Goal: Task Accomplishment & Management: Manage account settings

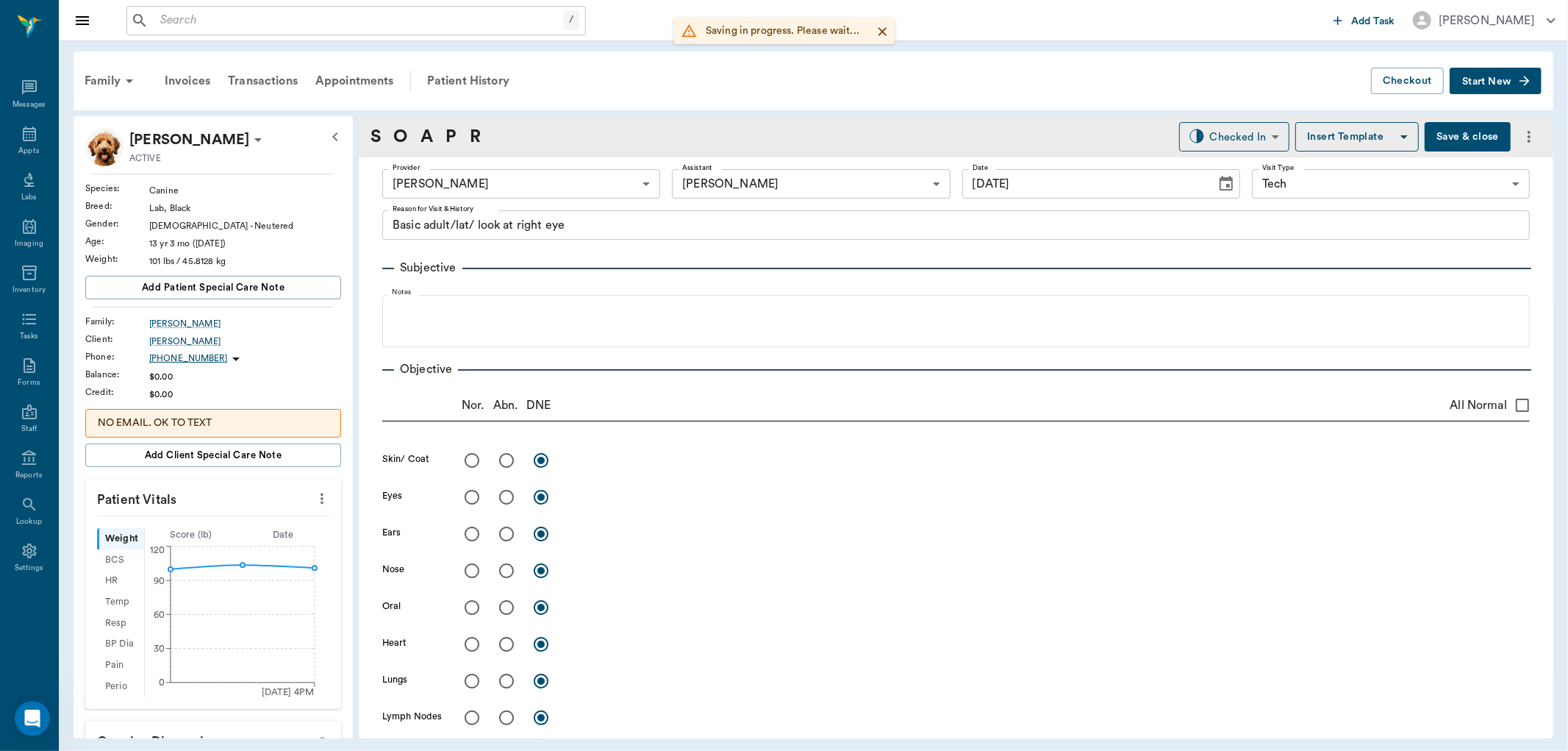
scroll to position [1310, 0]
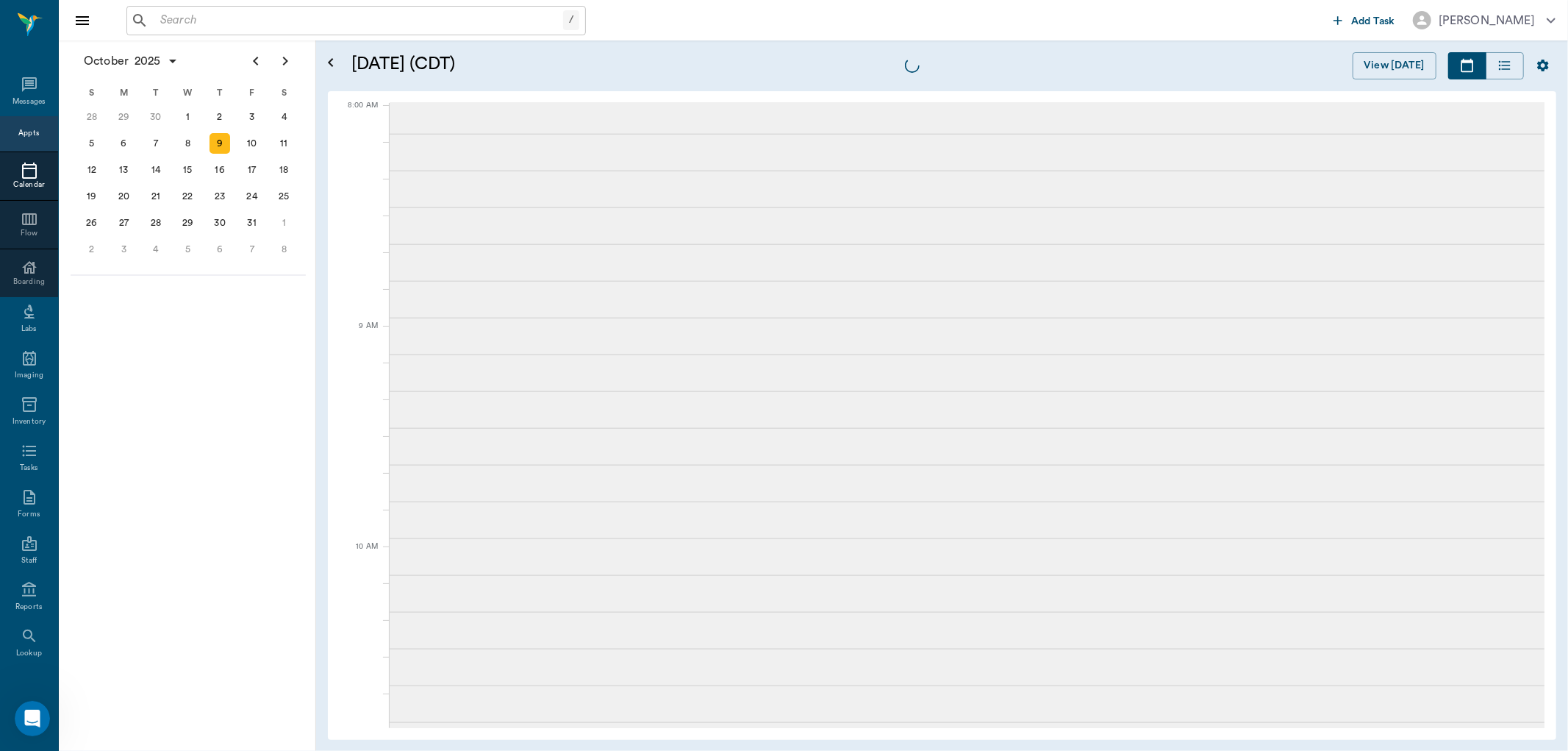
scroll to position [3, 0]
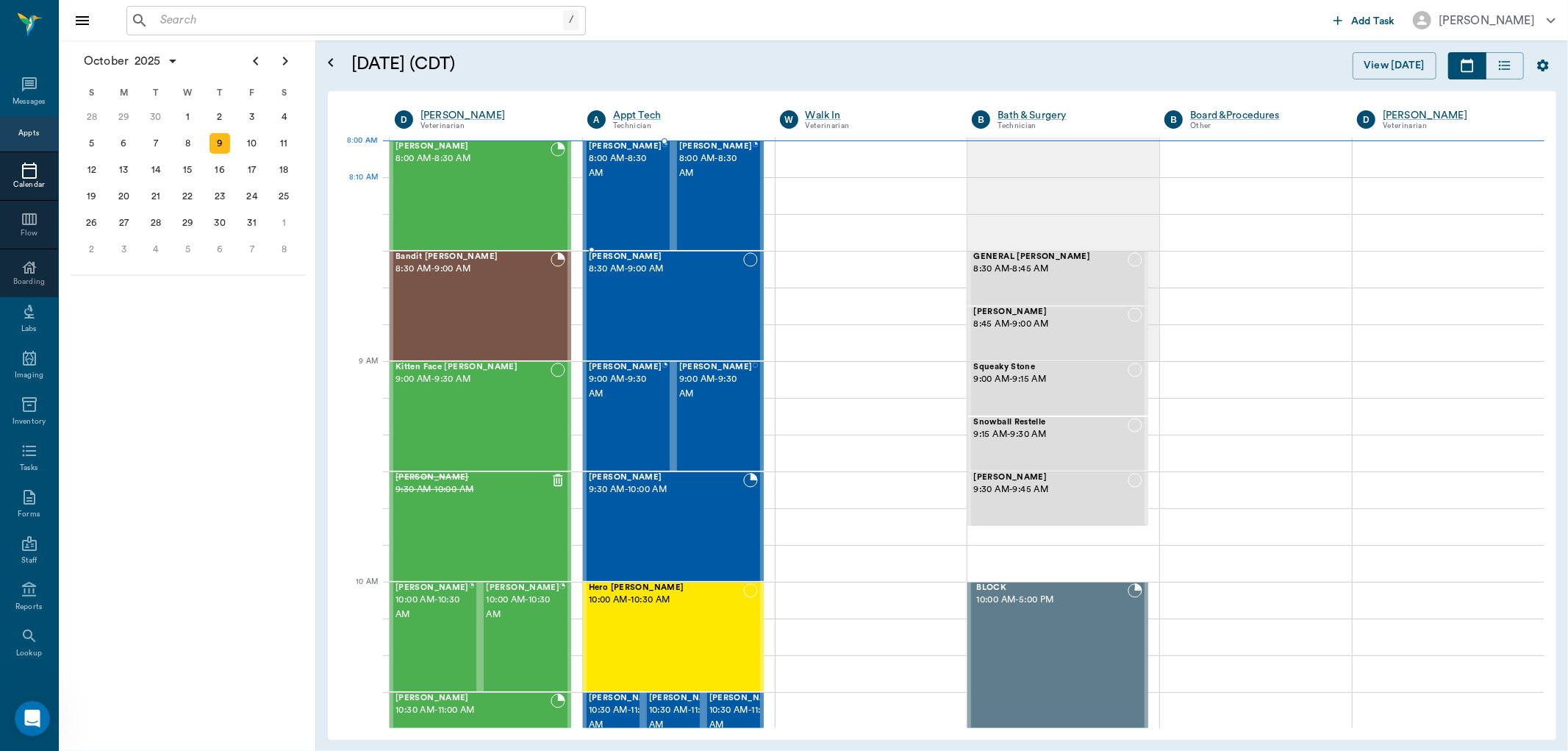
click at [637, 189] on div "[PERSON_NAME] 8:00 AM - 8:30 AM" at bounding box center [625, 196] width 73 height 108
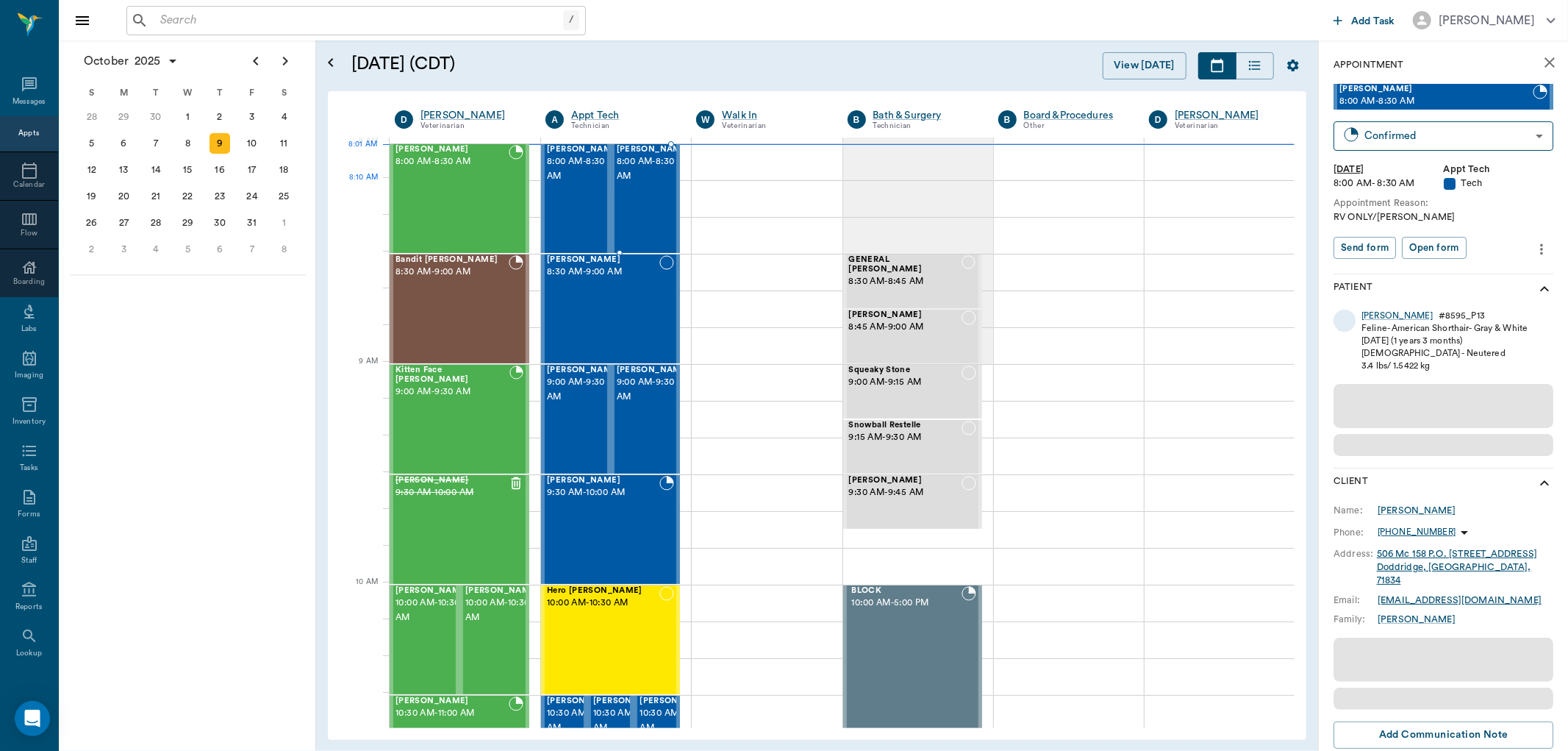
scroll to position [3, 0]
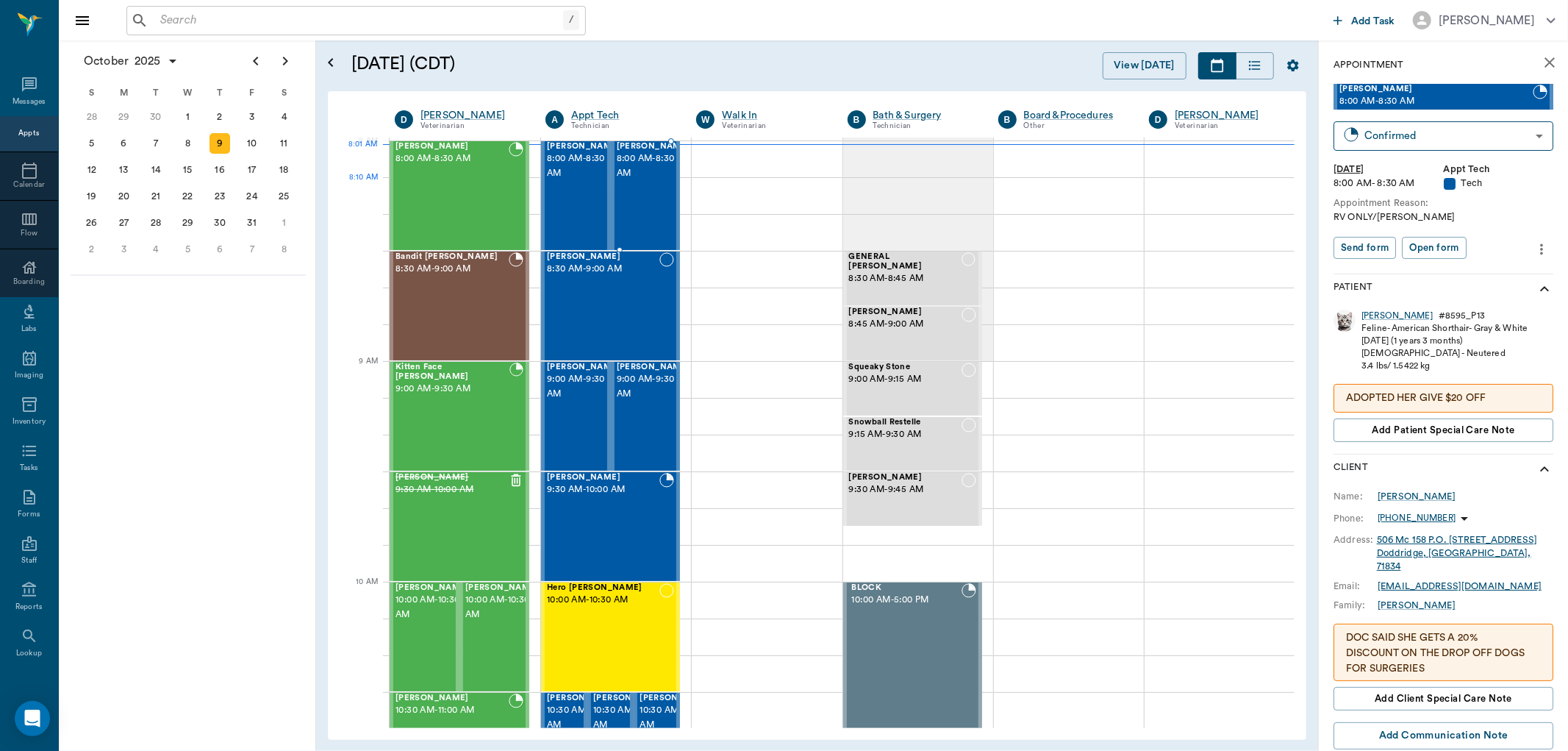
click at [640, 181] on span "8:00 AM - 8:30 AM" at bounding box center [653, 166] width 73 height 30
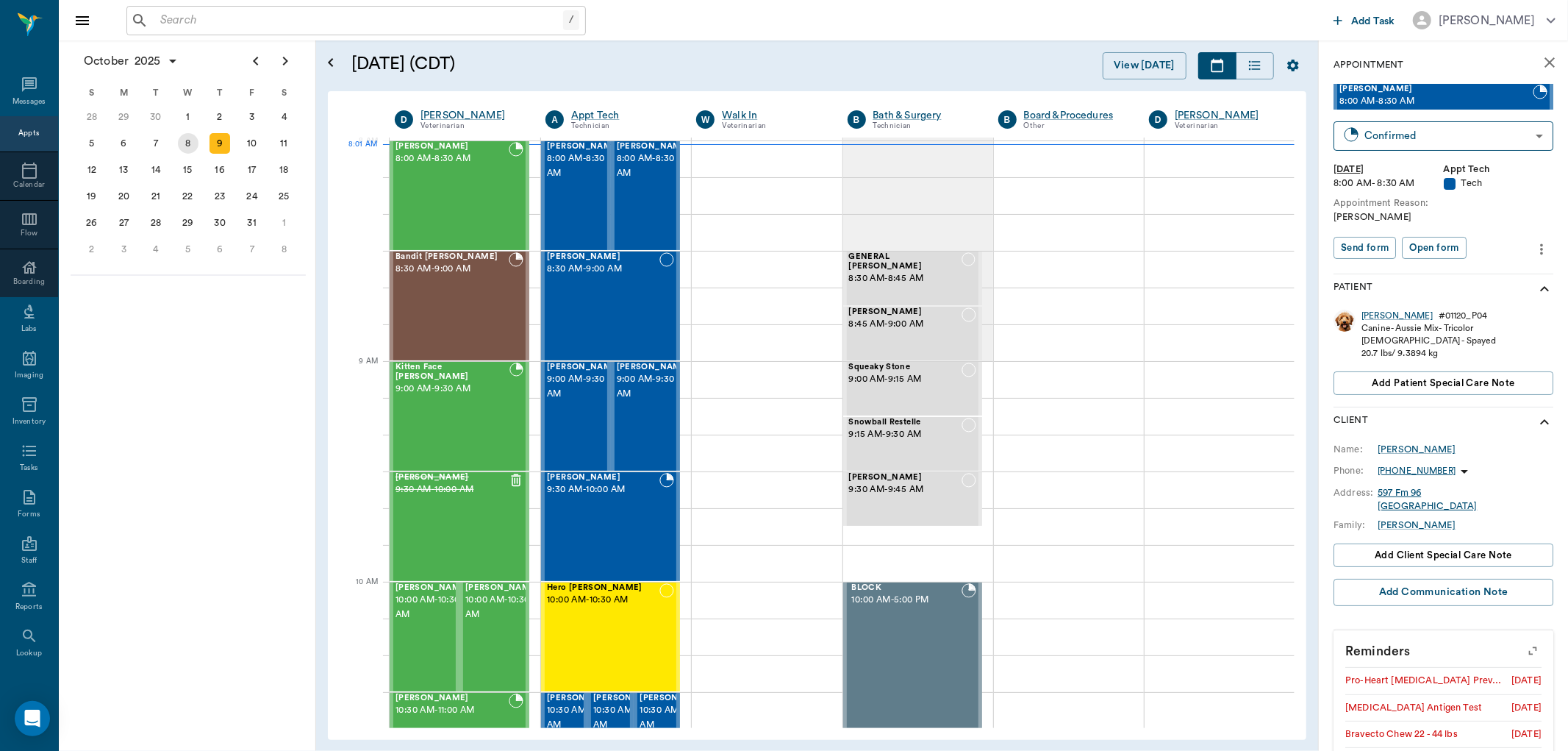
click at [194, 144] on div "8" at bounding box center [188, 143] width 20 height 20
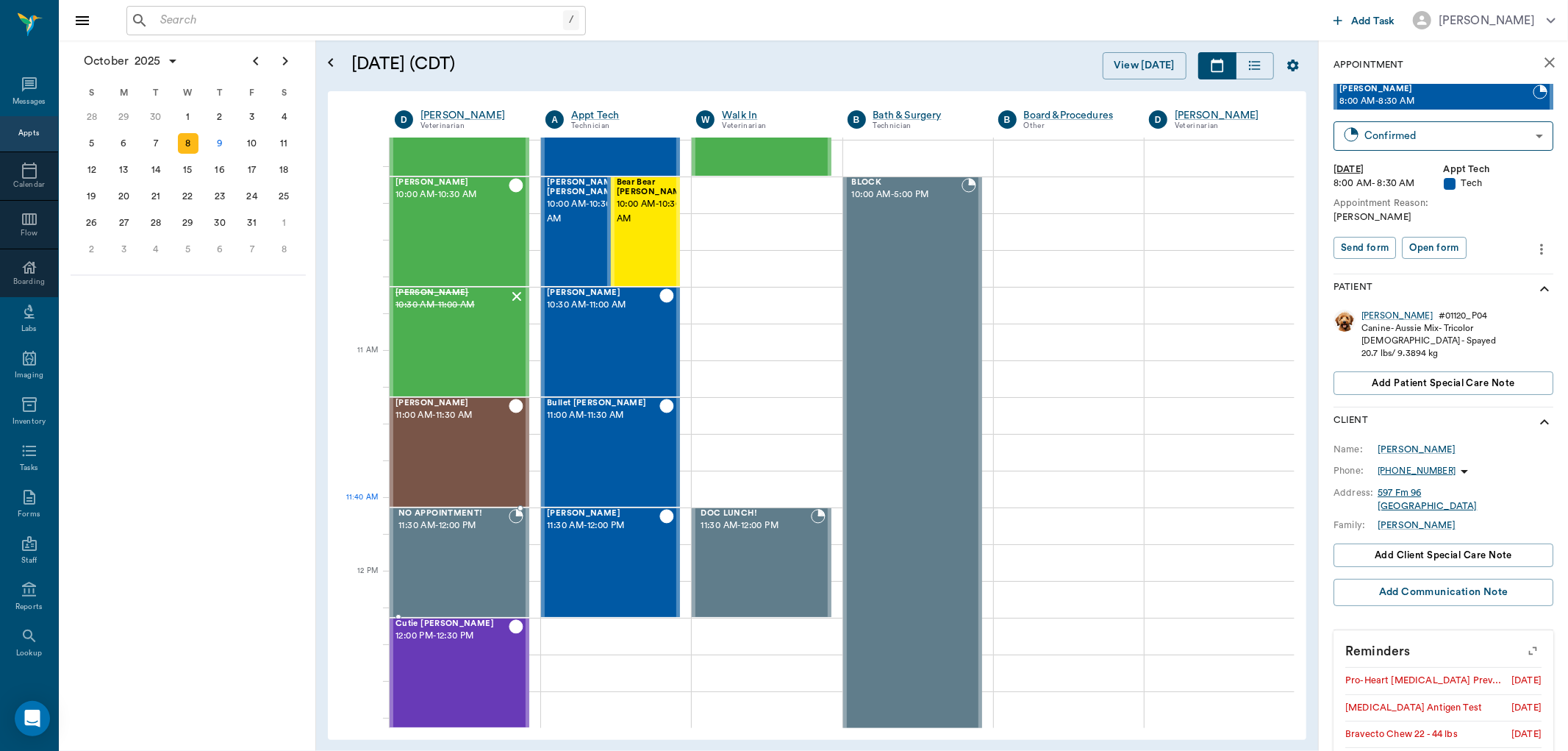
scroll to position [817, 0]
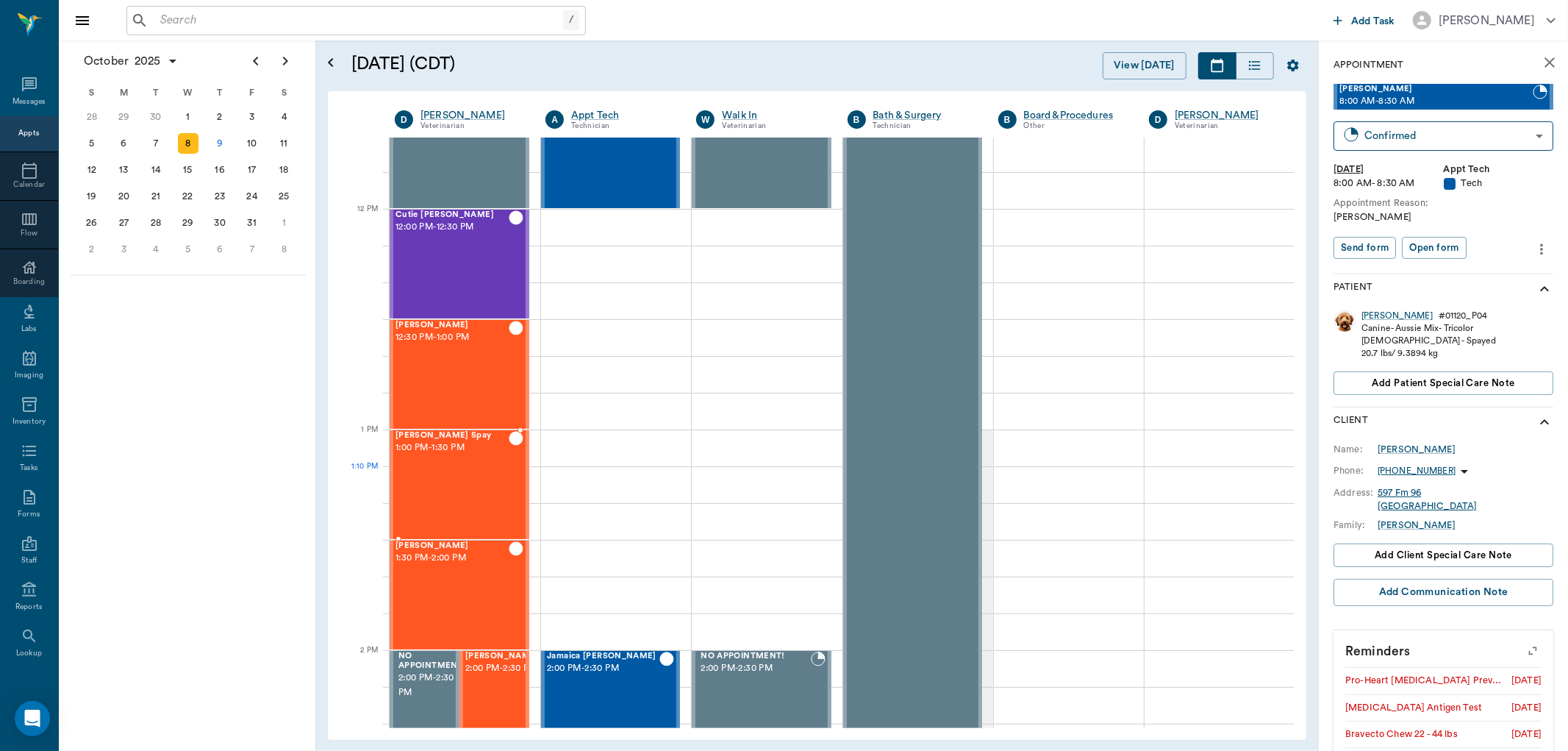
click at [467, 486] on div "Stormie Spay 1:00 PM - 1:30 PM" at bounding box center [452, 485] width 113 height 108
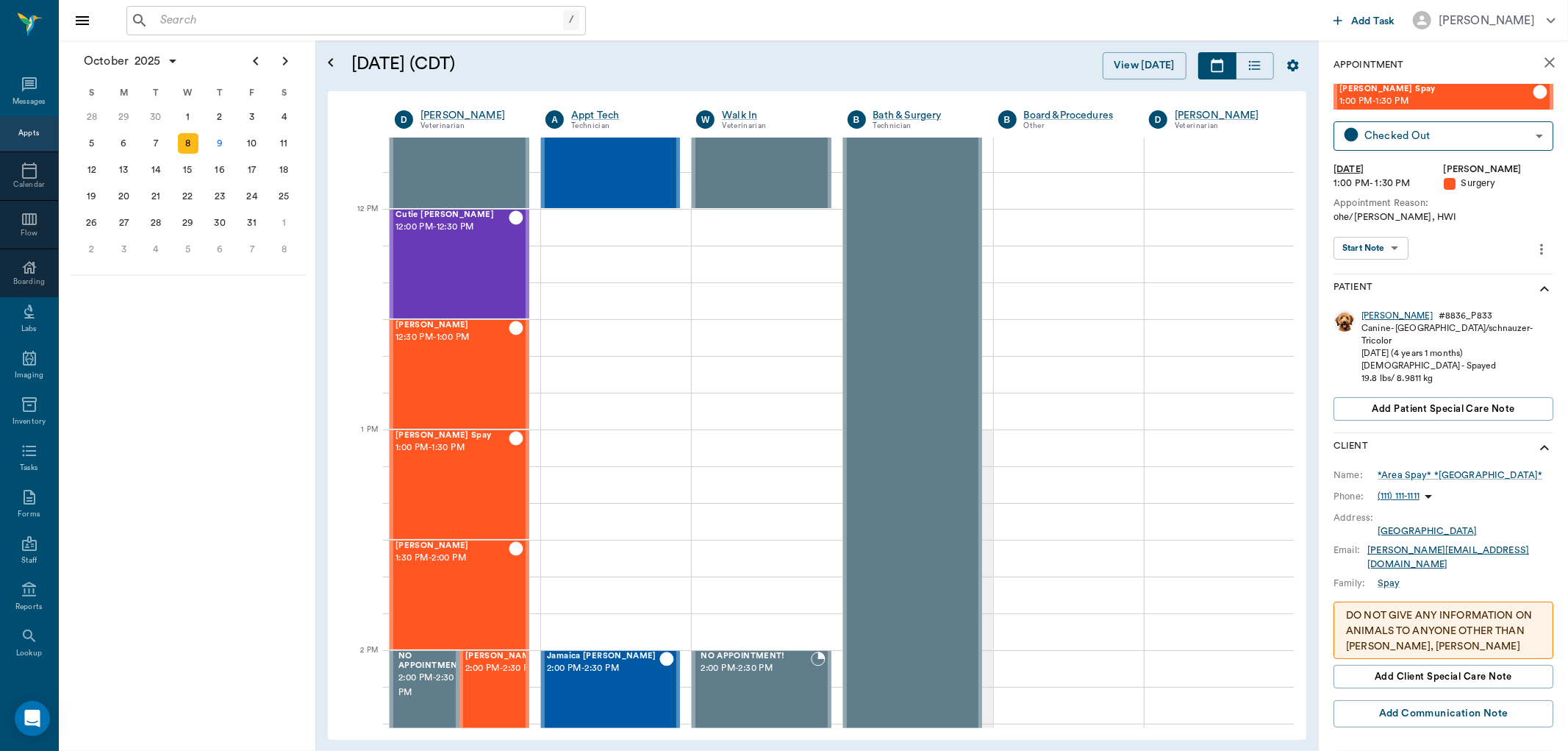
click at [1371, 314] on div "Stormie" at bounding box center [1396, 316] width 71 height 12
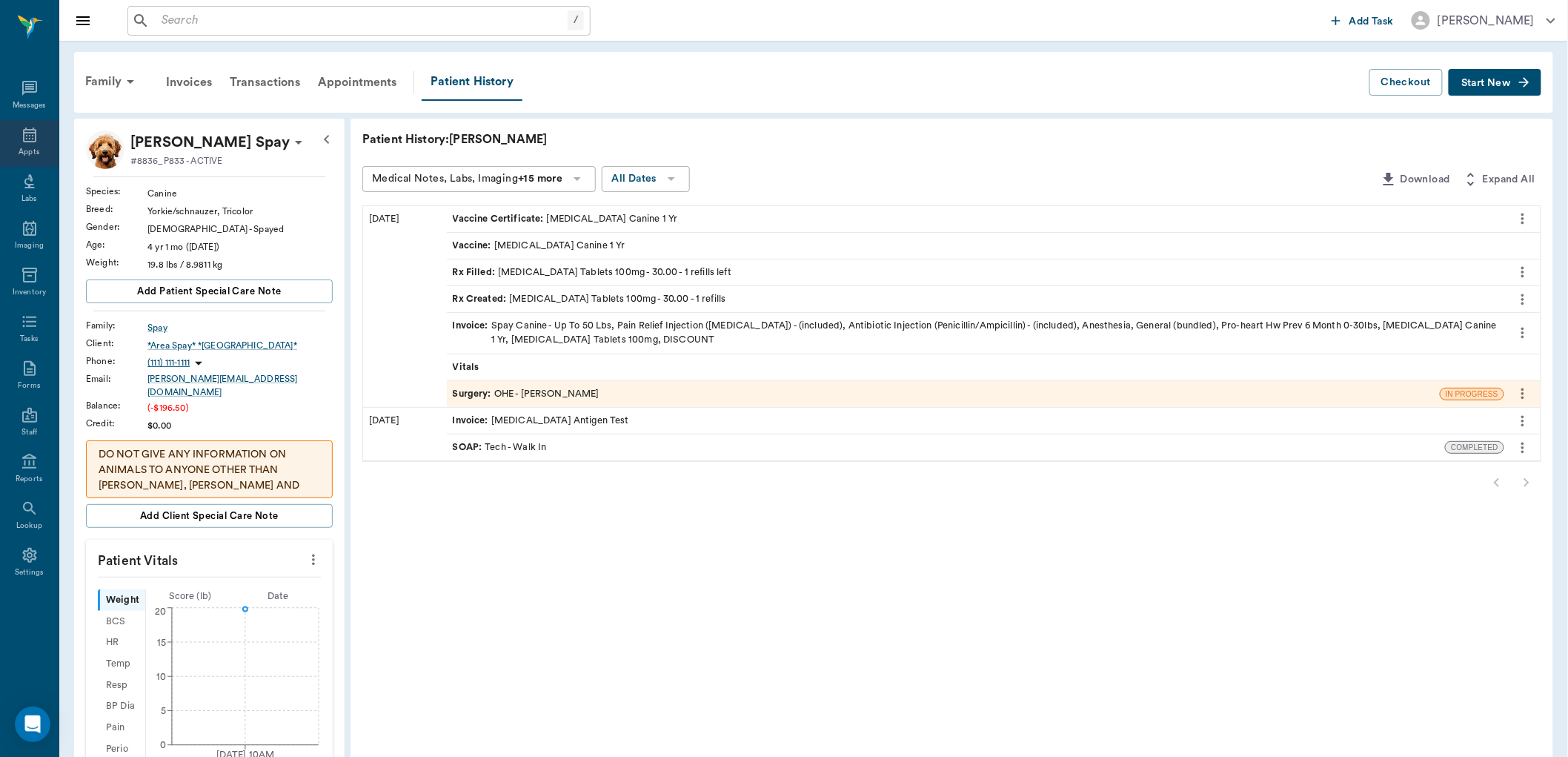
click at [34, 134] on icon at bounding box center [29, 135] width 13 height 15
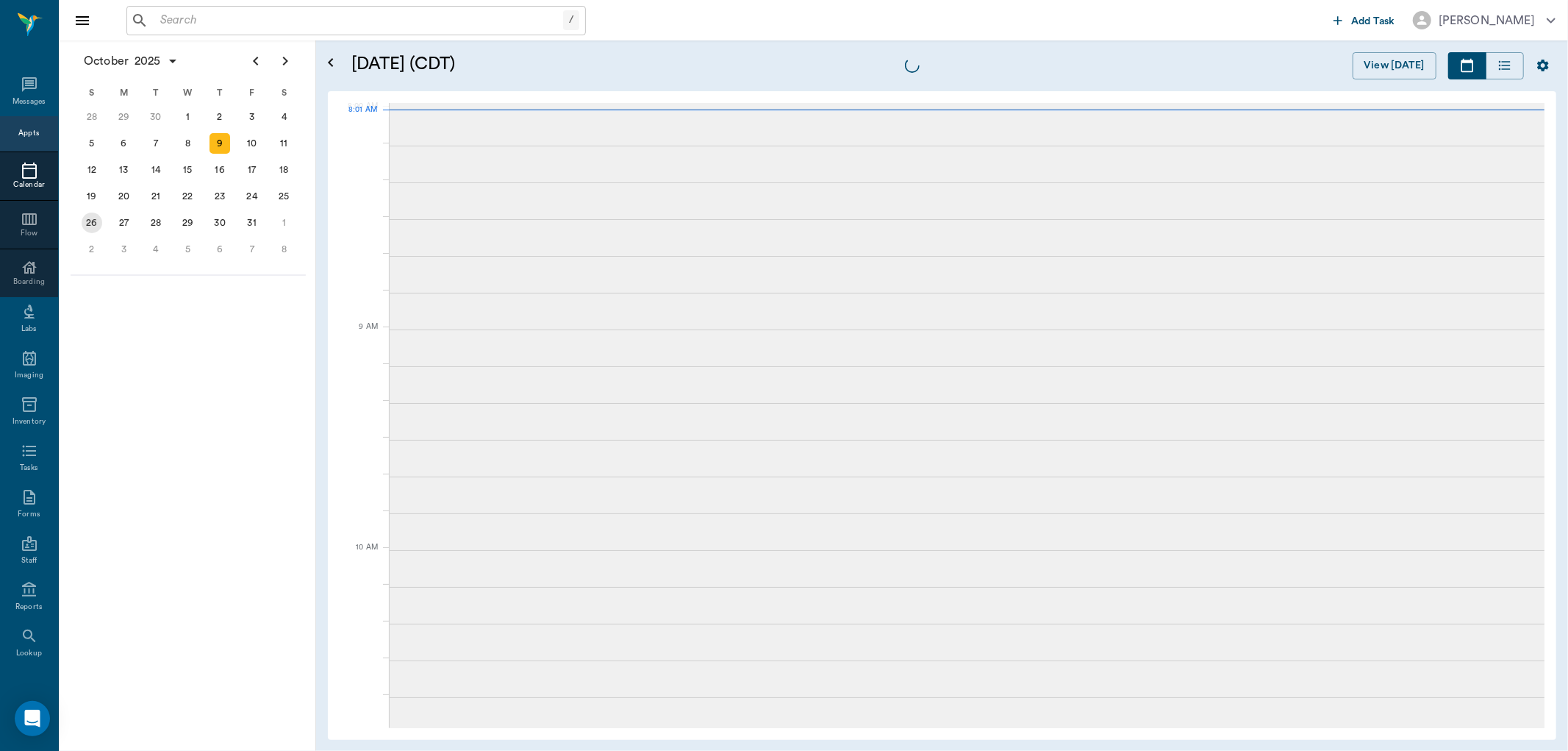
scroll to position [2, 0]
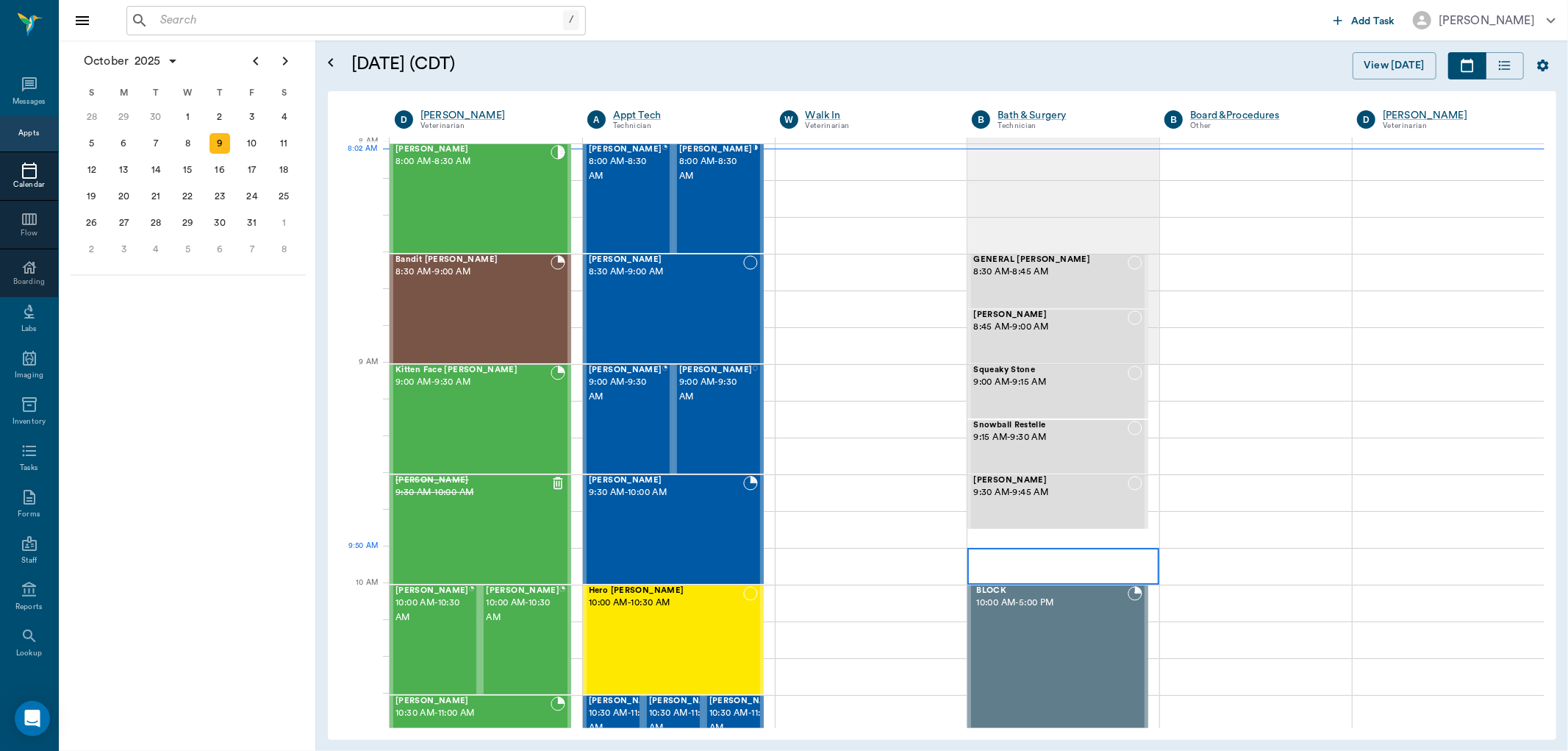
scroll to position [2, 0]
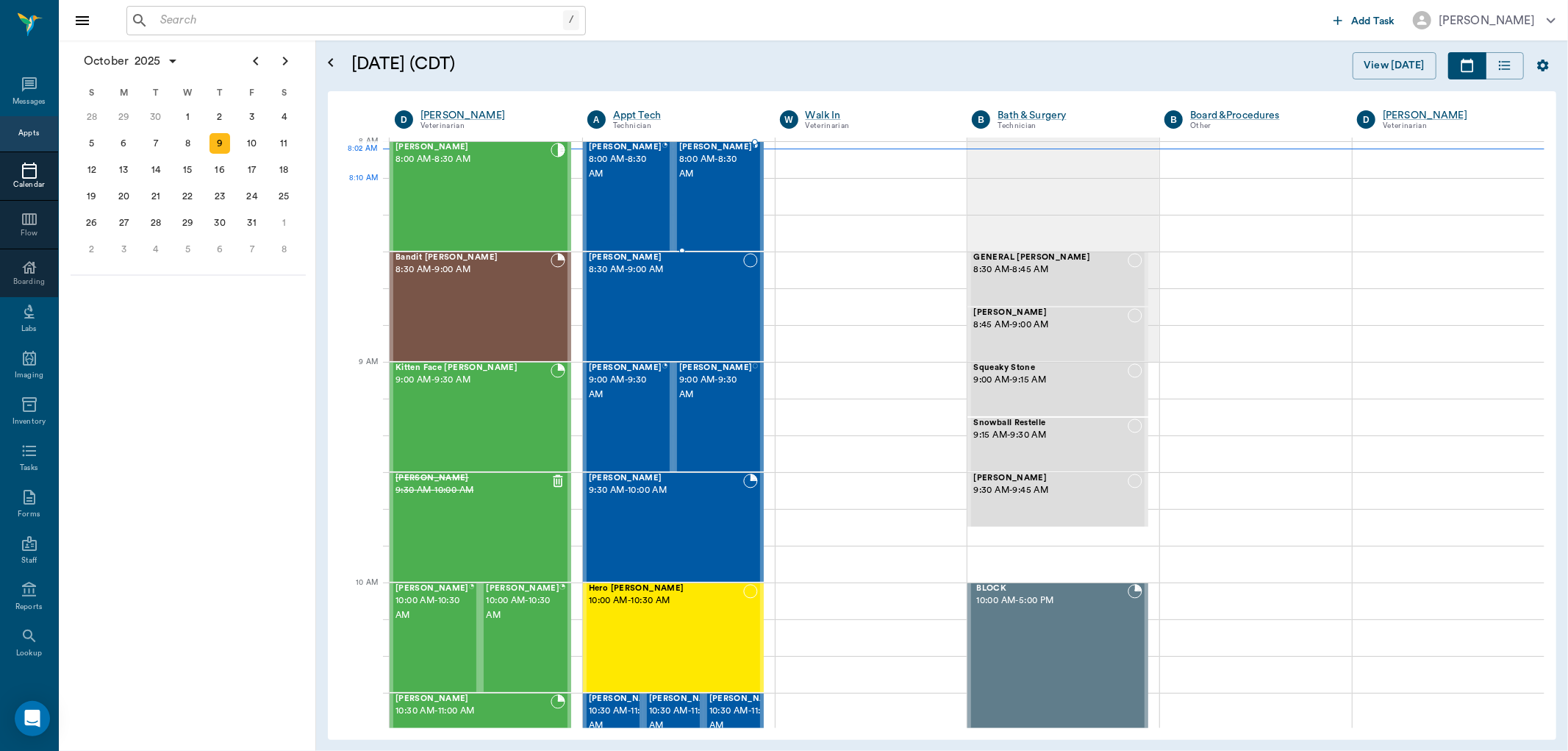
click at [707, 187] on div "SAM Kirkland 8:00 AM - 8:30 AM" at bounding box center [716, 197] width 73 height 108
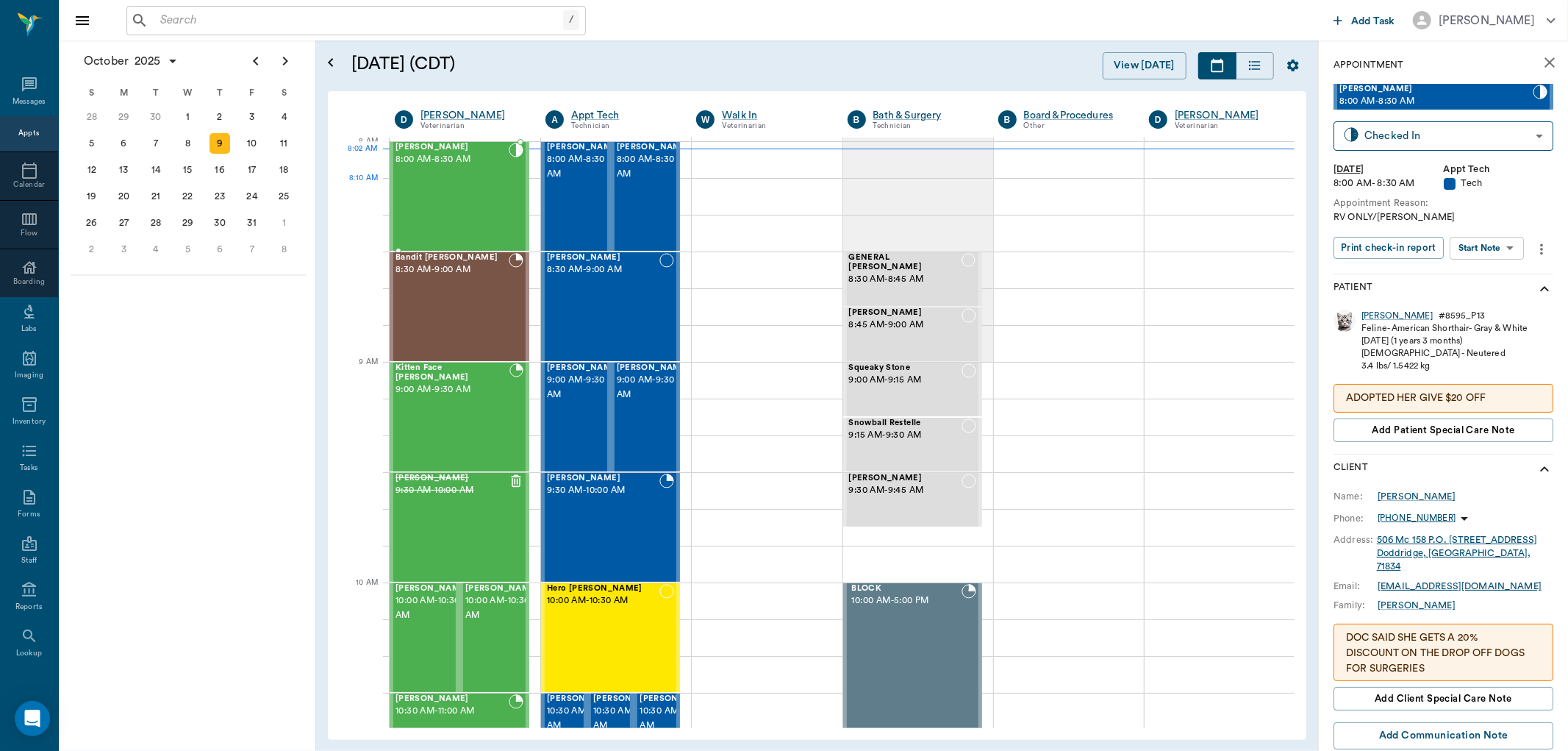
click at [428, 207] on div "SPUD Reynolds 8:00 AM - 8:30 AM" at bounding box center [452, 197] width 113 height 108
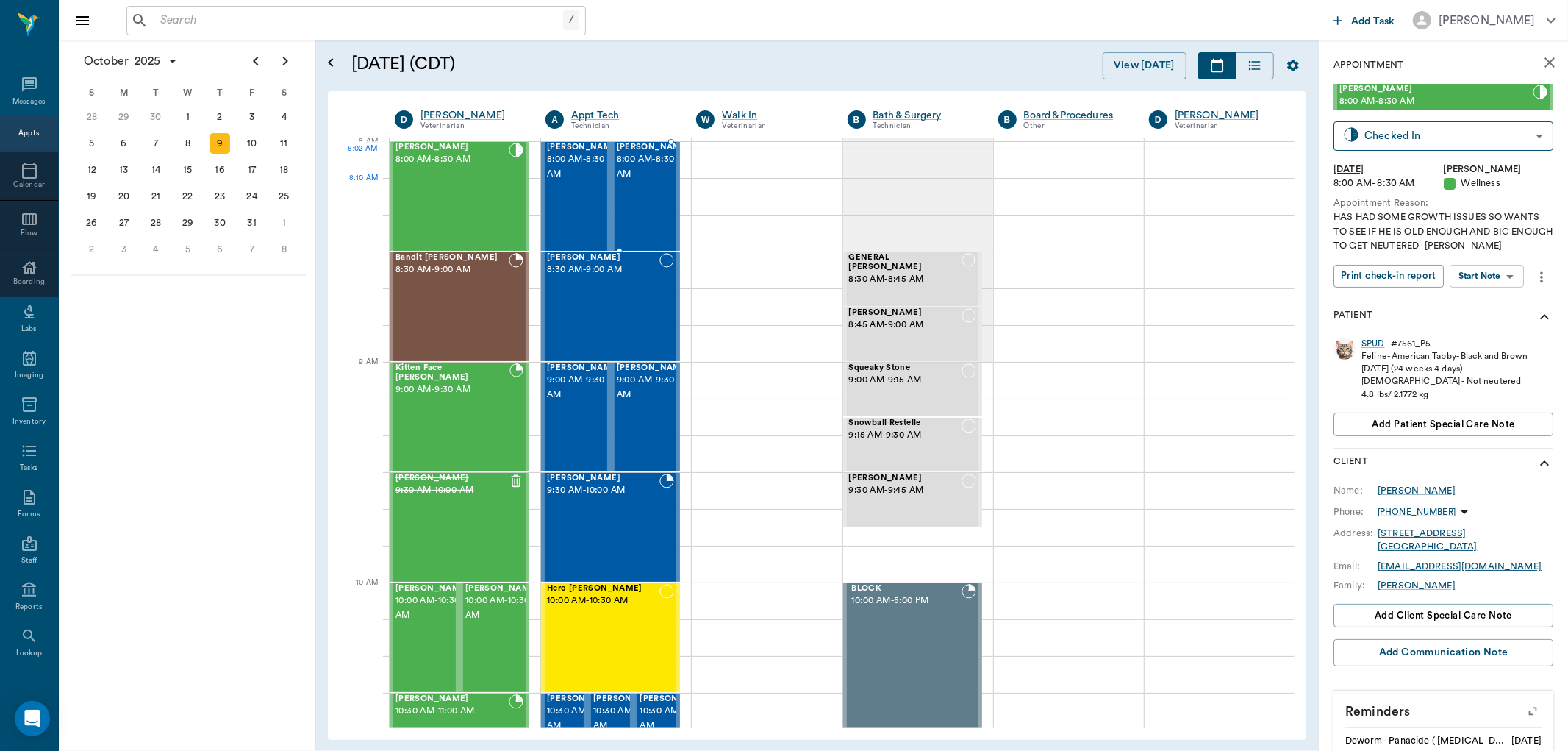
click at [650, 200] on div "SAM Kirkland 8:00 AM - 8:30 AM" at bounding box center [653, 197] width 73 height 108
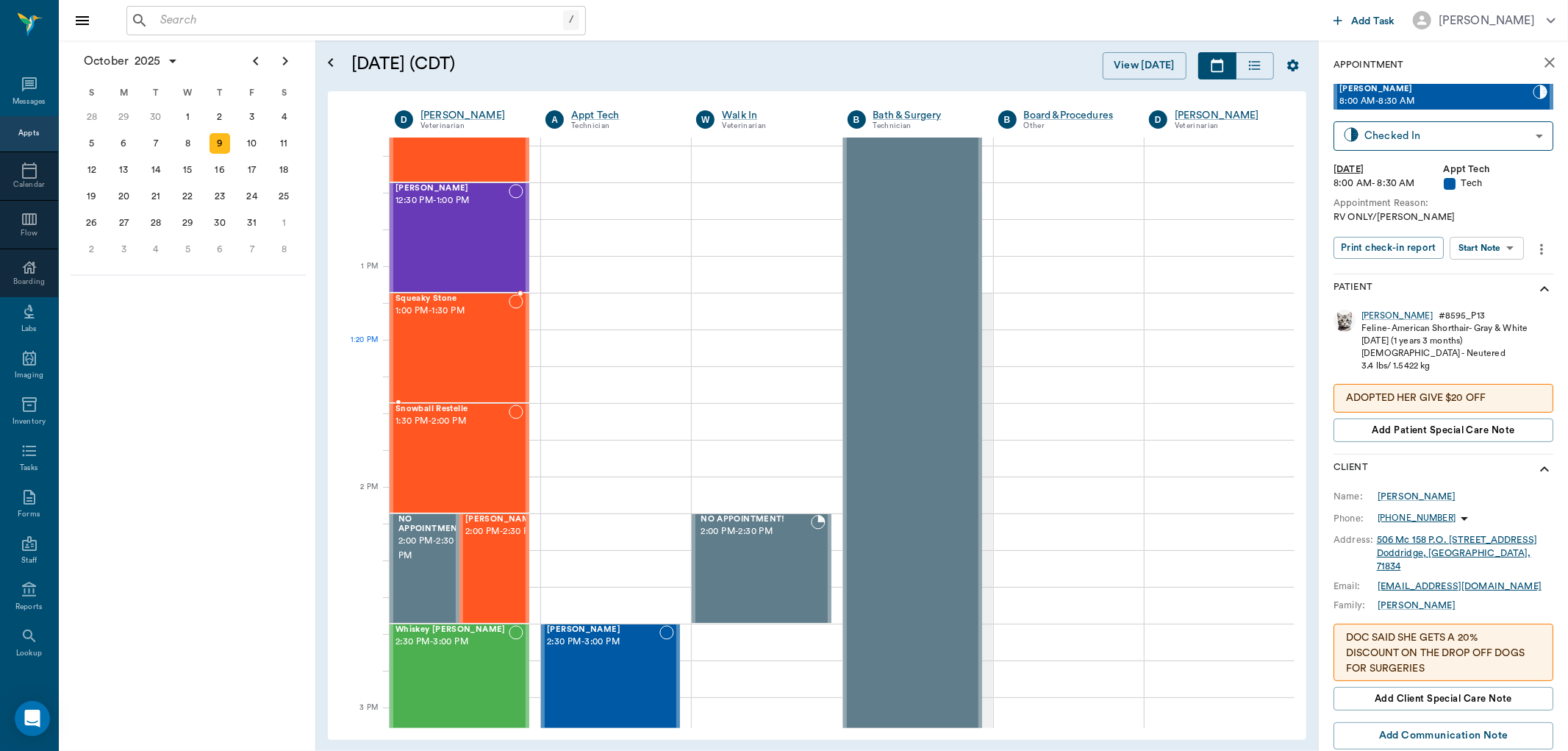
scroll to position [981, 0]
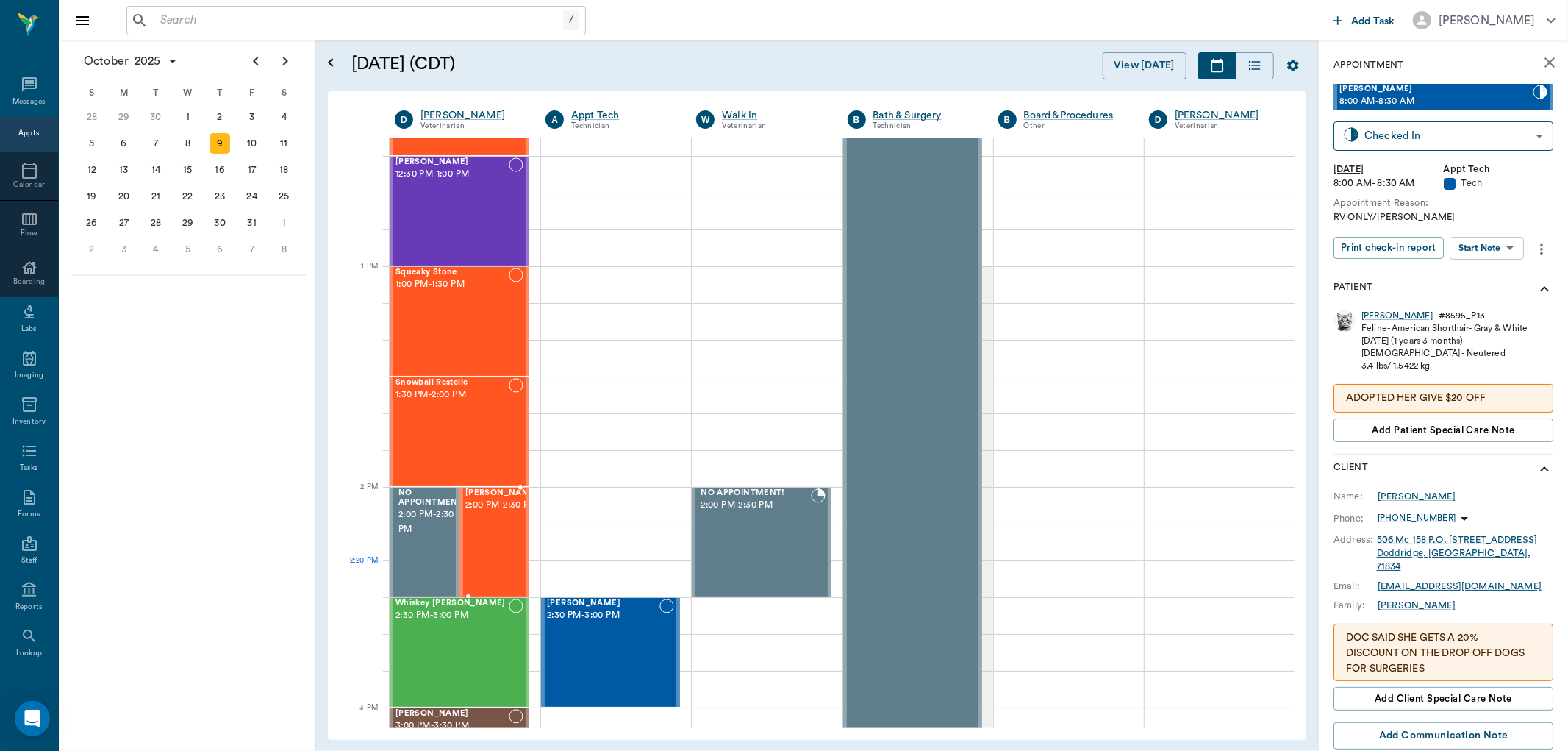
click at [488, 567] on div "Bella Morgan 2:00 PM - 2:30 PM" at bounding box center [502, 542] width 73 height 108
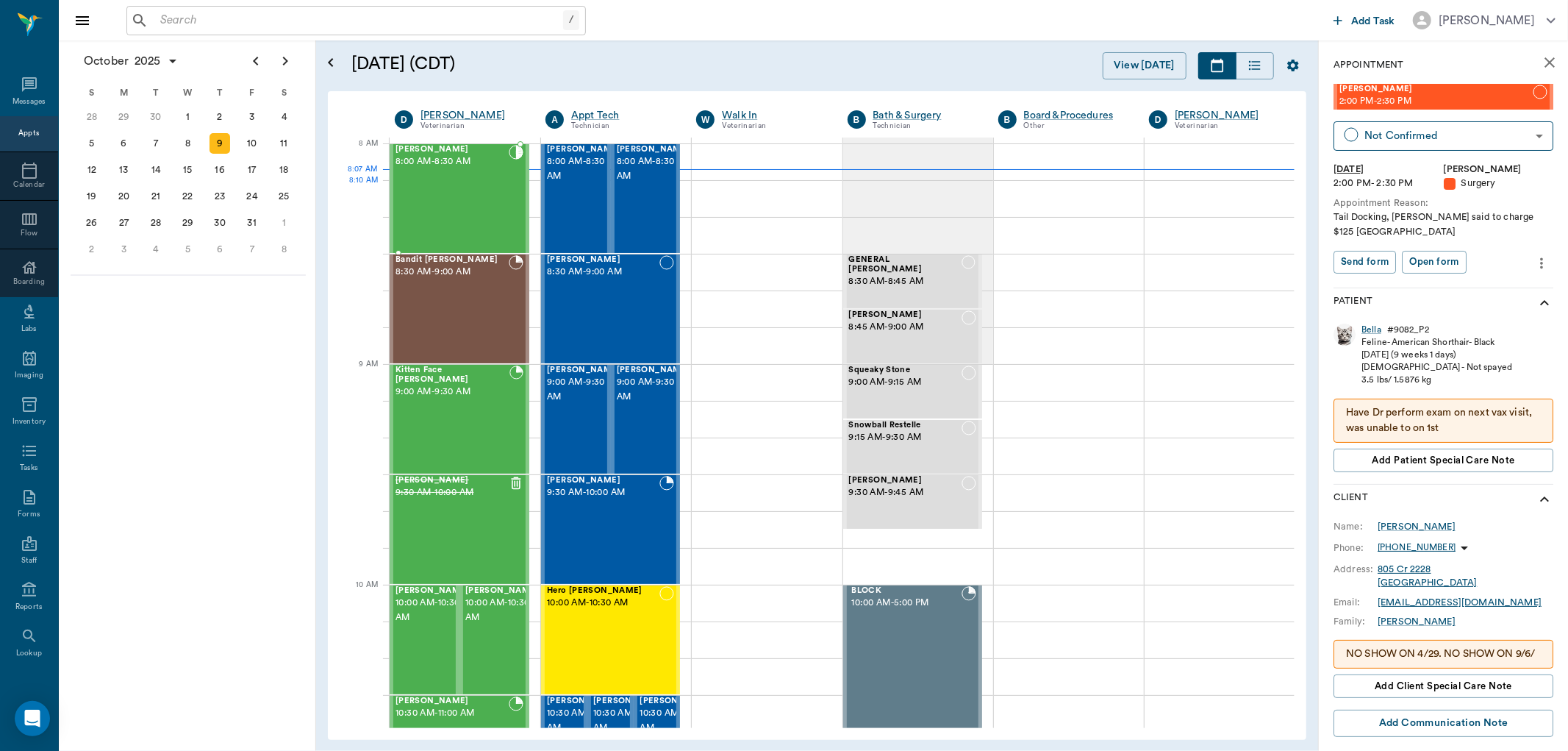
click at [450, 210] on div "SPUD Reynolds 8:00 AM - 8:30 AM" at bounding box center [452, 199] width 113 height 108
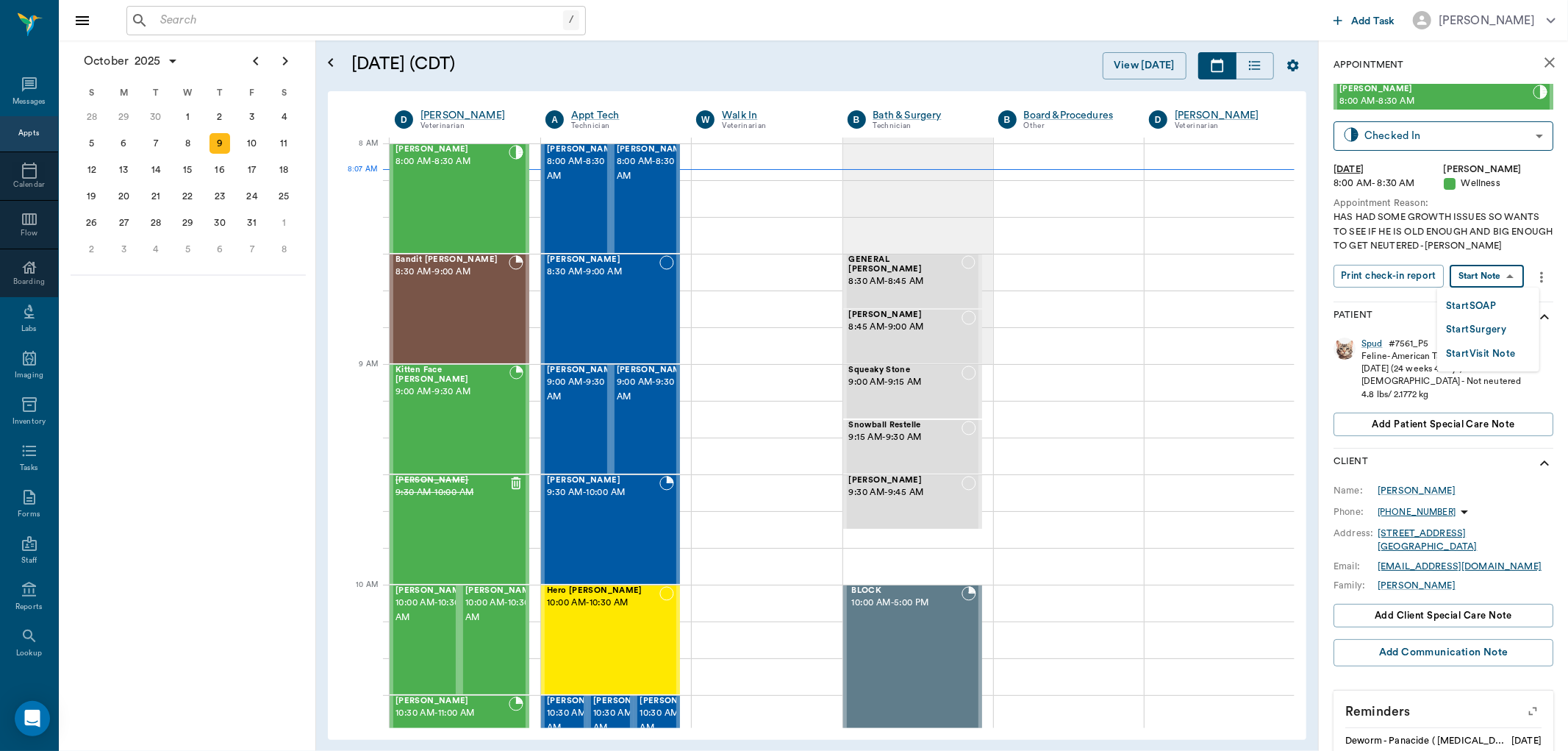
click at [1492, 265] on body "/ ​ Add Task Dr. Bert Ellsworth Nectar Messages Appts Calendar Flow Boarding La…" at bounding box center [784, 376] width 1568 height 751
click at [1470, 302] on button "Start SOAP" at bounding box center [1471, 306] width 50 height 17
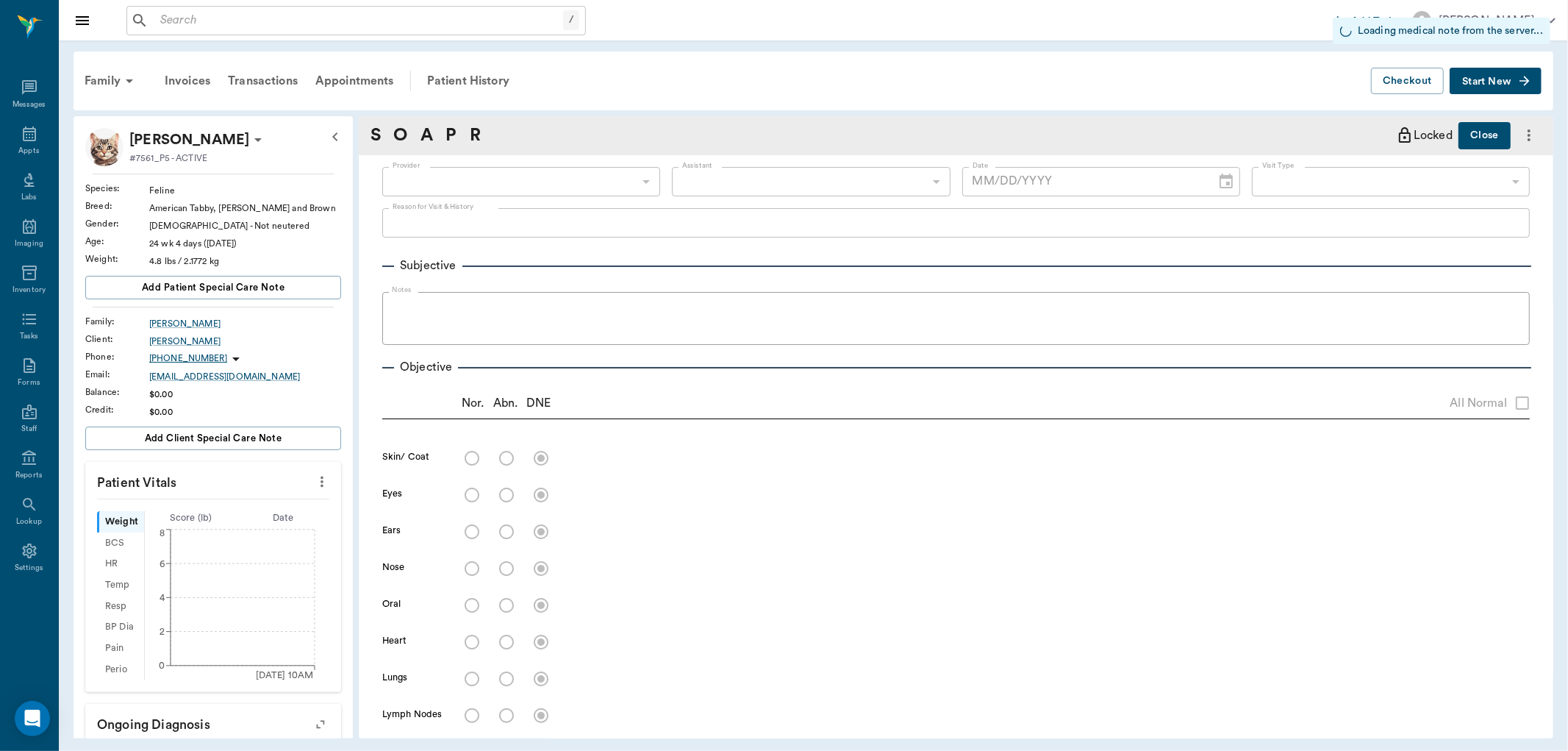
type input "63ec2f075fda476ae8351a4d"
type input "65d2be4f46e3a538d89b8c14"
click at [314, 474] on icon "more" at bounding box center [322, 482] width 16 height 18
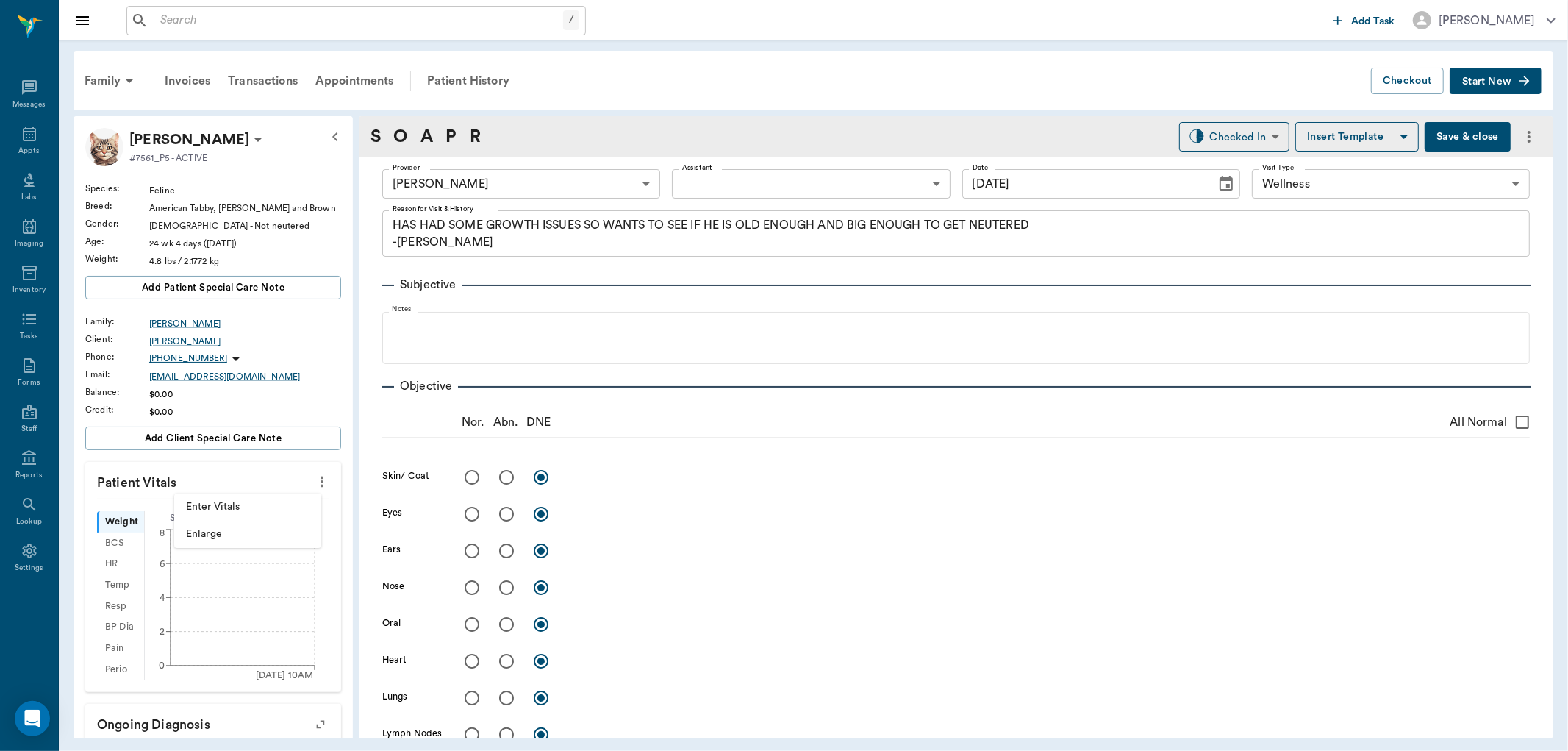
type input "[DATE]"
type textarea "HAS HAD SOME GROWTH ISSUES SO WANTS TO SEE IF HE IS OLD ENOUGH AND BIG ENOUGH T…"
click at [265, 497] on li "Enter Vitals" at bounding box center [247, 507] width 147 height 27
click at [244, 525] on input "text" at bounding box center [212, 526] width 128 height 30
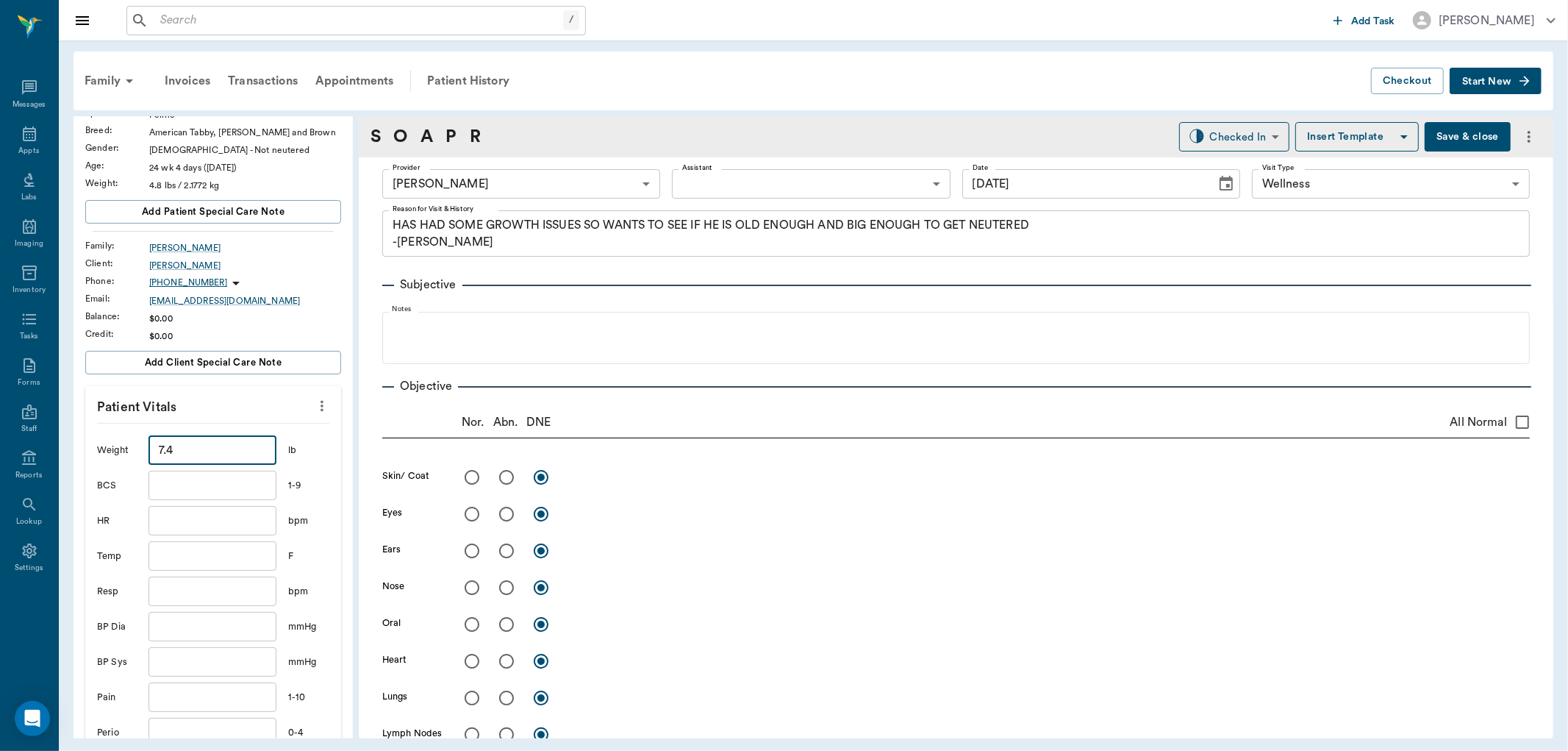
scroll to position [163, 0]
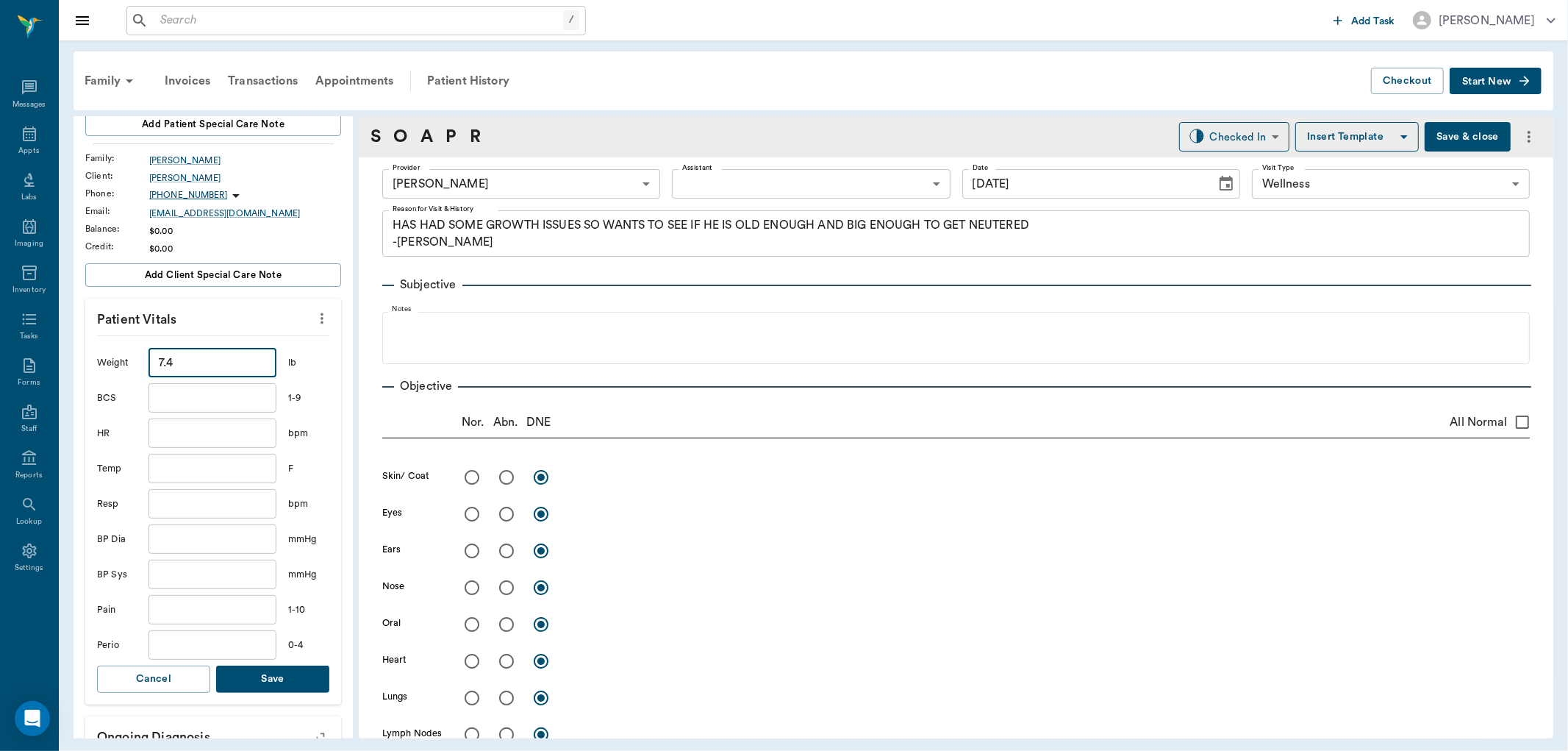
type input "7.4"
click at [277, 670] on button "Save" at bounding box center [272, 678] width 113 height 27
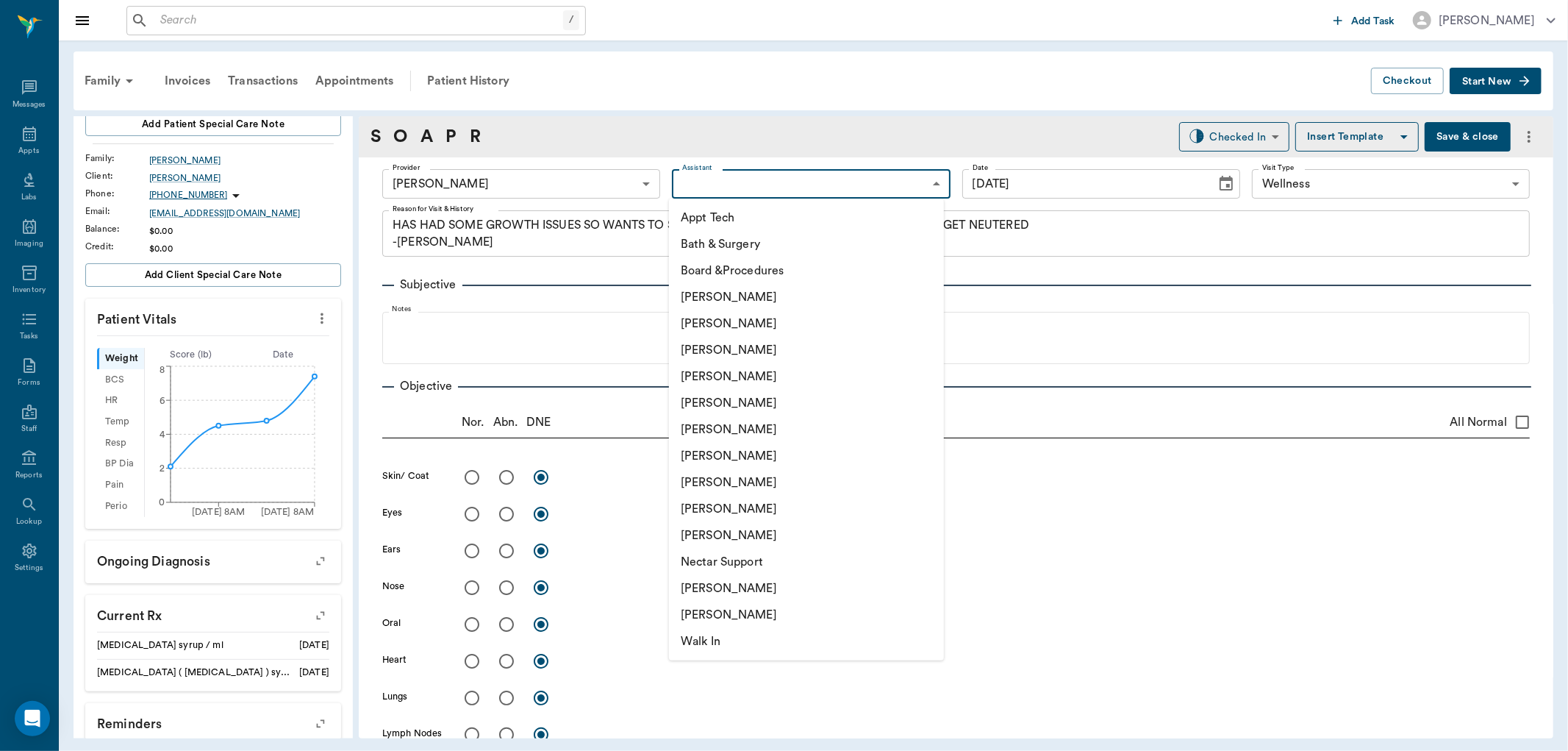
click at [726, 180] on body "/ ​ Add Task Dr. Bert Ellsworth Nectar Messages Appts Labs Imaging Inventory Ta…" at bounding box center [784, 376] width 1568 height 751
click at [715, 479] on li "[PERSON_NAME]" at bounding box center [806, 482] width 275 height 27
type input "63ec2e7e52e12b0ba117b124"
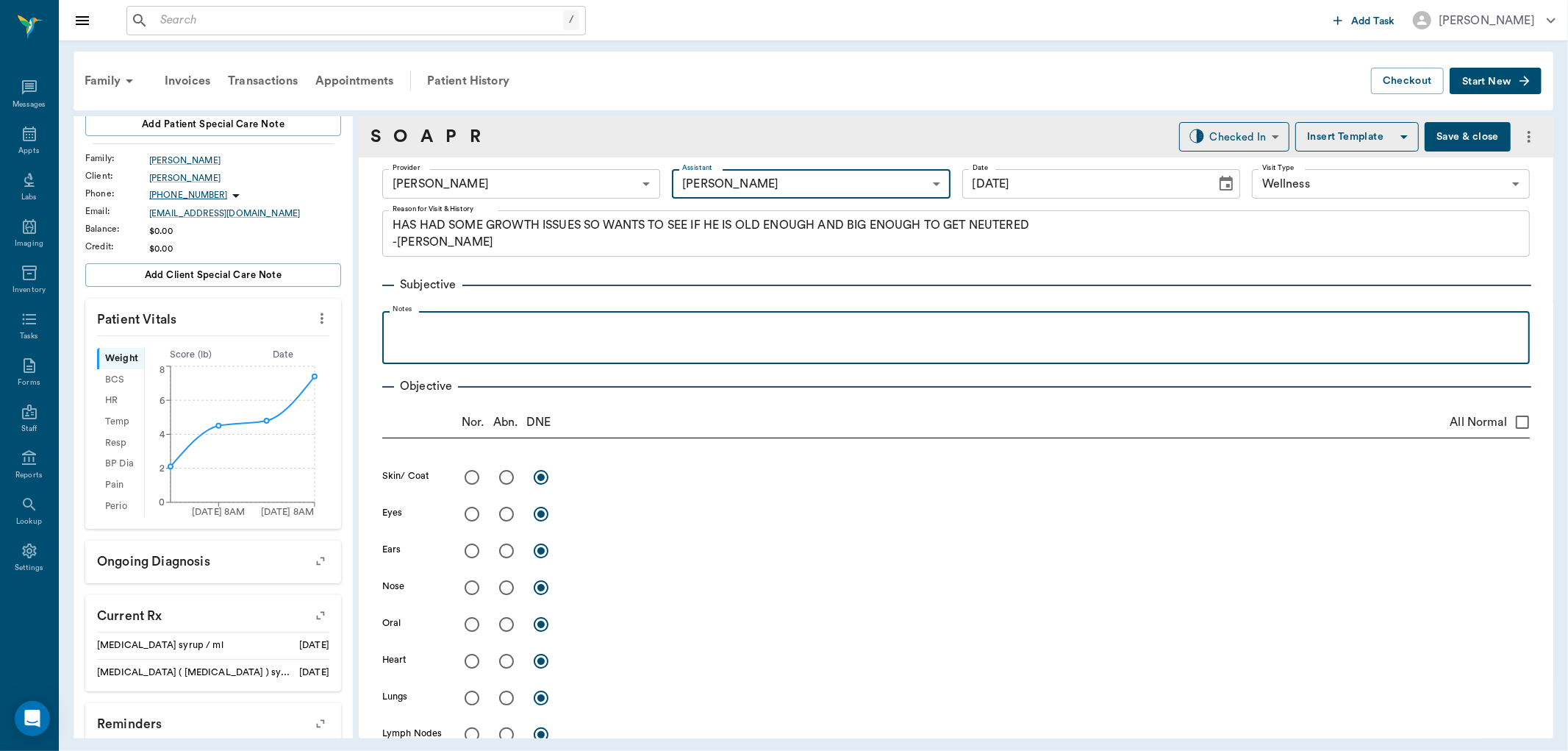
click at [429, 334] on p at bounding box center [956, 327] width 1133 height 18
click at [493, 335] on p "was only seeing if" at bounding box center [956, 327] width 1133 height 18
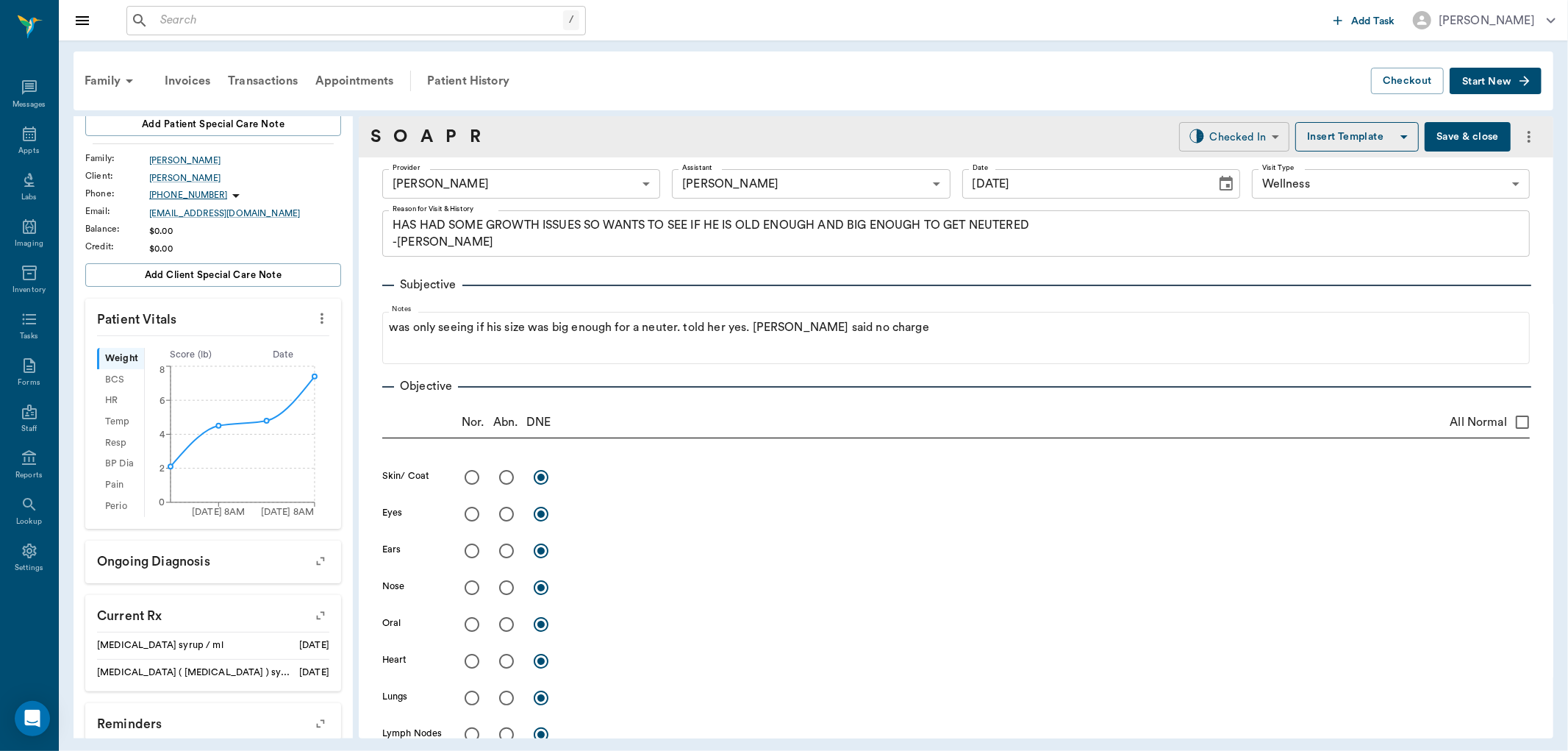
click at [1195, 133] on body "/ ​ Add Task Dr. Bert Ellsworth Nectar Messages Appts Labs Imaging Inventory Ta…" at bounding box center [784, 376] width 1568 height 751
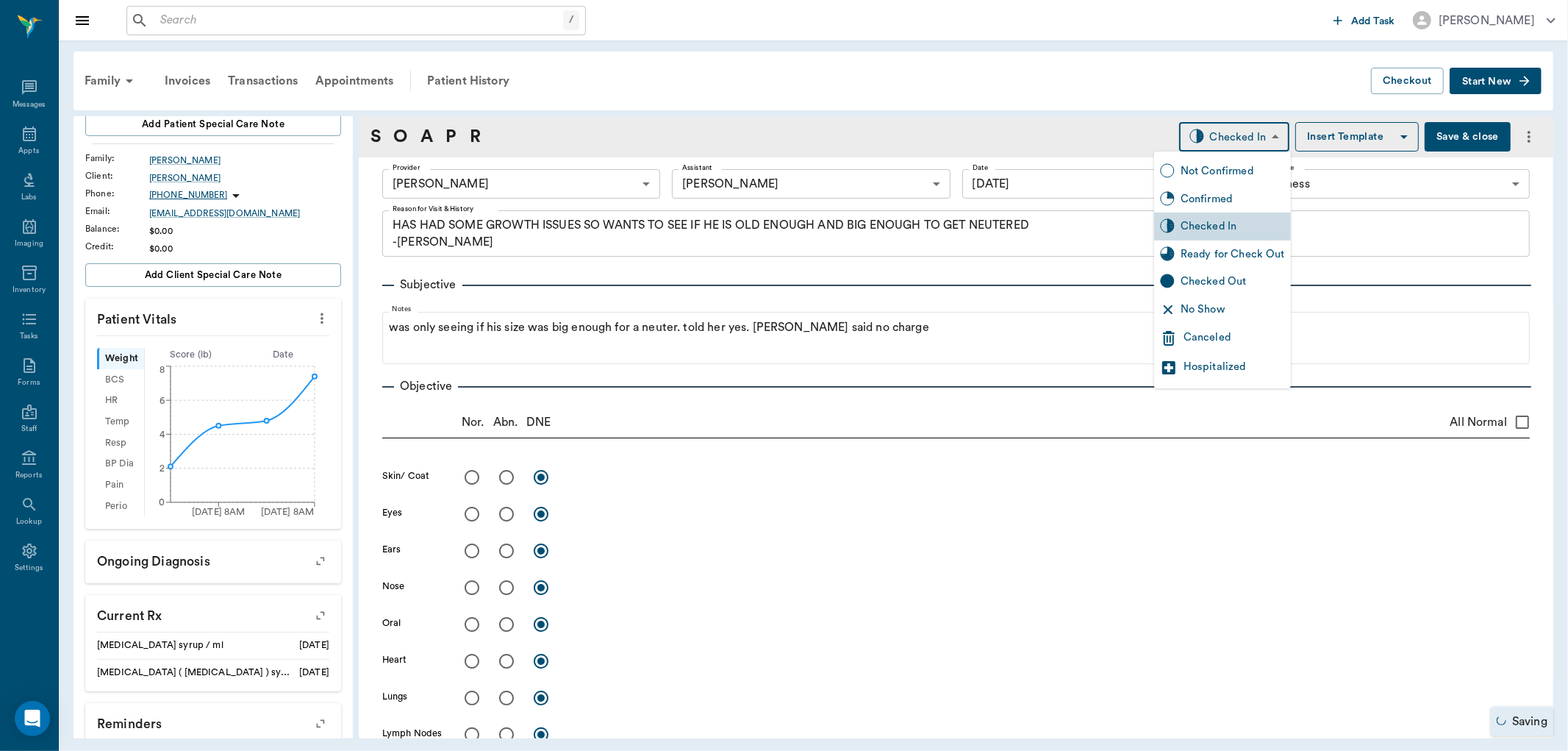
click at [1193, 258] on div "Ready for Check Out" at bounding box center [1233, 254] width 105 height 16
type input "READY_TO_CHECKOUT"
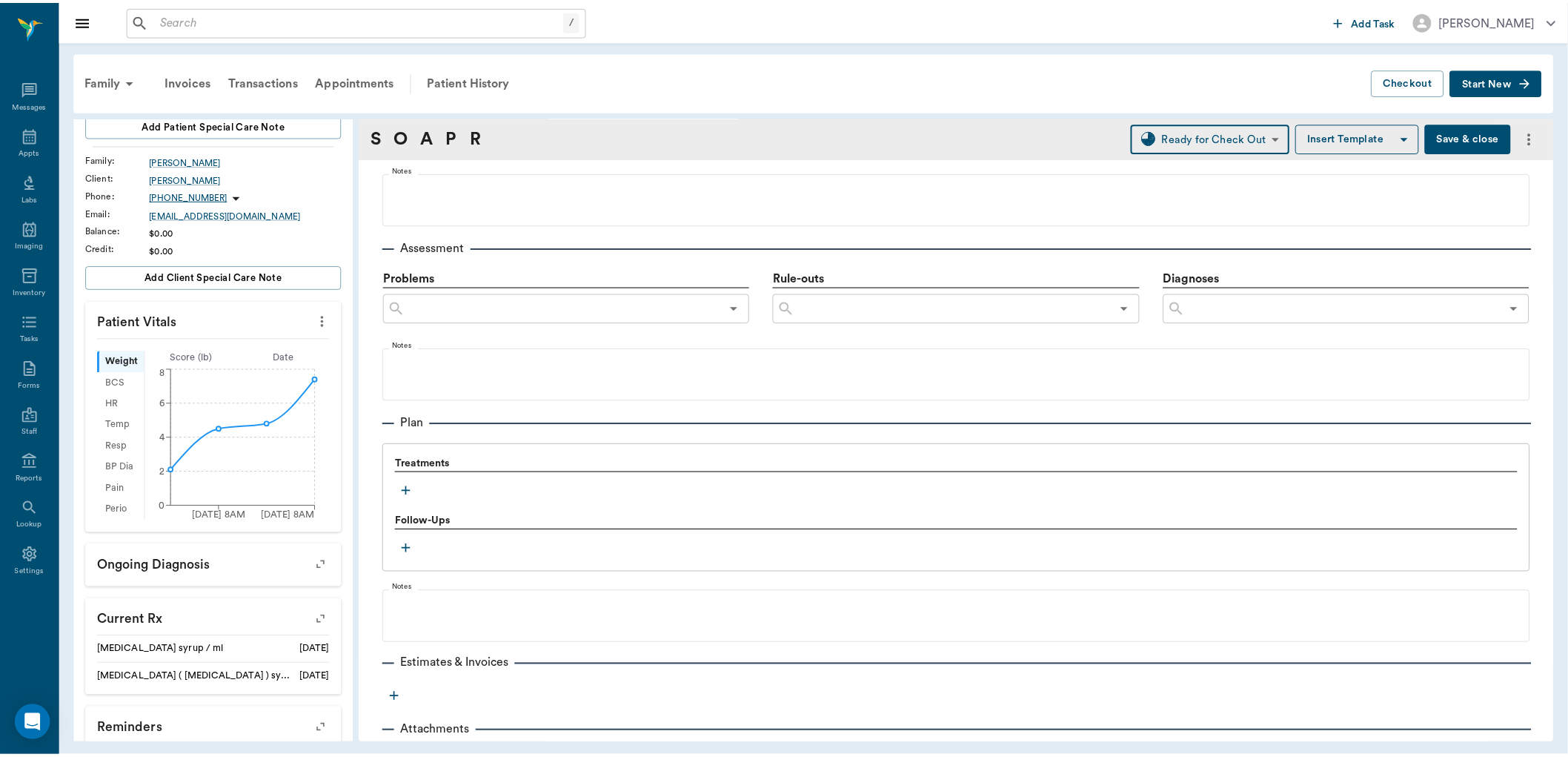
scroll to position [819, 0]
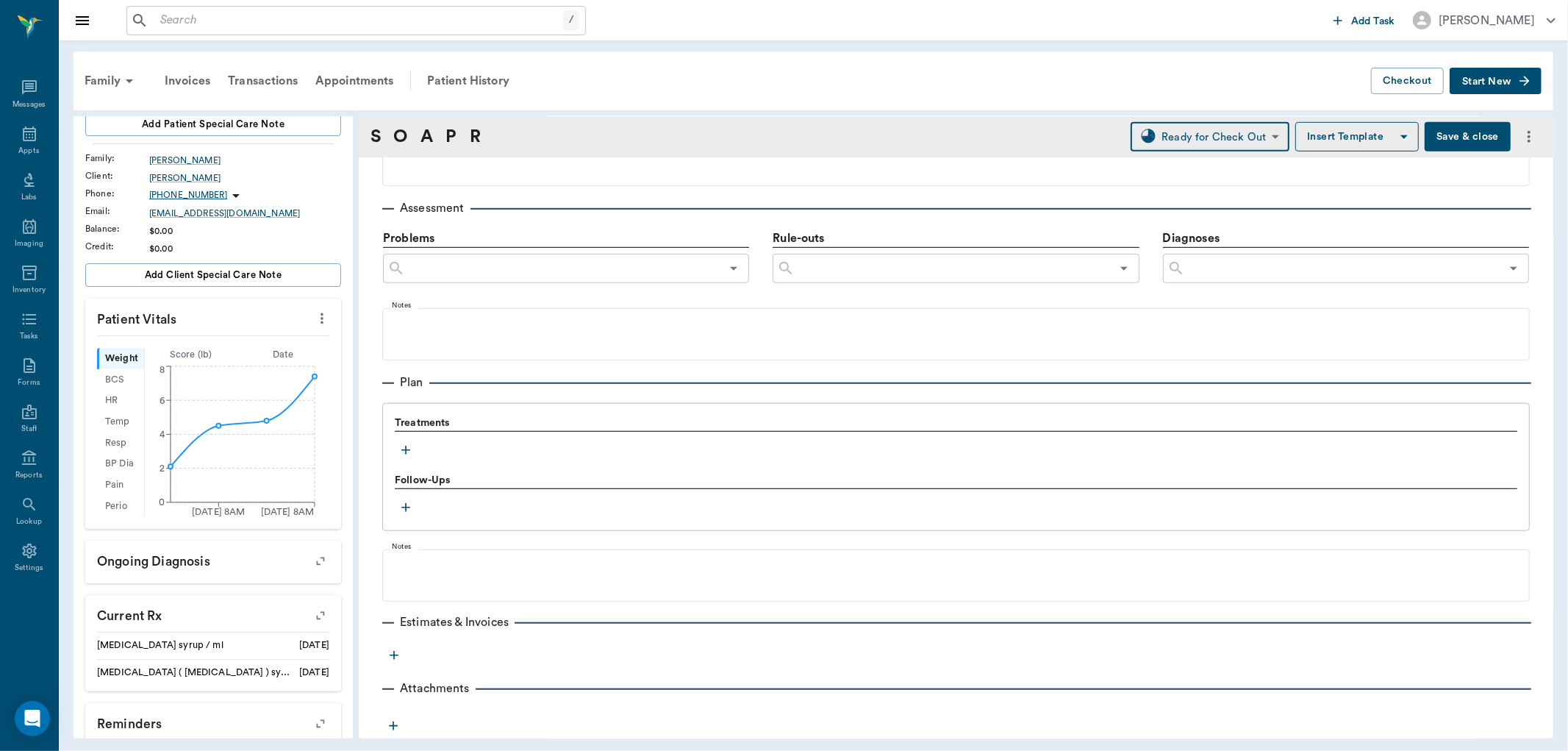
click at [1452, 130] on button "Save & close" at bounding box center [1467, 137] width 86 height 30
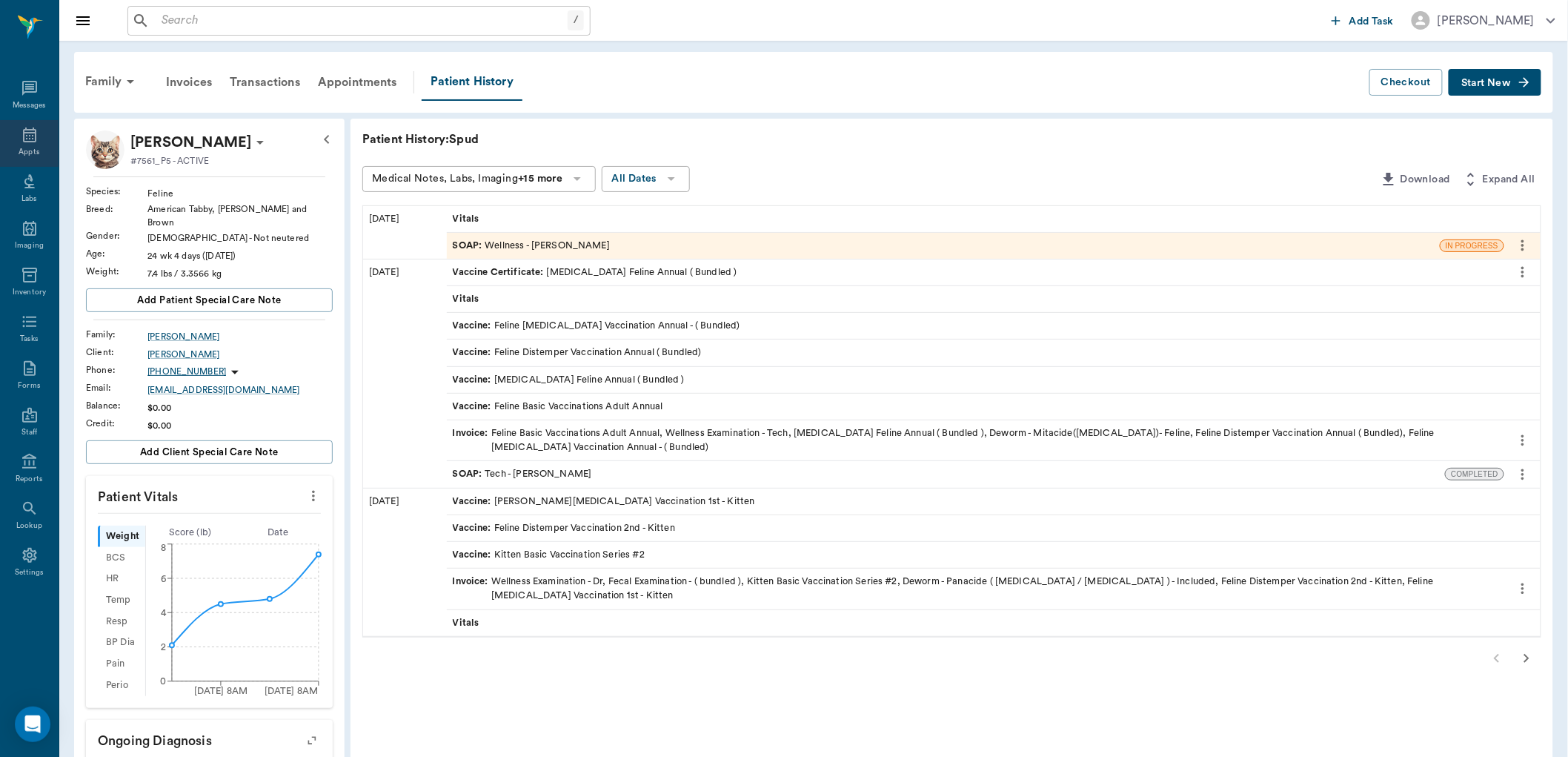
click at [35, 132] on icon at bounding box center [29, 135] width 13 height 15
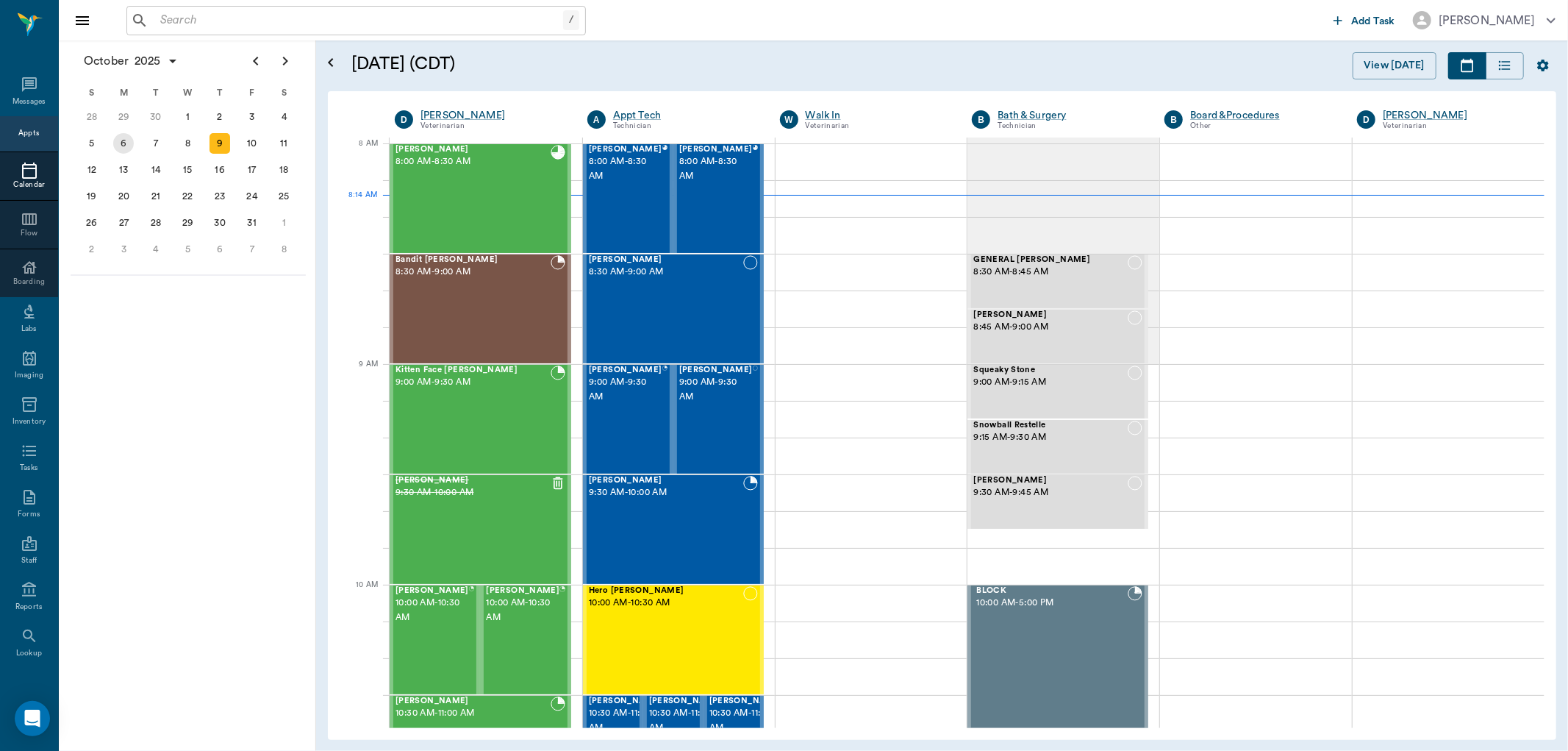
click at [121, 141] on div "6" at bounding box center [123, 143] width 20 height 20
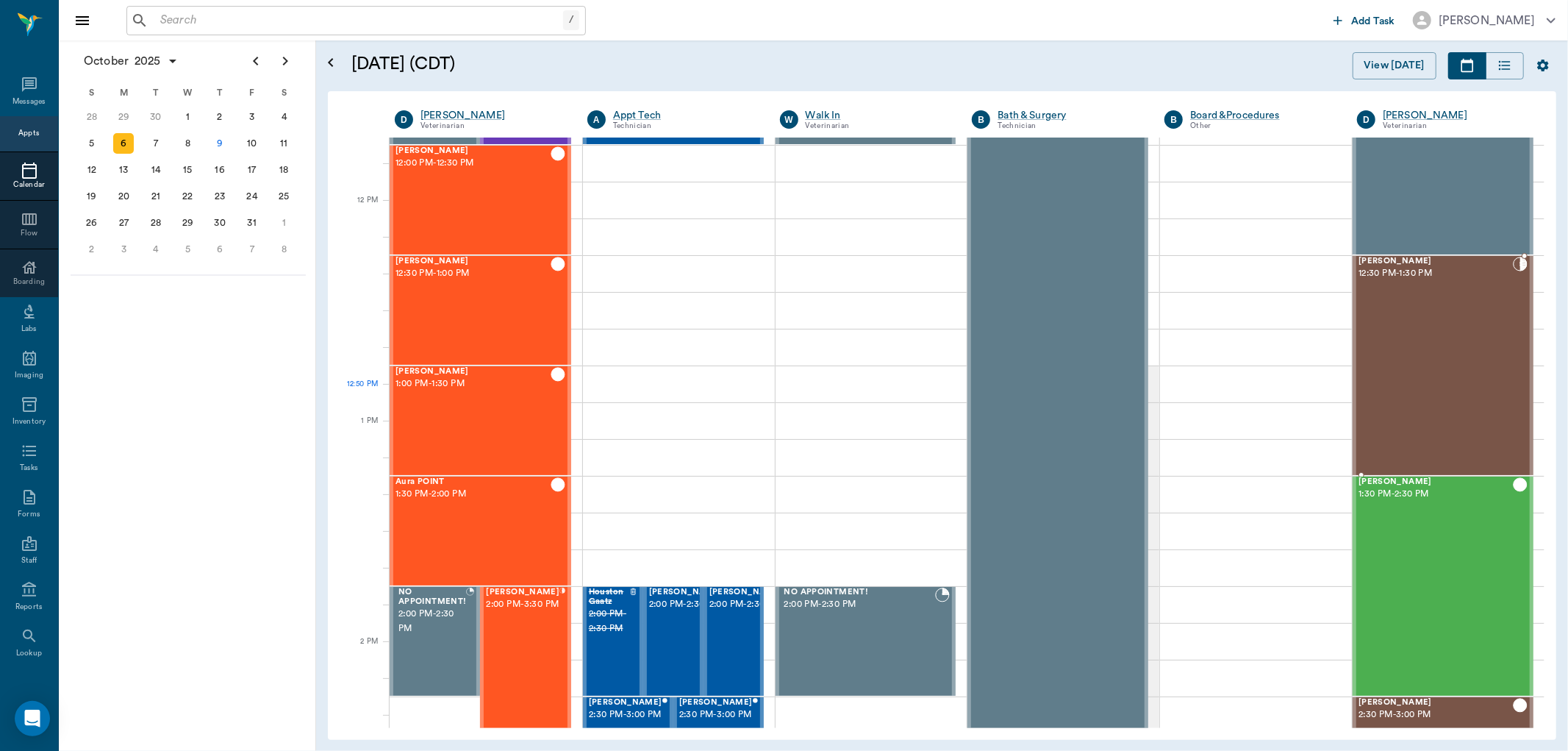
scroll to position [899, 0]
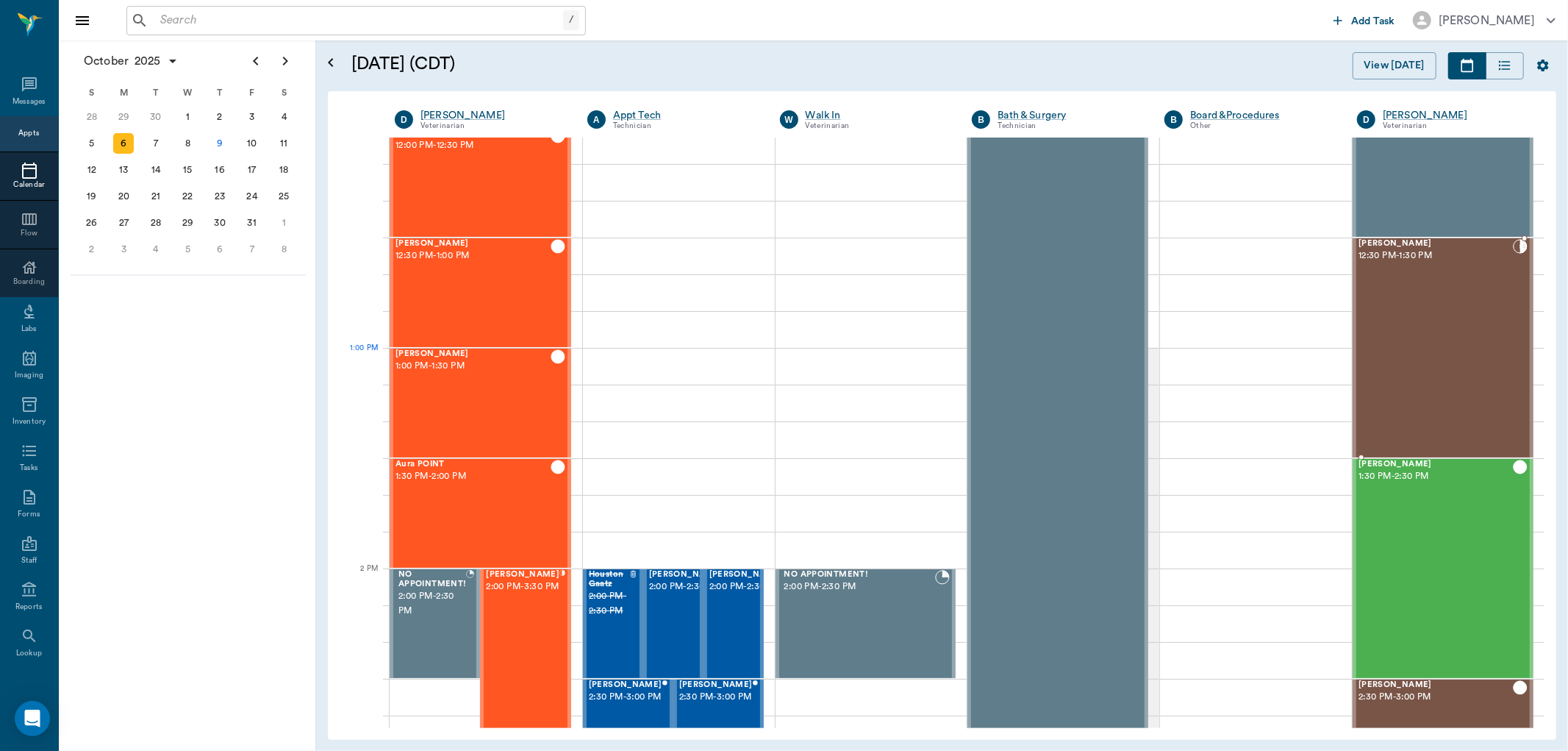
click at [1428, 368] on div "Jupiter Simpson 12:30 PM - 1:30 PM" at bounding box center [1436, 347] width 155 height 218
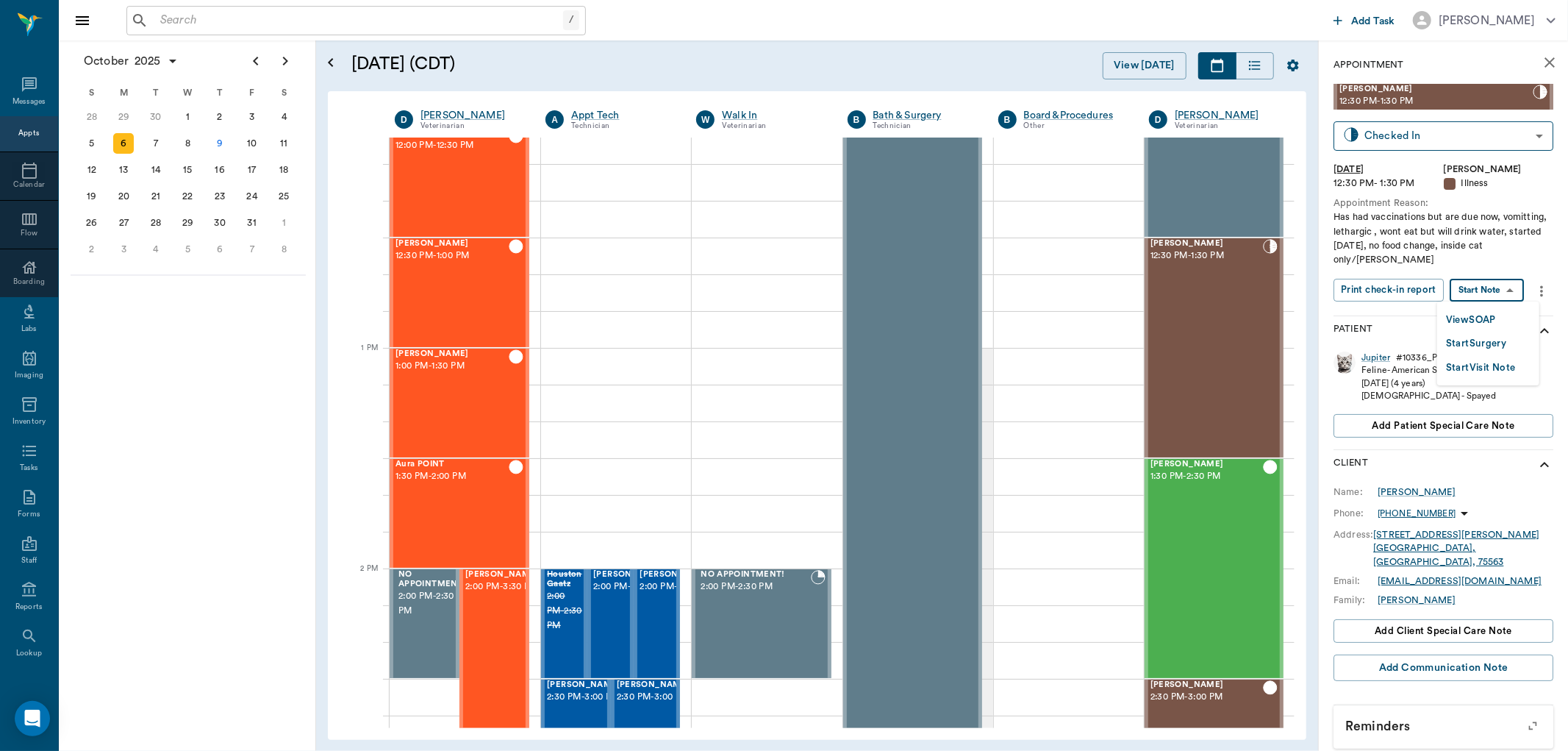
click at [1491, 290] on body "/ ​ Add Task Dr. Bert Ellsworth Nectar Messages Appts Calendar Flow Boarding La…" at bounding box center [784, 376] width 1568 height 751
click at [1481, 316] on button "View SOAP" at bounding box center [1471, 320] width 50 height 17
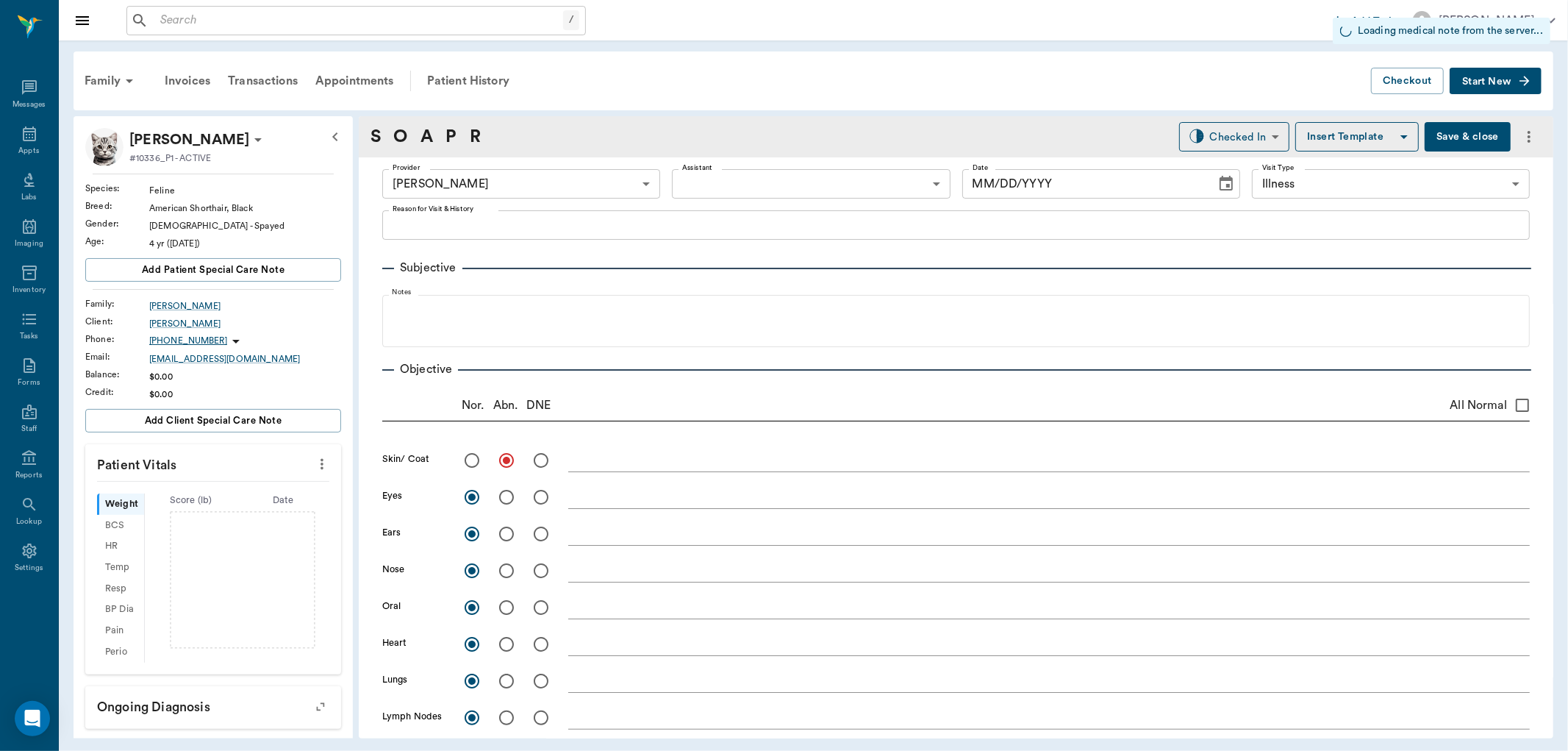
type input "670e8b52b987dc0b25a864ee"
type input "65d2be4f46e3a538d89b8c15"
radio input "true"
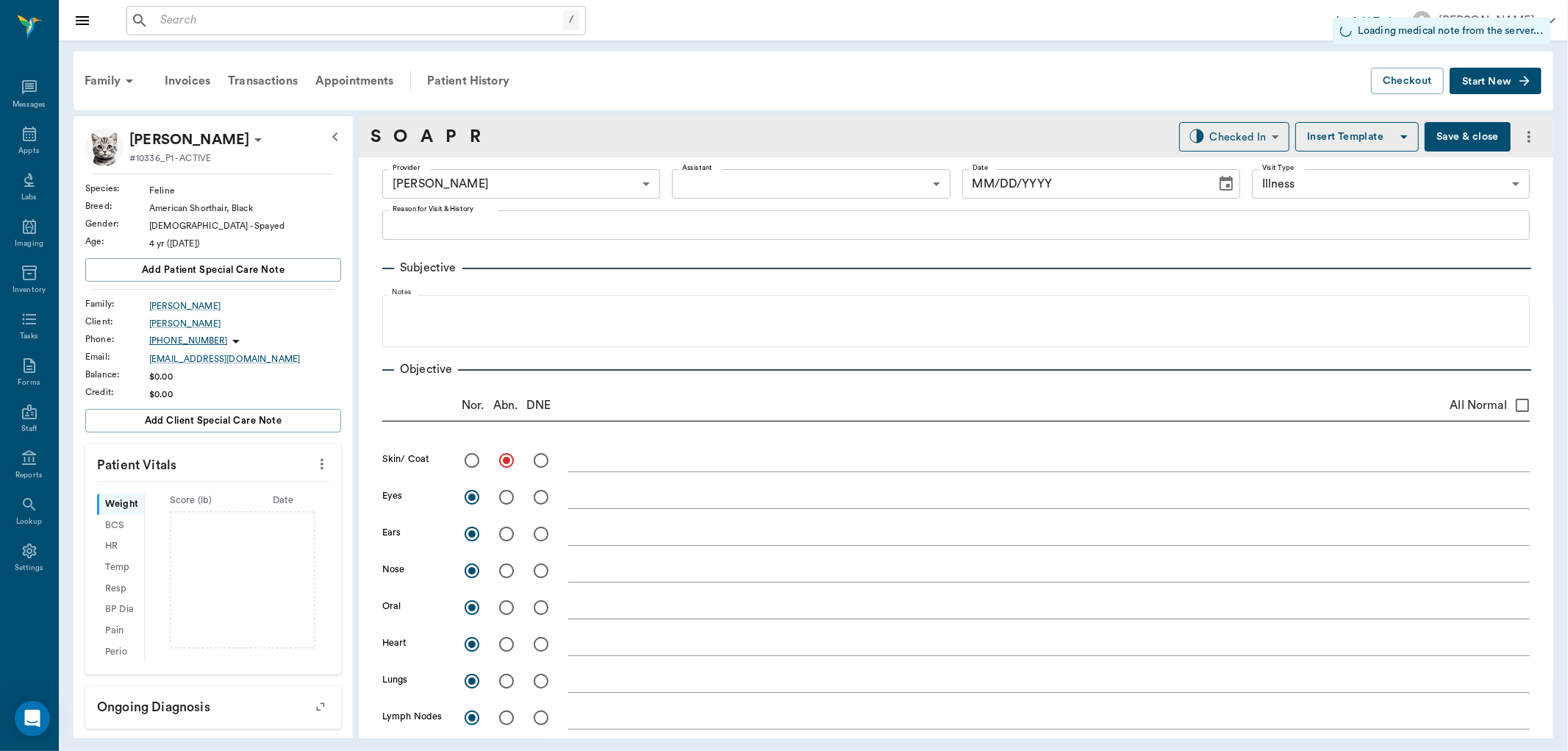
radio input "true"
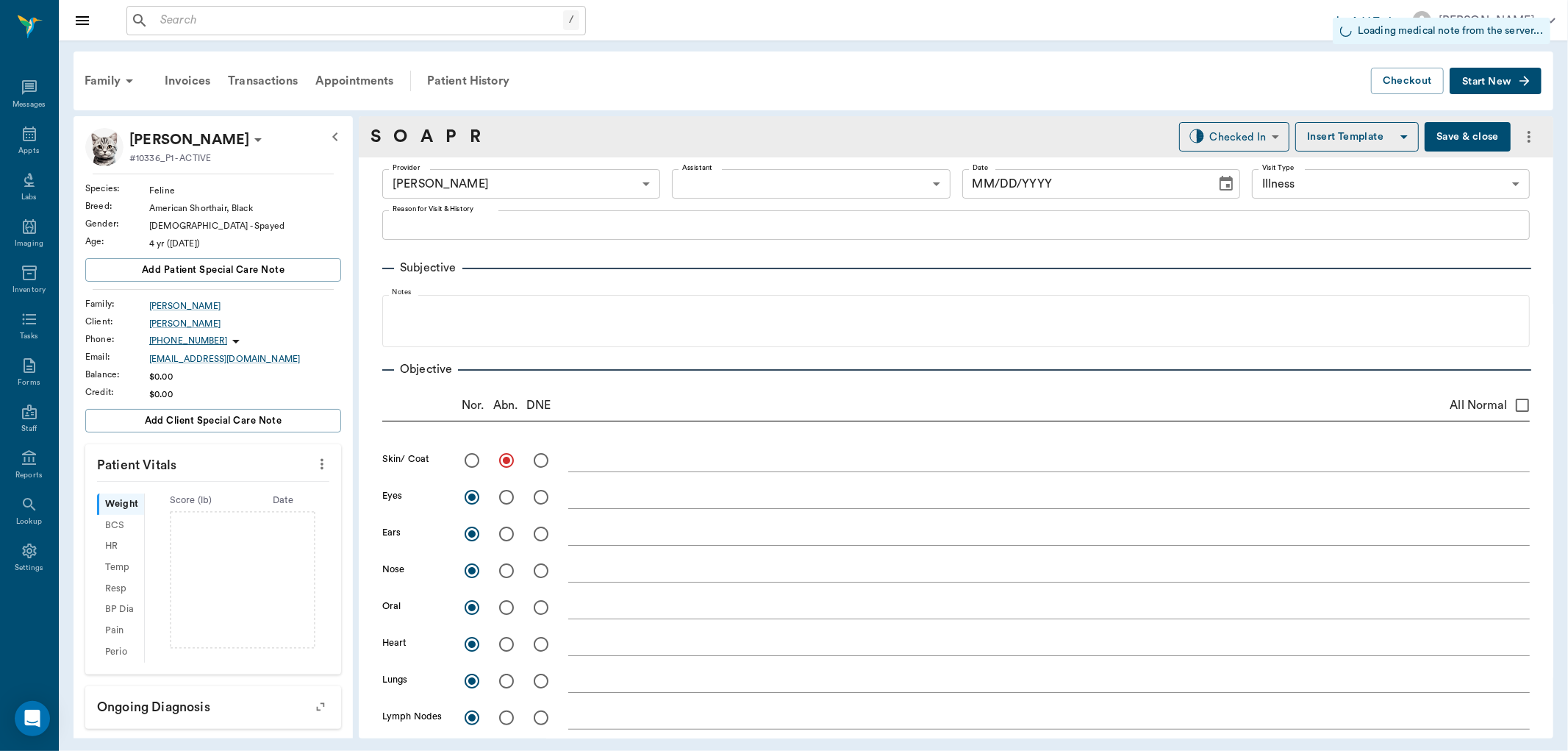
radio input "true"
type input "10/06/2025"
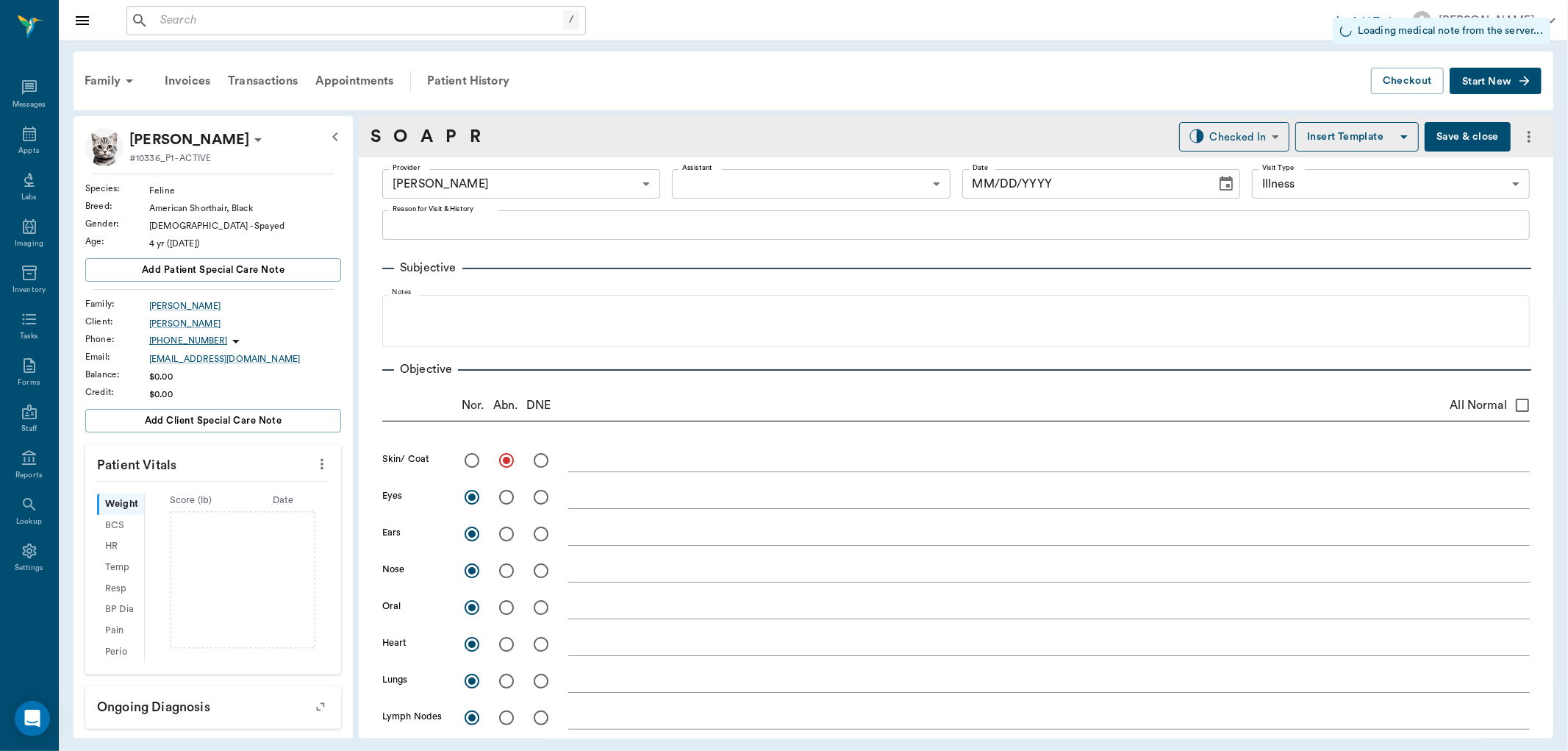
type textarea "Has had vaccinations but are due now, vomitting, lethargic , wont eat but will …"
type textarea "dehydrated - skin tent 5 to 7%."
type textarea "Vomited twice yesterday; not eating, will drink and keep fluid down; palpation …"
type input "1.00"
type textarea "Started at 15 mLs/hr on fluid pump. 7 mL/hr maint, 8 mL/hr for 24 hour recovery…"
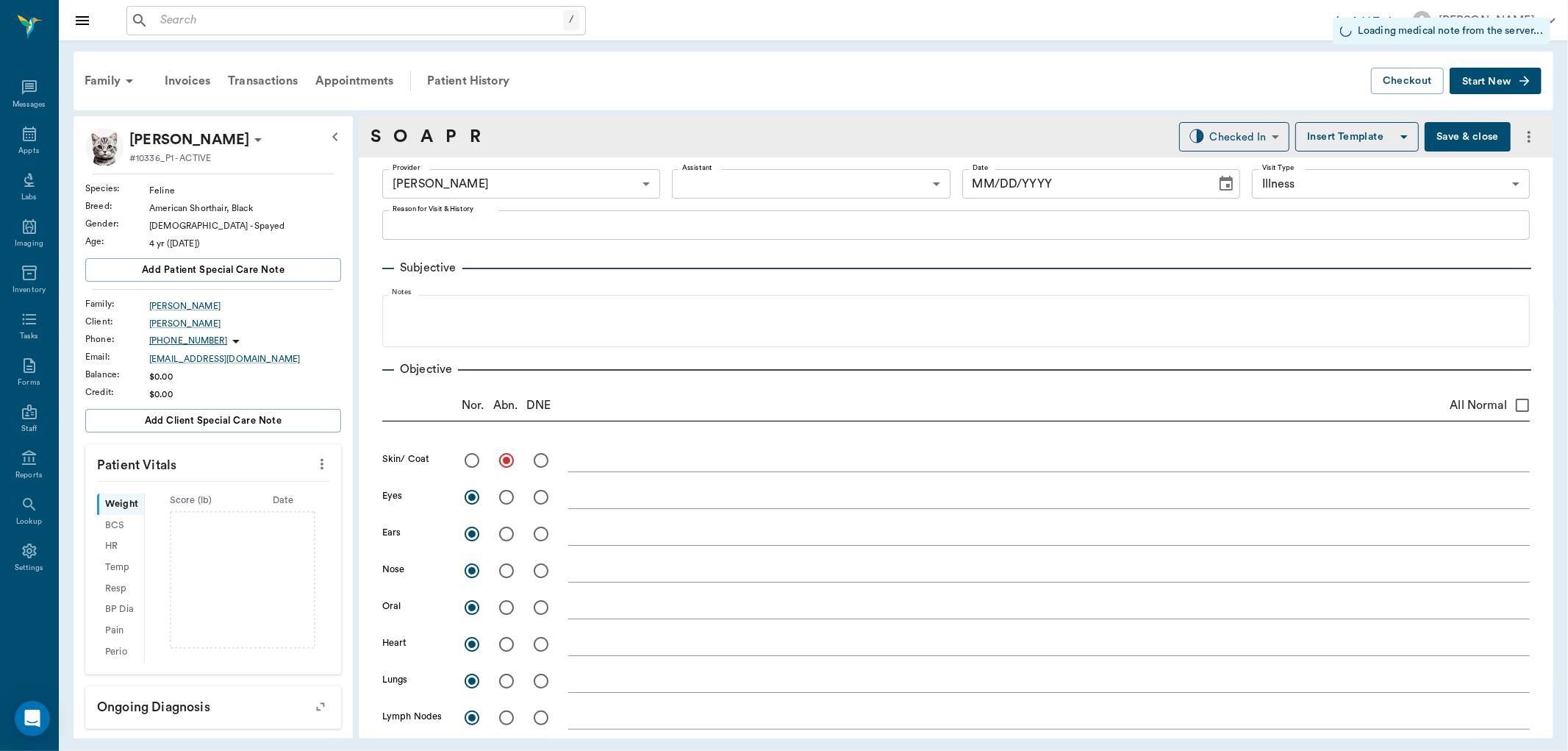
type input "1.00"
type textarea "22 g right cephalic vein."
type input "1.00"
type textarea "Called client and advised hydration has improved. Provided info on water color …"
type input "0.29"
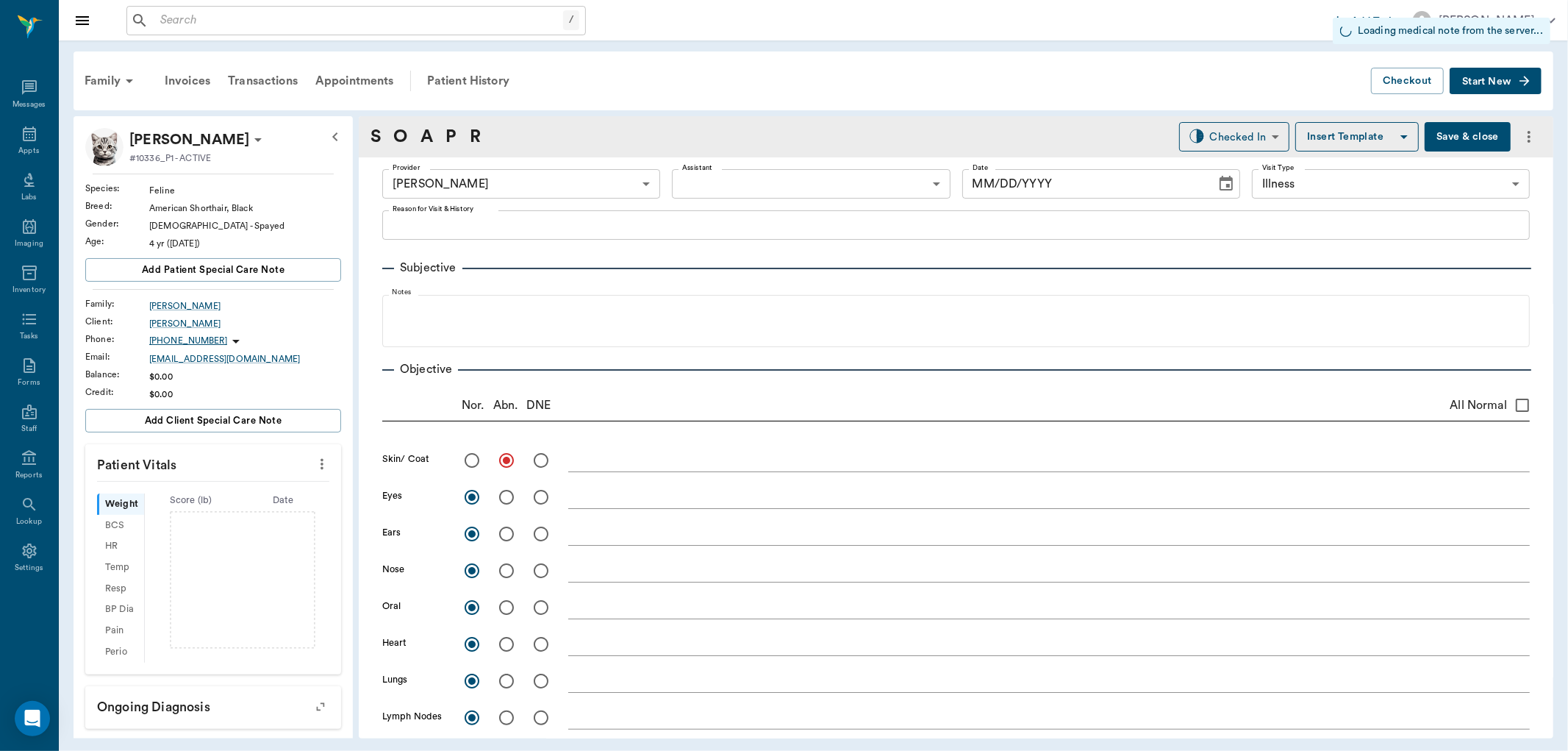
type textarea "Administered IV slowly. 4pm."
type input "1.00"
type textarea "may need to repeat radiographs in the morning."
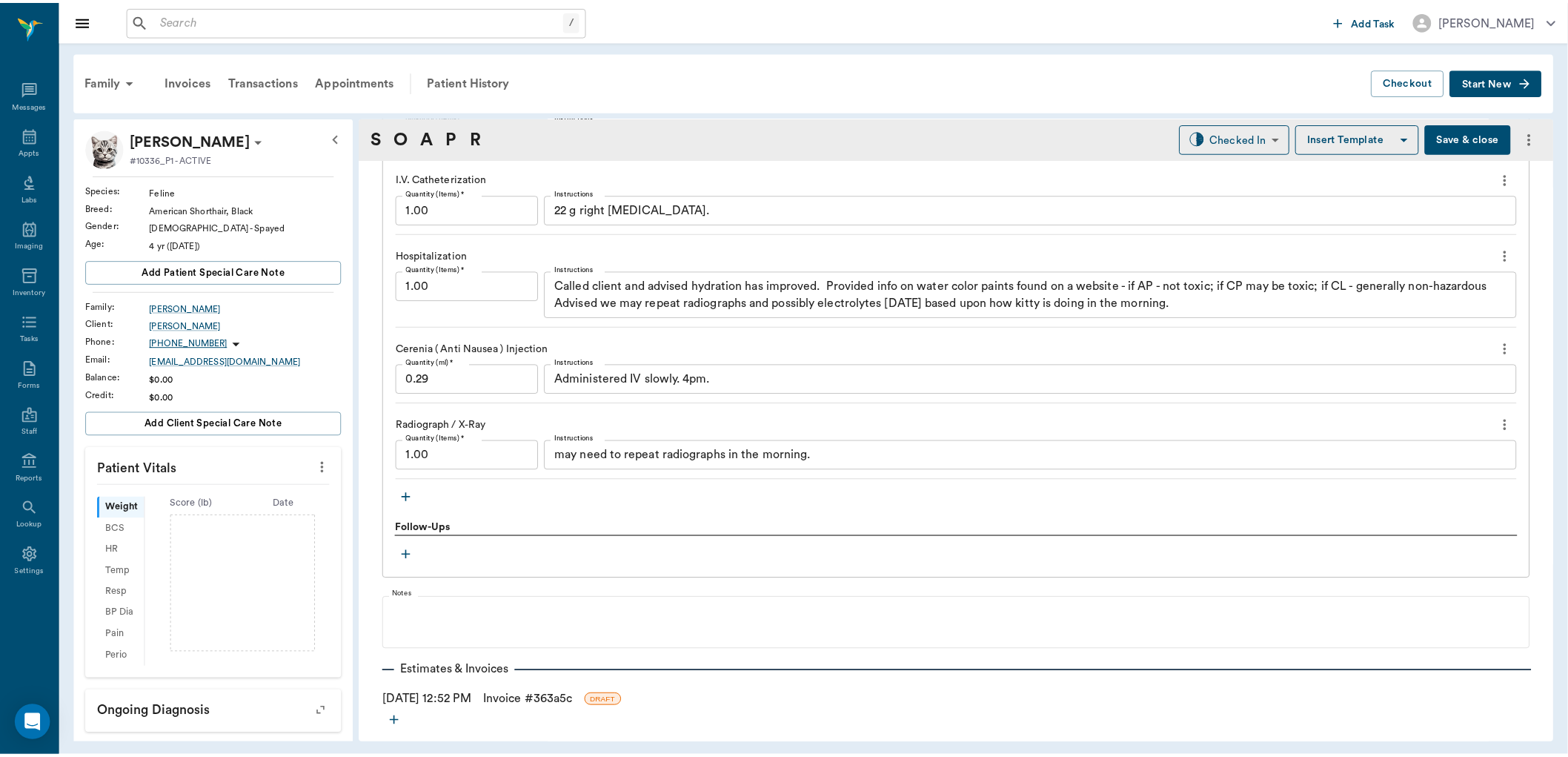
scroll to position [1512, 0]
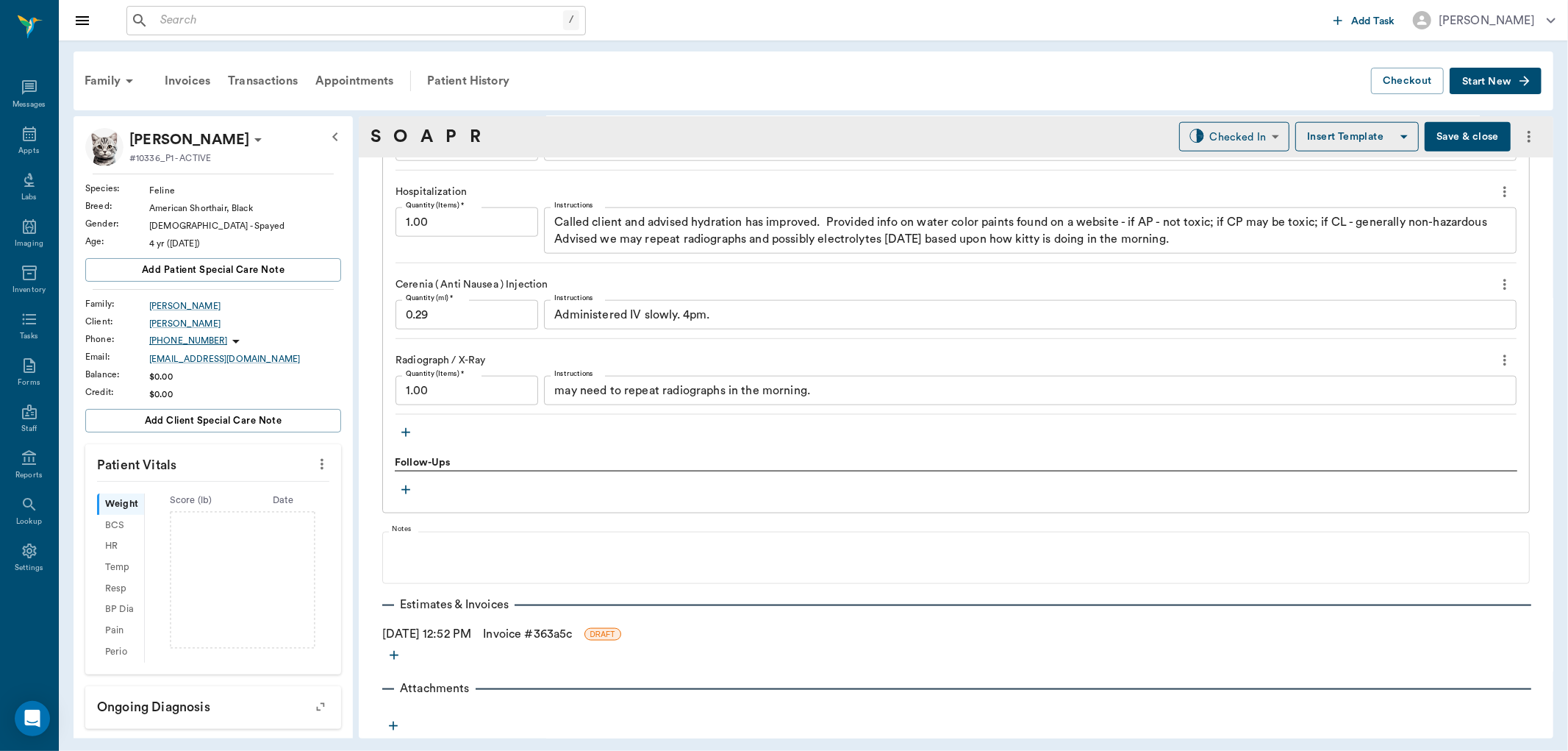
click at [563, 633] on link "Invoice # 363a5c" at bounding box center [528, 634] width 89 height 18
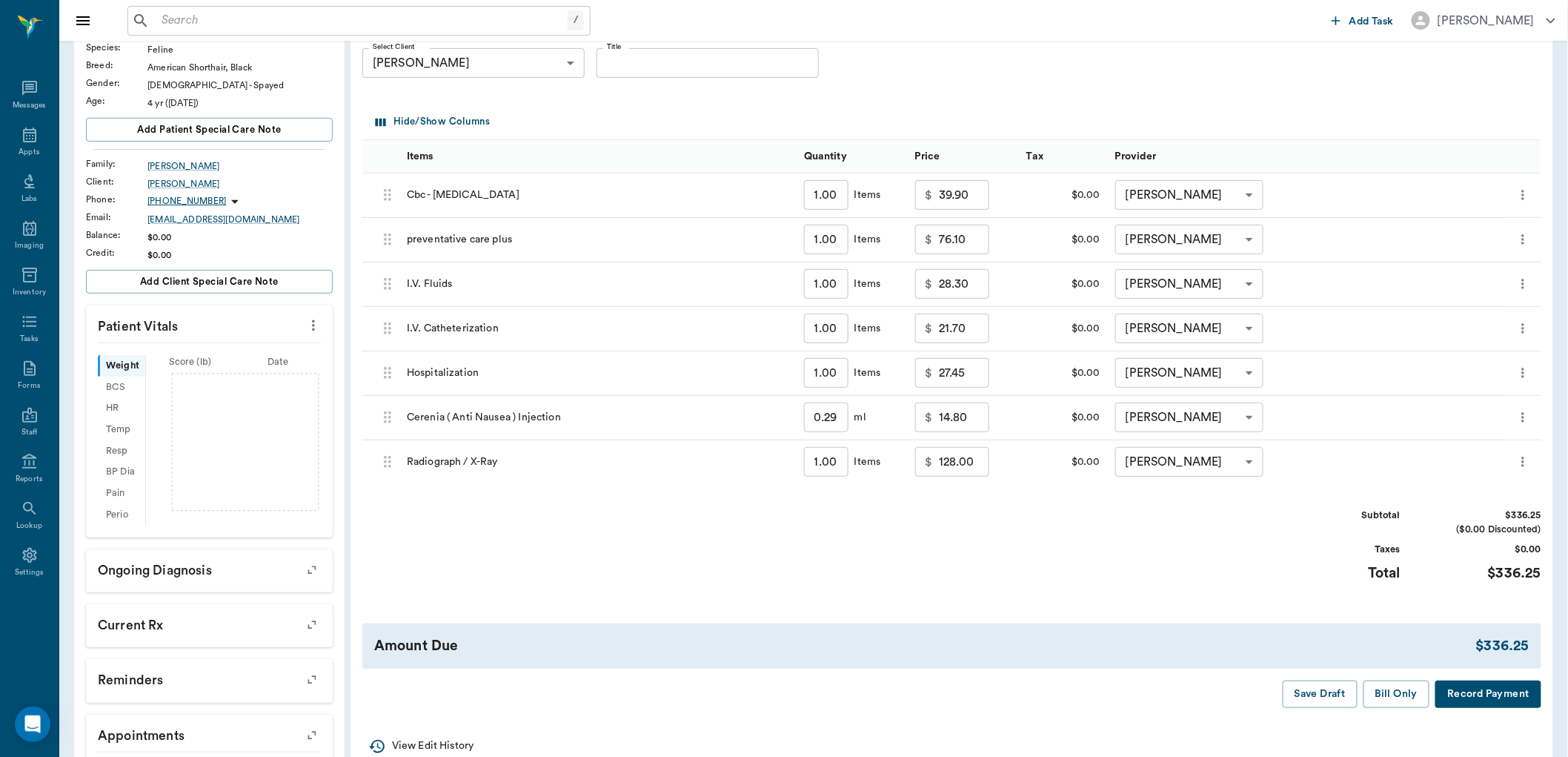
scroll to position [223, 0]
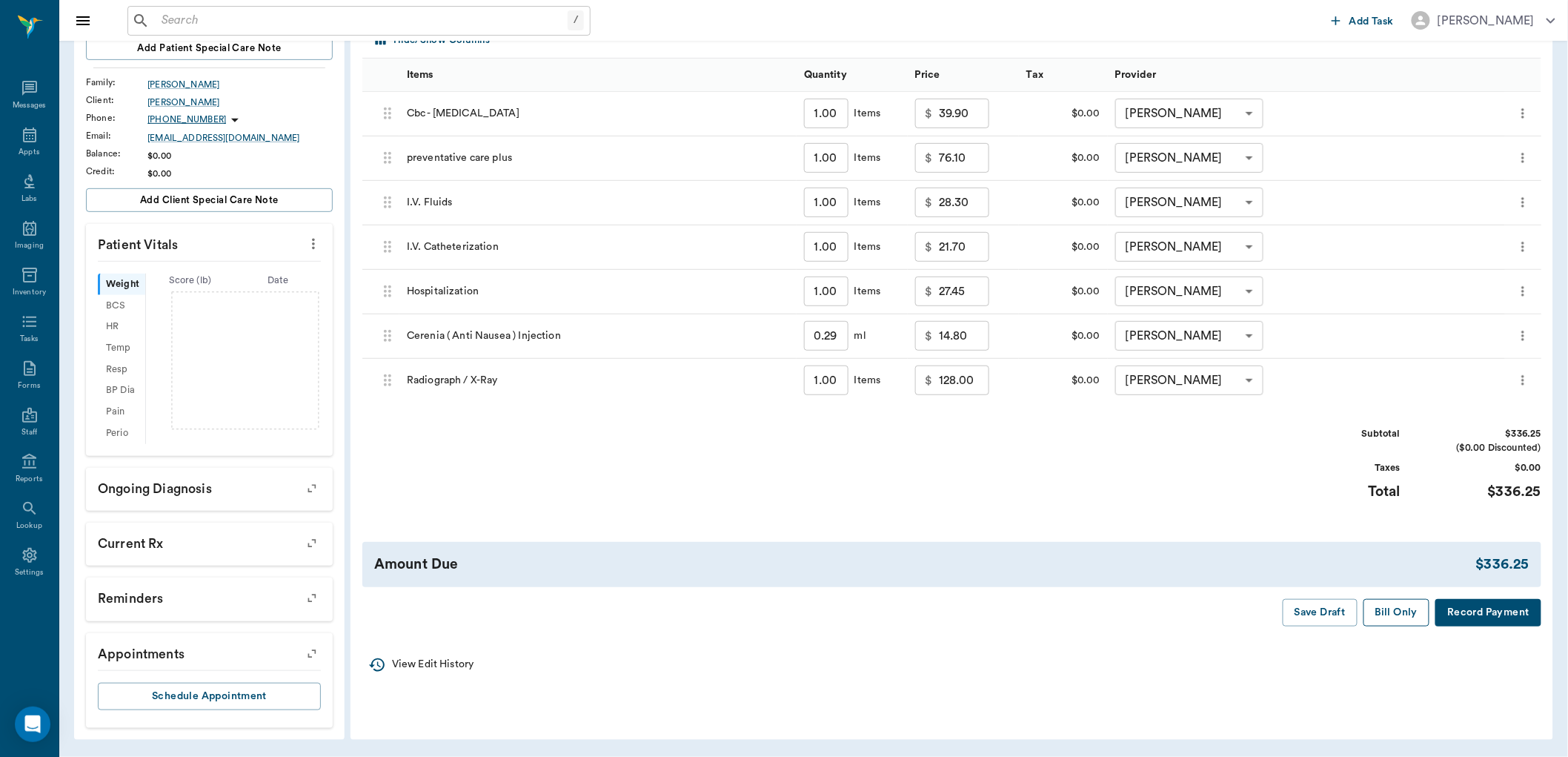
click at [1391, 613] on button "Bill Only" at bounding box center [1396, 612] width 67 height 28
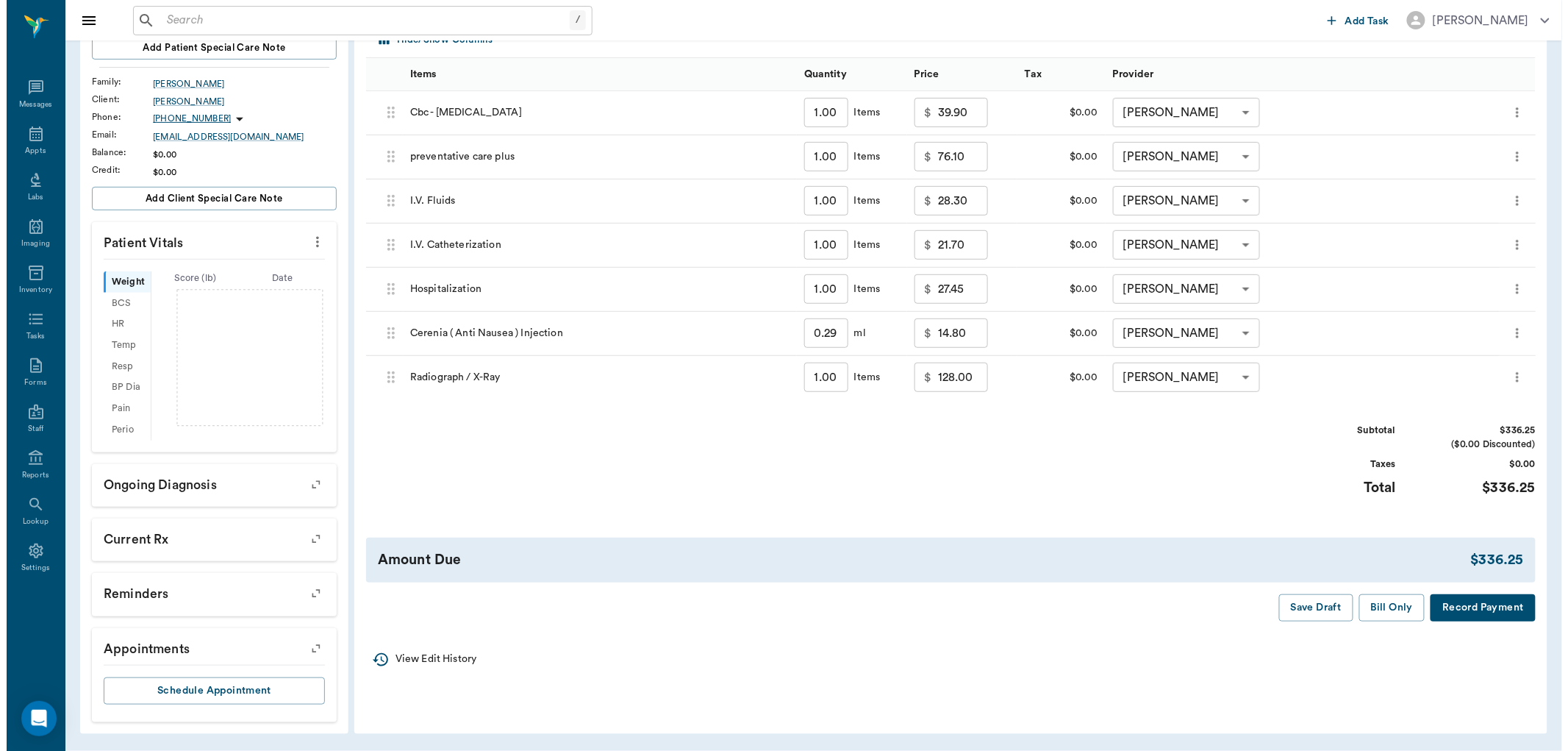
scroll to position [0, 0]
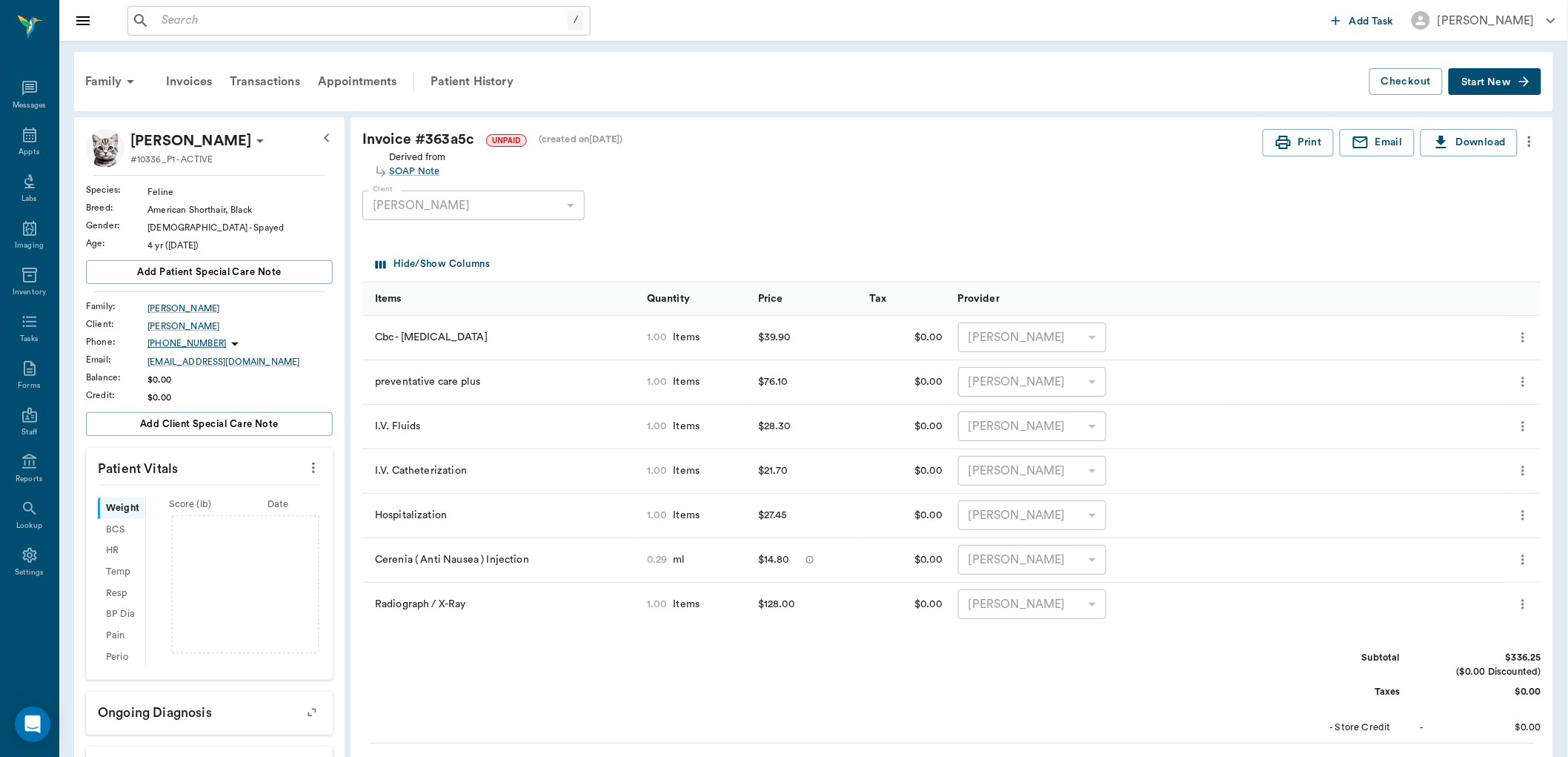
click at [1487, 72] on button "Start New" at bounding box center [1495, 82] width 93 height 28
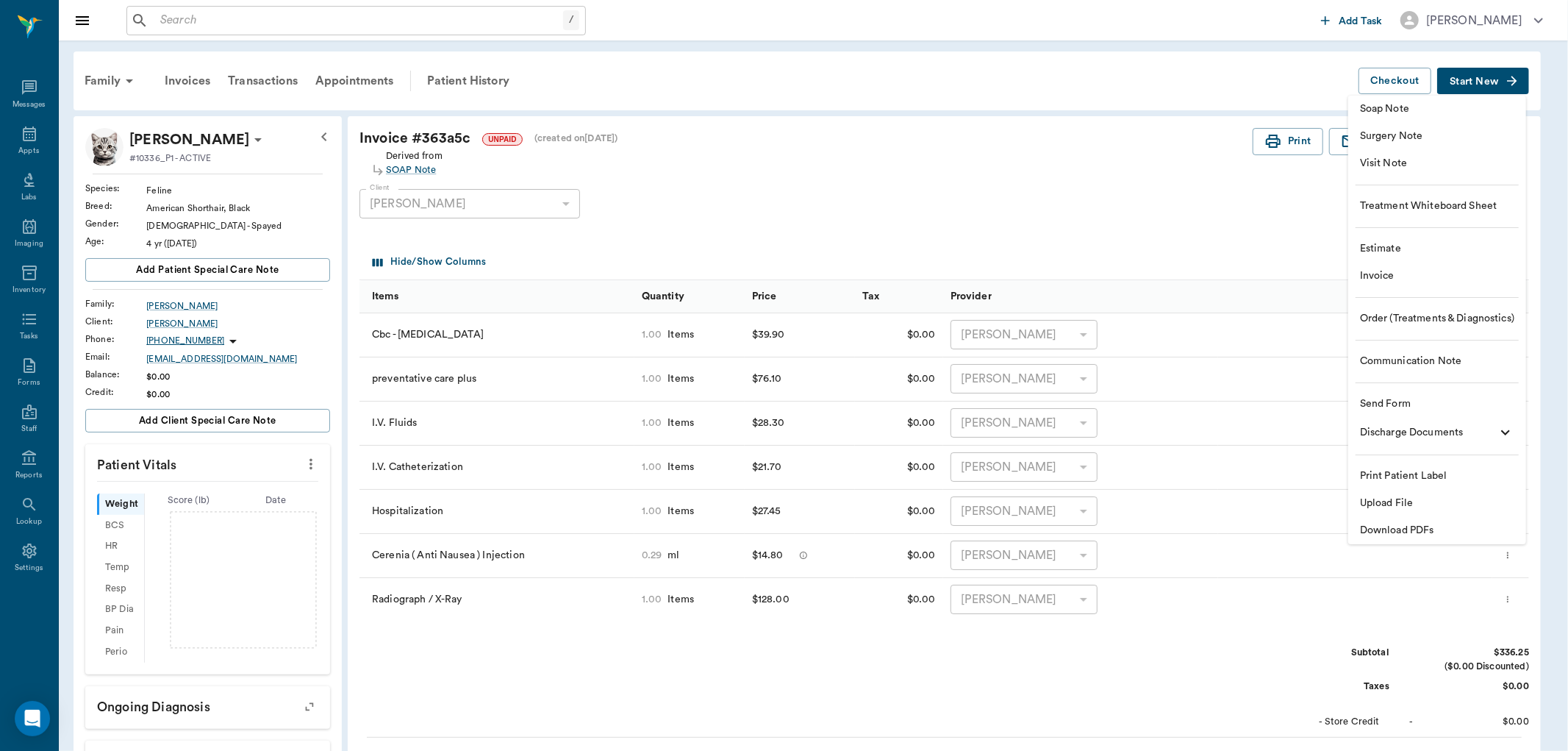
click at [1406, 105] on span "Soap Note" at bounding box center [1438, 109] width 155 height 16
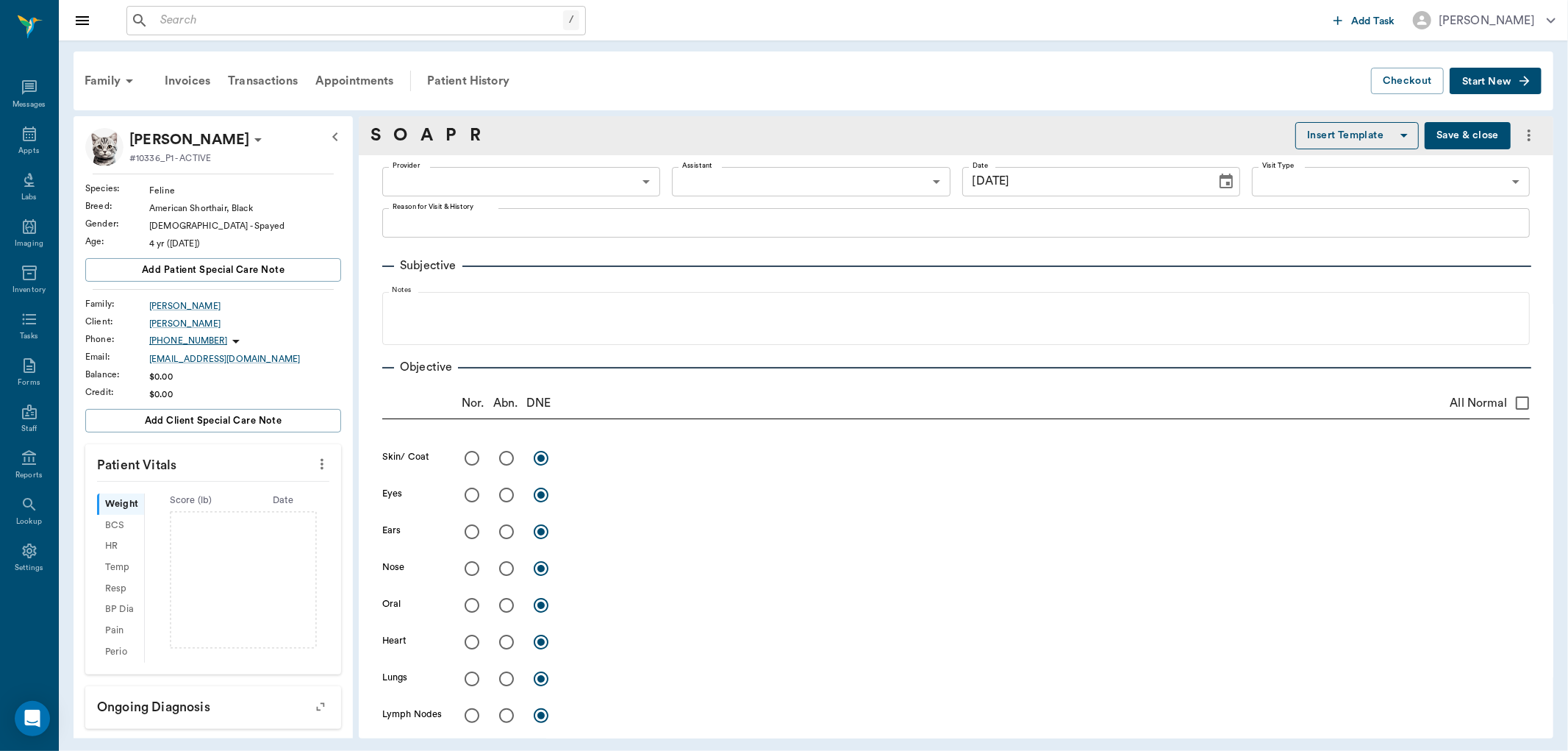
type input "[DATE]"
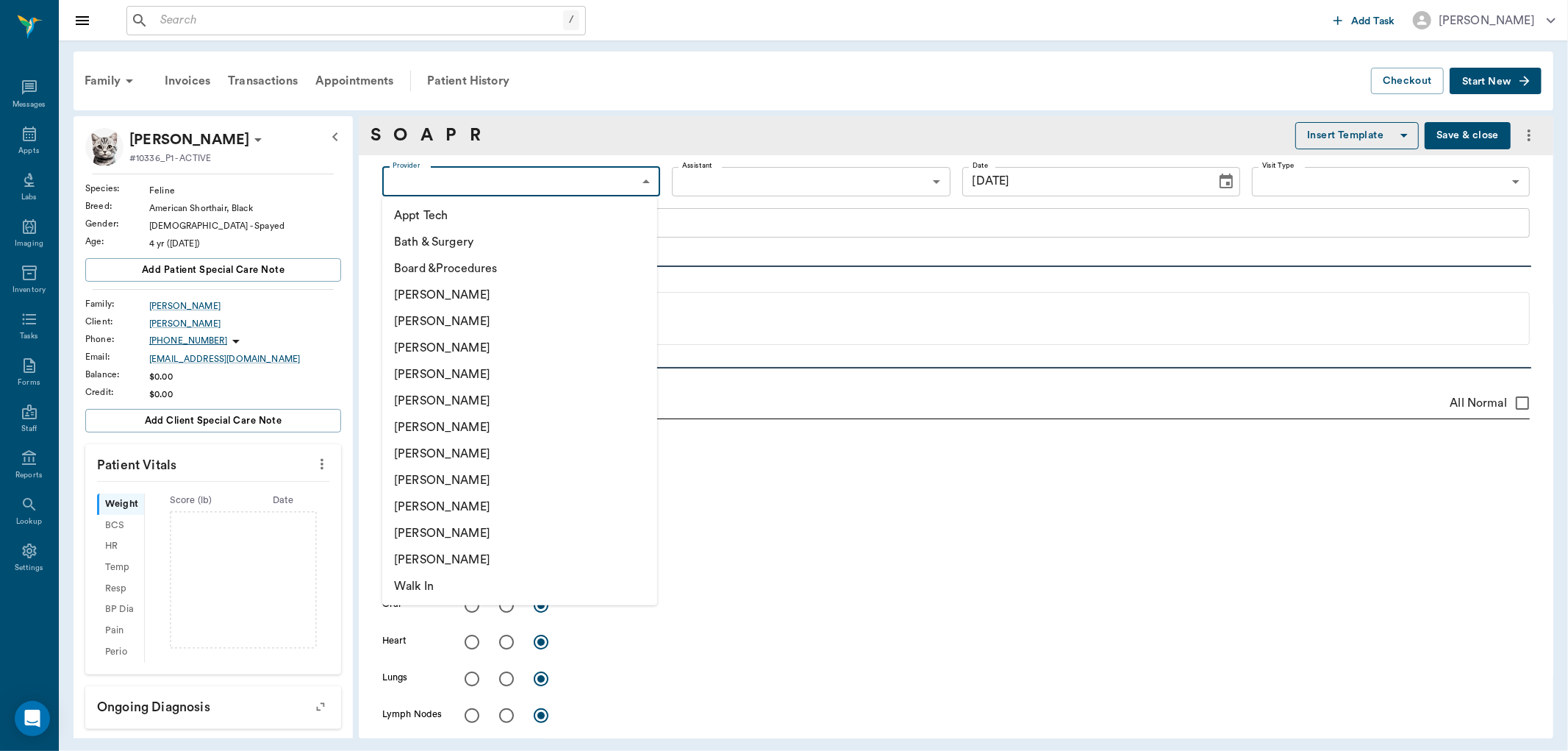
click at [615, 171] on body "/ ​ Add Task Dr. Bert Ellsworth Nectar Messages Appts Labs Imaging Inventory Ta…" at bounding box center [784, 376] width 1568 height 751
click at [522, 374] on li "[PERSON_NAME]" at bounding box center [520, 374] width 275 height 27
type input "63ec2f075fda476ae8351a4d"
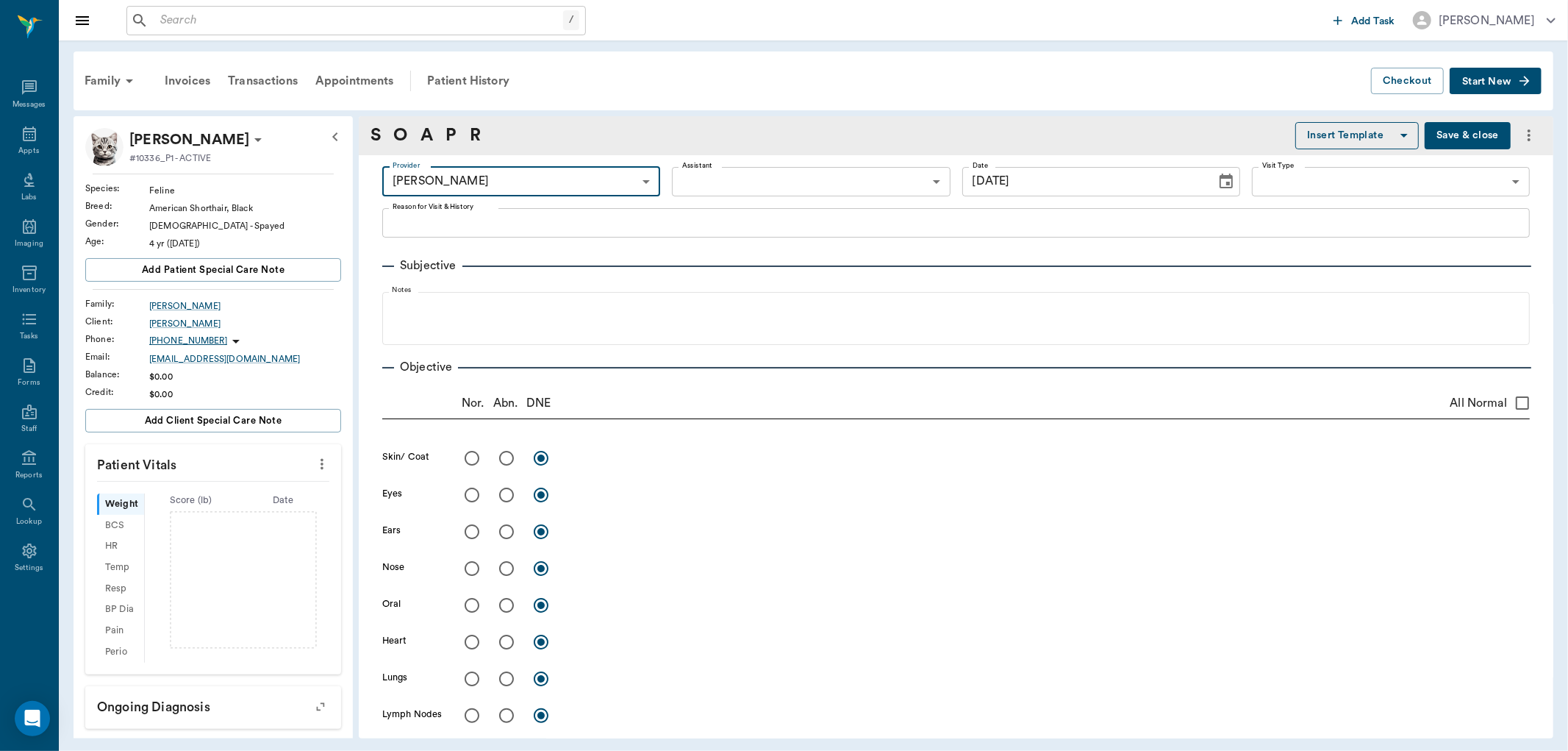
click at [542, 222] on textarea "Reason for Visit & History" at bounding box center [956, 222] width 1127 height 17
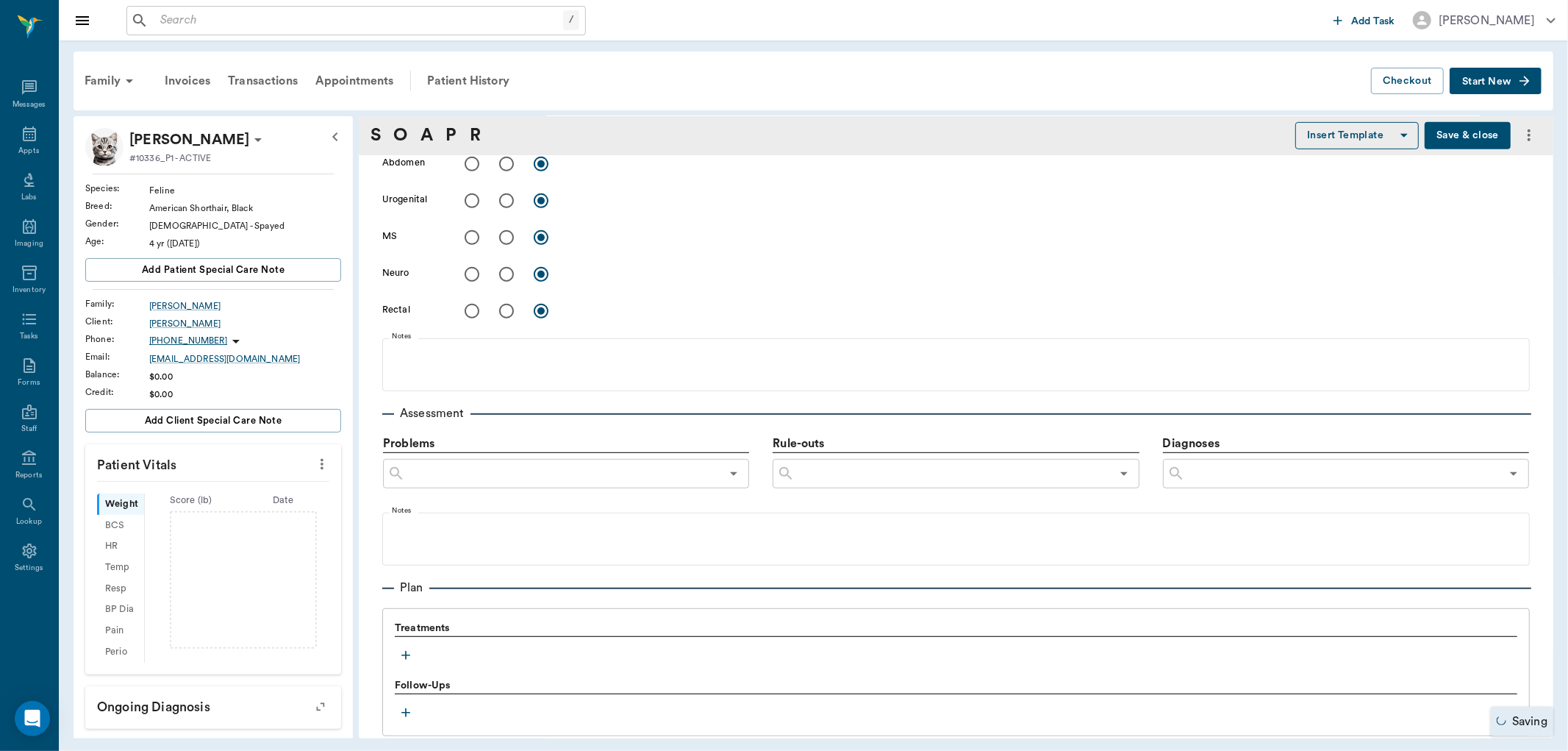
scroll to position [735, 0]
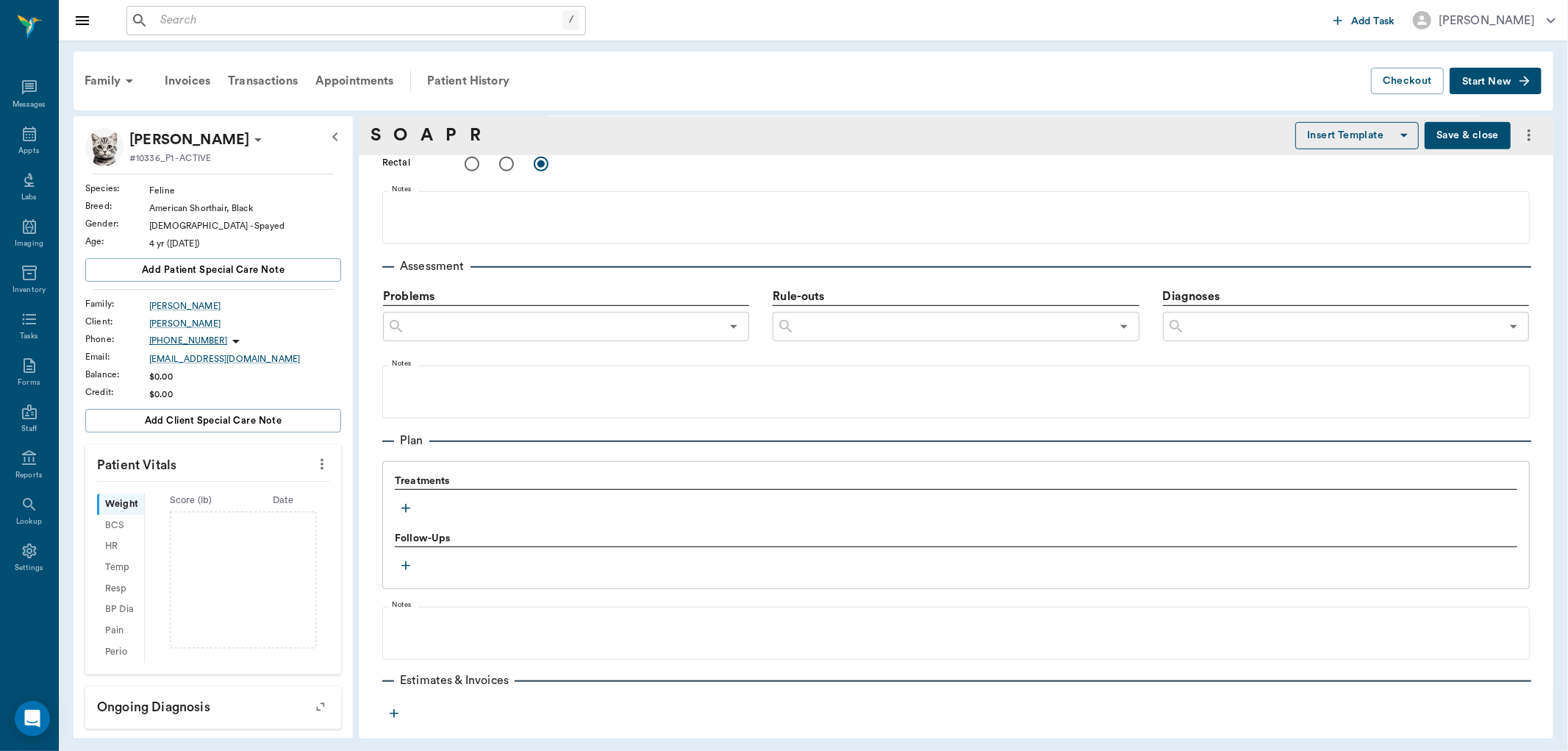
type textarea "Hospitalization"
click at [407, 502] on icon "button" at bounding box center [406, 507] width 15 height 15
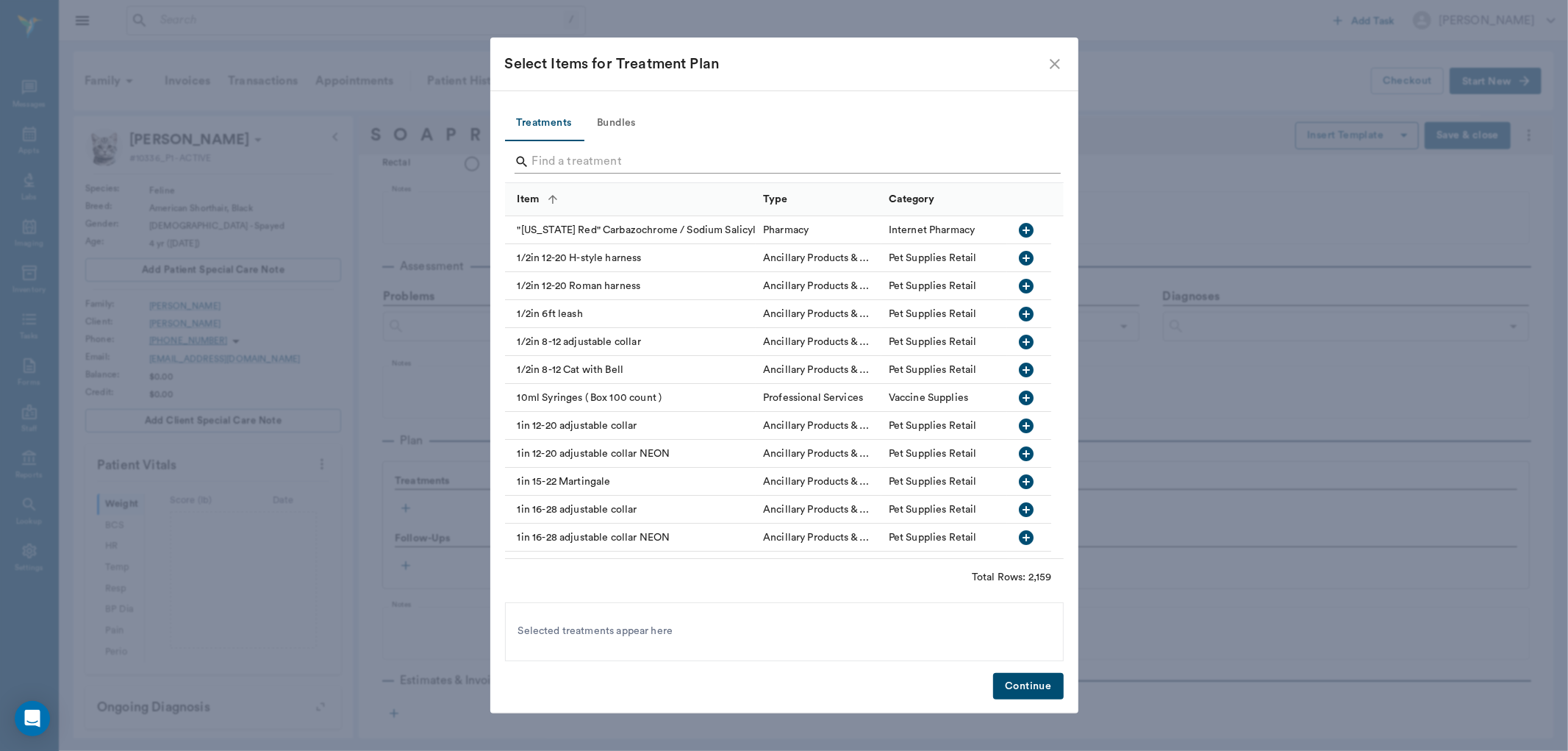
click at [553, 160] on input "Search" at bounding box center [785, 162] width 507 height 23
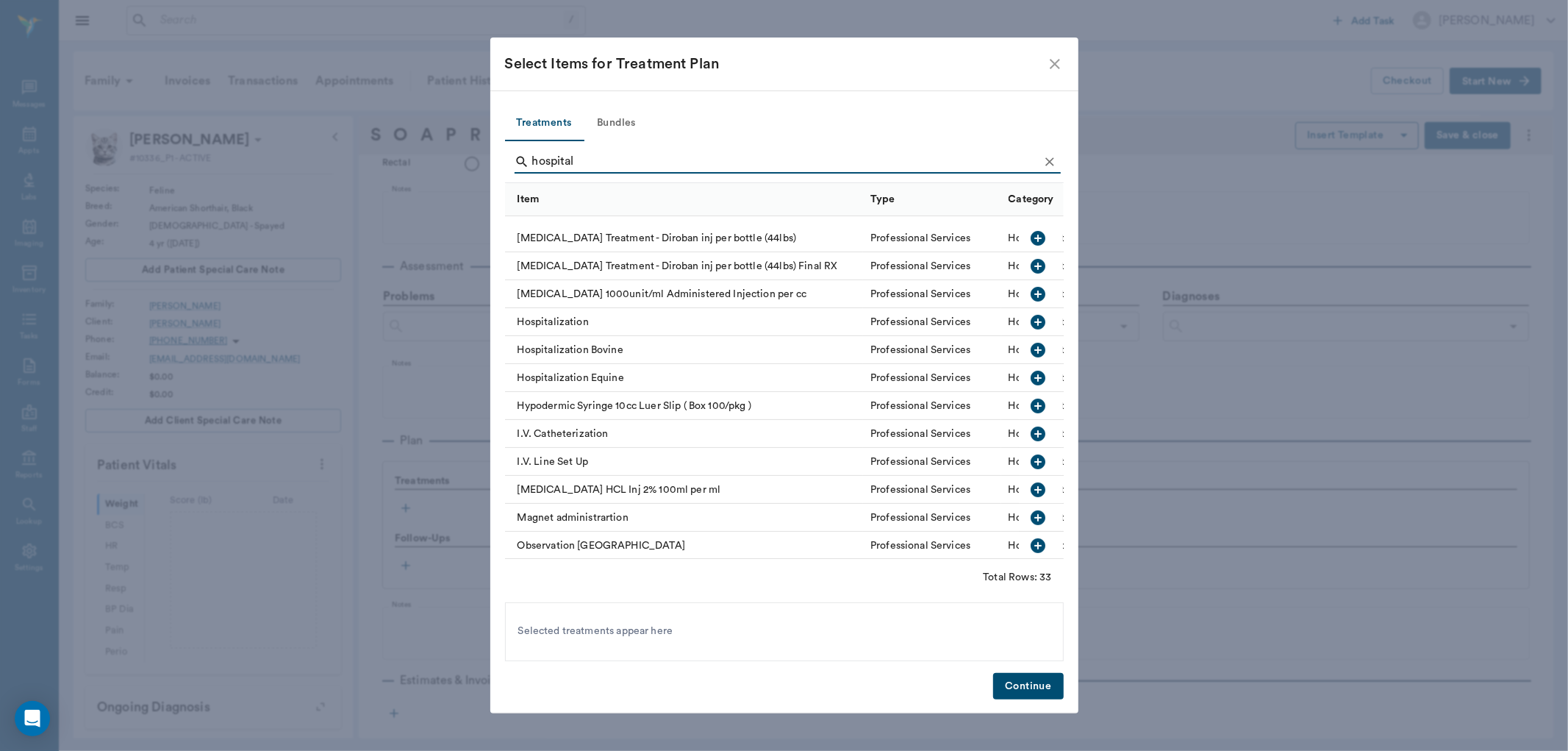
scroll to position [265, 0]
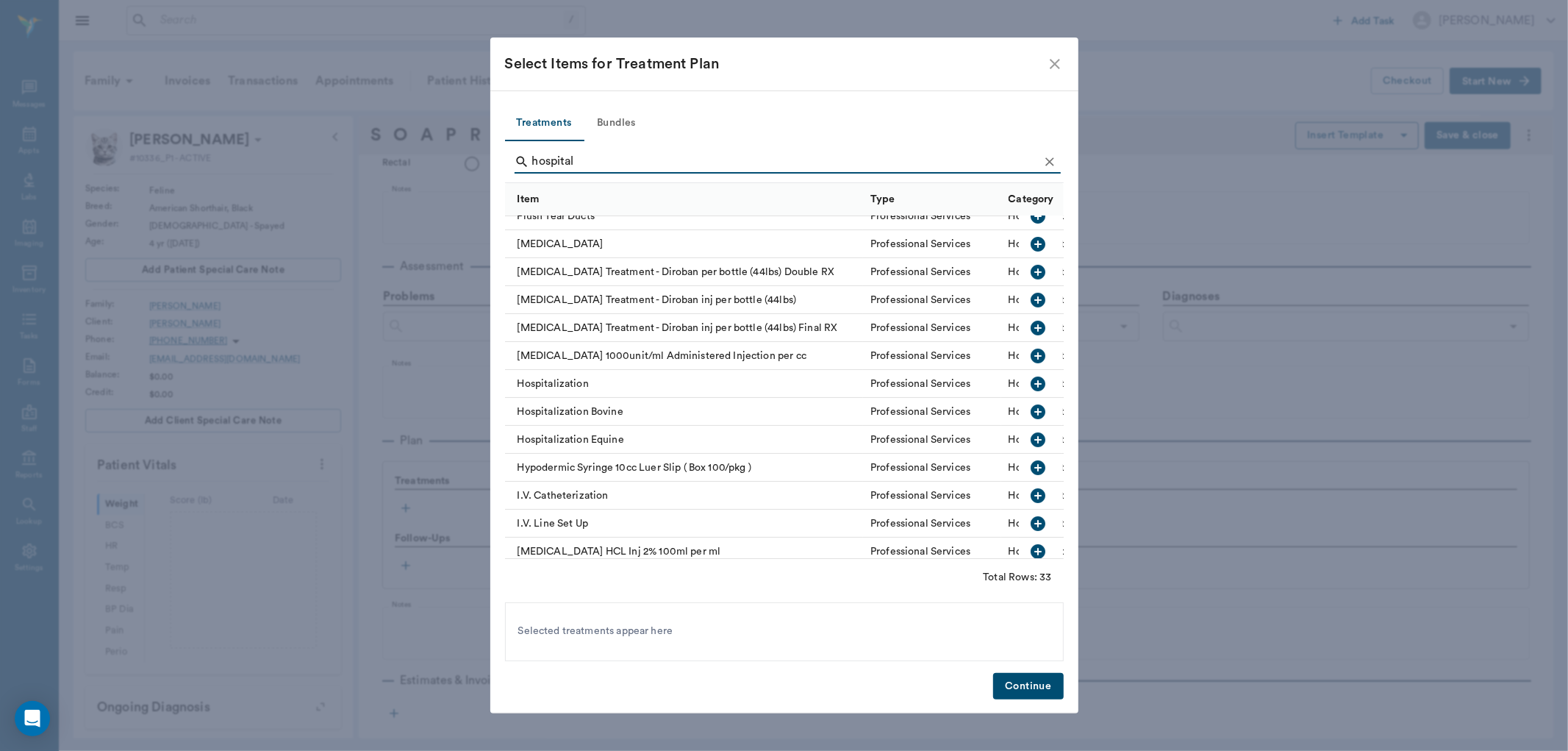
click at [1032, 383] on icon "button" at bounding box center [1039, 383] width 15 height 15
type input "h"
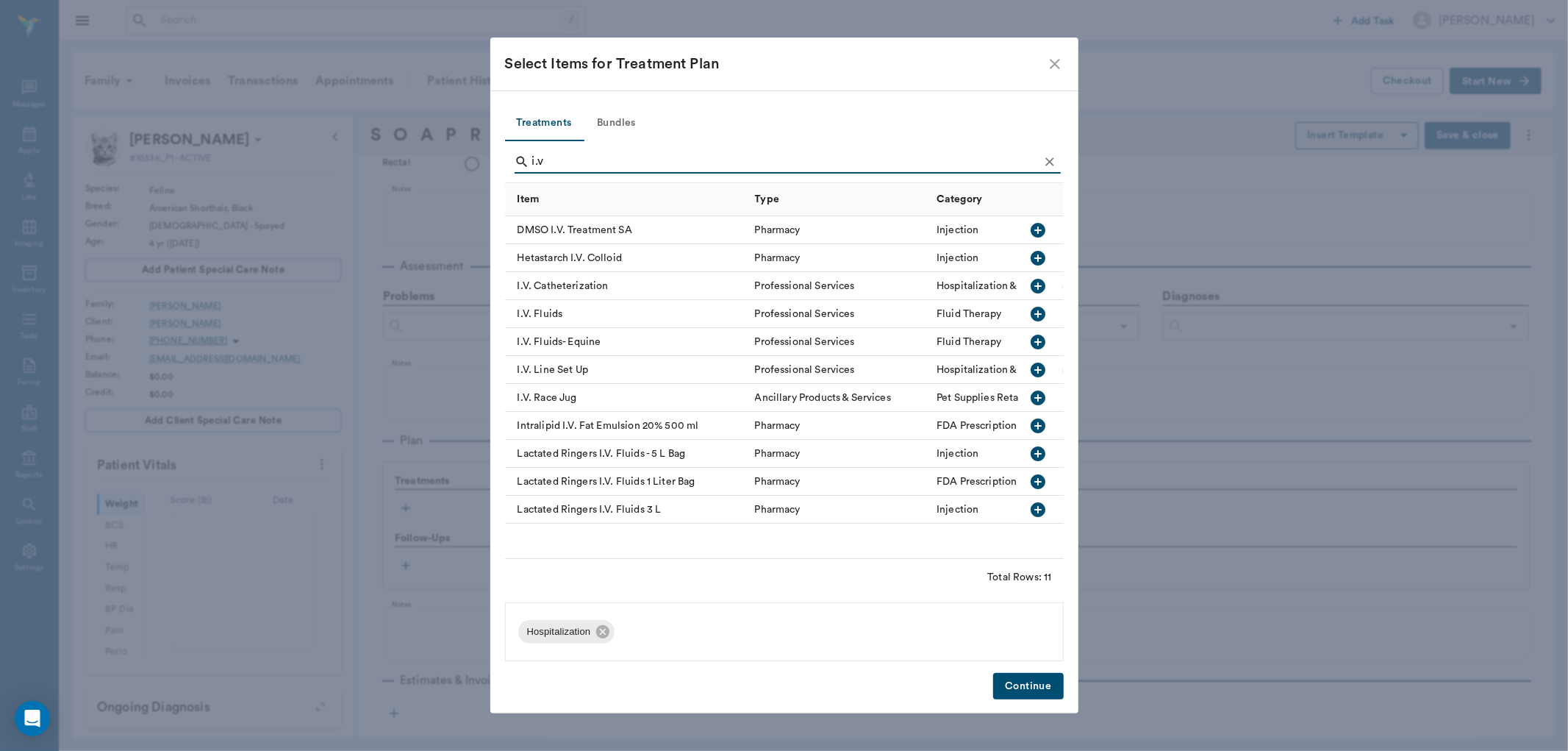
scroll to position [0, 0]
click at [1034, 311] on icon "button" at bounding box center [1039, 314] width 15 height 15
type input "i"
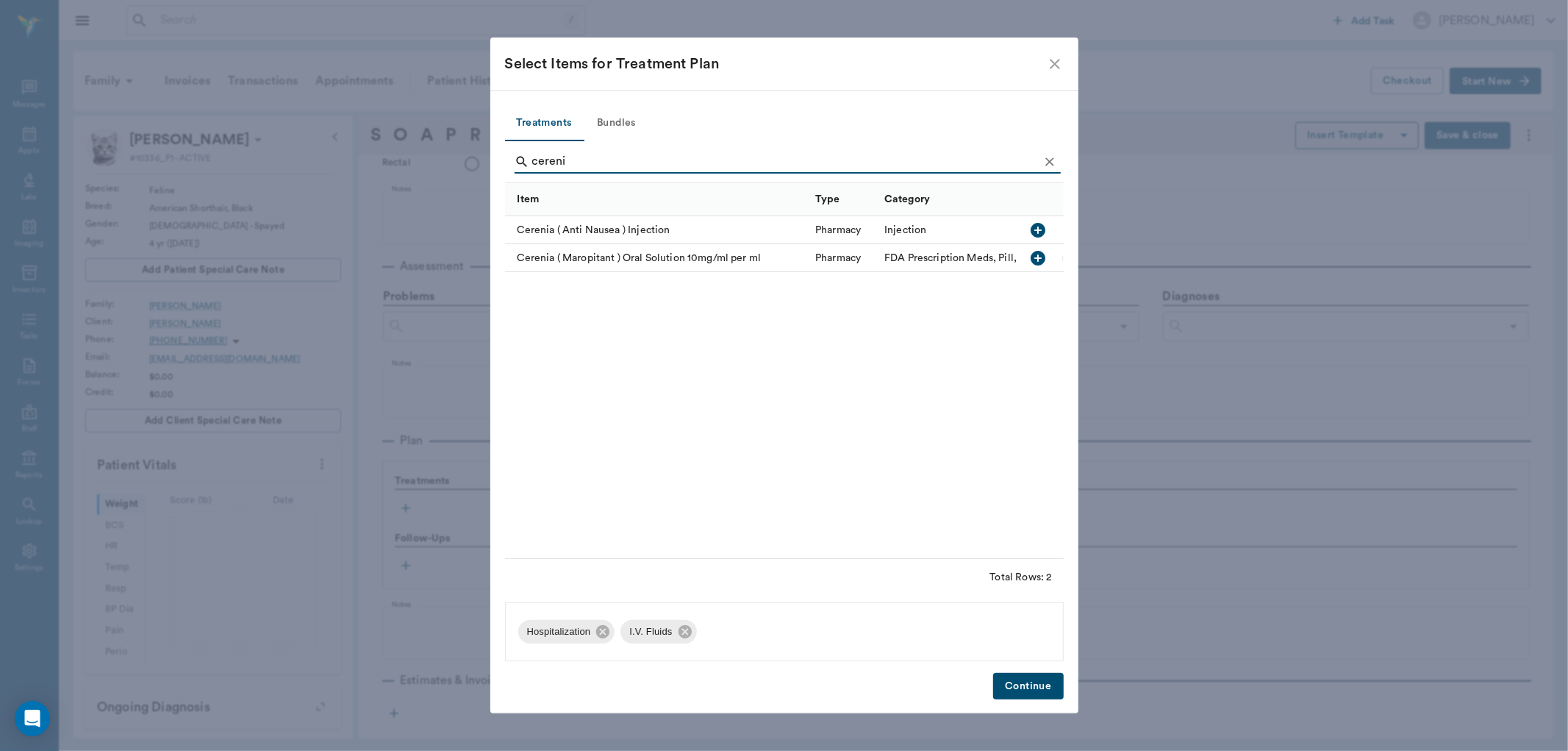
type input "cereni"
click at [1041, 230] on icon "button" at bounding box center [1039, 230] width 18 height 18
click at [1044, 226] on icon "button" at bounding box center [1039, 230] width 15 height 15
click at [1037, 680] on button "Continue" at bounding box center [1028, 686] width 69 height 27
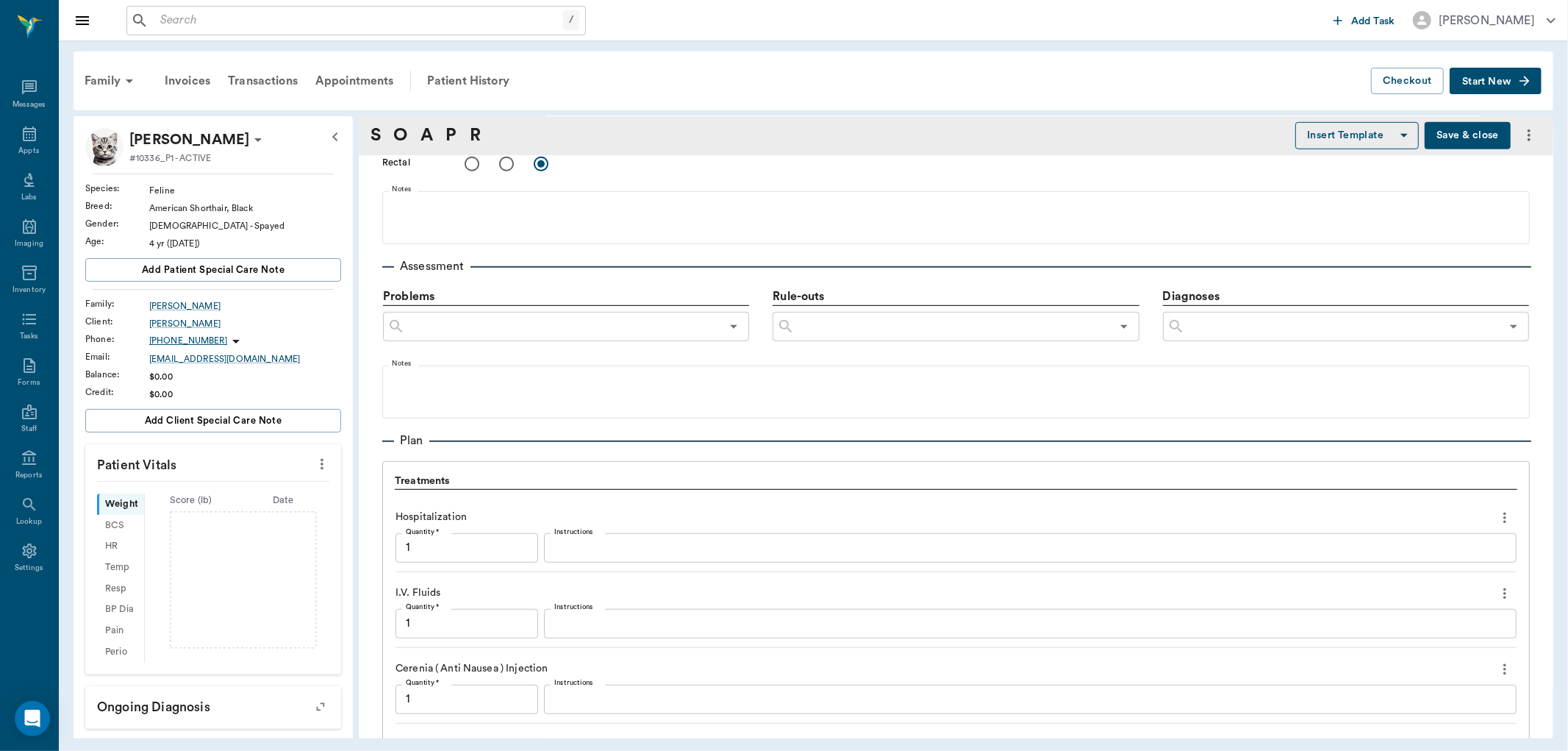
scroll to position [1102, 0]
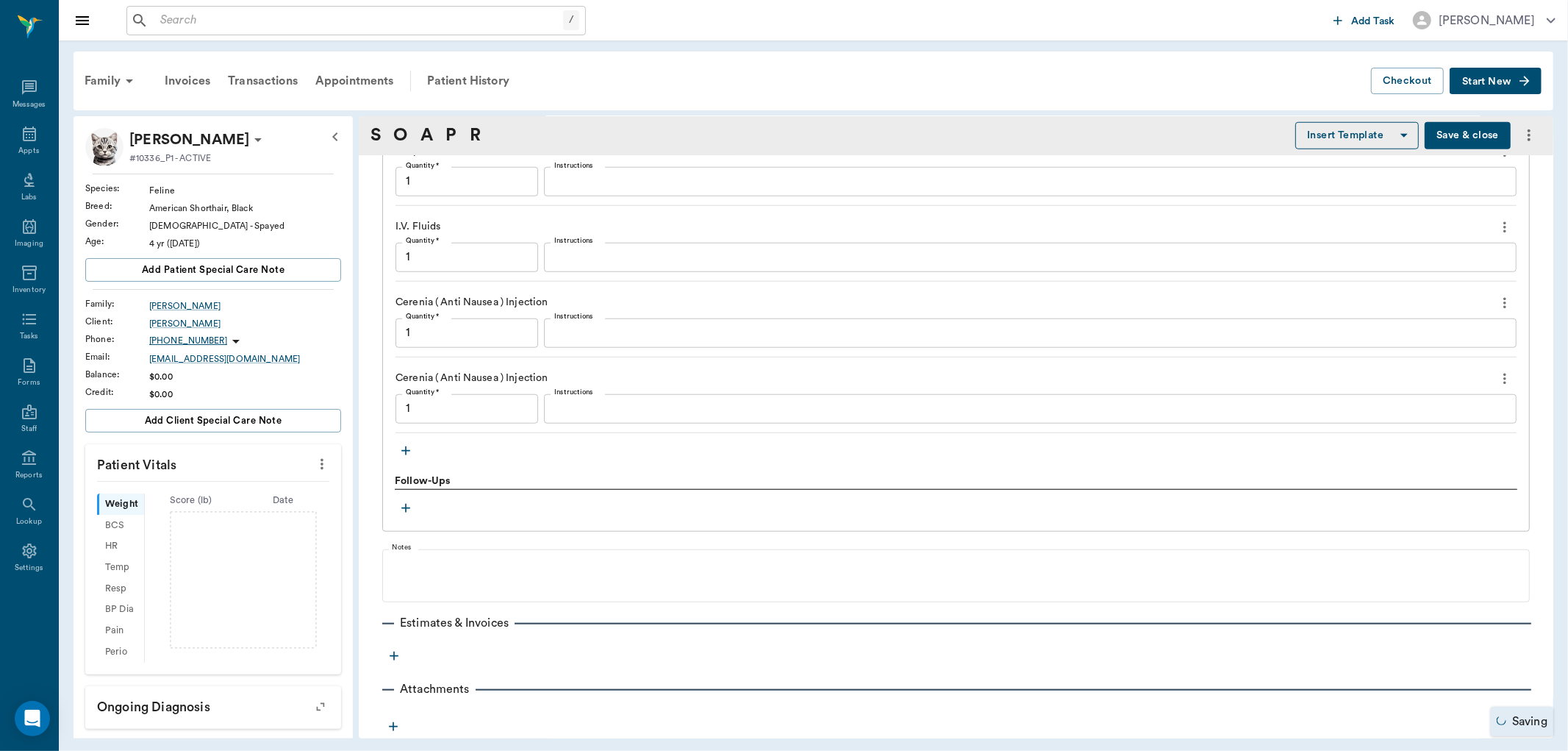
type input "1.00"
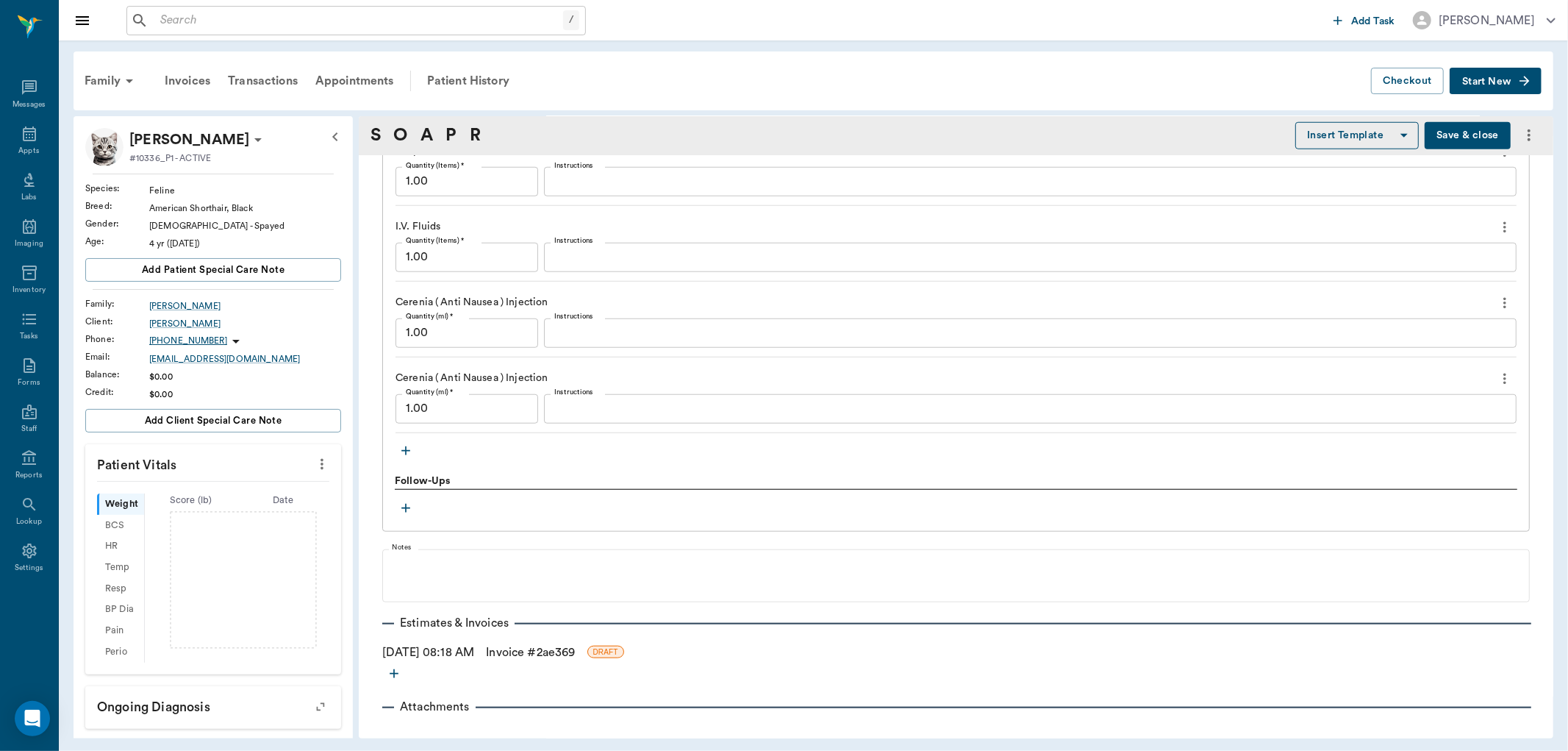
click at [407, 450] on icon "button" at bounding box center [405, 450] width 9 height 9
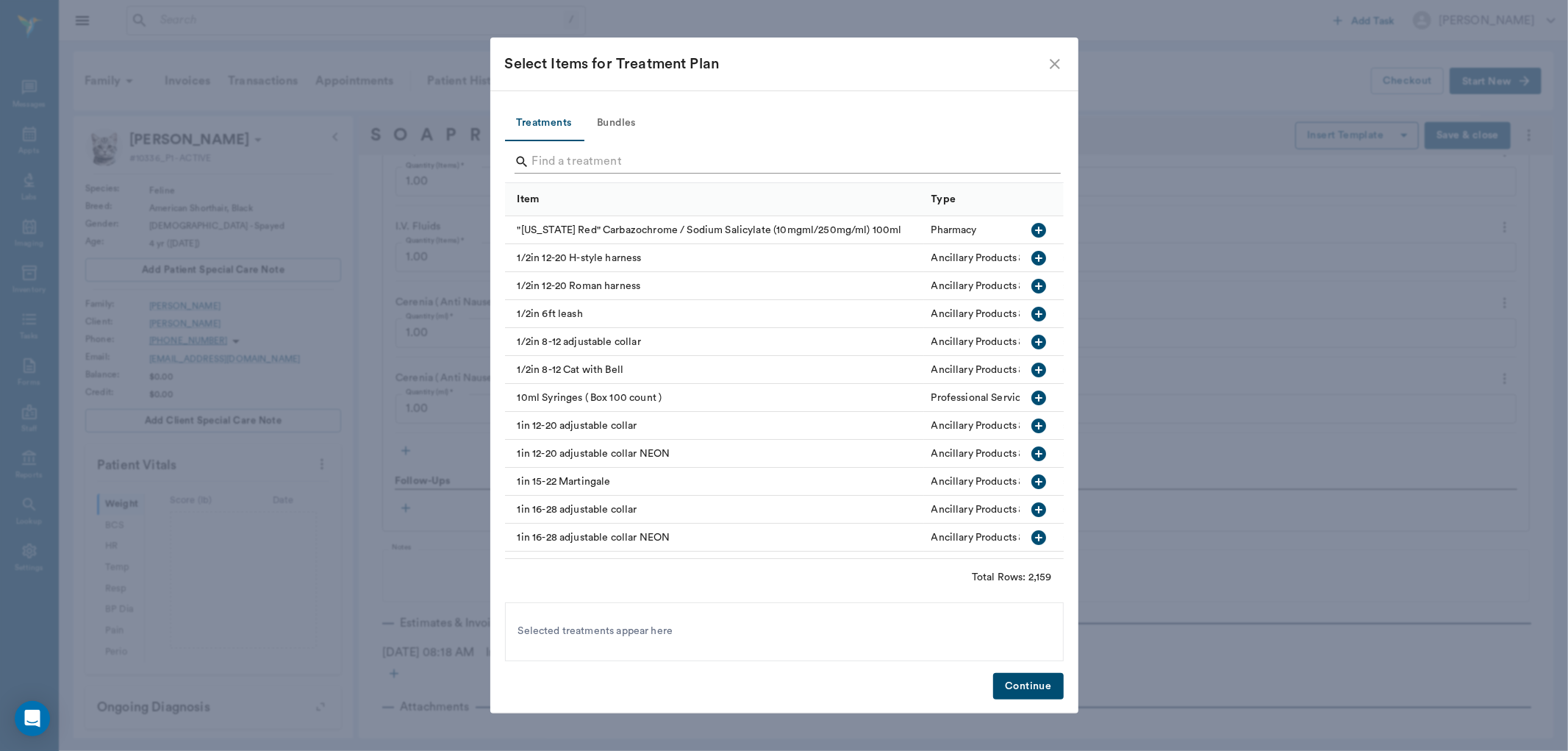
click at [562, 158] on input "Search" at bounding box center [785, 162] width 507 height 23
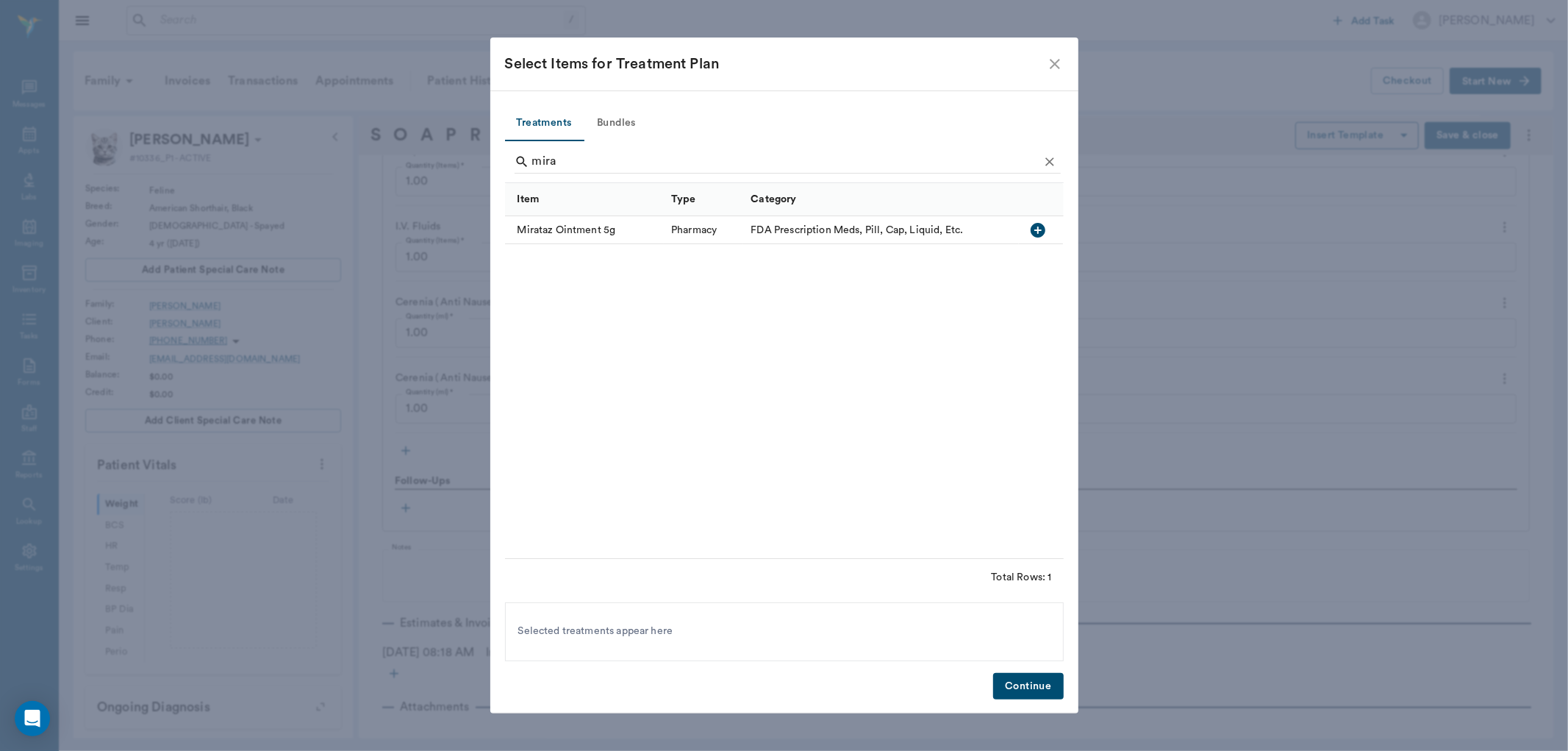
click at [1037, 226] on icon "button" at bounding box center [1038, 230] width 15 height 15
type input "m"
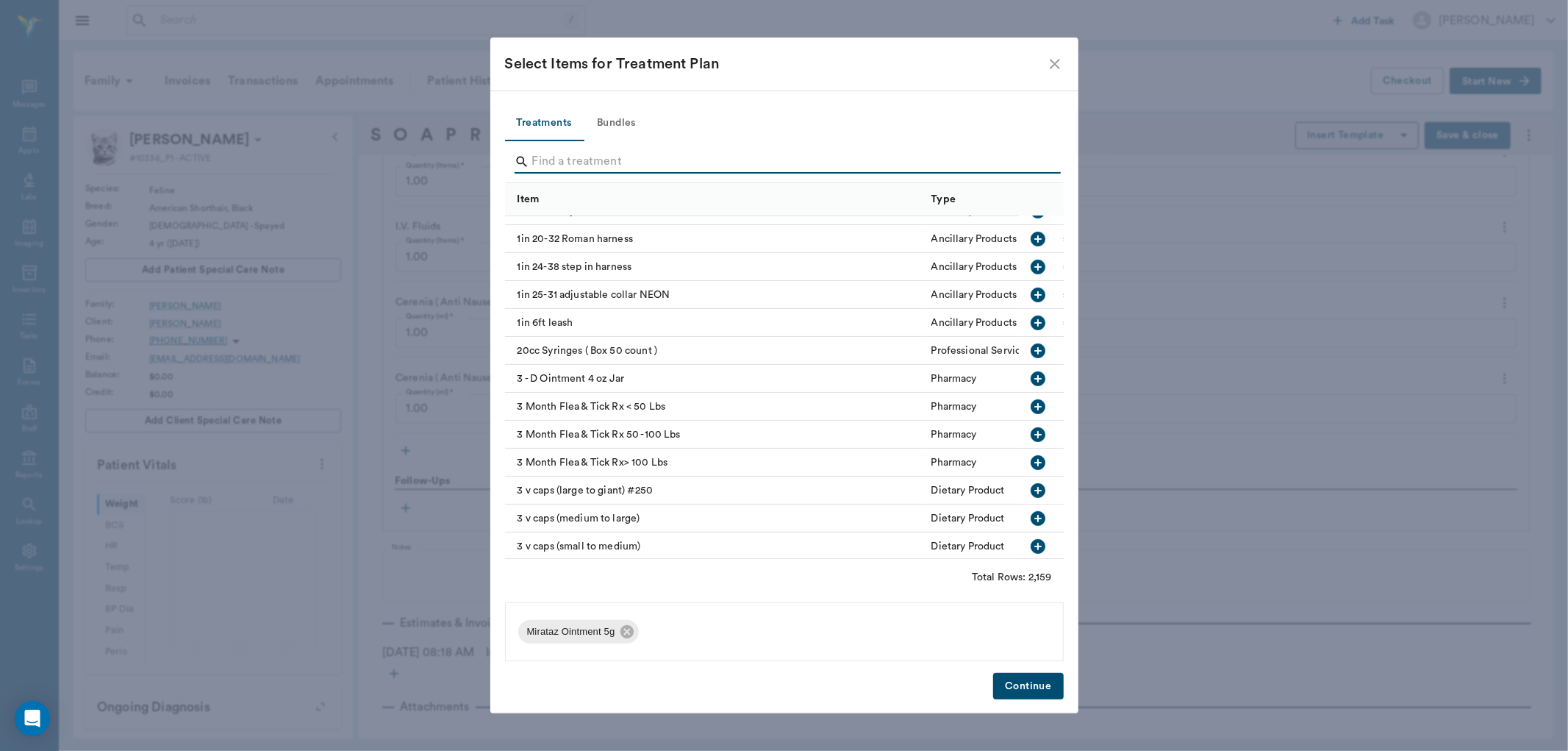
scroll to position [0, 0]
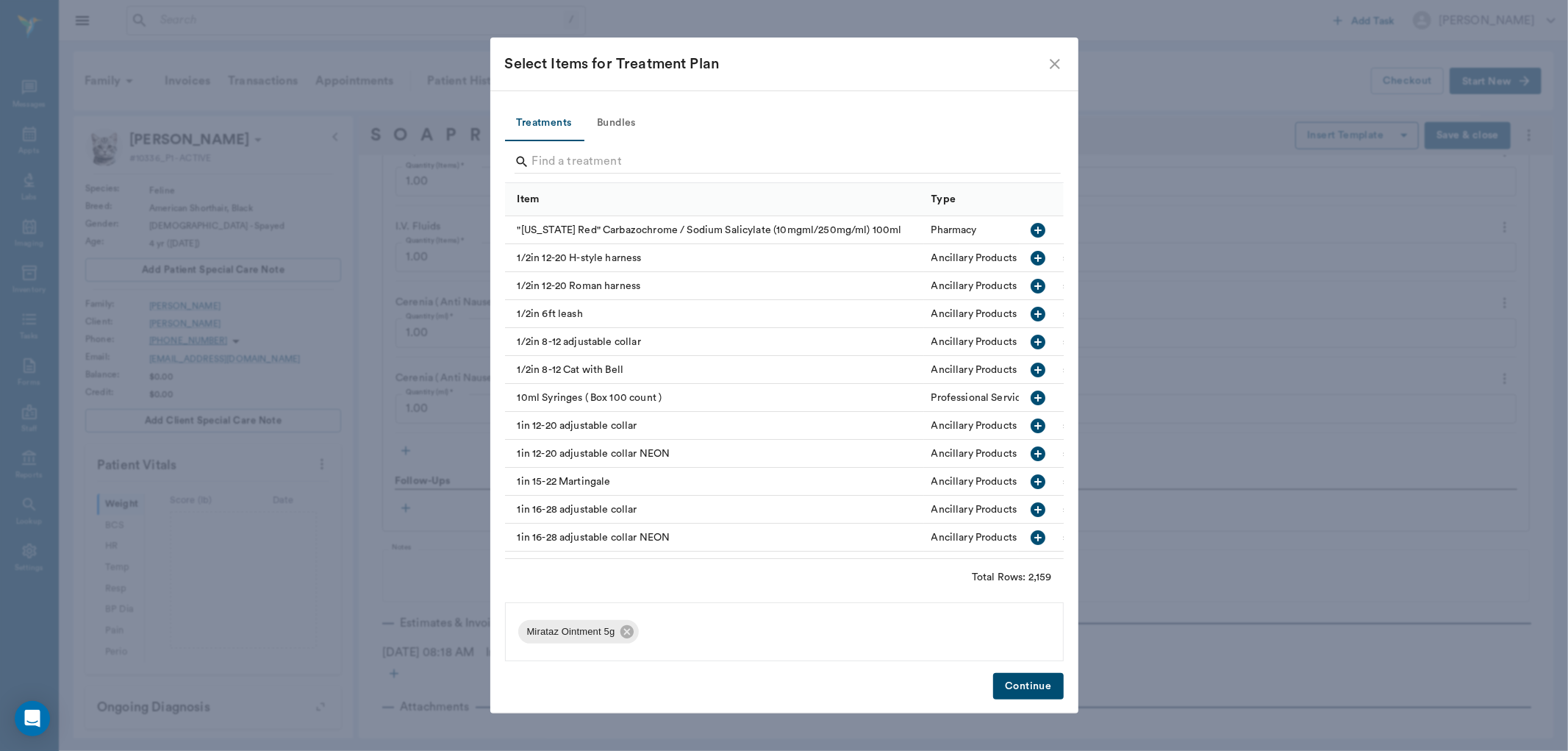
click at [1171, 605] on div "Select Items for Treatment Plan Treatments Bundles Item Type Category "Kentucky…" at bounding box center [784, 376] width 1568 height 751
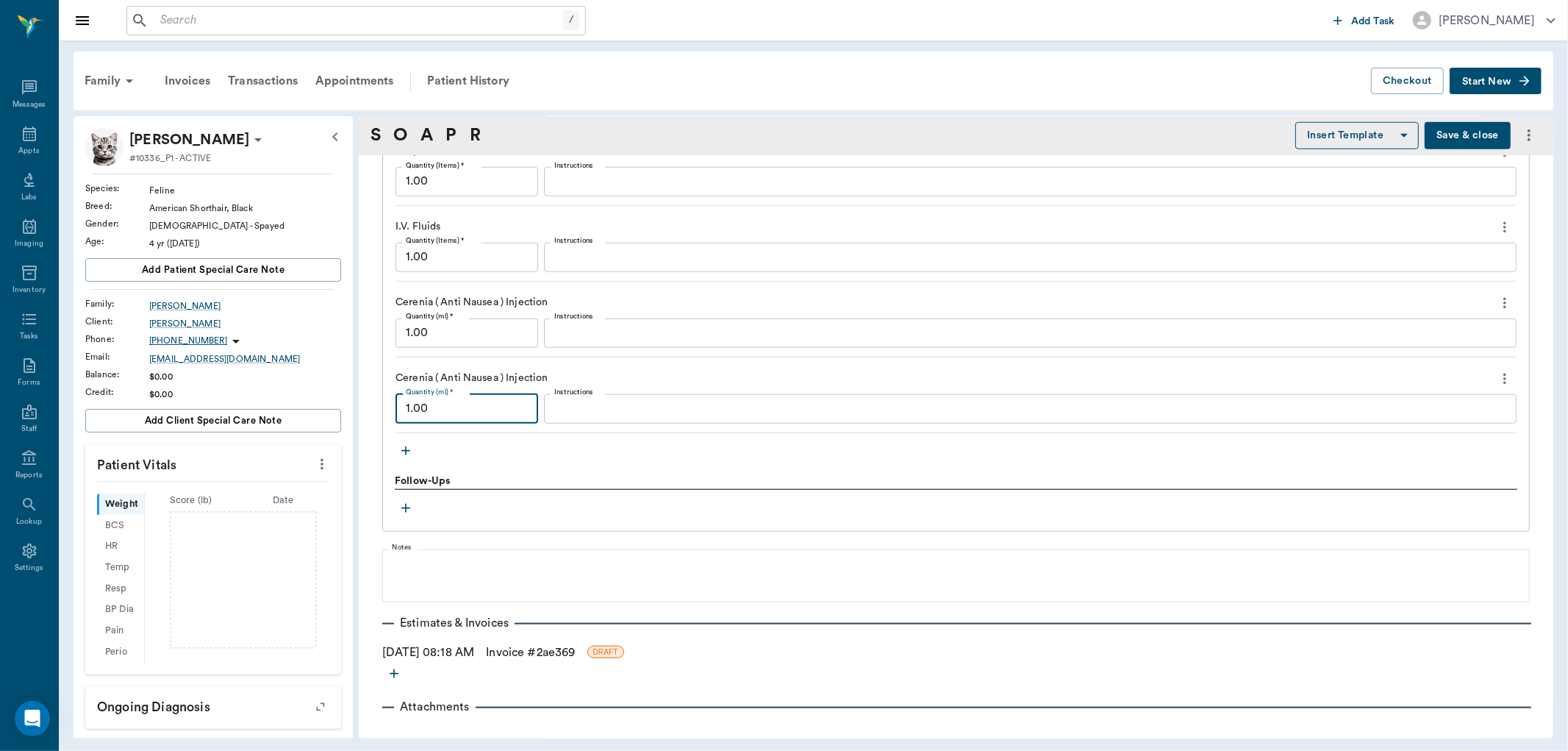
click at [493, 415] on input "1.00" at bounding box center [467, 409] width 143 height 30
type input "0.60"
click at [1503, 297] on icon "more" at bounding box center [1505, 303] width 3 height 11
click at [1392, 354] on span "Delete" at bounding box center [1431, 355] width 123 height 16
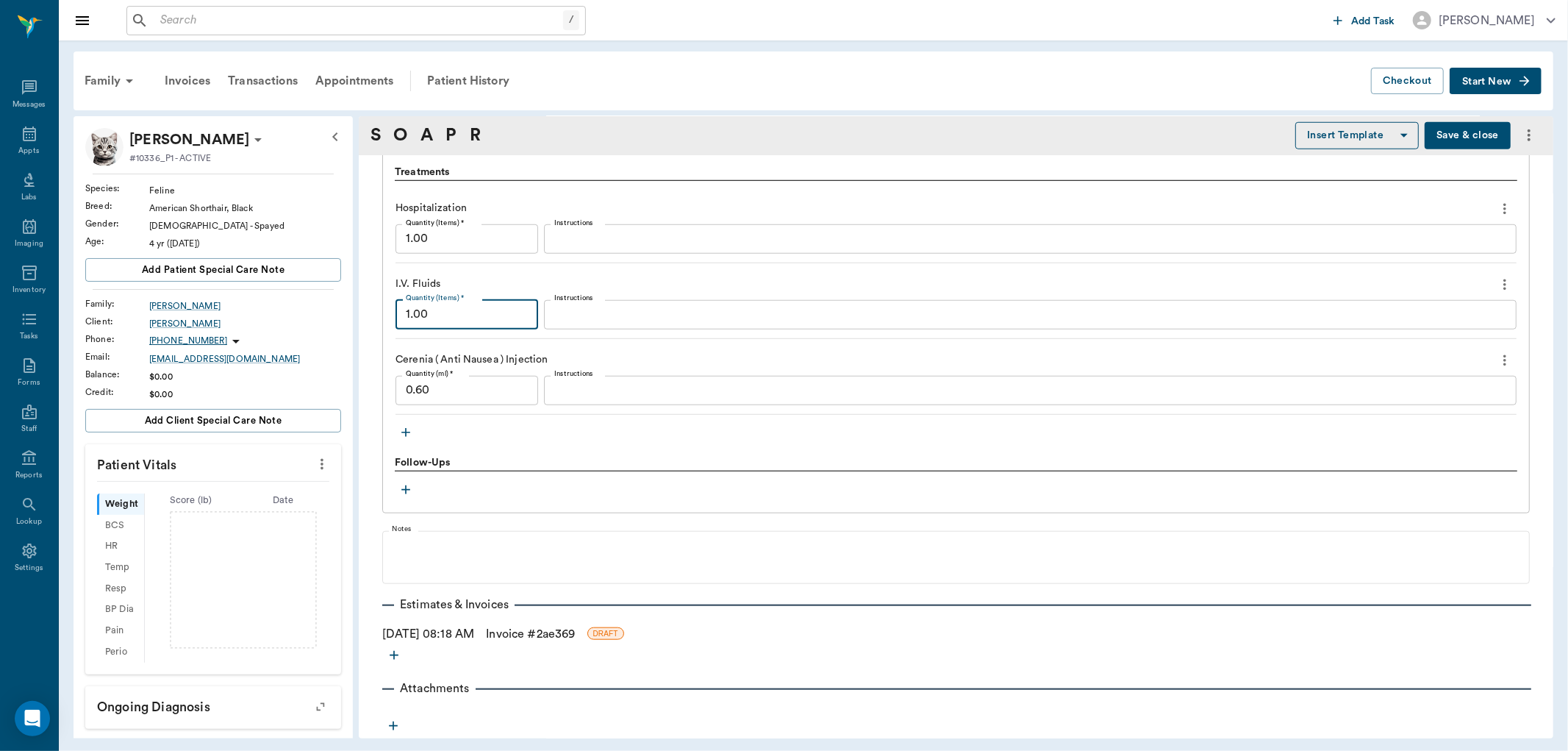
click at [485, 318] on input "1.00" at bounding box center [467, 315] width 143 height 30
type input "3"
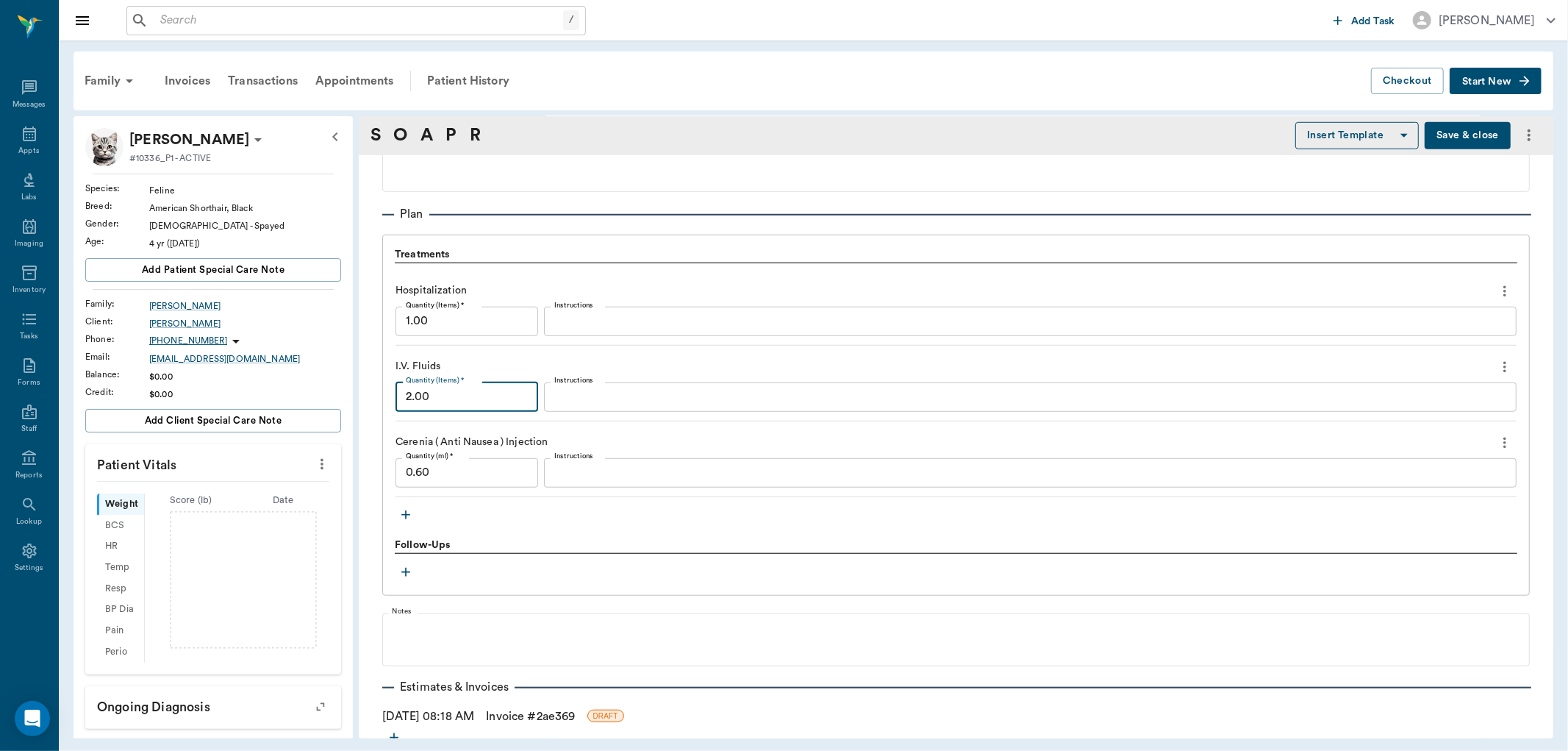
type input "2.00"
click at [403, 512] on icon "button" at bounding box center [406, 514] width 15 height 15
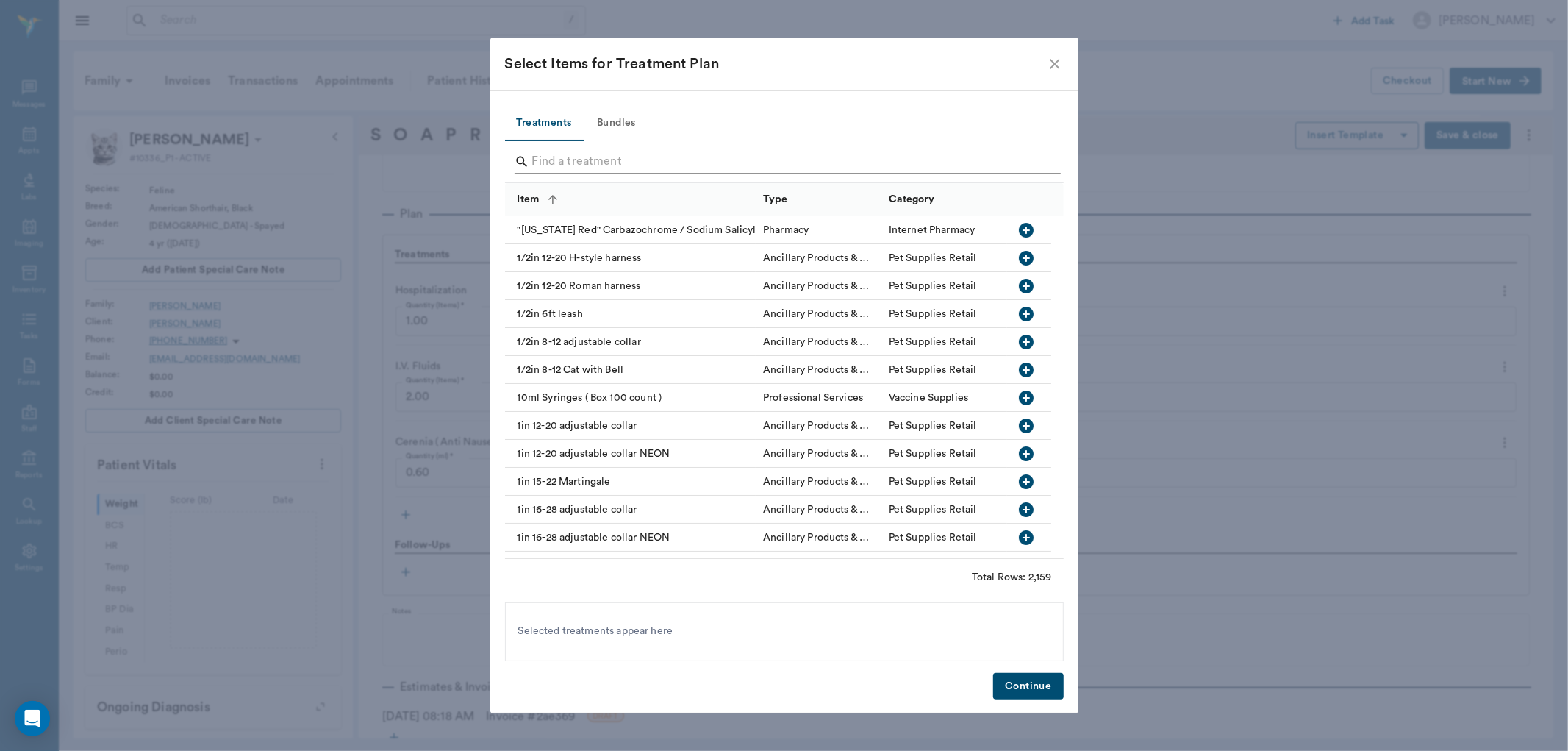
click at [556, 168] on input "Search" at bounding box center [785, 162] width 507 height 23
click at [553, 160] on input "Search" at bounding box center [785, 162] width 507 height 23
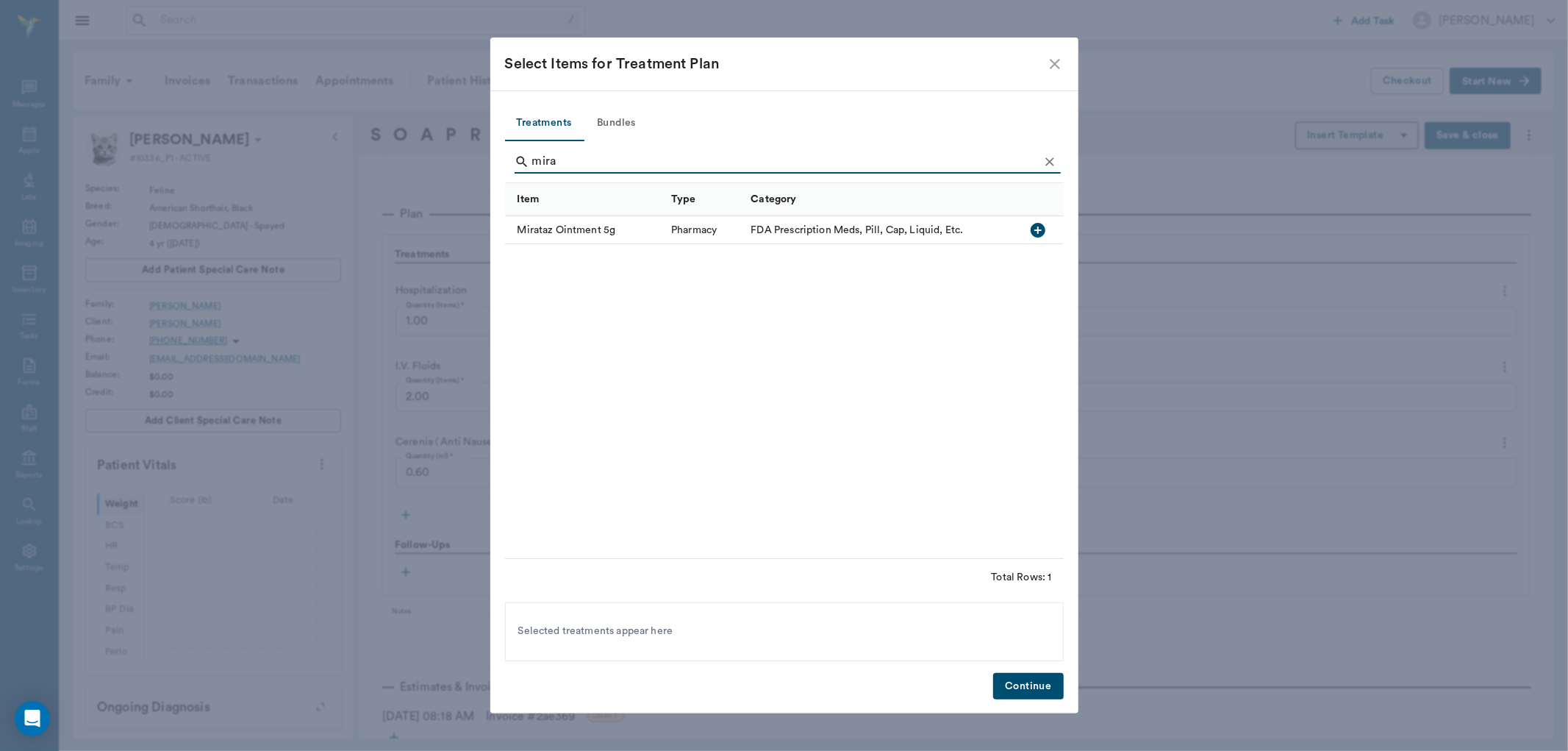
type input "mira"
click at [1042, 230] on icon "button" at bounding box center [1038, 230] width 18 height 18
click at [1023, 684] on button "Continue" at bounding box center [1028, 686] width 69 height 27
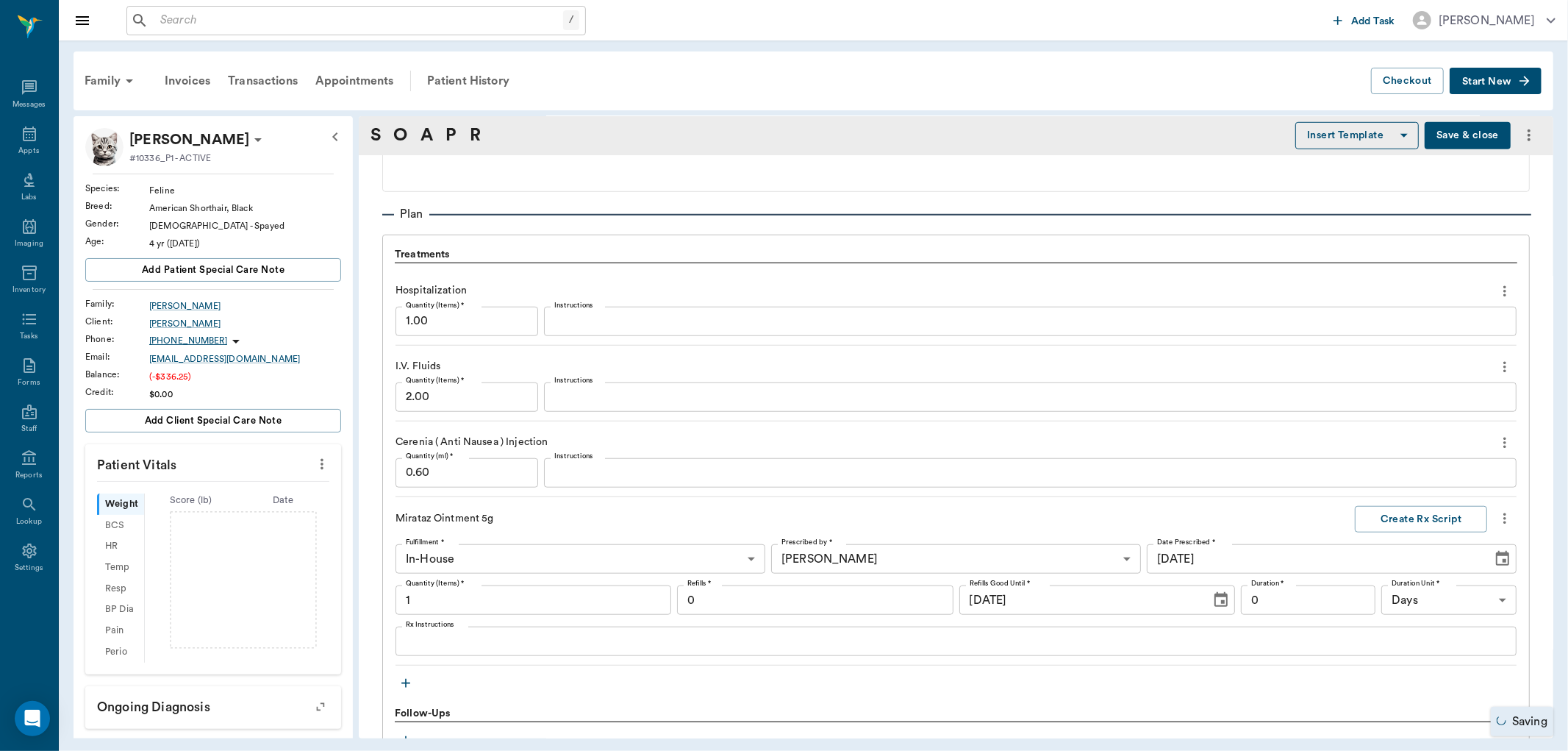
type input "1.00"
click at [453, 640] on textarea "Rx Instructions" at bounding box center [956, 642] width 1100 height 17
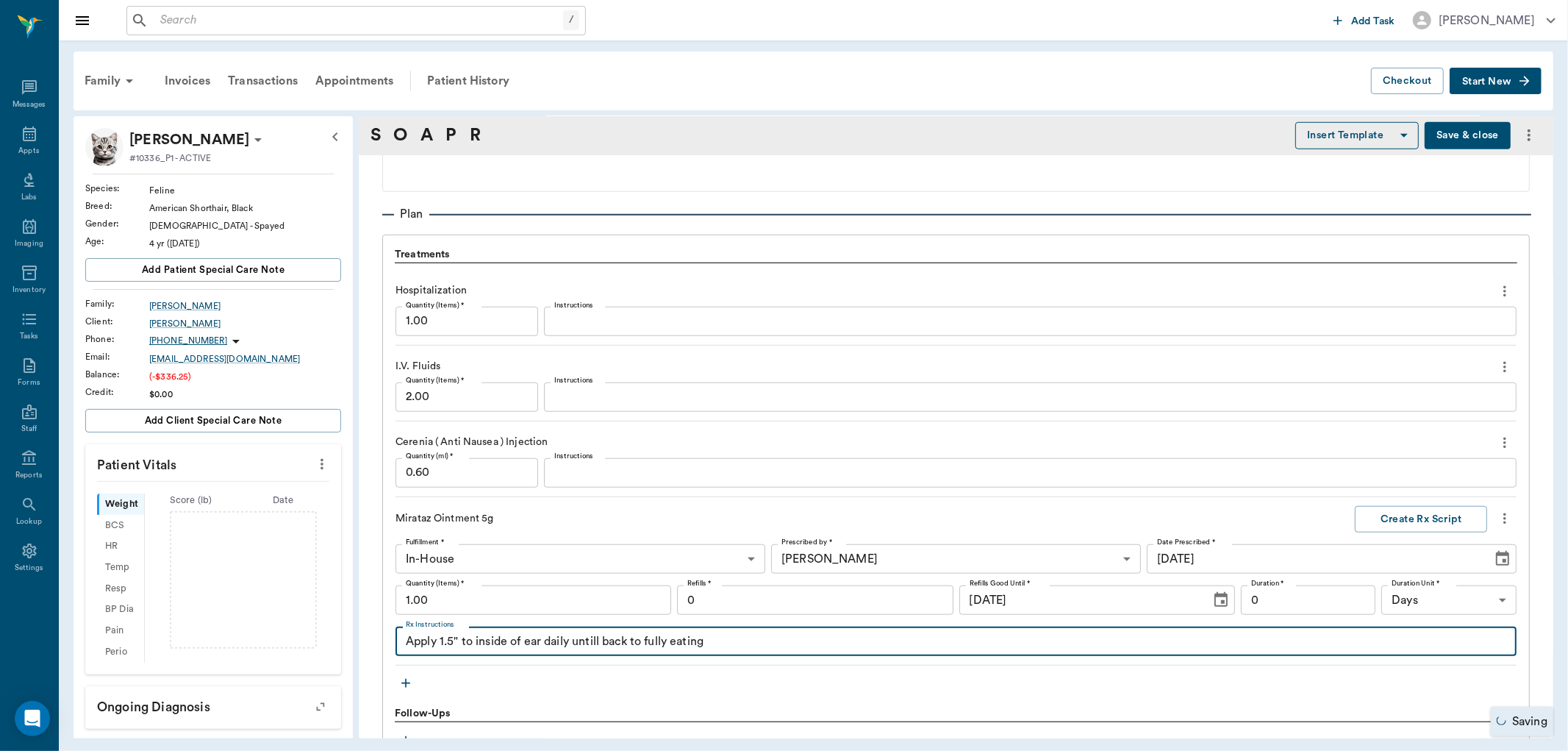
click at [599, 647] on textarea "Apply 1.5" to inside of ear daily untill back to fully eating" at bounding box center [956, 642] width 1100 height 17
click at [754, 644] on textarea "Apply 1.5" to inside of ear daily until back to fully eating" at bounding box center [956, 642] width 1100 height 17
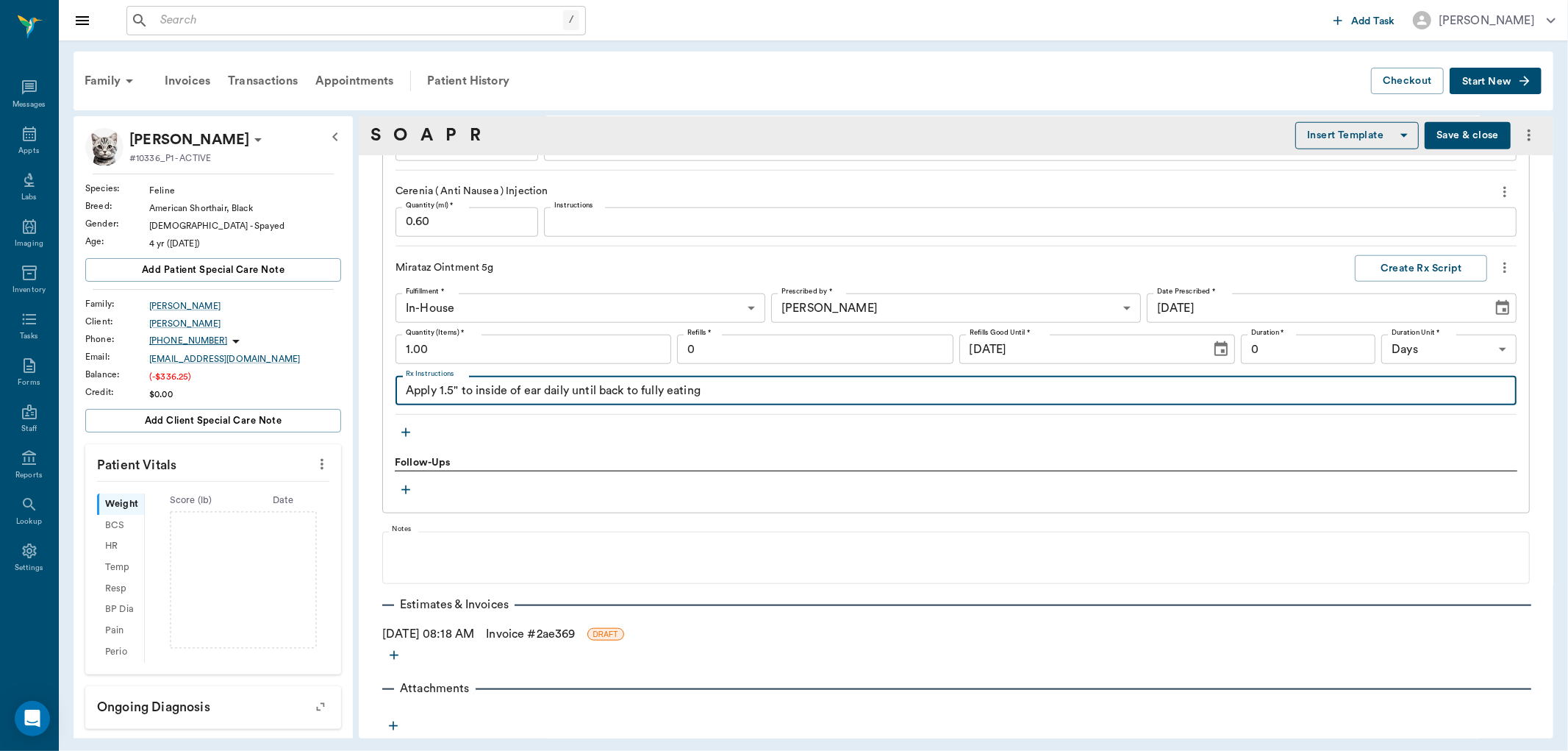
scroll to position [1131, 0]
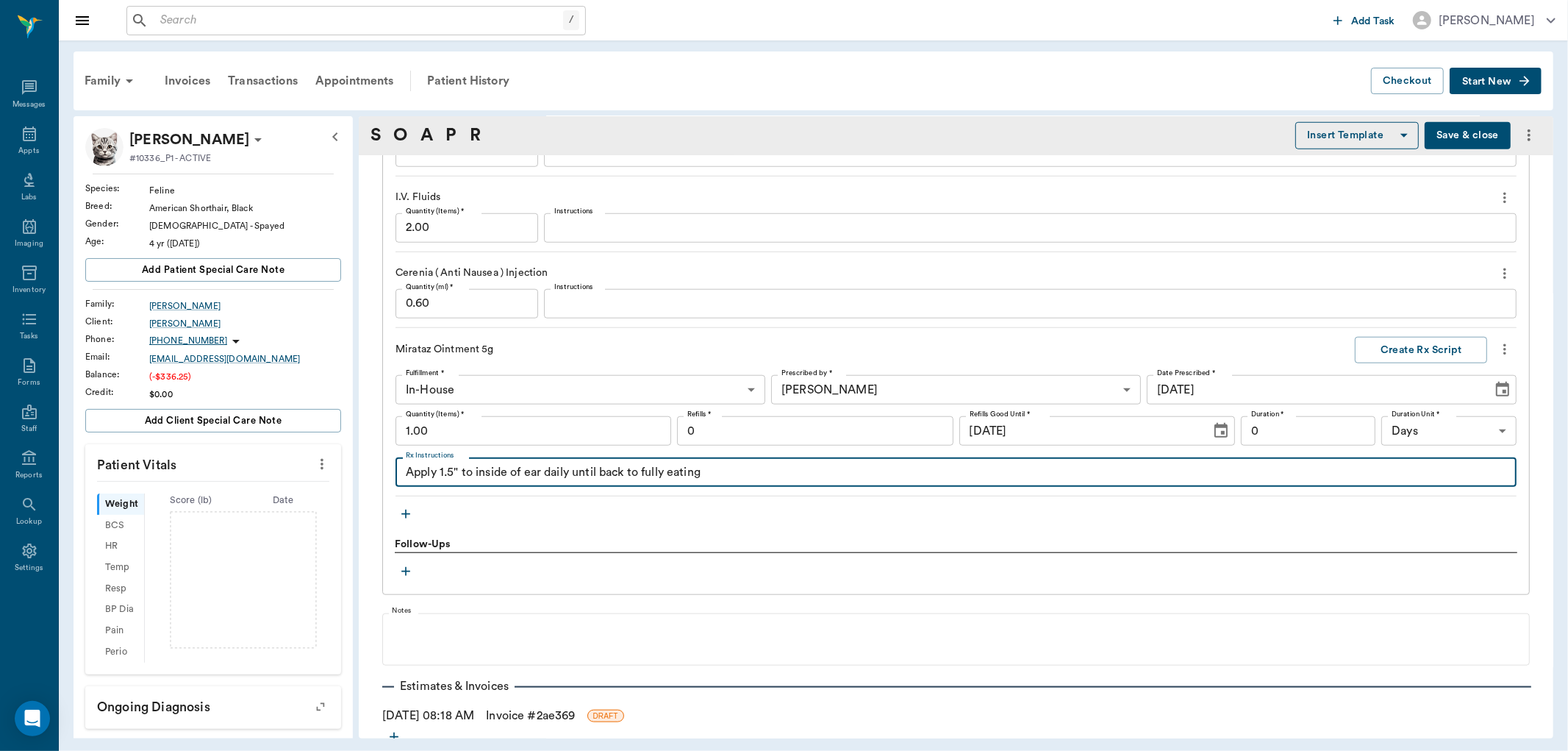
type textarea "Apply 1.5" to inside of ear daily until back to fully eating"
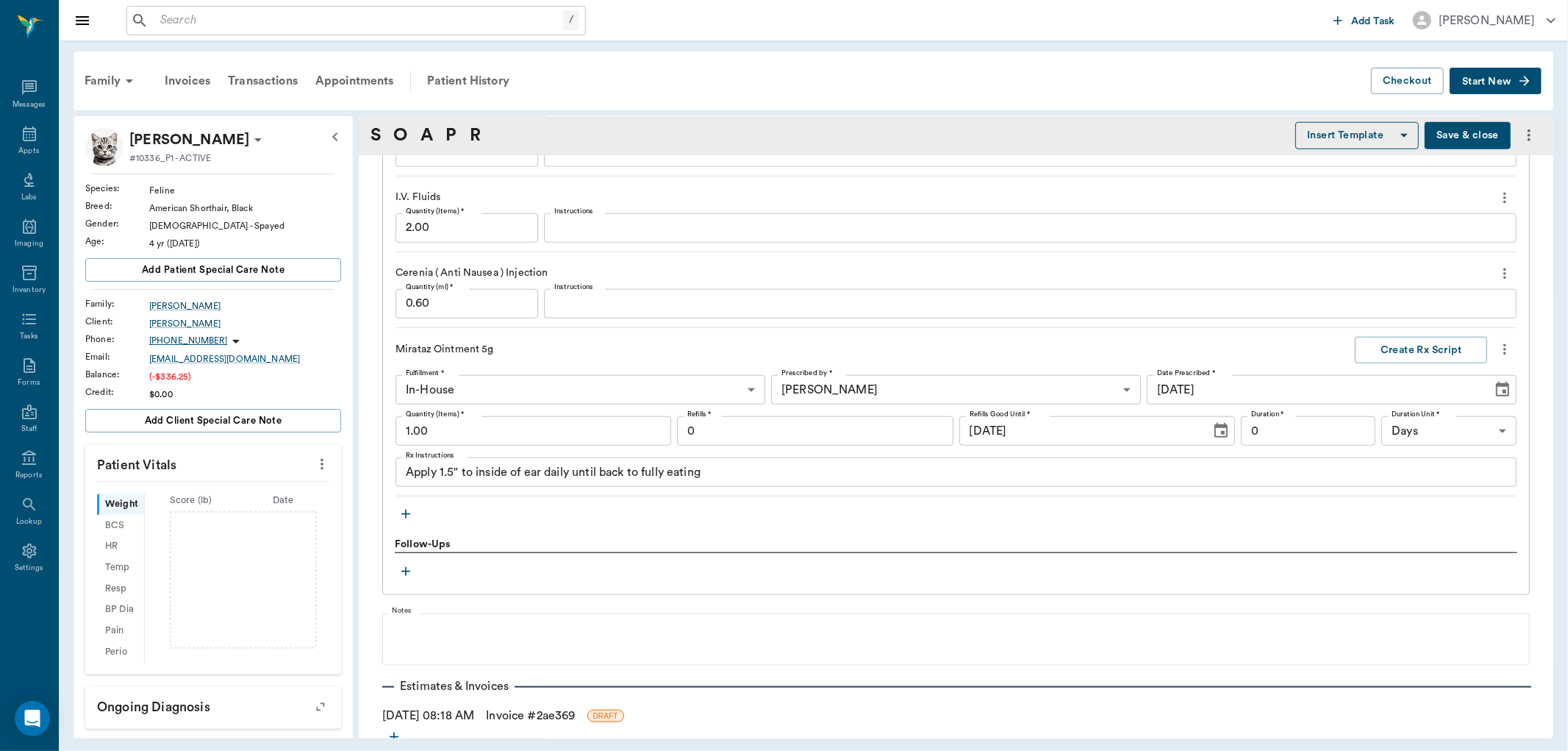
click at [404, 511] on icon "button" at bounding box center [406, 514] width 15 height 15
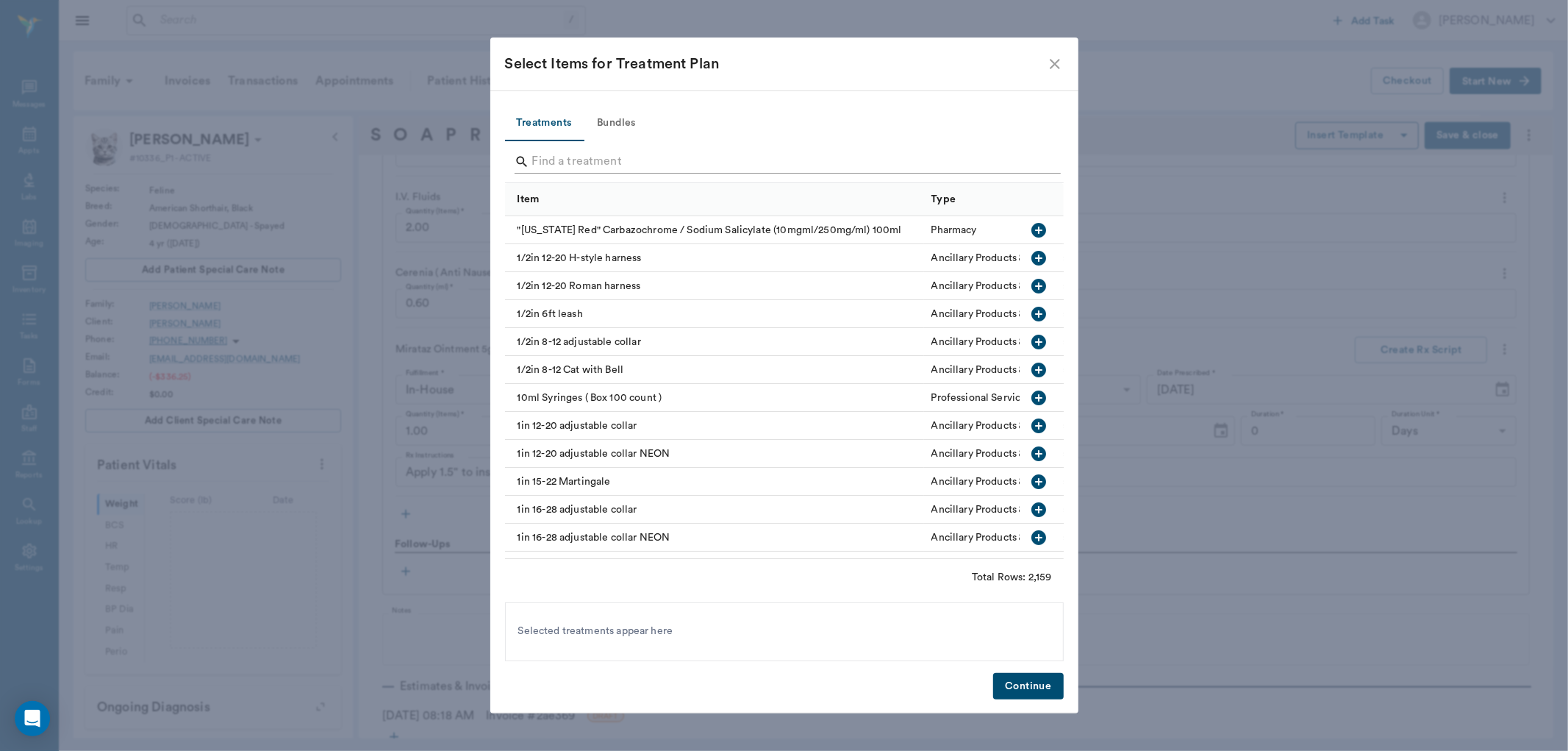
click at [551, 164] on input "Search" at bounding box center [785, 162] width 507 height 23
click at [552, 158] on input "Search" at bounding box center [785, 162] width 507 height 23
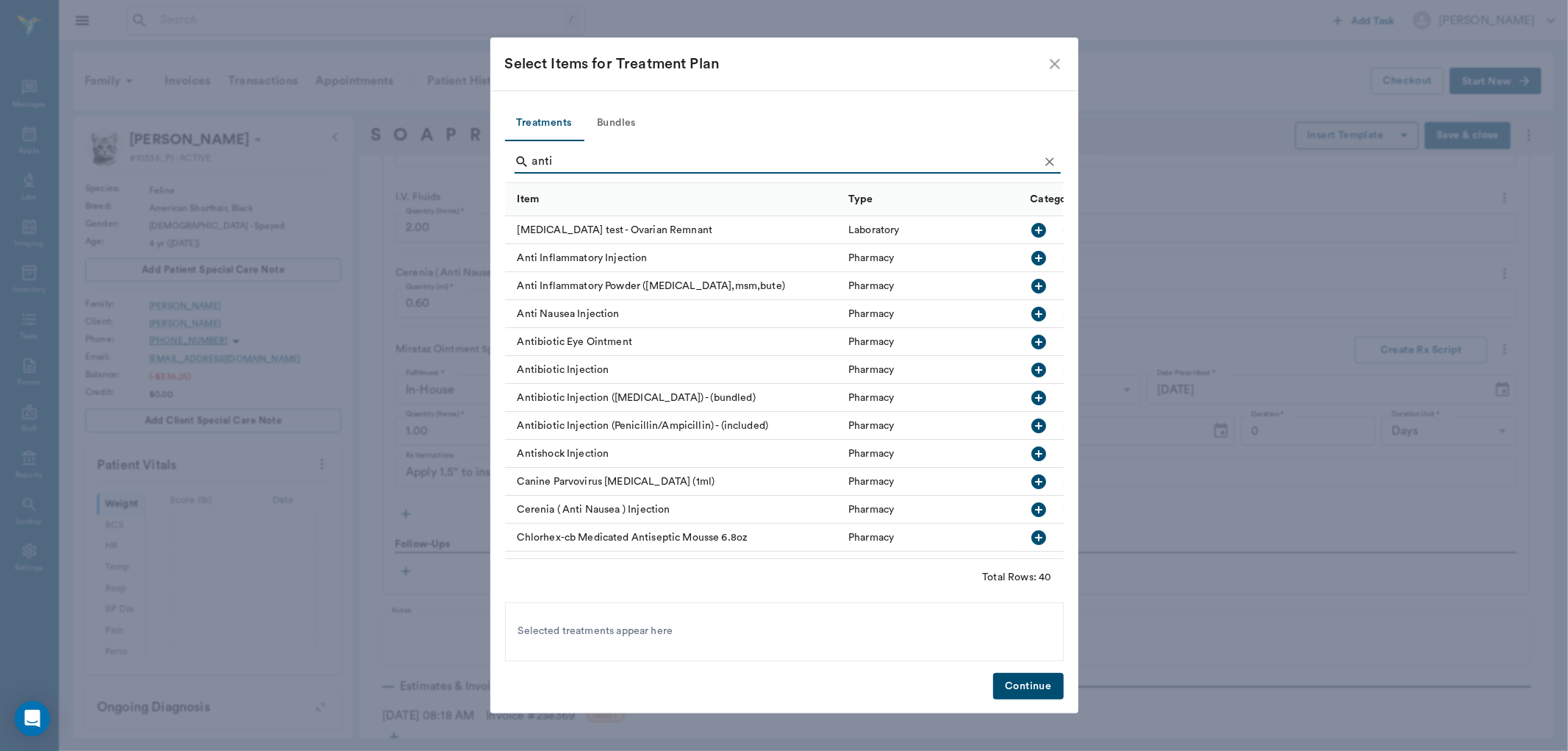
type input "anti"
click at [1030, 249] on icon "button" at bounding box center [1039, 258] width 18 height 18
click at [1030, 685] on button "Continue" at bounding box center [1028, 686] width 69 height 27
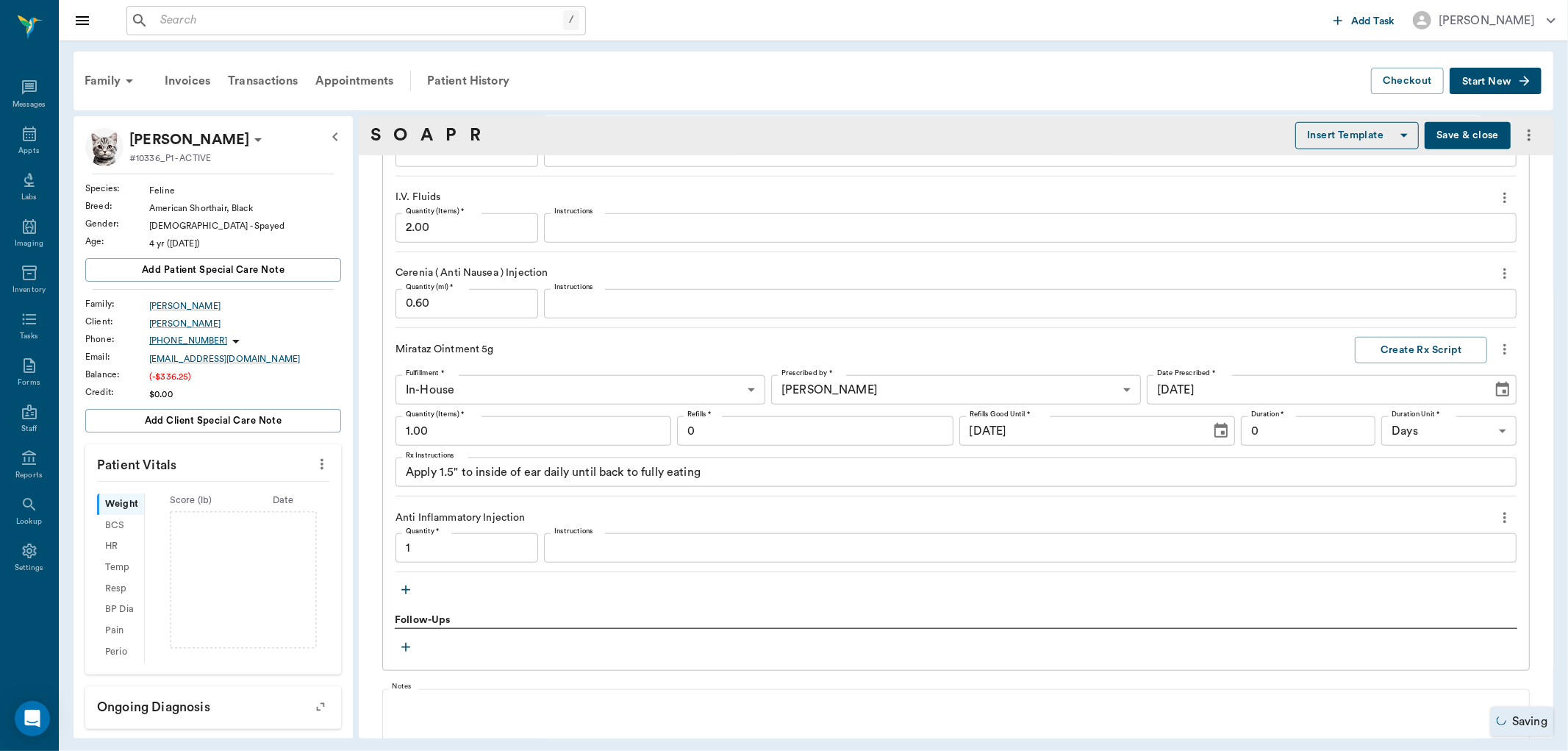
type input "1.00"
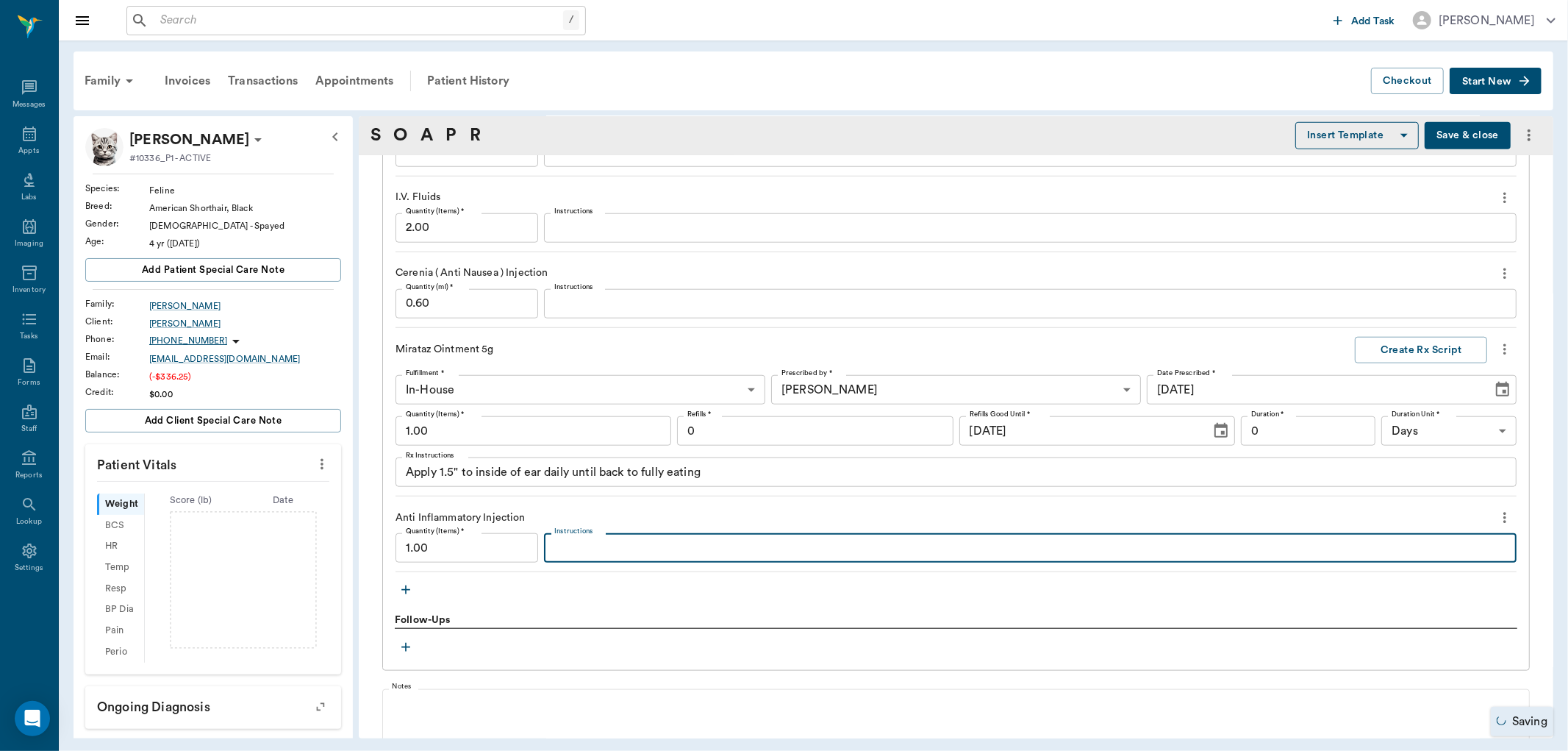
click at [605, 540] on textarea "Instructions" at bounding box center [1030, 548] width 952 height 17
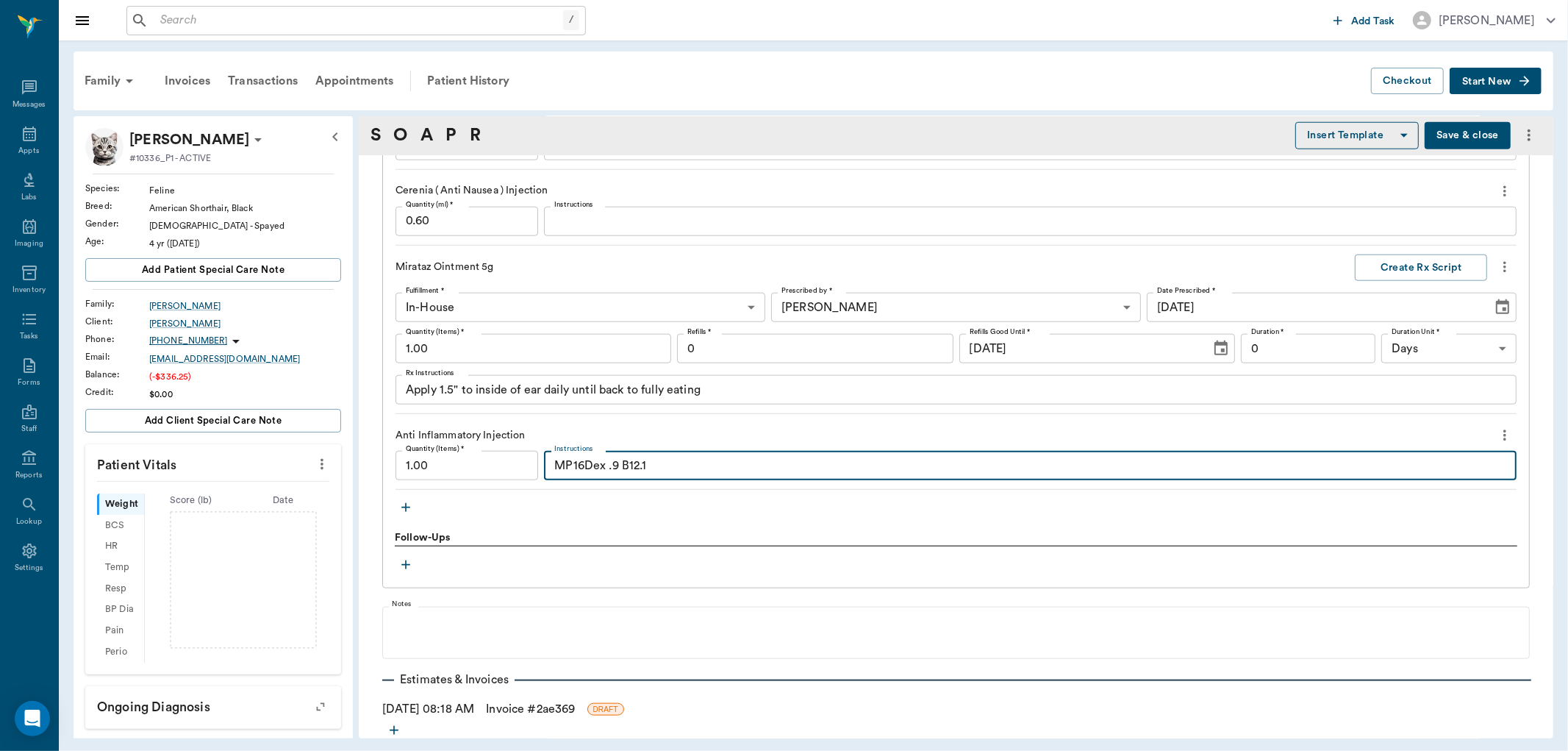
type textarea "MP16Dex .9 B12.1"
click at [532, 710] on link "Invoice # 2ae369" at bounding box center [531, 709] width 89 height 18
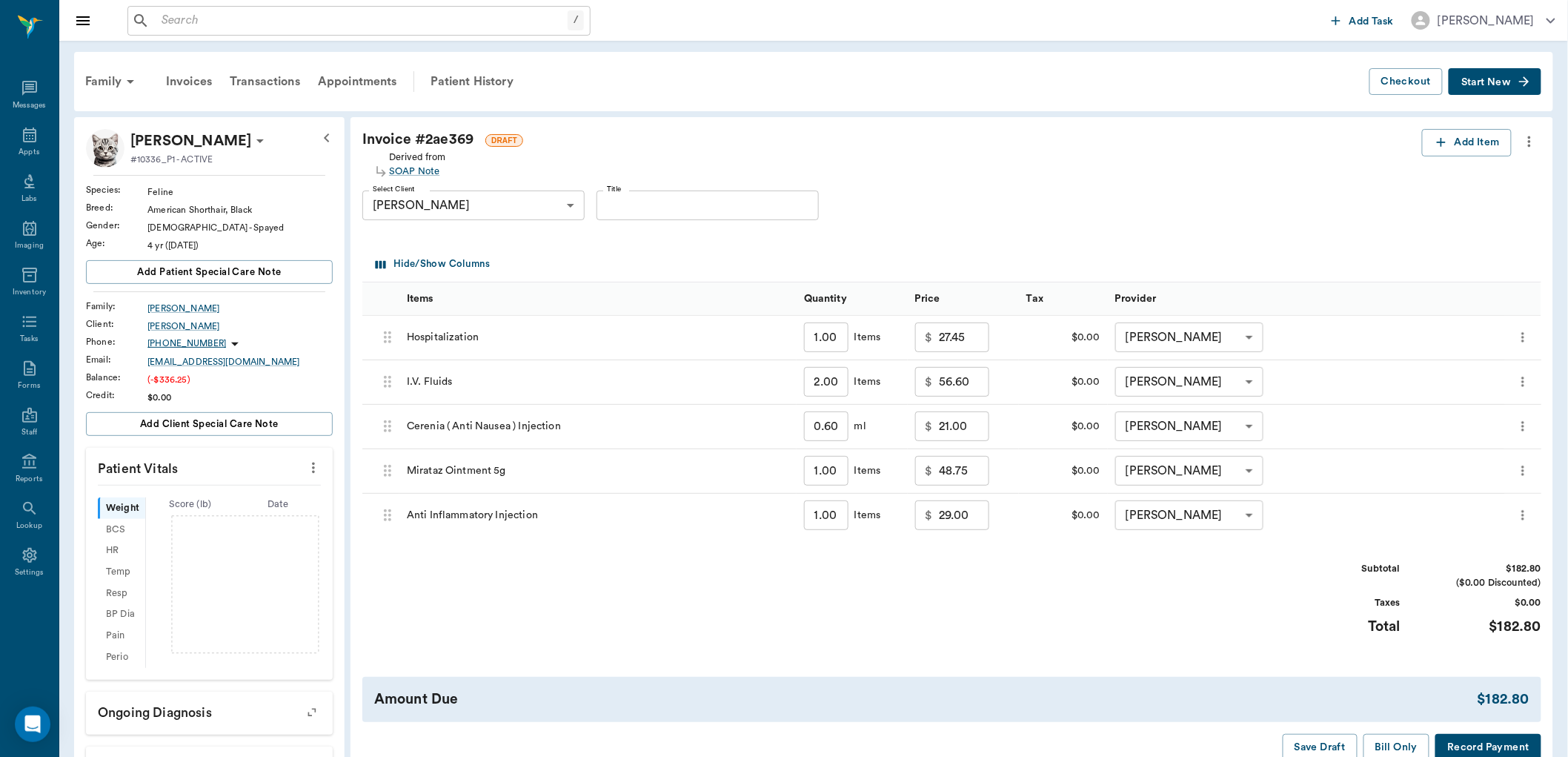
click at [842, 342] on input "1.00" at bounding box center [826, 338] width 45 height 30
type input "3"
type input "82.35"
type input "3.00"
click at [1132, 583] on div "Subtotal $237.70 ($0.00 Discounted) Taxes $0.00 Total $237.70" at bounding box center [952, 607] width 1179 height 91
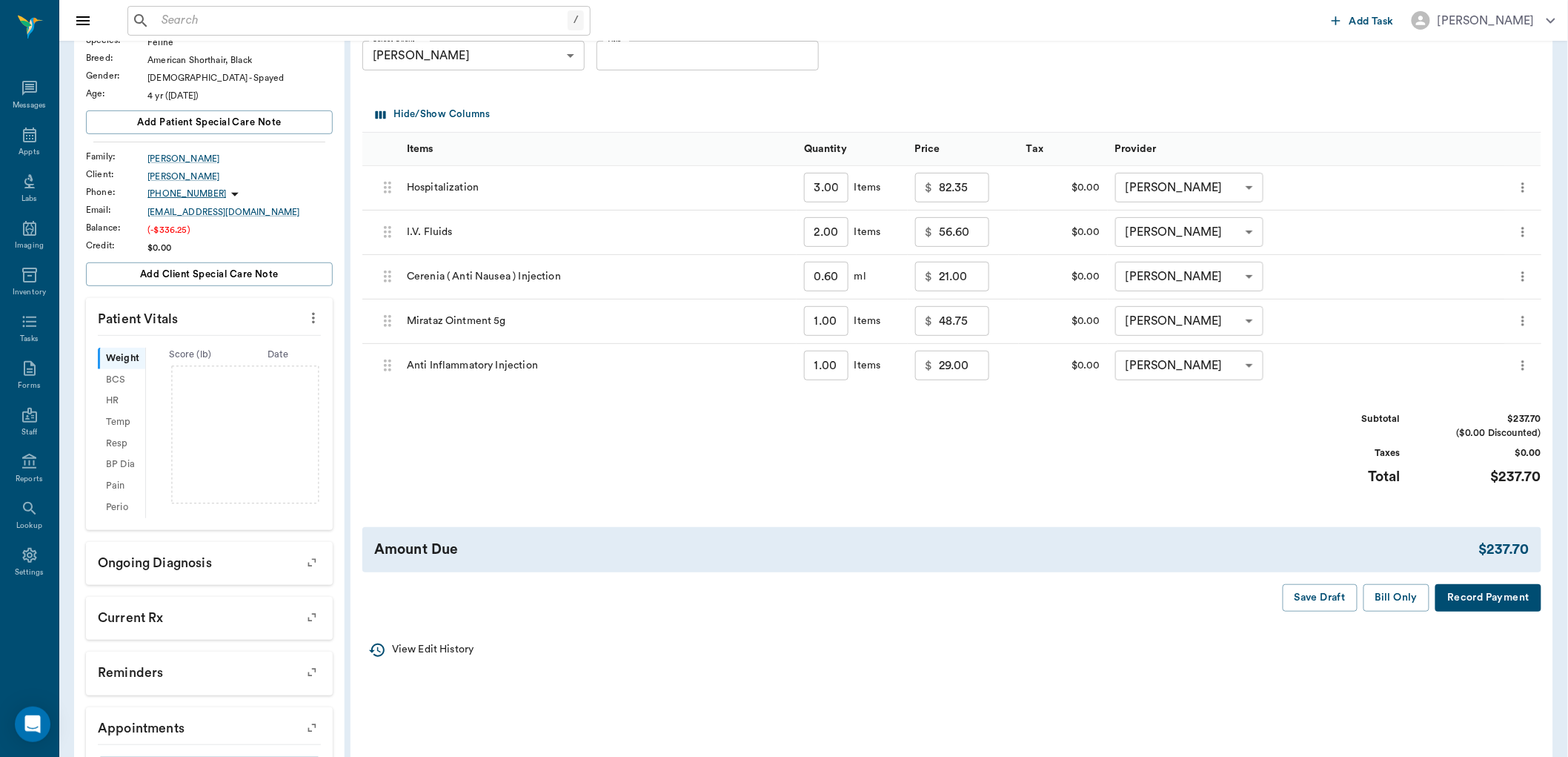
scroll to position [164, 0]
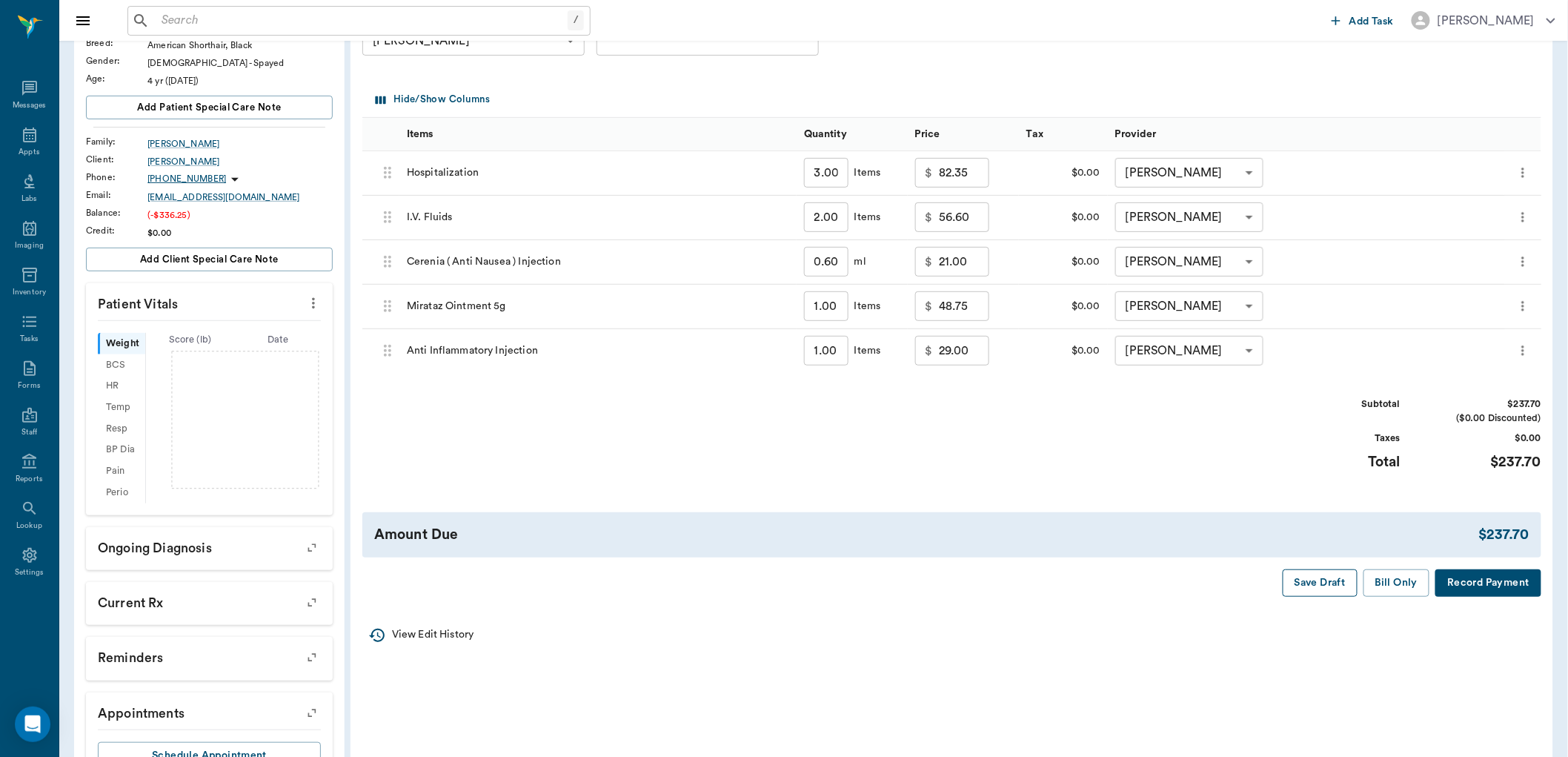
click at [1332, 583] on button "Save Draft" at bounding box center [1319, 582] width 75 height 28
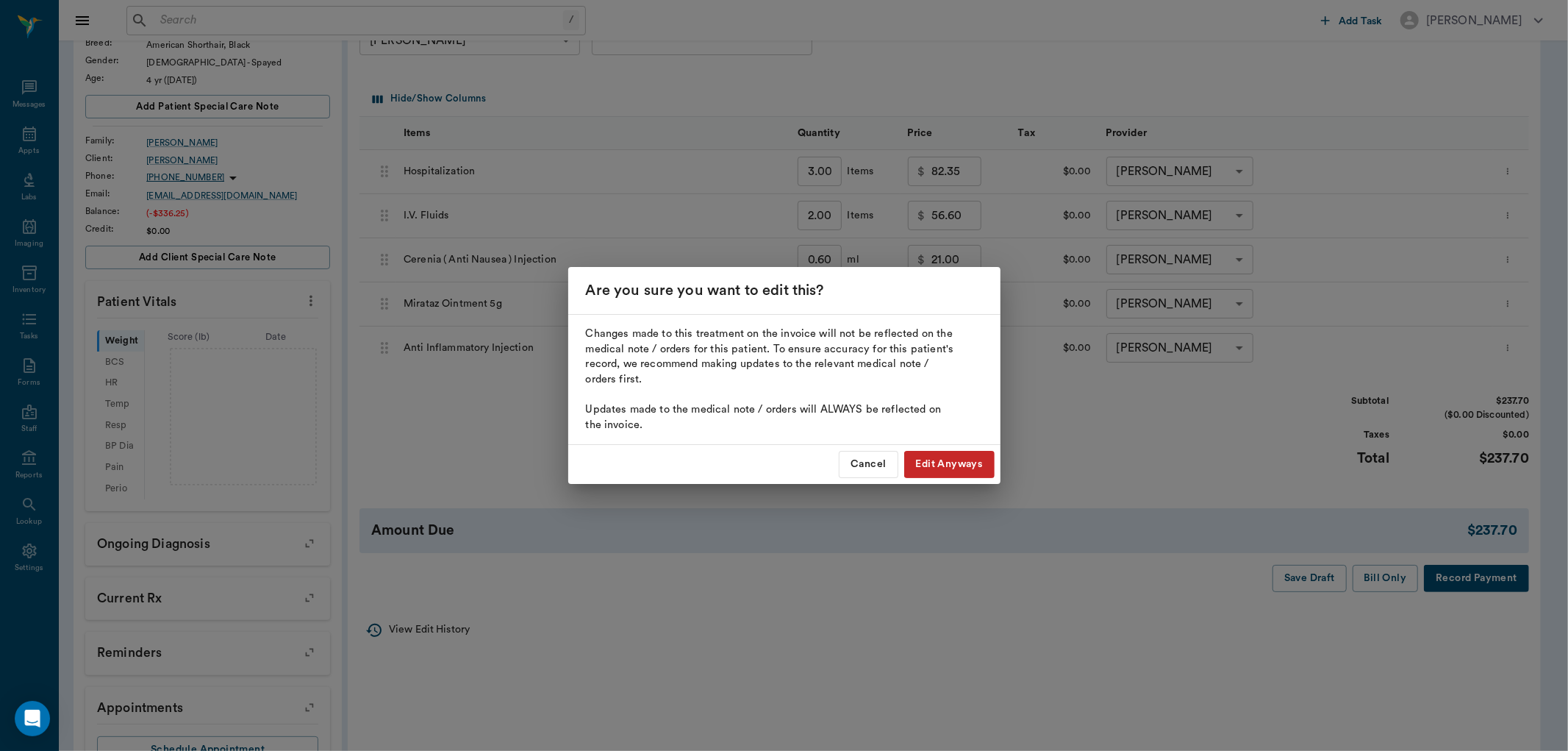
click at [934, 468] on button "Edit Anyways" at bounding box center [950, 464] width 91 height 27
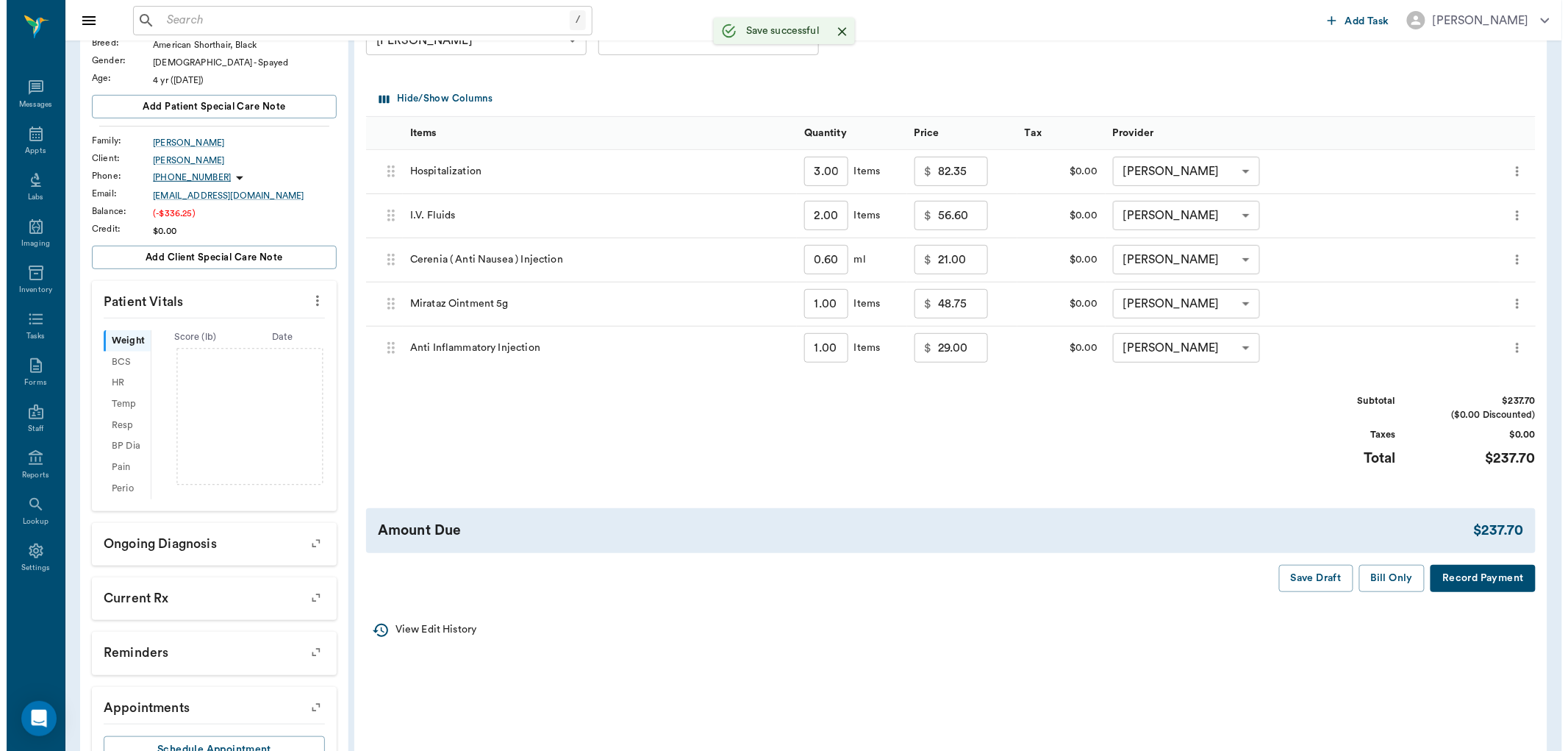
scroll to position [0, 0]
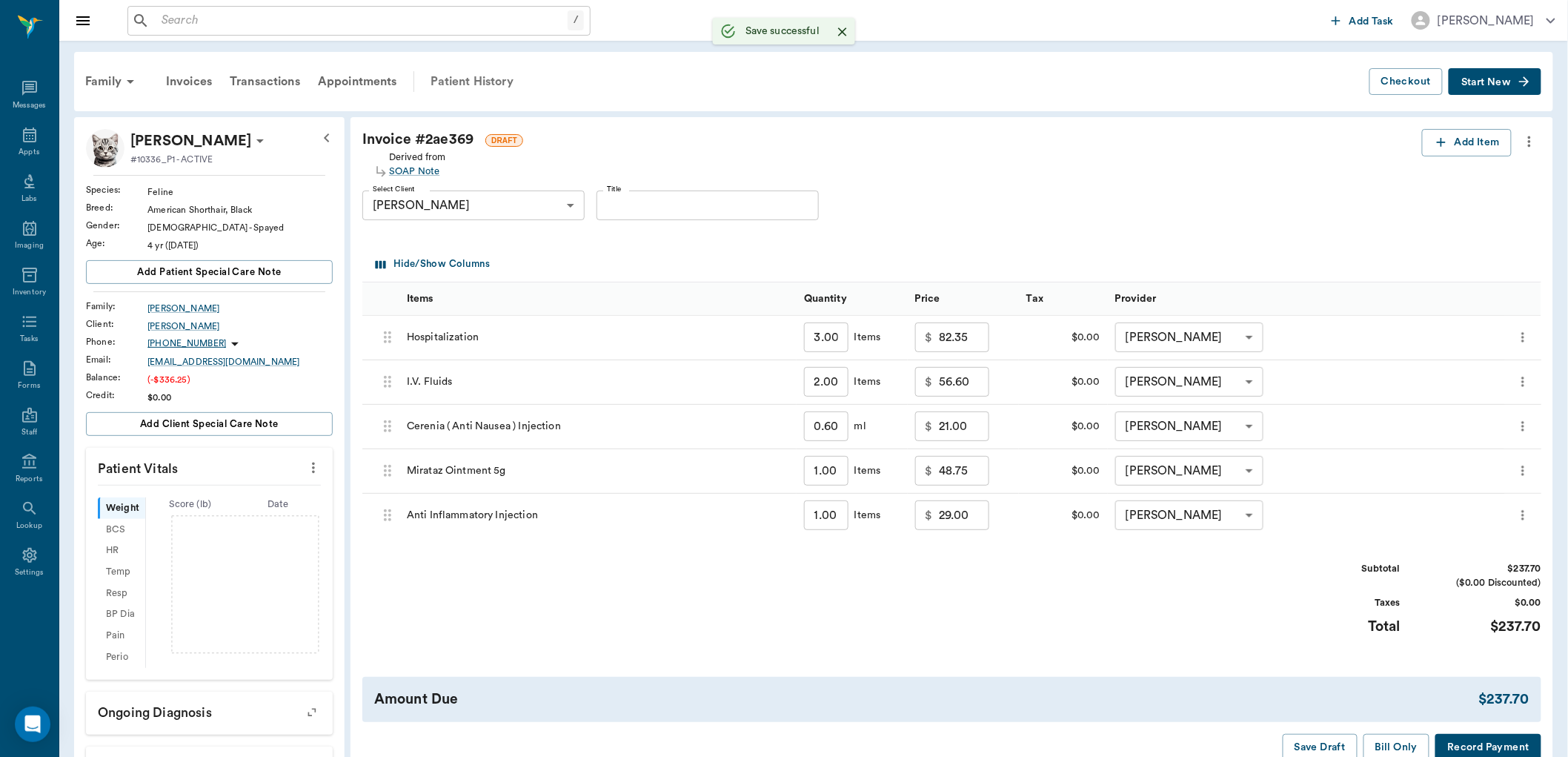
click at [467, 80] on div "Patient History" at bounding box center [472, 81] width 101 height 35
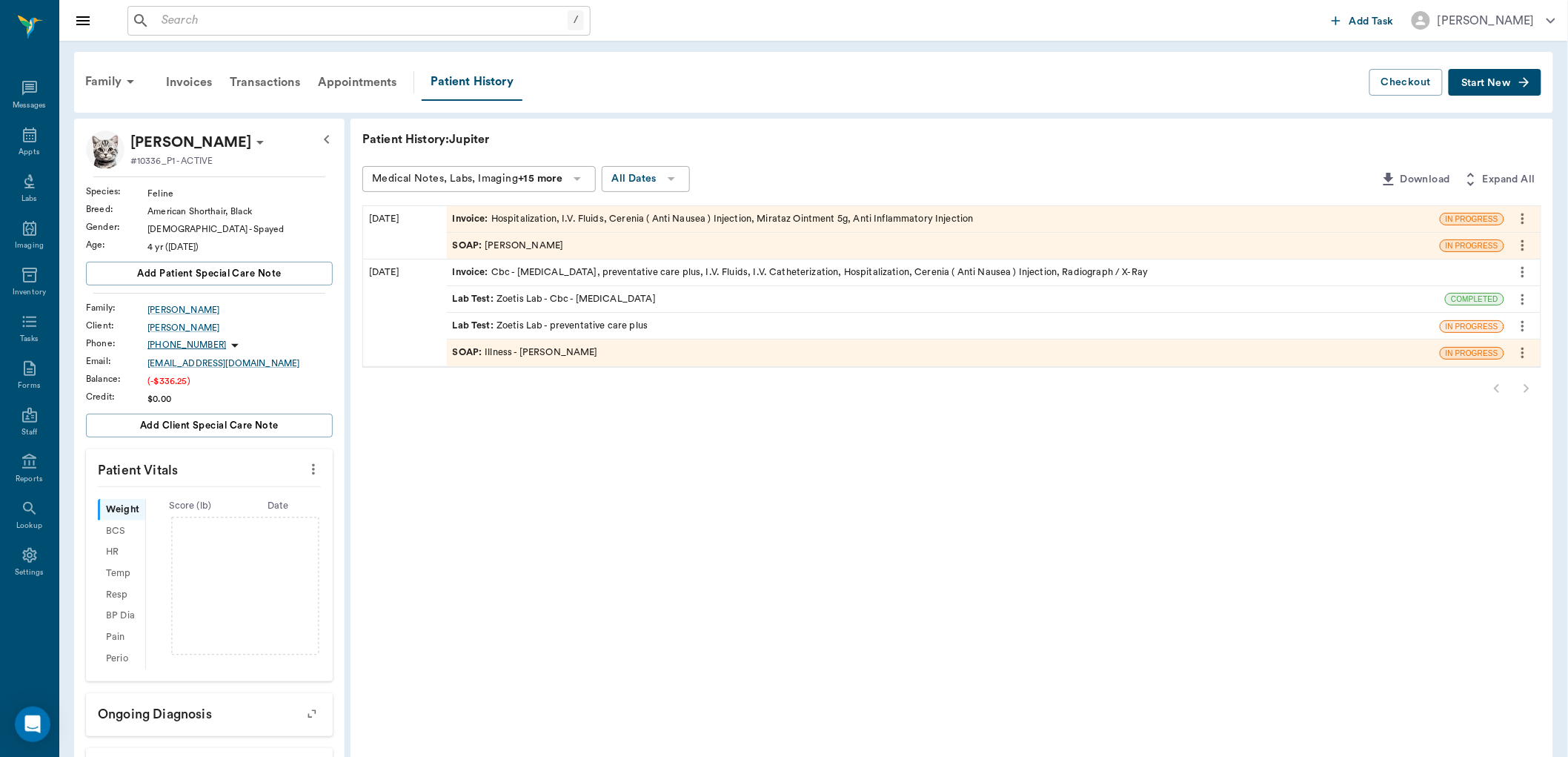
click at [568, 242] on div "SOAP : [PERSON_NAME]" at bounding box center [943, 246] width 993 height 26
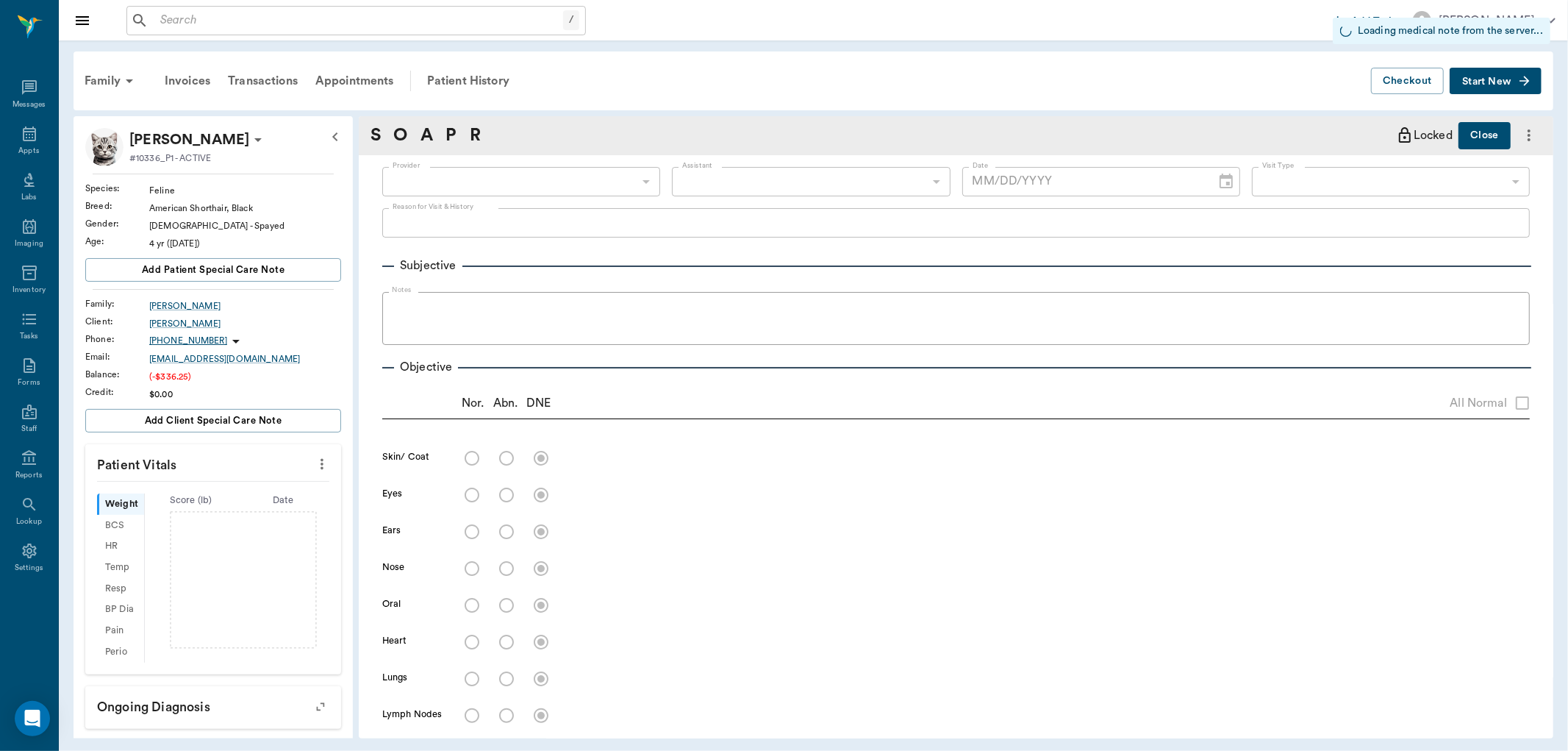
type input "63ec2f075fda476ae8351a4d"
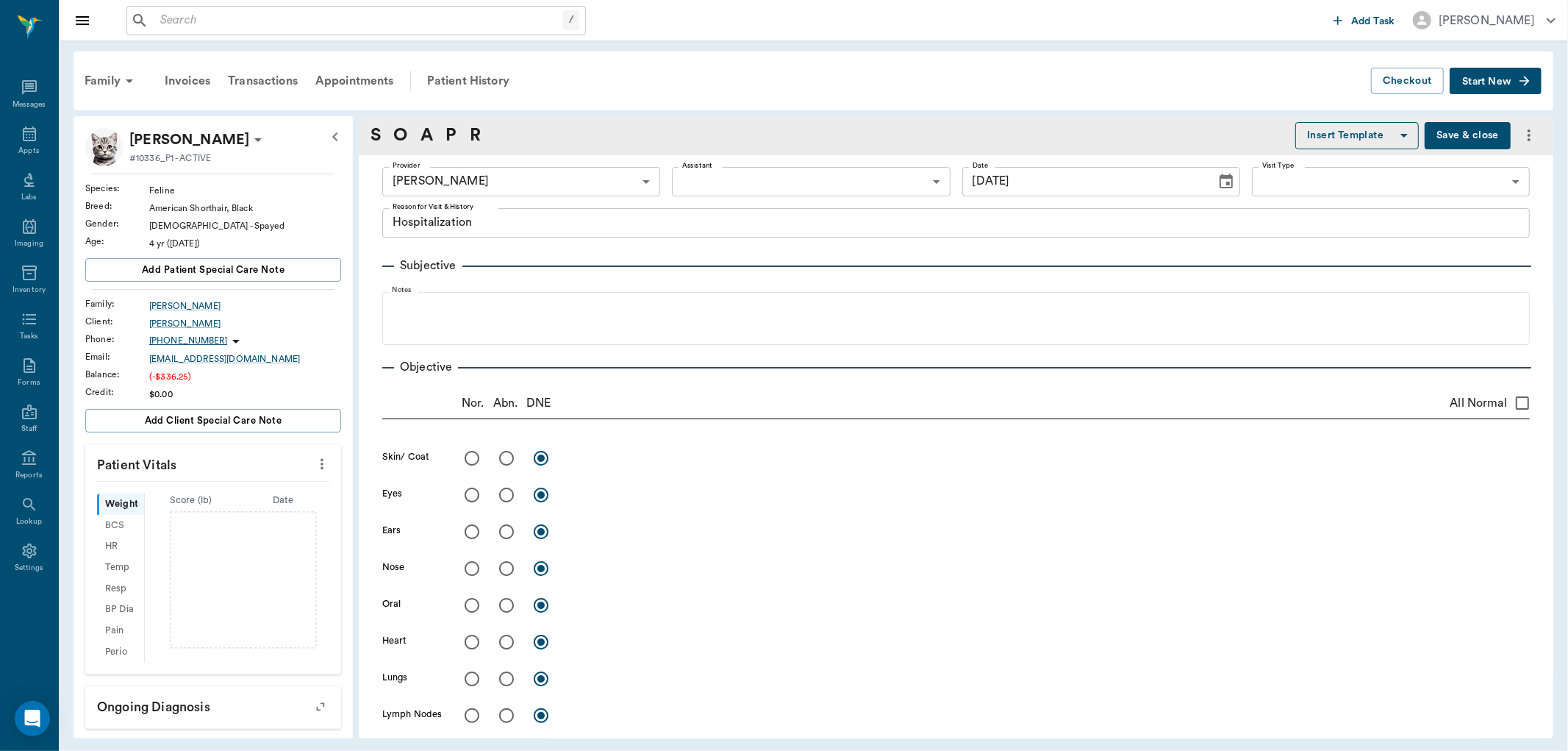
type input "[DATE]"
type textarea "Hospitalization"
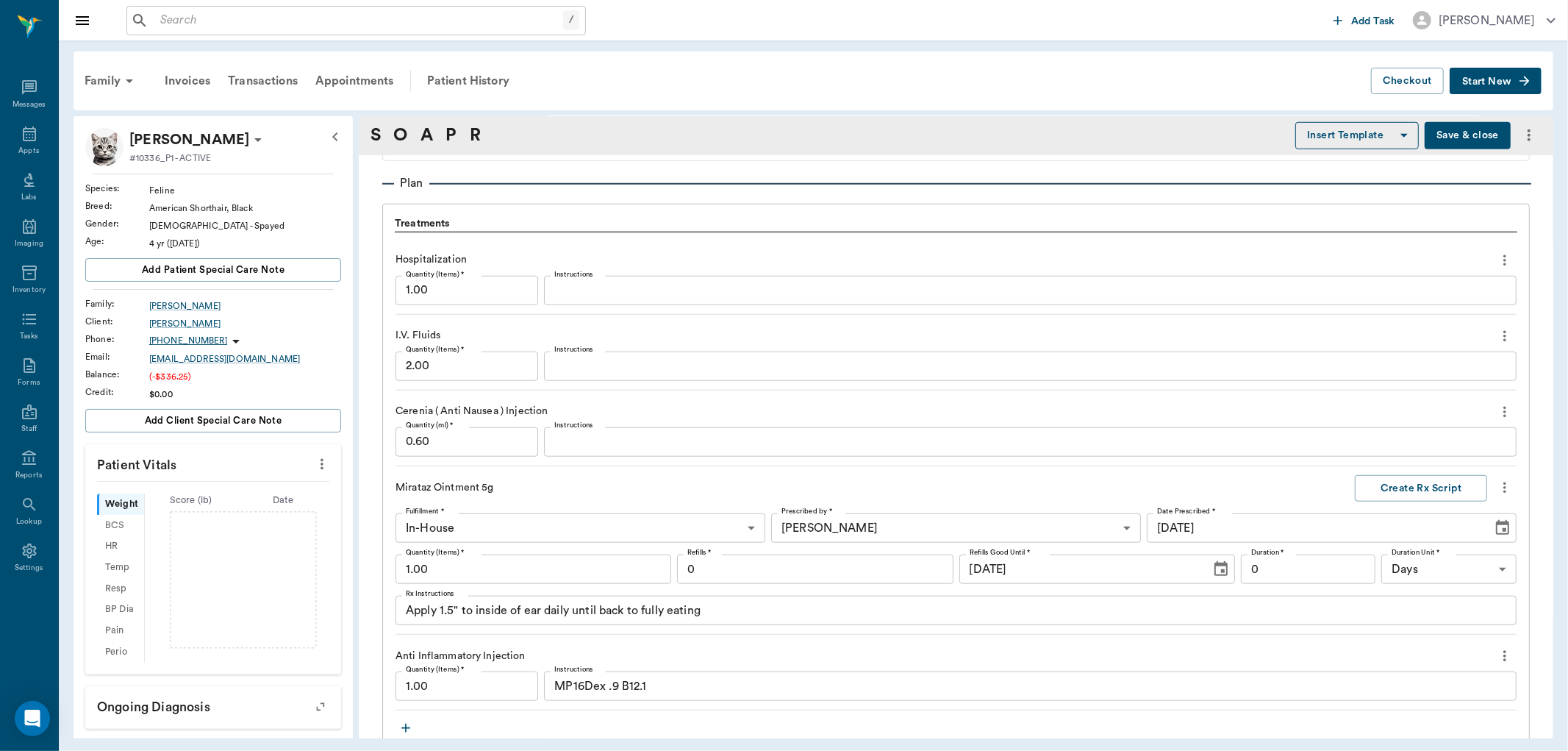
scroll to position [961, 0]
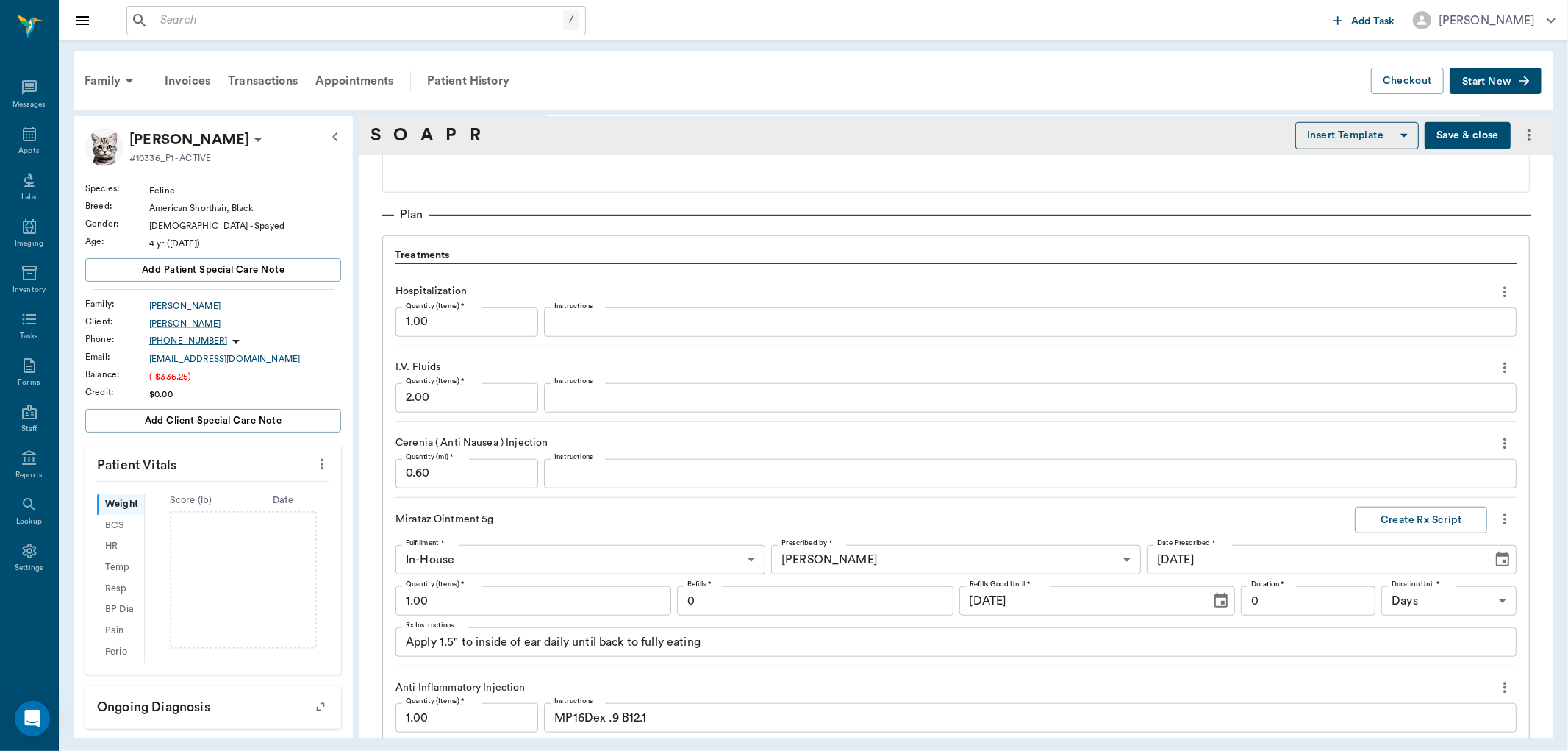
click at [429, 326] on input "1.00" at bounding box center [467, 322] width 143 height 30
type input "3.00"
click at [569, 502] on div "Hospitalization Quantity (Items) * 3.00 Quantity (Items) * Instructions x Instr…" at bounding box center [956, 507] width 1121 height 472
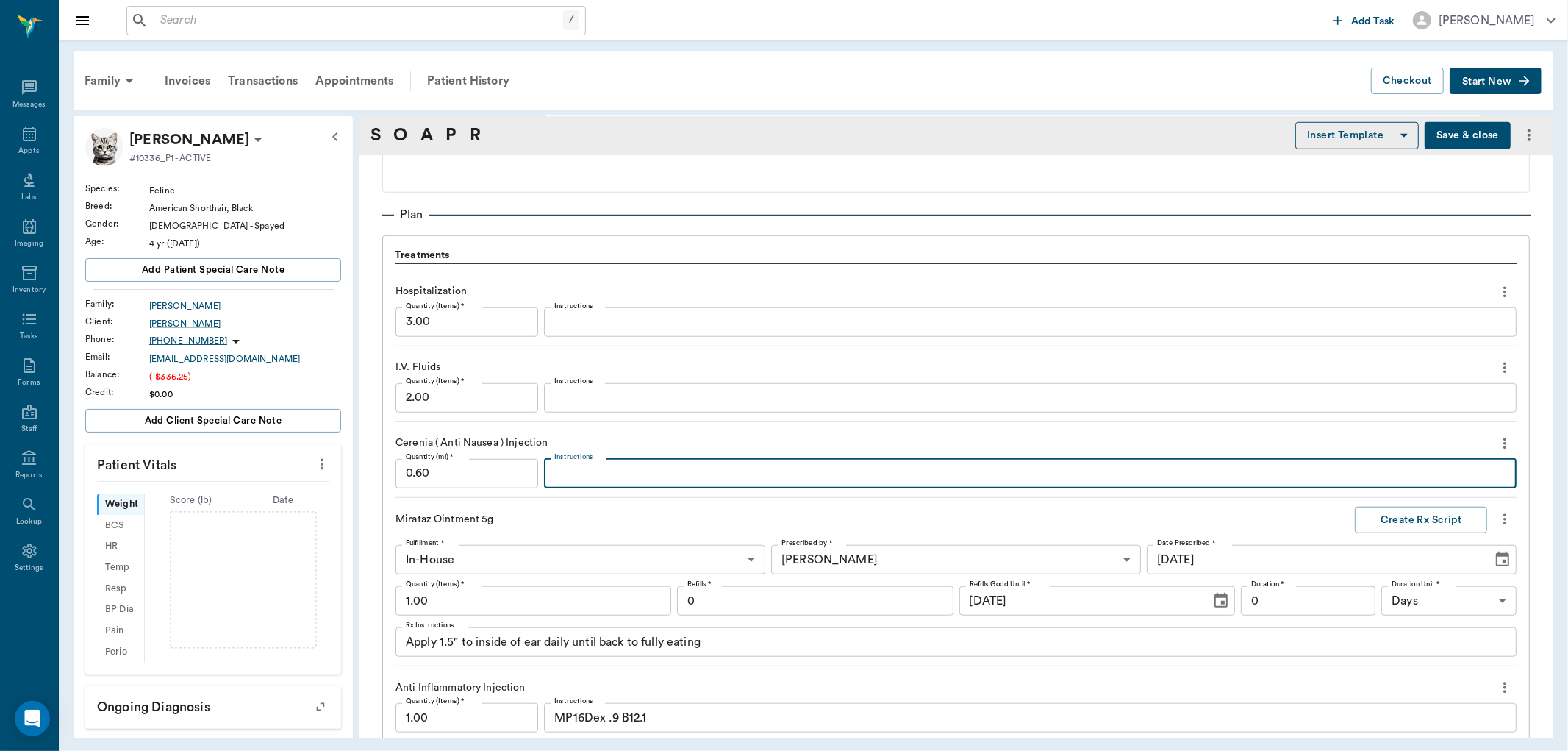
click at [572, 468] on textarea "Instructions" at bounding box center [1030, 473] width 952 height 17
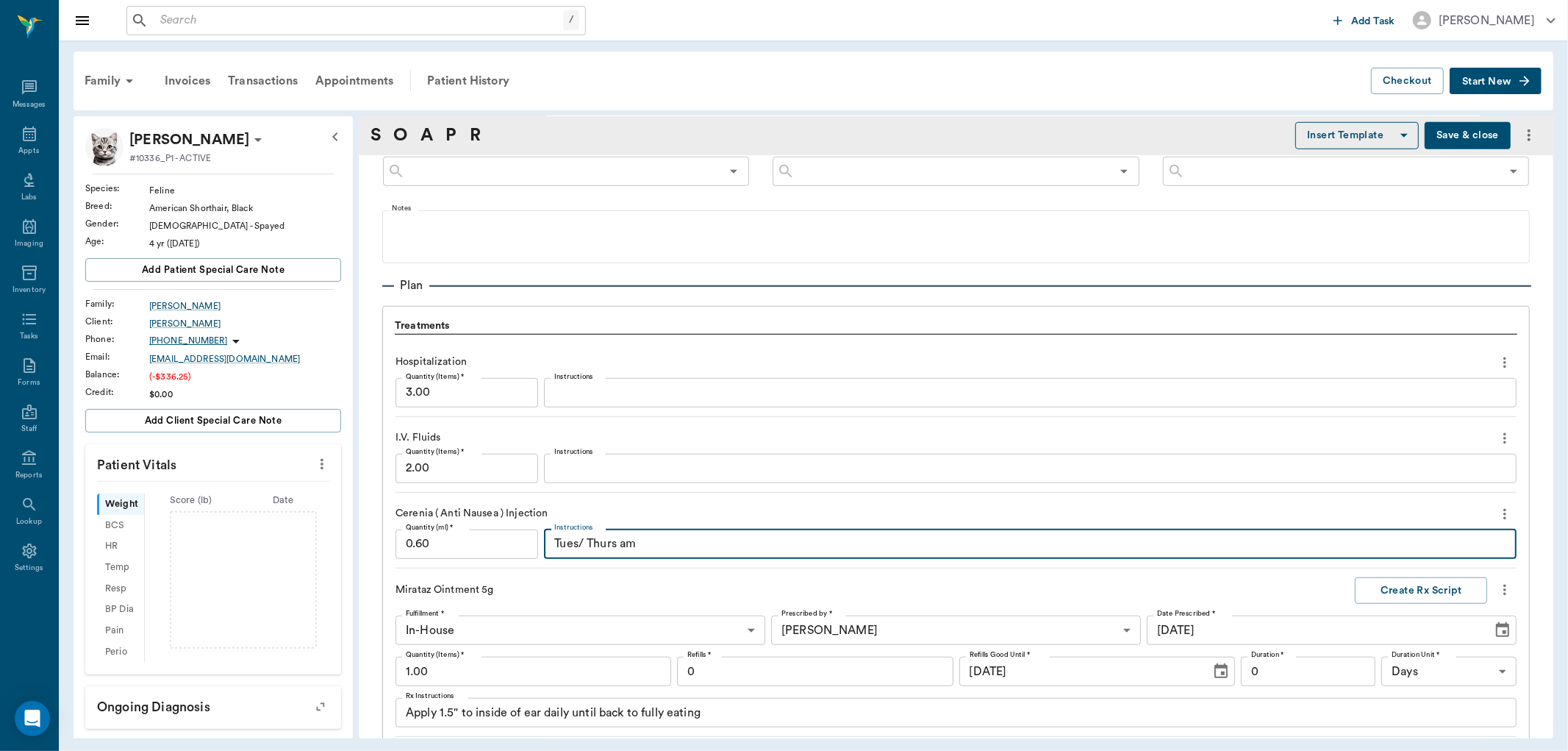
scroll to position [880, 0]
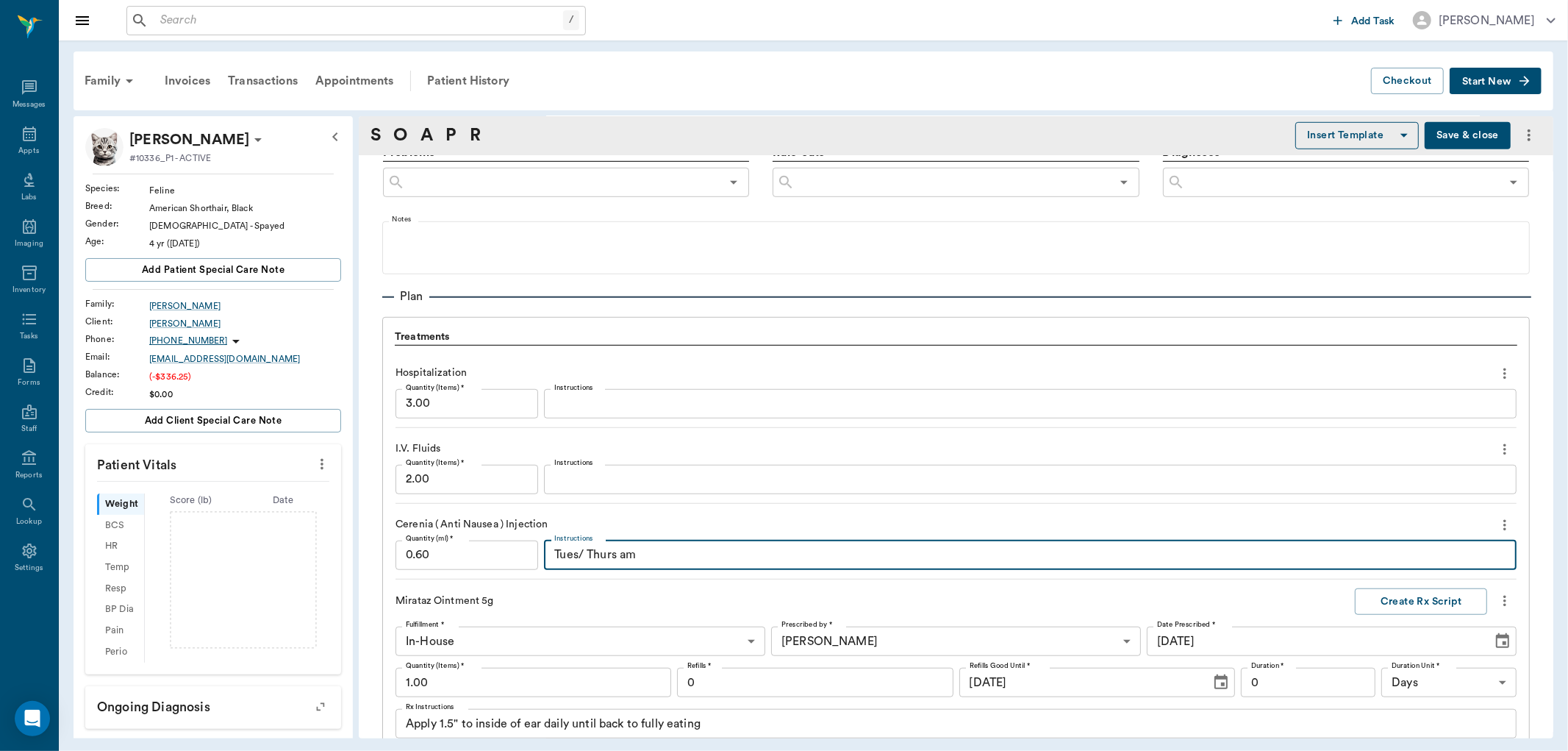
type textarea "Tues/ Thurs am"
click at [567, 482] on textarea "Instructions" at bounding box center [1030, 479] width 952 height 17
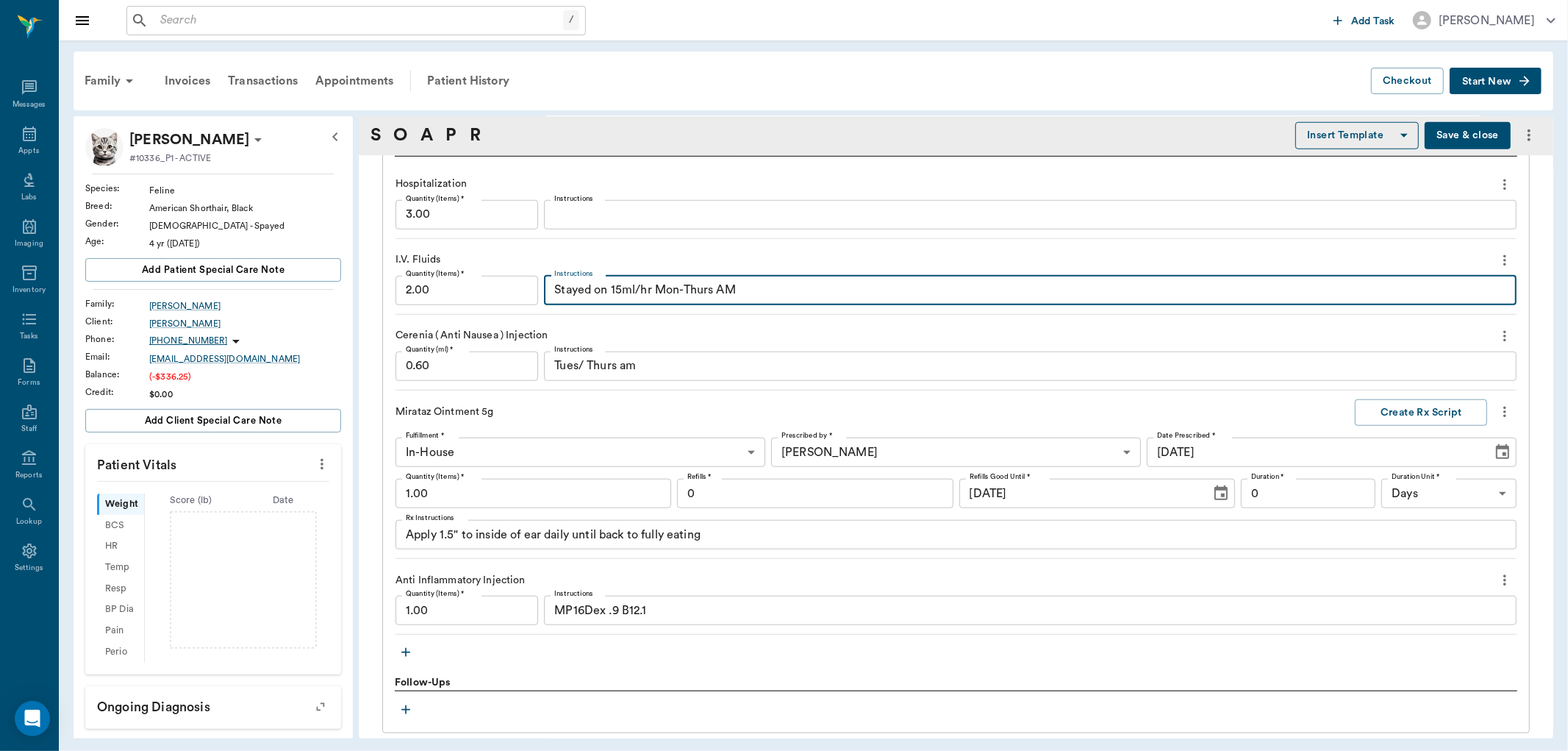
scroll to position [1318, 0]
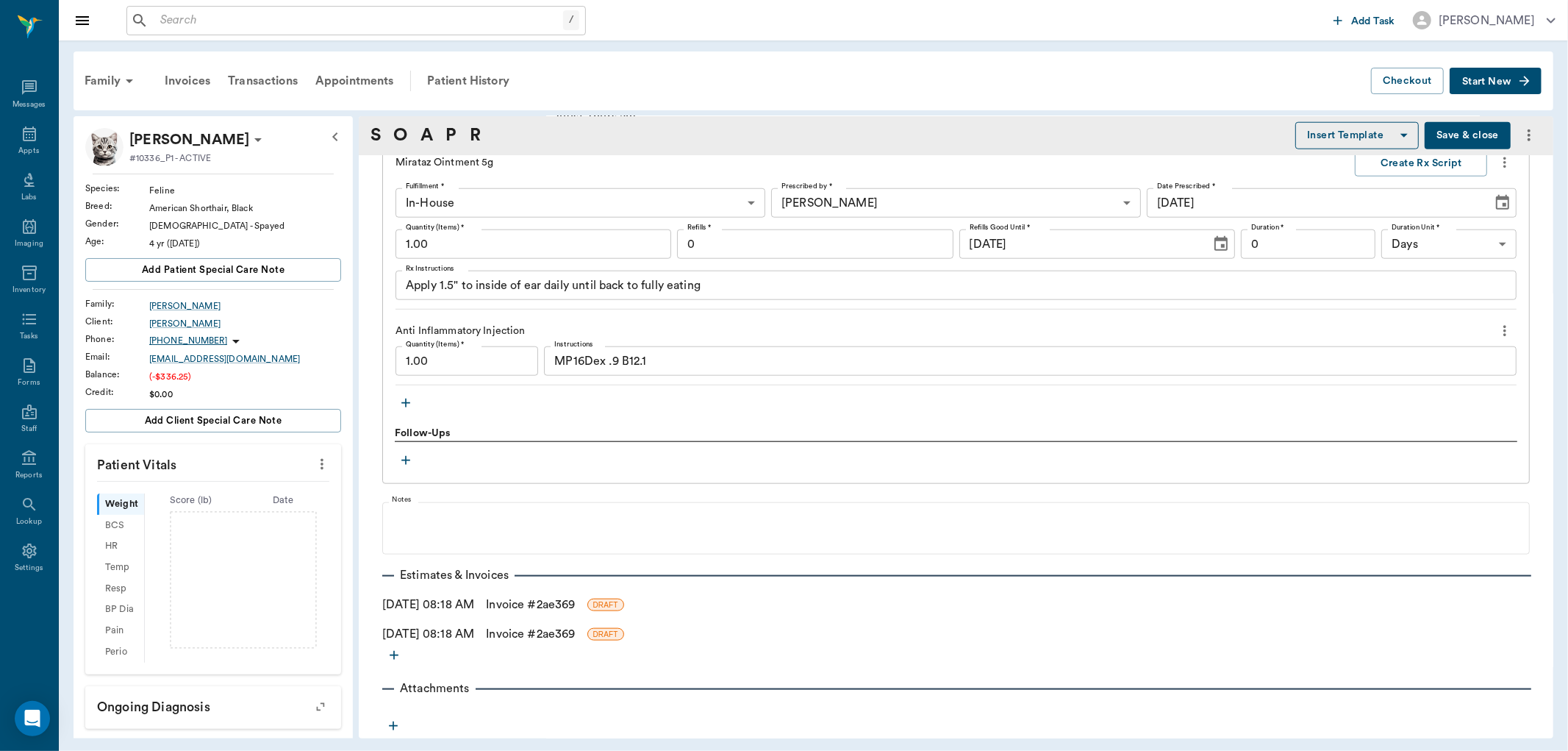
type textarea "Stayed on 15ml/hr Mon-Thurs AM"
click at [545, 635] on link "Invoice # 2ae369" at bounding box center [531, 634] width 89 height 18
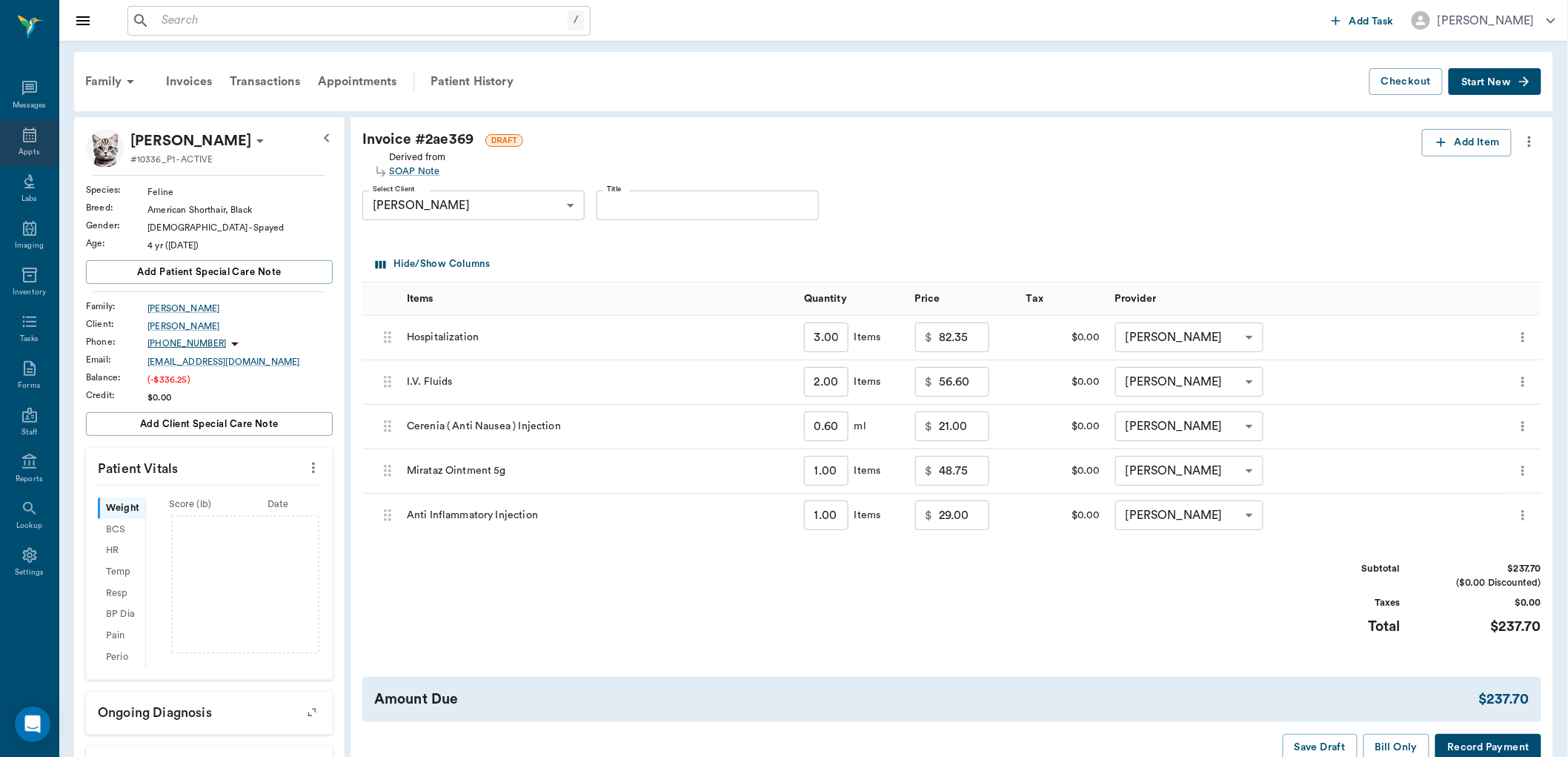
click at [26, 141] on icon at bounding box center [29, 135] width 18 height 18
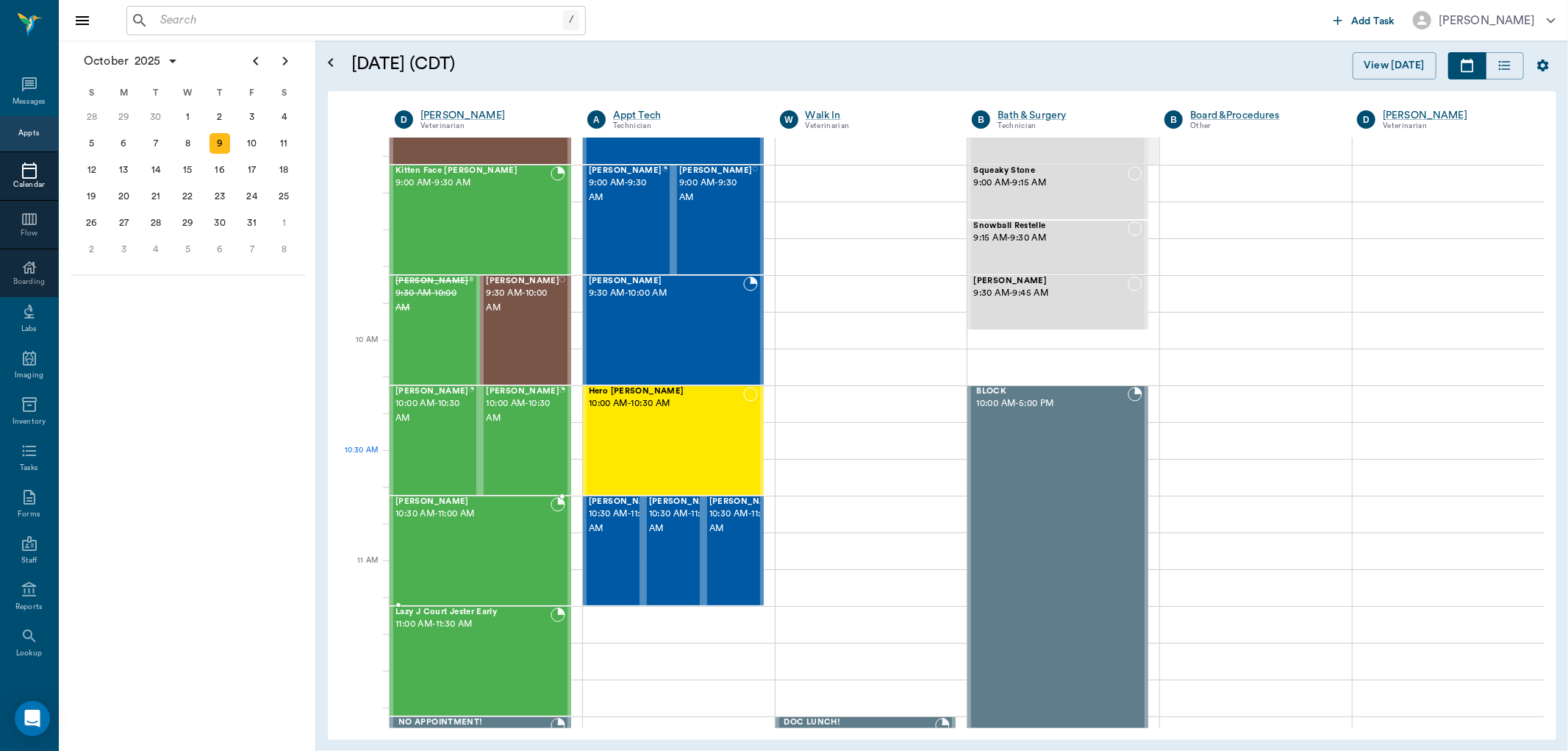
scroll to position [245, 0]
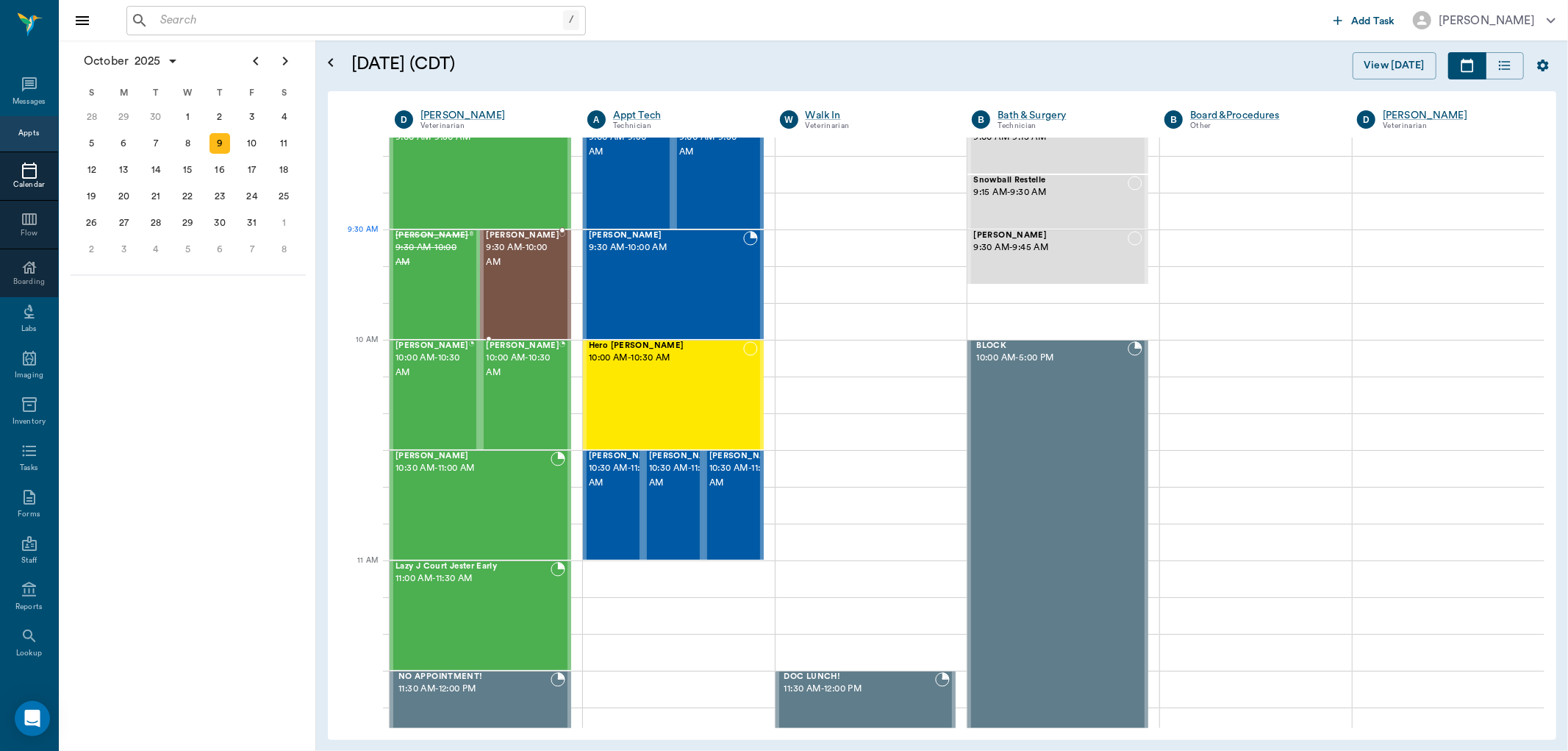
click at [524, 265] on span "9:30 AM - 10:00 AM" at bounding box center [523, 255] width 73 height 30
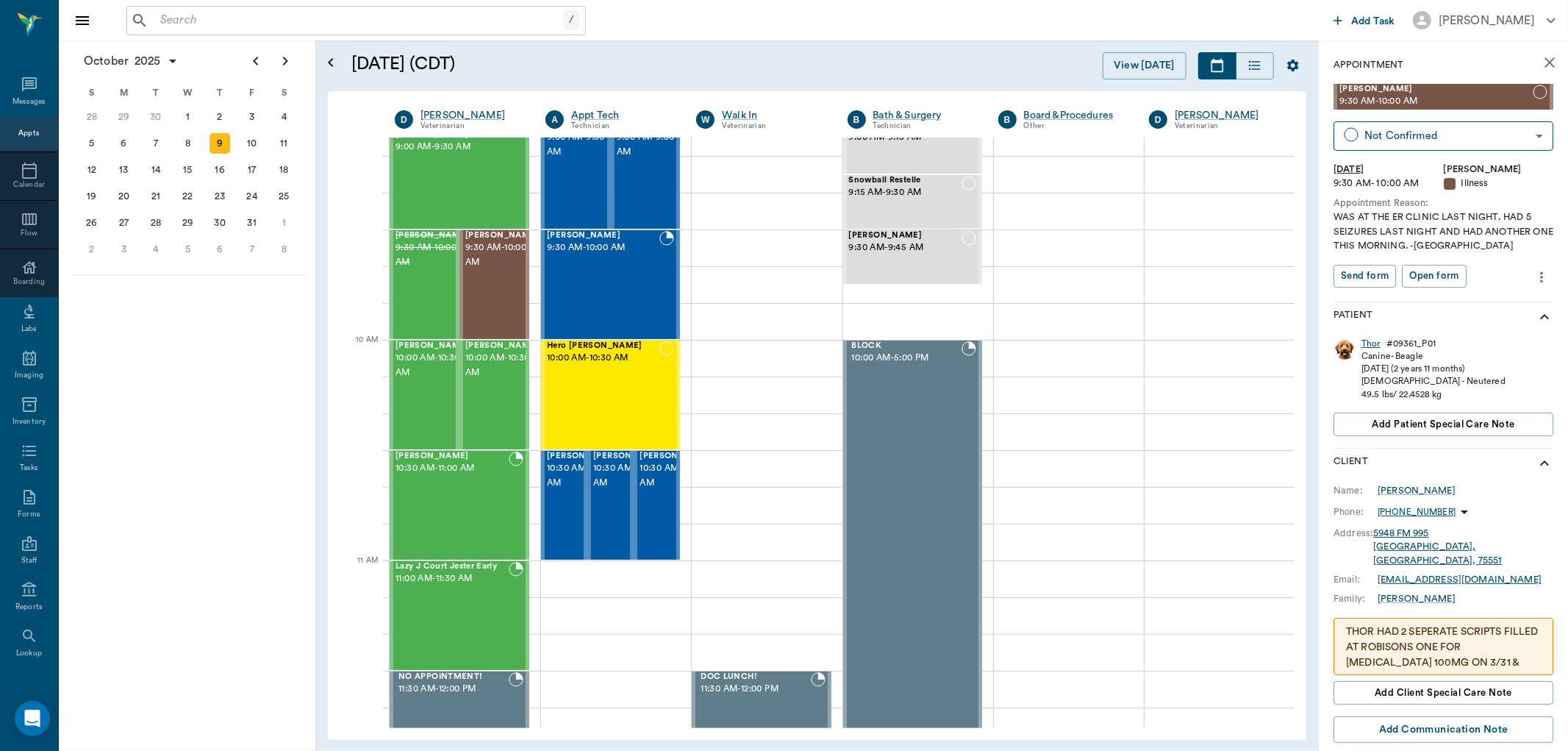
click at [1371, 343] on div "Thor" at bounding box center [1371, 343] width 19 height 12
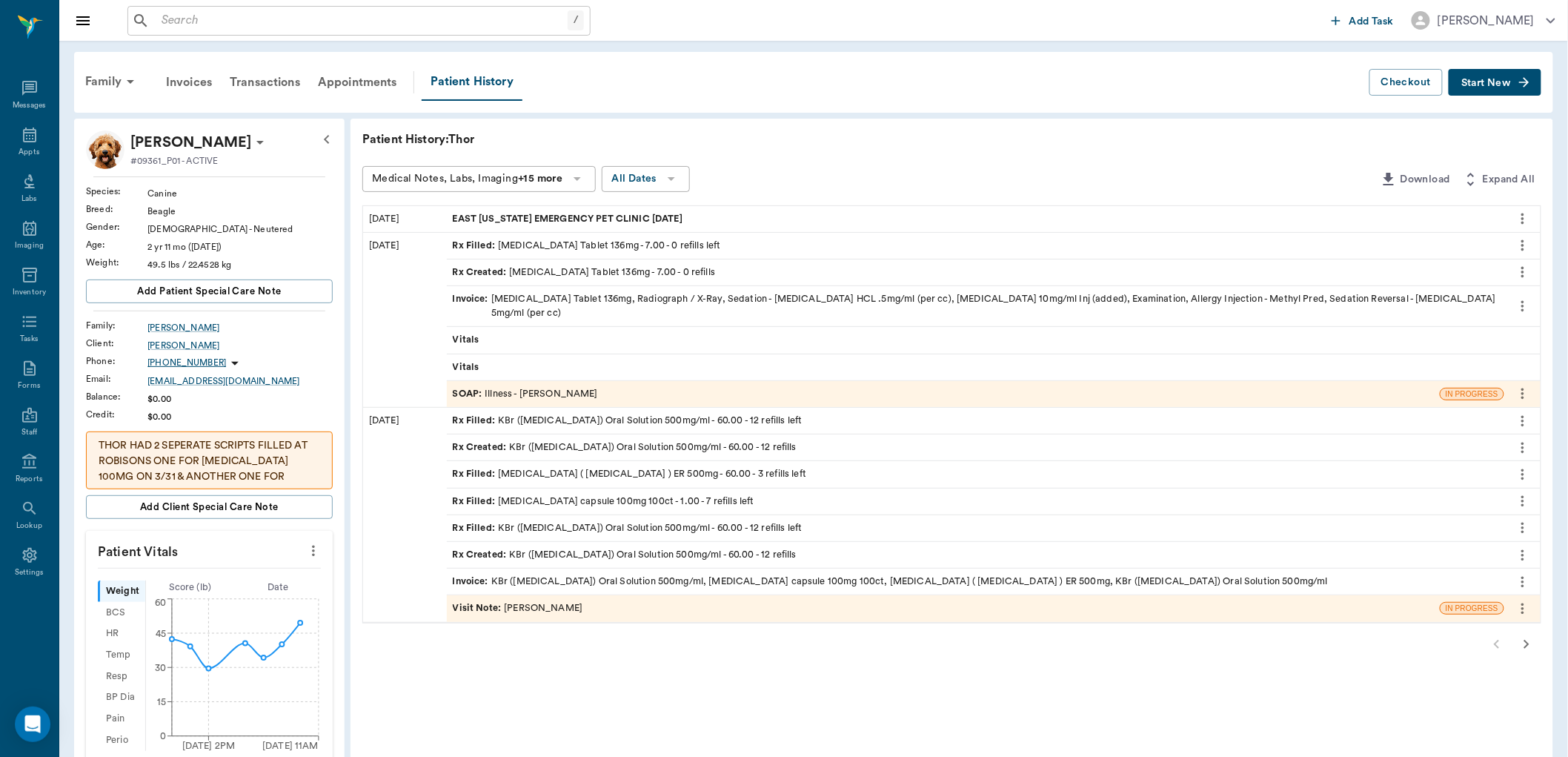
drag, startPoint x: 581, startPoint y: 484, endPoint x: 573, endPoint y: 490, distance: 10.0
drag, startPoint x: 573, startPoint y: 490, endPoint x: 562, endPoint y: 671, distance: 181.3
click at [562, 672] on div "Patient History: Thor Medical Notes, Labs, Imaging +15 more All Dates Download …" at bounding box center [952, 717] width 1203 height 1196
drag, startPoint x: 561, startPoint y: 659, endPoint x: 538, endPoint y: 667, distance: 24.4
click at [538, 667] on div "Patient History: Thor Medical Notes, Labs, Imaging +15 more All Dates Download …" at bounding box center [952, 717] width 1203 height 1196
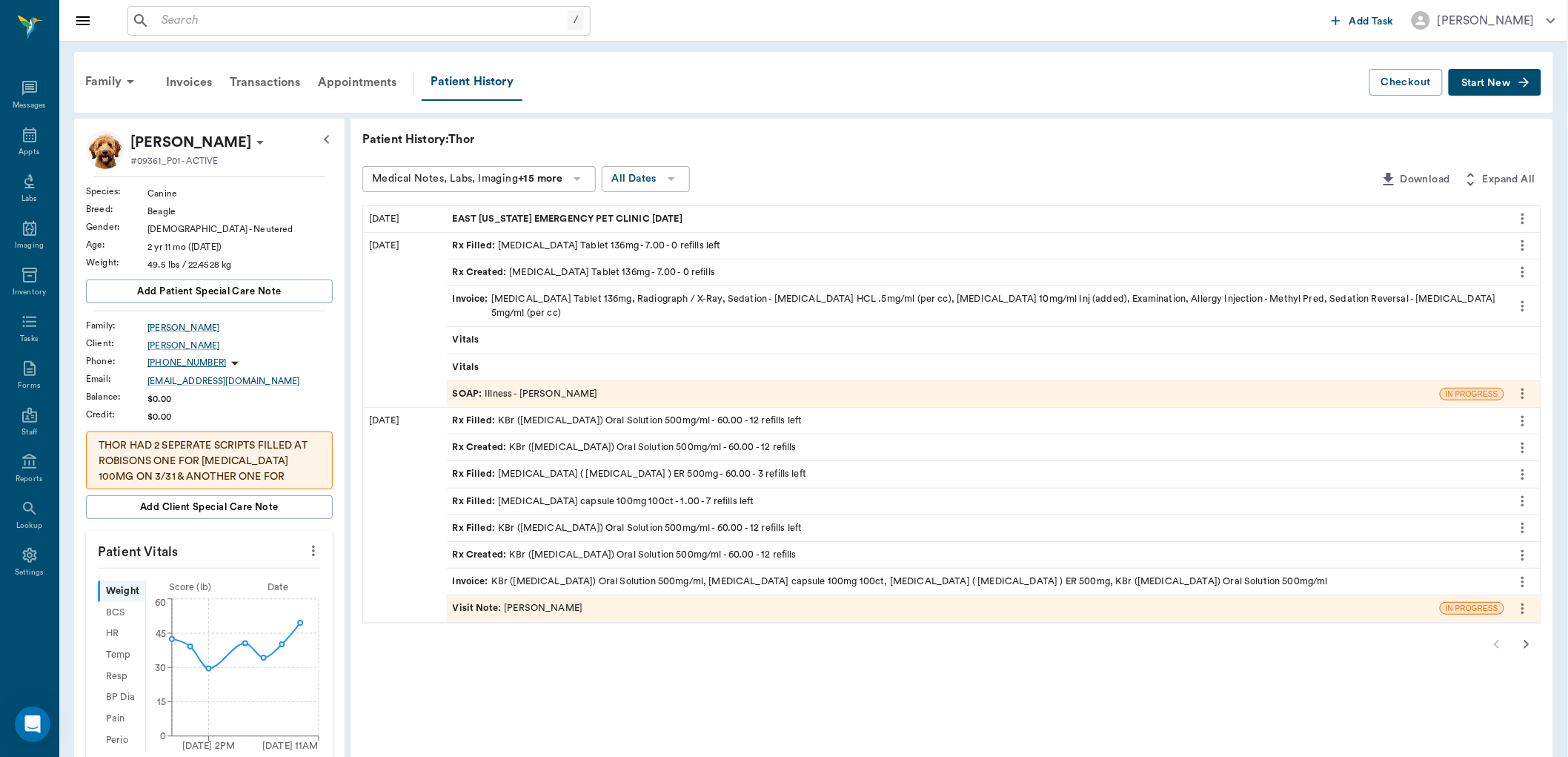
click at [537, 666] on div "Patient History: Thor Medical Notes, Labs, Imaging +15 more All Dates Download …" at bounding box center [952, 717] width 1203 height 1196
click at [537, 664] on div "Patient History: Thor Medical Notes, Labs, Imaging +15 more All Dates Download …" at bounding box center [952, 717] width 1203 height 1196
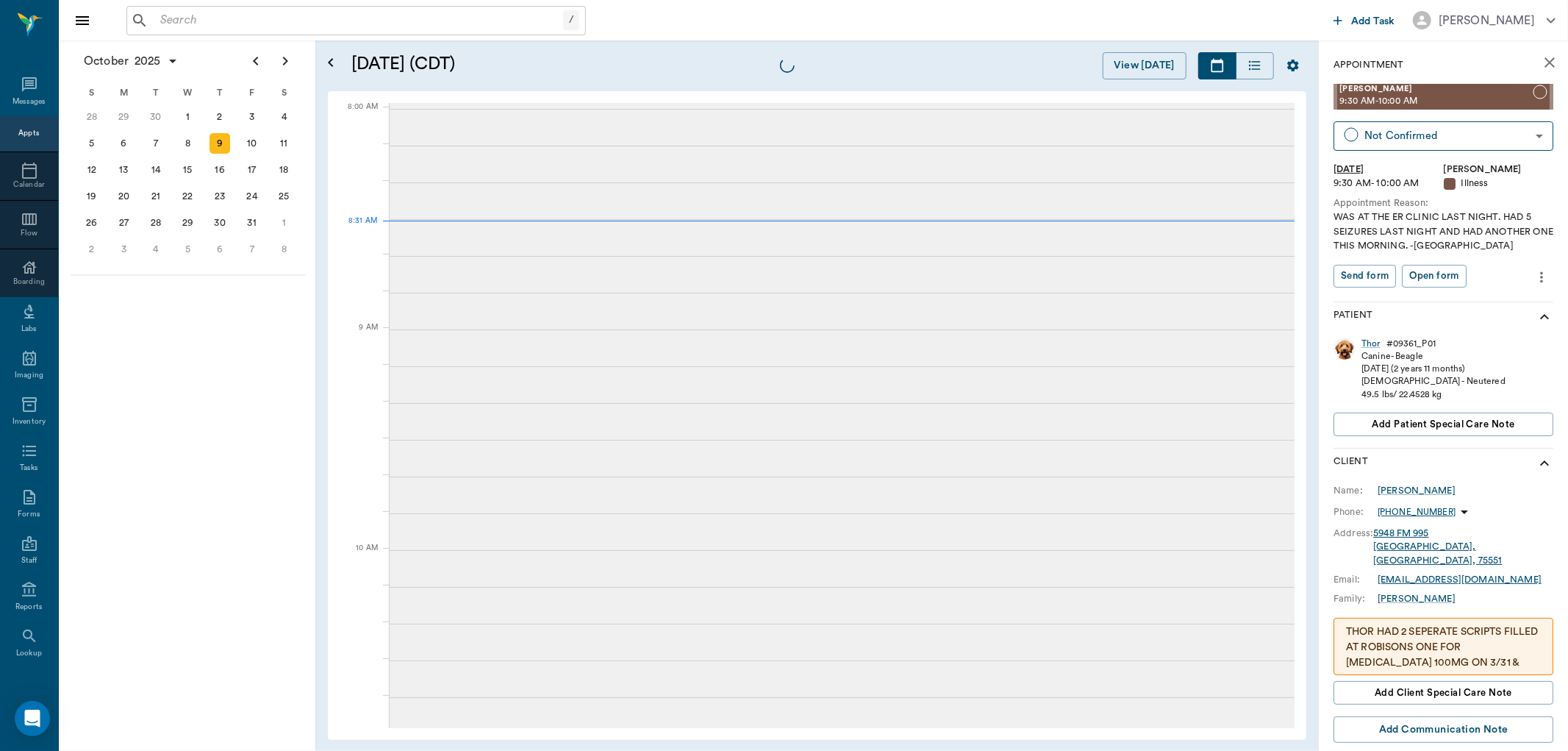
scroll to position [2, 0]
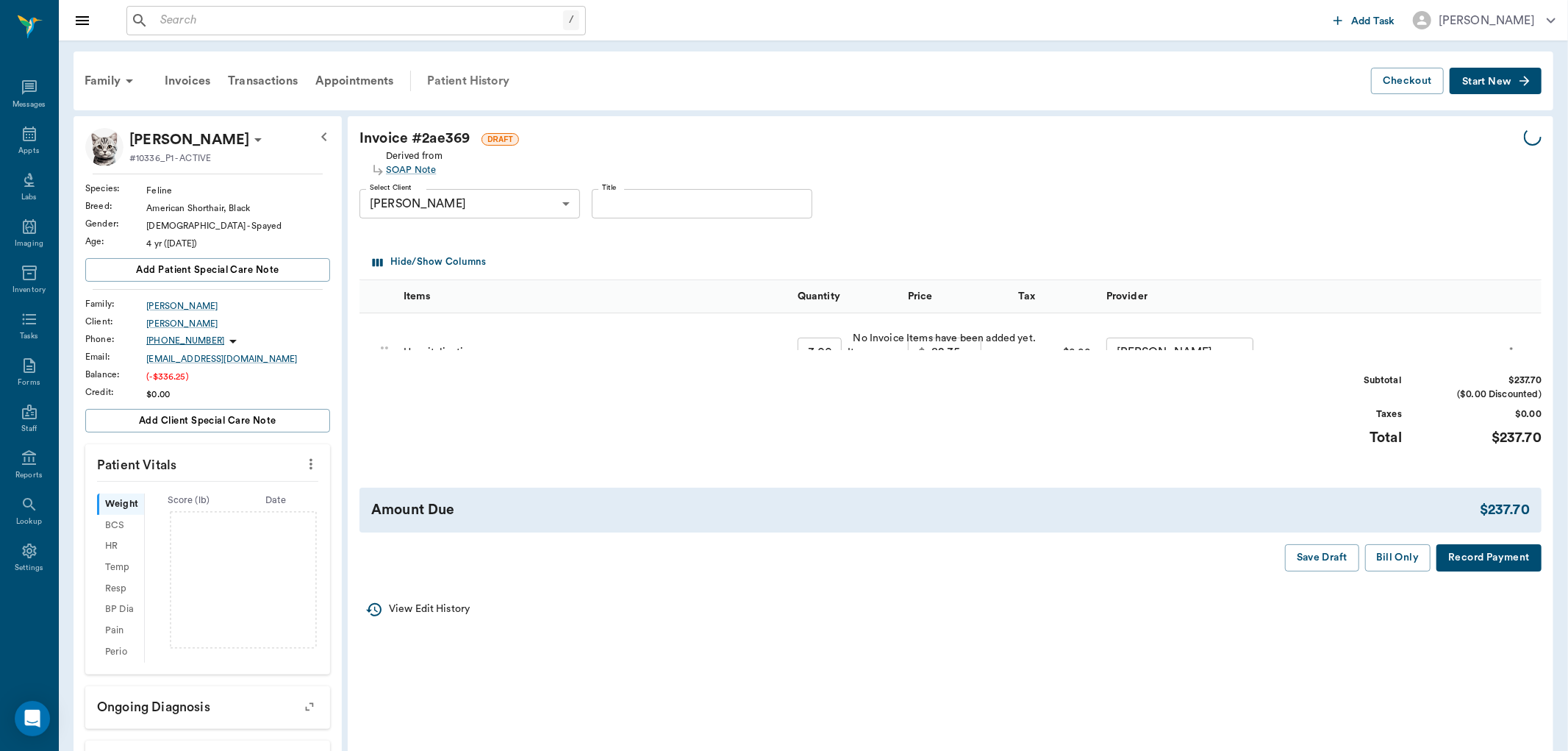
click at [465, 73] on div "Patient History" at bounding box center [468, 80] width 100 height 35
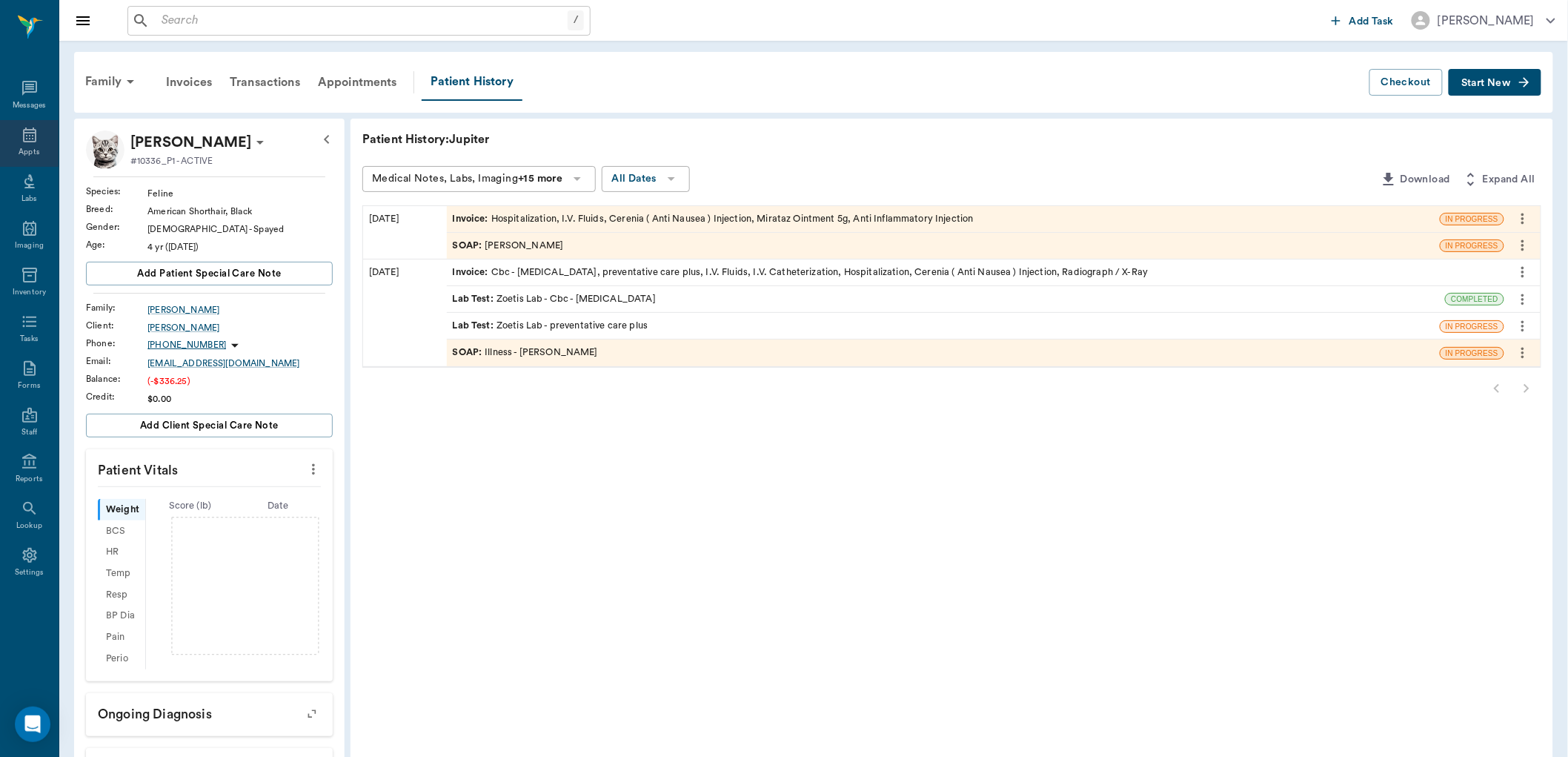
click at [22, 139] on icon at bounding box center [29, 135] width 18 height 18
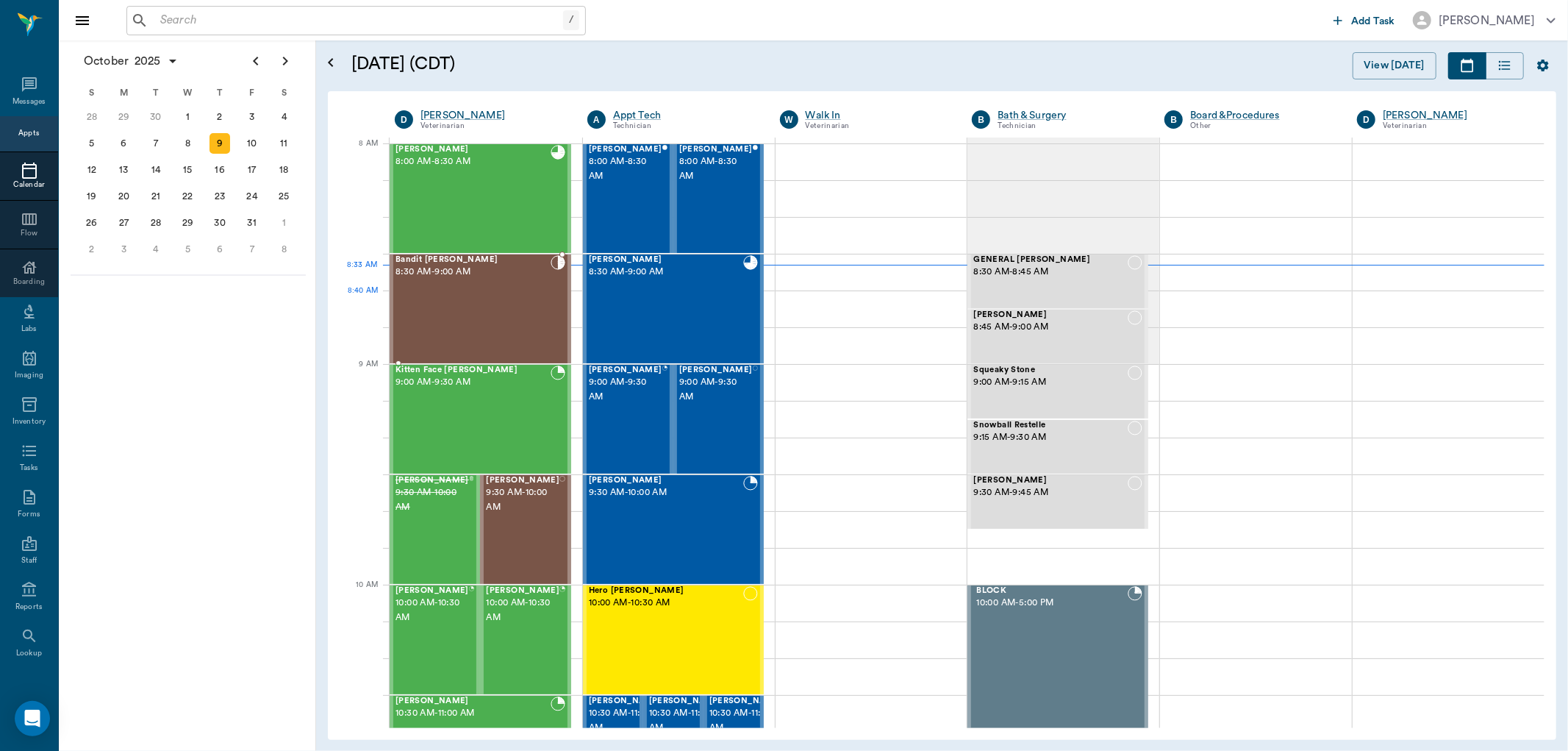
click at [492, 298] on div "Bandit Byrum 8:30 AM - 9:00 AM" at bounding box center [473, 309] width 155 height 108
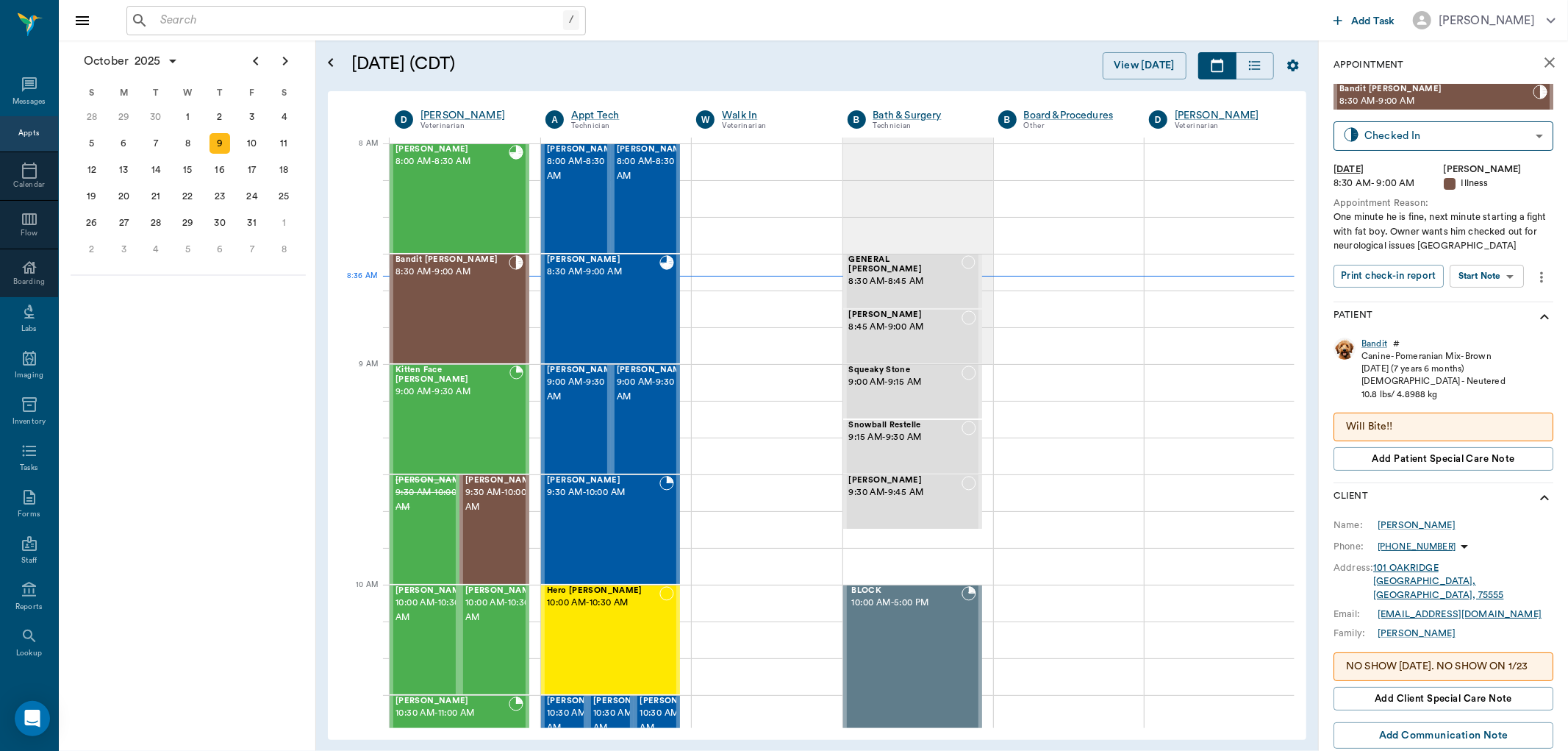
click at [179, 27] on input "text" at bounding box center [359, 20] width 409 height 20
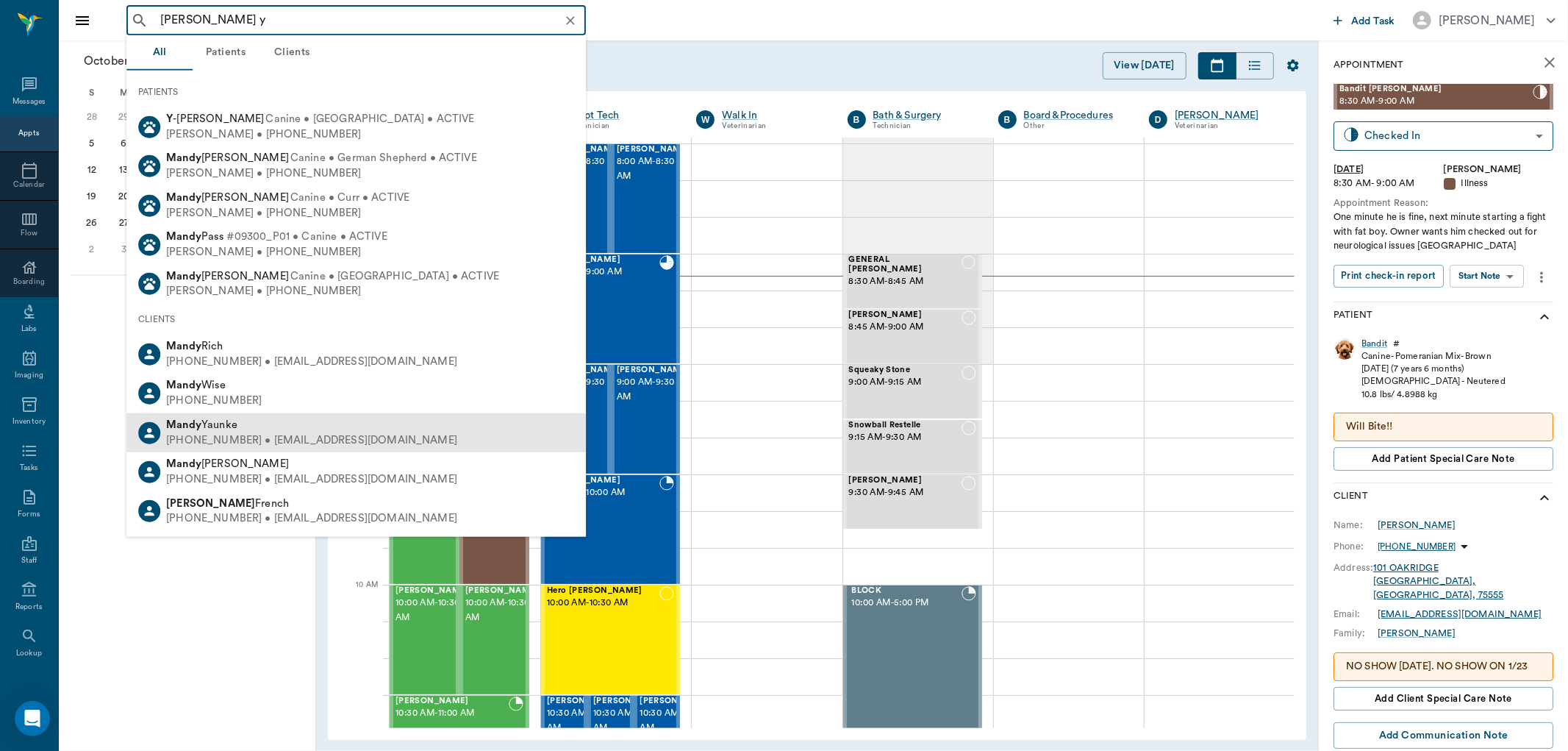
click at [228, 426] on span "Mandy Yaunke" at bounding box center [201, 425] width 71 height 11
type input "mandy y"
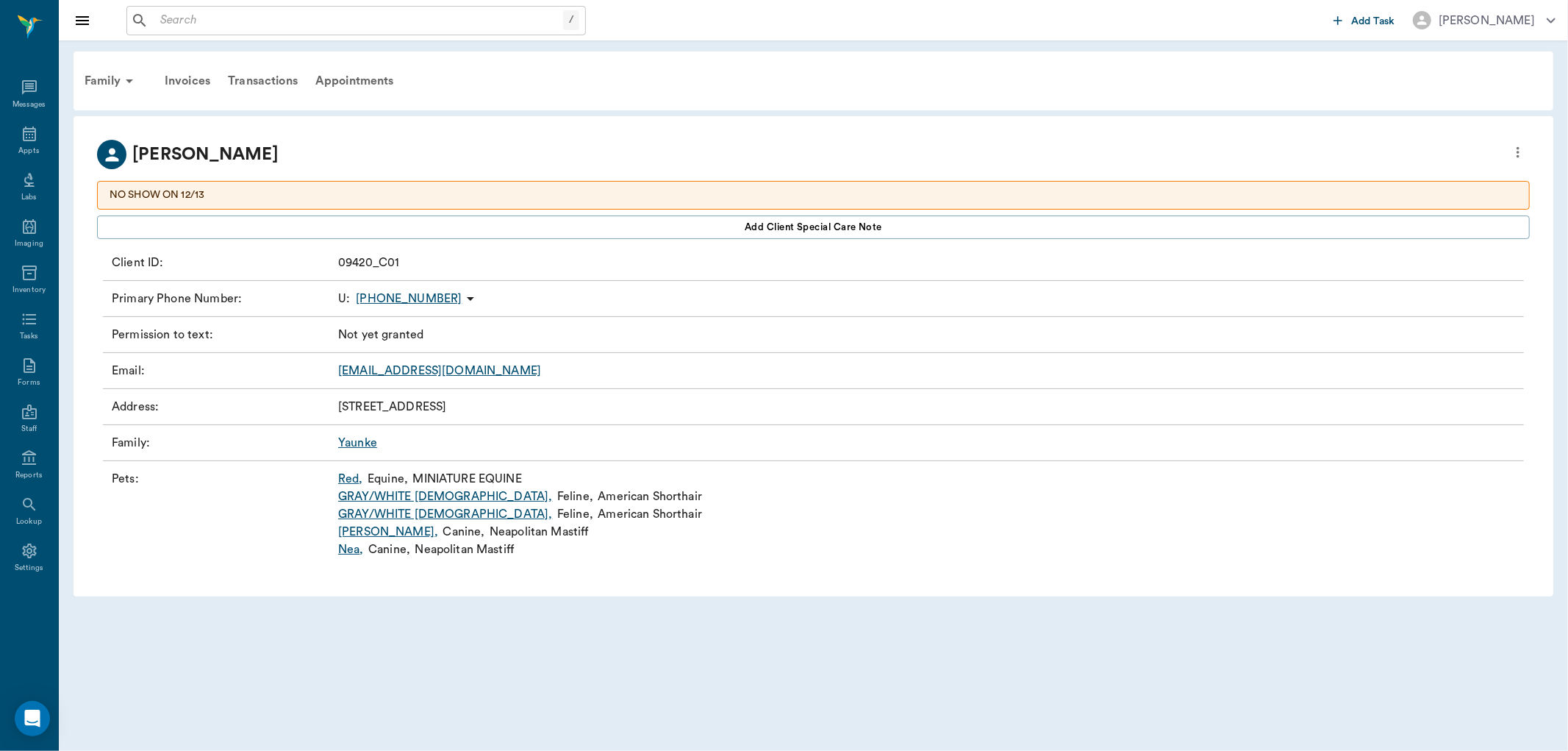
click at [350, 482] on link "Red ," at bounding box center [350, 479] width 25 height 18
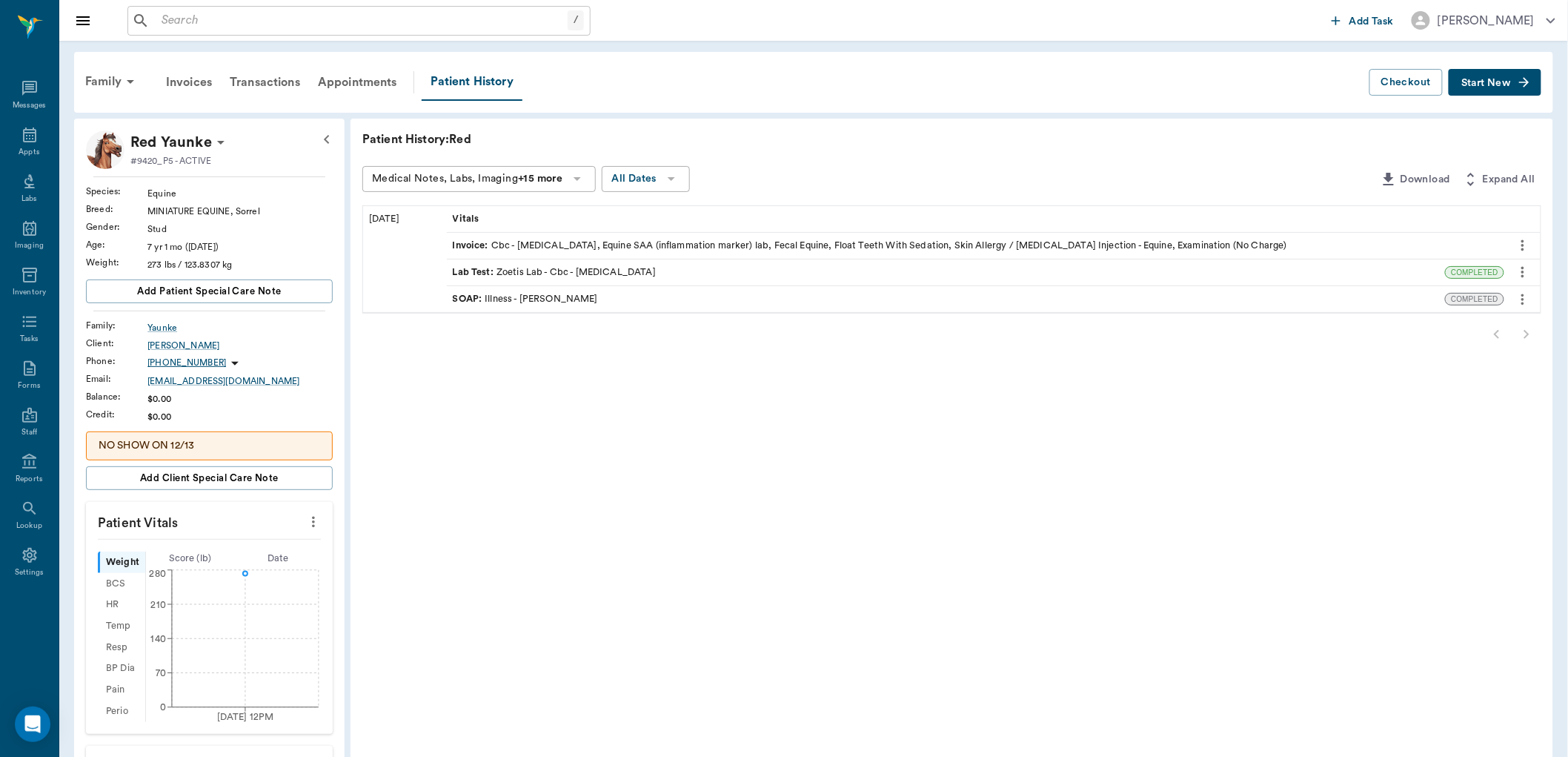
click at [481, 297] on span "SOAP :" at bounding box center [469, 299] width 32 height 14
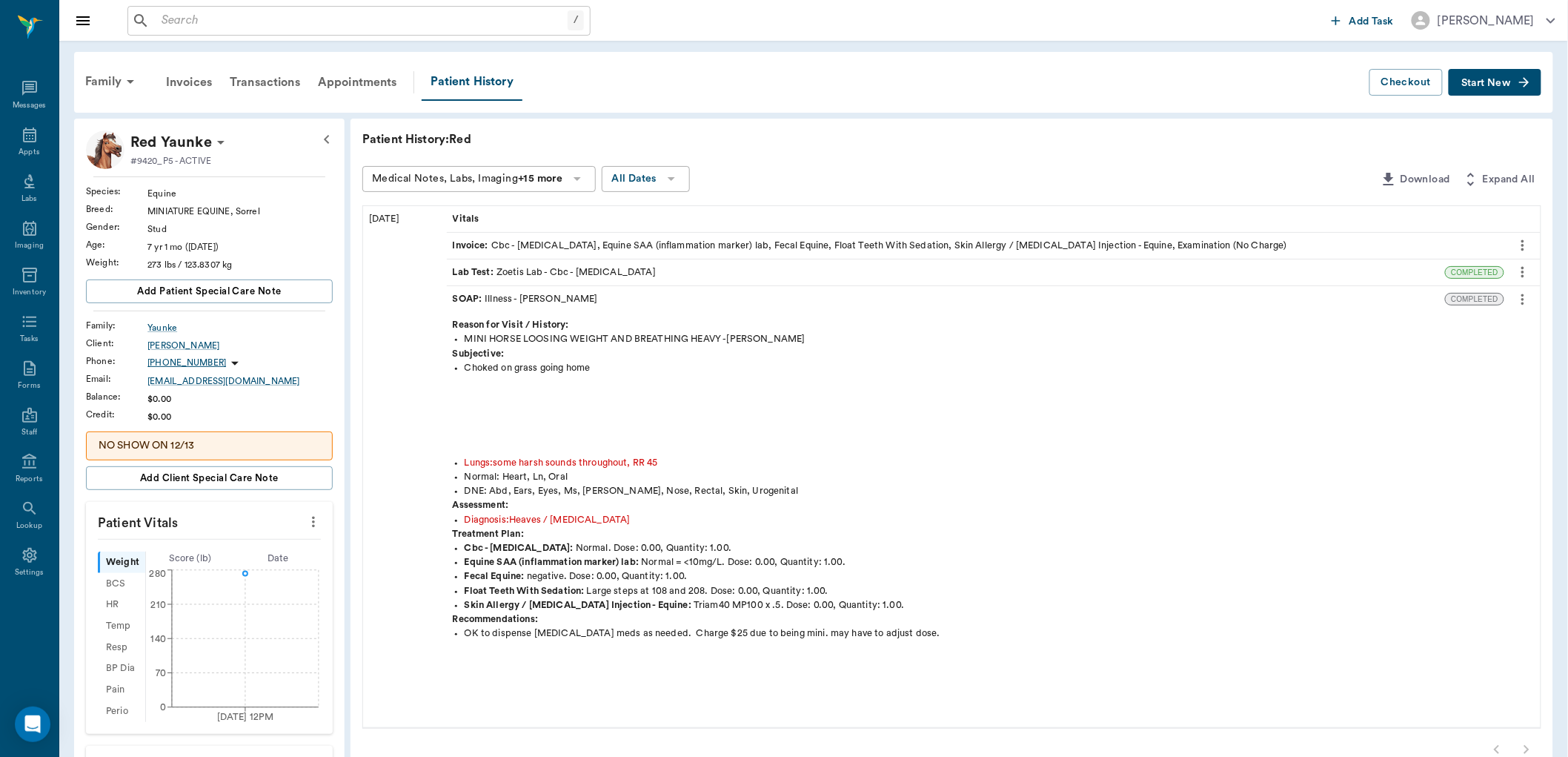
click at [168, 23] on input "text" at bounding box center [362, 20] width 412 height 20
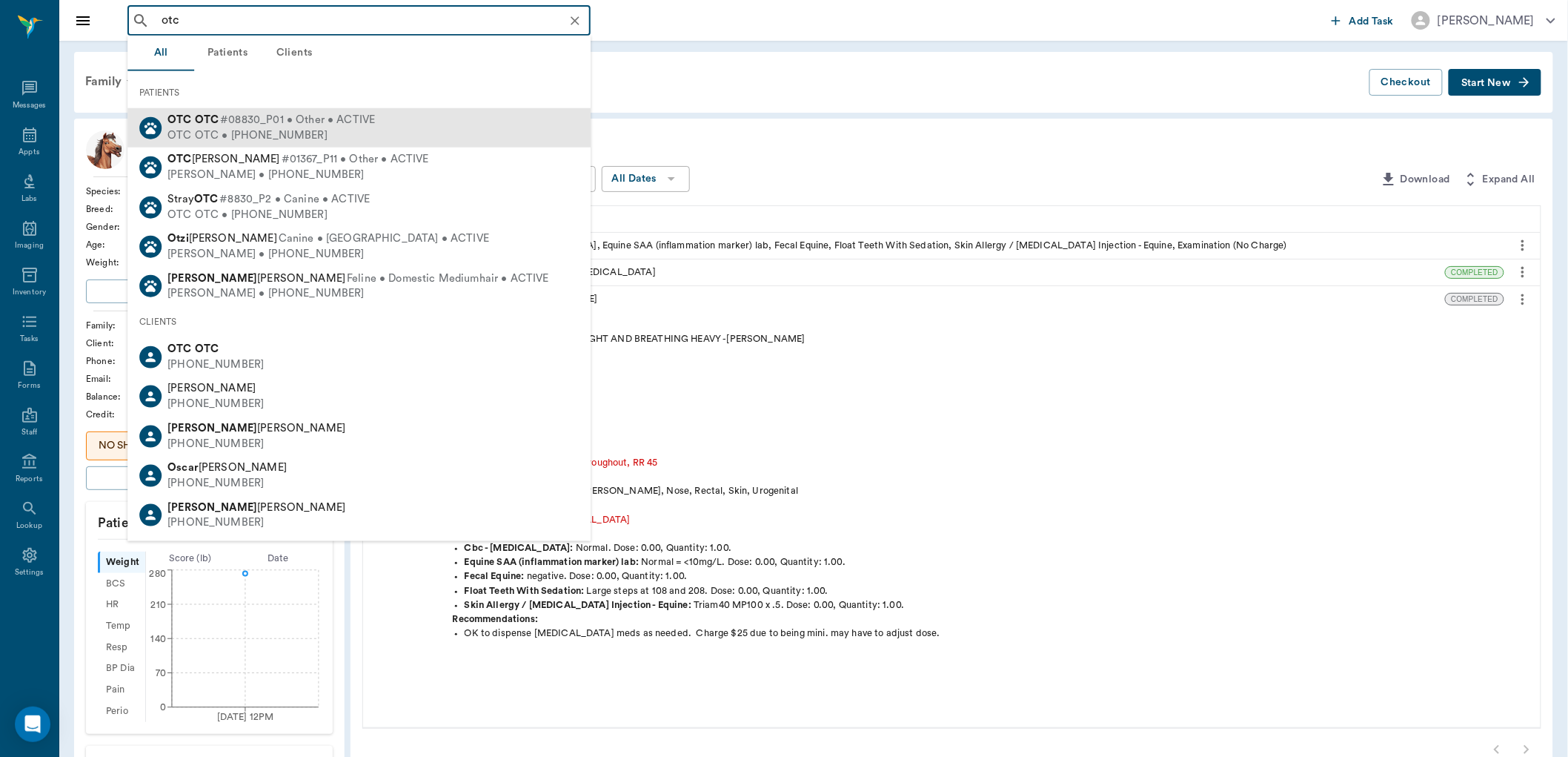
click at [234, 124] on span "#08830_P01 • Other • ACTIVE" at bounding box center [297, 120] width 155 height 16
type input "otc"
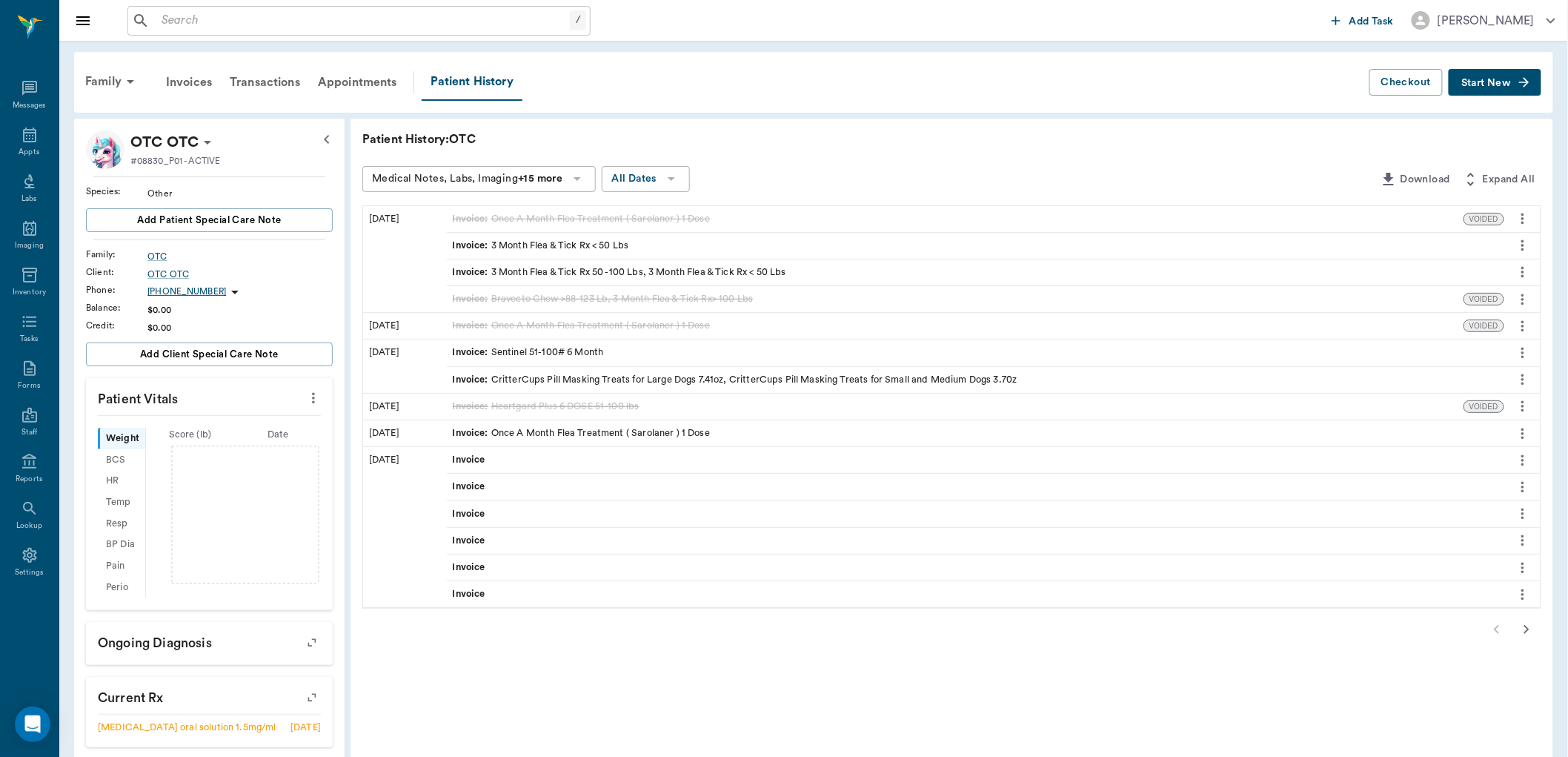
drag, startPoint x: 1492, startPoint y: 87, endPoint x: 1478, endPoint y: 94, distance: 15.7
click at [1487, 87] on button "Start New" at bounding box center [1495, 83] width 93 height 28
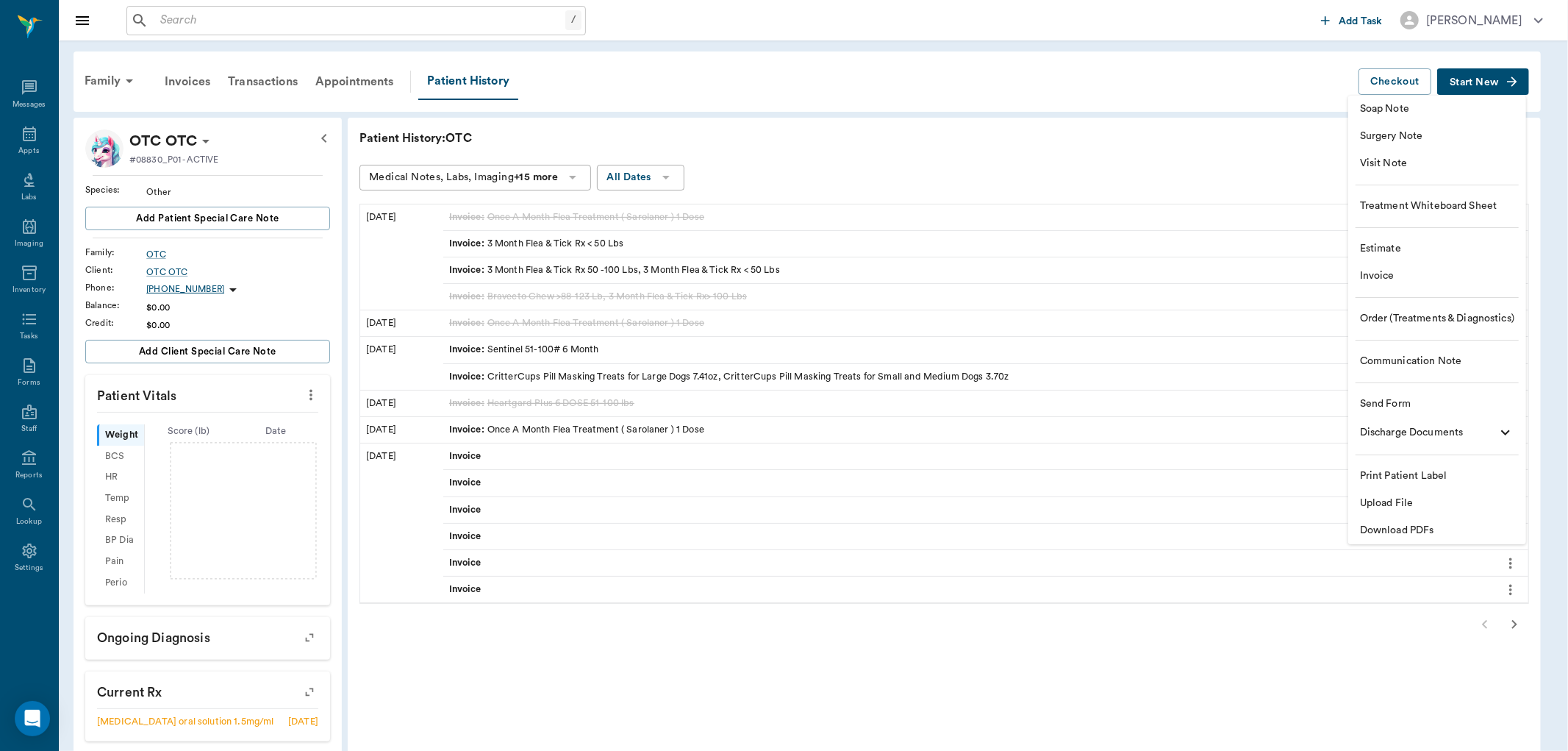
click at [1393, 248] on span "Estimate" at bounding box center [1438, 249] width 155 height 16
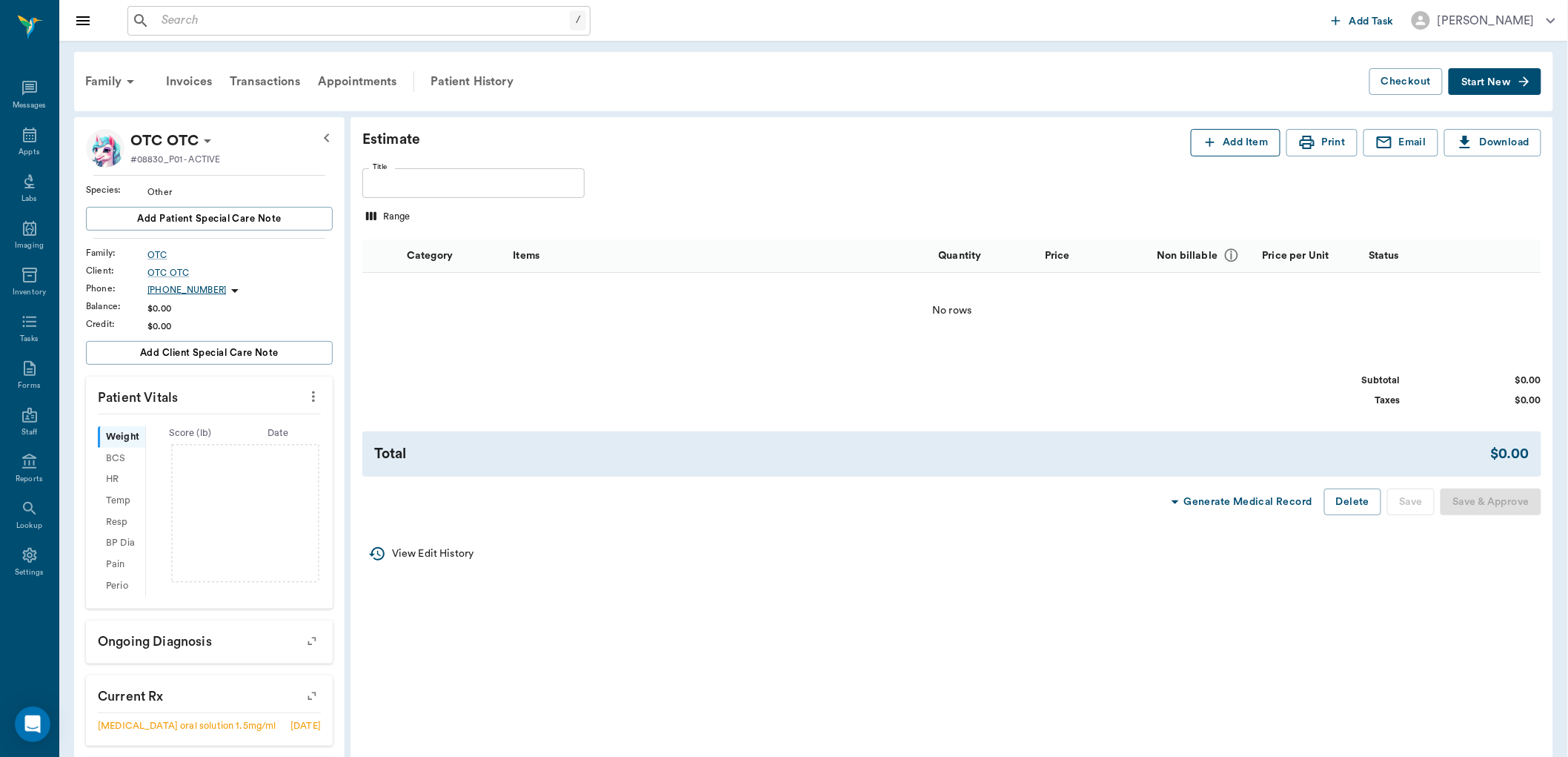
click at [1249, 138] on button "Add Item" at bounding box center [1236, 142] width 90 height 28
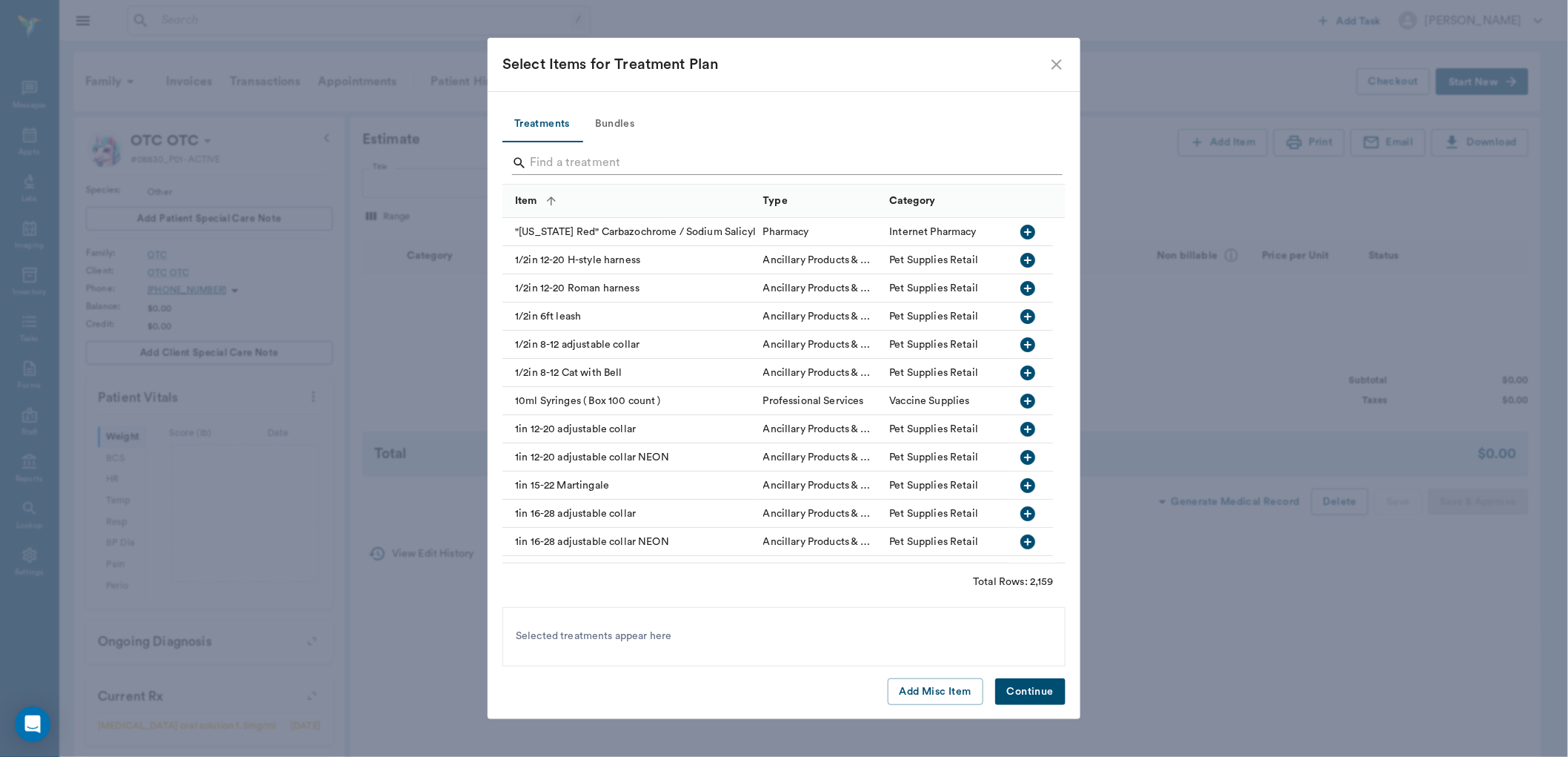
click at [599, 163] on input "Search" at bounding box center [784, 163] width 511 height 24
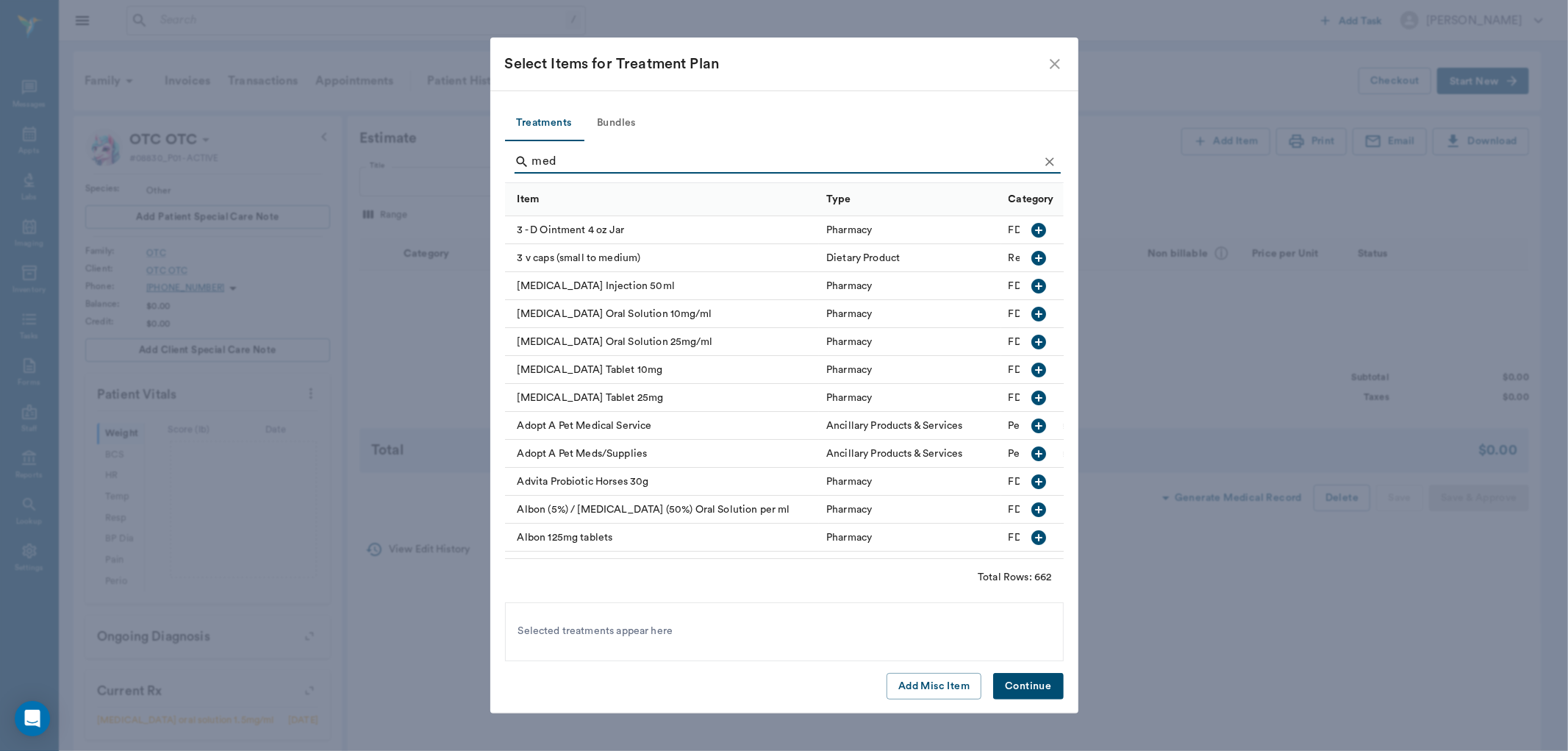
type input "medi"
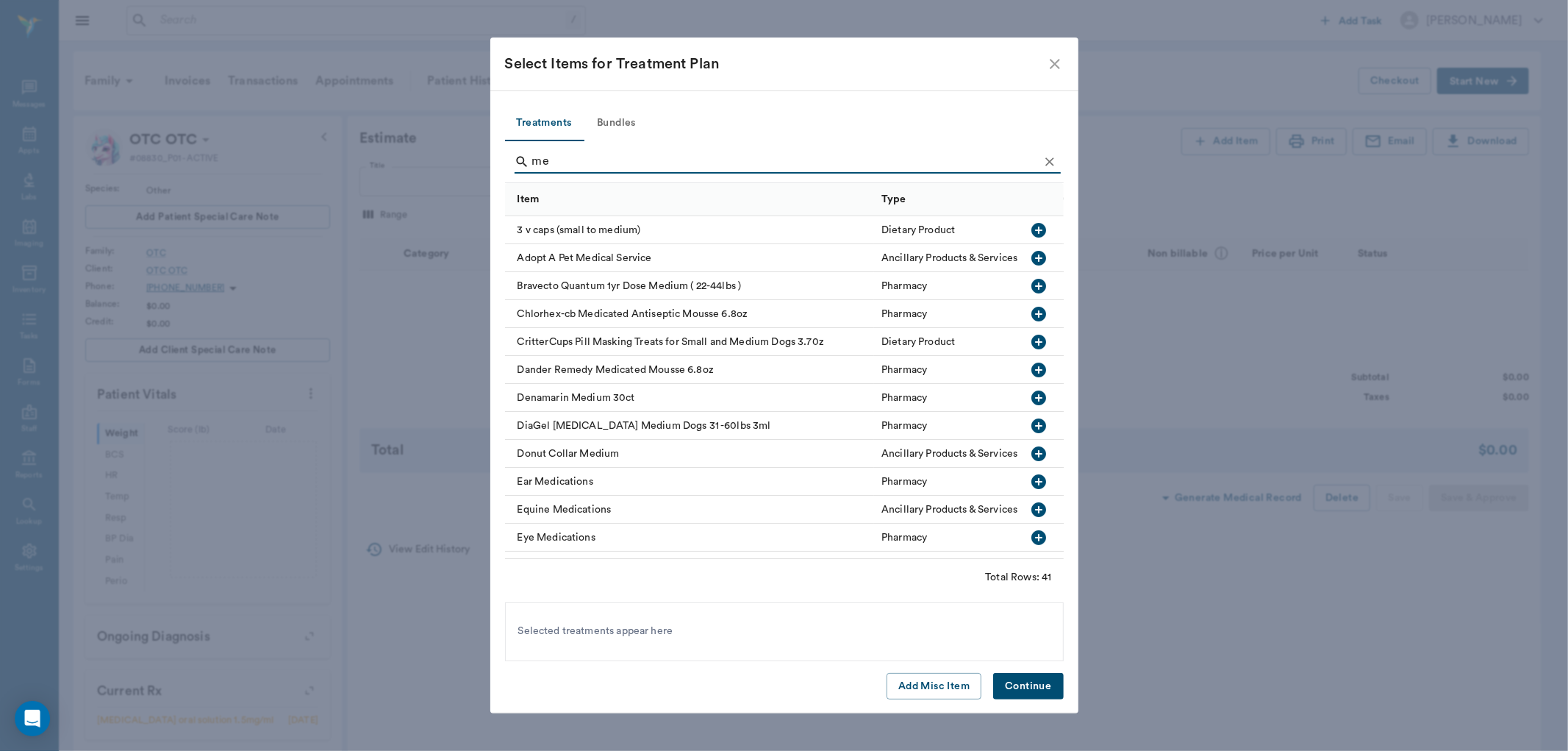
type input "m"
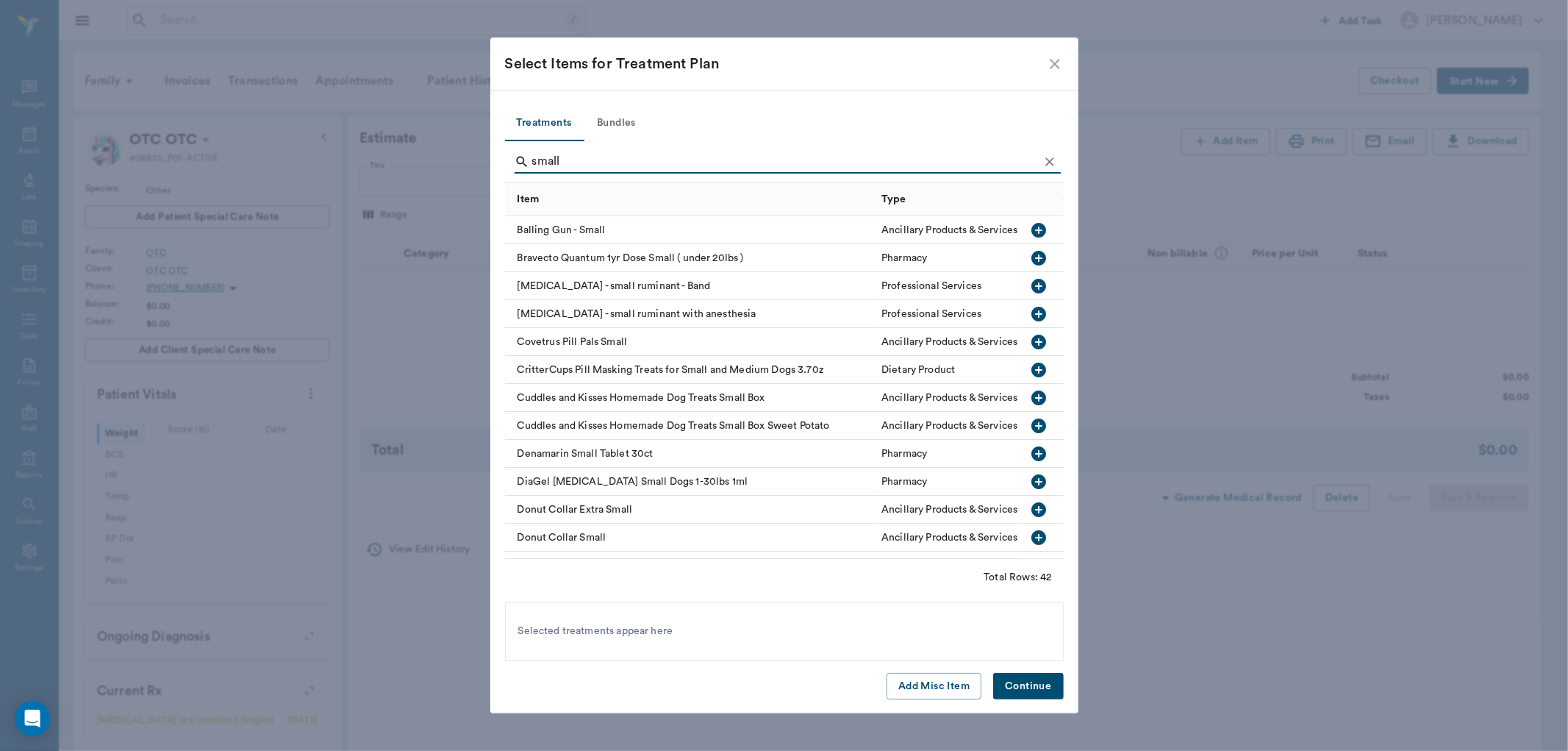
click at [587, 158] on input "small" at bounding box center [785, 162] width 507 height 23
type input "s"
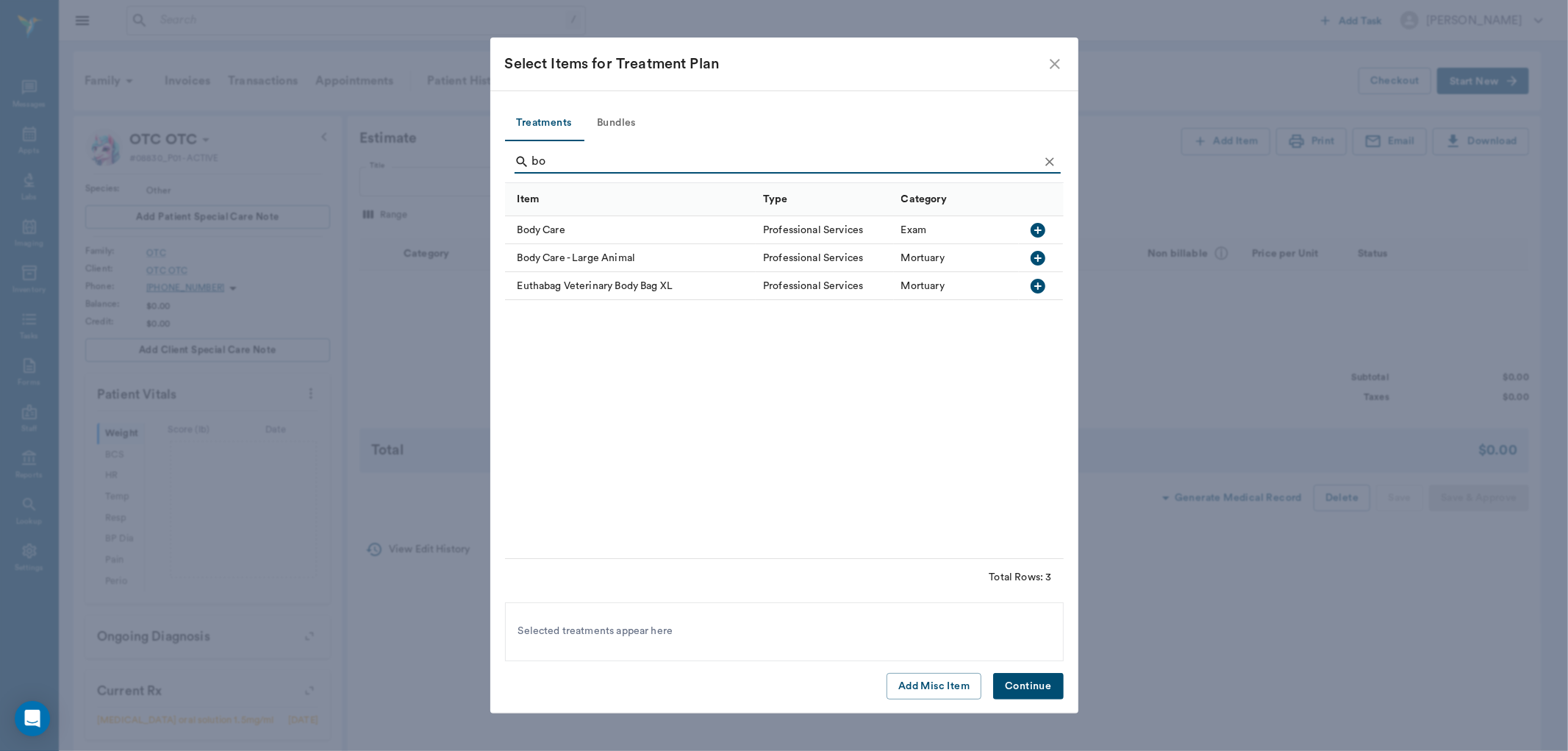
type input "b"
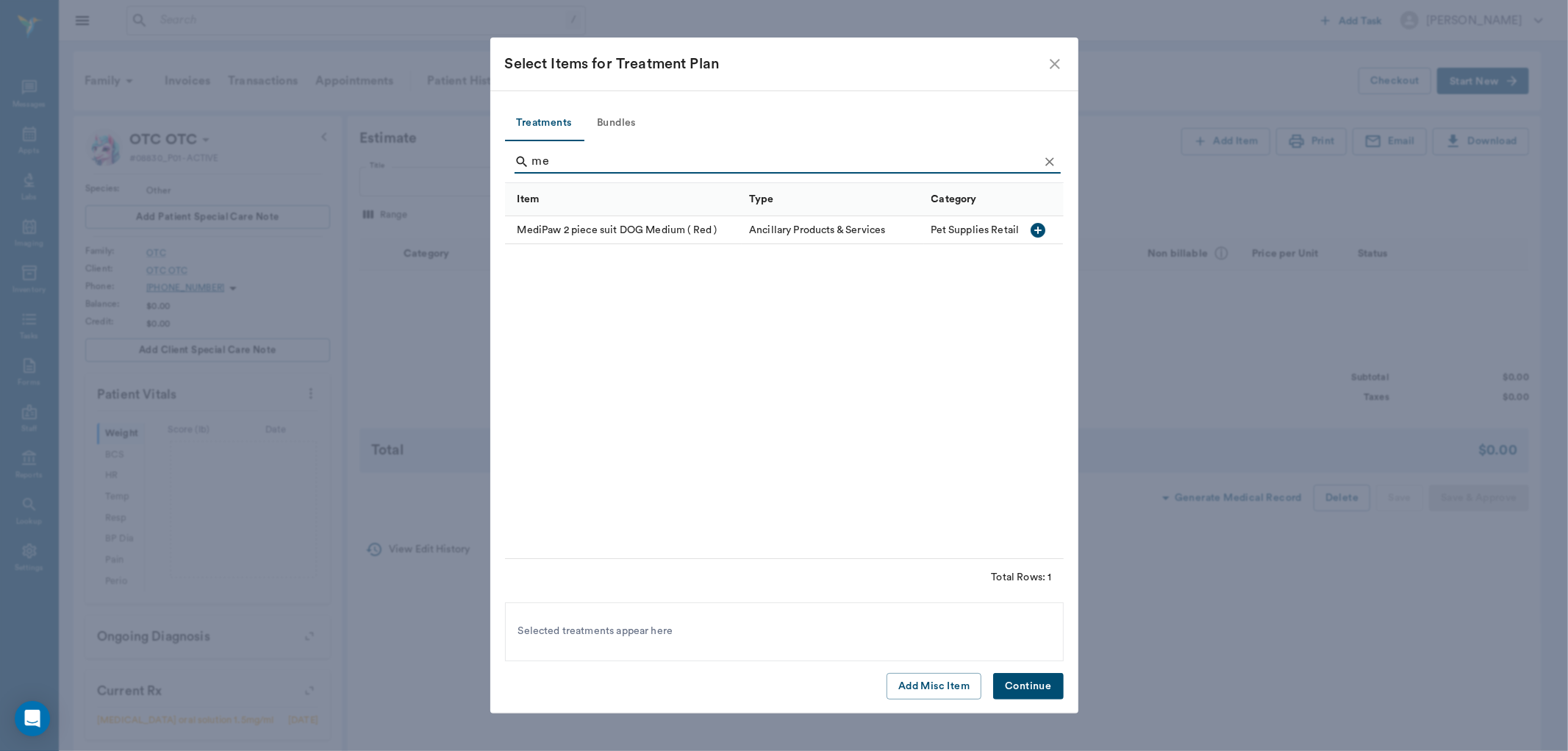
type input "m"
type input "suit"
click at [838, 230] on div "Ancillary Products & Services" at bounding box center [817, 230] width 136 height 15
click at [1022, 681] on button "Continue" at bounding box center [1028, 686] width 69 height 27
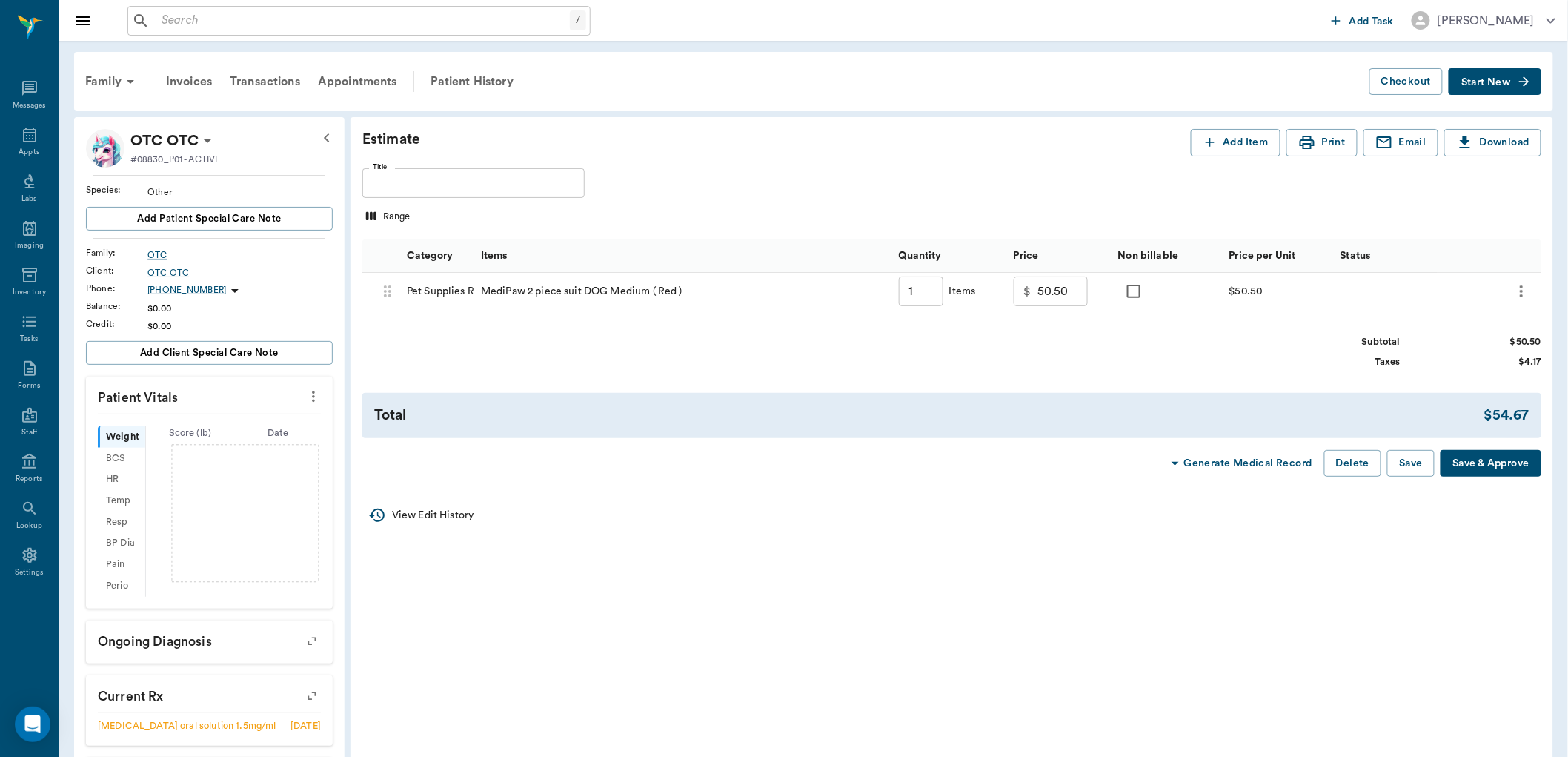
click at [1522, 290] on icon "more" at bounding box center [1521, 291] width 18 height 18
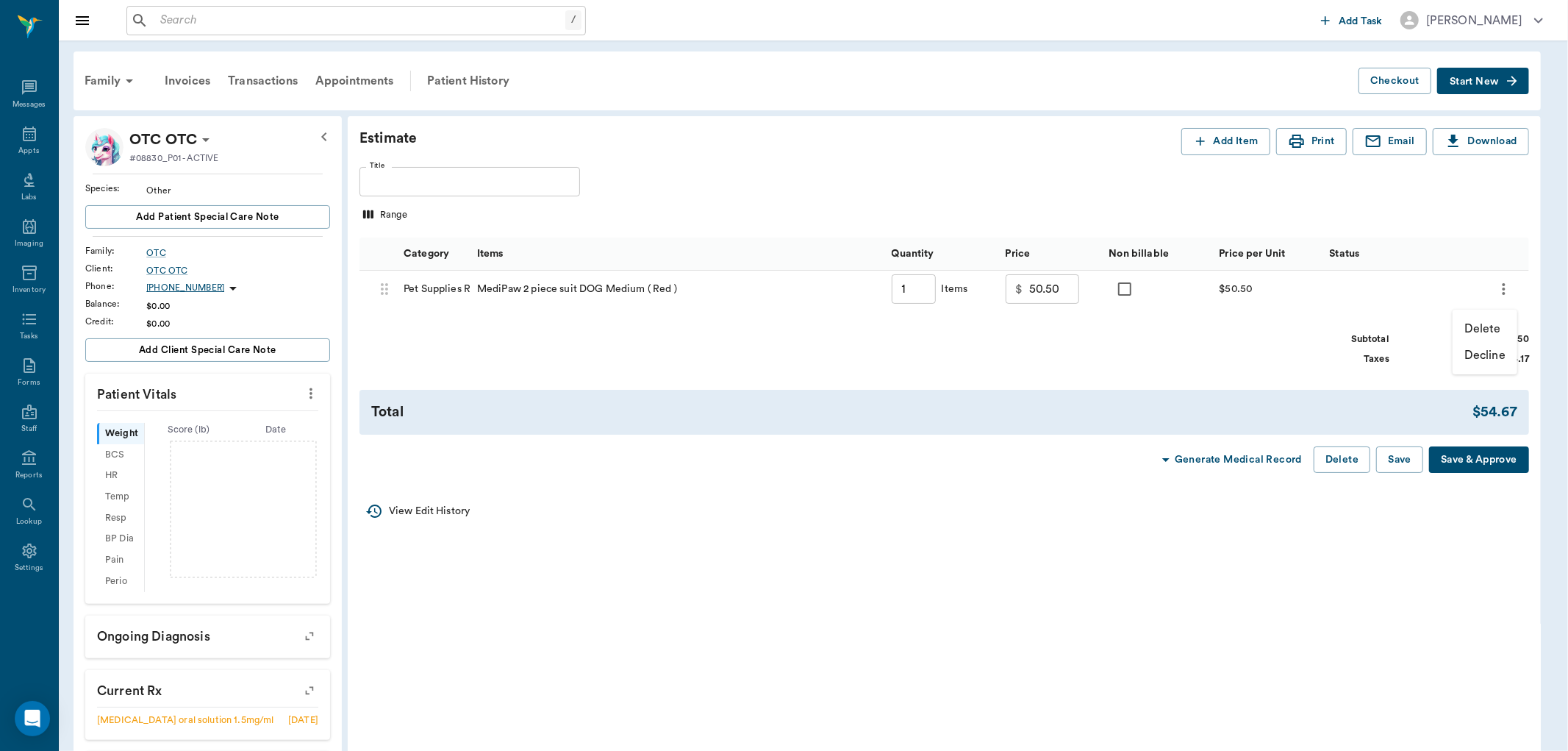
drag, startPoint x: 1488, startPoint y: 329, endPoint x: 1466, endPoint y: 321, distance: 23.4
click at [1486, 328] on p "Delete" at bounding box center [1482, 329] width 37 height 18
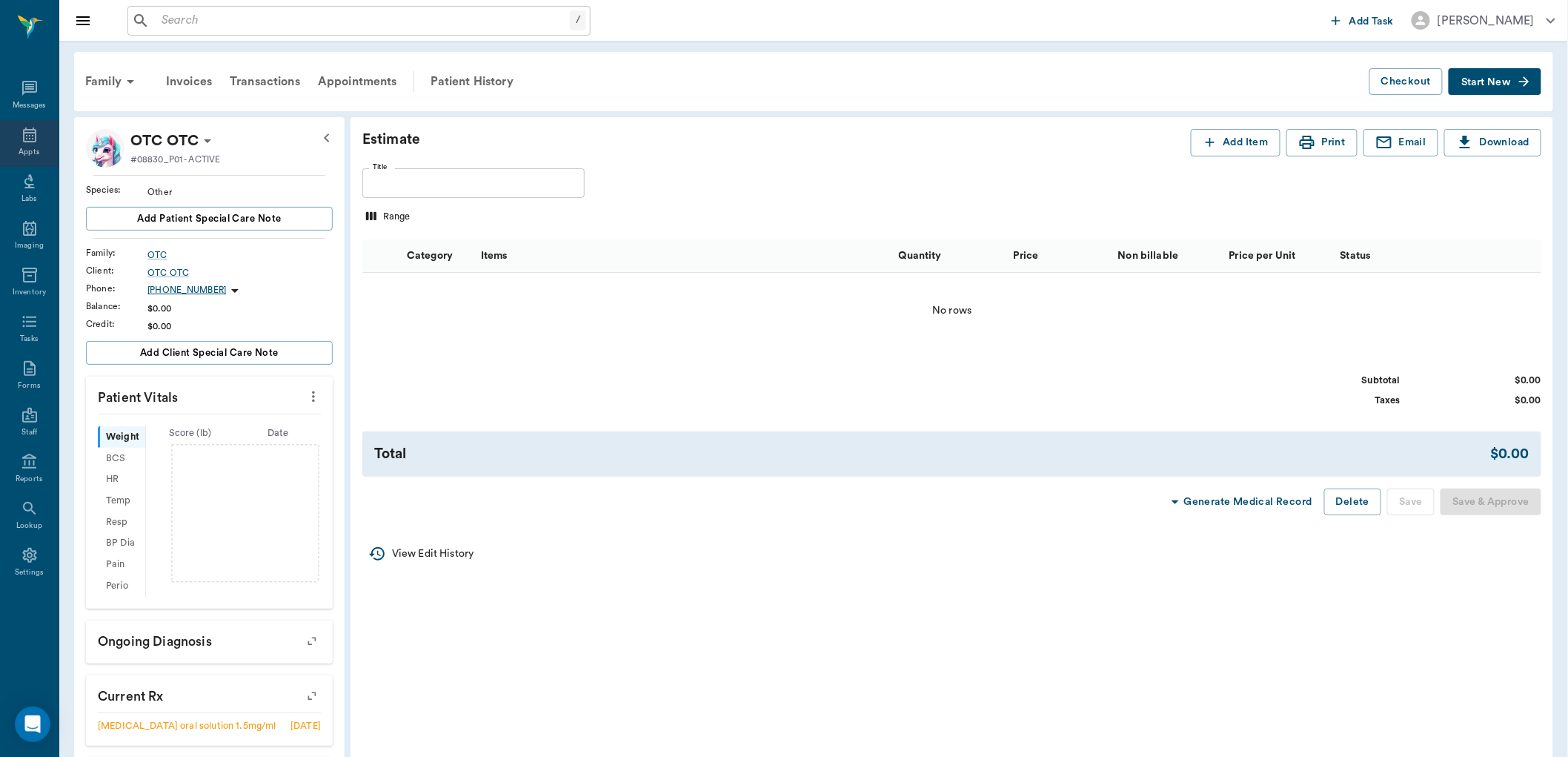
click at [17, 141] on div "Appts" at bounding box center [29, 143] width 58 height 46
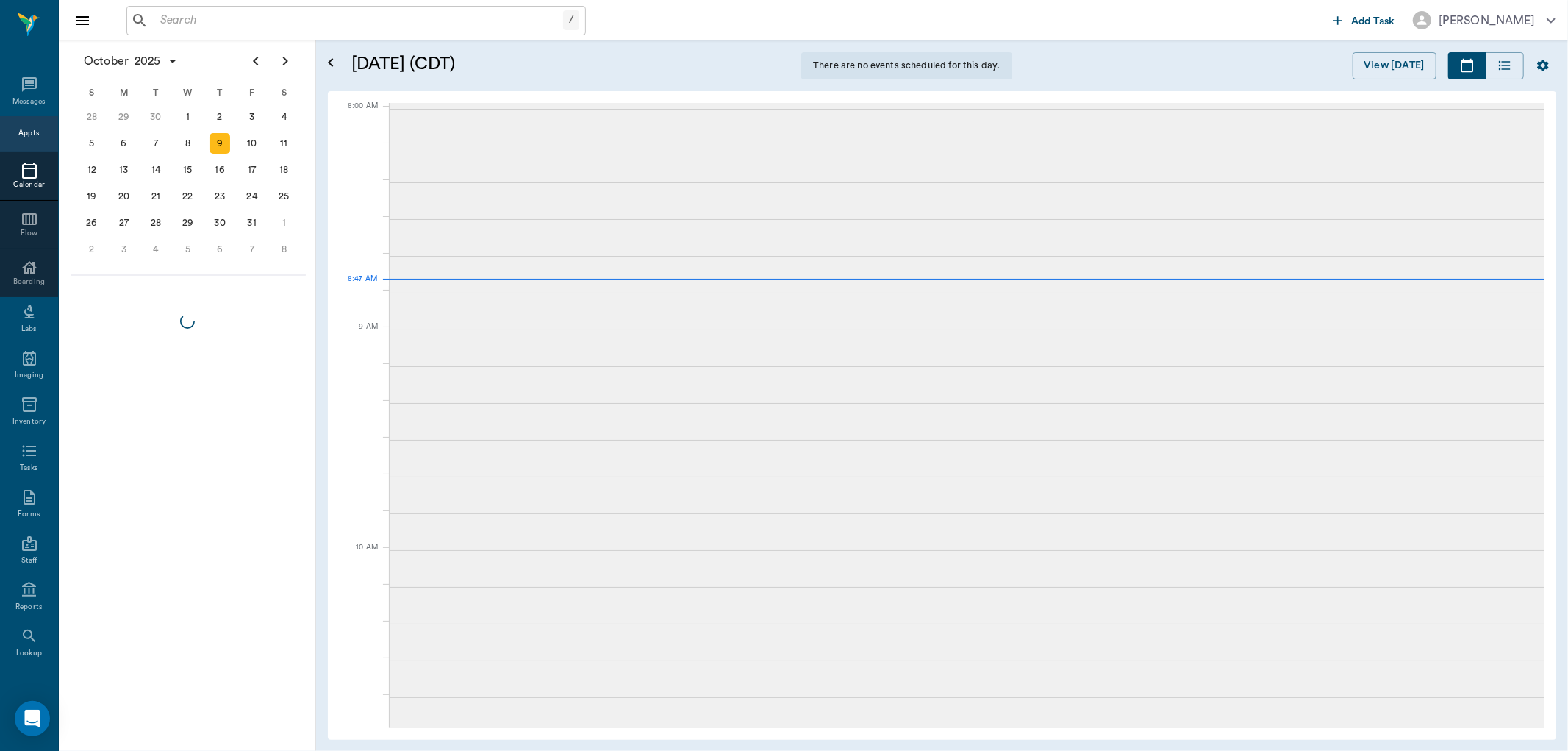
click at [202, 17] on input "text" at bounding box center [359, 20] width 409 height 20
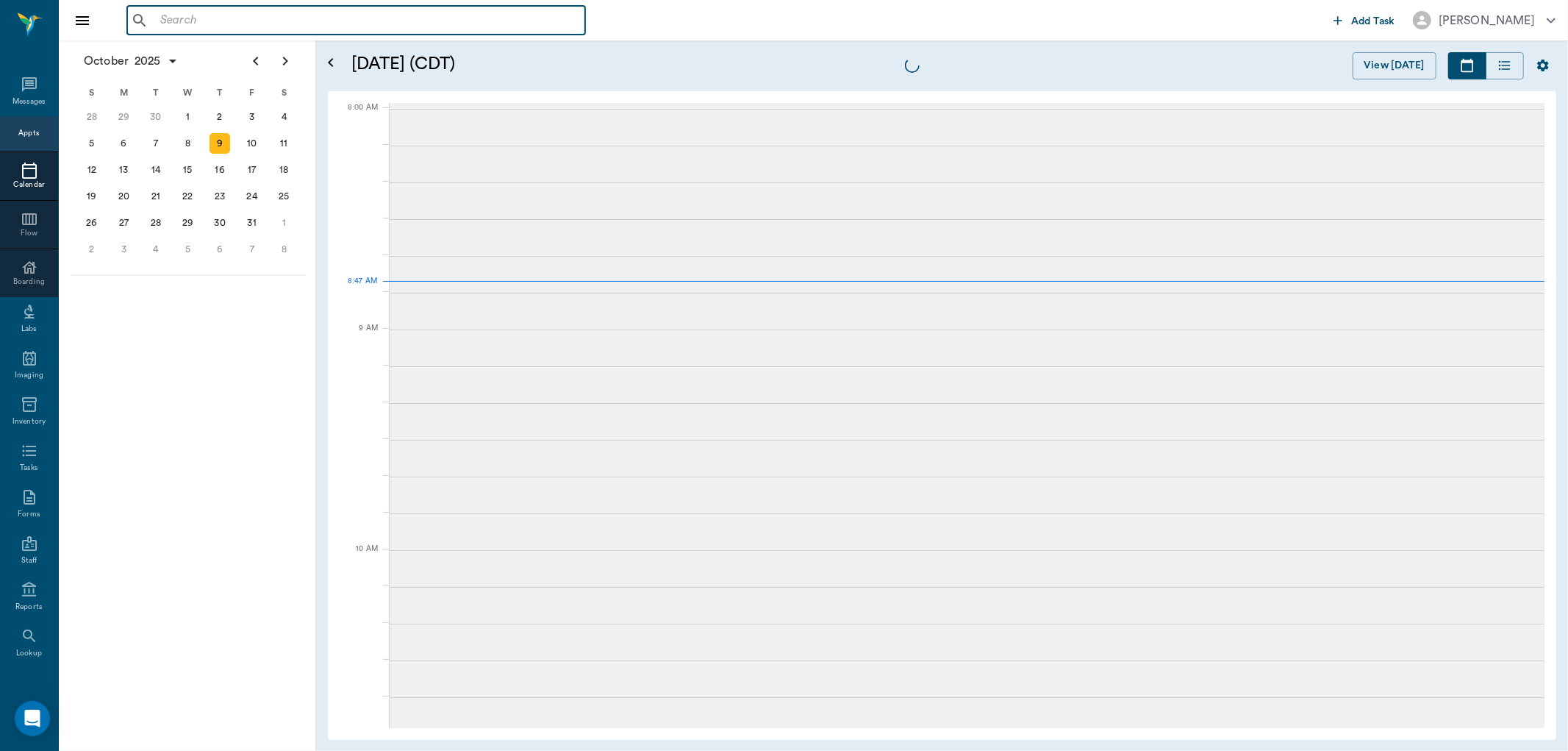
scroll to position [1, 0]
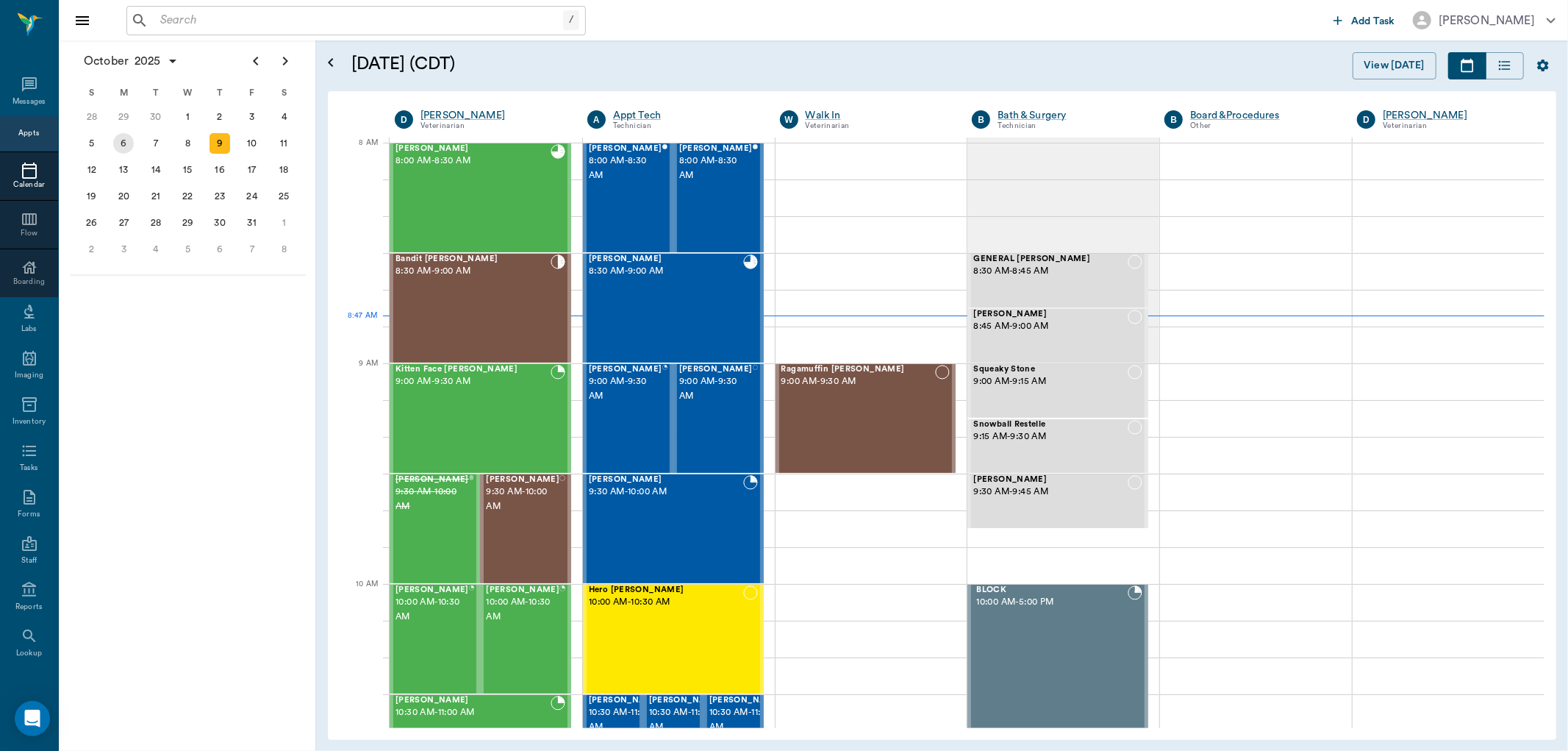
click at [129, 136] on div "6" at bounding box center [123, 143] width 20 height 20
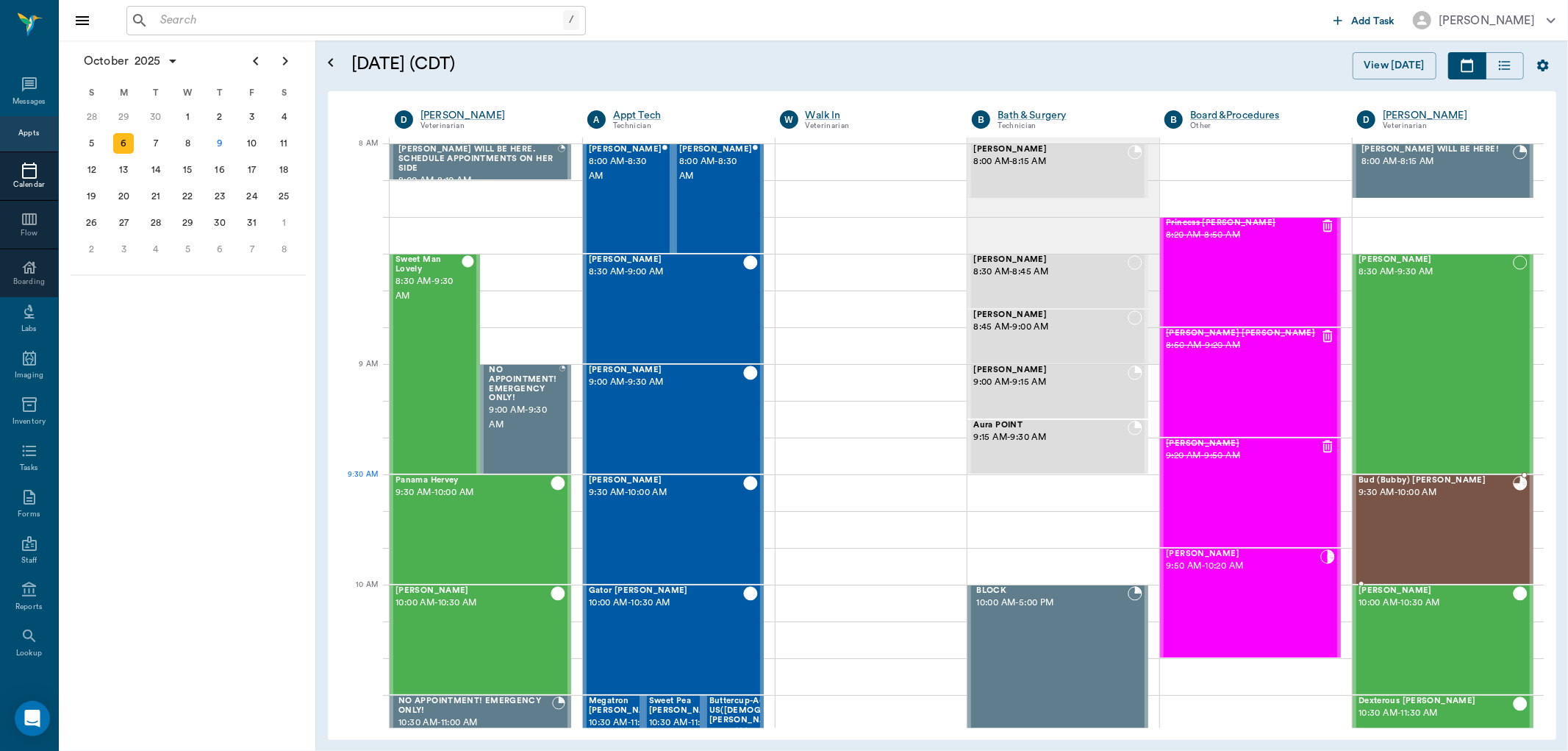
scroll to position [82, 0]
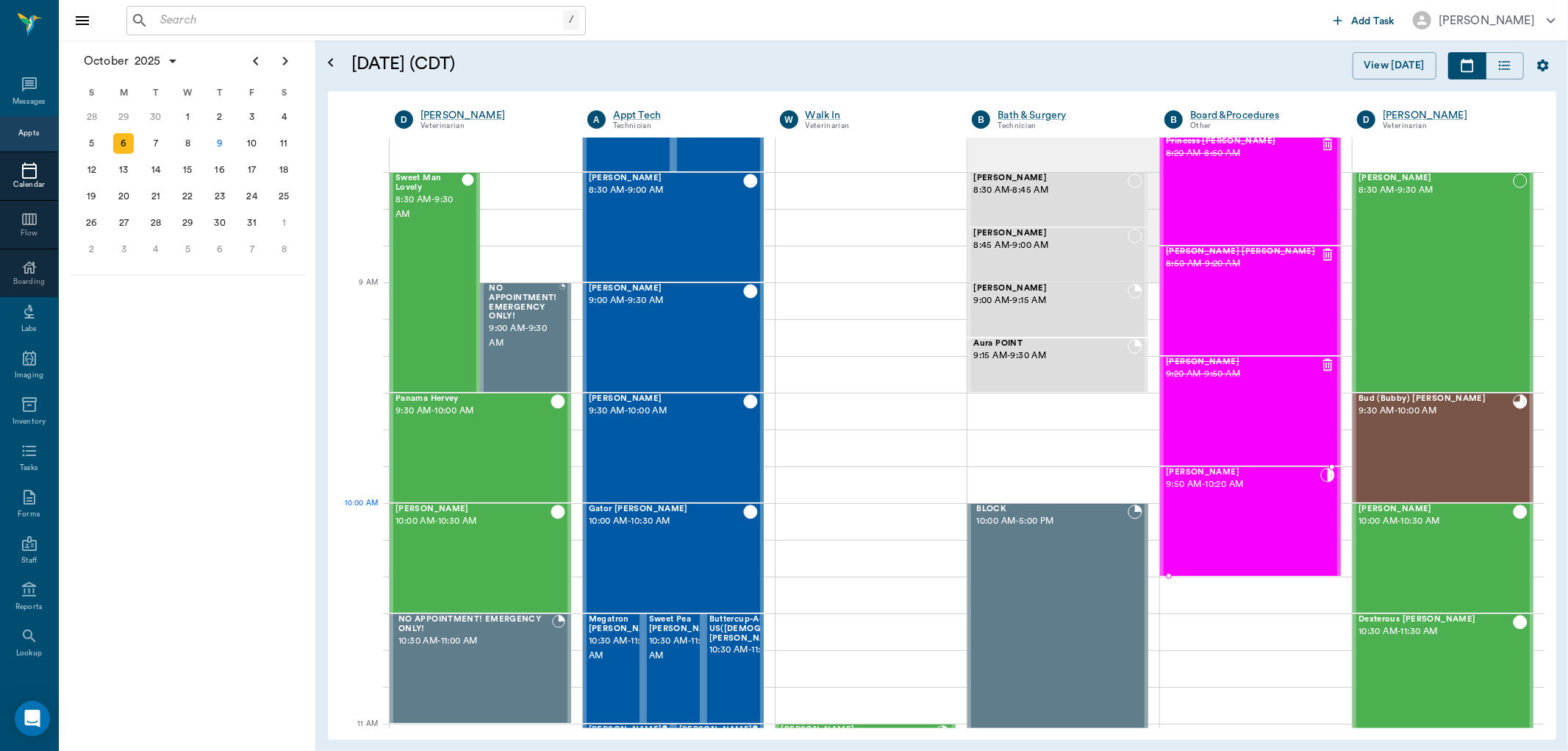
click at [1307, 513] on div "J.D. Flanagan 9:50 AM - 10:20 AM" at bounding box center [1243, 521] width 155 height 108
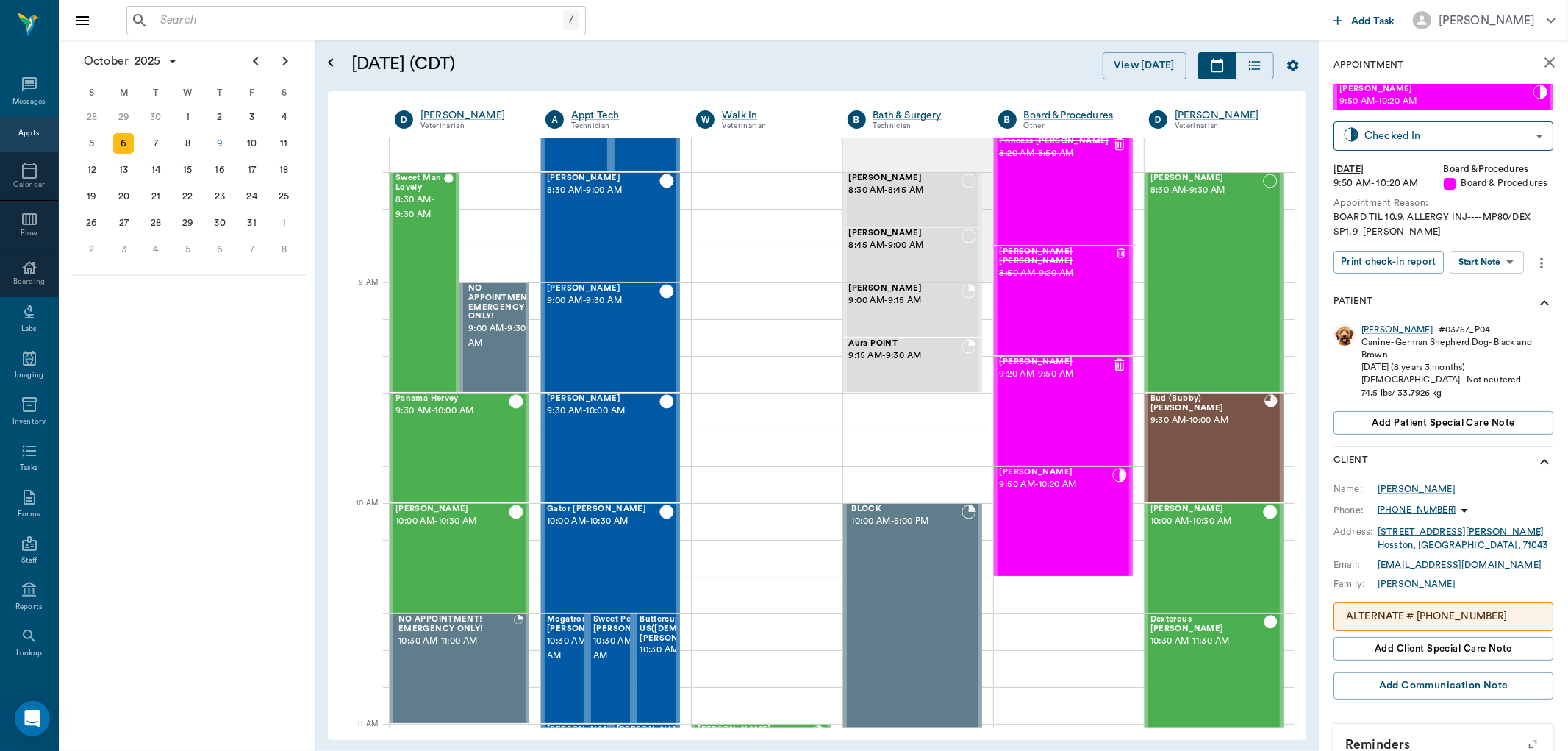
click at [1482, 260] on body "/ ​ Add Task Dr. Bert Ellsworth Nectar Messages Appts Calendar Flow Boarding La…" at bounding box center [784, 376] width 1568 height 751
click at [1465, 296] on button "Start SOAP" at bounding box center [1471, 293] width 50 height 17
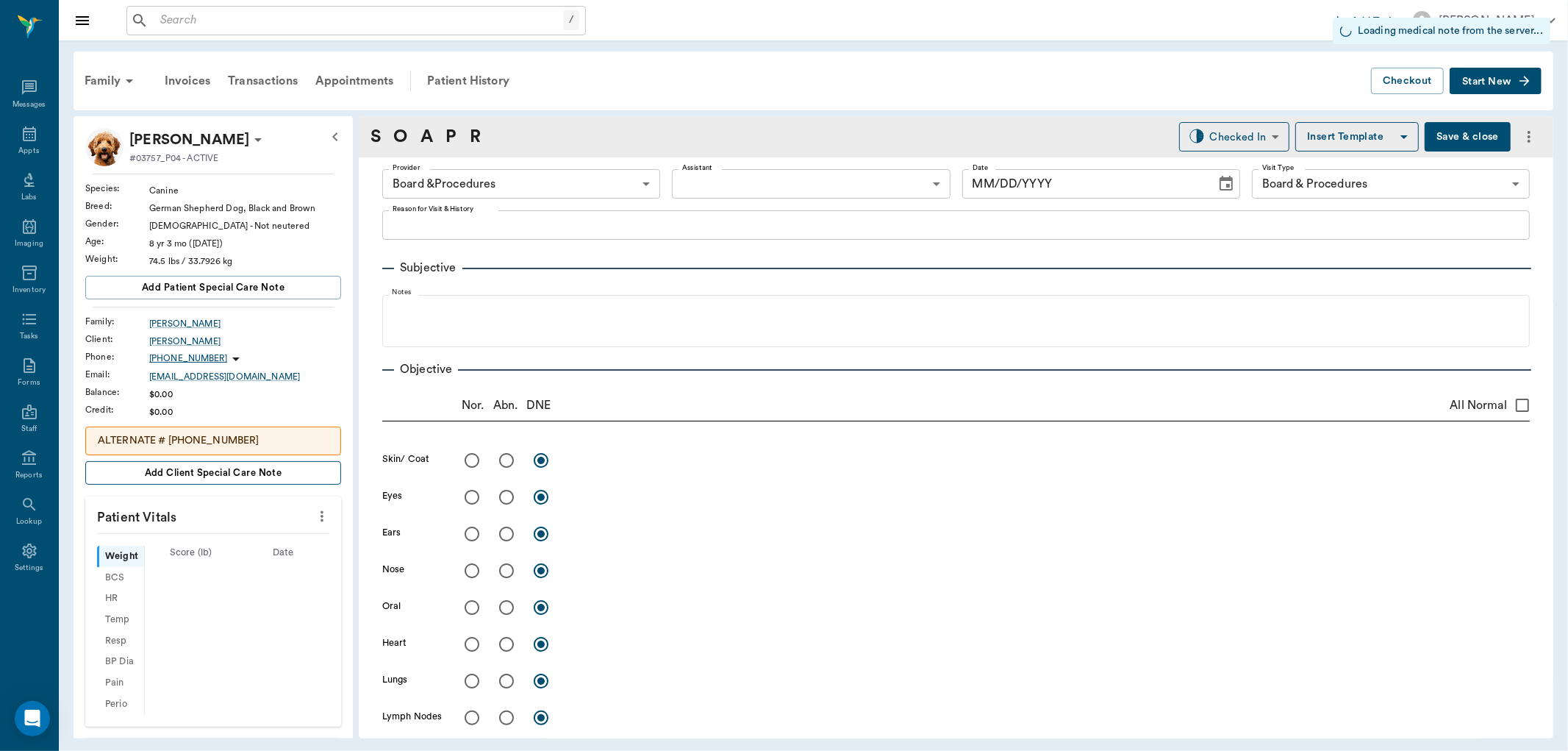
type input "63ec2f075fda476ae8351a51"
type input "67816c1cf444b6f7d0a603e8"
type input "[DATE]"
type textarea "BOARD TIL 10.9. ALLERGY INJ----MP80/DEX SP1.9 -LORY"
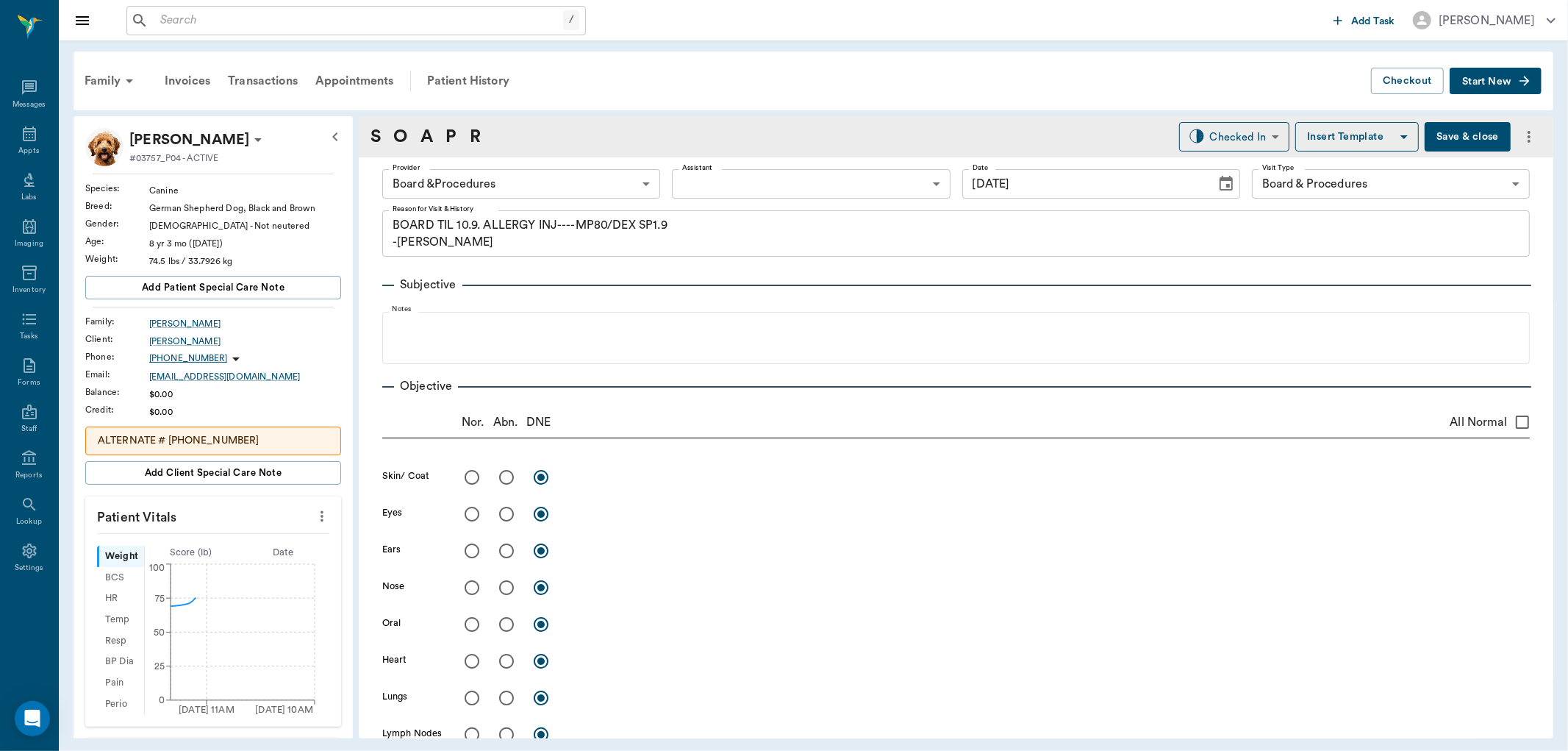
click at [314, 519] on icon "more" at bounding box center [322, 516] width 16 height 18
click at [233, 538] on span "Enter Vitals" at bounding box center [247, 543] width 123 height 16
click at [222, 555] on input "text" at bounding box center [212, 561] width 128 height 30
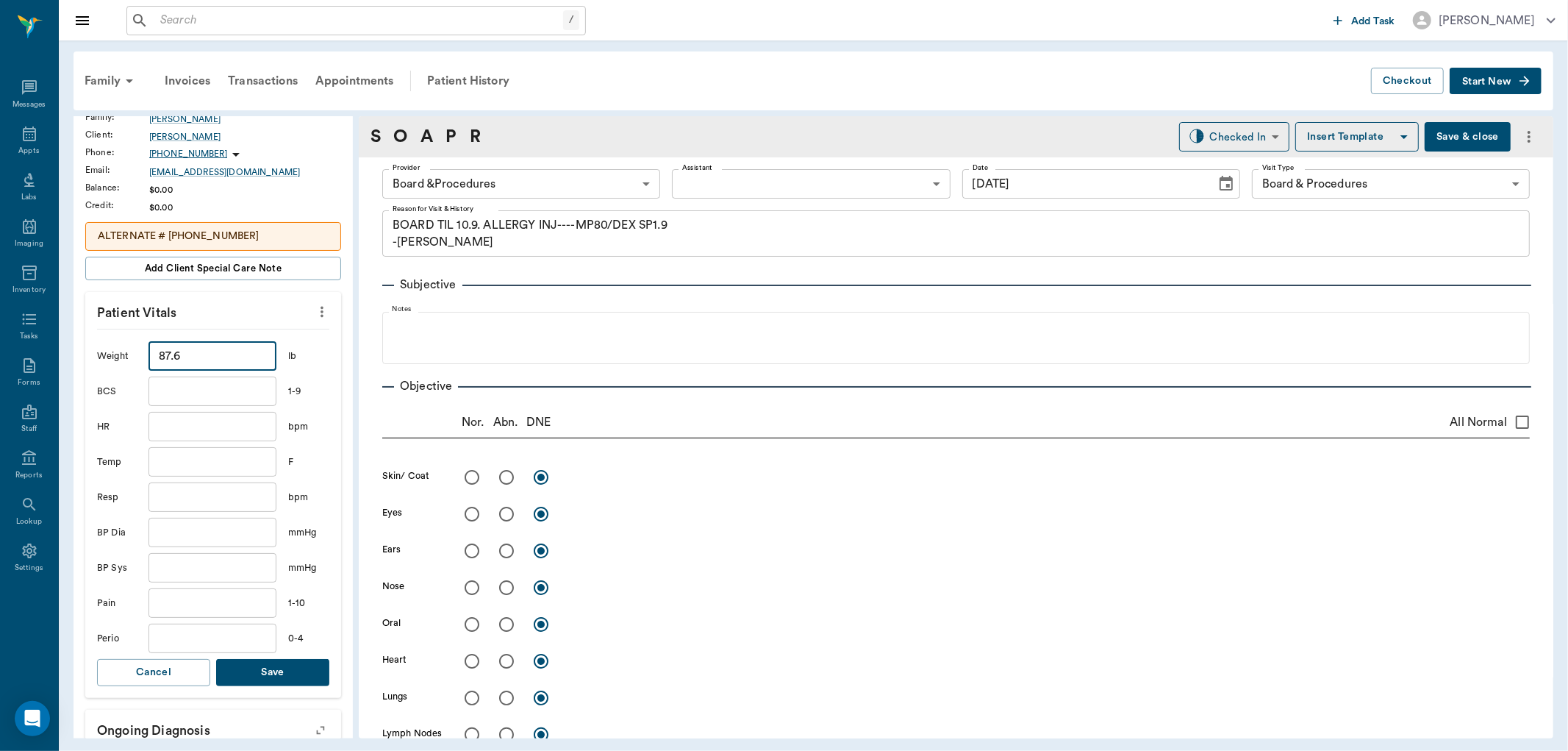
scroll to position [245, 0]
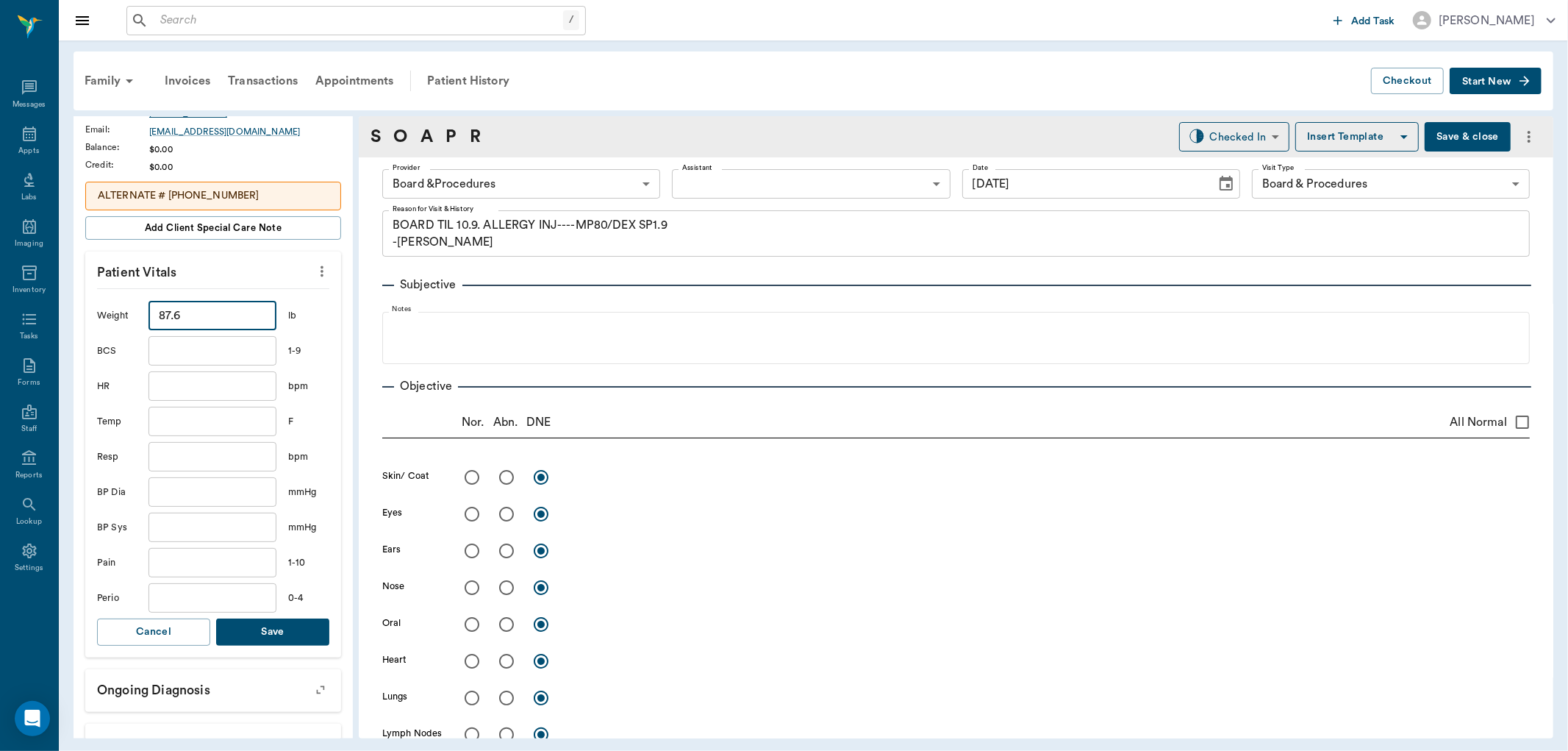
type input "87.6"
click at [247, 631] on button "Save" at bounding box center [272, 632] width 113 height 27
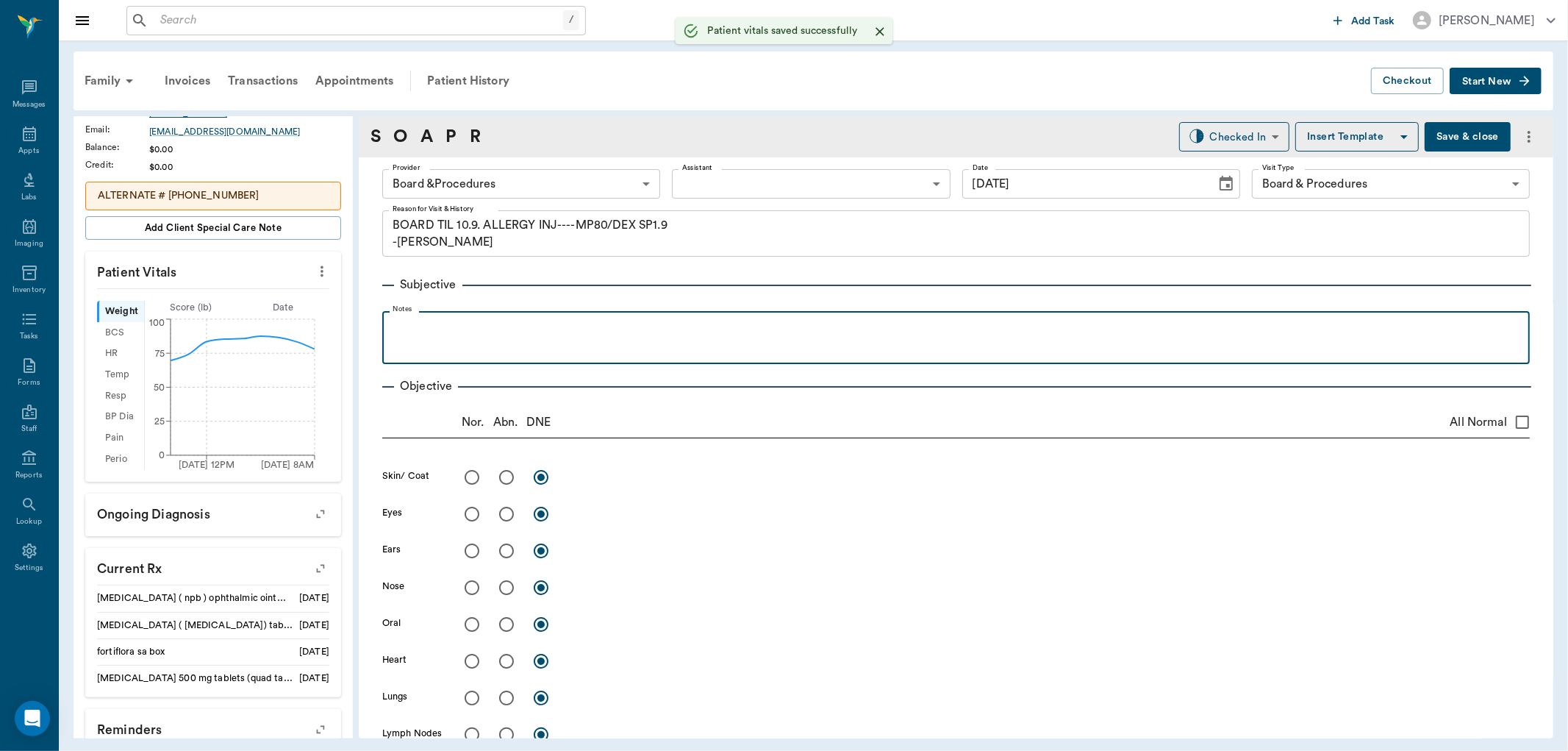
click at [407, 332] on p at bounding box center [956, 327] width 1133 height 18
click at [428, 327] on p "started aving diarrhea" at bounding box center [956, 327] width 1133 height 18
click at [524, 329] on p "started having diarrhea" at bounding box center [956, 327] width 1133 height 18
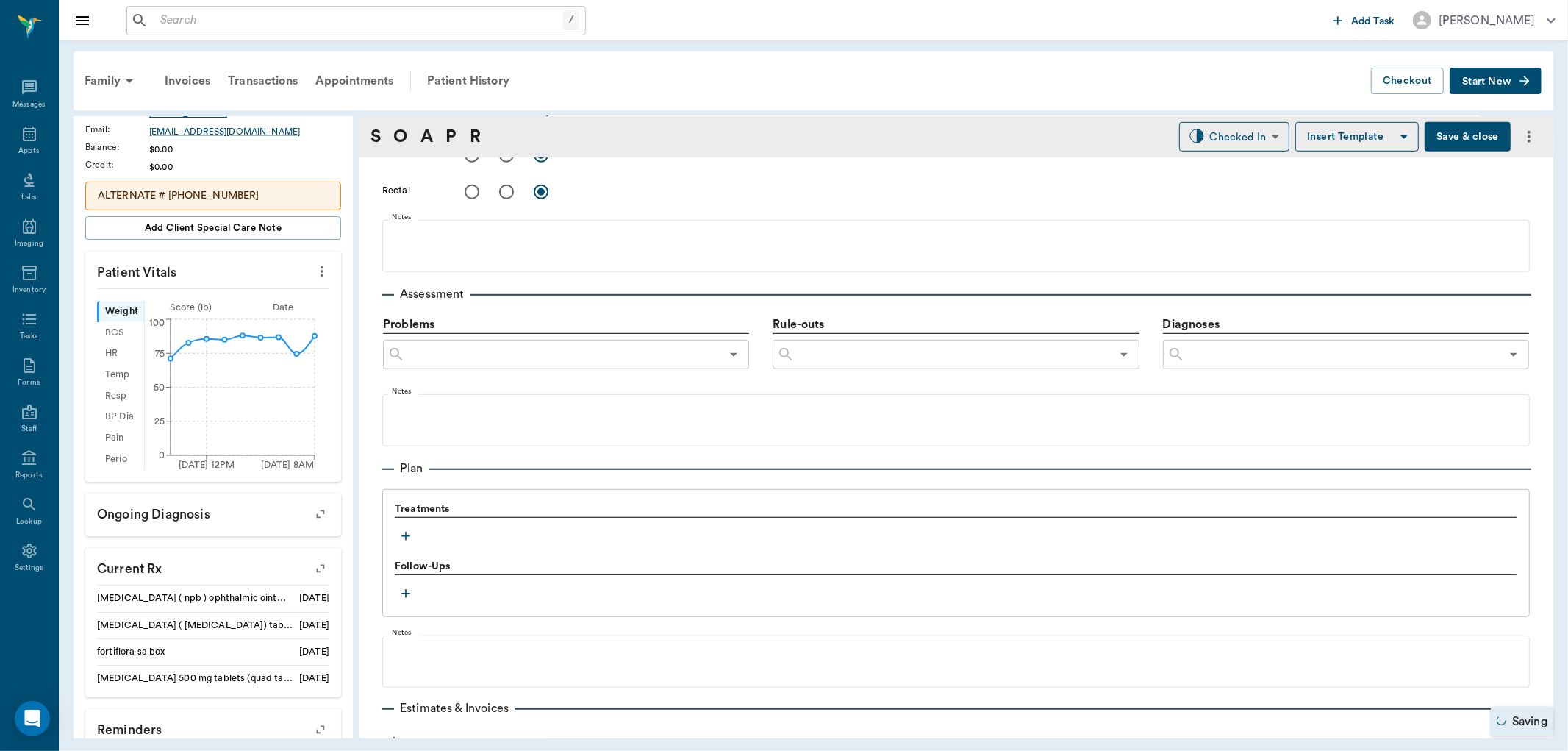
scroll to position [813, 0]
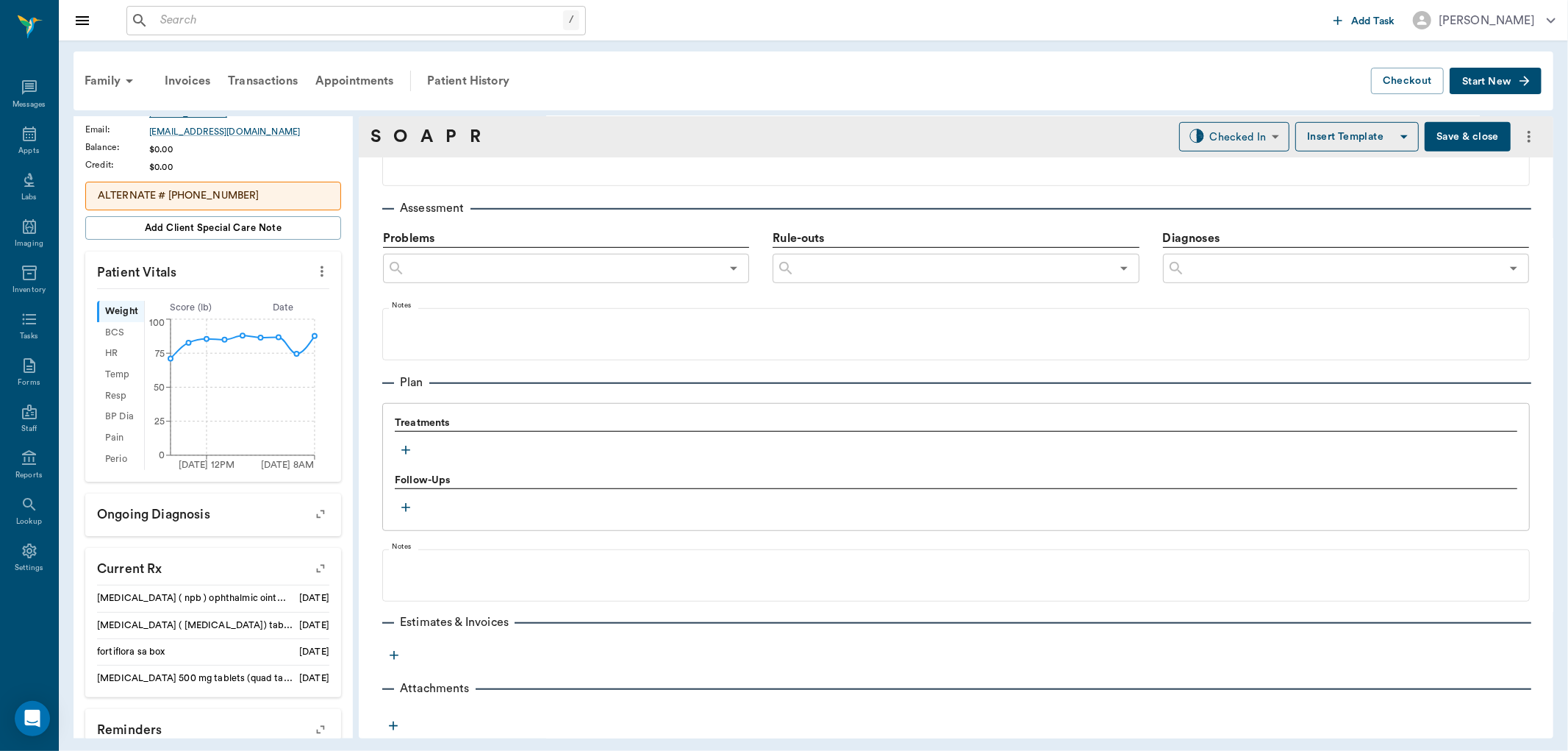
click at [406, 439] on button "button" at bounding box center [406, 450] width 22 height 22
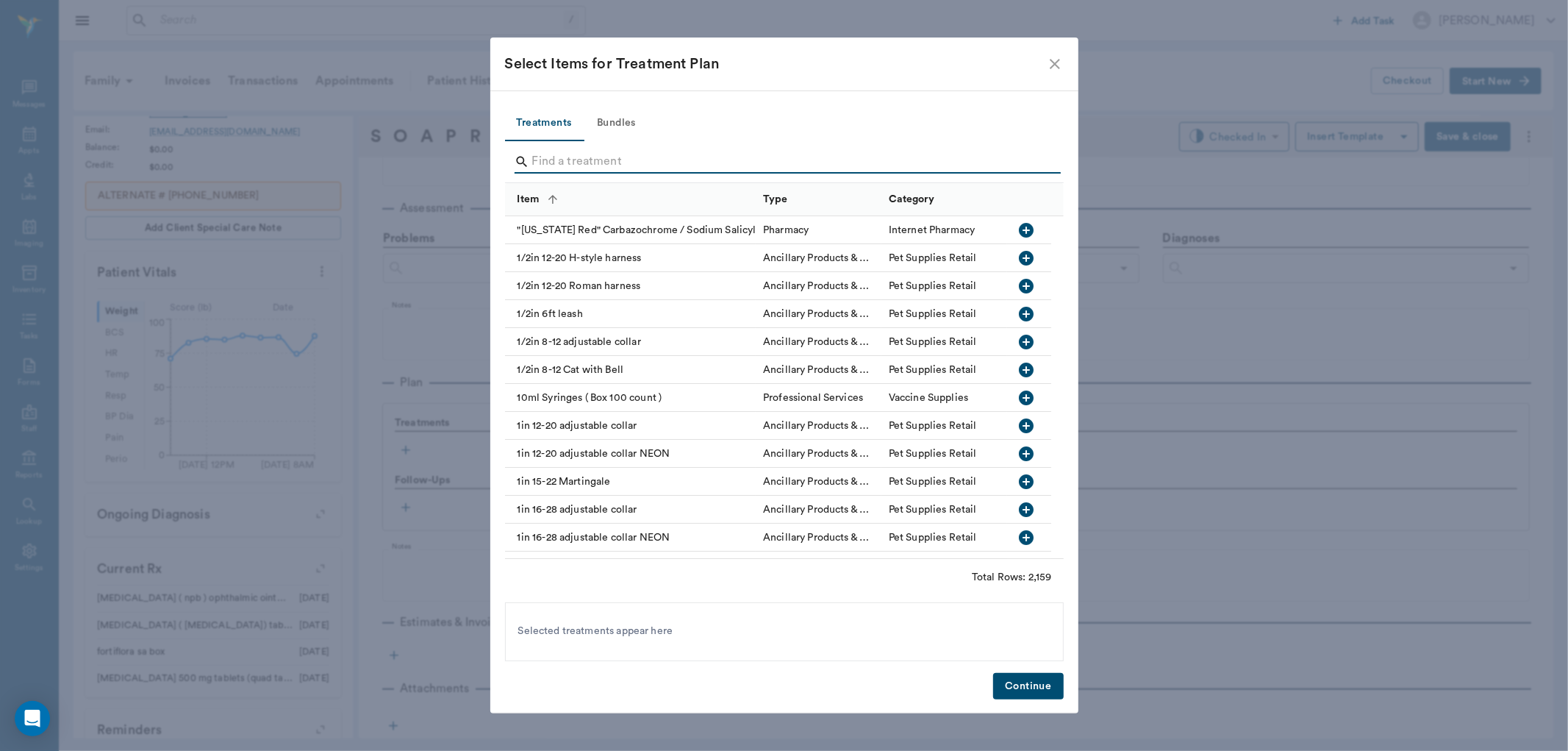
click at [535, 151] on input "Search" at bounding box center [785, 162] width 507 height 23
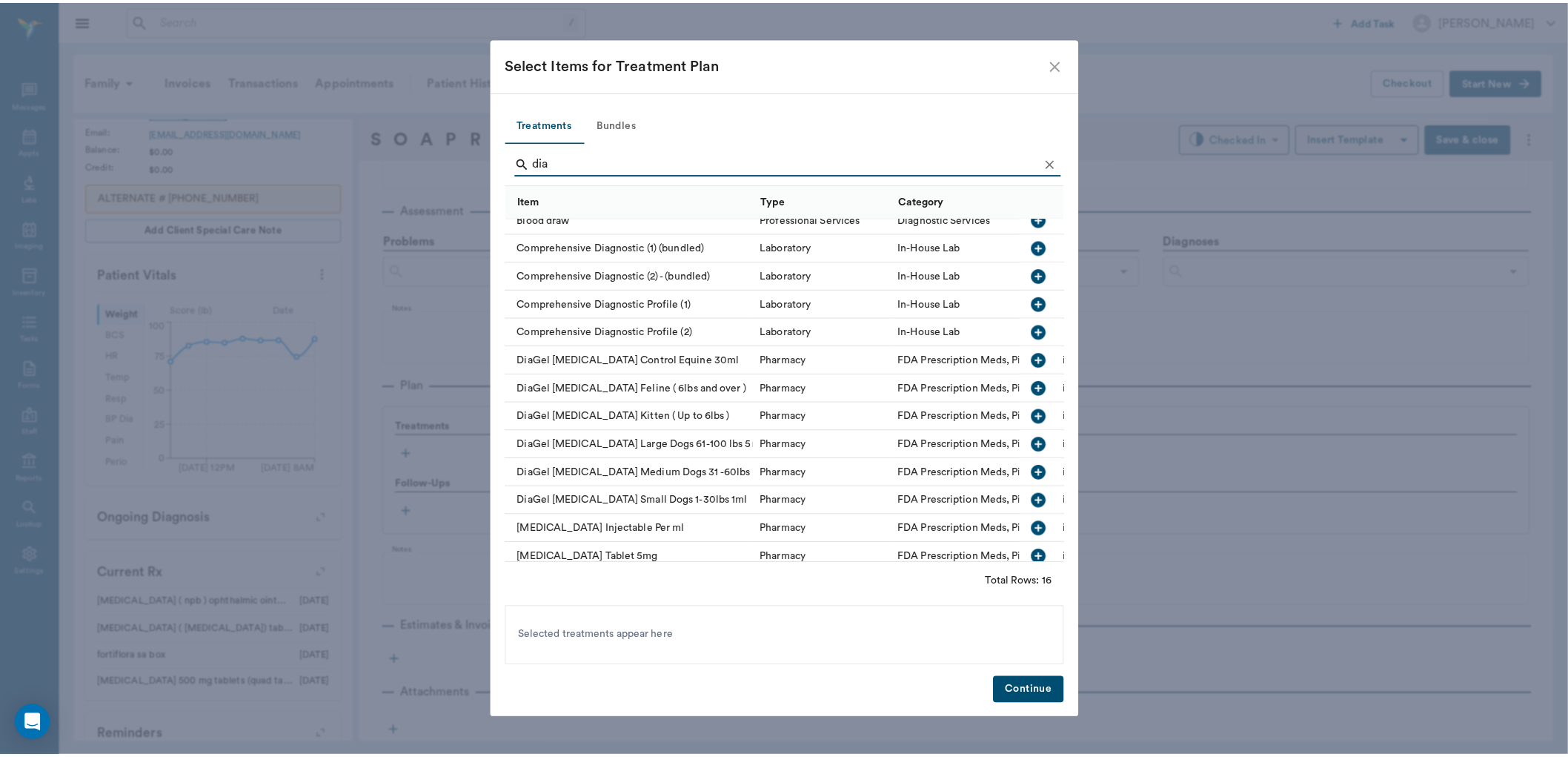
scroll to position [35, 0]
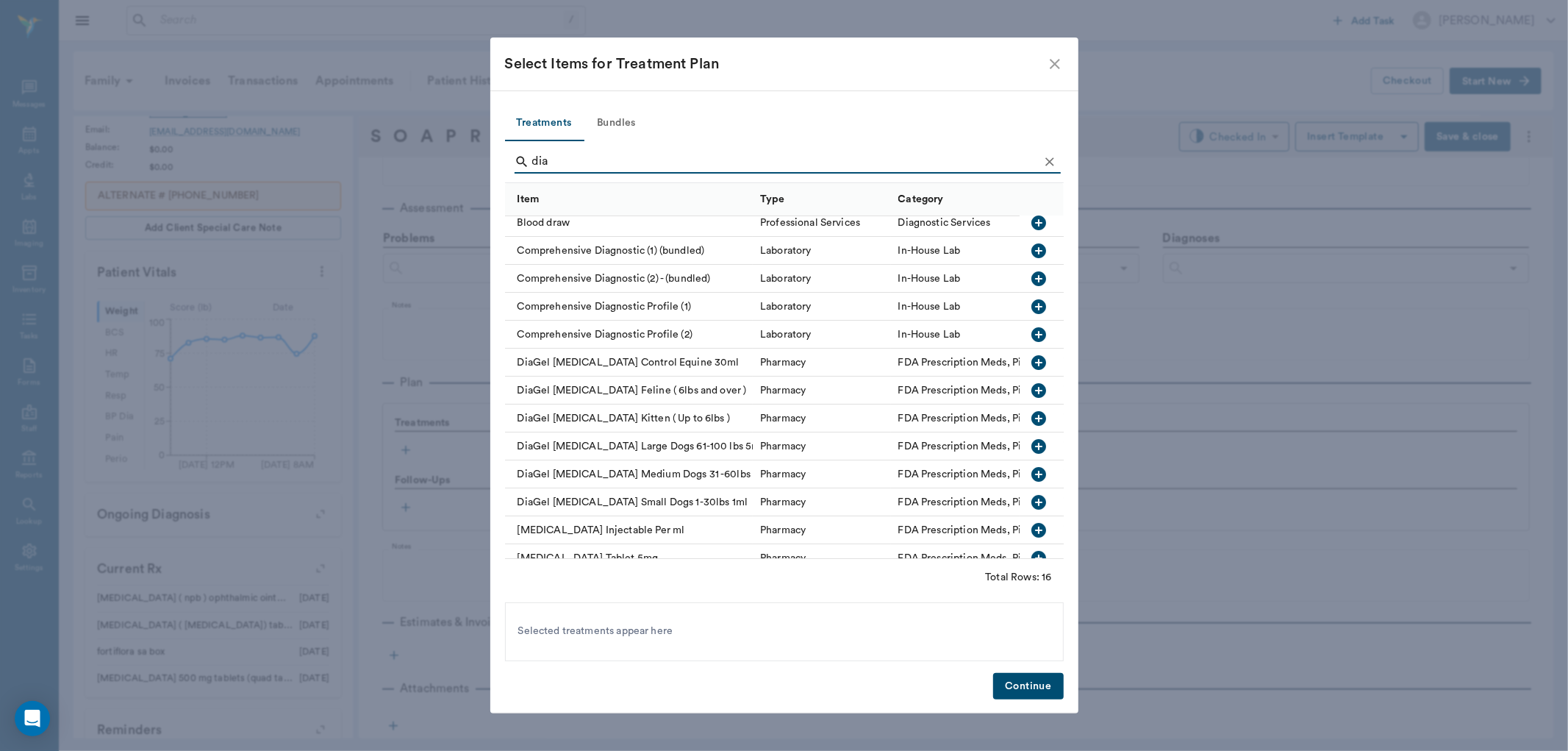
type input "dia"
click at [1032, 447] on icon "button" at bounding box center [1039, 446] width 15 height 15
click at [1048, 674] on button "Continue" at bounding box center [1028, 686] width 69 height 27
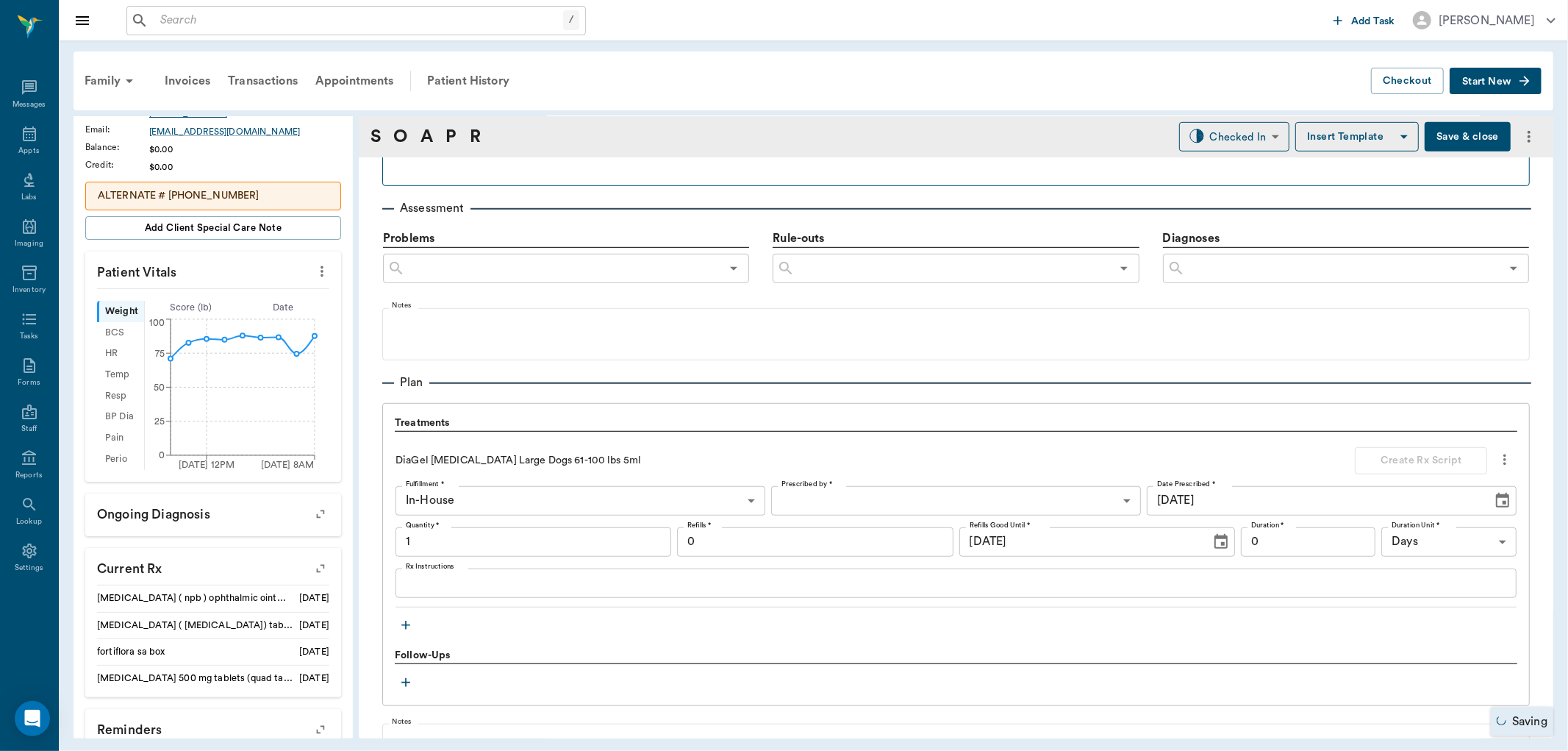
type input "1.00"
click at [1451, 133] on button "Save & close" at bounding box center [1467, 137] width 86 height 30
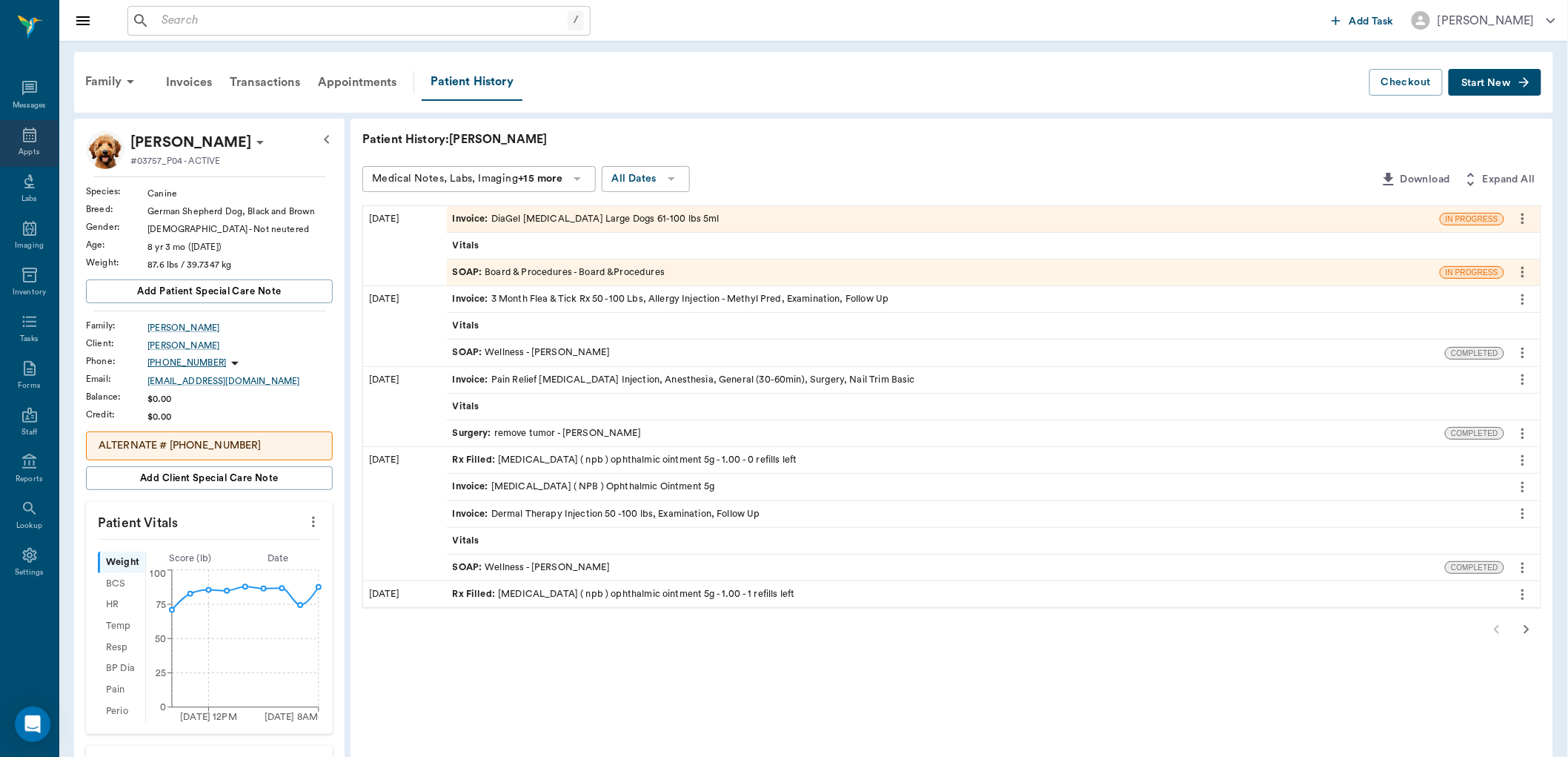
click at [24, 148] on div "Appts" at bounding box center [29, 153] width 20 height 11
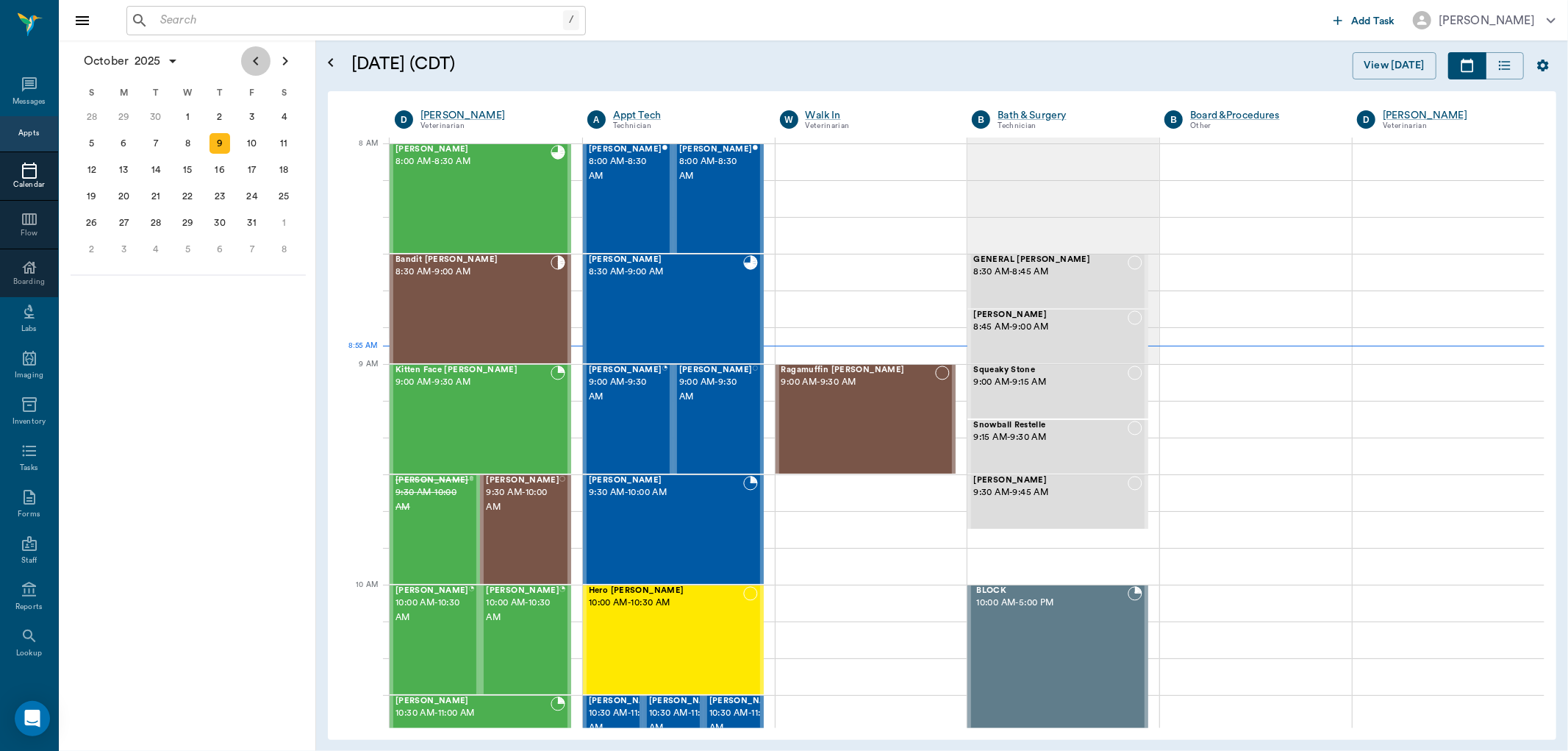
click at [256, 50] on button "Previous page" at bounding box center [256, 61] width 30 height 30
click at [131, 212] on div "29" at bounding box center [123, 222] width 20 height 20
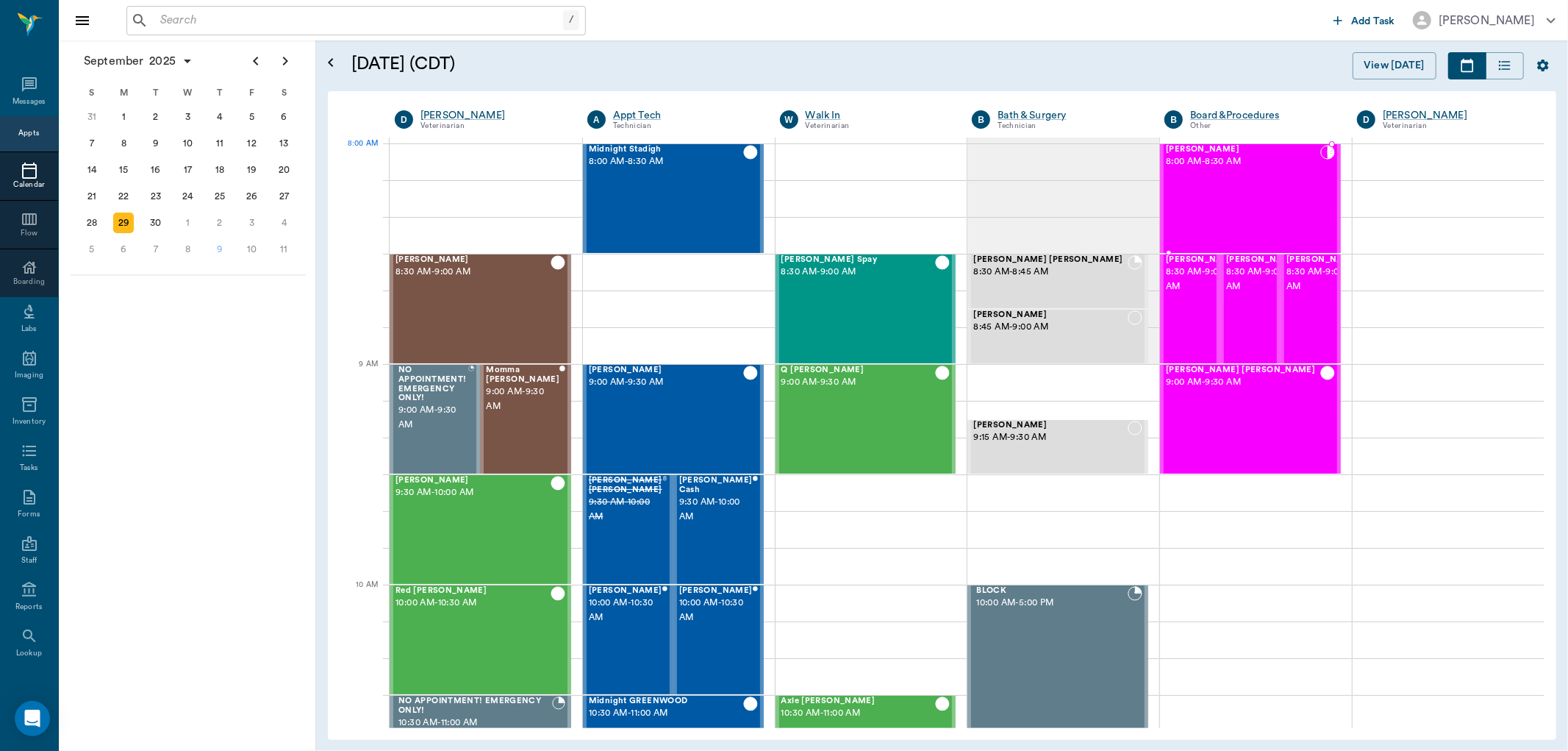
click at [1203, 180] on div "Cheeto Farris 8:00 AM - 8:30 AM" at bounding box center [1243, 199] width 155 height 108
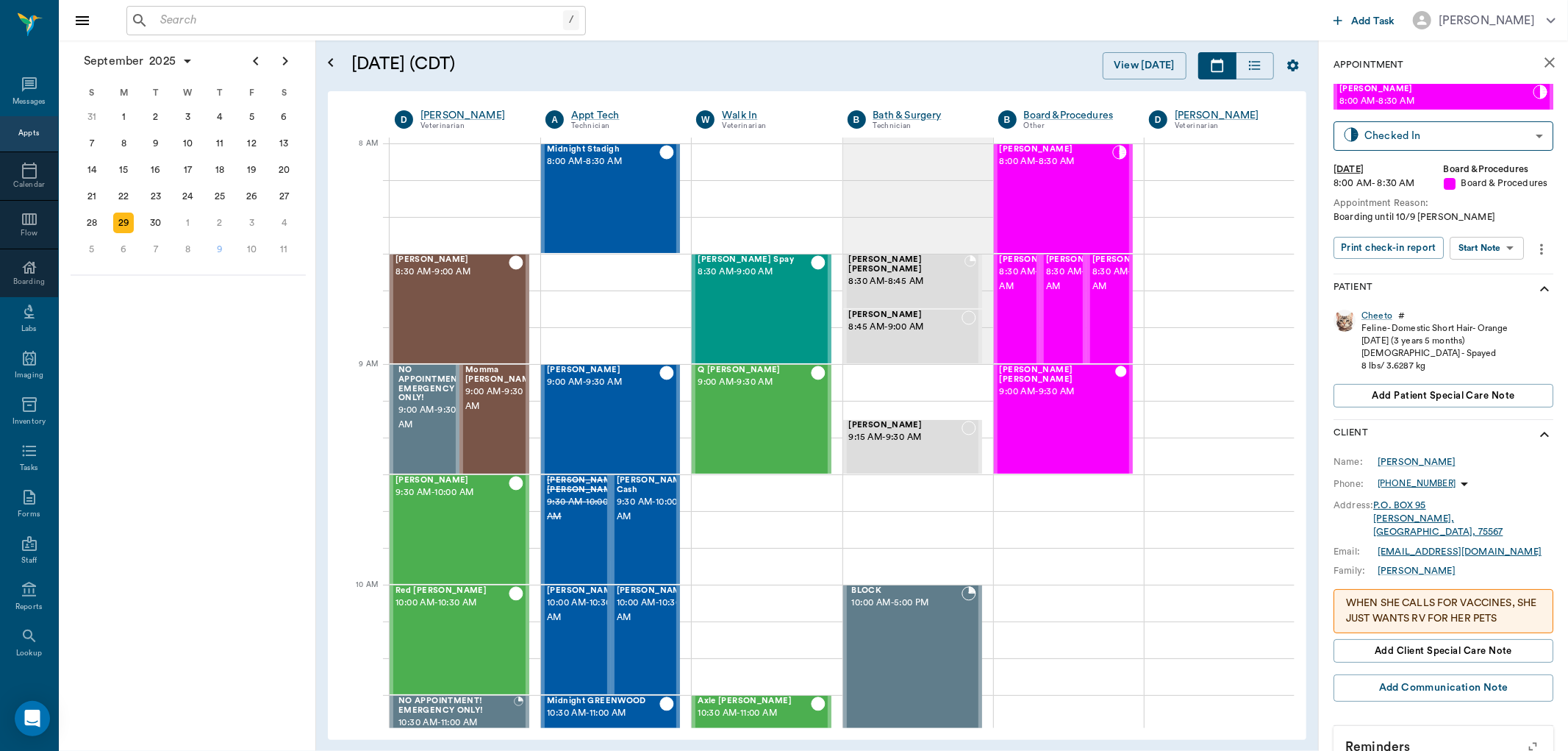
click at [1503, 238] on body "/ ​ Add Task Dr. Bert Ellsworth Nectar Messages Appts Calendar Flow Boarding La…" at bounding box center [784, 376] width 1568 height 751
click at [1472, 272] on button "View SOAP" at bounding box center [1471, 278] width 50 height 17
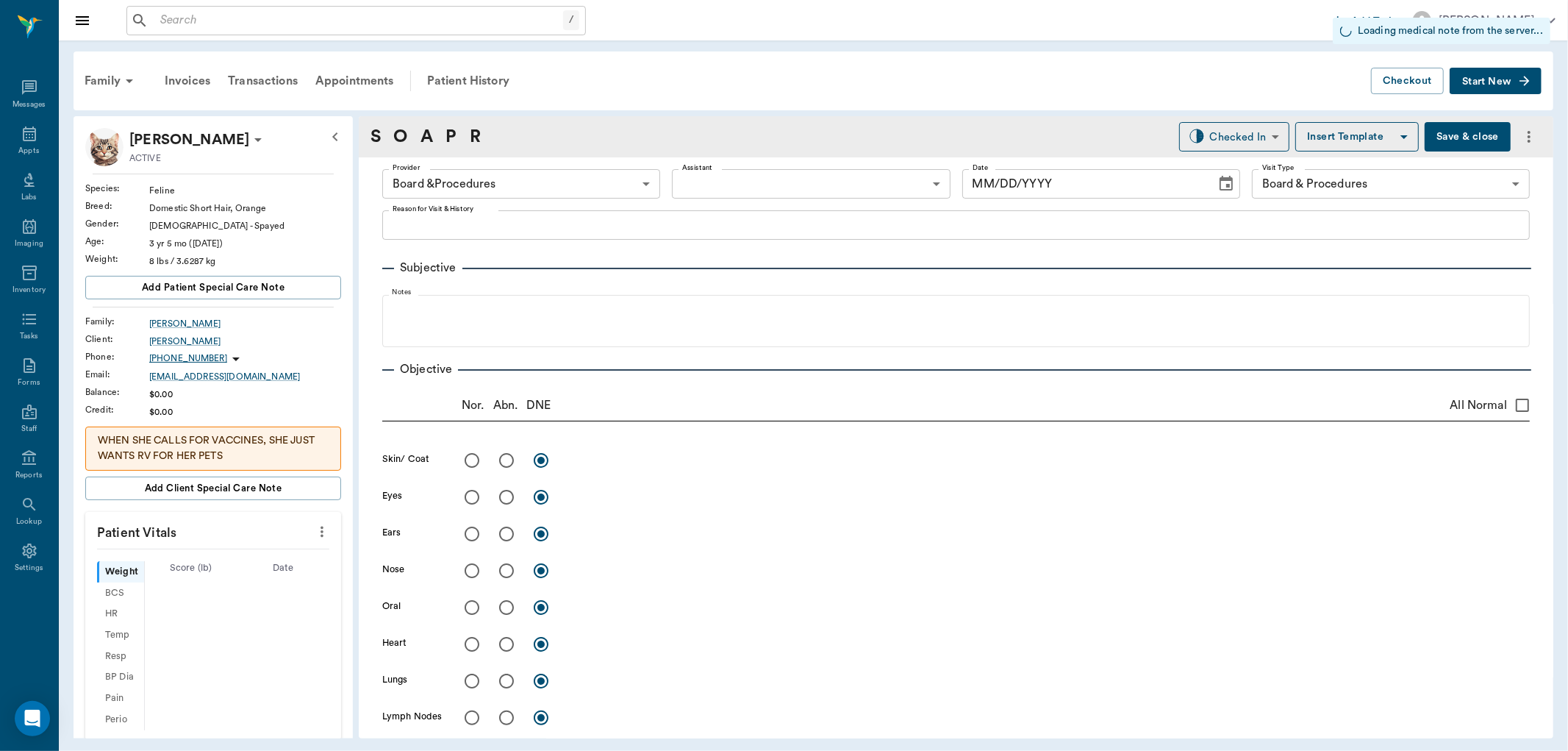
type input "63ec2f075fda476ae8351a51"
type input "67816c1cf444b6f7d0a603e8"
type input "10/06/2025"
type textarea "Boarding until 10/9 Christy"
type input "1.00"
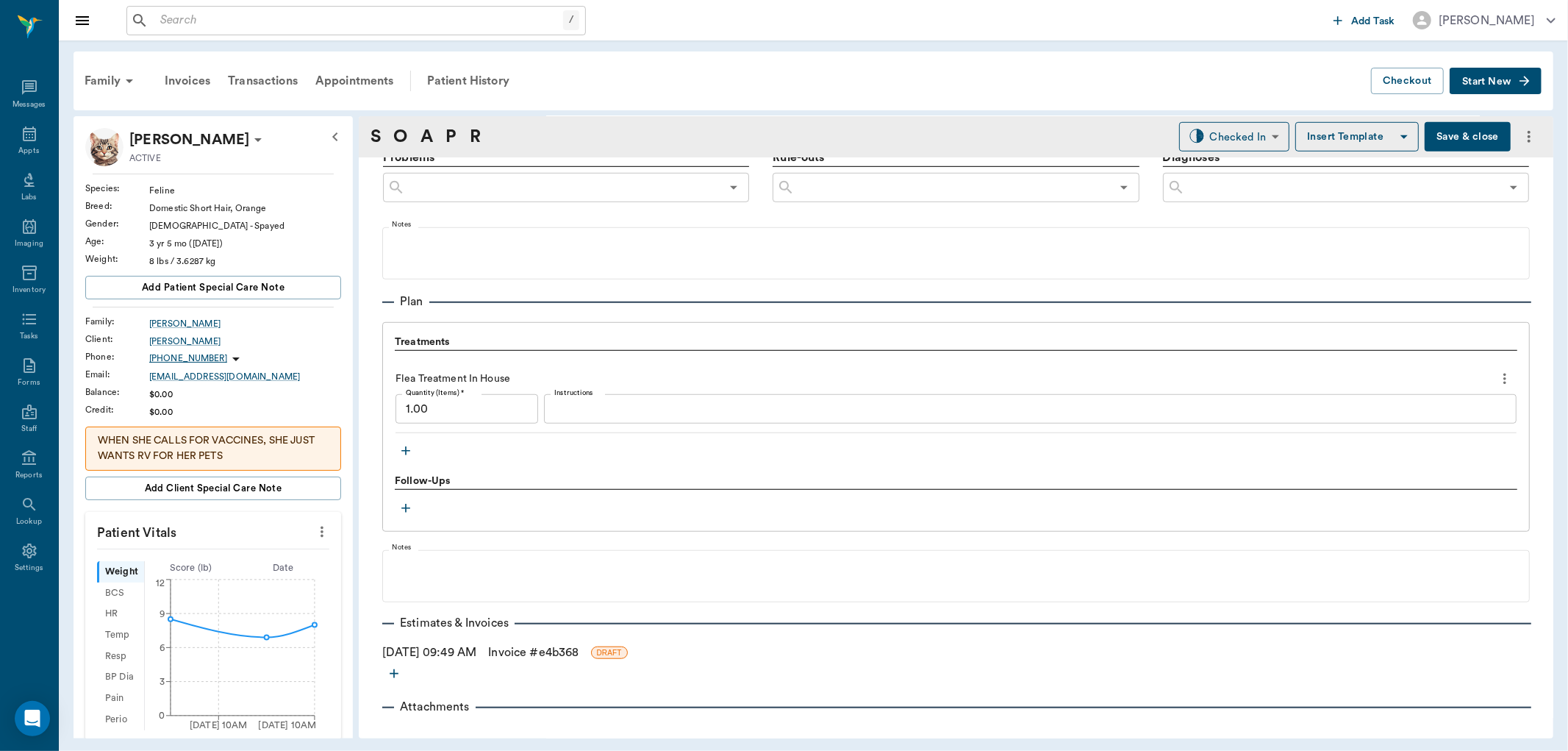
scroll to position [912, 0]
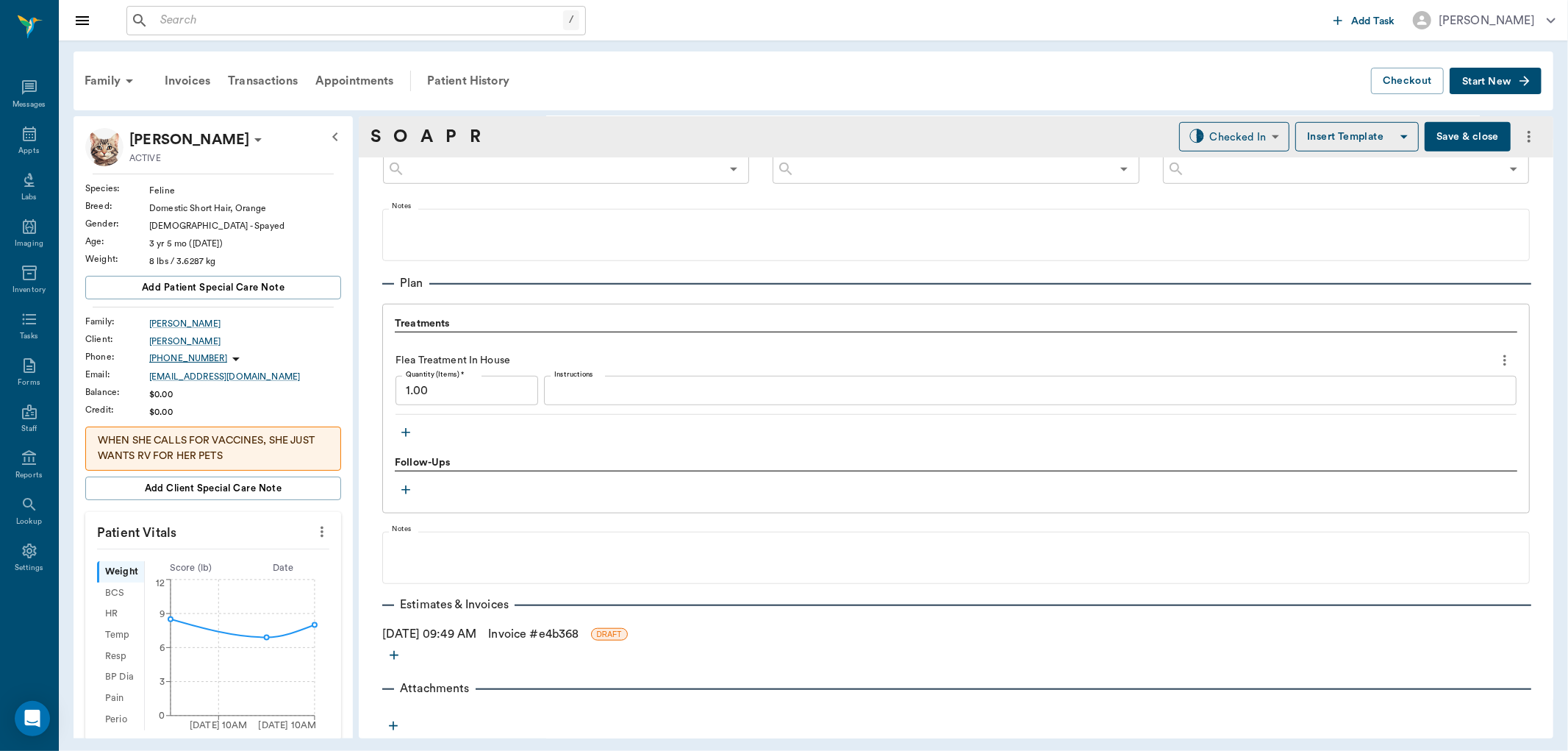
click at [1497, 358] on icon "more" at bounding box center [1505, 360] width 16 height 18
drag, startPoint x: 1399, startPoint y: 408, endPoint x: 1250, endPoint y: 398, distance: 149.3
click at [1399, 409] on span "Delete" at bounding box center [1431, 413] width 123 height 16
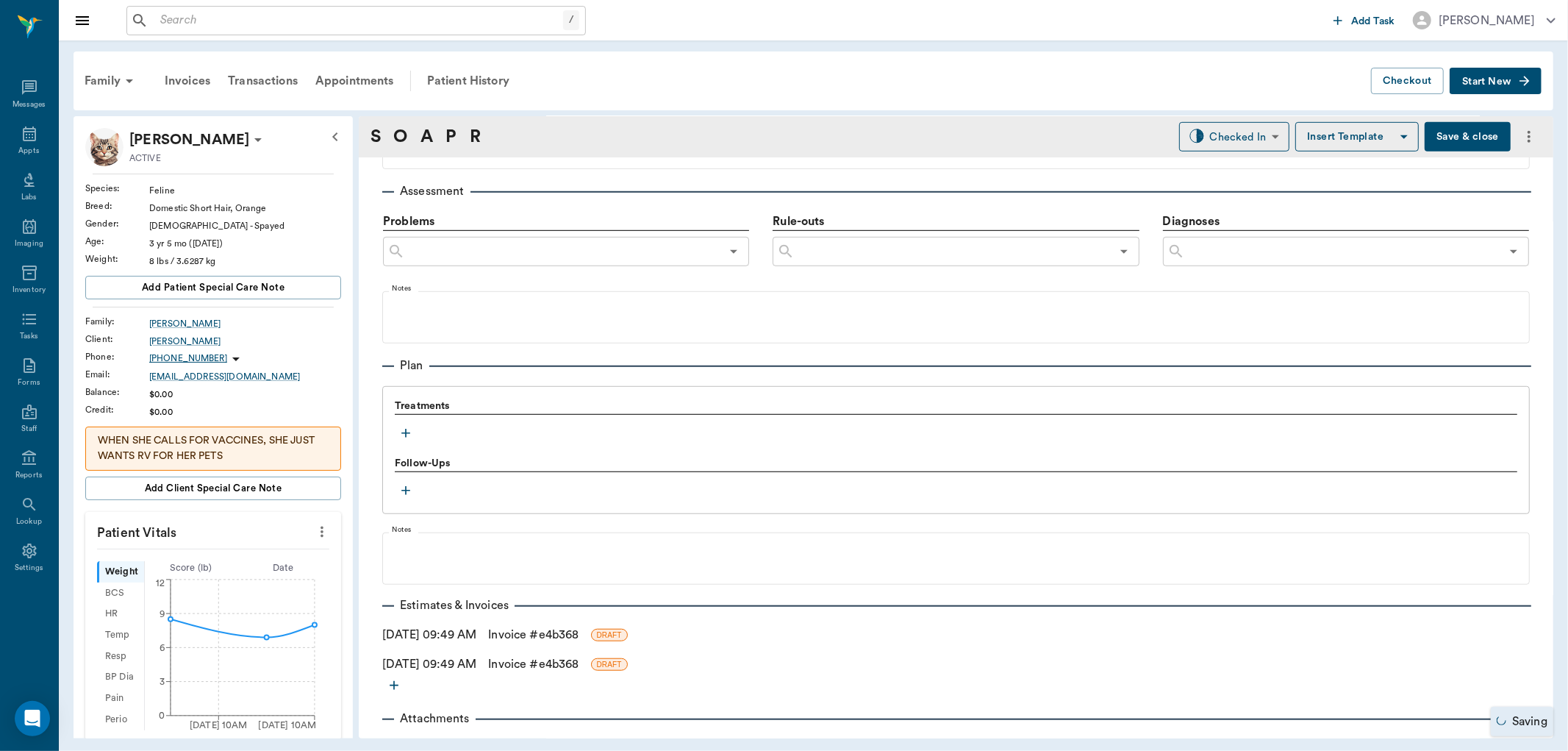
scroll to position [859, 0]
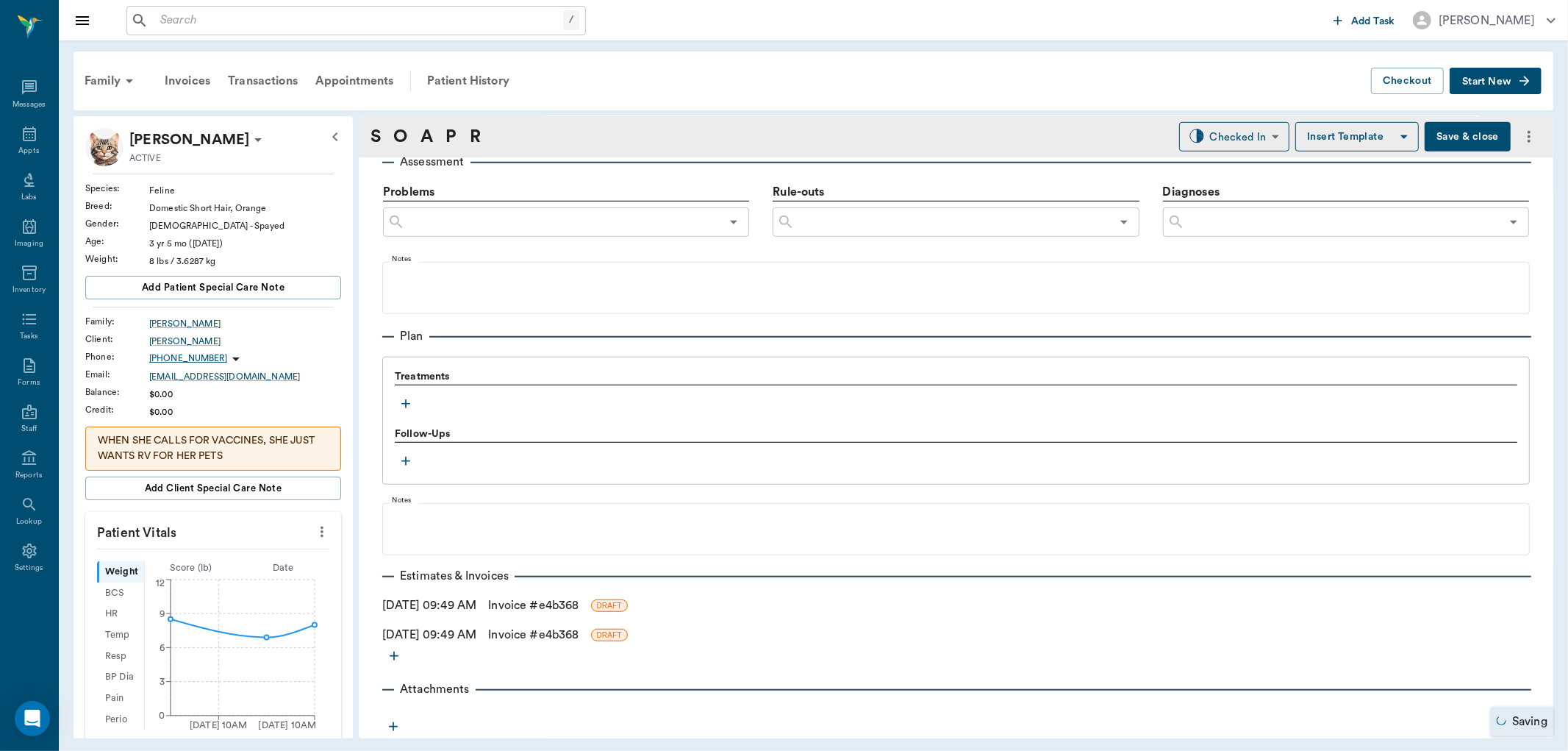
click at [408, 439] on div "Follow-Ups" at bounding box center [956, 434] width 1122 height 16
click at [411, 401] on icon "button" at bounding box center [406, 404] width 15 height 15
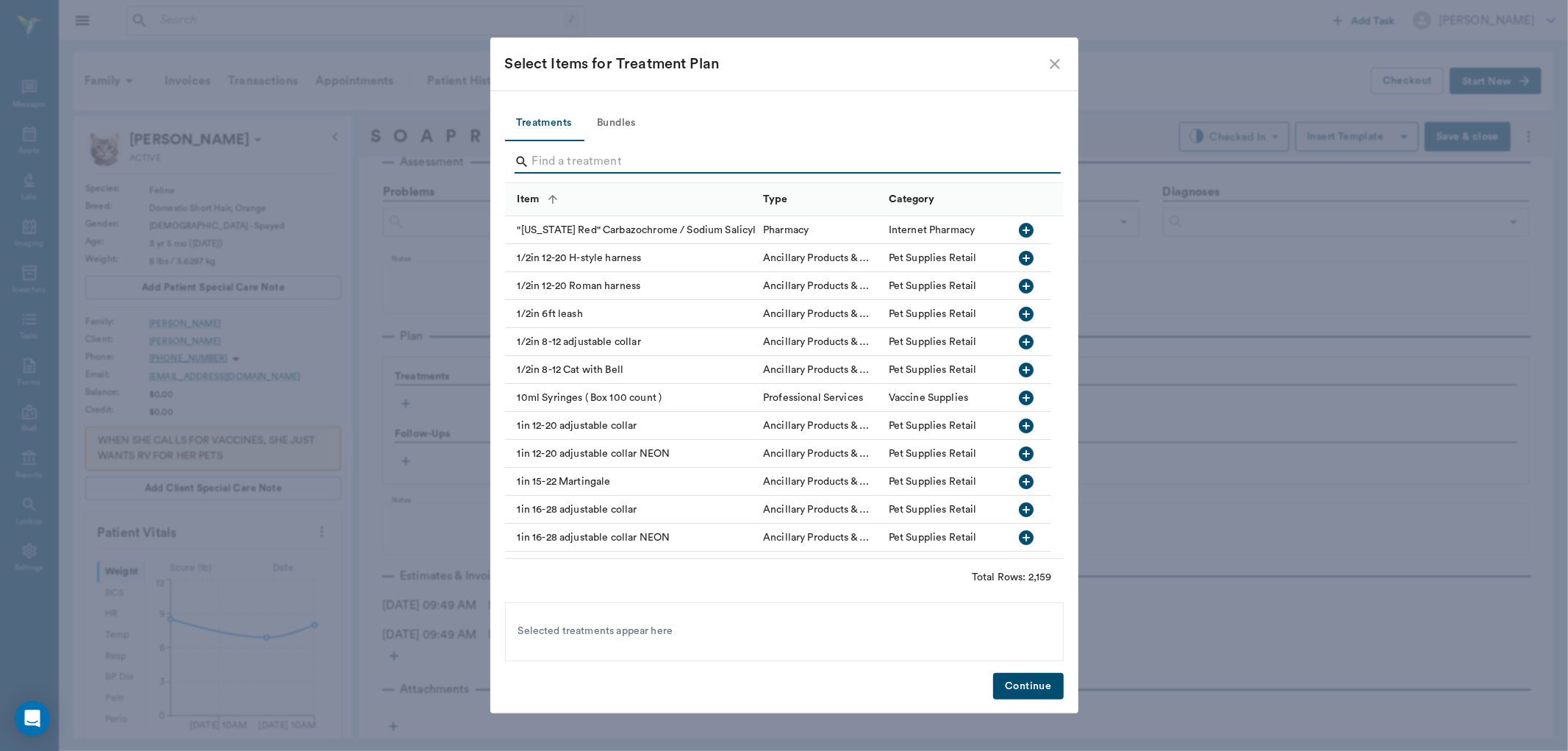
click at [550, 165] on input "Search" at bounding box center [785, 162] width 507 height 23
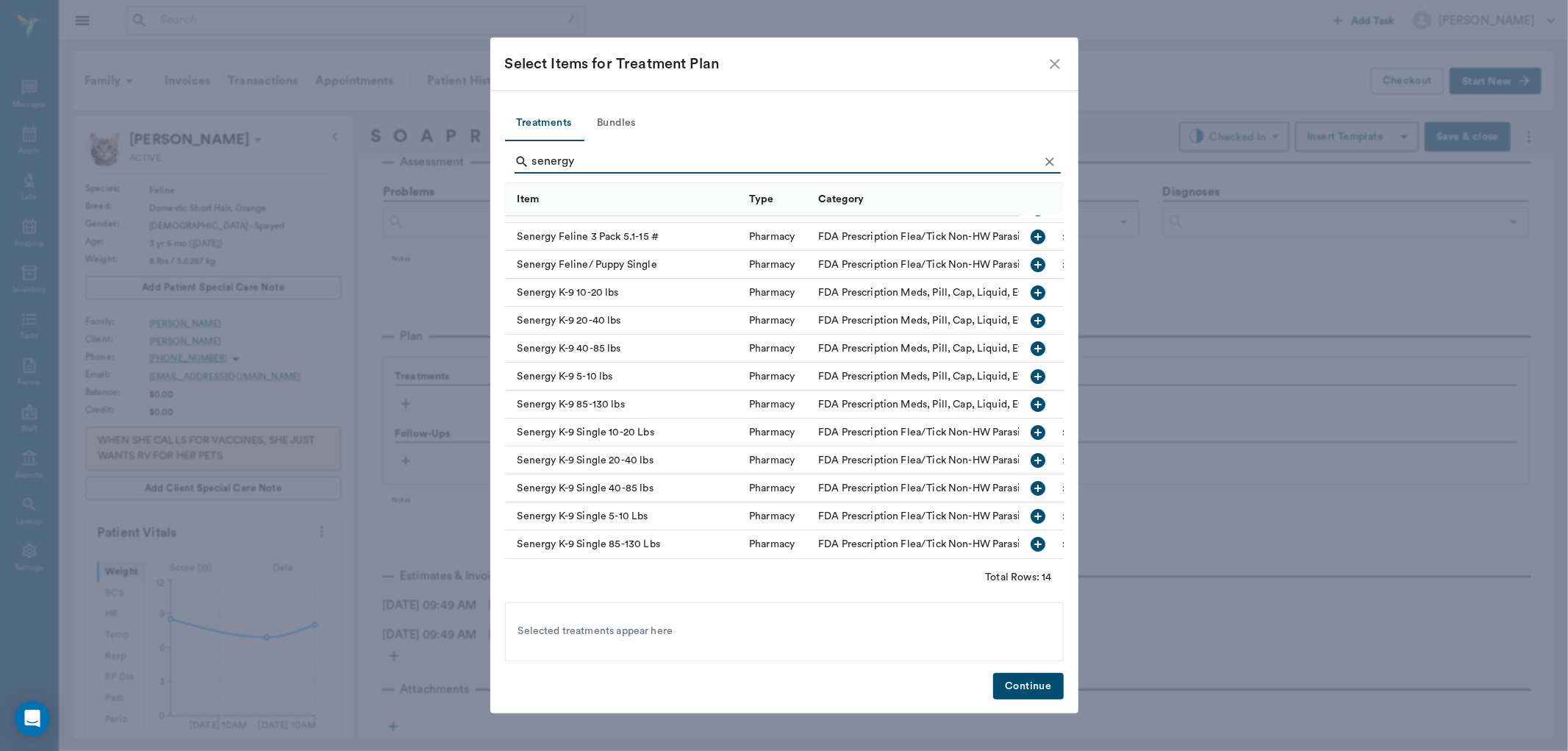
scroll to position [0, 0]
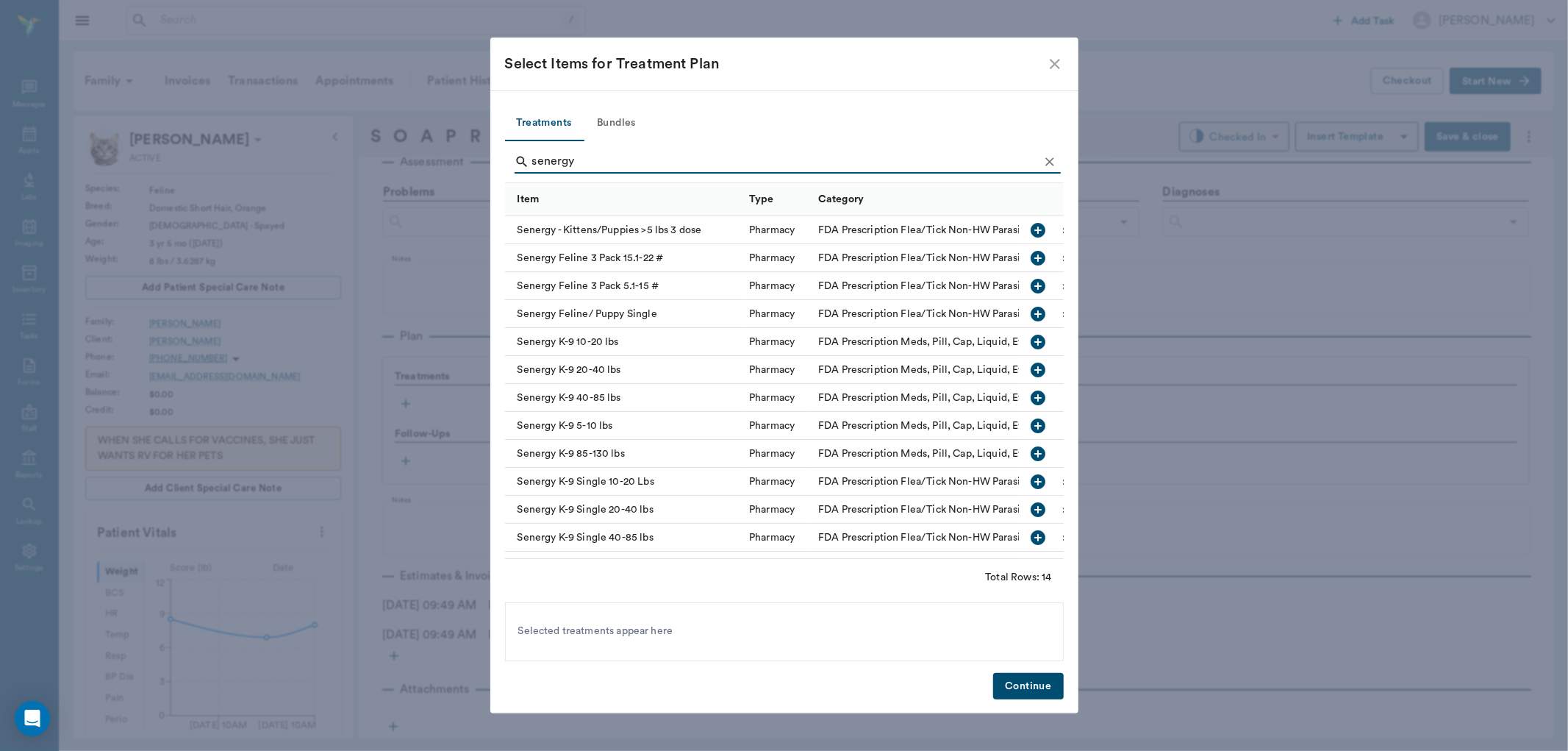
type input "senergy"
click at [1032, 308] on icon "button" at bounding box center [1039, 314] width 15 height 15
click at [1019, 682] on button "Continue" at bounding box center [1028, 686] width 69 height 27
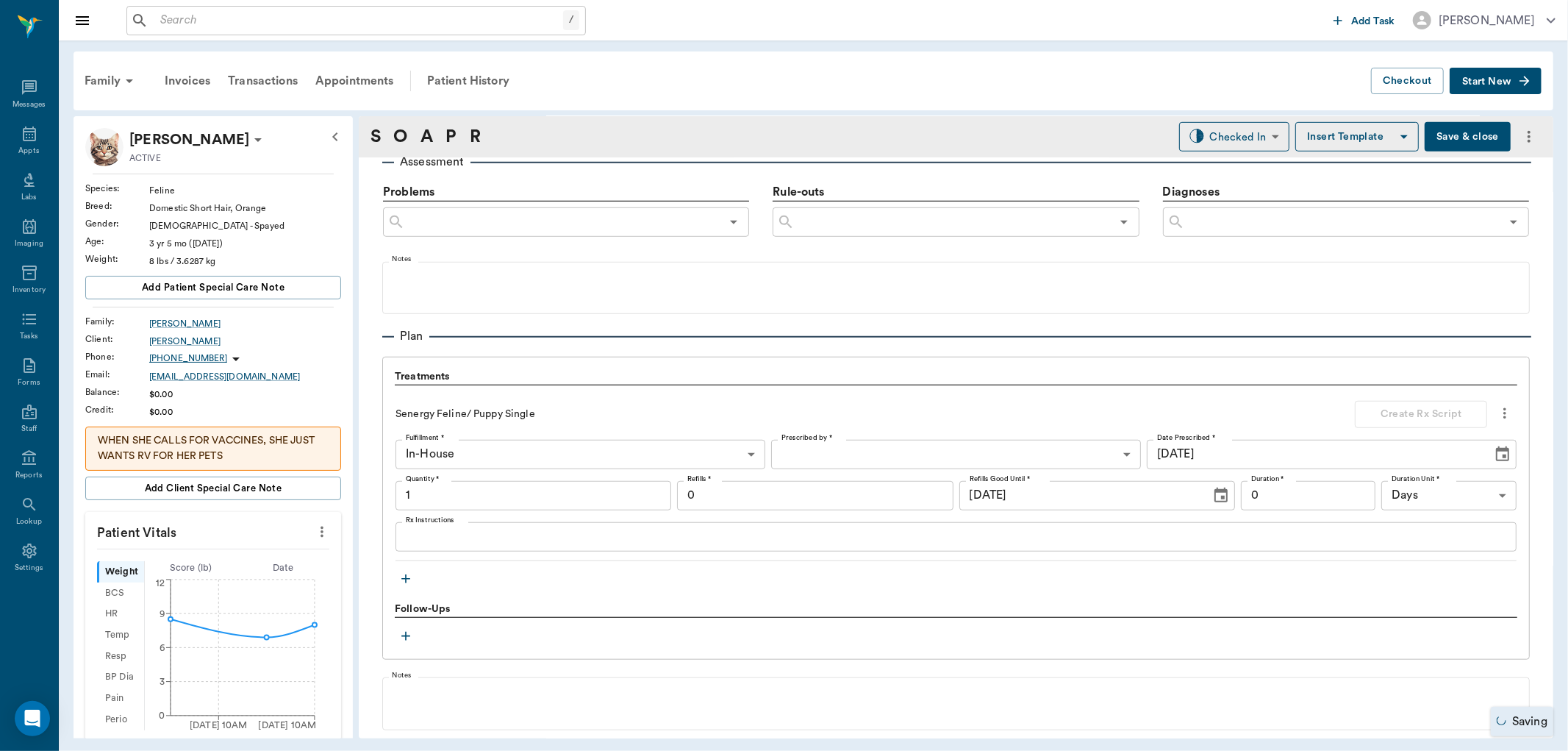
type input "1.00"
click at [405, 582] on icon "button" at bounding box center [406, 578] width 15 height 15
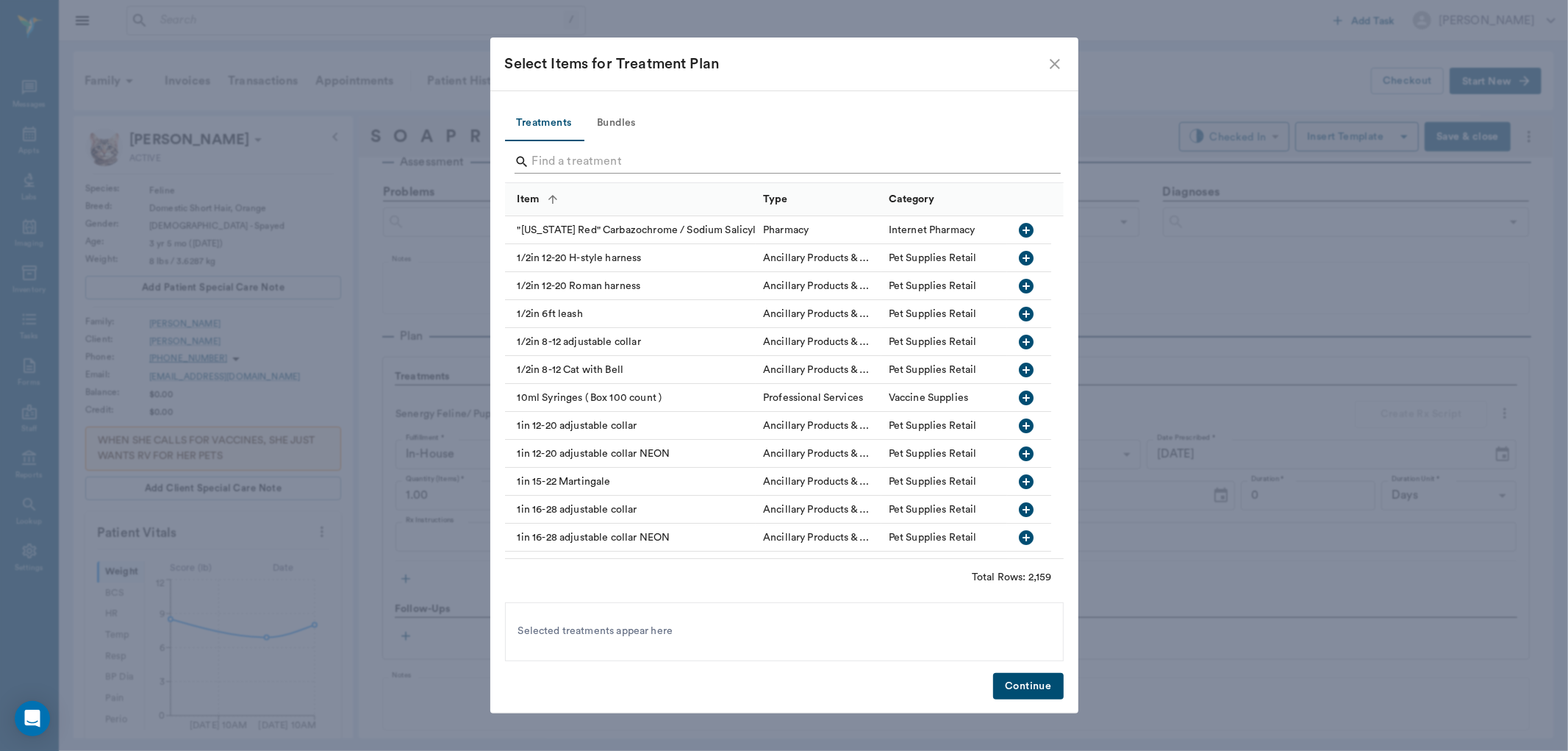
click at [562, 158] on input "Search" at bounding box center [785, 162] width 507 height 23
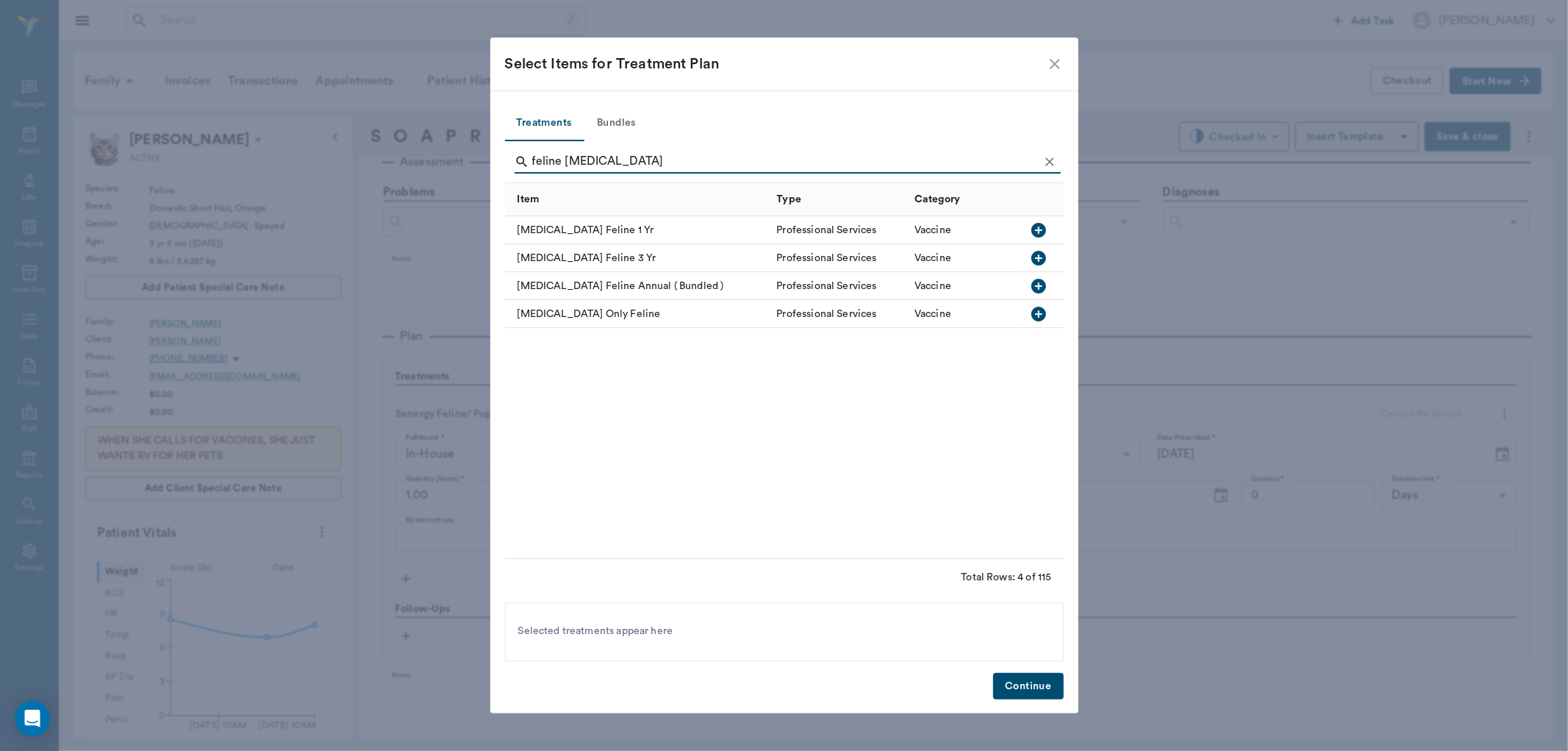
type input "feline rabies"
click at [1038, 222] on icon "button" at bounding box center [1039, 230] width 18 height 18
click at [1031, 685] on button "Continue" at bounding box center [1028, 686] width 69 height 27
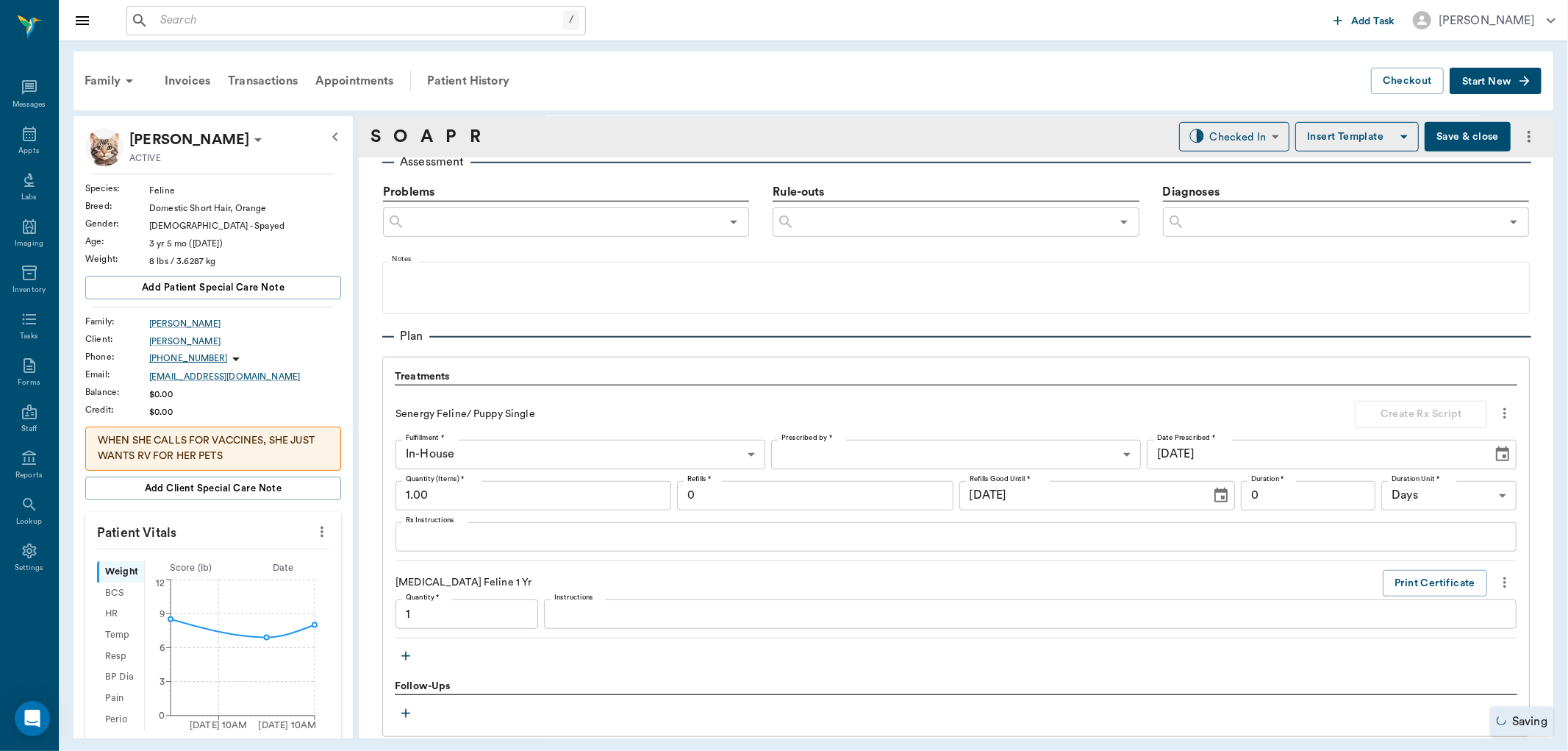
type input "1.00"
click at [412, 655] on icon "button" at bounding box center [406, 656] width 15 height 15
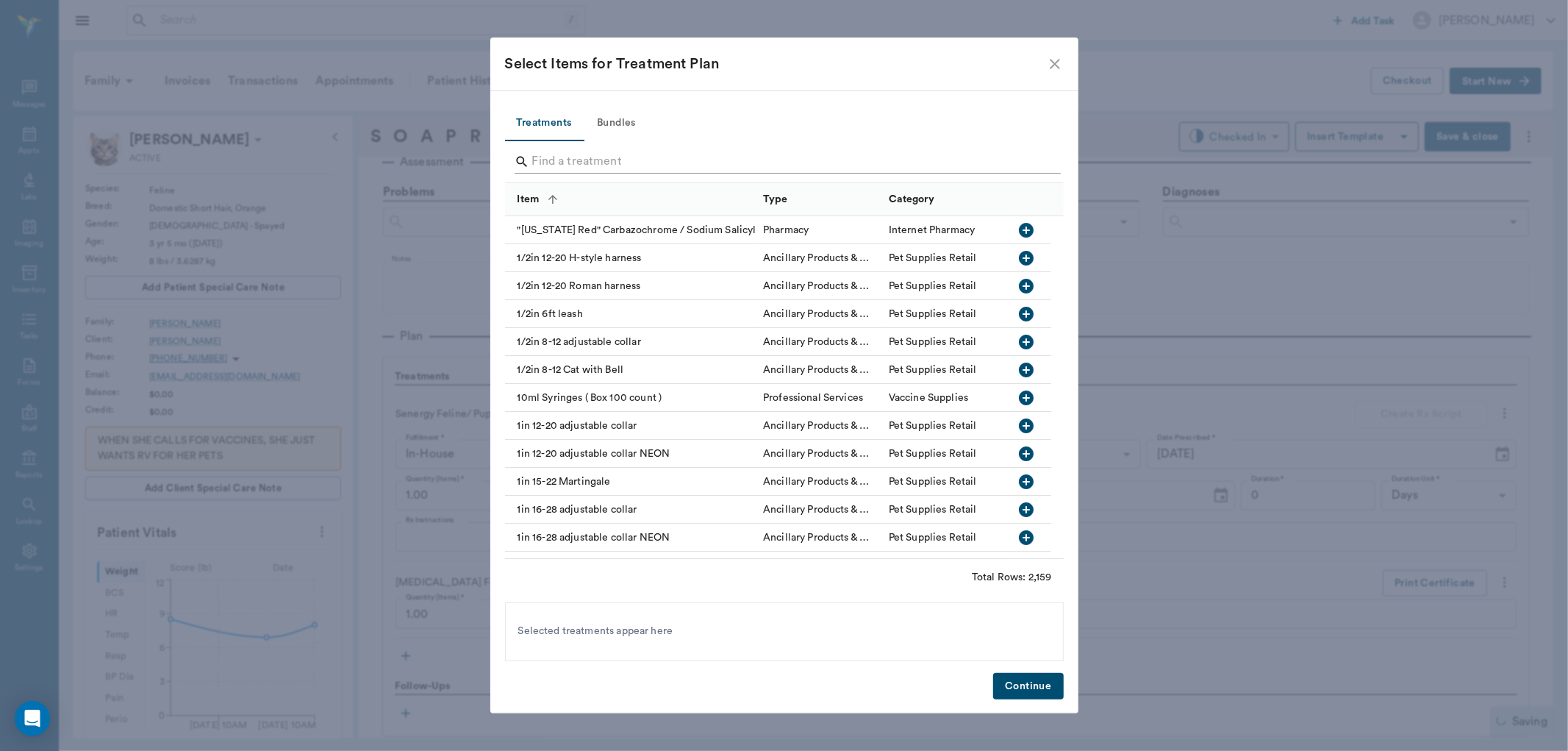
click at [588, 159] on input "Search" at bounding box center [785, 162] width 507 height 23
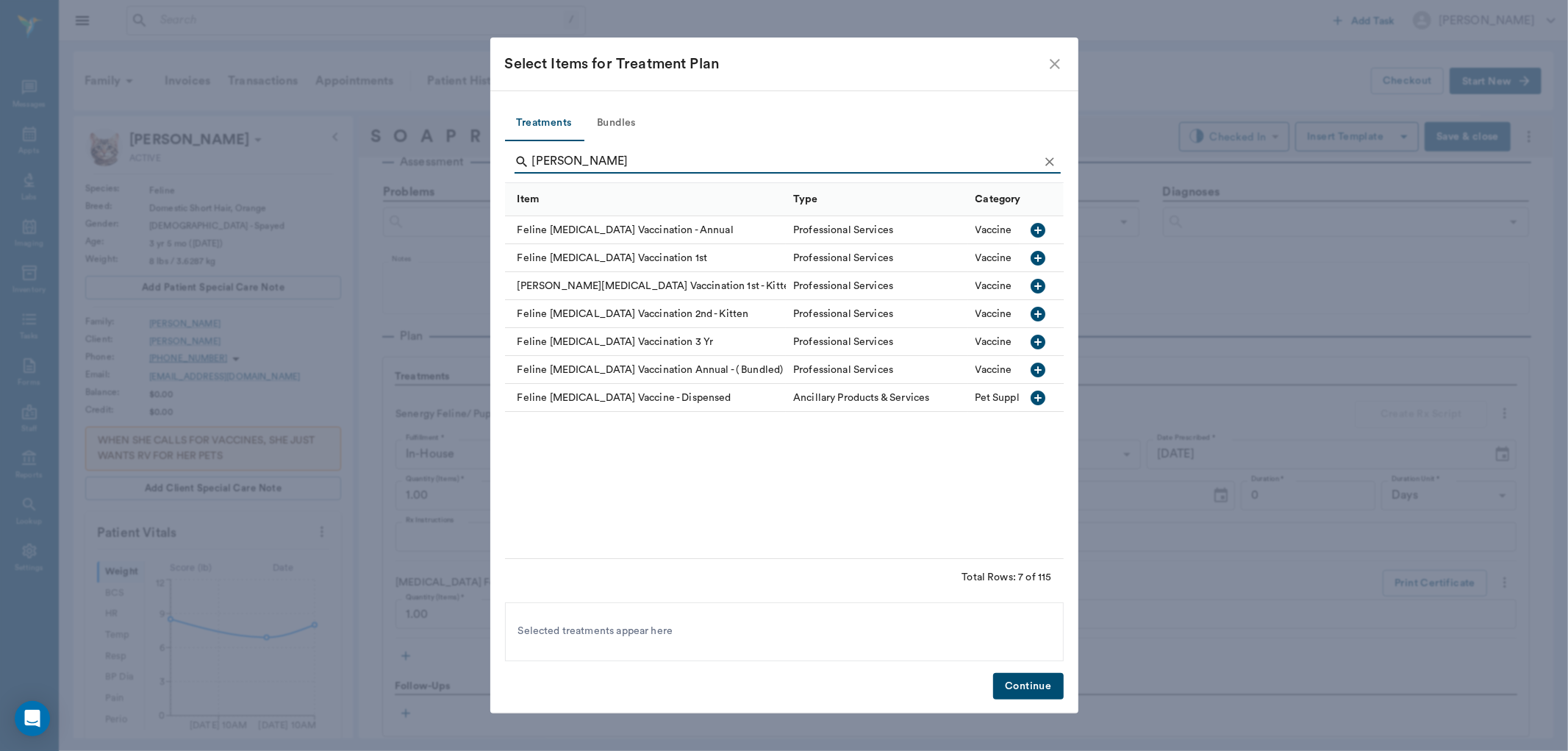
type input "feline leuk"
click at [1041, 225] on icon "button" at bounding box center [1039, 230] width 15 height 15
click at [1036, 678] on button "Continue" at bounding box center [1028, 686] width 69 height 27
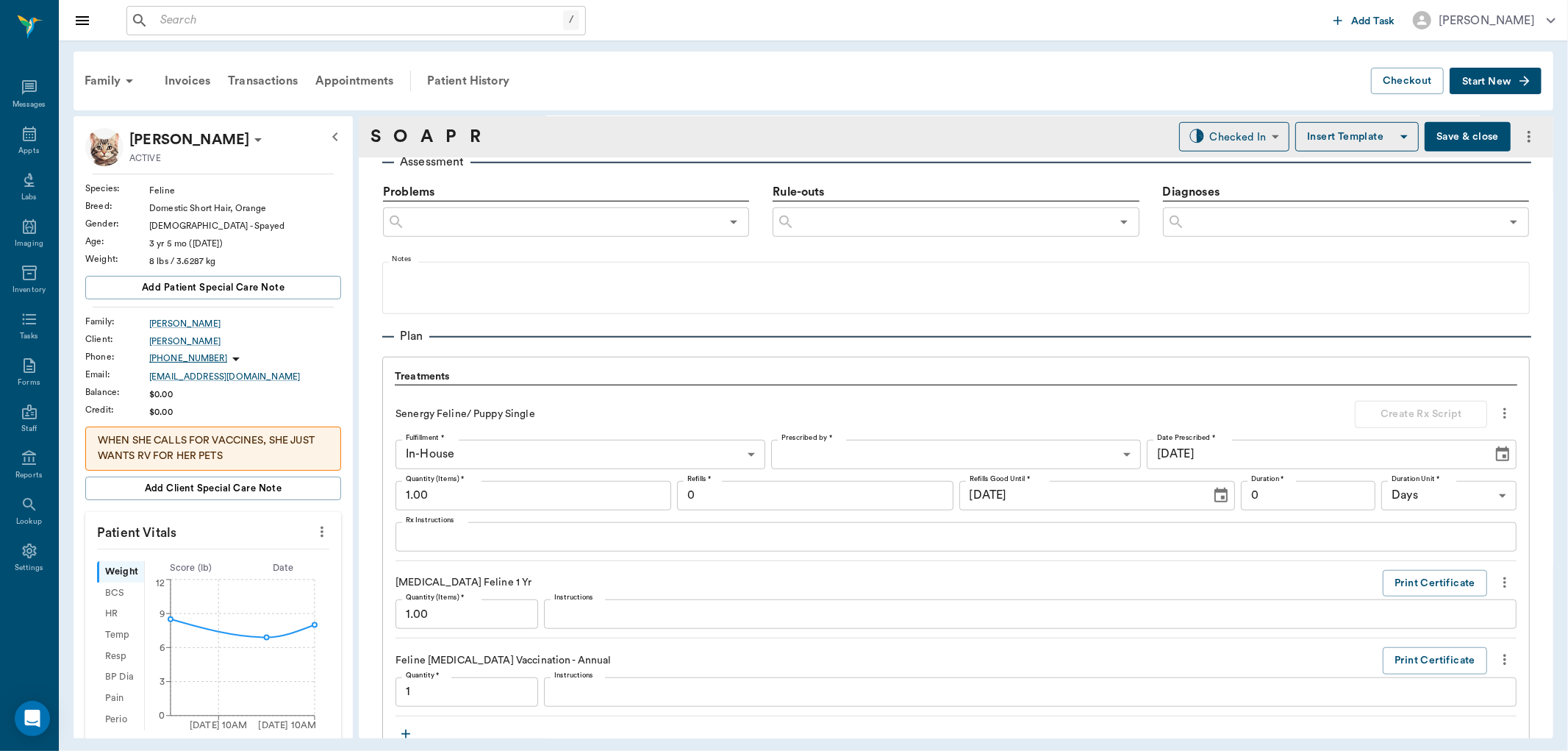
scroll to position [866, 0]
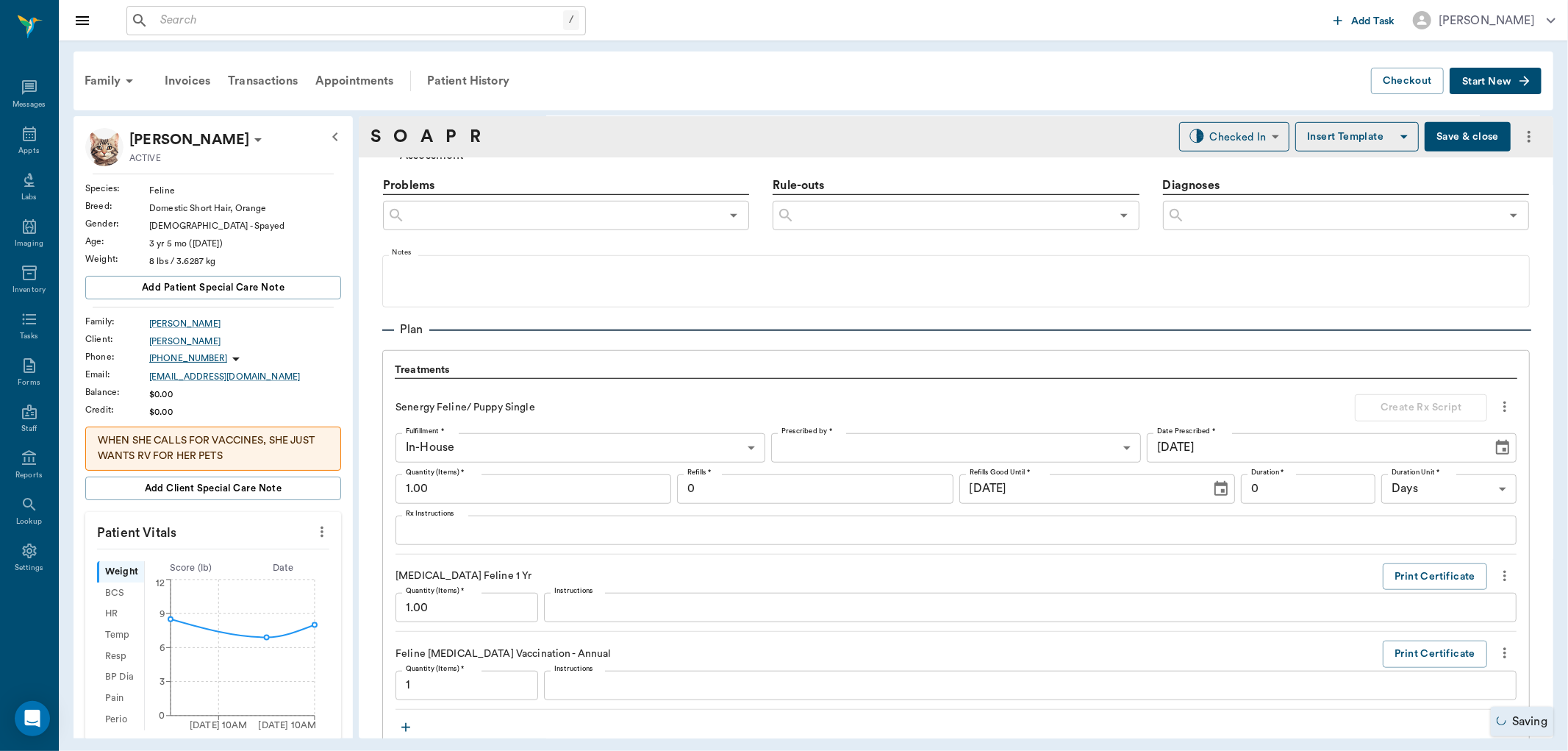
type input "1.00"
drag, startPoint x: 1445, startPoint y: 136, endPoint x: 1421, endPoint y: 137, distance: 24.0
click at [1445, 137] on button "Save & close" at bounding box center [1467, 137] width 86 height 30
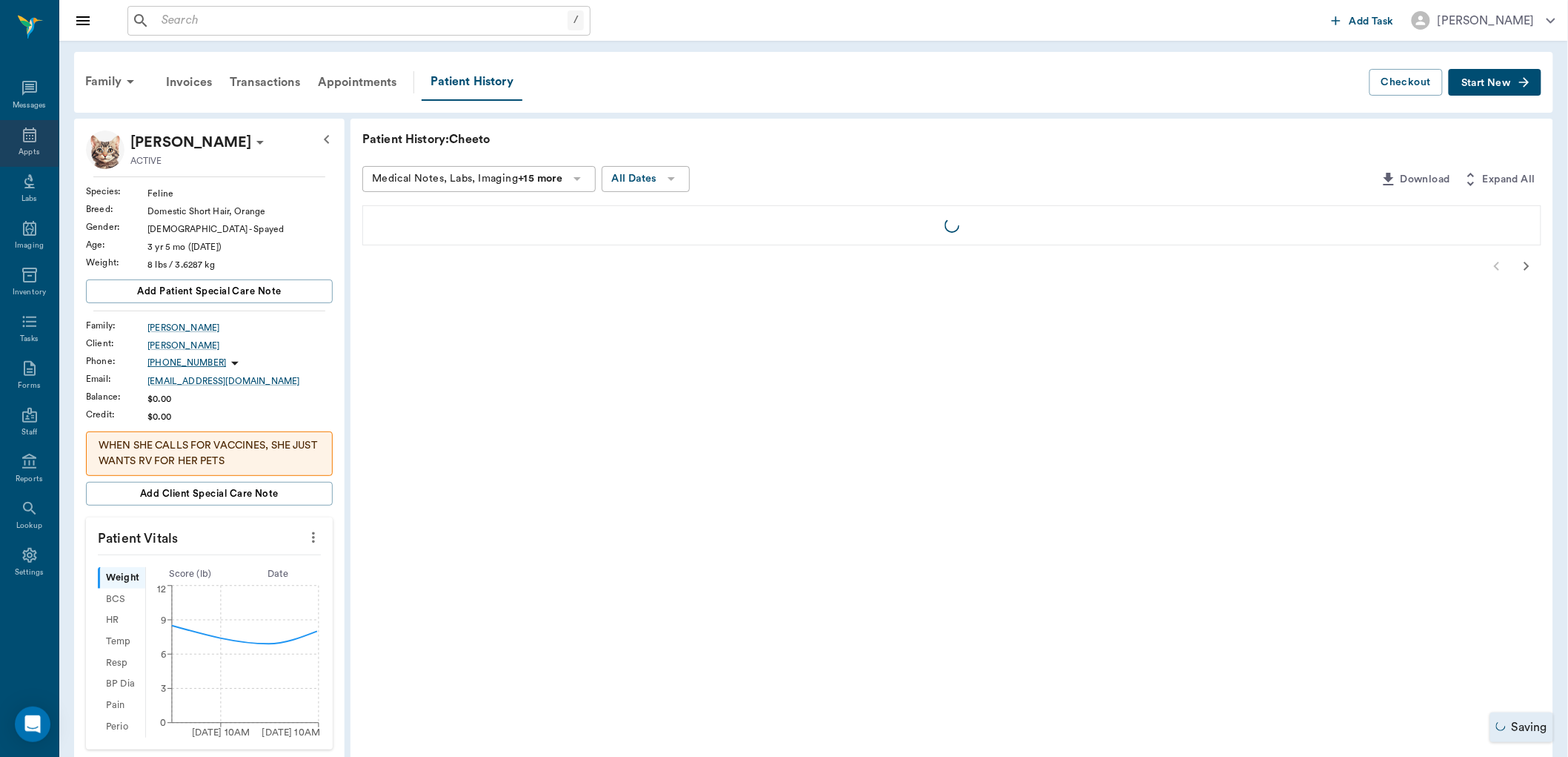
click at [37, 135] on icon at bounding box center [29, 135] width 18 height 18
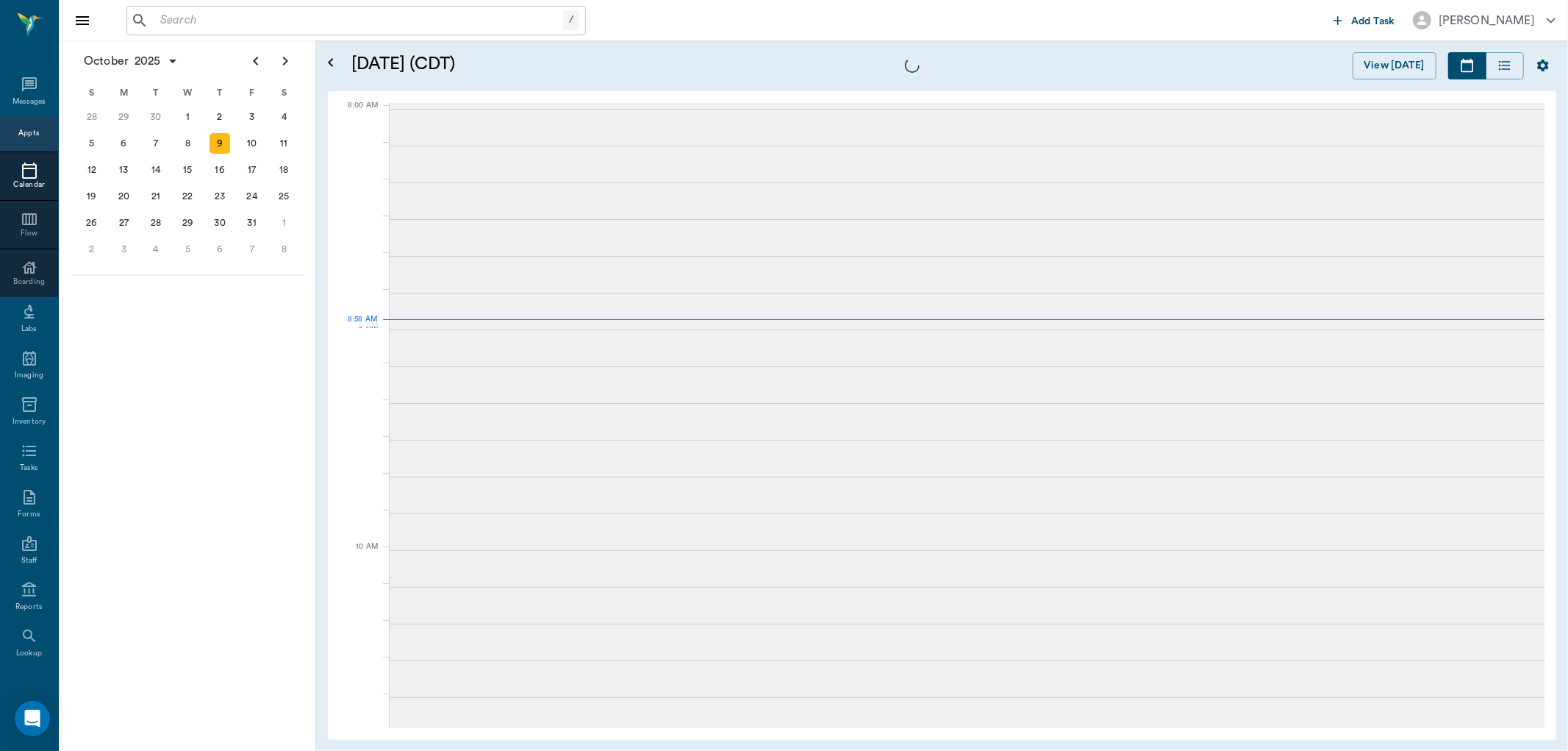
scroll to position [3, 0]
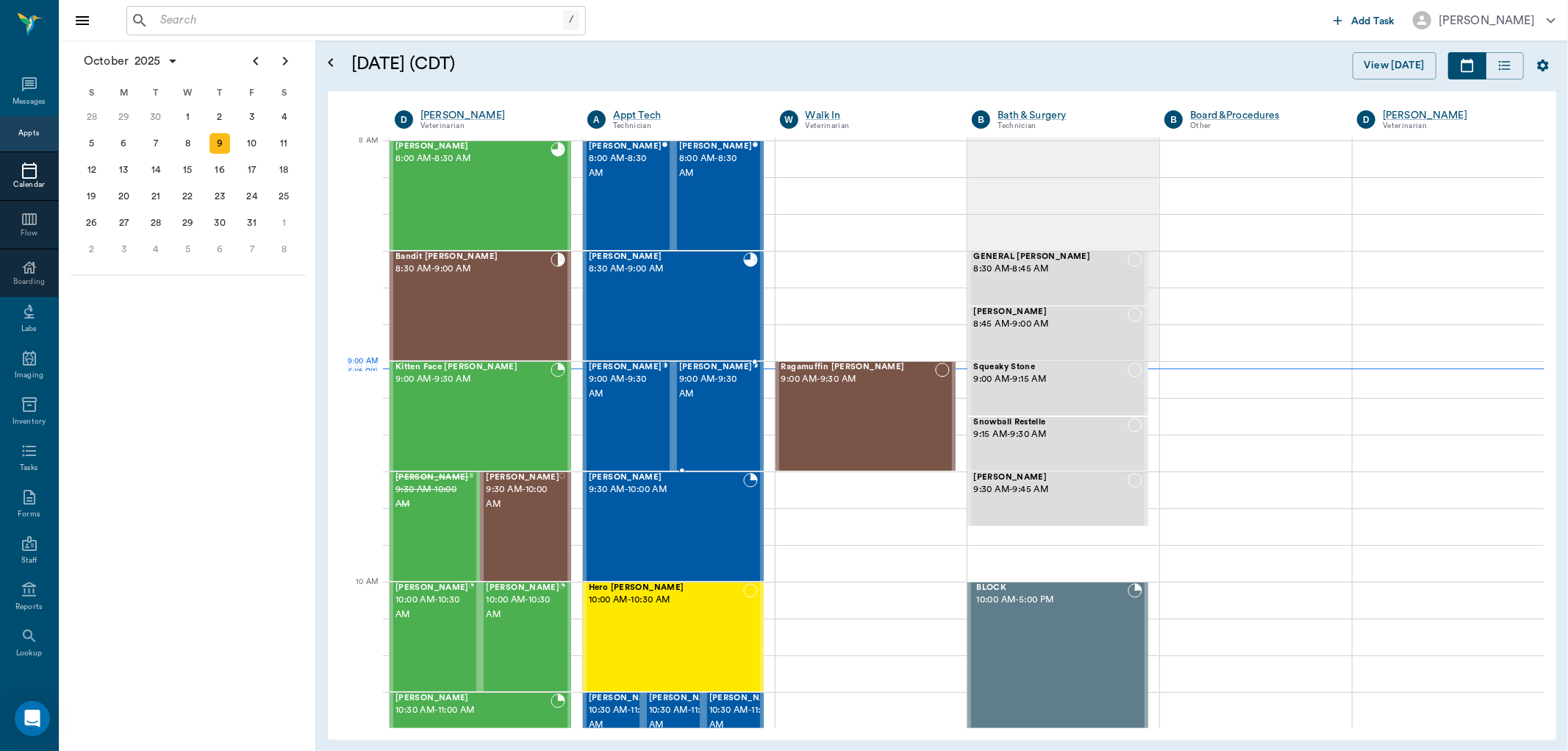
click at [727, 383] on span "9:00 AM - 9:30 AM" at bounding box center [716, 387] width 73 height 30
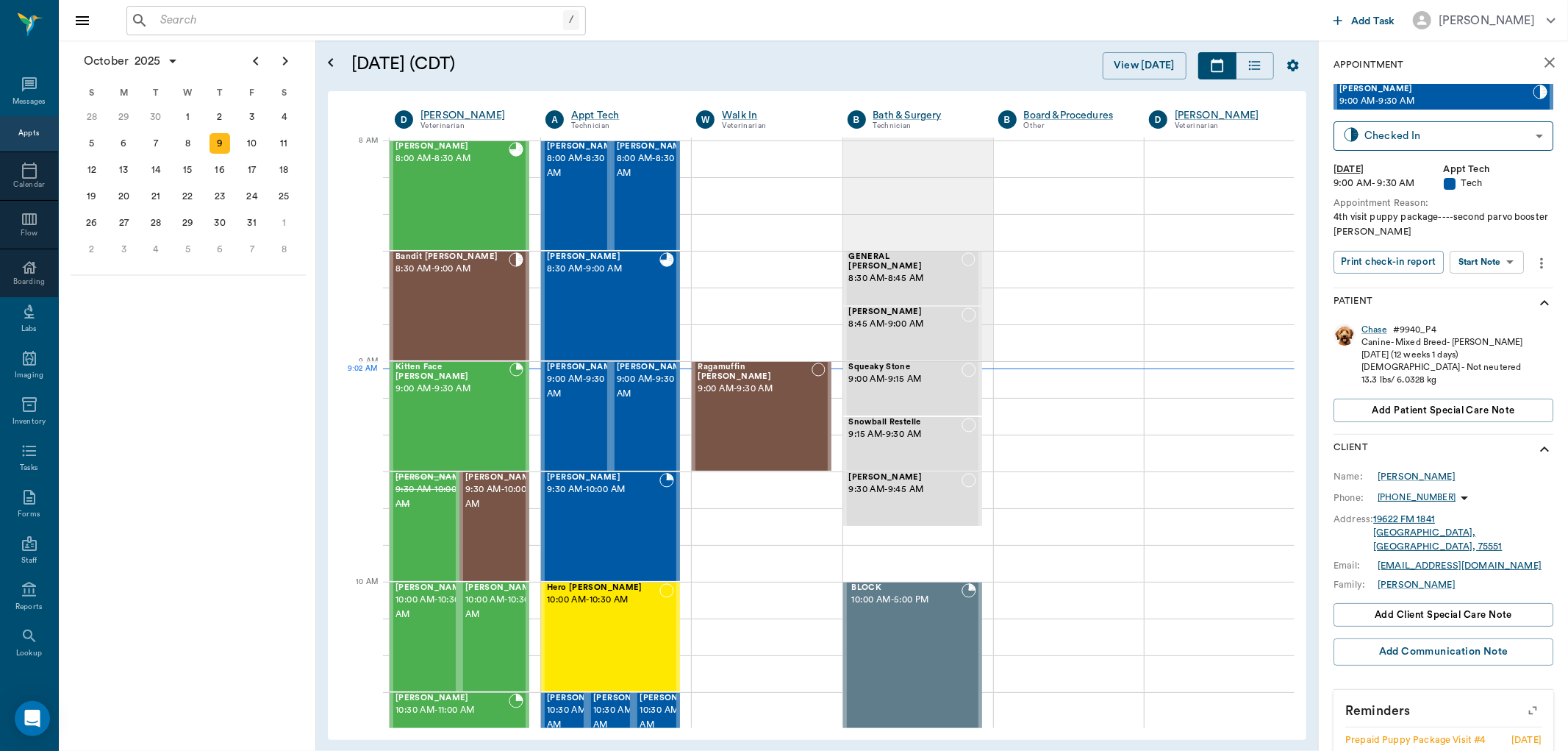
click at [1488, 260] on body "/ ​ Add Task Dr. Bert Ellsworth Nectar Messages Appts Calendar Flow Boarding La…" at bounding box center [784, 376] width 1568 height 751
click at [1474, 290] on button "Start SOAP" at bounding box center [1471, 293] width 50 height 17
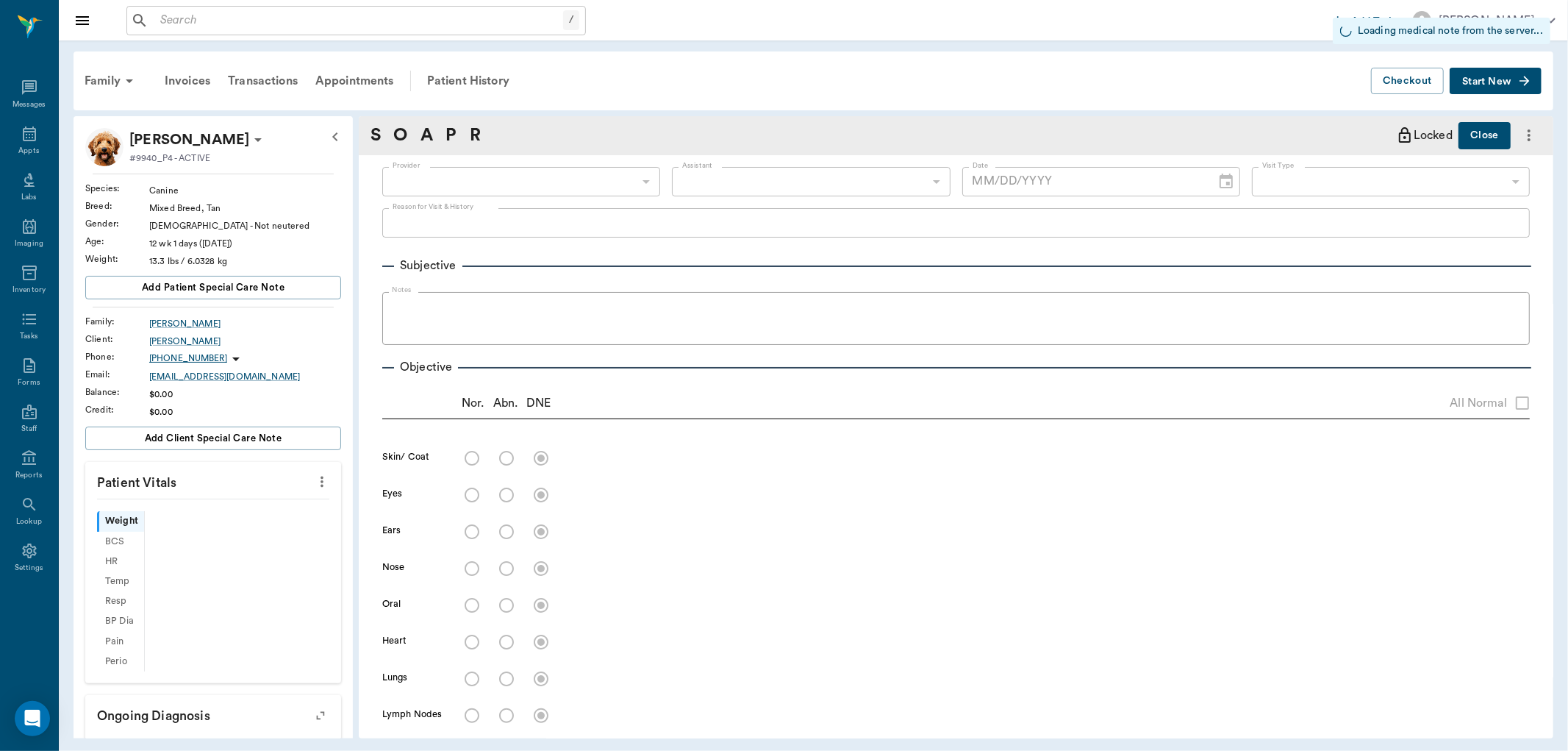
click at [313, 574] on div at bounding box center [237, 591] width 184 height 160
click at [315, 486] on icon "more" at bounding box center [322, 482] width 16 height 18
type input "63ec2f075fda476ae8351a4c"
type input "65d2be4f46e3a538d89b8c1a"
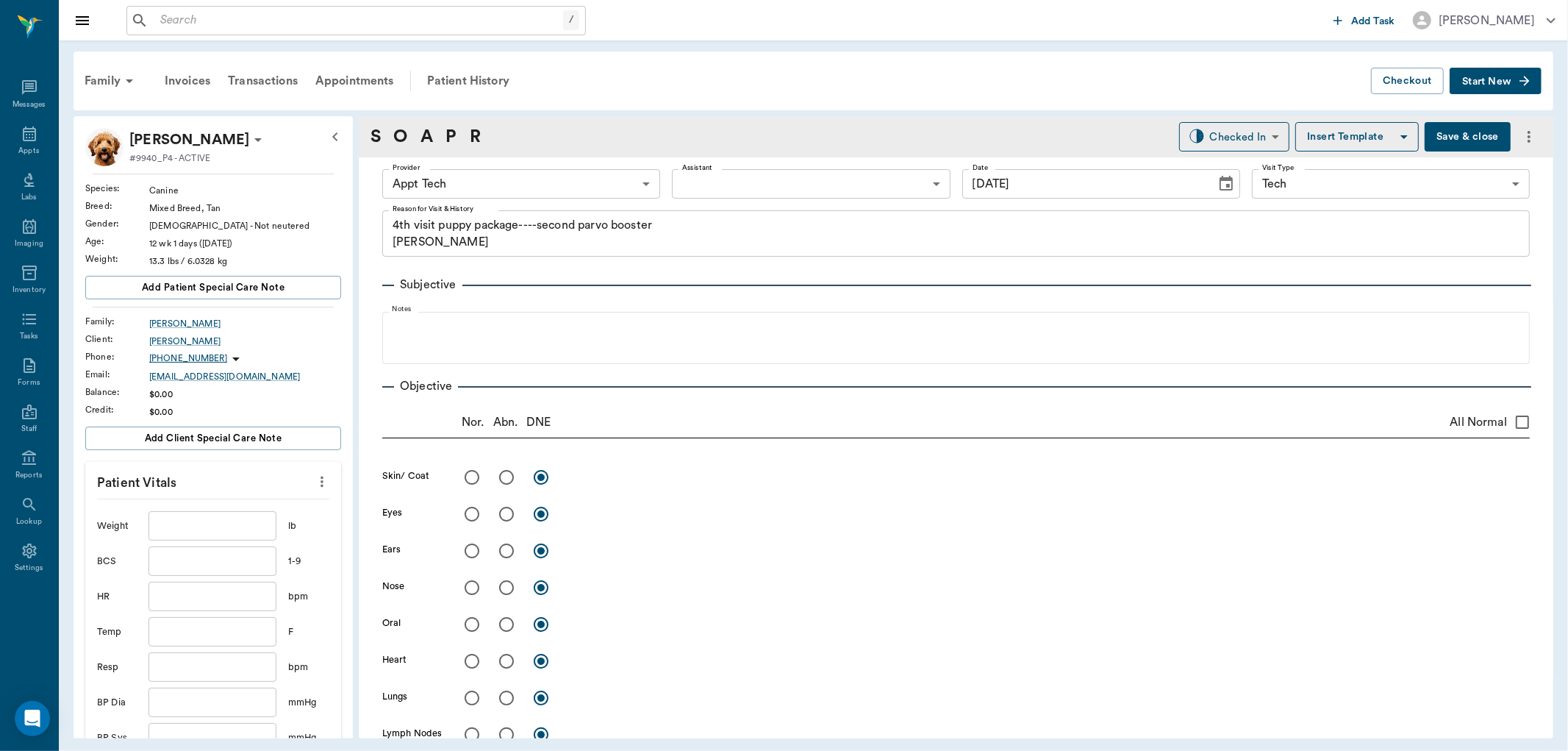
type input "[DATE]"
type textarea "4th visit puppy package----second parvo booster Christy"
click at [236, 525] on input "text" at bounding box center [212, 526] width 128 height 30
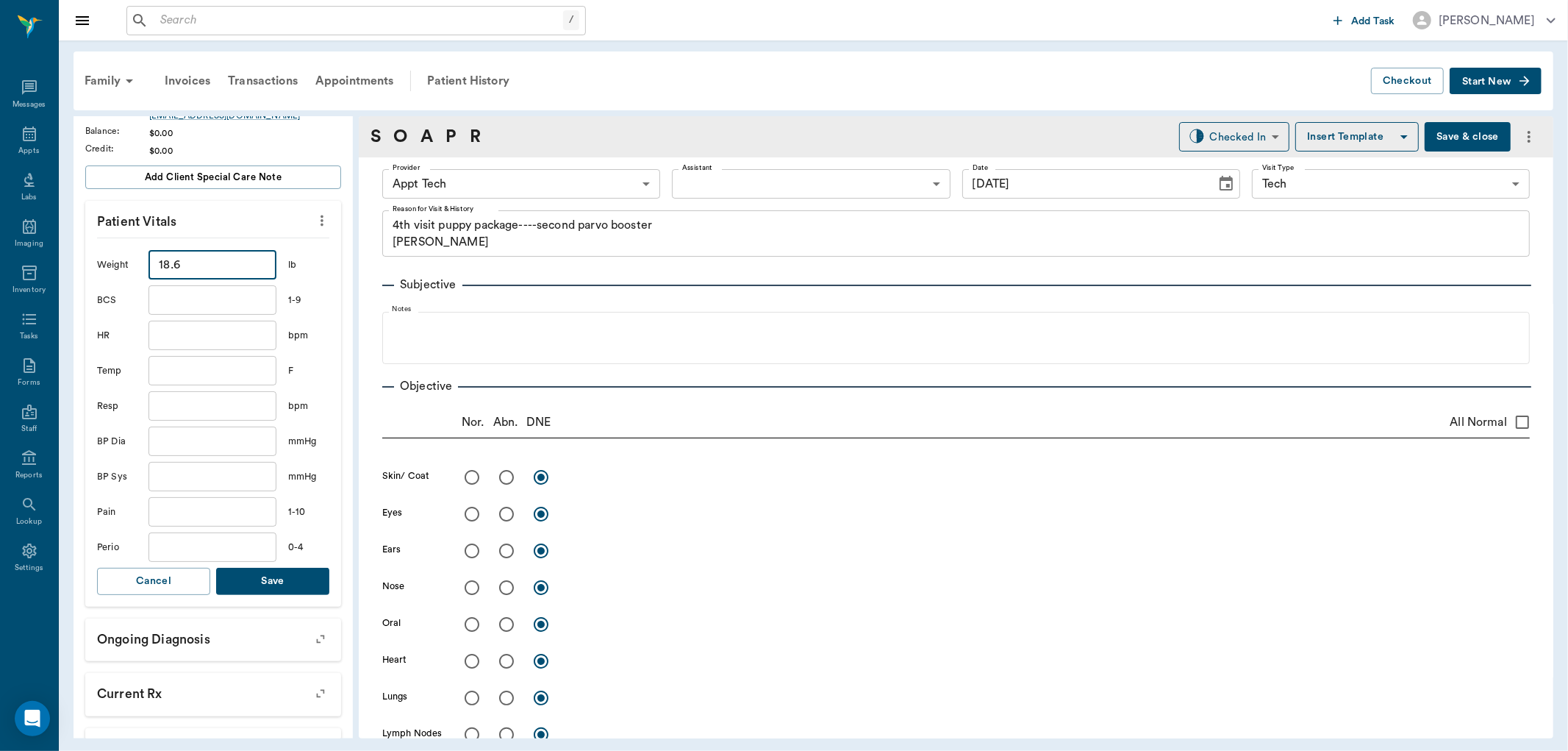
scroll to position [326, 0]
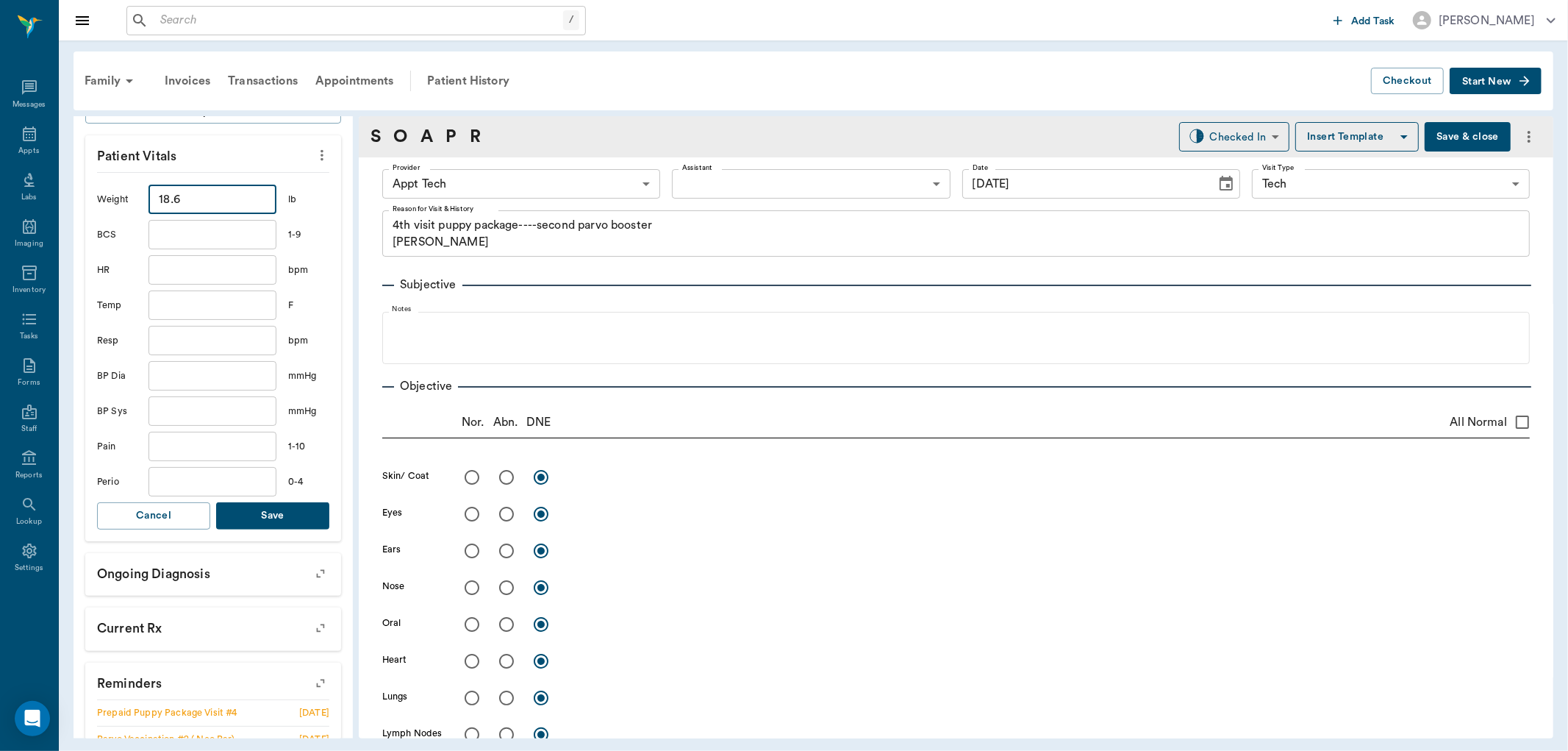
type input "18.6"
click at [275, 510] on button "Save" at bounding box center [272, 515] width 113 height 27
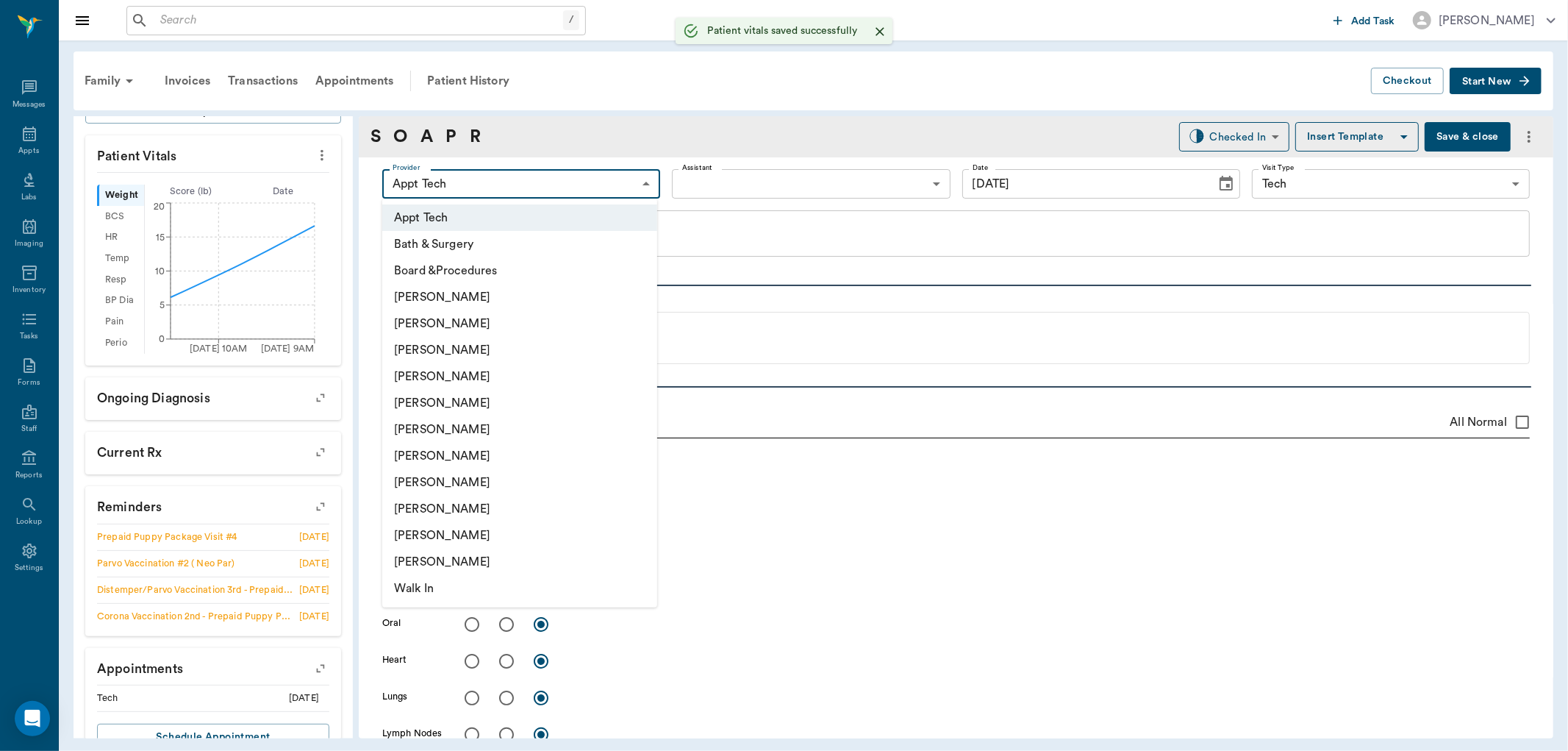
click at [450, 180] on body "/ ​ Add Task Dr. Bert Ellsworth Nectar Messages Appts Labs Imaging Inventory Ta…" at bounding box center [784, 376] width 1568 height 751
click at [517, 450] on li "[PERSON_NAME]" at bounding box center [520, 456] width 275 height 27
type input "682b670d8bdc6f7f8feef3db"
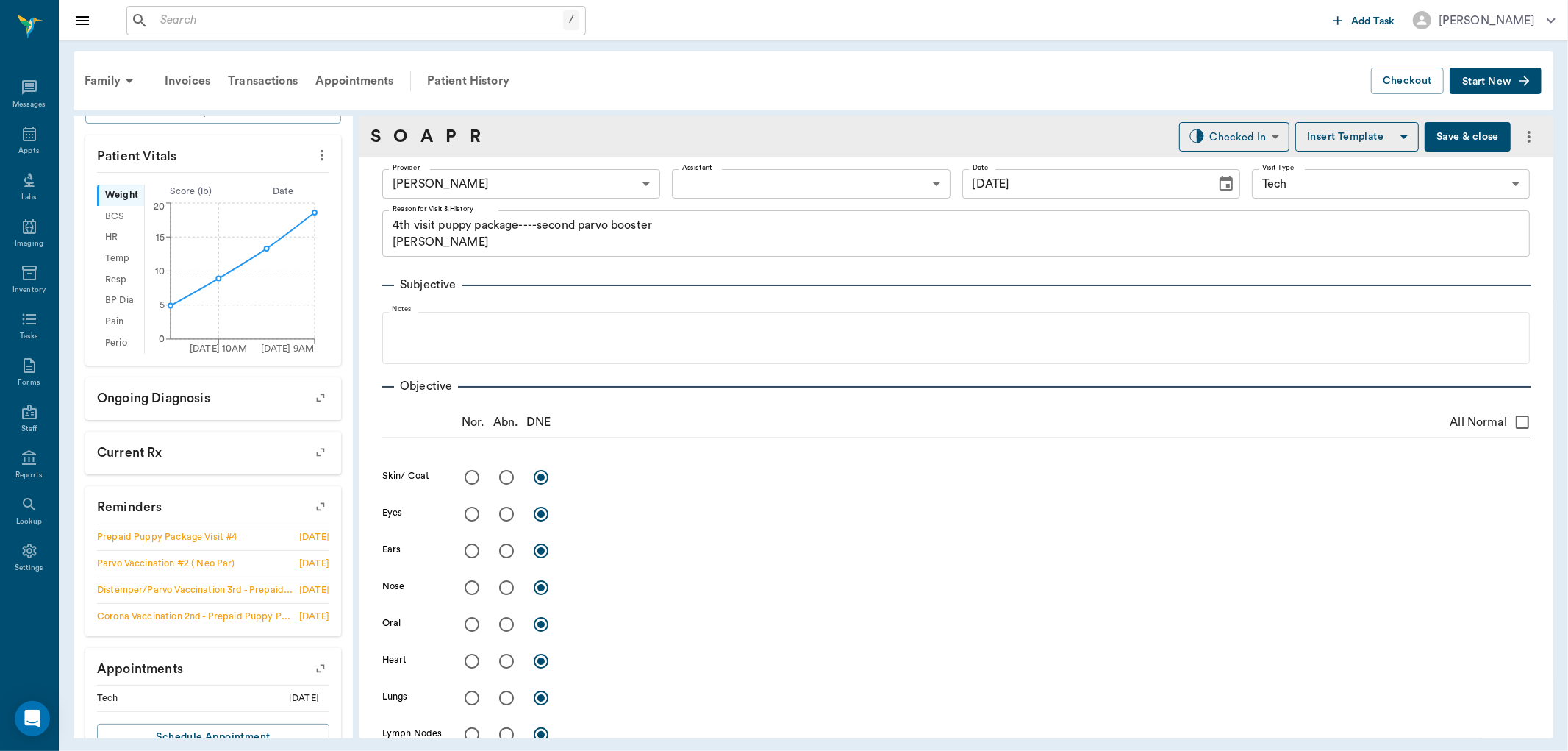
click at [702, 171] on label "Assistant" at bounding box center [697, 167] width 30 height 10
click at [706, 190] on body "/ ​ Add Task Dr. Bert Ellsworth Nectar Messages Appts Labs Imaging Inventory Ta…" at bounding box center [784, 376] width 1568 height 751
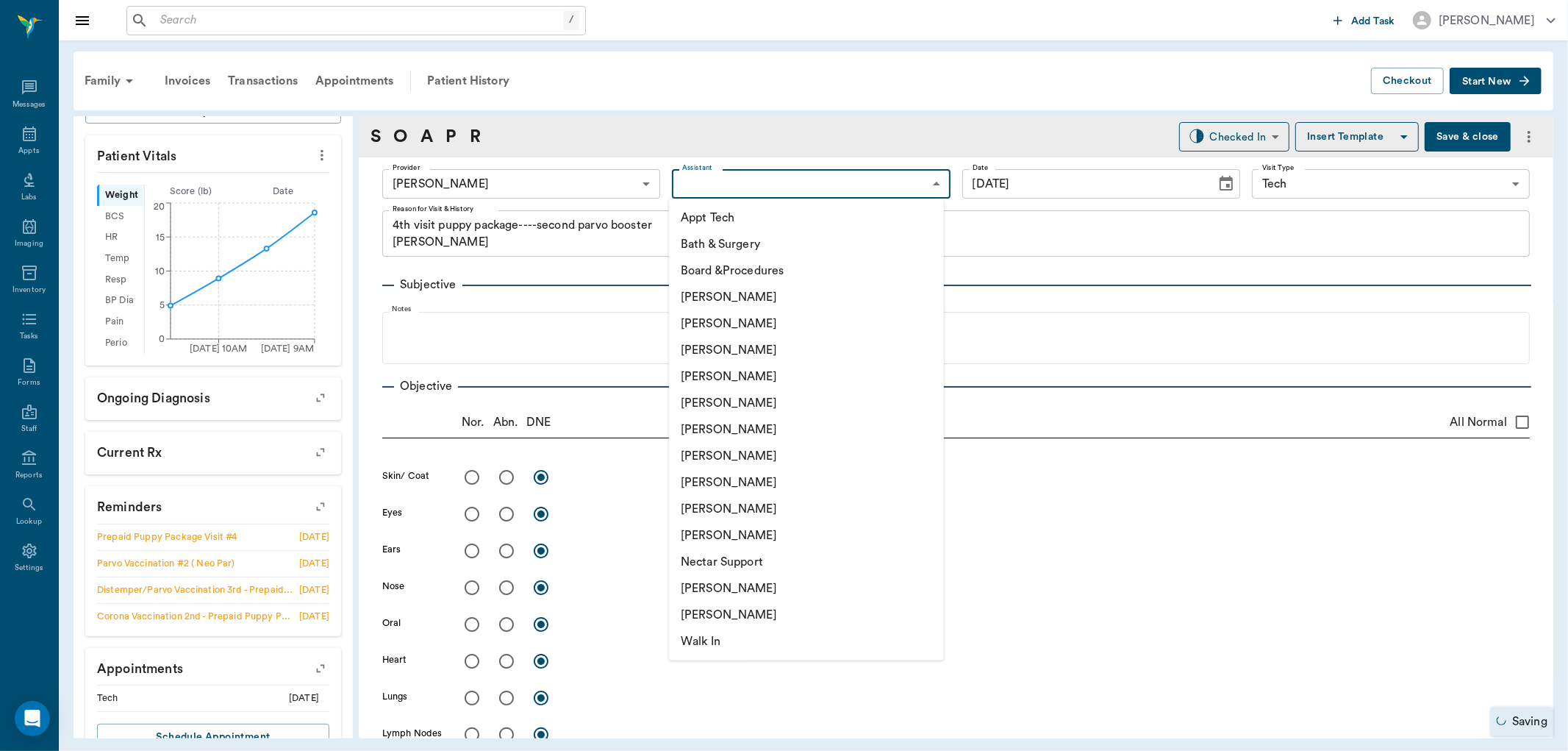
click at [706, 213] on li "Appt Tech" at bounding box center [806, 218] width 275 height 27
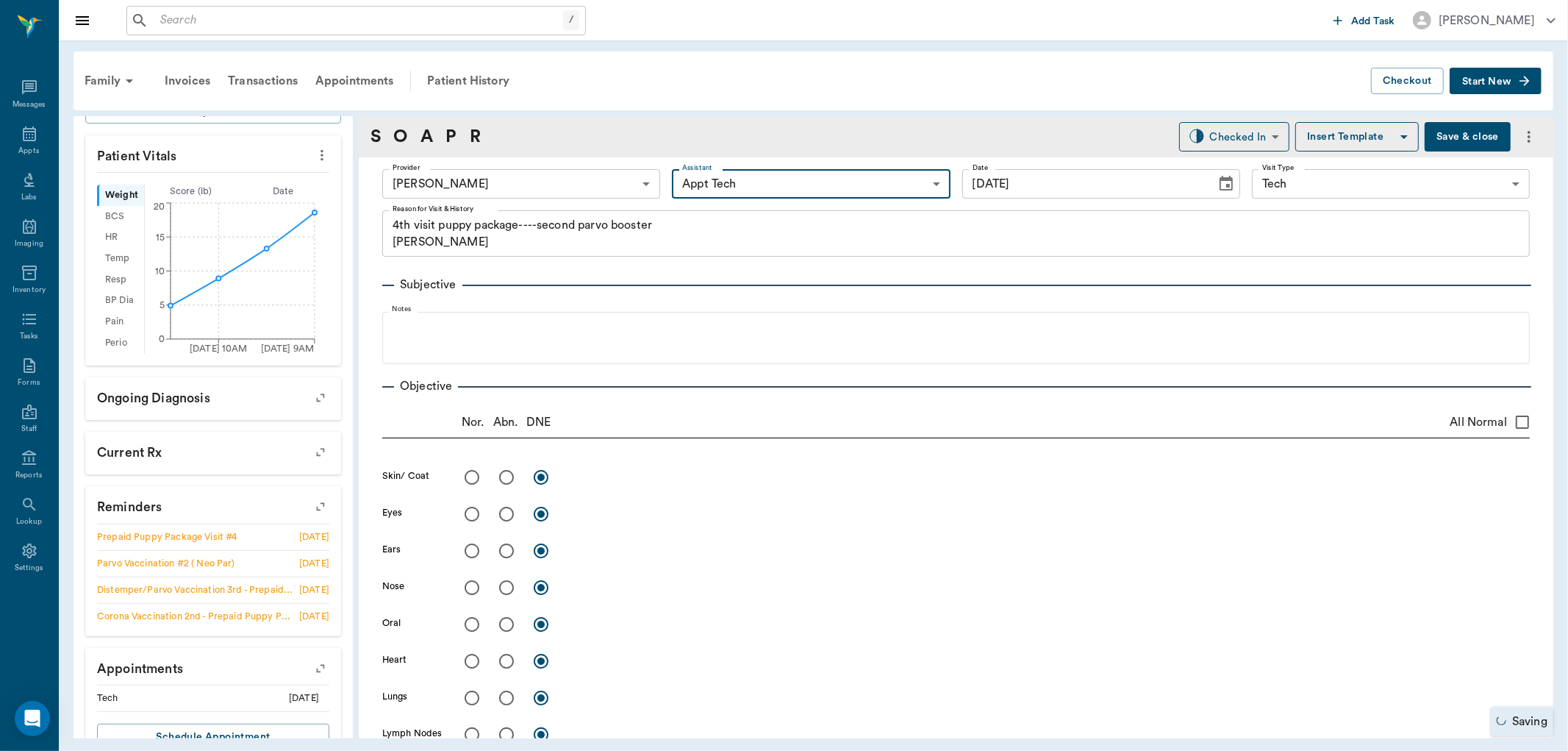
type input "63ec2f075fda476ae8351a4c"
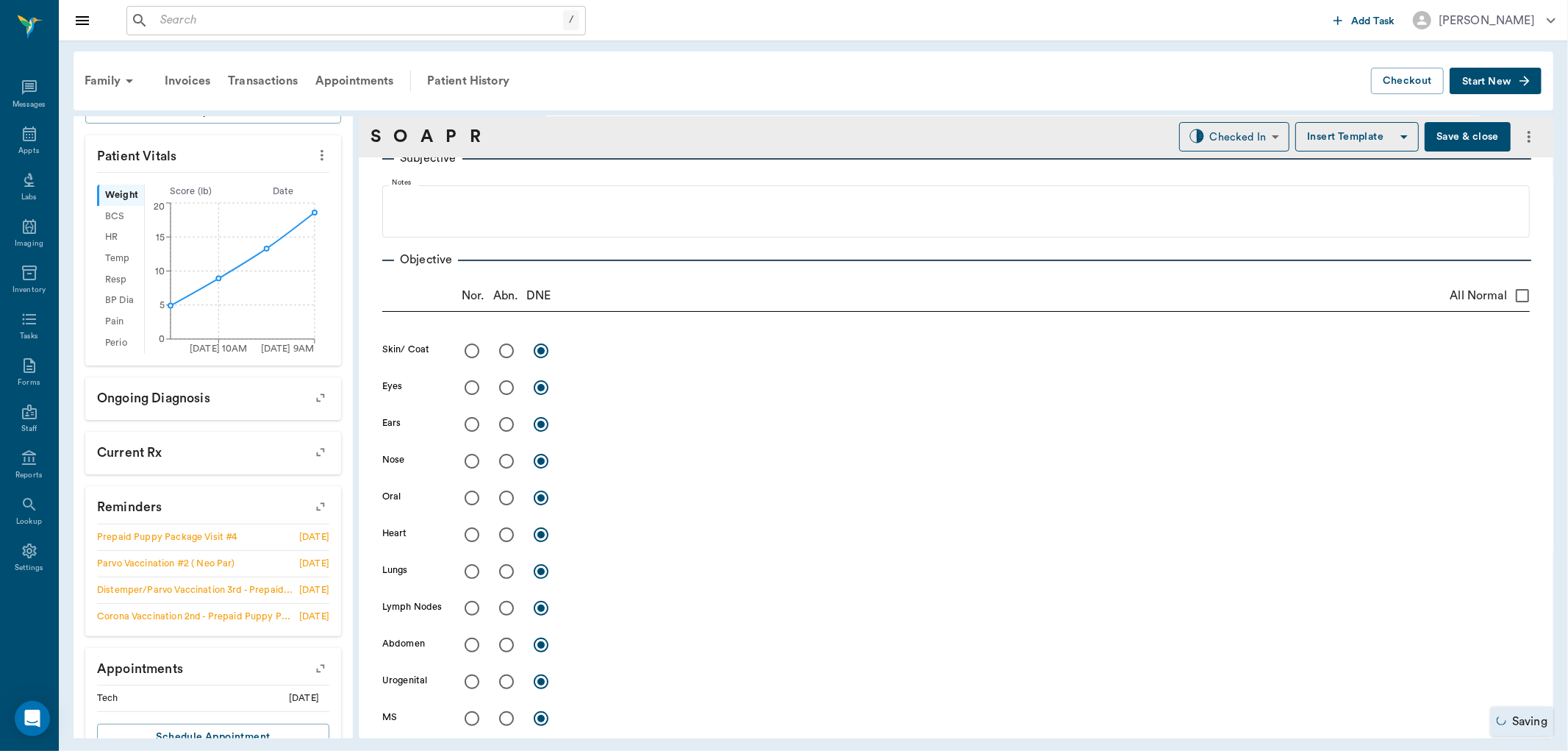
scroll to position [735, 0]
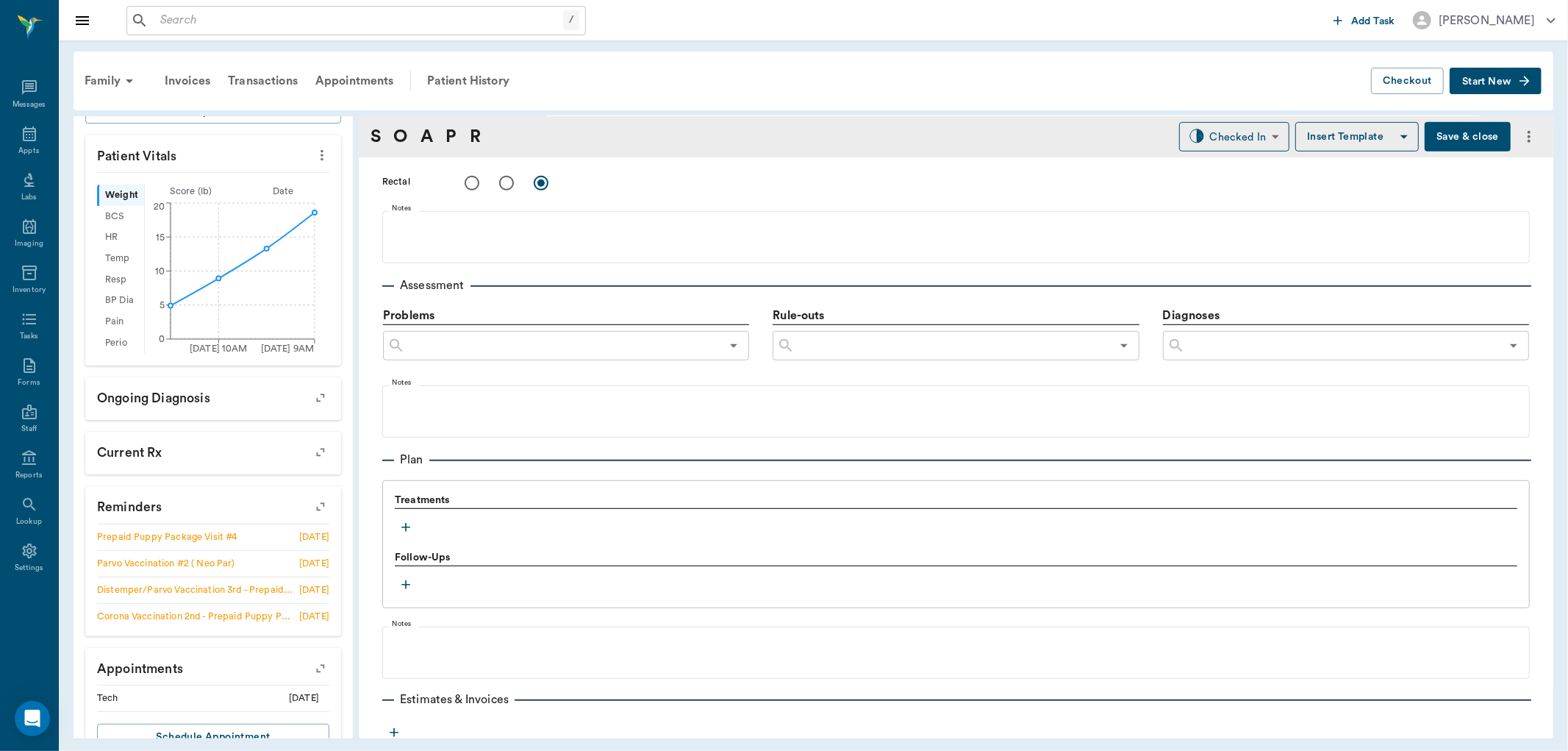
click at [405, 529] on icon "button" at bounding box center [406, 527] width 15 height 15
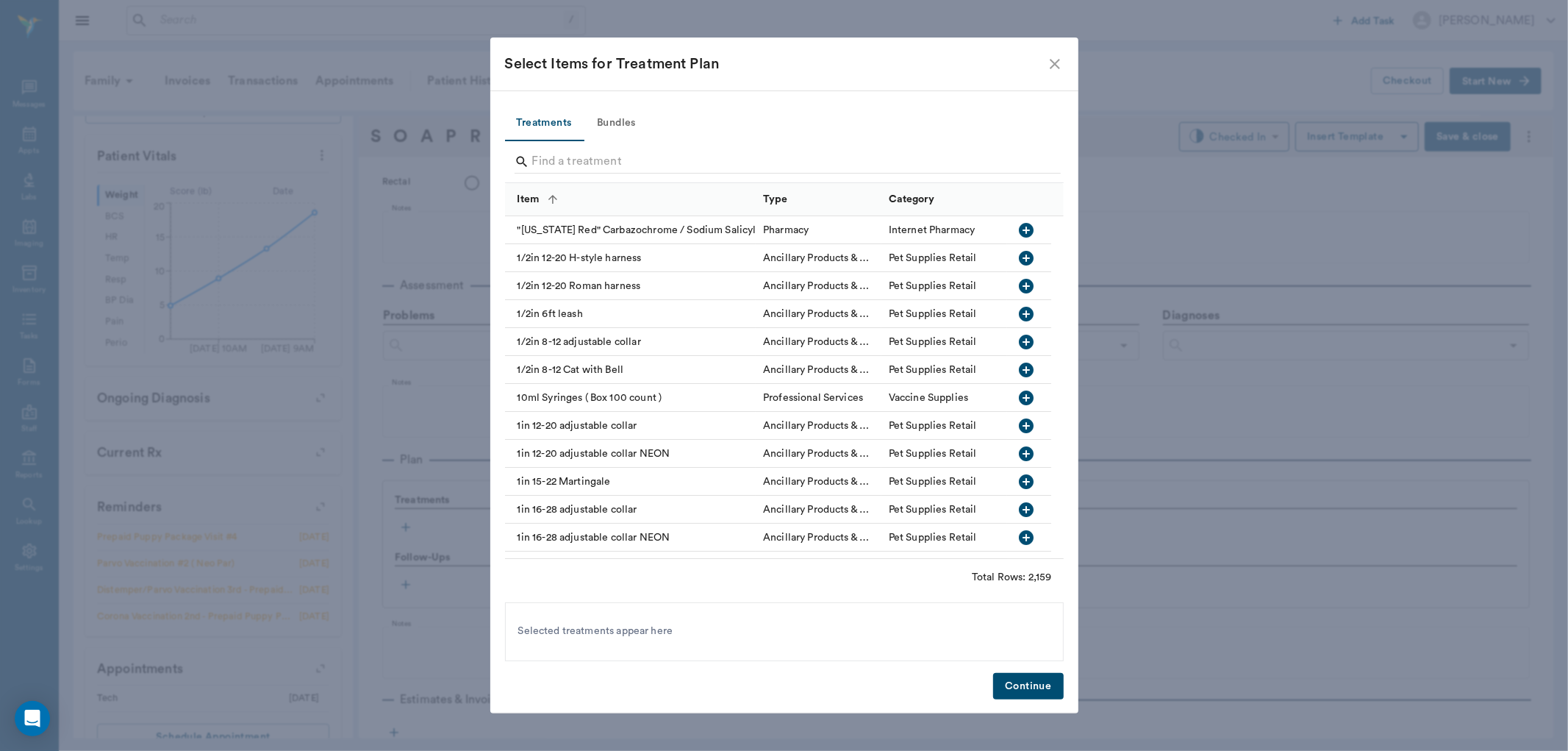
click at [627, 116] on button "Bundles" at bounding box center [617, 123] width 66 height 35
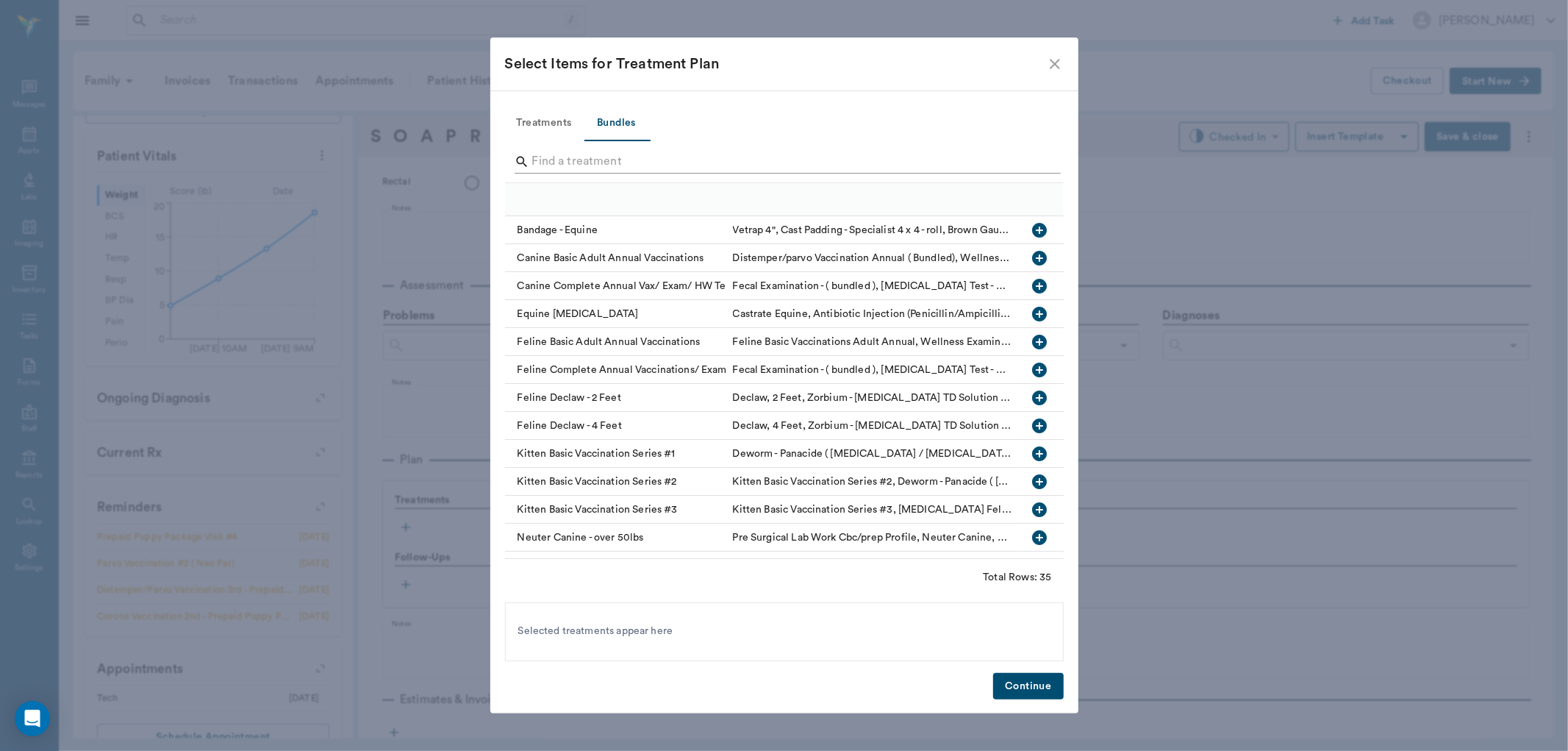
click at [567, 159] on input "Search" at bounding box center [785, 162] width 507 height 23
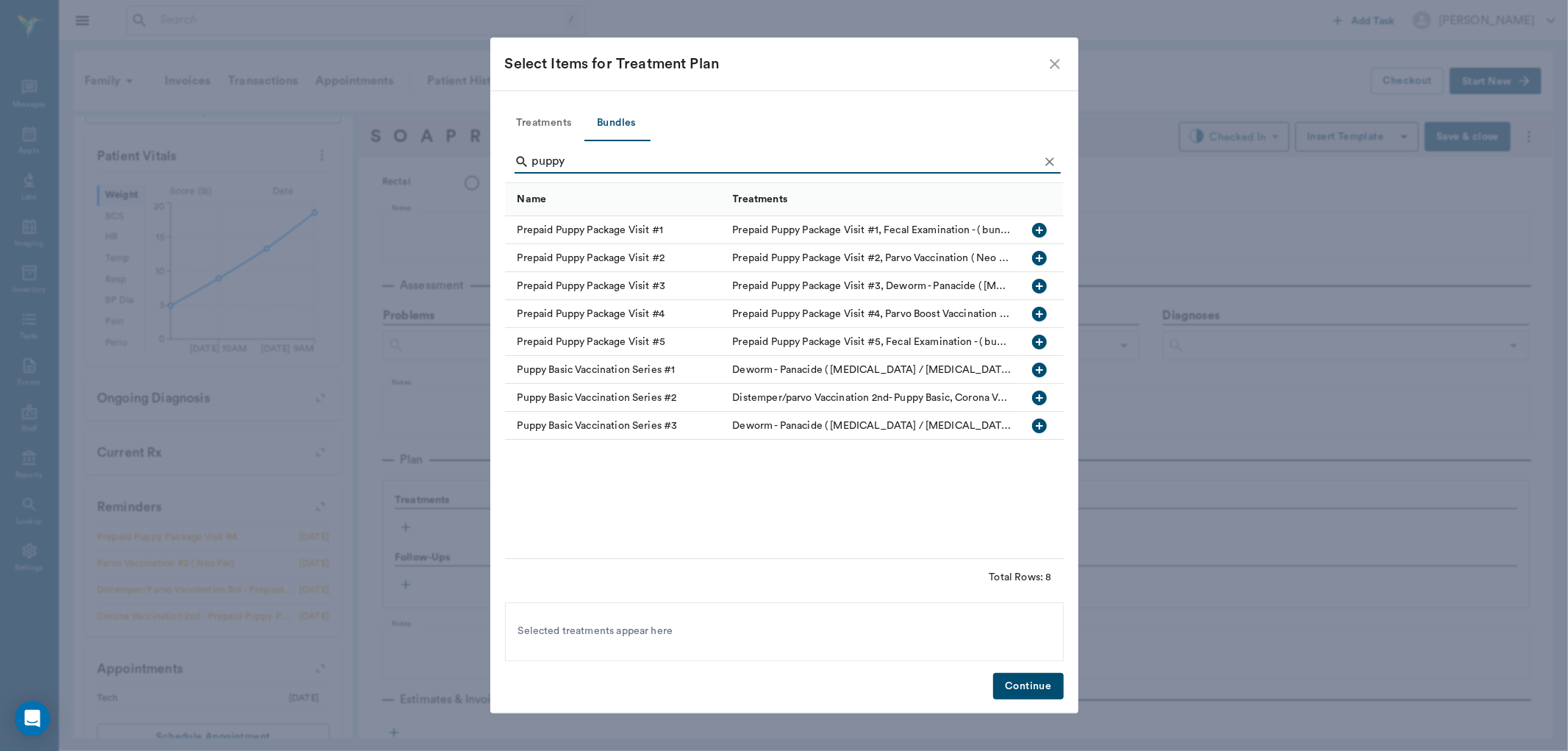
type input "puppy"
click at [1040, 311] on icon "button" at bounding box center [1040, 314] width 18 height 18
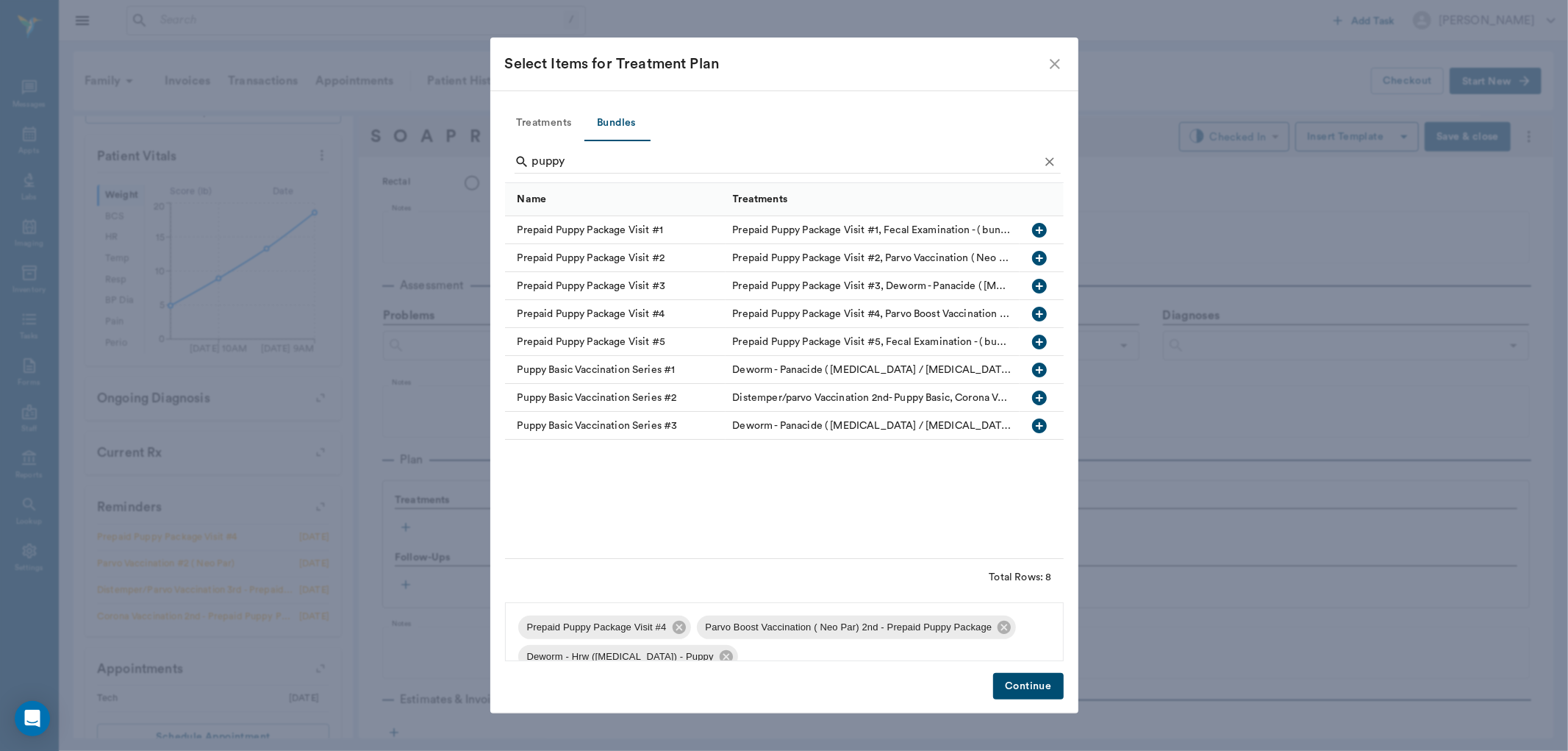
click at [1008, 678] on button "Continue" at bounding box center [1028, 686] width 69 height 27
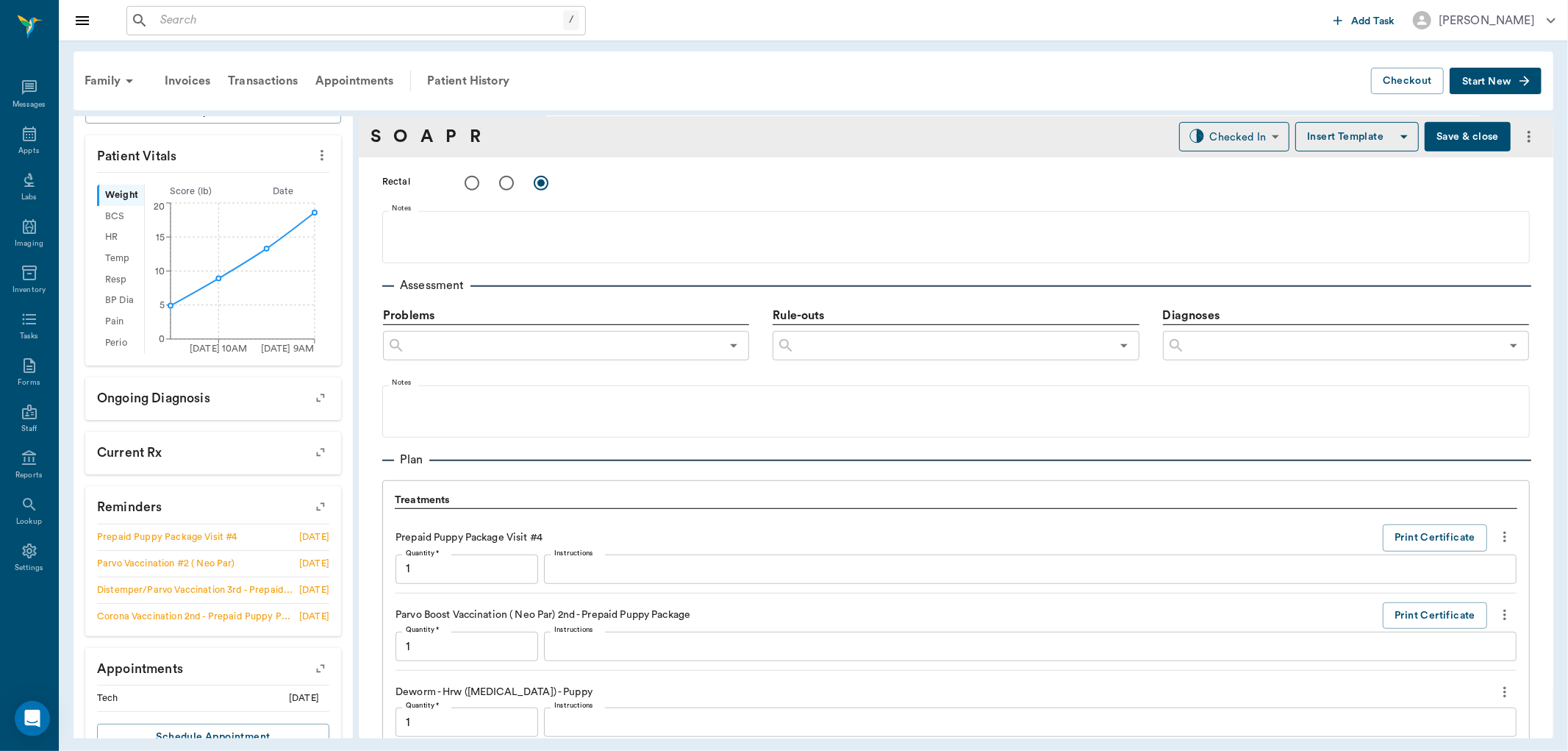
scroll to position [1049, 0]
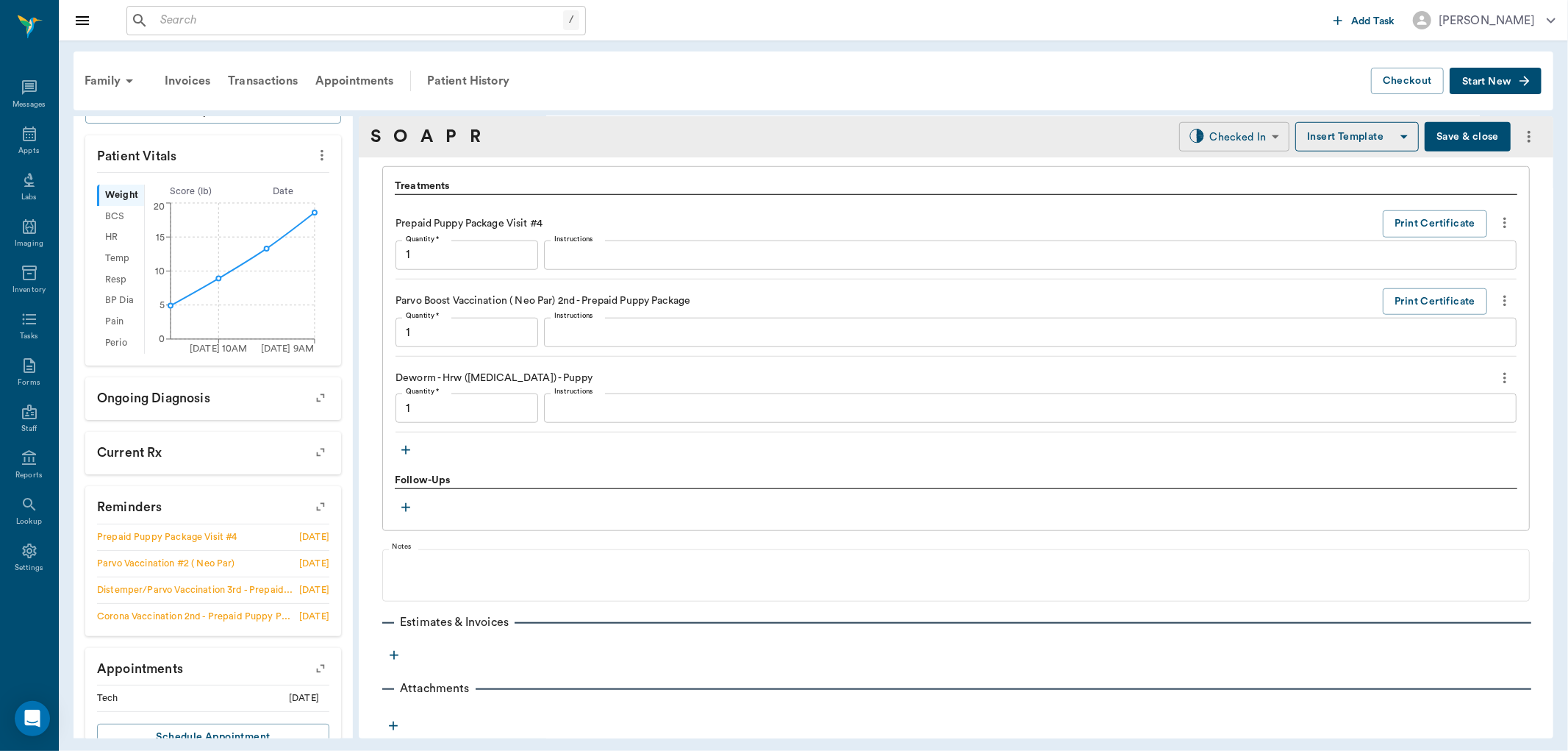
click at [1211, 135] on body "/ ​ Add Task Dr. Bert Ellsworth Nectar Messages Appts Labs Imaging Inventory Ta…" at bounding box center [784, 376] width 1568 height 751
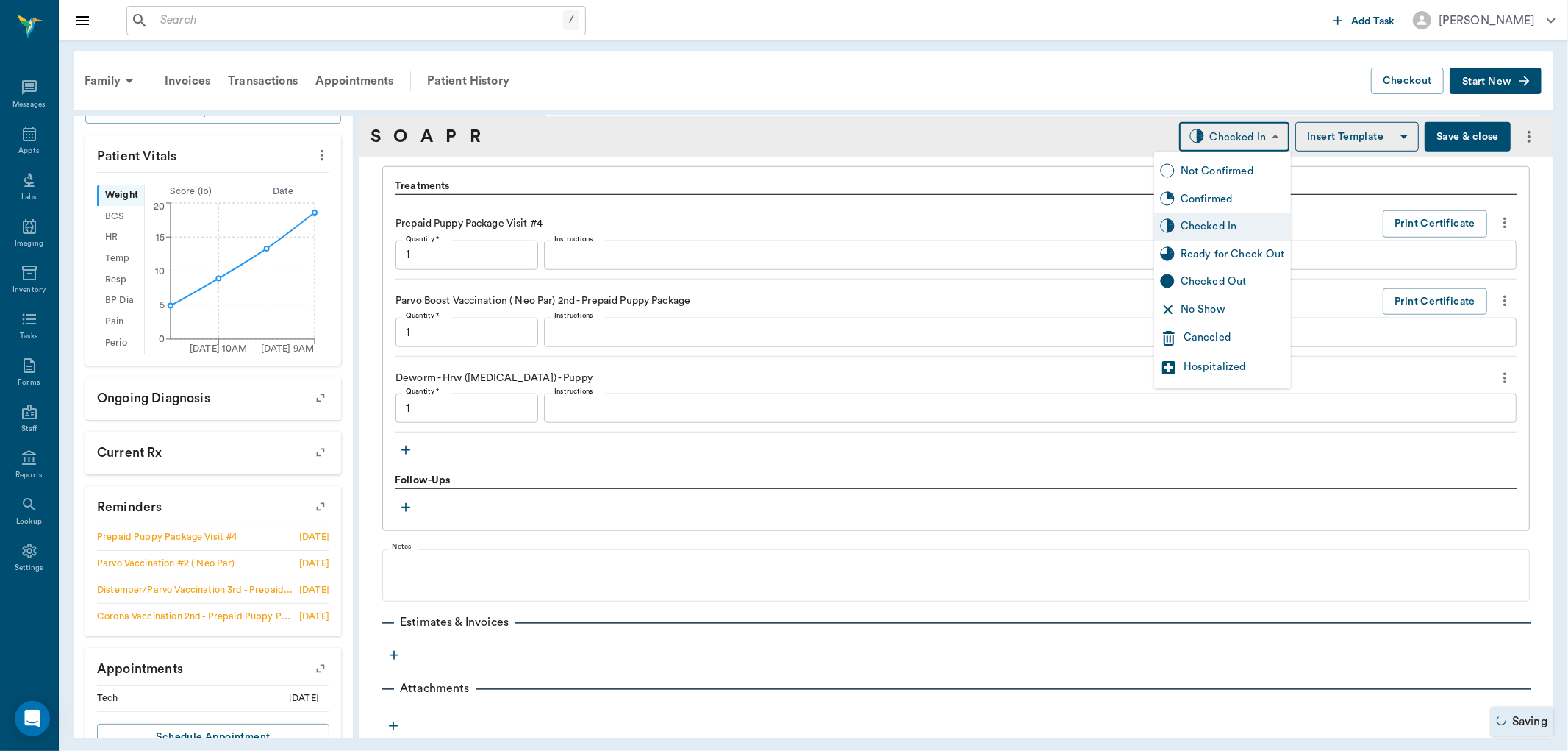
click at [1222, 254] on div "Ready for Check Out" at bounding box center [1233, 254] width 105 height 16
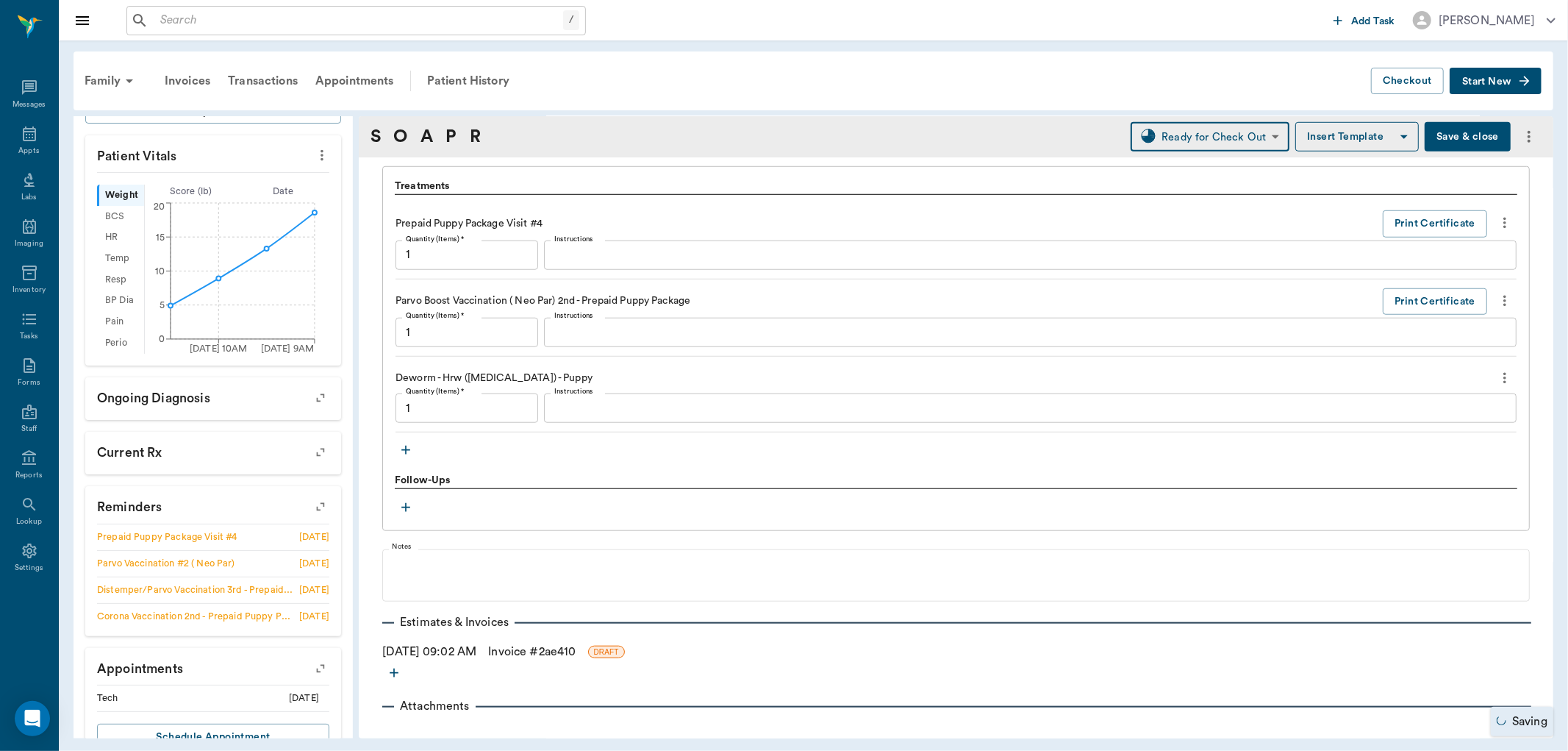
type input "READY_TO_CHECKOUT"
type input "1.00"
click at [23, 140] on icon at bounding box center [29, 133] width 13 height 15
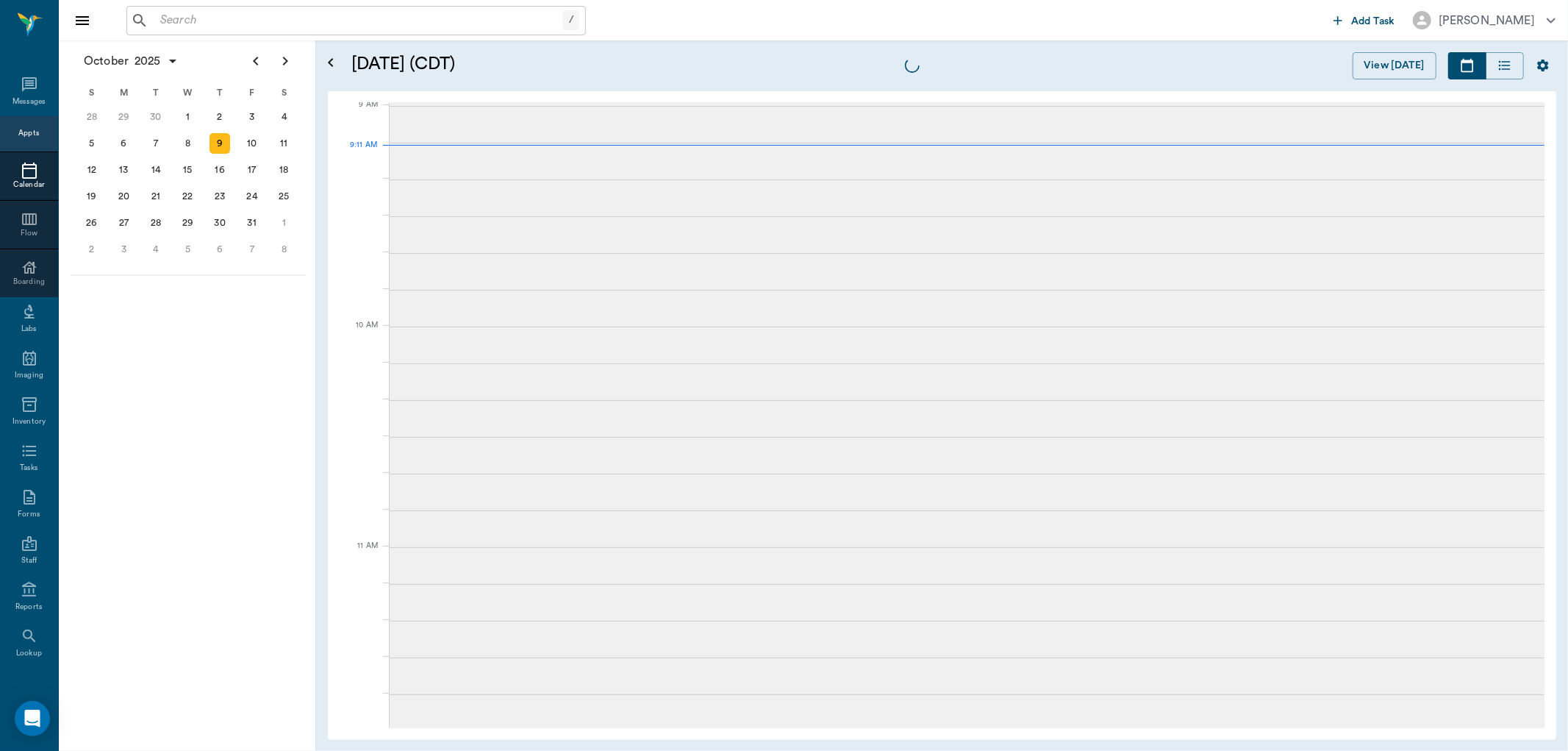
scroll to position [224, 0]
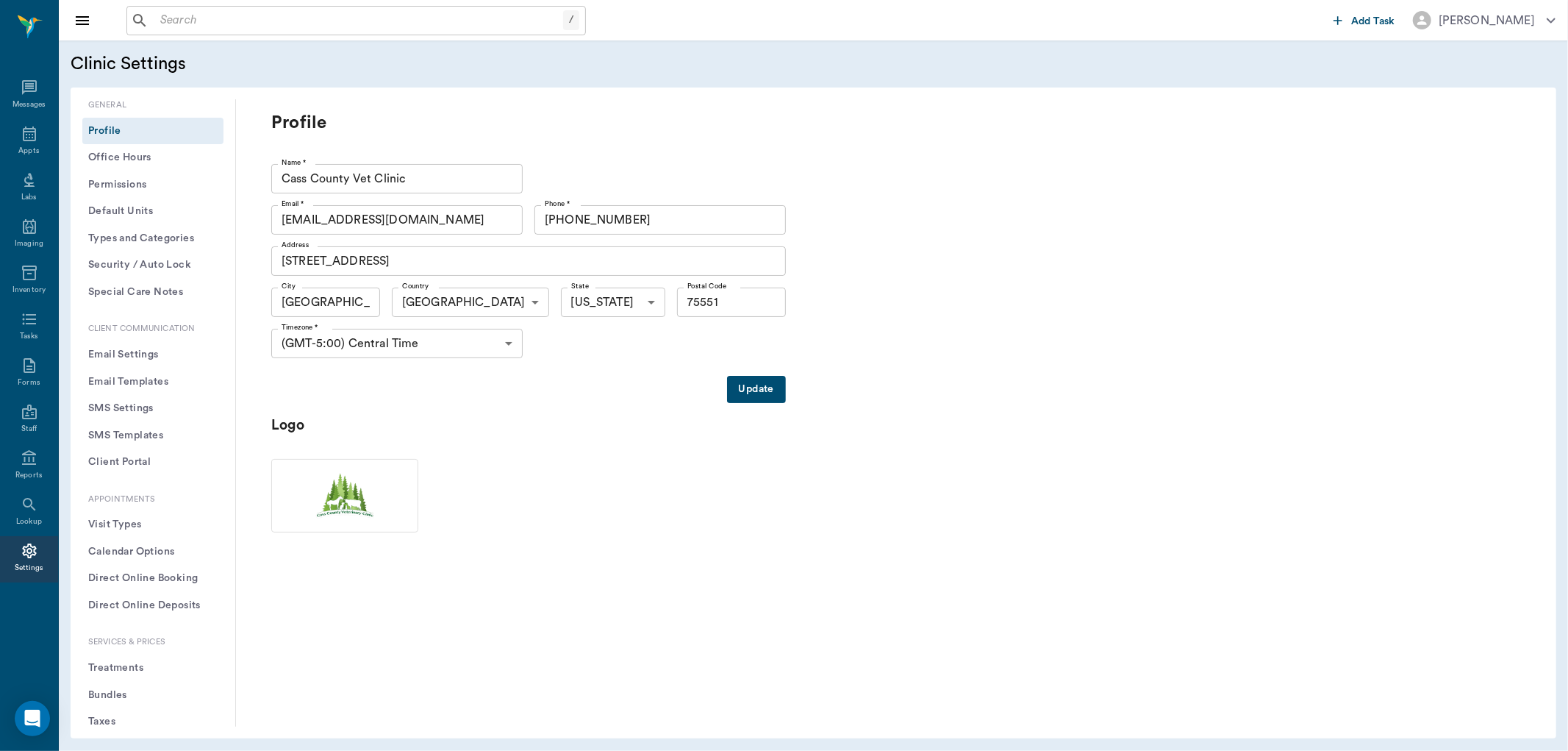
click at [121, 670] on button "Treatments" at bounding box center [152, 667] width 141 height 27
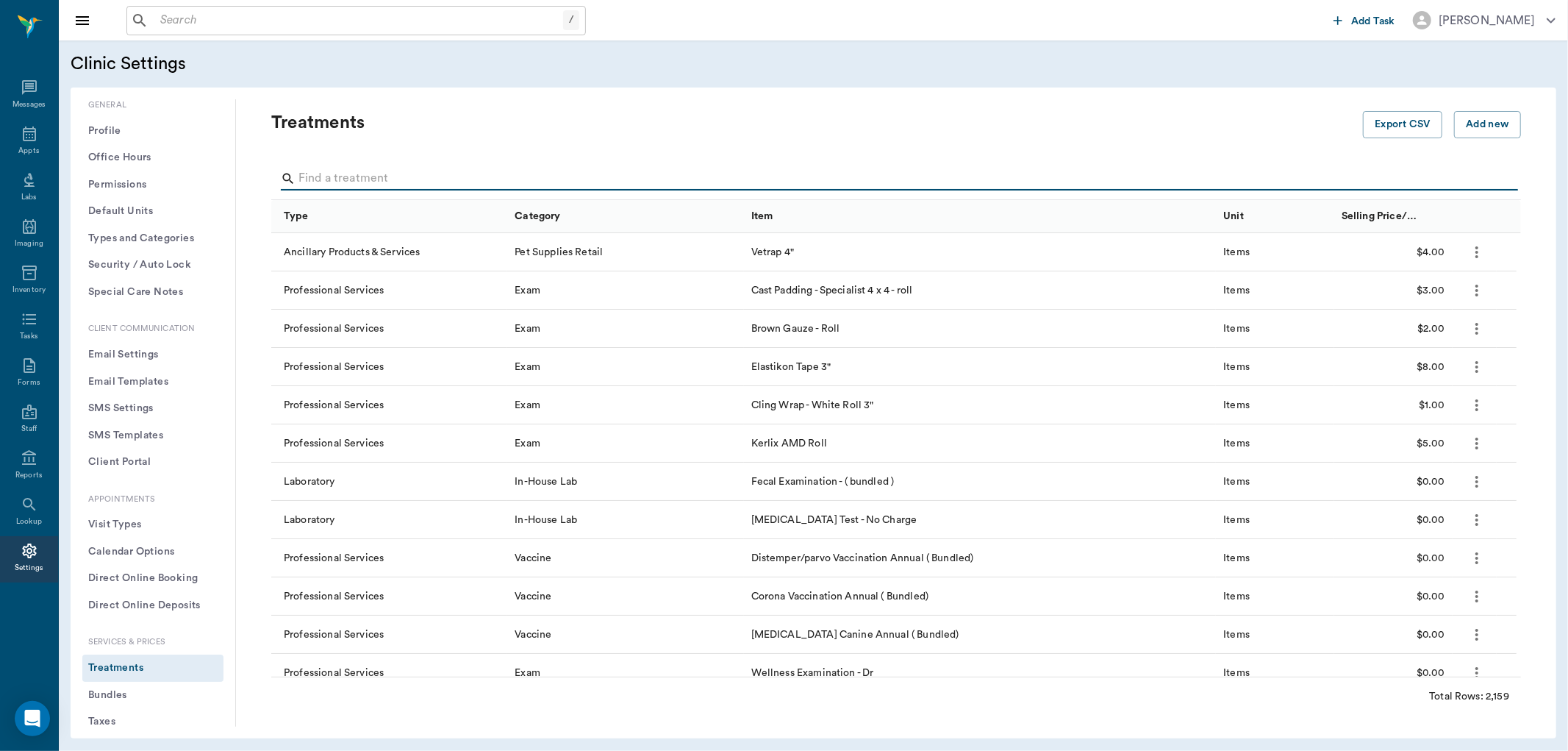
click at [482, 181] on input "Search" at bounding box center [897, 179] width 1197 height 23
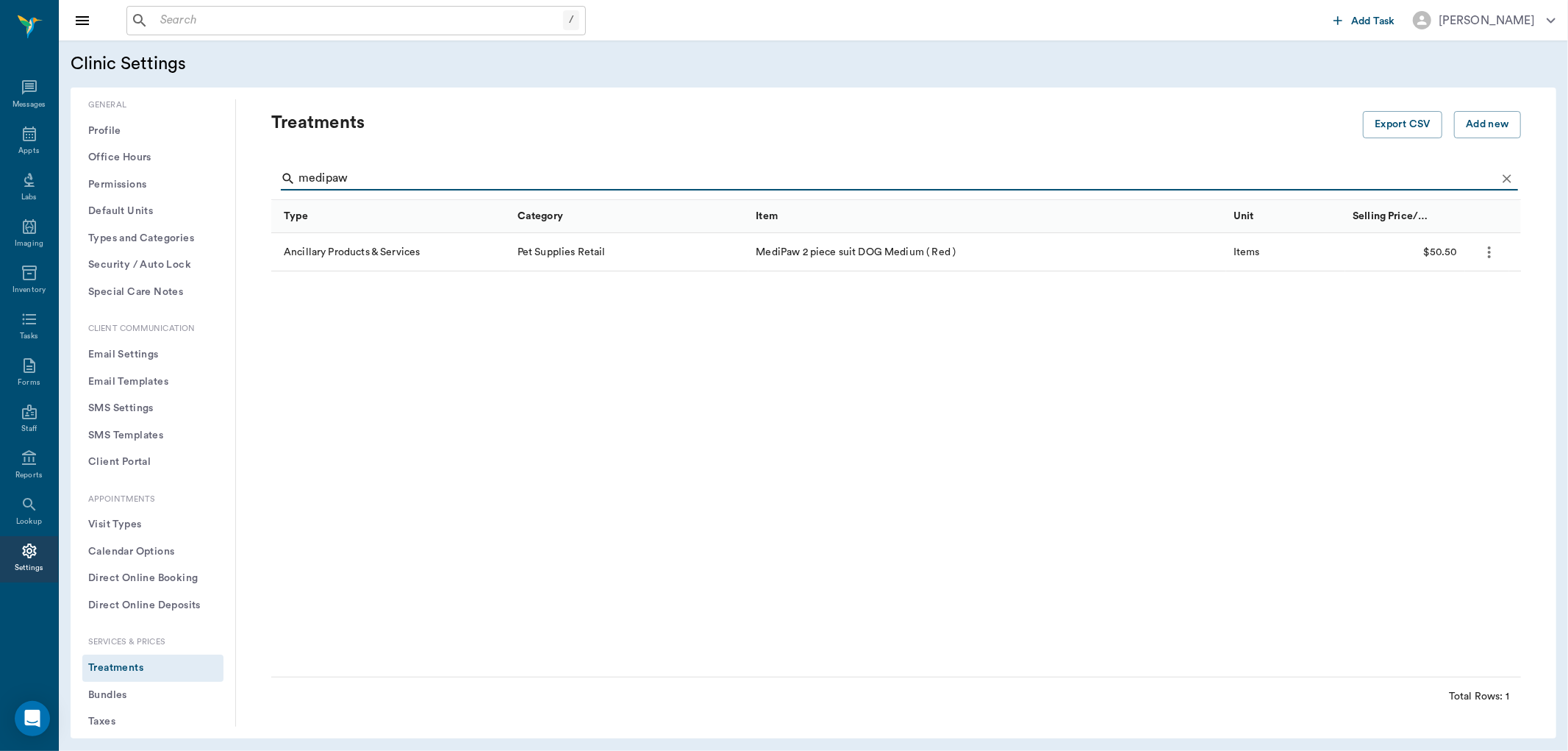
type input "medipaw"
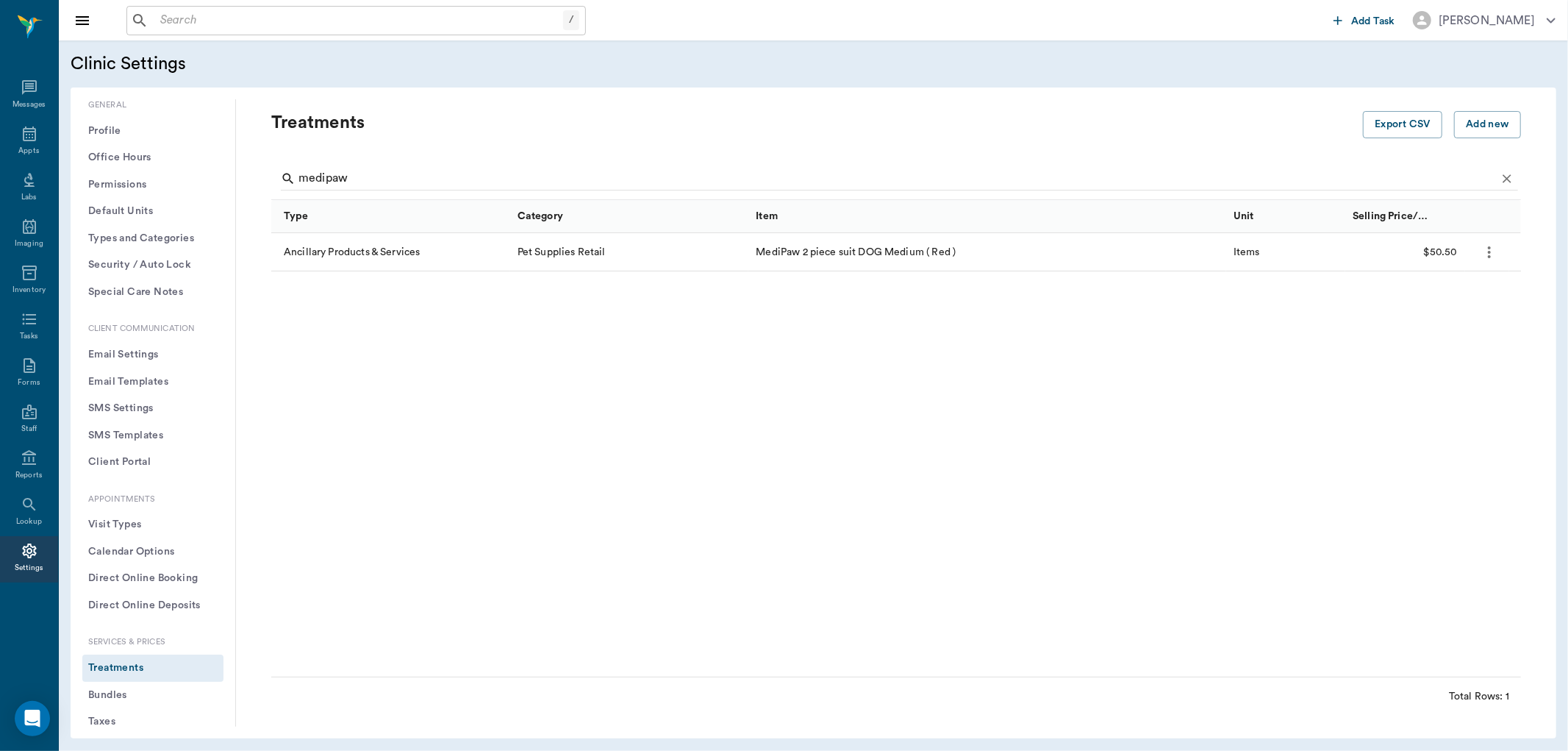
click at [1488, 255] on icon "more" at bounding box center [1489, 252] width 3 height 12
click at [1447, 289] on p "Edit Treatment" at bounding box center [1437, 291] width 80 height 18
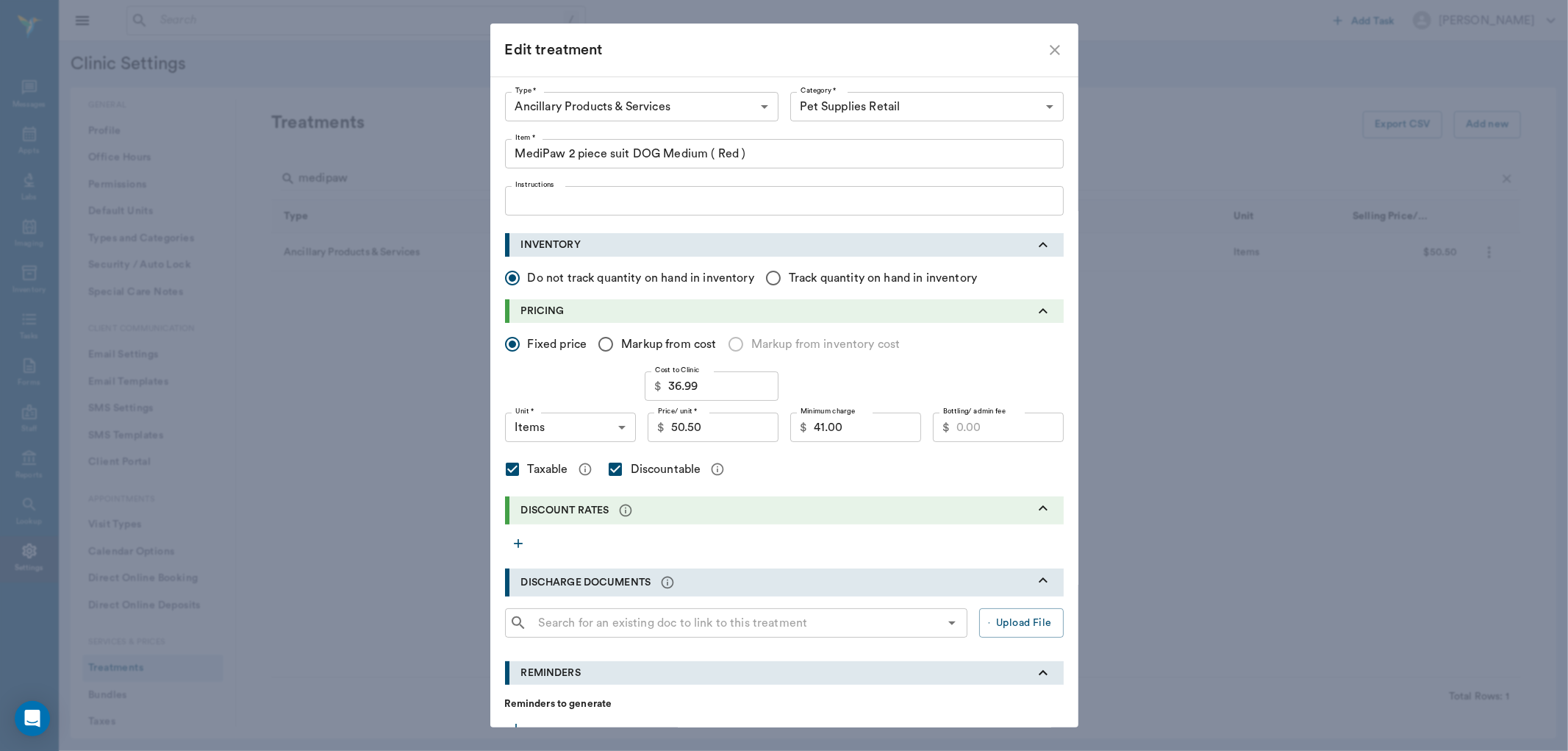
click at [1049, 52] on icon "close" at bounding box center [1054, 50] width 18 height 18
checkbox input "false"
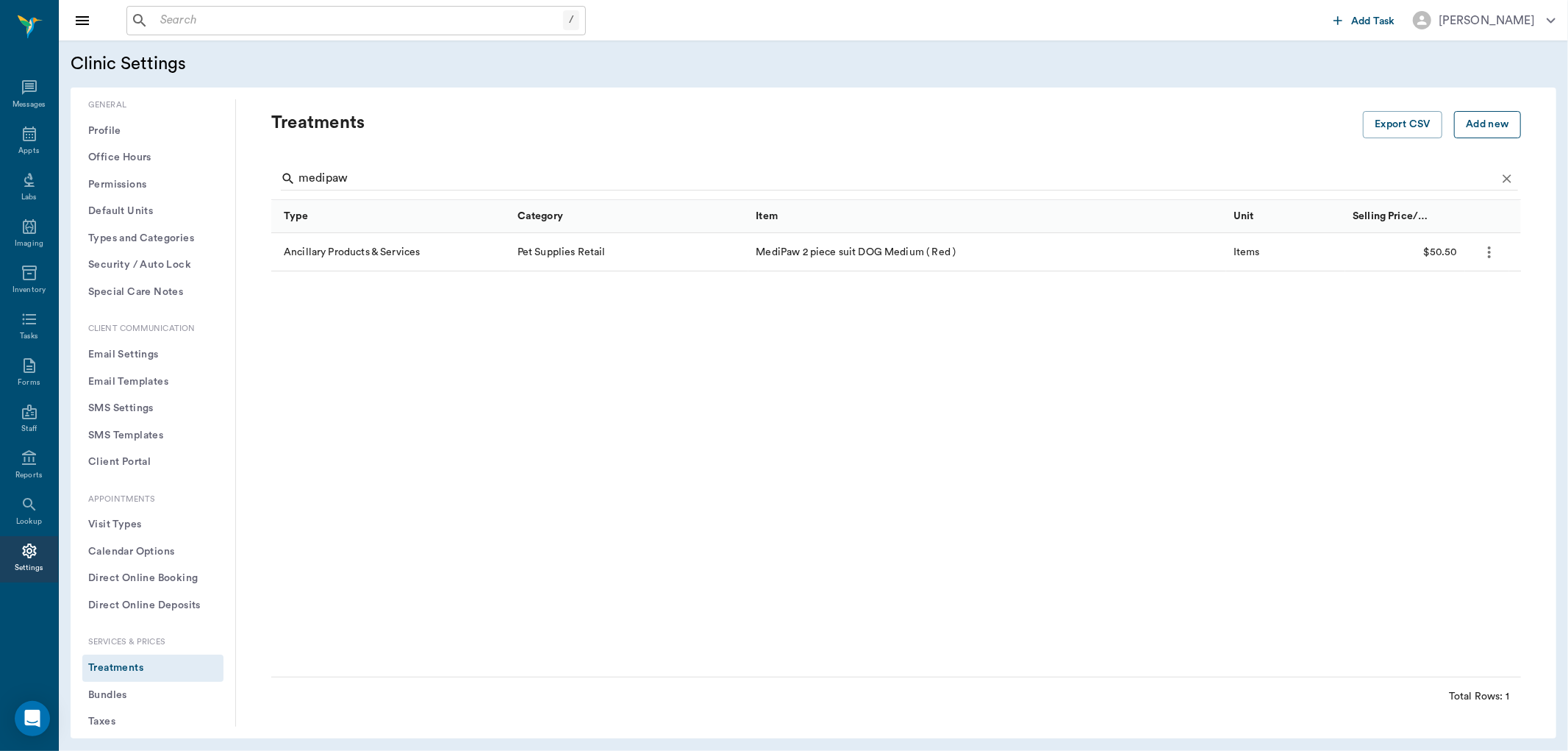
click at [1477, 126] on button "Add new" at bounding box center [1488, 124] width 67 height 27
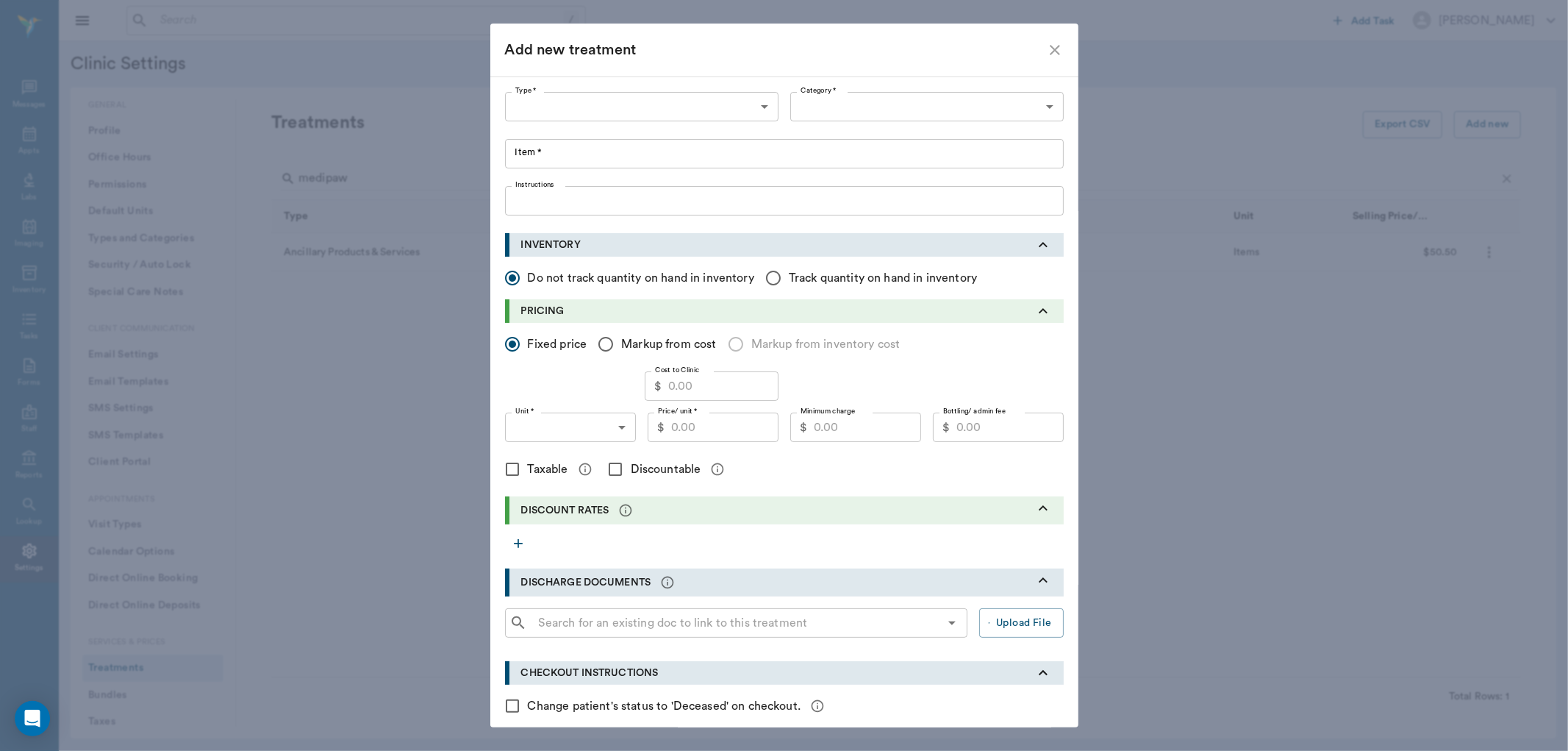
click at [593, 101] on body "/ ​ Add Task [PERSON_NAME] Nectar Messages Appts Labs Imaging Inventory Tasks F…" at bounding box center [784, 376] width 1568 height 751
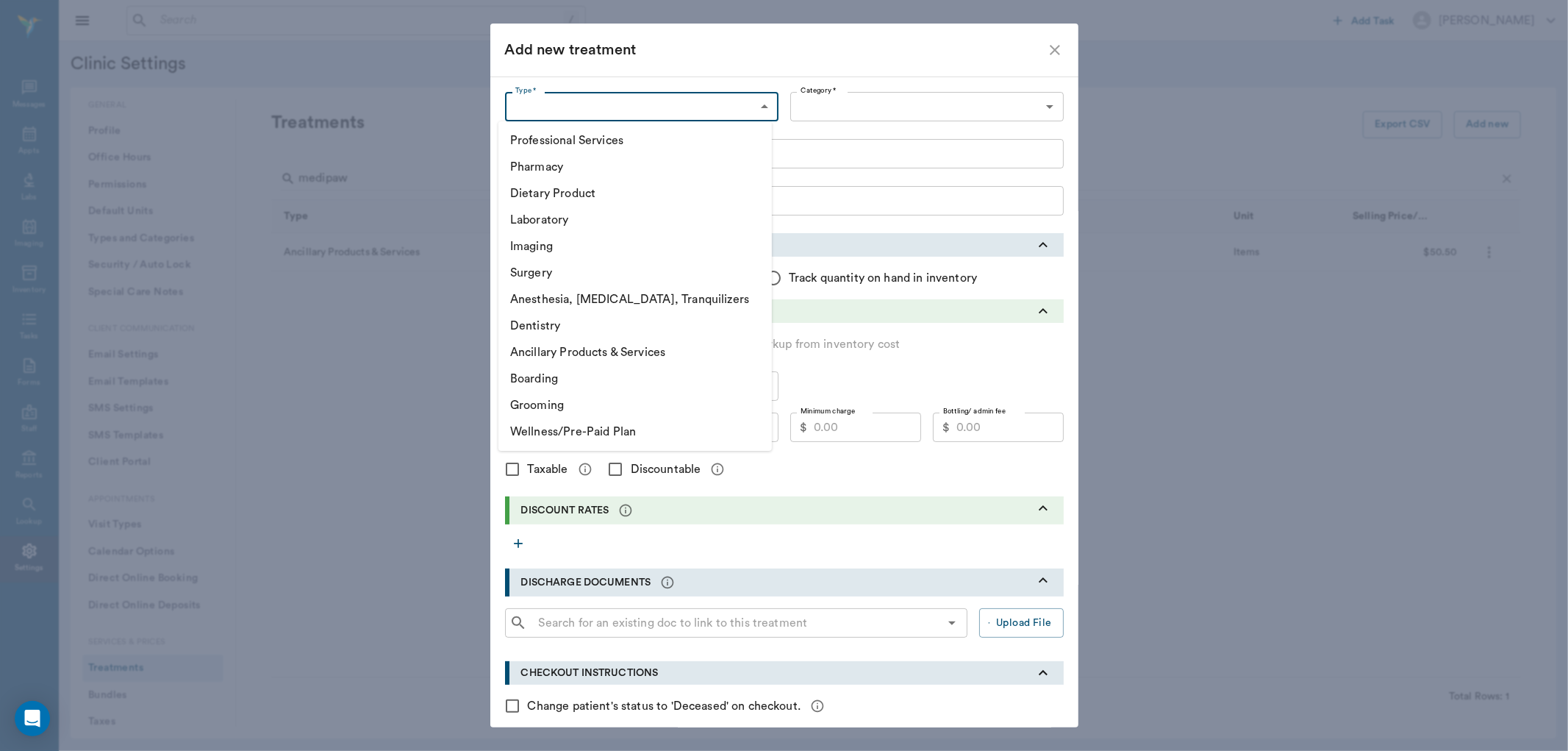
click at [1046, 44] on div at bounding box center [784, 376] width 1568 height 751
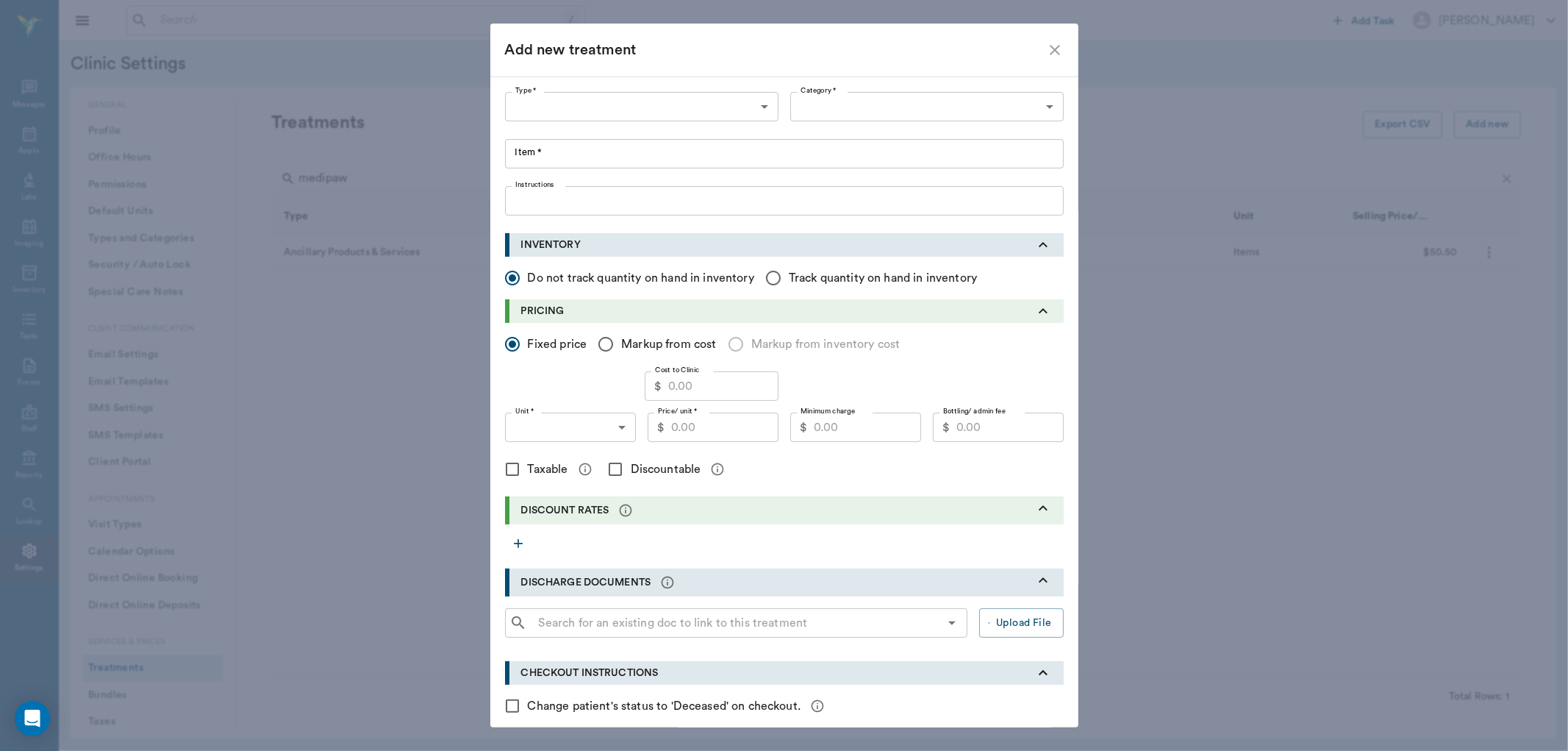
click at [1050, 48] on icon "close" at bounding box center [1054, 49] width 10 height 10
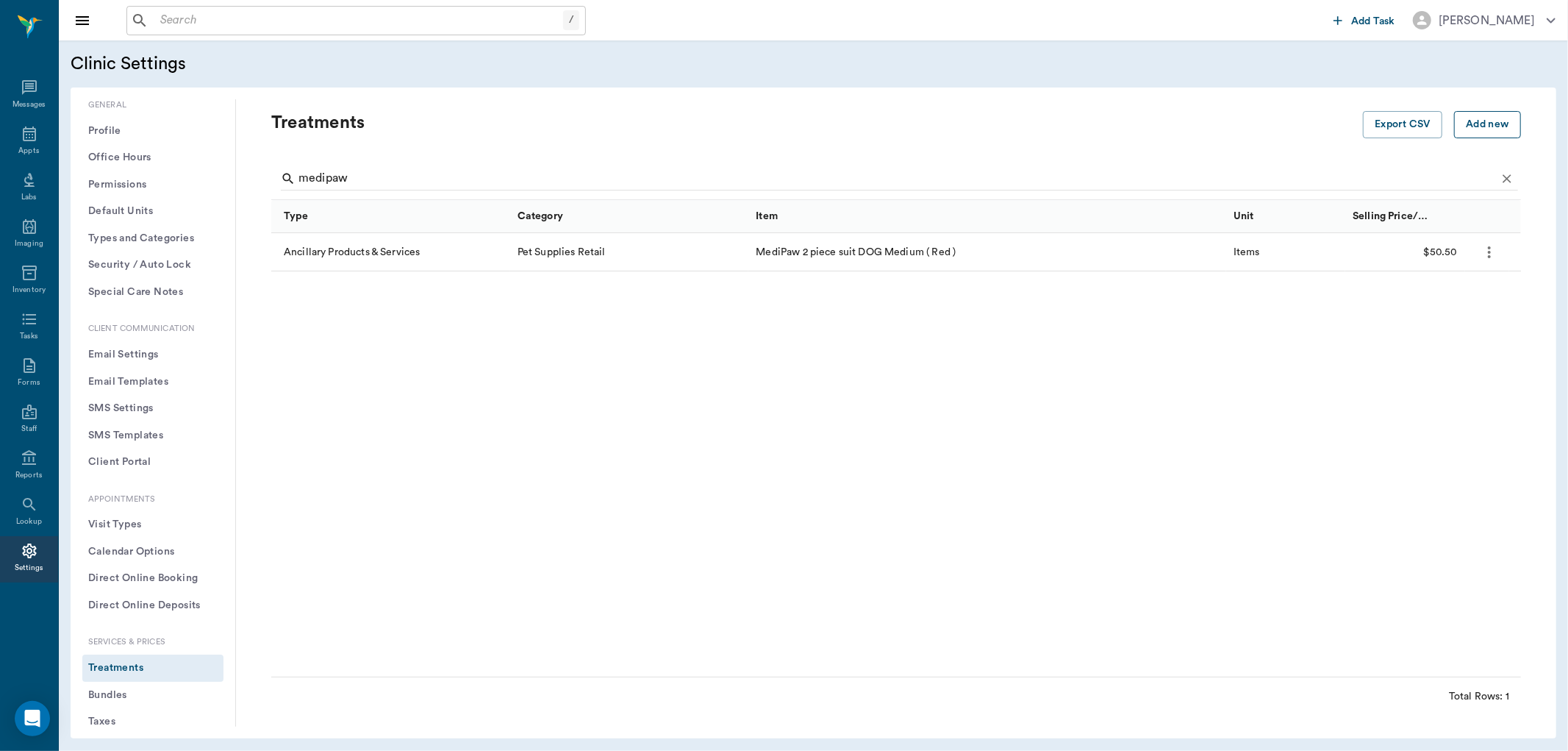
click at [1471, 128] on button "Add new" at bounding box center [1488, 124] width 67 height 27
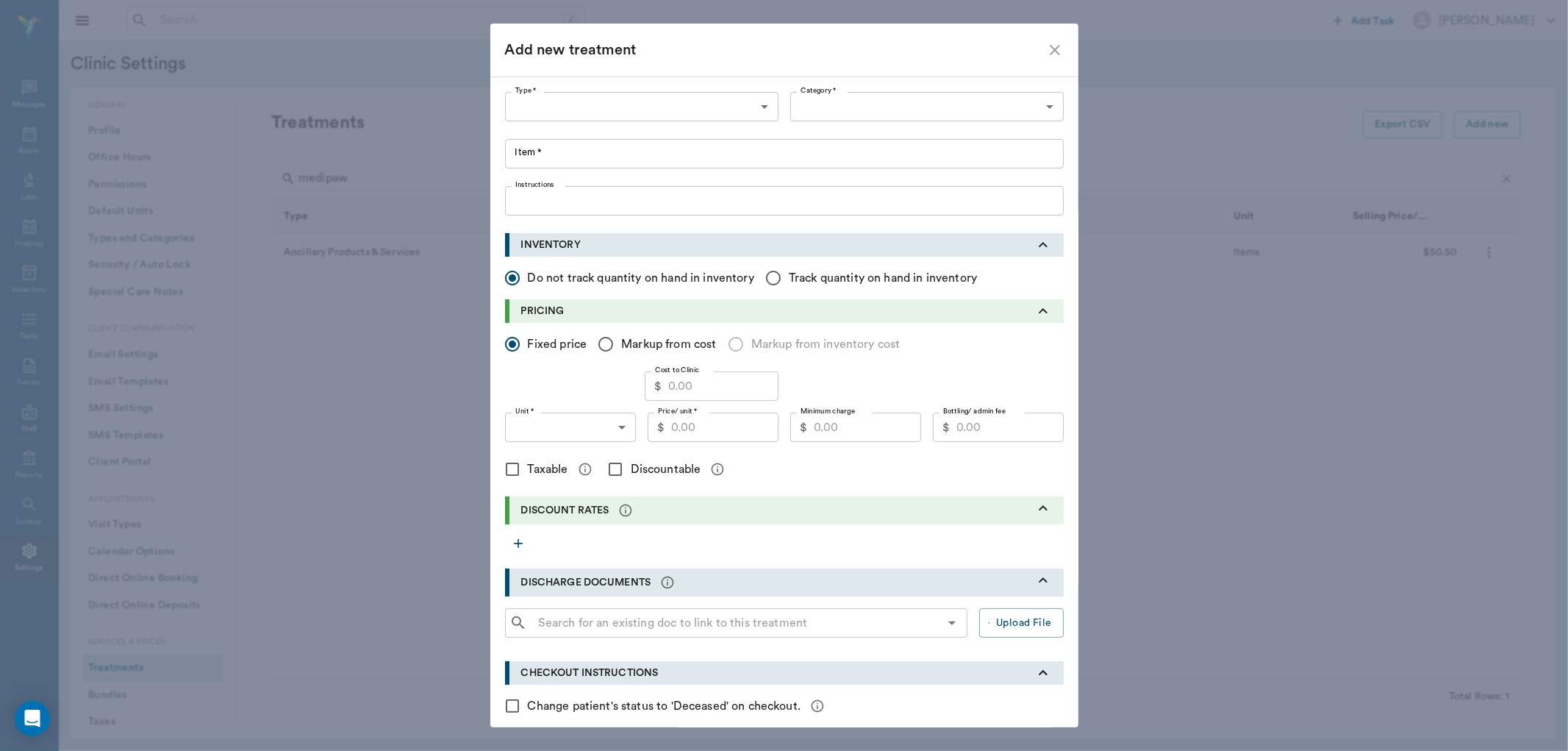
click at [723, 112] on body "/ ​ Add Task Dr. Bert Ellsworth Nectar Messages Appts Labs Imaging Inventory Ta…" at bounding box center [784, 376] width 1568 height 751
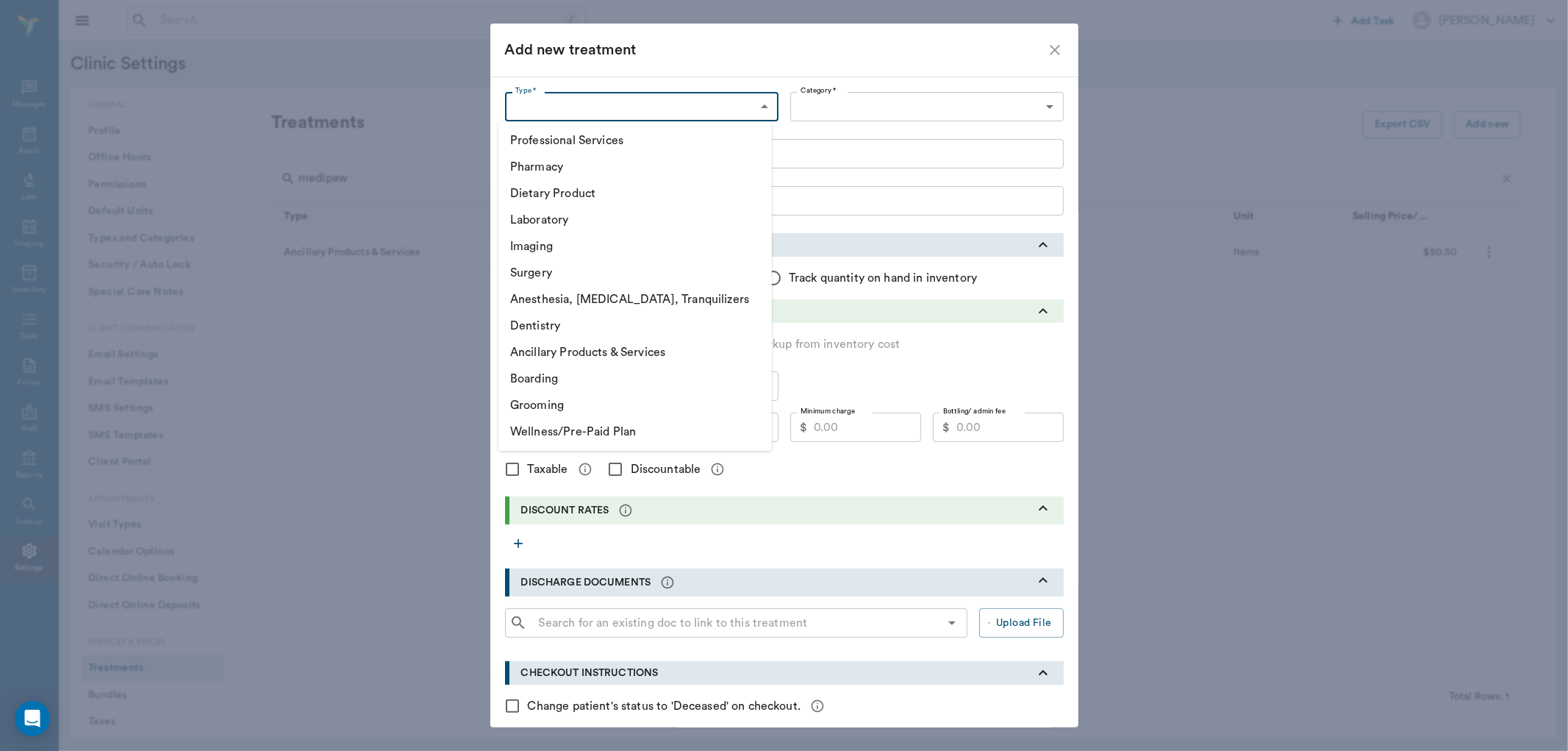
click at [655, 356] on li "Ancillary Products & Services" at bounding box center [635, 352] width 273 height 27
type input "5800"
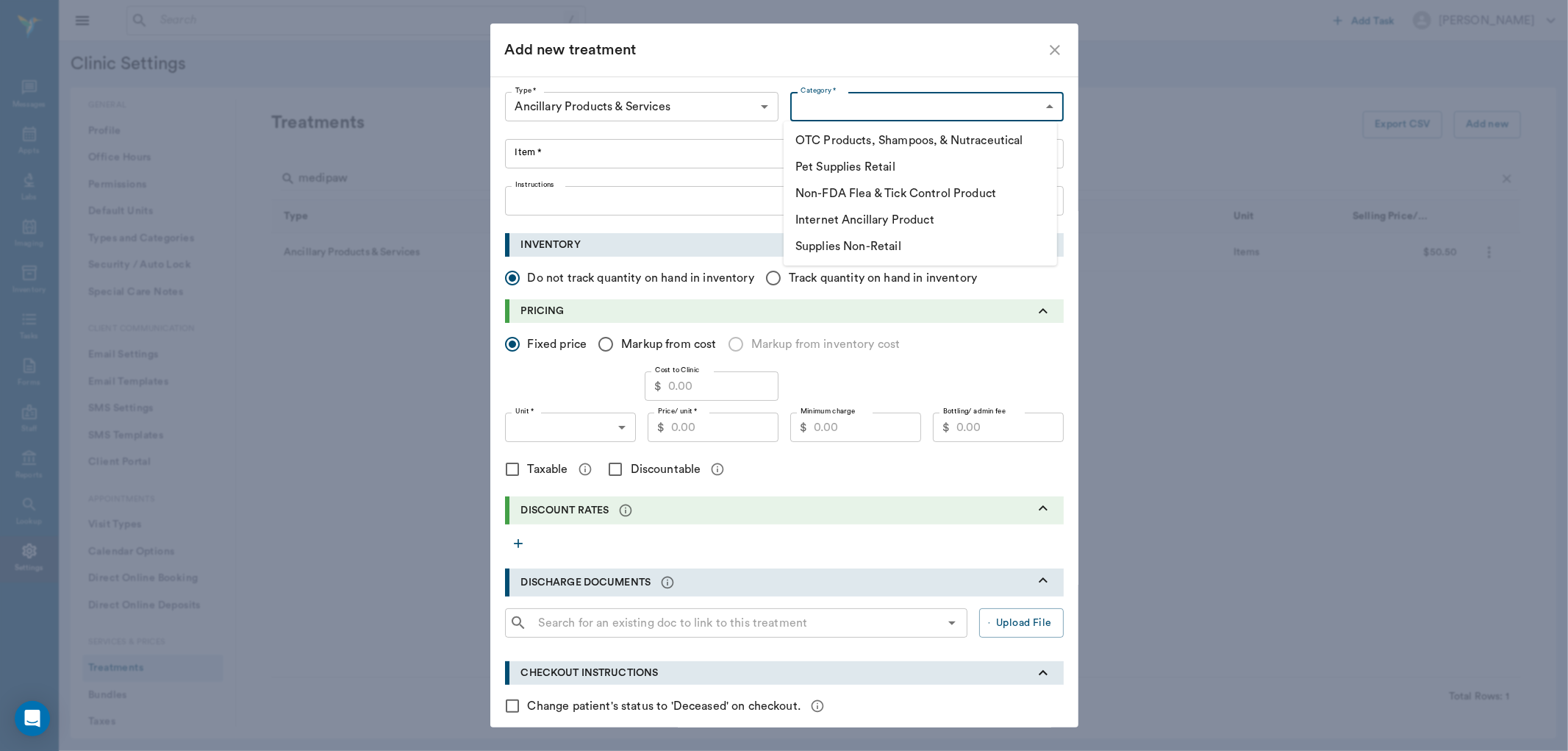
click at [869, 94] on body "/ ​ Add Task Dr. Bert Ellsworth Nectar Messages Appts Labs Imaging Inventory Ta…" at bounding box center [784, 376] width 1568 height 751
click at [863, 167] on li "Pet Supplies Retail" at bounding box center [920, 167] width 273 height 27
type input "5802"
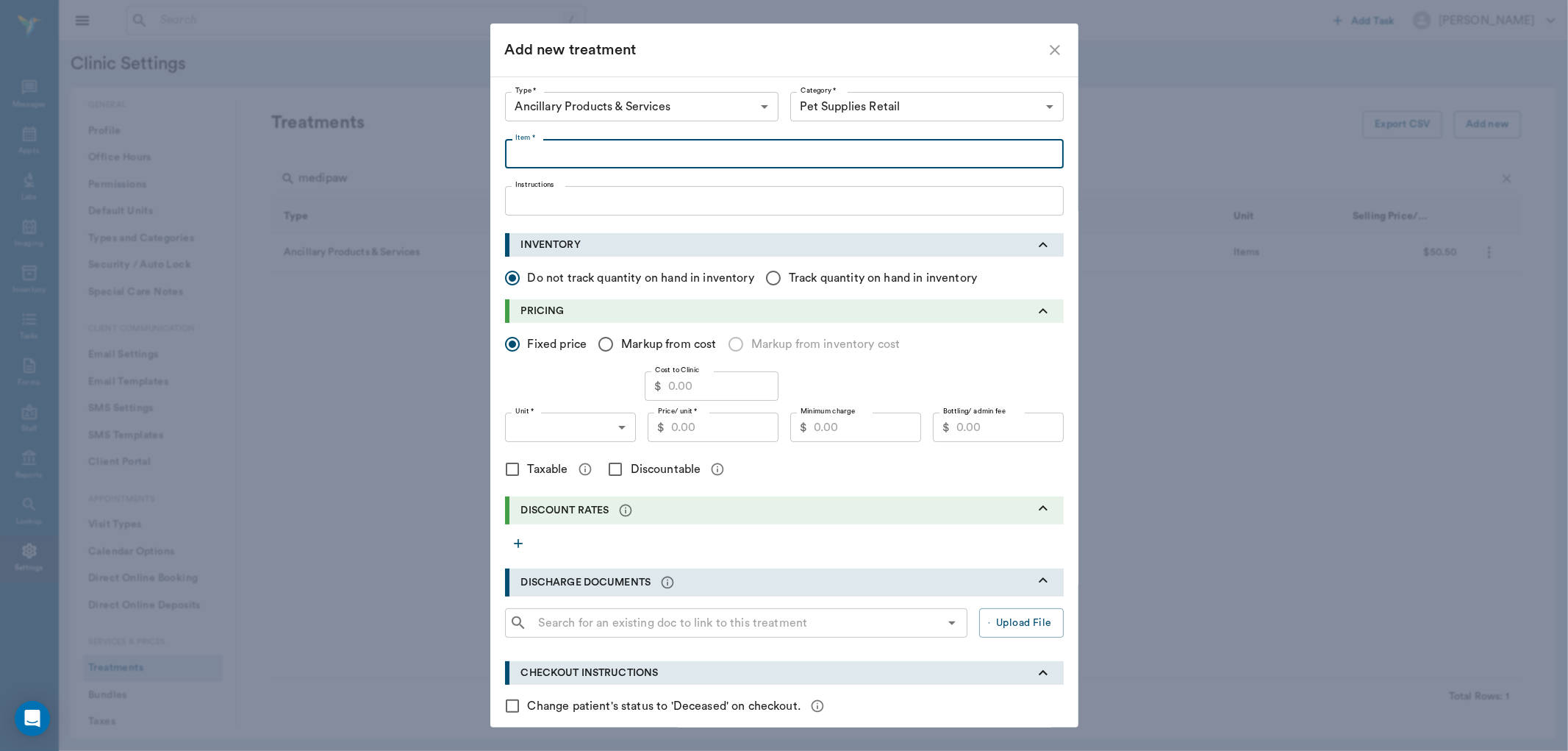
click at [574, 145] on input "Item *" at bounding box center [784, 154] width 559 height 30
type input "MediPaw 2 piece Body Suit - Cat"
click at [716, 392] on input "Cost to Clinic" at bounding box center [723, 386] width 110 height 30
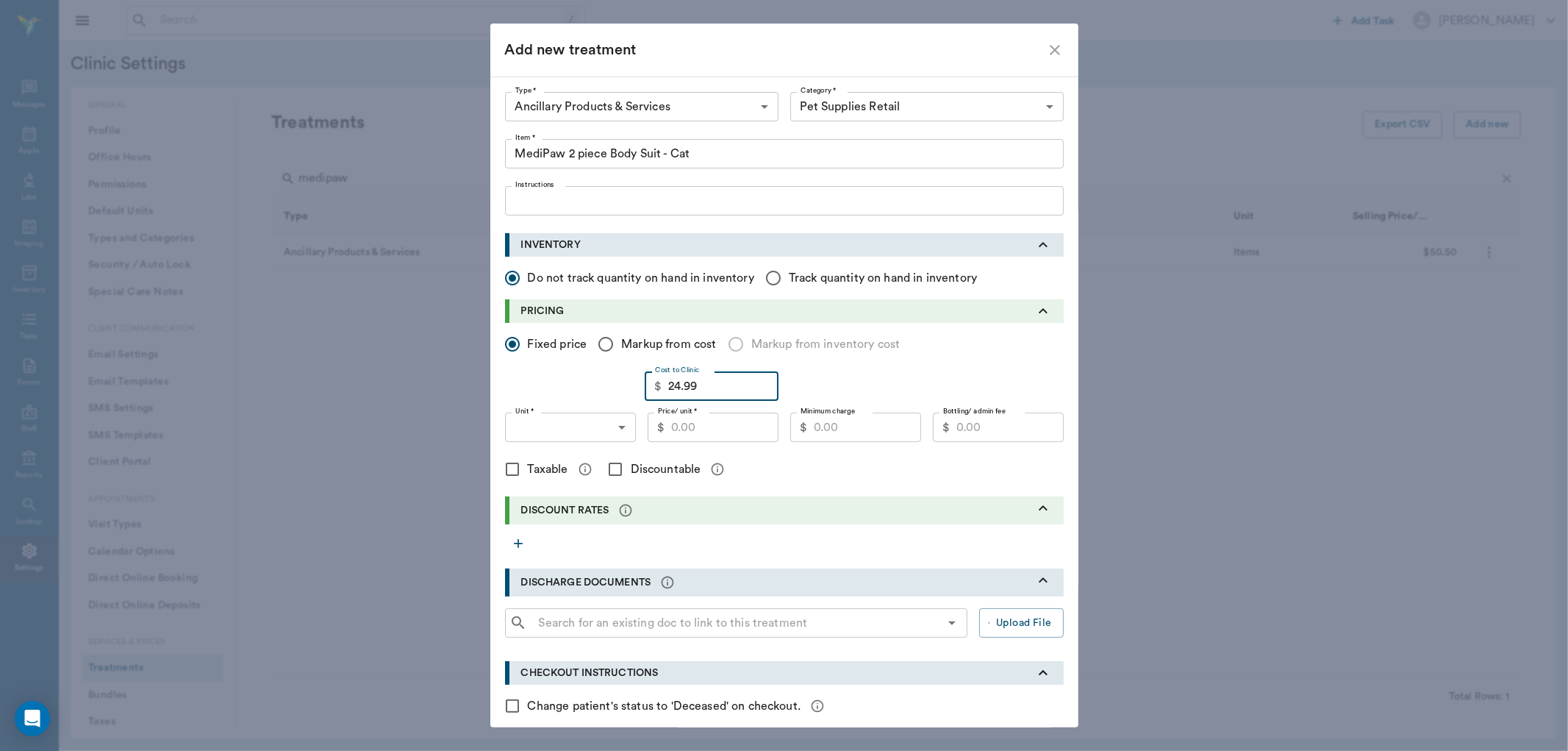
type input "24.99"
click at [714, 424] on input "Price/ unit *" at bounding box center [725, 427] width 108 height 30
click at [611, 422] on body "/ ​ Add Task Dr. Bert Ellsworth Nectar Messages Appts Labs Imaging Inventory Ta…" at bounding box center [784, 376] width 1568 height 751
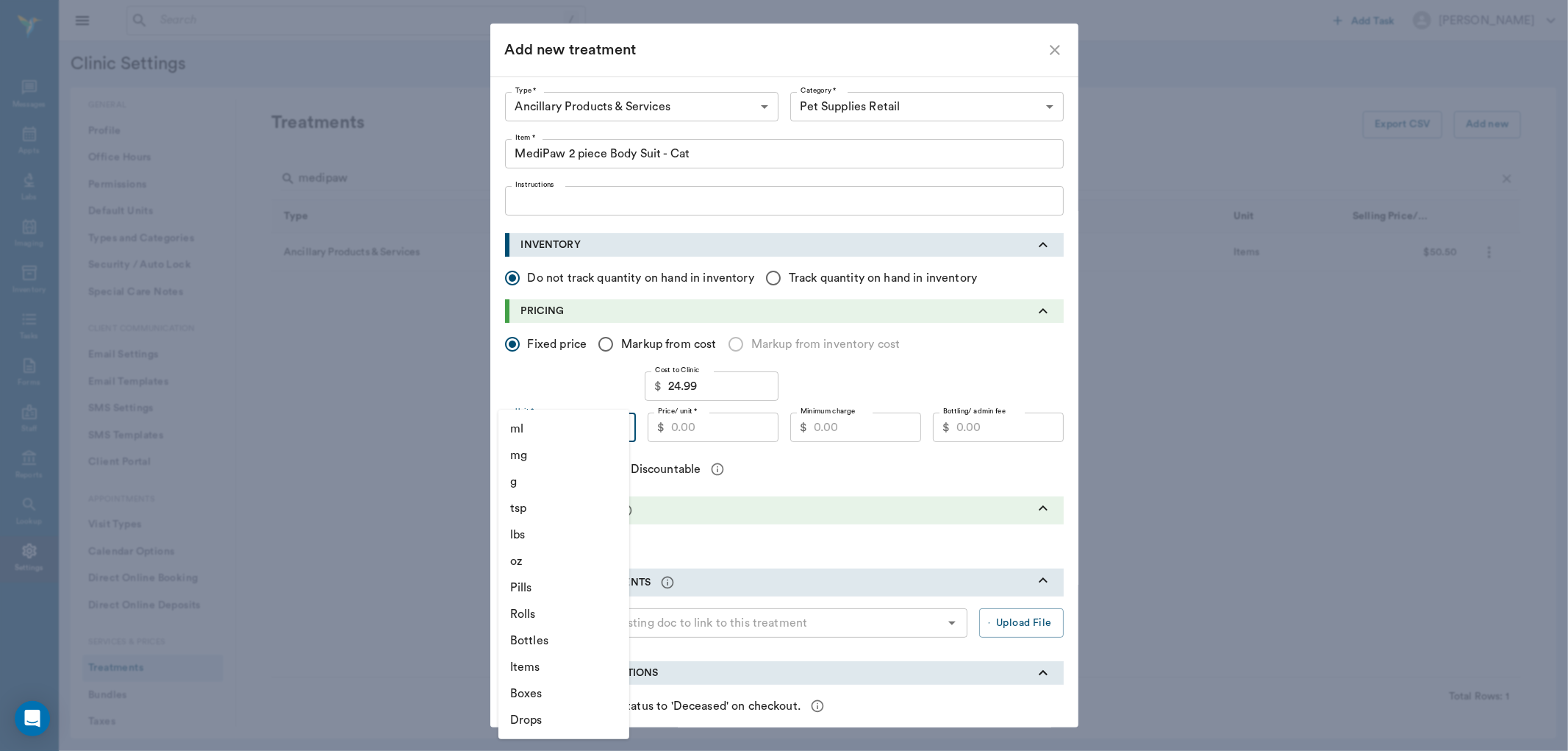
click at [547, 667] on li "Items" at bounding box center [564, 667] width 131 height 27
type input "ITEMS"
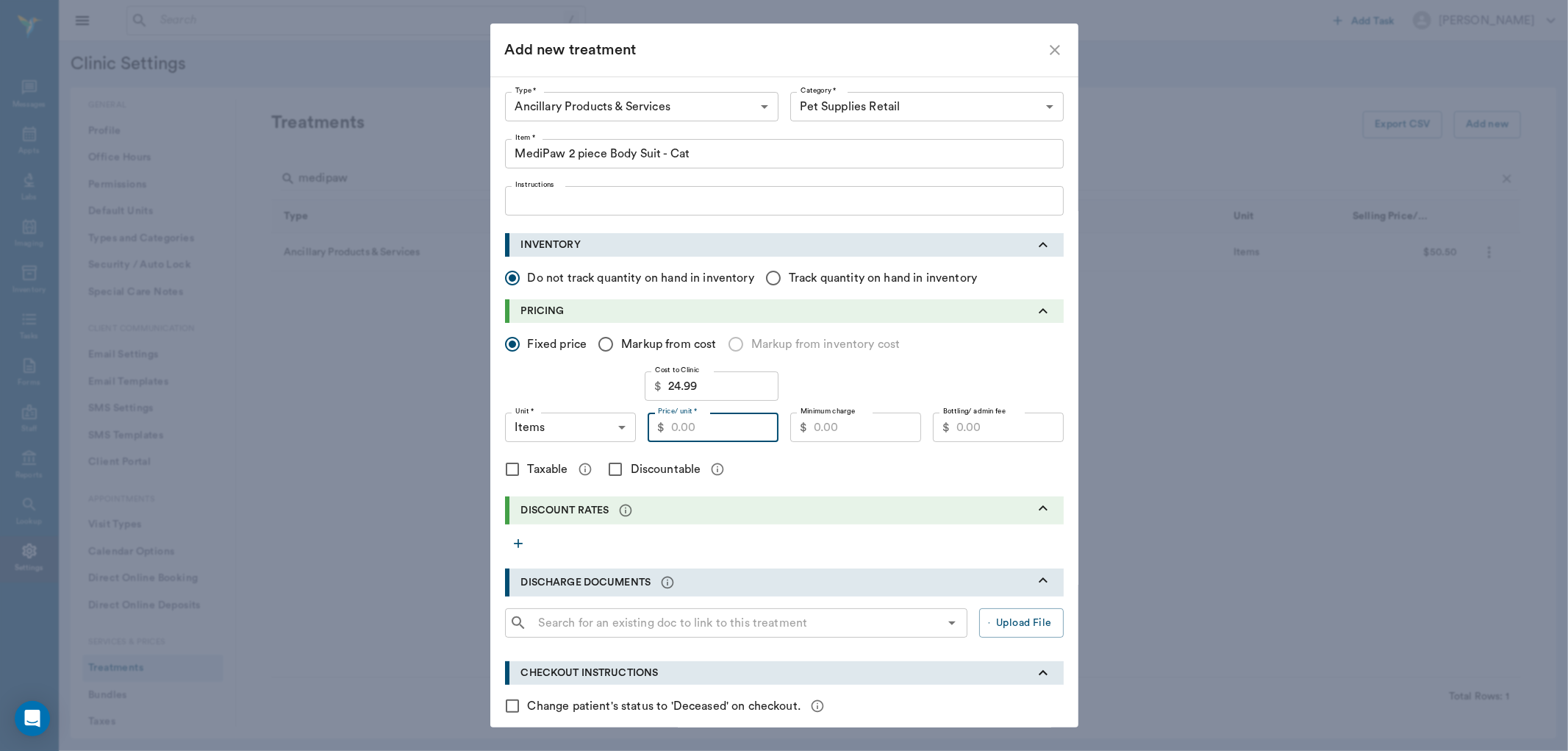
click at [697, 424] on input "Price/ unit *" at bounding box center [725, 427] width 108 height 30
click at [607, 347] on input "Markup from cost" at bounding box center [606, 344] width 31 height 31
radio input "true"
click at [570, 390] on input "1" at bounding box center [546, 386] width 81 height 30
type input "1.4"
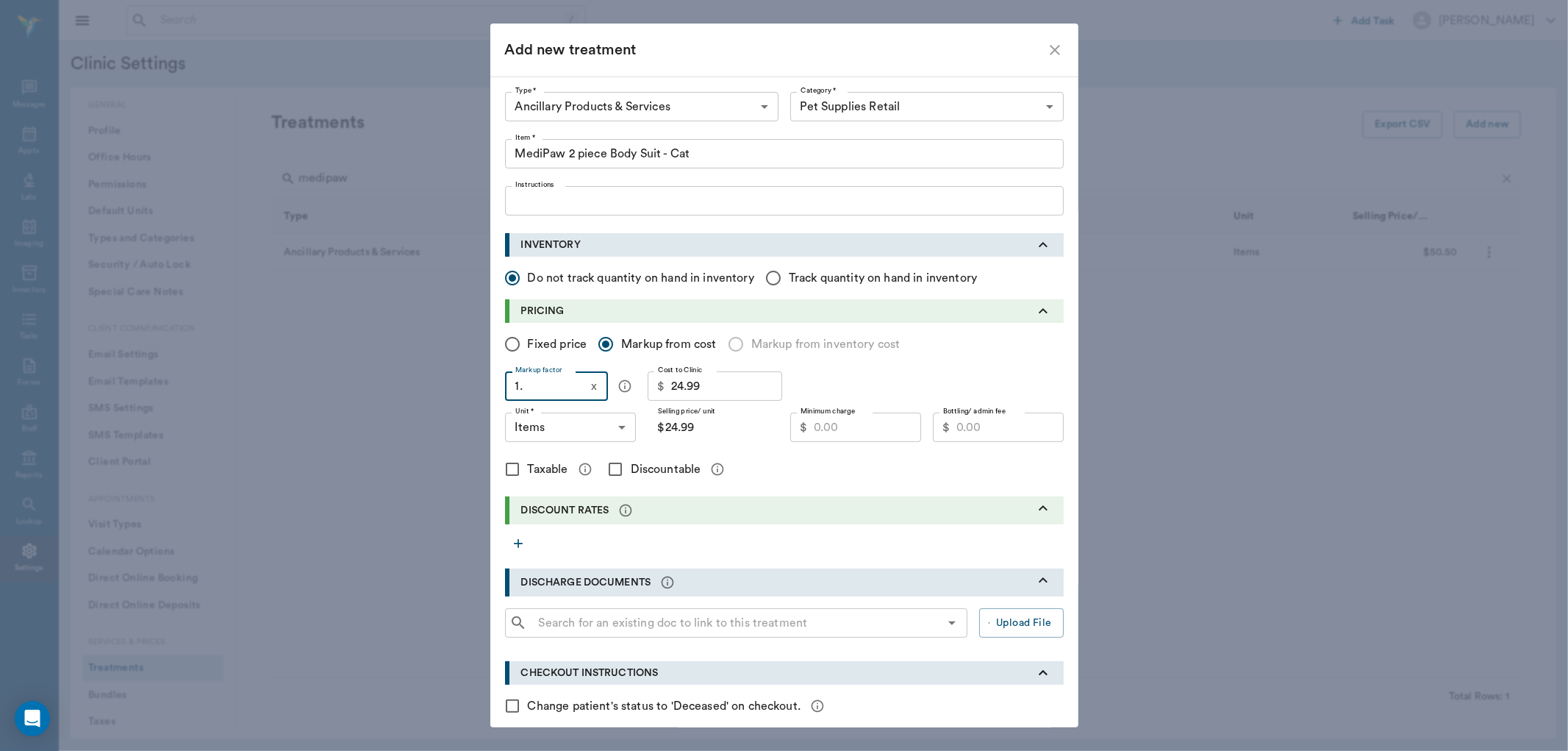
type input "$34.99"
type input "1.4"
click at [504, 343] on input "Fixed price" at bounding box center [513, 344] width 31 height 31
radio input "true"
click at [686, 428] on input "Price/ unit *" at bounding box center [725, 427] width 108 height 30
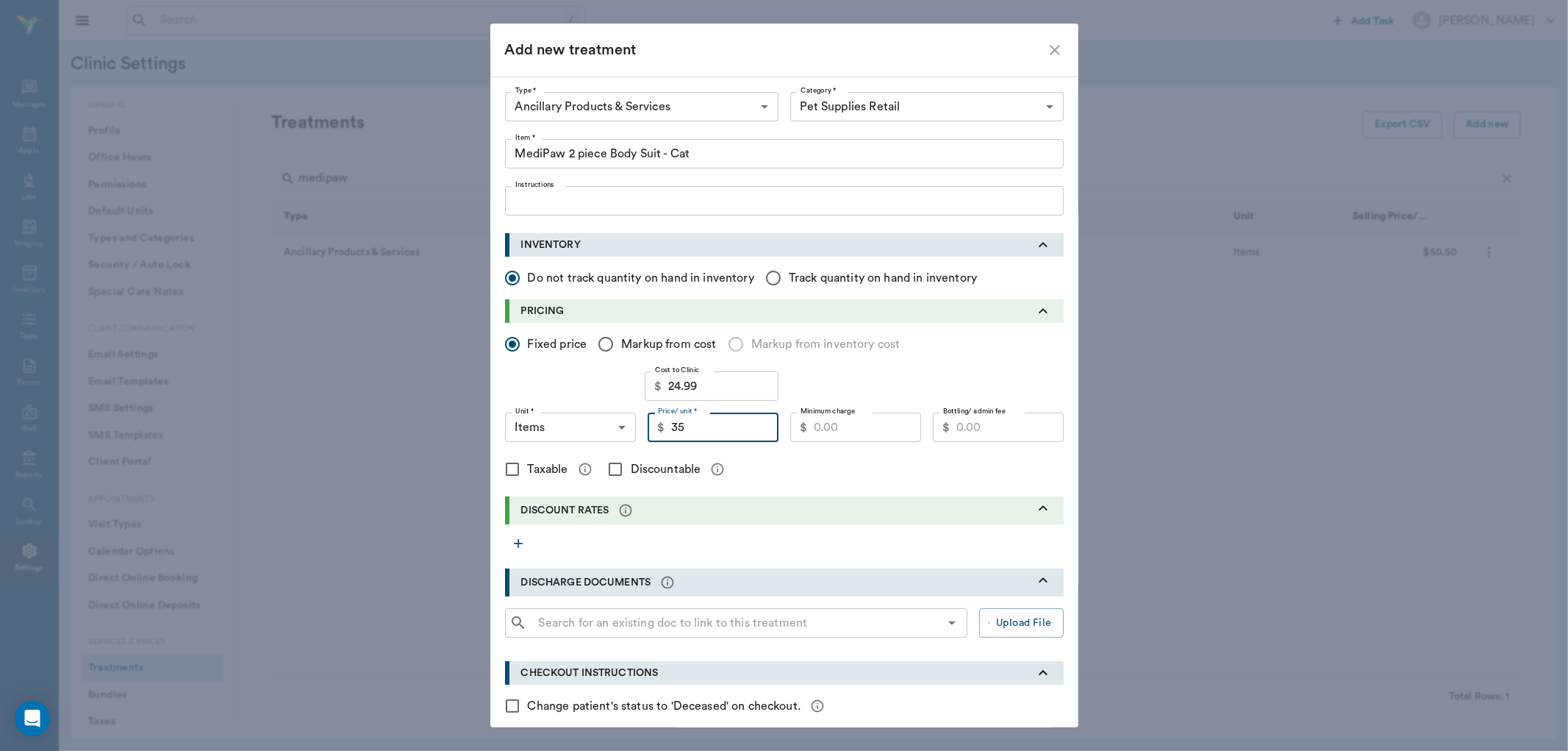
type input "35.00"
click at [835, 418] on input "Minimum charge" at bounding box center [868, 427] width 108 height 30
type input "26.00"
click at [503, 467] on input "Taxable" at bounding box center [513, 469] width 31 height 31
checkbox input "true"
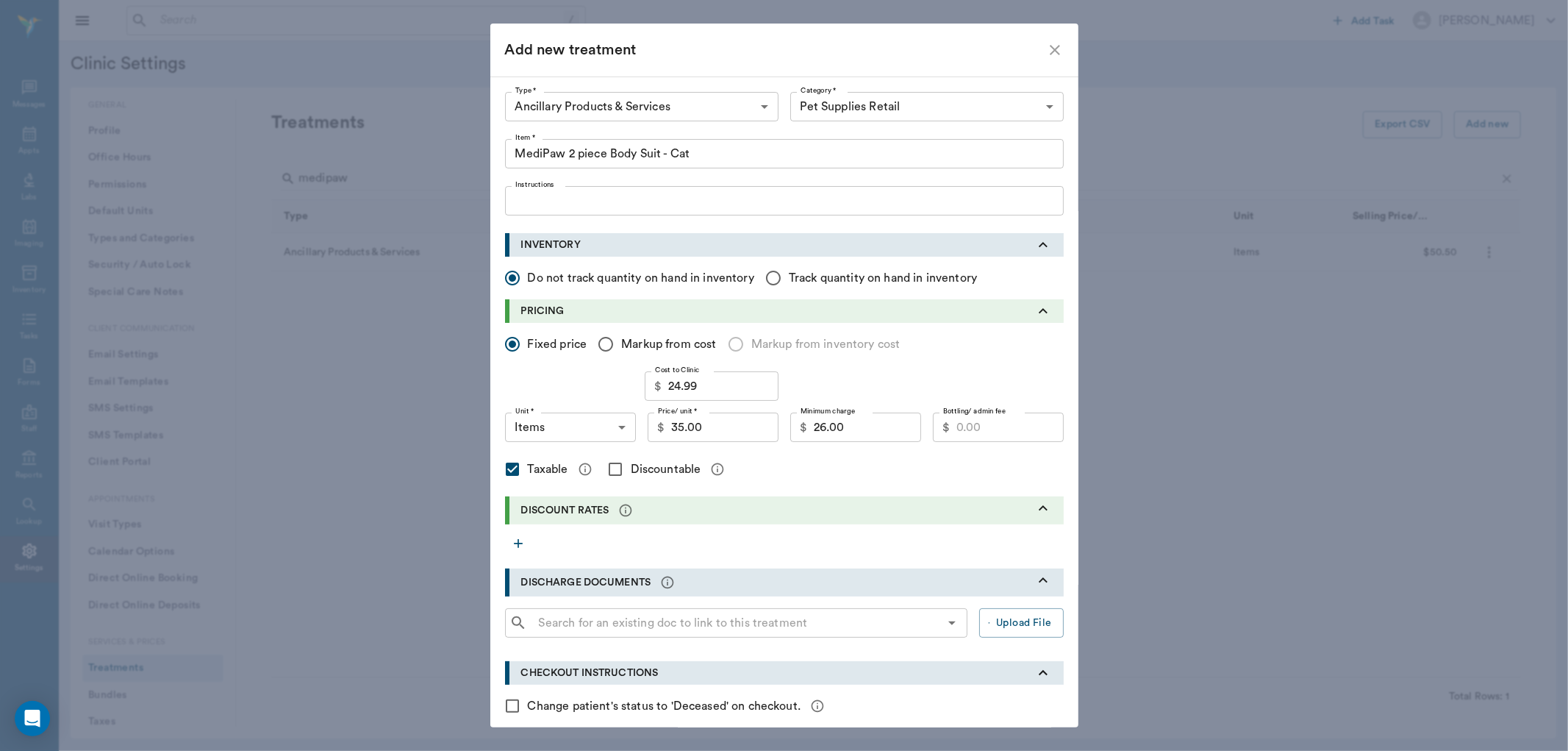
click at [610, 467] on input "Discountable" at bounding box center [616, 469] width 31 height 31
checkbox input "true"
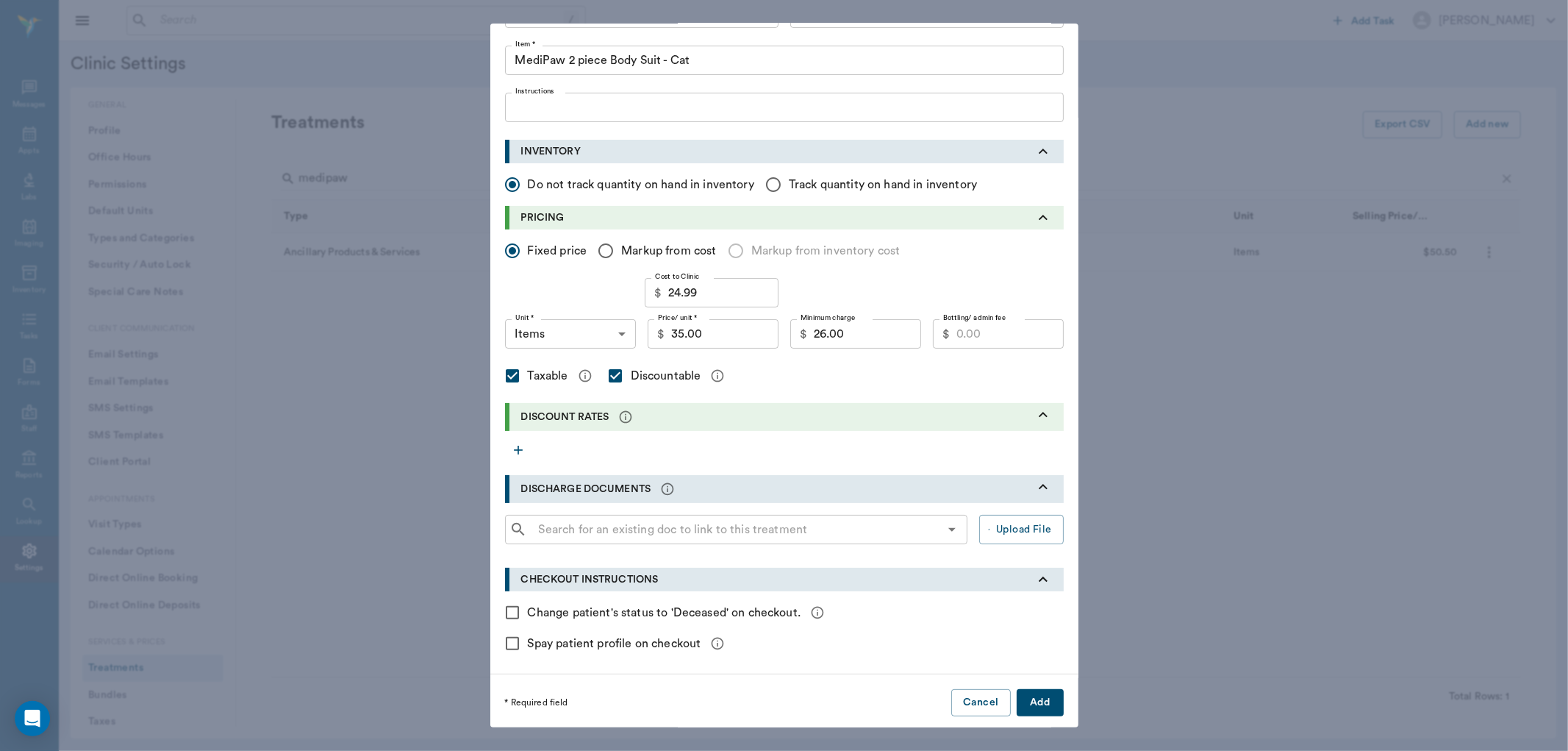
scroll to position [96, 0]
click at [1033, 696] on button "Add" at bounding box center [1040, 699] width 47 height 27
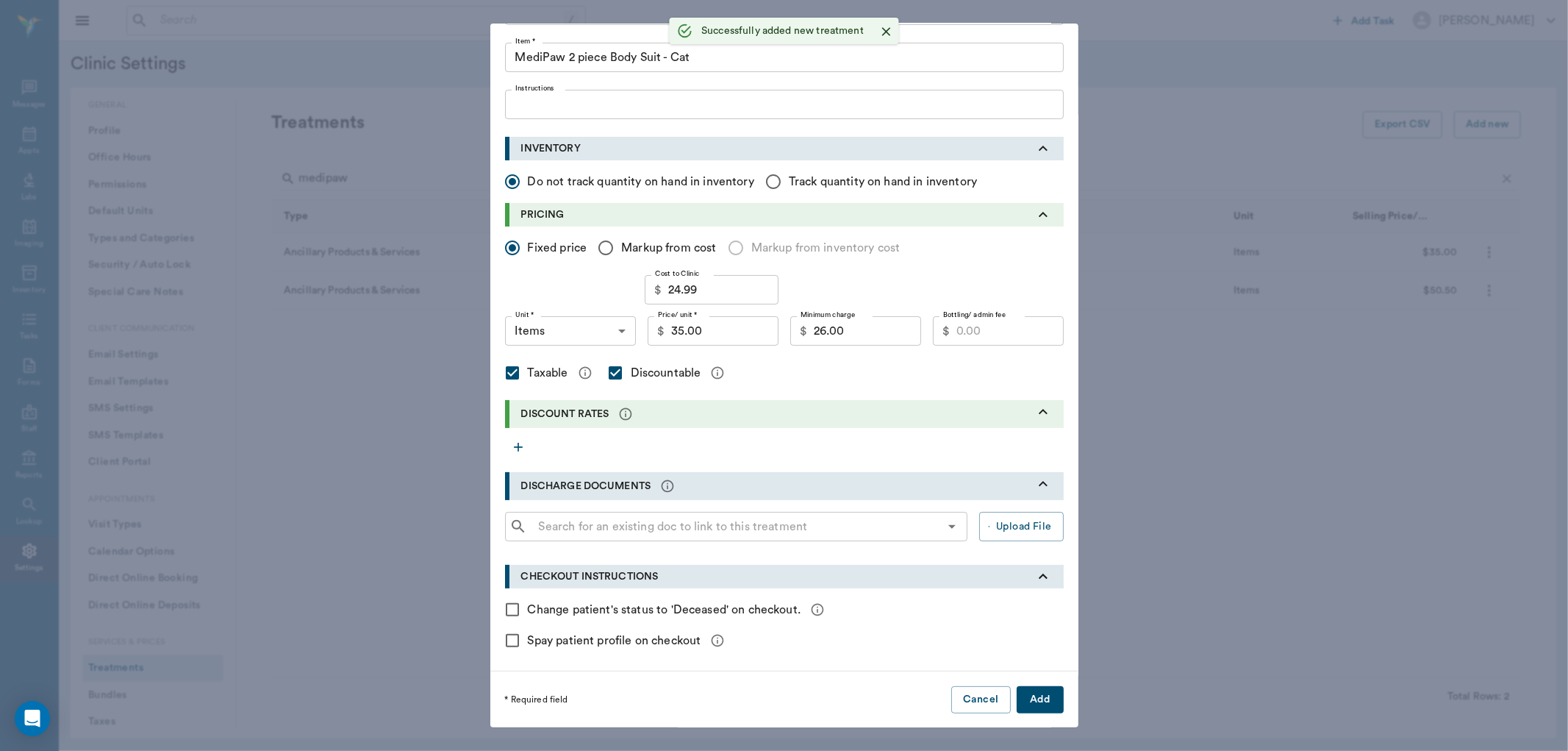
scroll to position [0, 0]
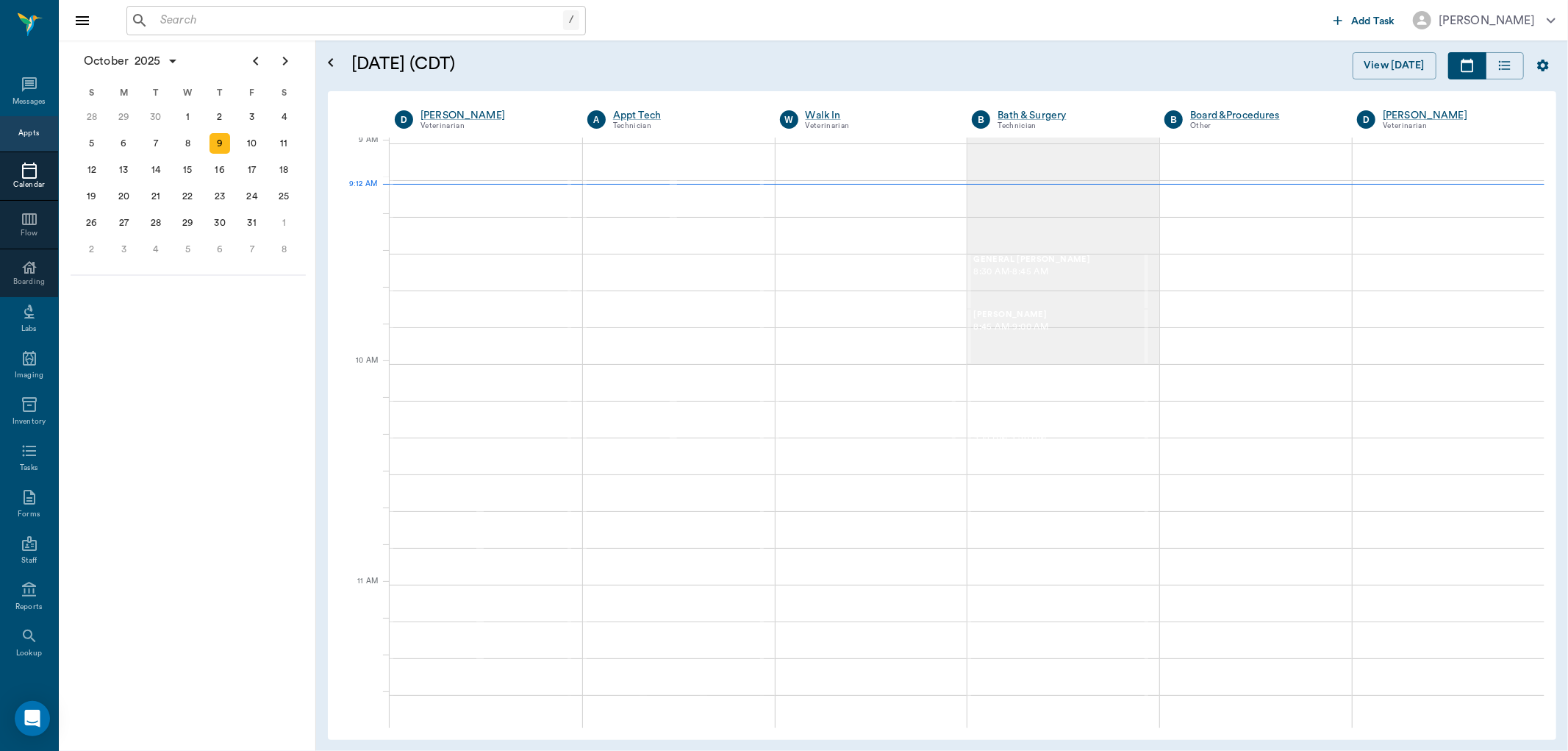
scroll to position [224, 0]
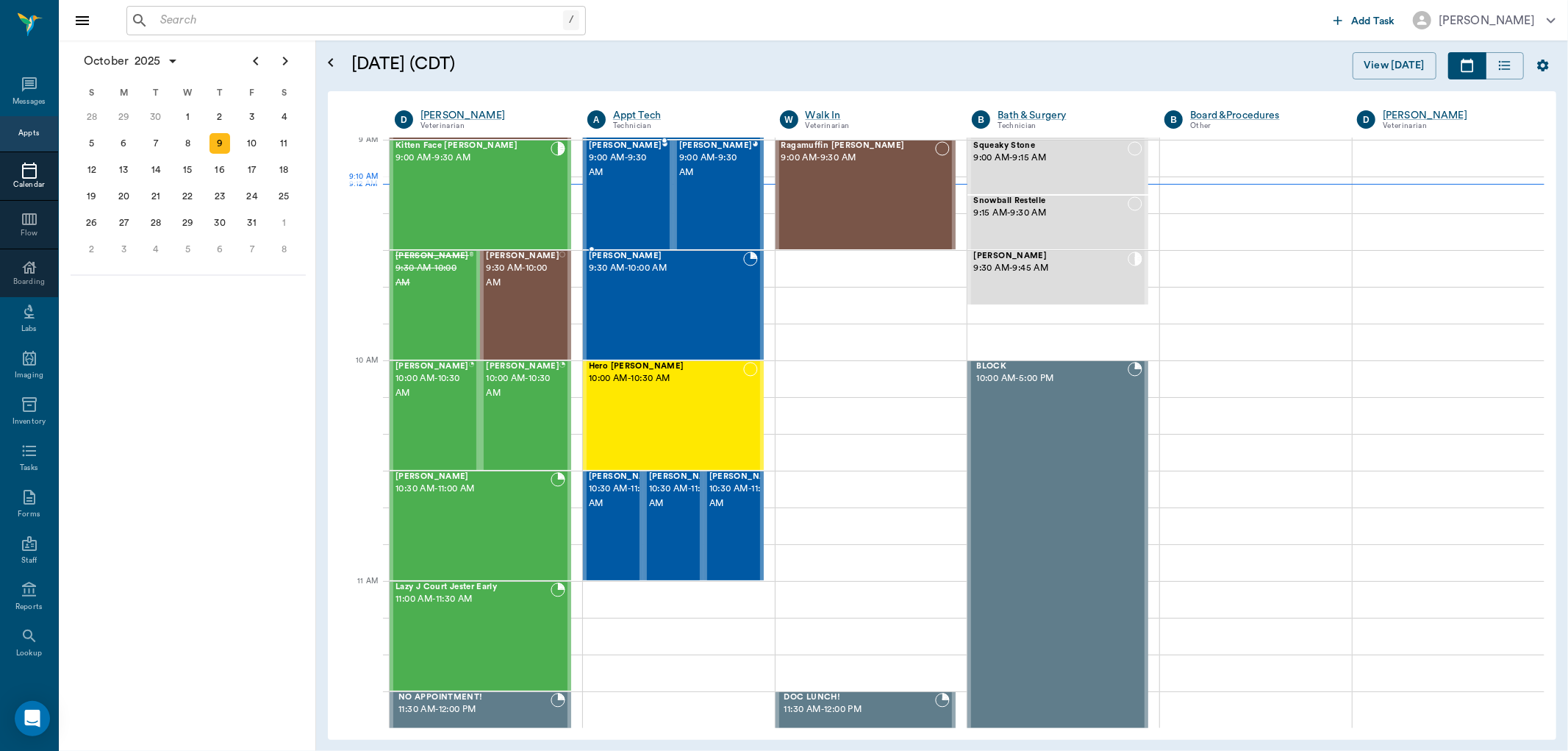
click at [634, 202] on div "[PERSON_NAME] 9:00 AM - 9:30 AM" at bounding box center [625, 195] width 73 height 108
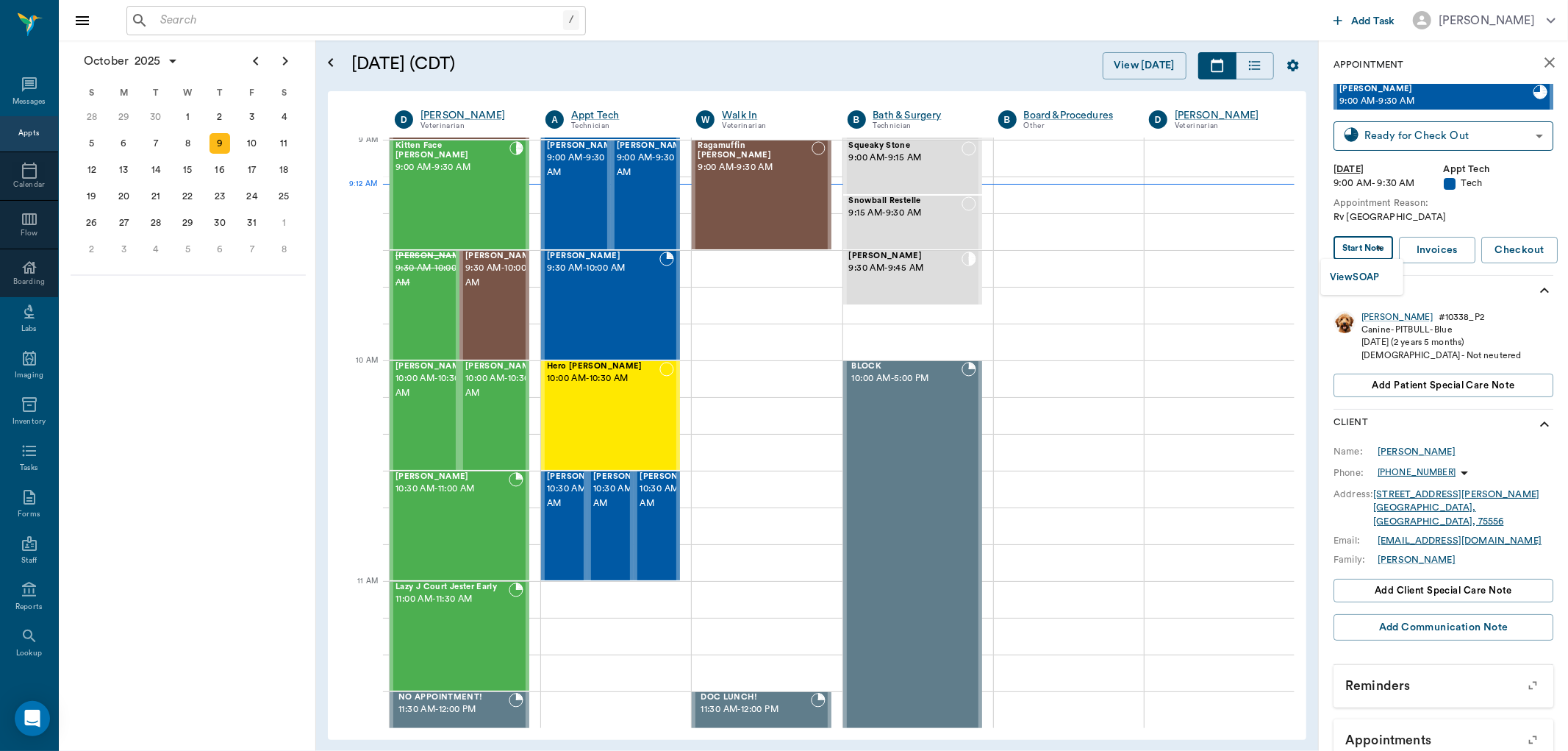
click at [1371, 246] on body "/ ​ Add Task [PERSON_NAME] Nectar Messages Appts Calendar Flow Boarding Labs Im…" at bounding box center [784, 376] width 1568 height 751
click at [1373, 275] on button "View SOAP" at bounding box center [1355, 278] width 50 height 17
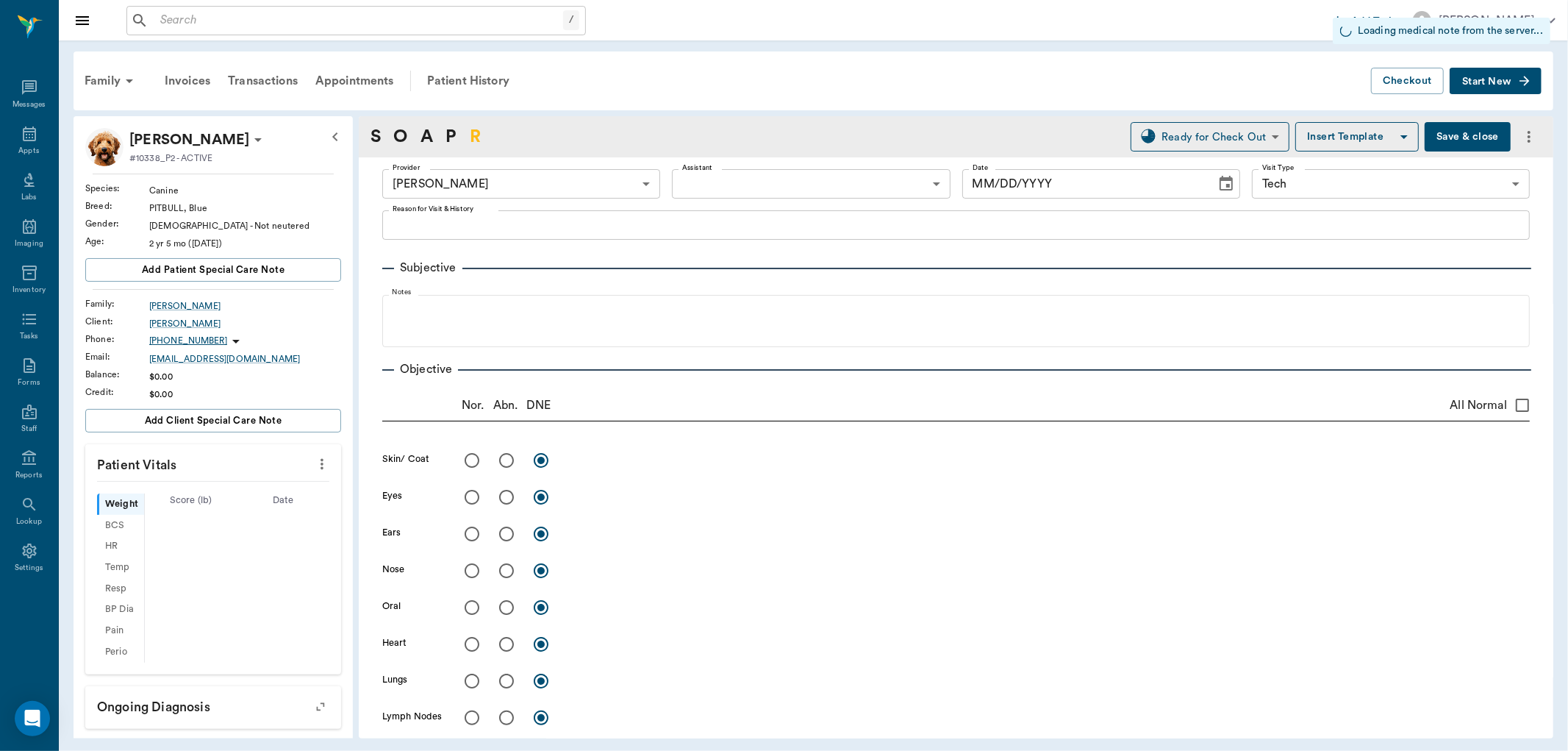
type input "642ef10e332a41444de2bad1"
type input "65d2be4f46e3a538d89b8c1a"
type input "[DATE]"
type textarea "Rv [GEOGRAPHIC_DATA]"
type input "1.00"
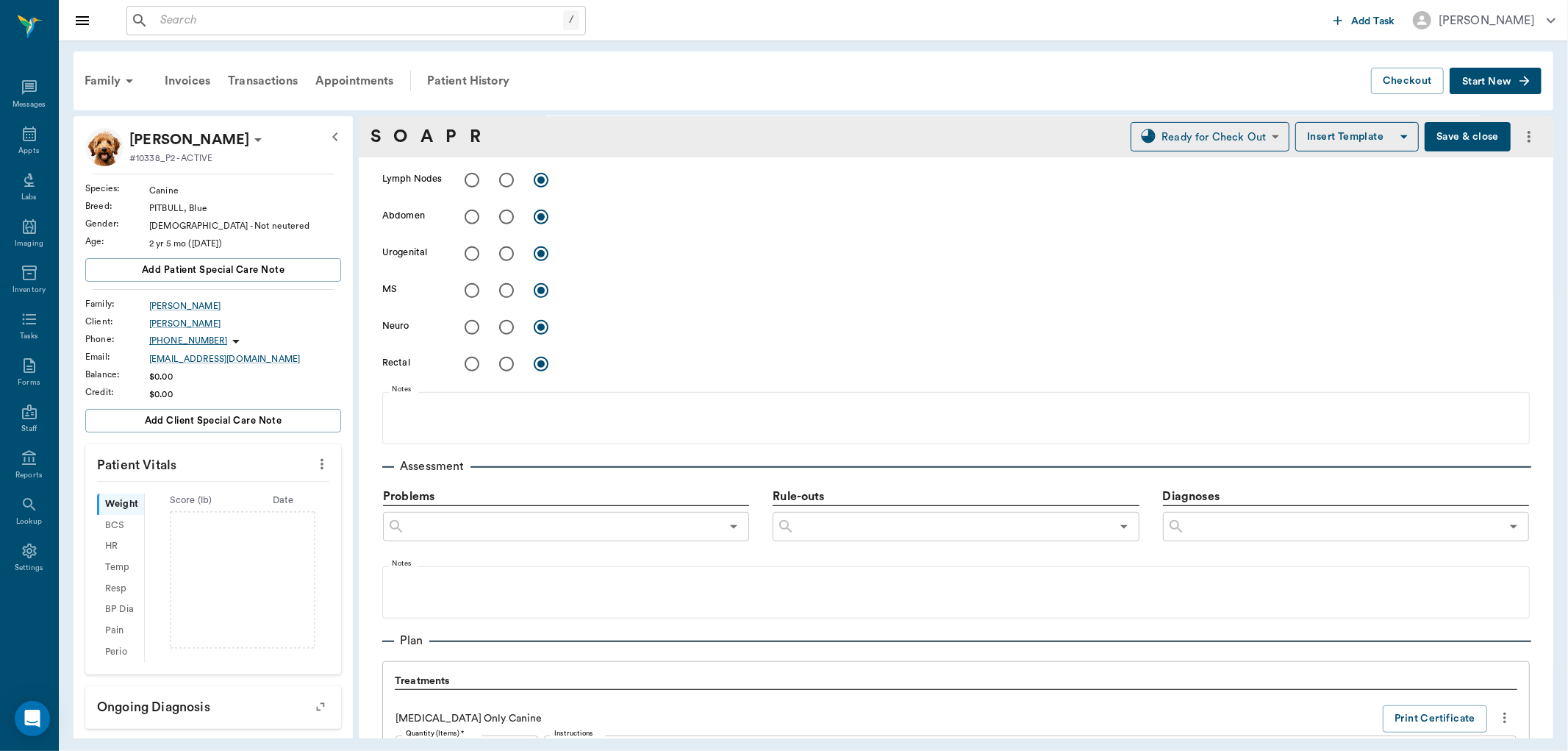
scroll to position [931, 0]
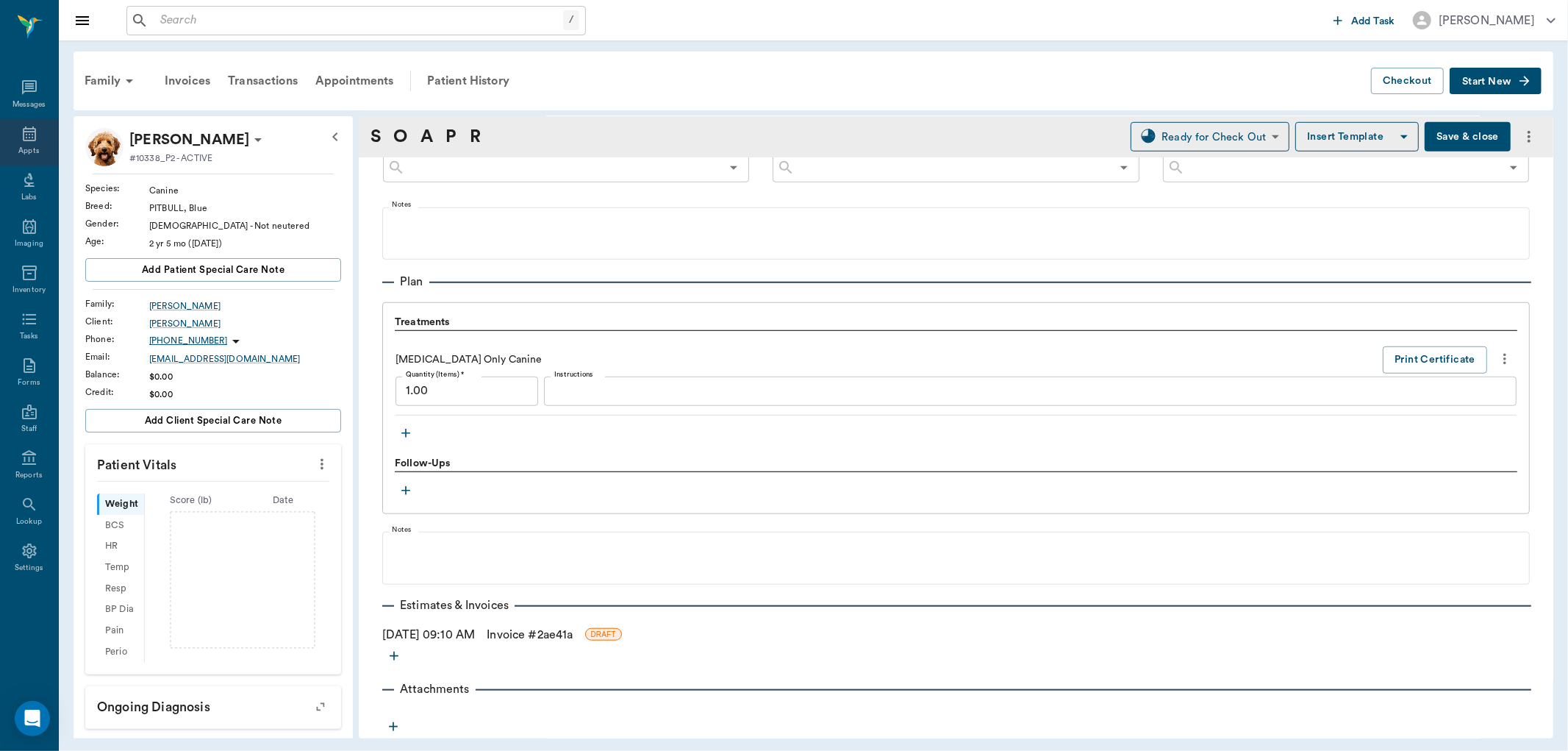
click at [20, 144] on div "Appts" at bounding box center [29, 142] width 58 height 46
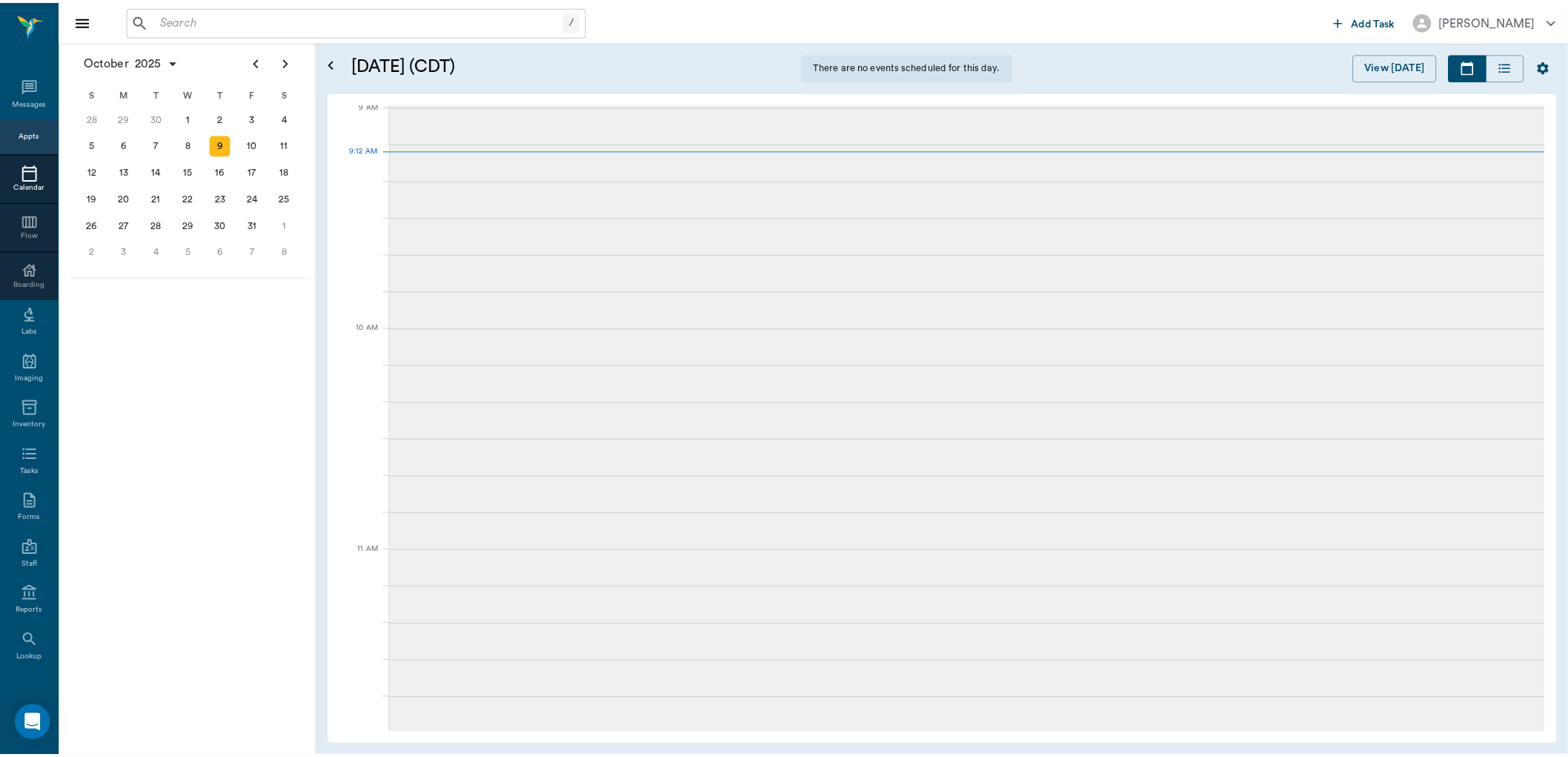
scroll to position [223, 0]
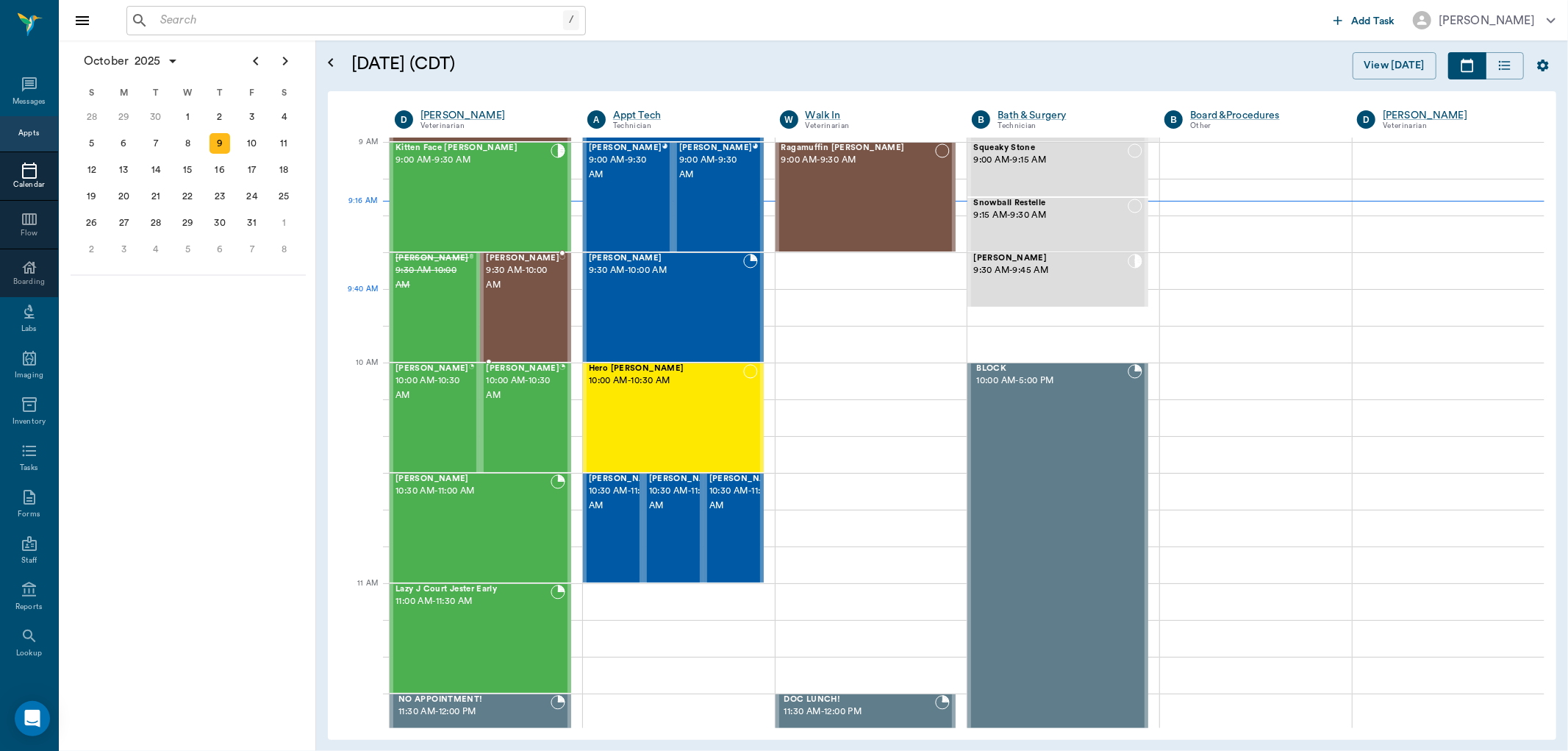
click at [522, 293] on span "9:30 AM - 10:00 AM" at bounding box center [523, 278] width 73 height 30
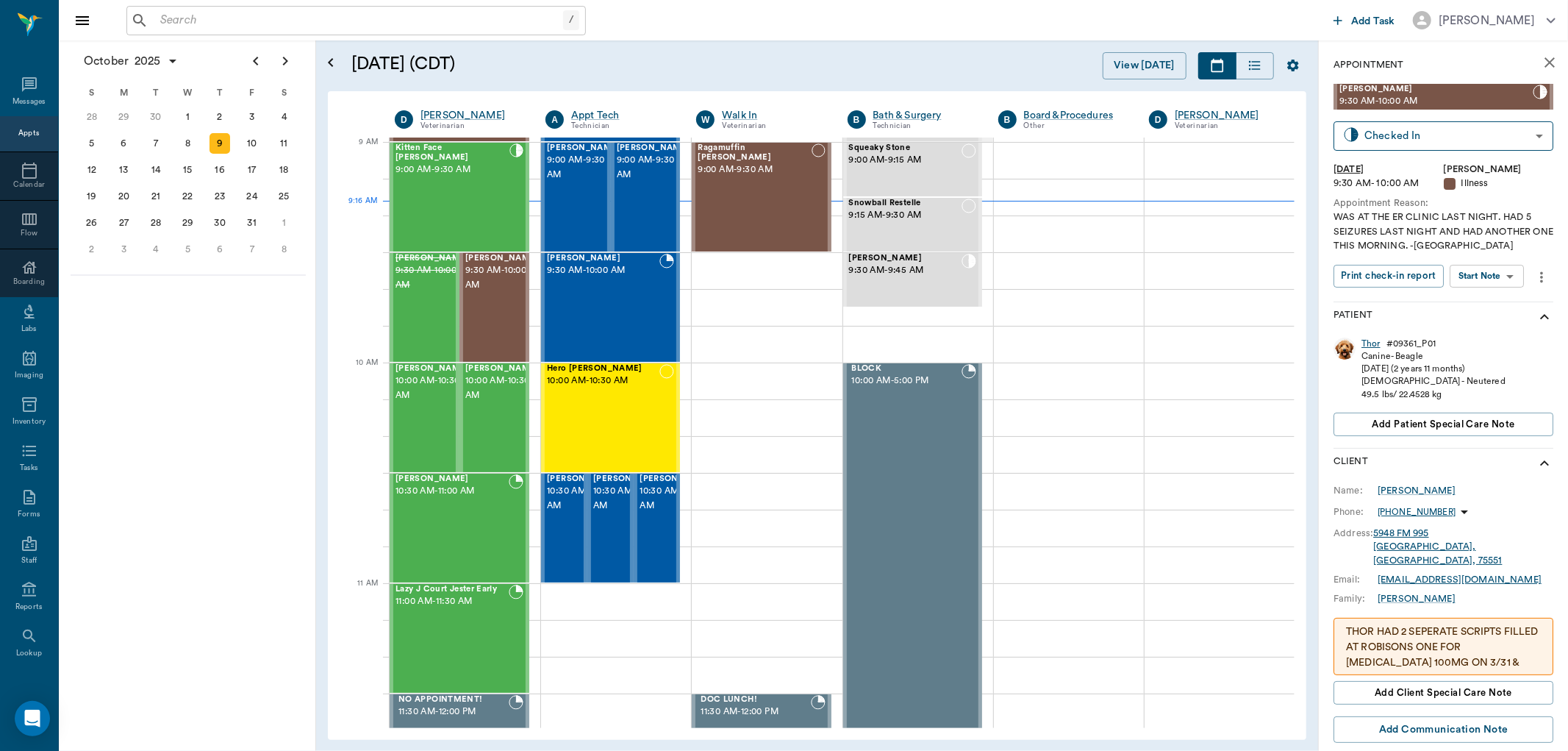
click at [1365, 341] on div "Thor" at bounding box center [1371, 343] width 19 height 12
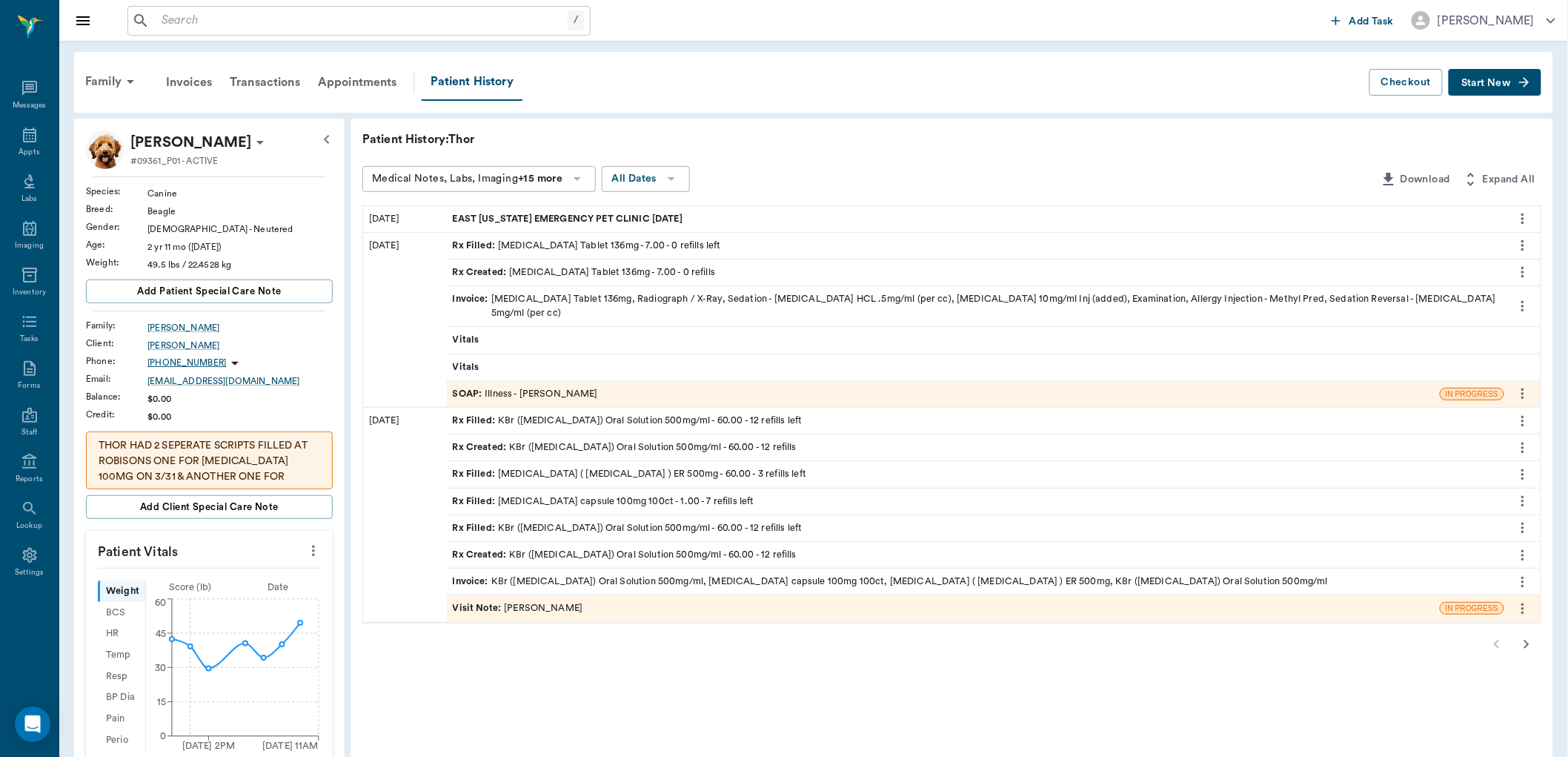
click at [791, 212] on div "EAST [US_STATE] EMERGENCY PET CLINIC [DATE]" at bounding box center [976, 219] width 1057 height 26
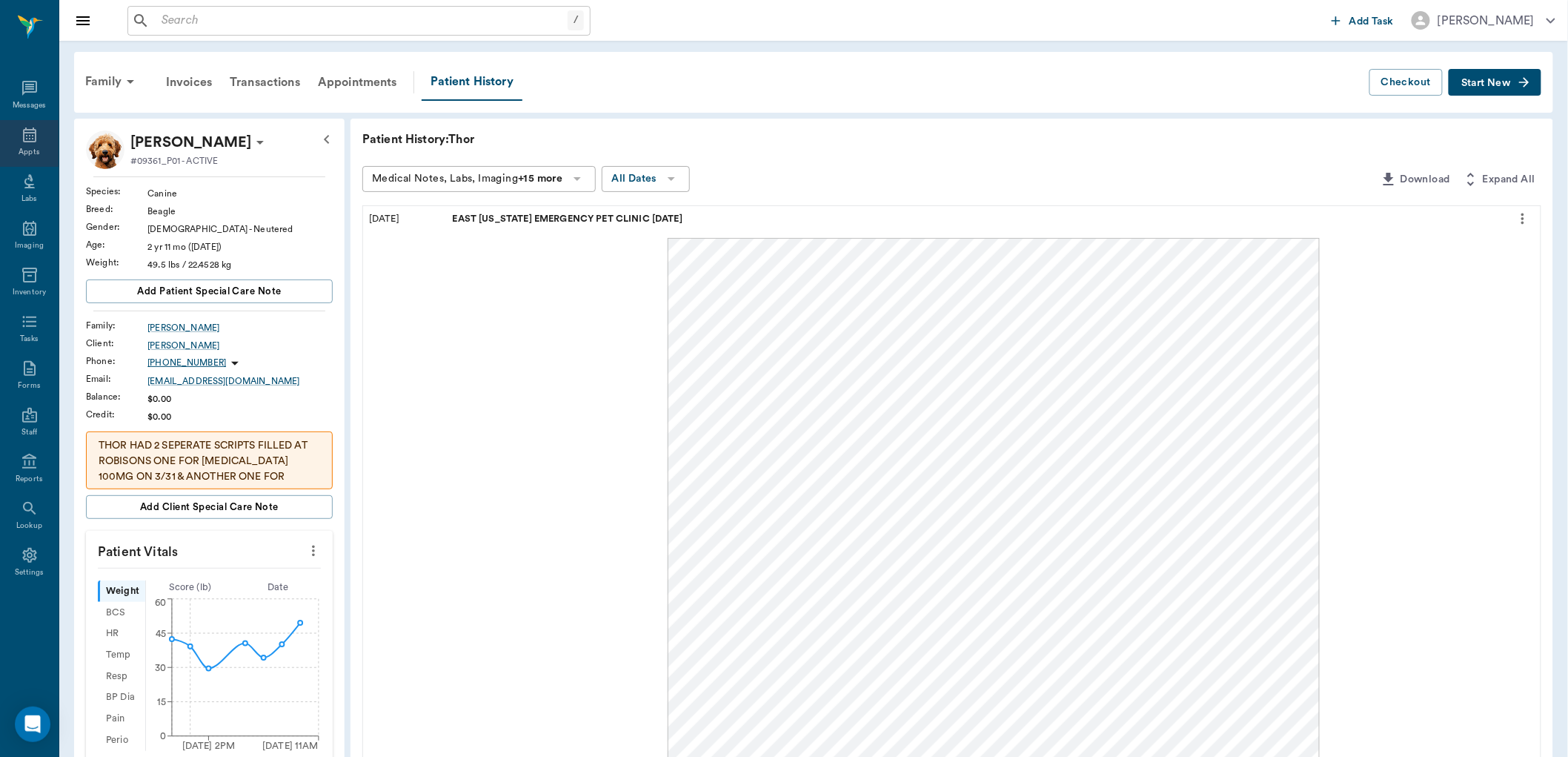
click at [41, 150] on div "Appts" at bounding box center [29, 143] width 58 height 46
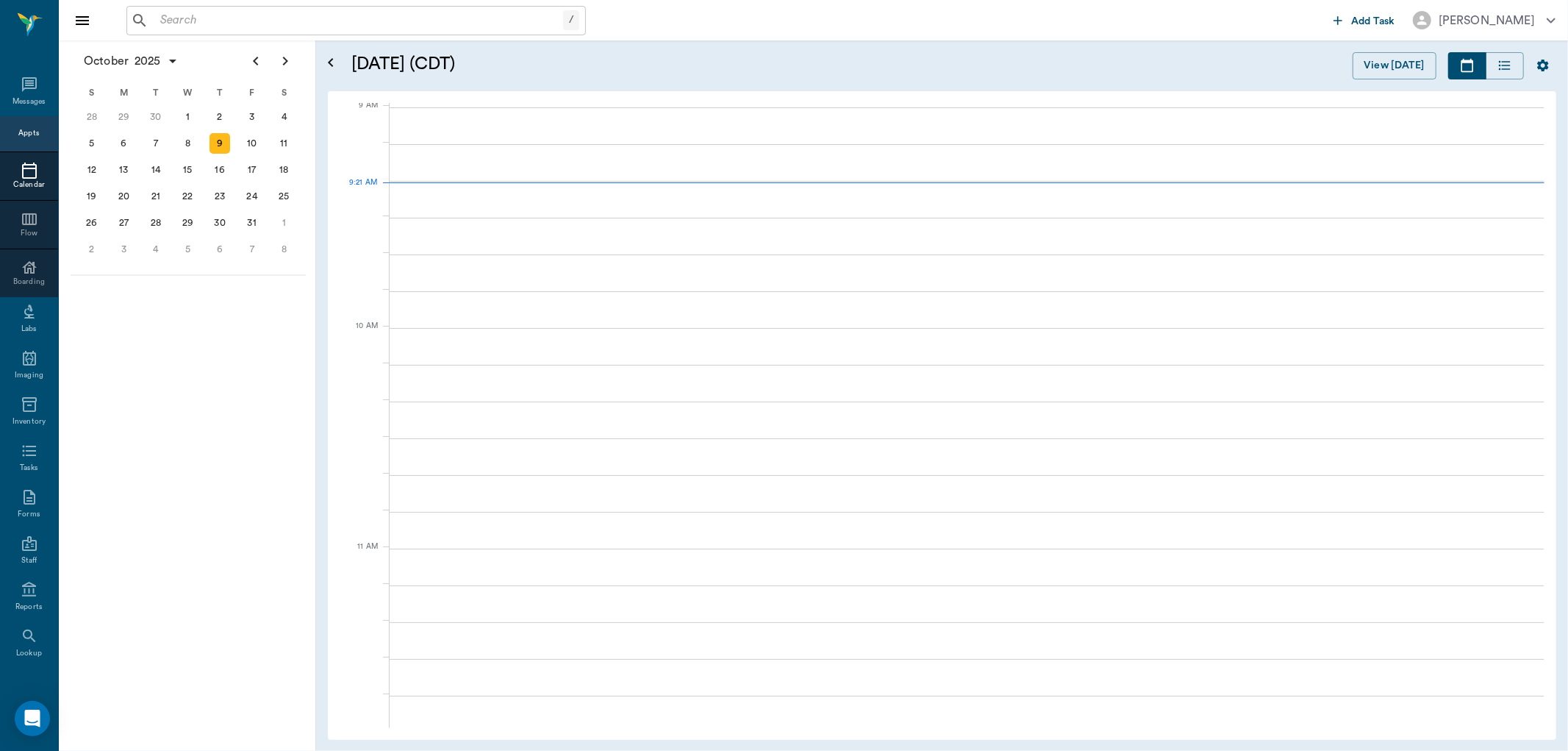
scroll to position [223, 0]
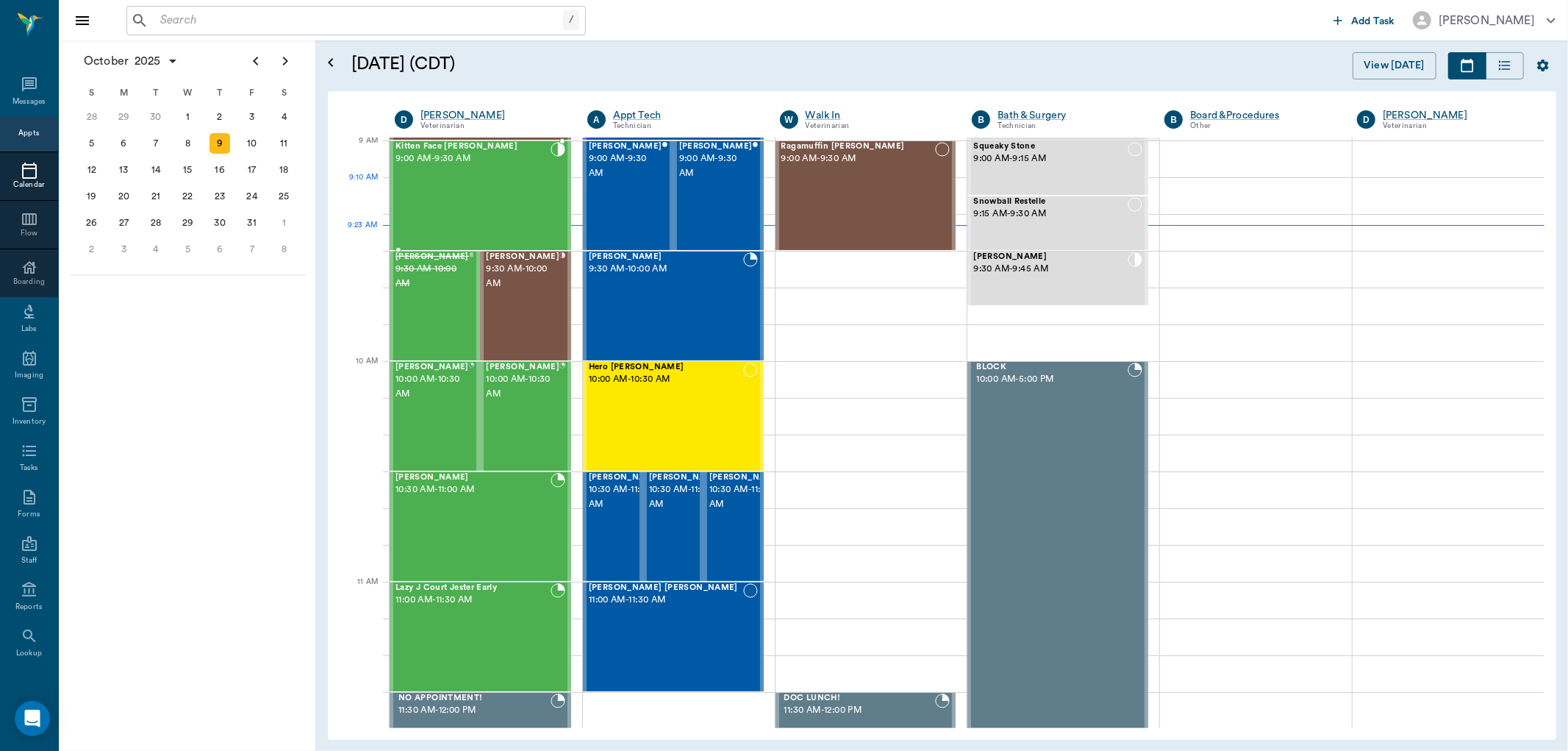
drag, startPoint x: 419, startPoint y: 178, endPoint x: 410, endPoint y: 168, distance: 13.5
click at [420, 178] on div "Kitten Face [PERSON_NAME] 9:00 AM - 9:30 AM" at bounding box center [473, 196] width 155 height 108
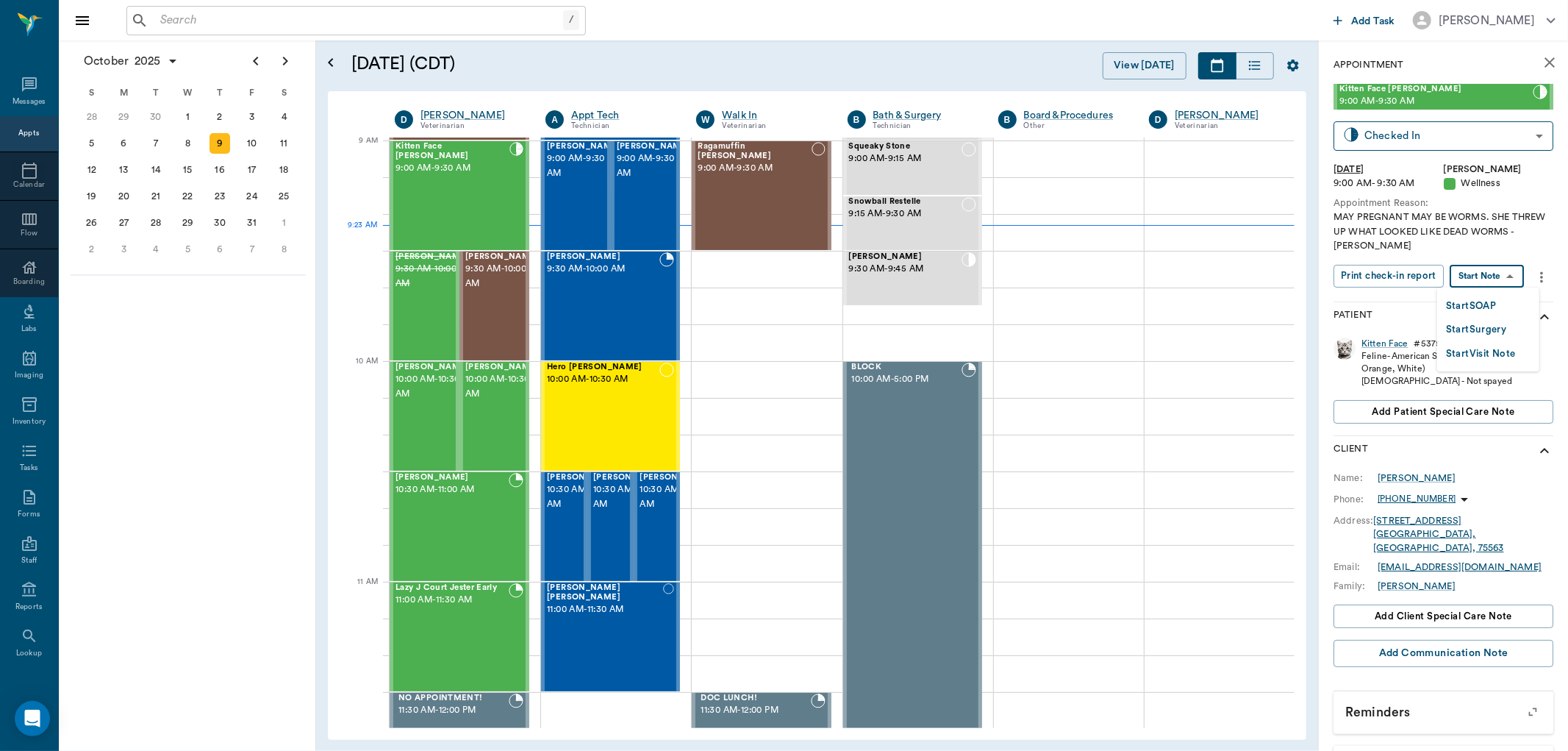
drag, startPoint x: 1484, startPoint y: 283, endPoint x: 1468, endPoint y: 317, distance: 37.6
click at [1481, 284] on body "/ ​ Add Task [PERSON_NAME] Nectar Messages Appts Calendar Flow Boarding Labs Im…" at bounding box center [784, 376] width 1568 height 751
click at [1466, 303] on button "Start SOAP" at bounding box center [1471, 306] width 50 height 17
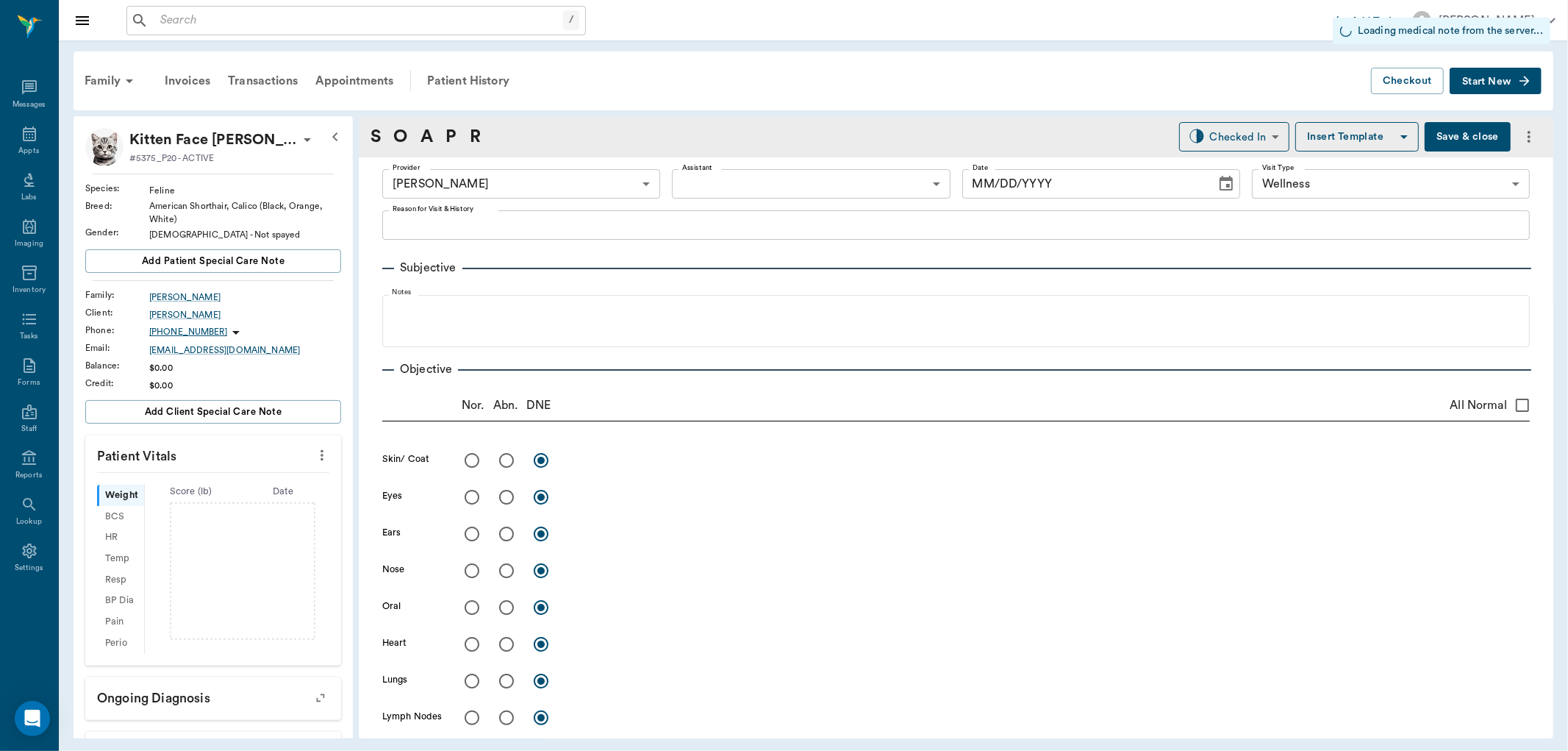
type input "63ec2f075fda476ae8351a4d"
type input "65d2be4f46e3a538d89b8c14"
drag, startPoint x: 314, startPoint y: 457, endPoint x: 308, endPoint y: 464, distance: 9.2
click at [315, 457] on icon "more" at bounding box center [322, 455] width 16 height 18
type input "[DATE]"
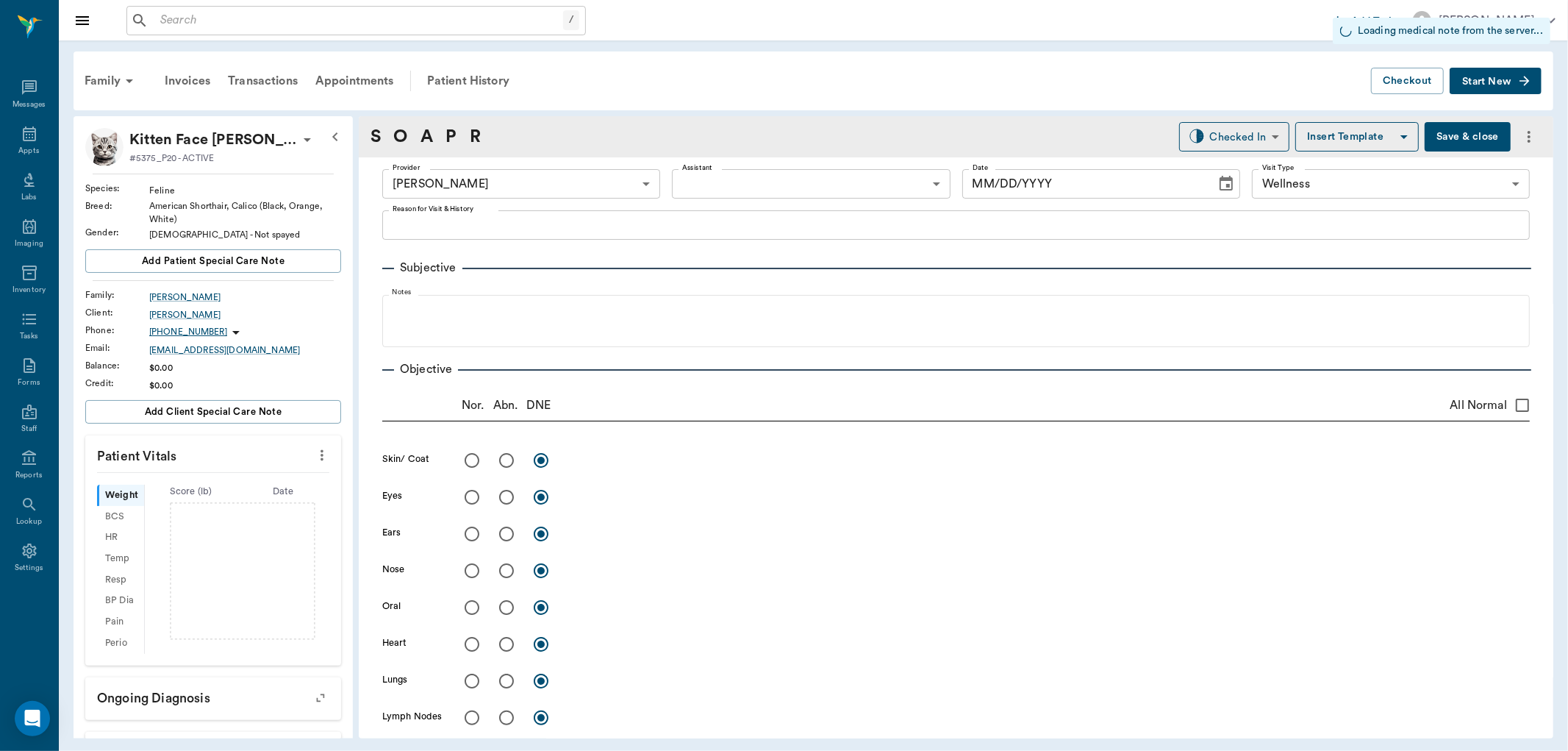
type textarea "MAY PREGNANT MAY BE WORMS. SHE THREW UP WHAT LOOKED LIKE DEAD WORMS -[PERSON_NA…"
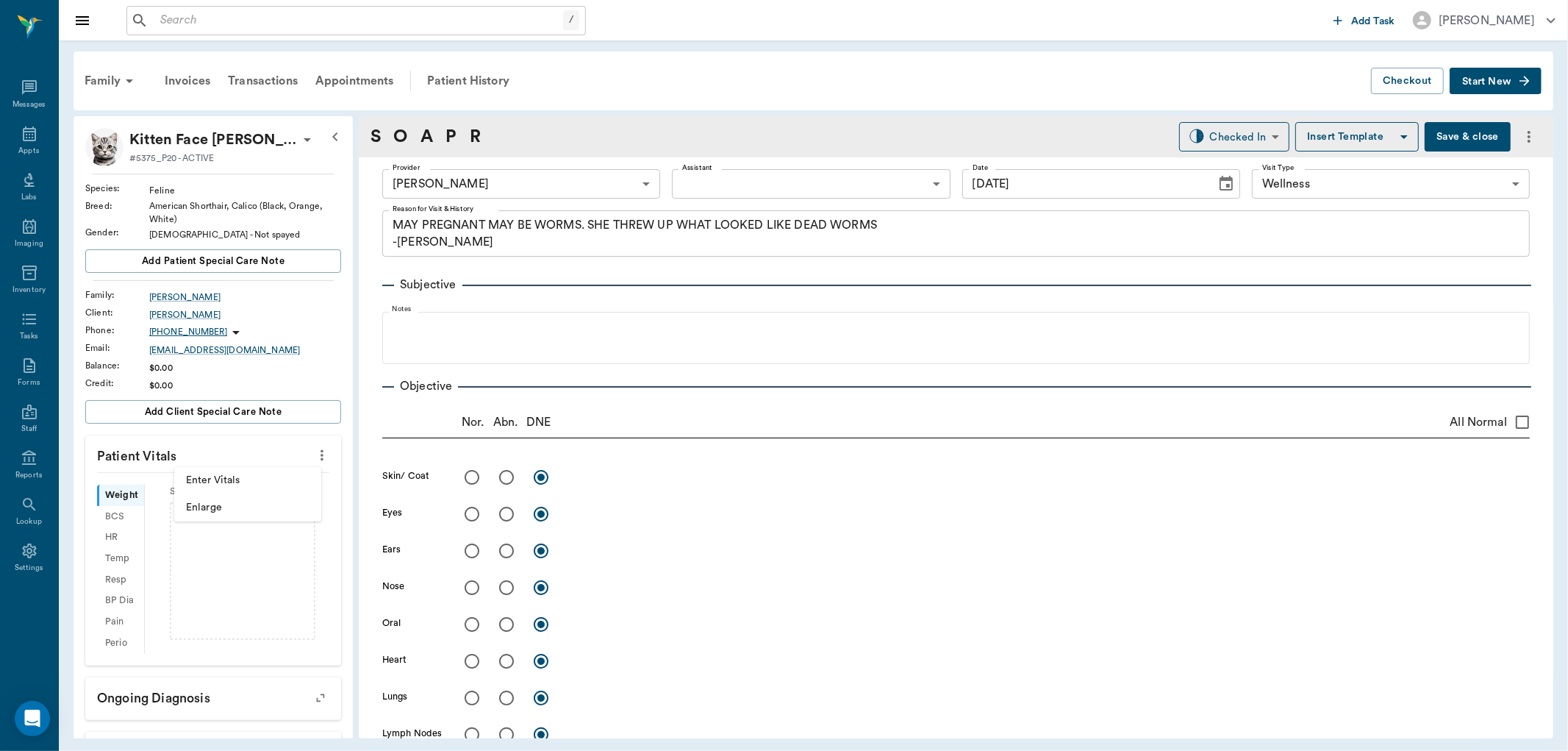
click at [253, 487] on span "Enter Vitals" at bounding box center [247, 481] width 123 height 16
click at [244, 493] on input "text" at bounding box center [212, 500] width 128 height 30
type input "11.3"
click at [750, 176] on body "/ ​ Add Task [PERSON_NAME] Nectar Messages Appts Labs Imaging Inventory Tasks F…" at bounding box center [784, 376] width 1568 height 751
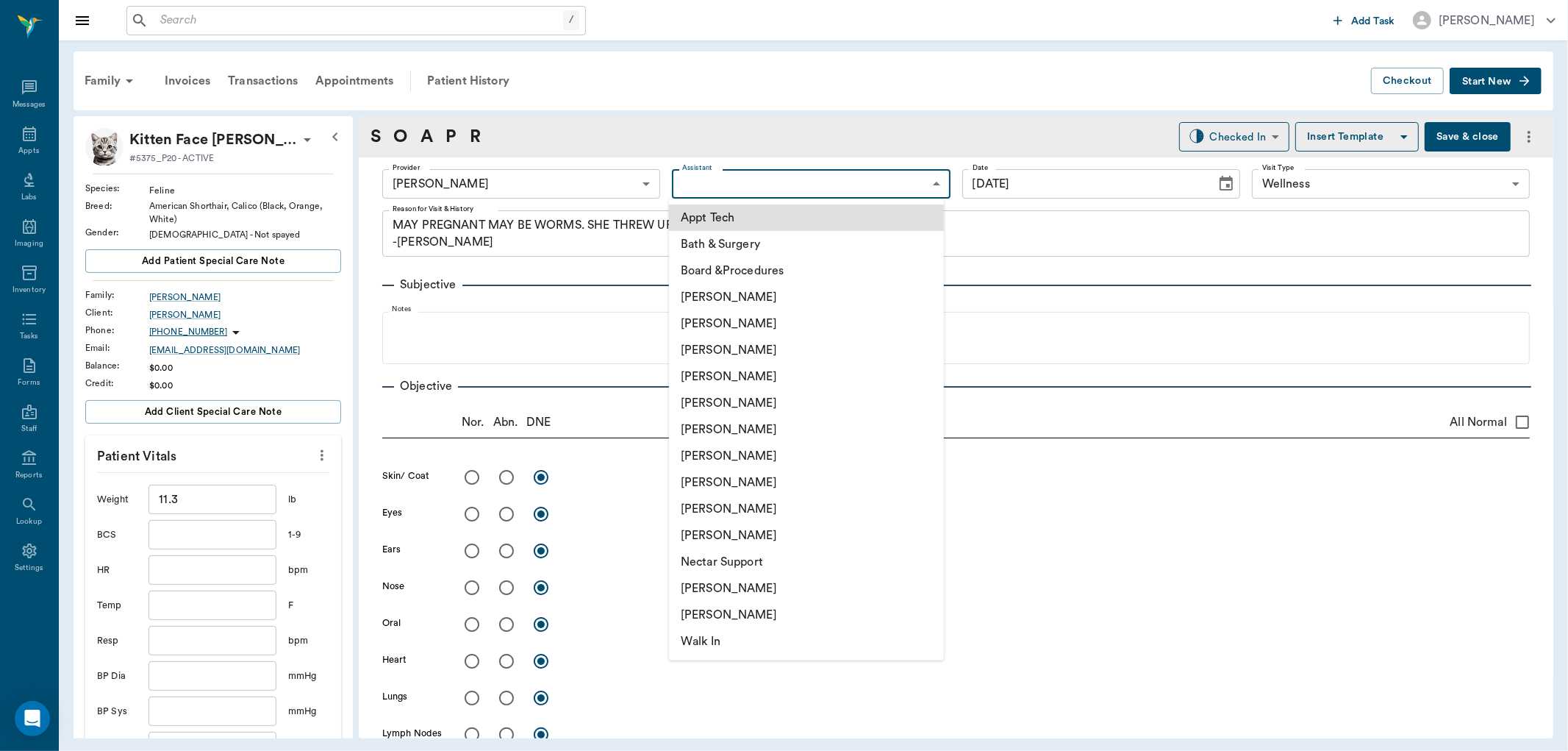
drag, startPoint x: 704, startPoint y: 474, endPoint x: 696, endPoint y: 473, distance: 8.1
click at [702, 475] on li "[PERSON_NAME]" at bounding box center [806, 482] width 275 height 27
type input "63ec2e7e52e12b0ba117b124"
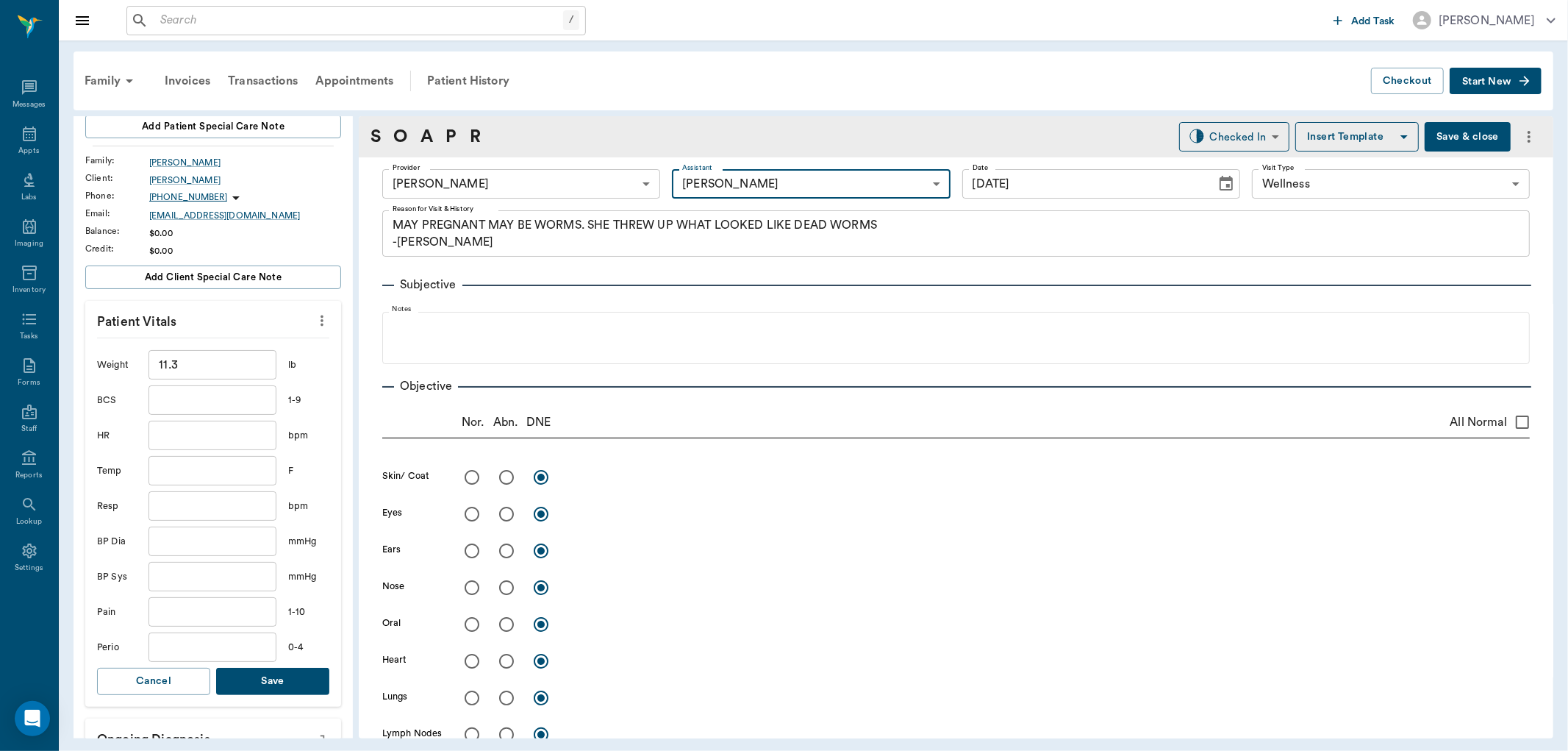
scroll to position [163, 0]
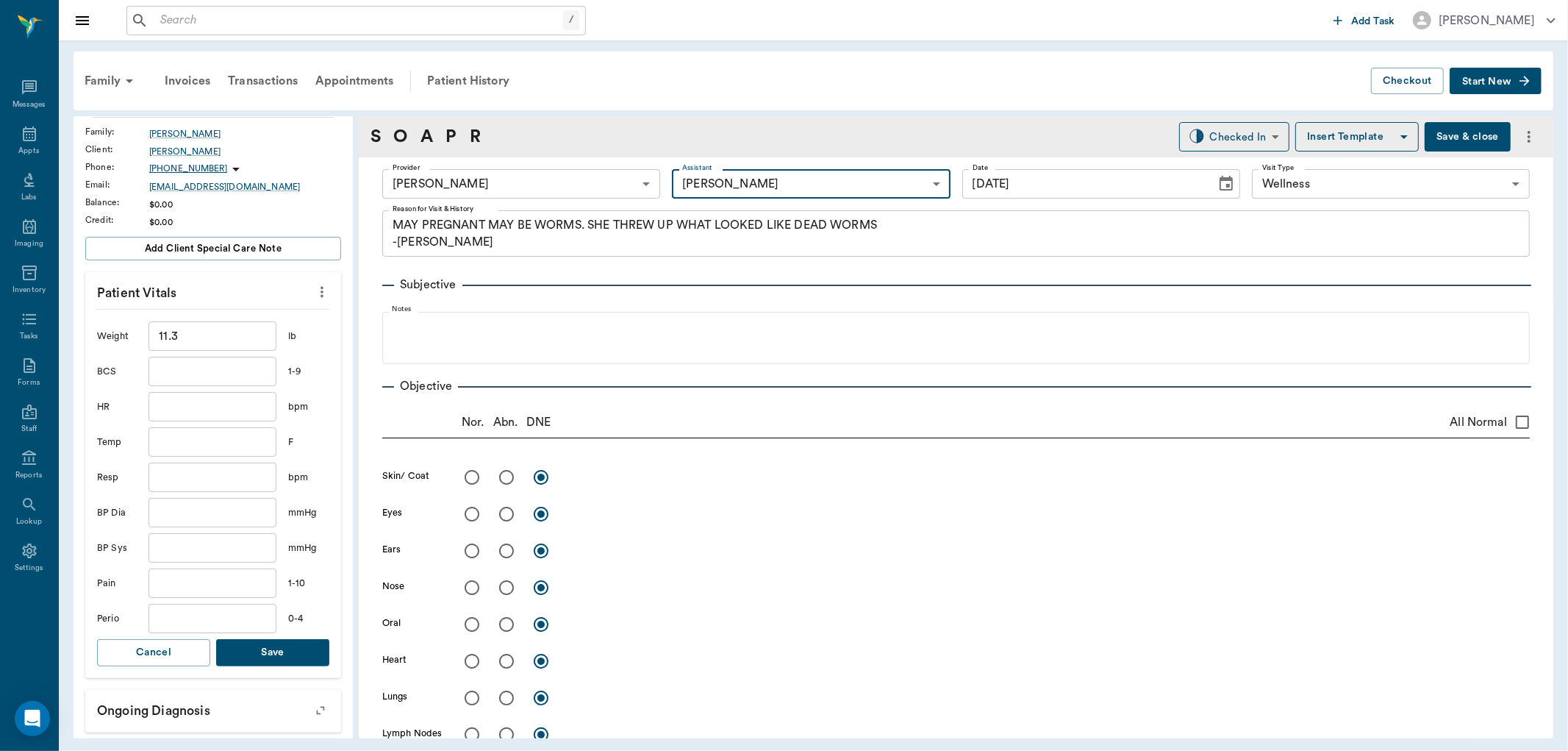
click at [158, 450] on input "text" at bounding box center [212, 442] width 128 height 30
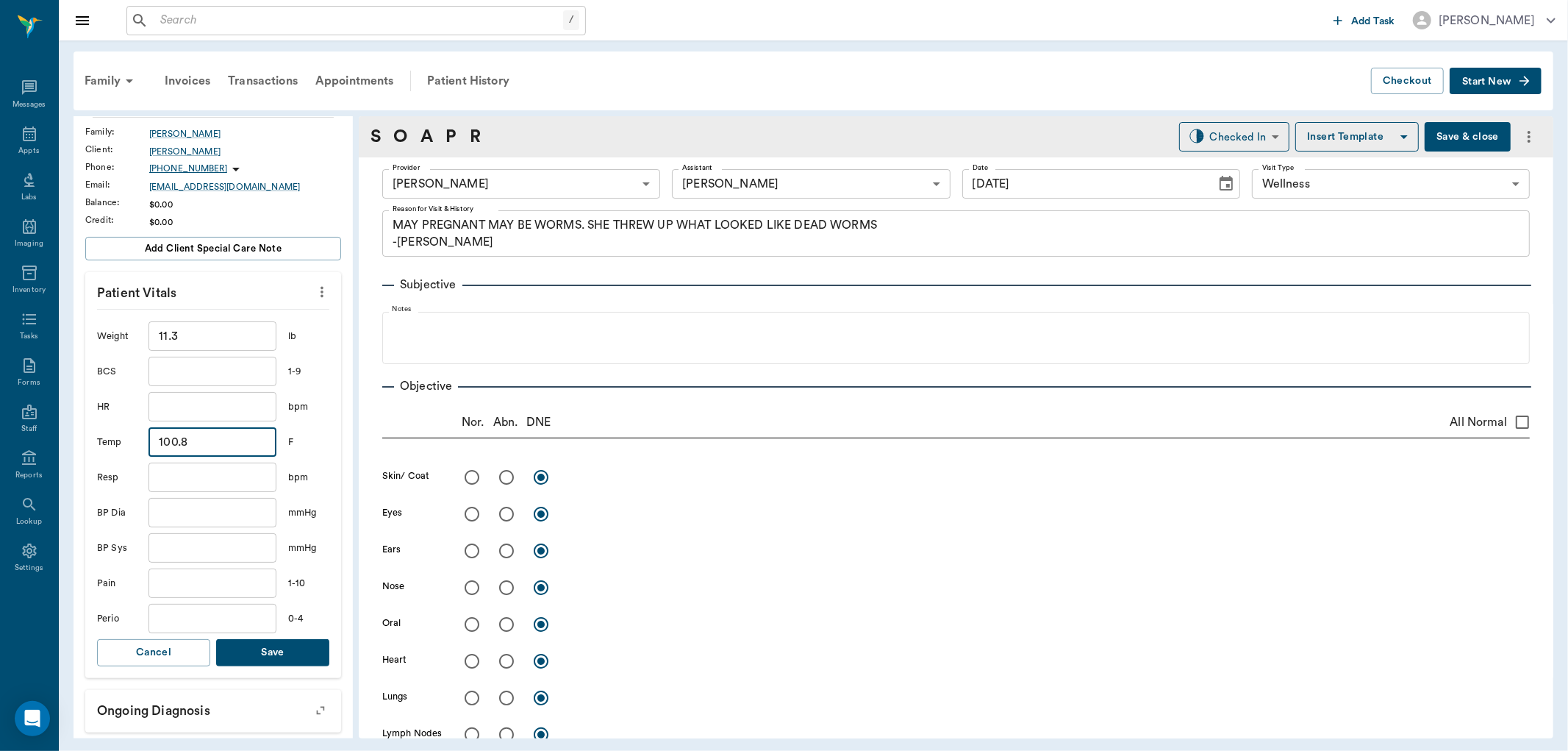
type input "100.8"
click at [290, 651] on button "Save" at bounding box center [272, 653] width 113 height 27
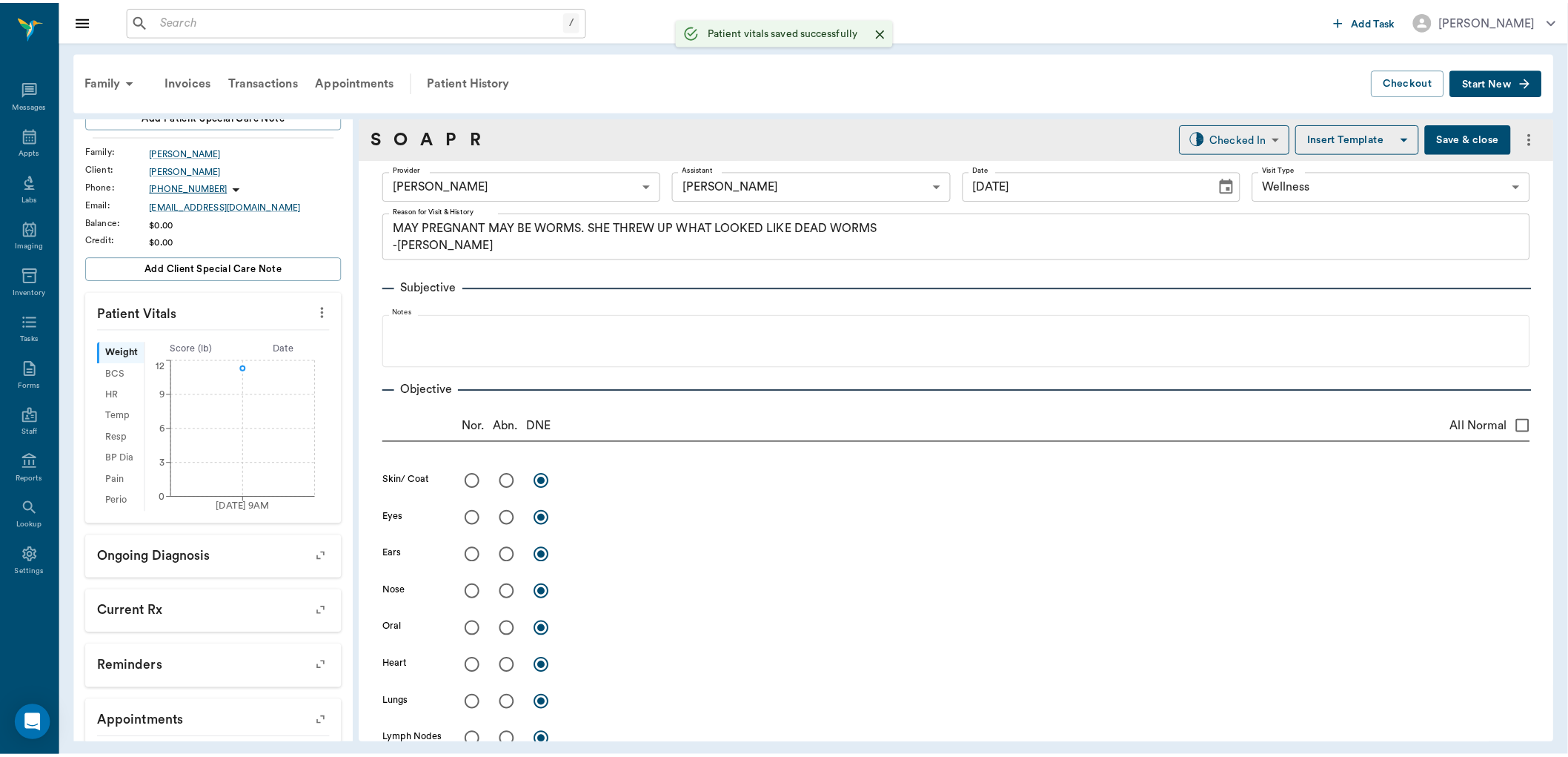
scroll to position [183, 0]
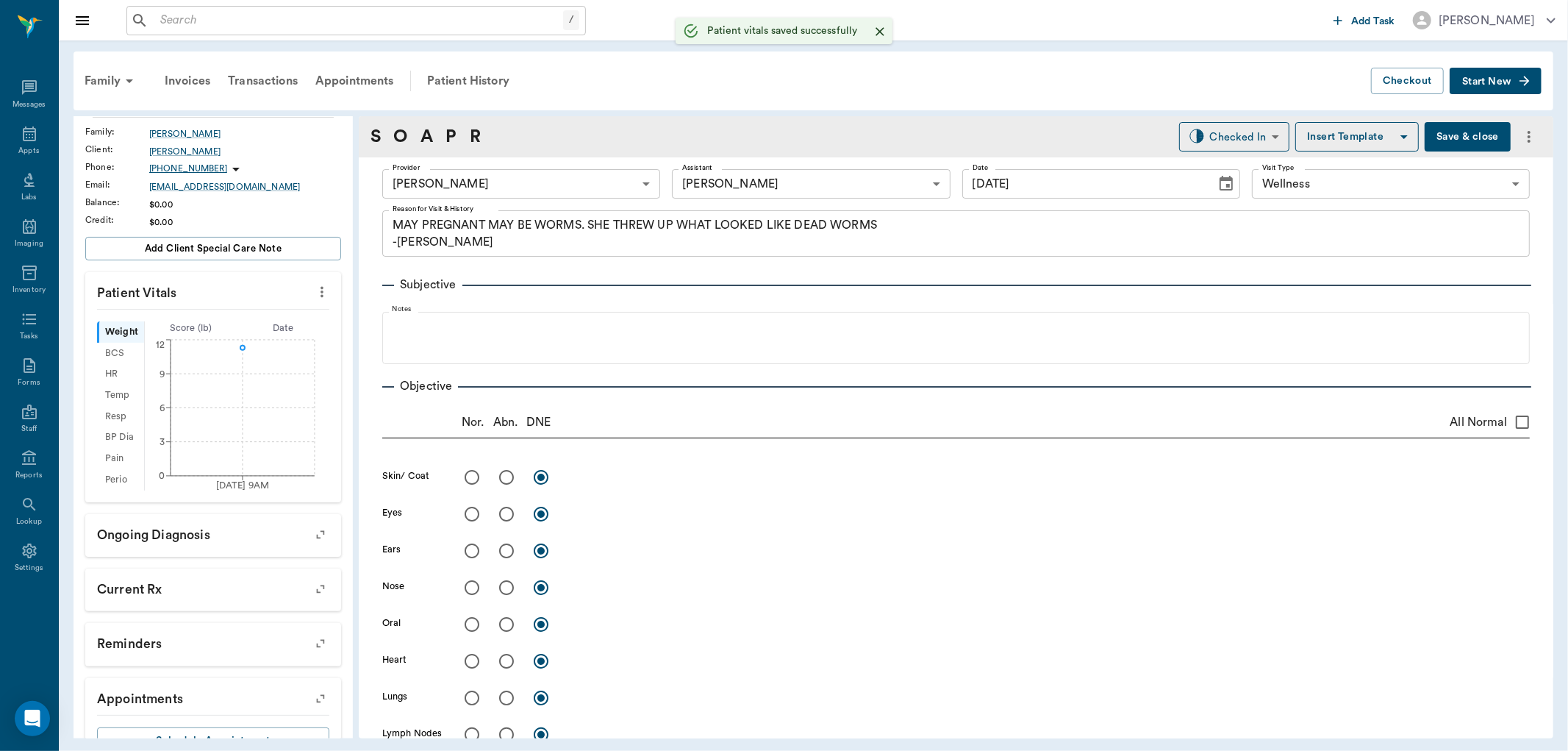
click at [1431, 128] on button "Save & close" at bounding box center [1467, 137] width 86 height 30
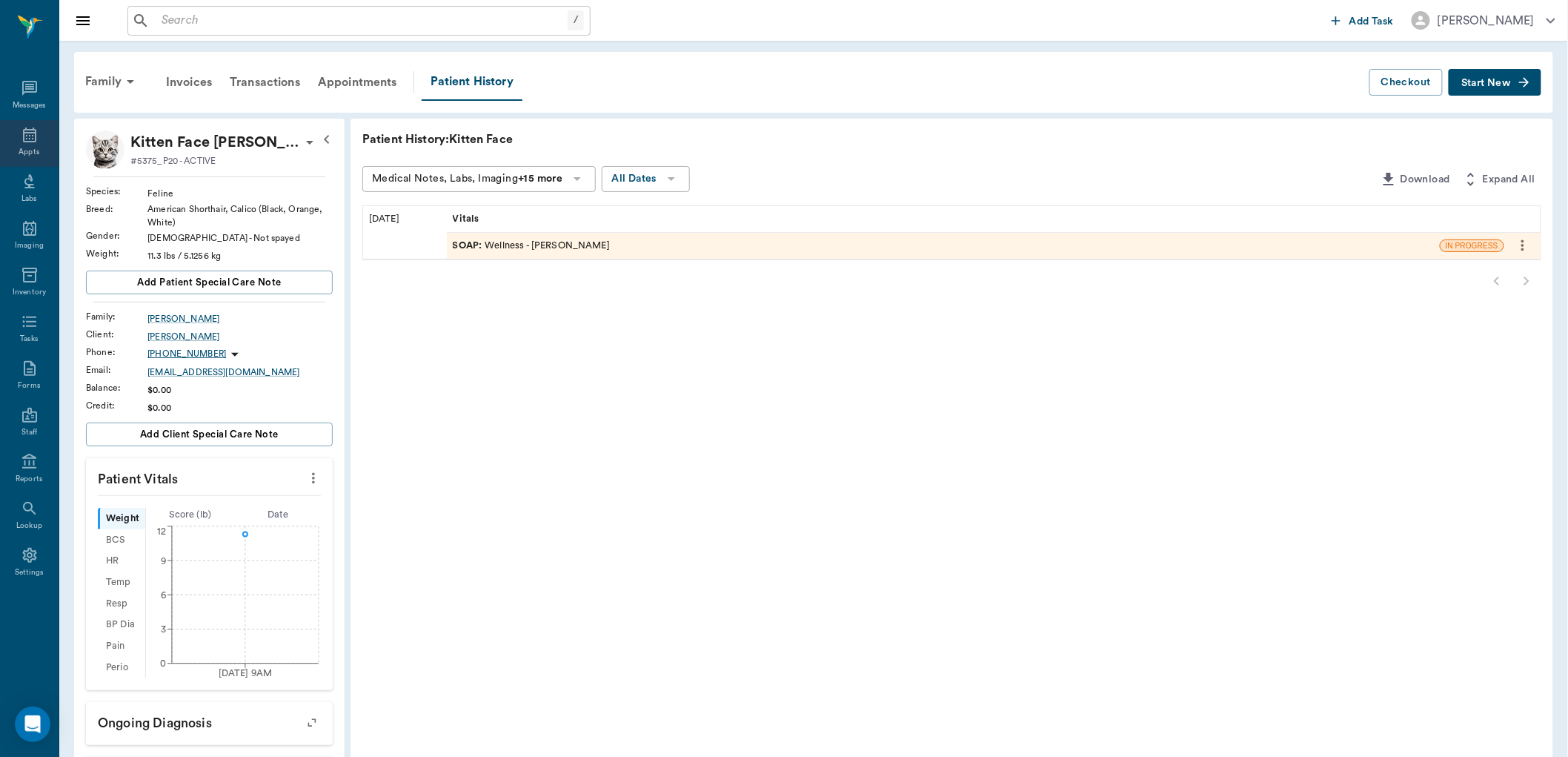
click at [37, 134] on icon at bounding box center [29, 135] width 18 height 18
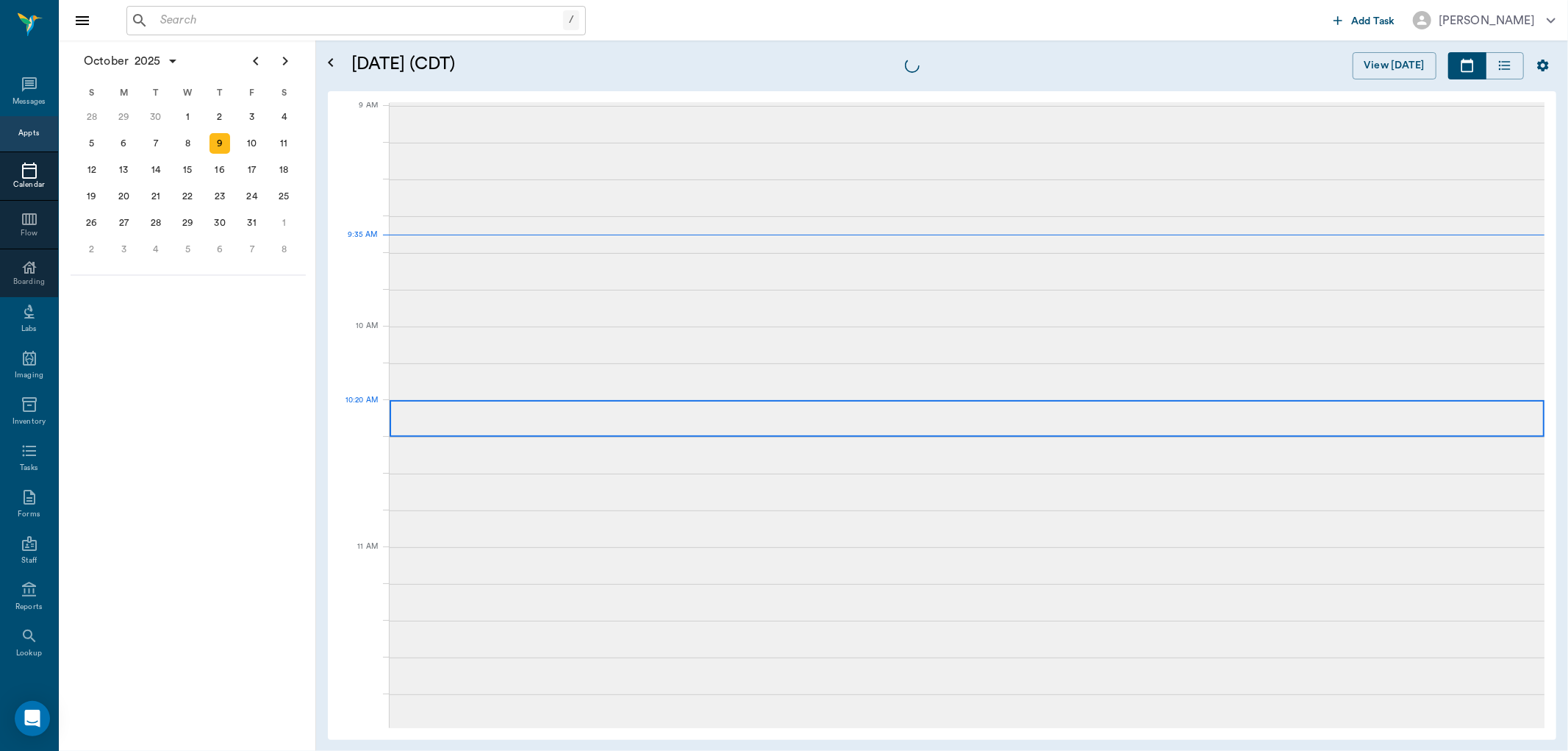
scroll to position [222, 0]
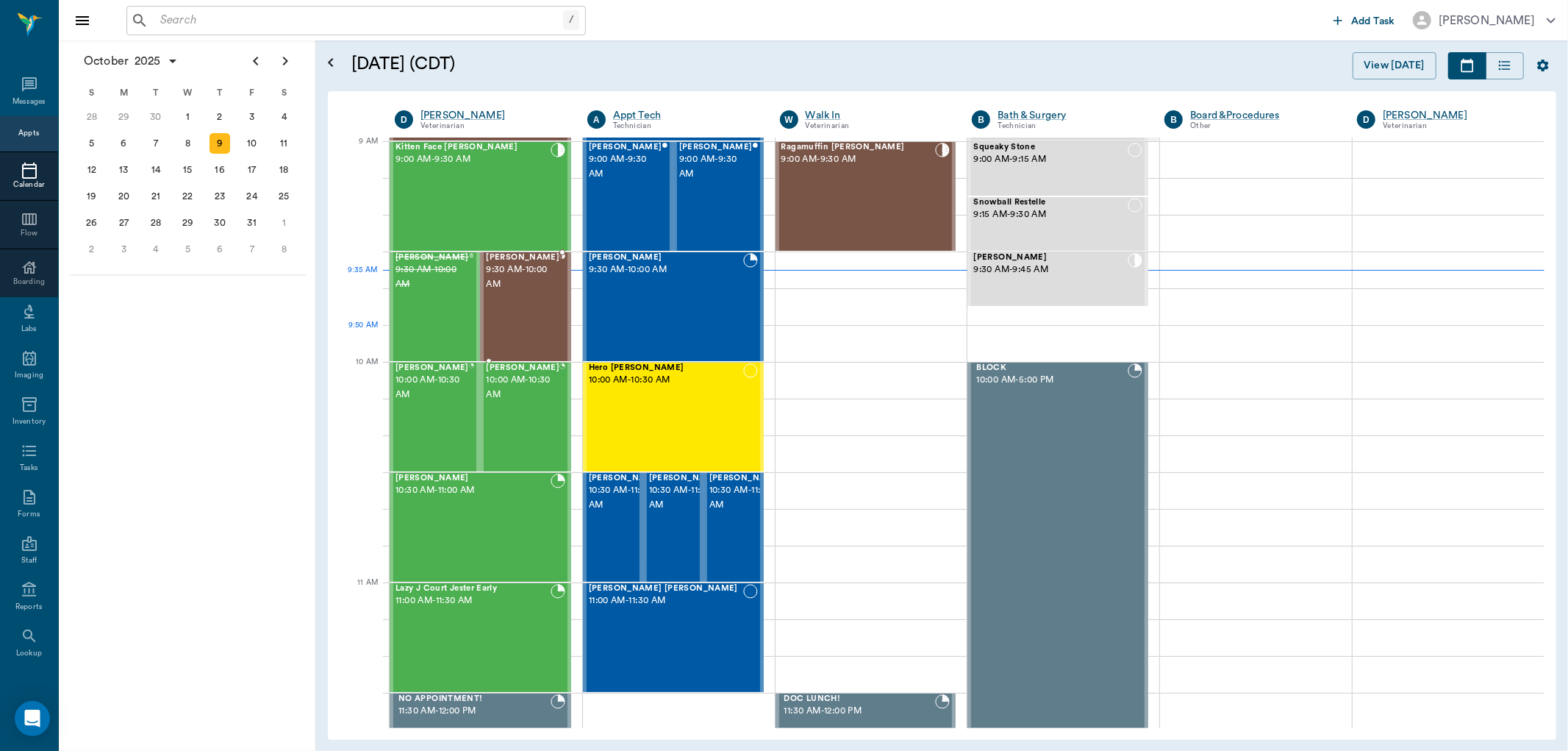
click at [528, 326] on div "Thor Hollinshead 9:30 AM - 10:00 AM" at bounding box center [523, 307] width 73 height 108
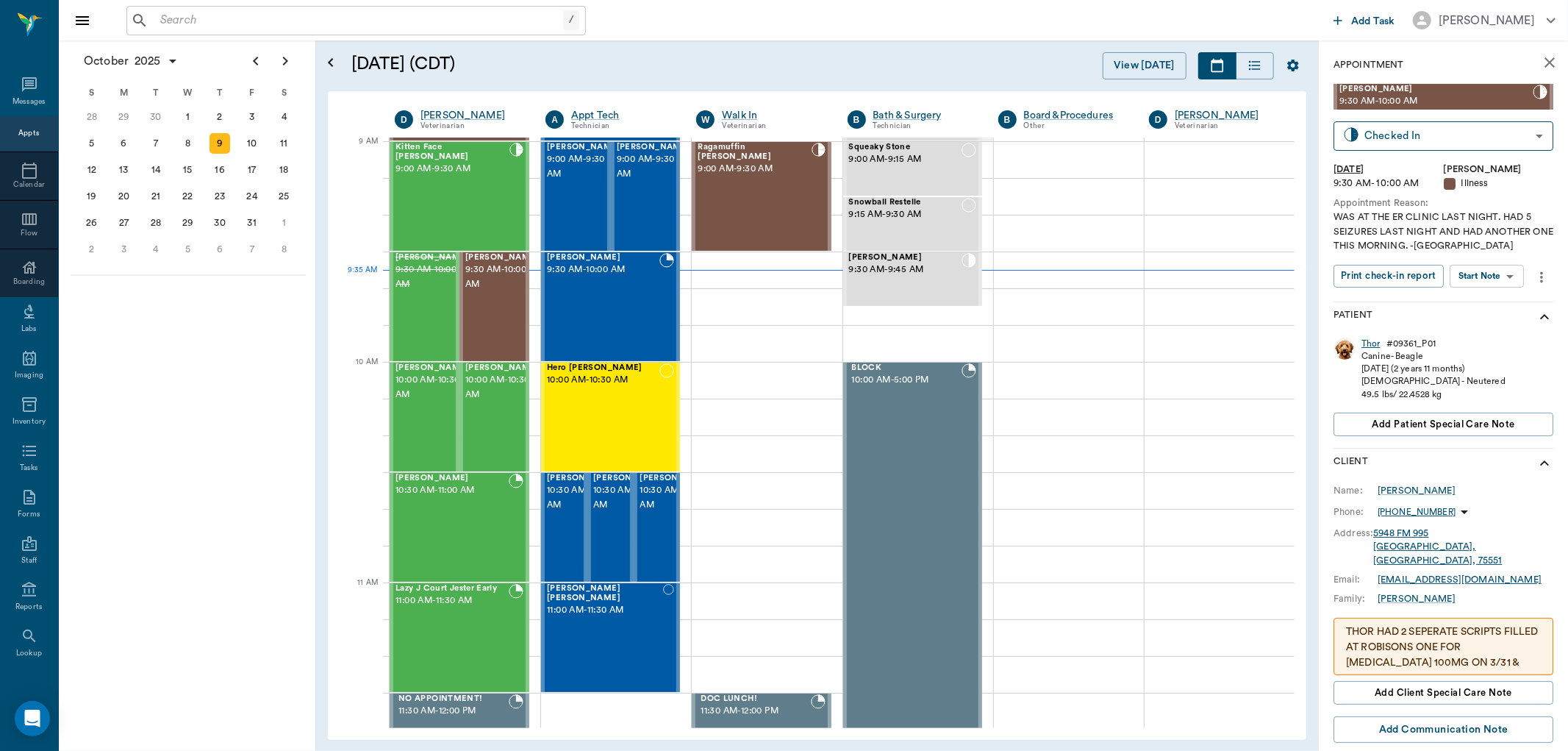
click at [1368, 343] on div "Thor" at bounding box center [1371, 343] width 19 height 12
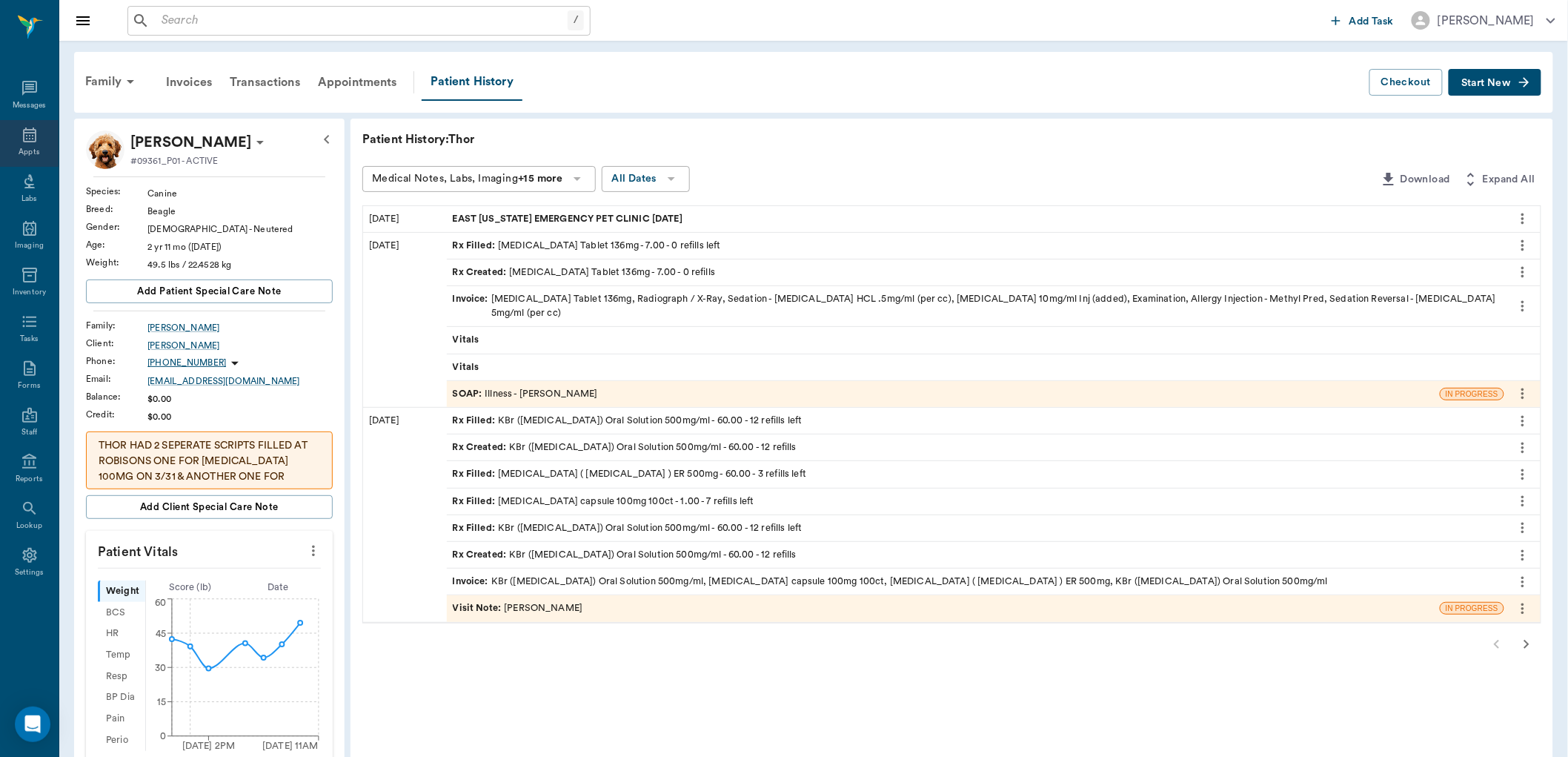
click at [27, 132] on icon at bounding box center [29, 135] width 13 height 15
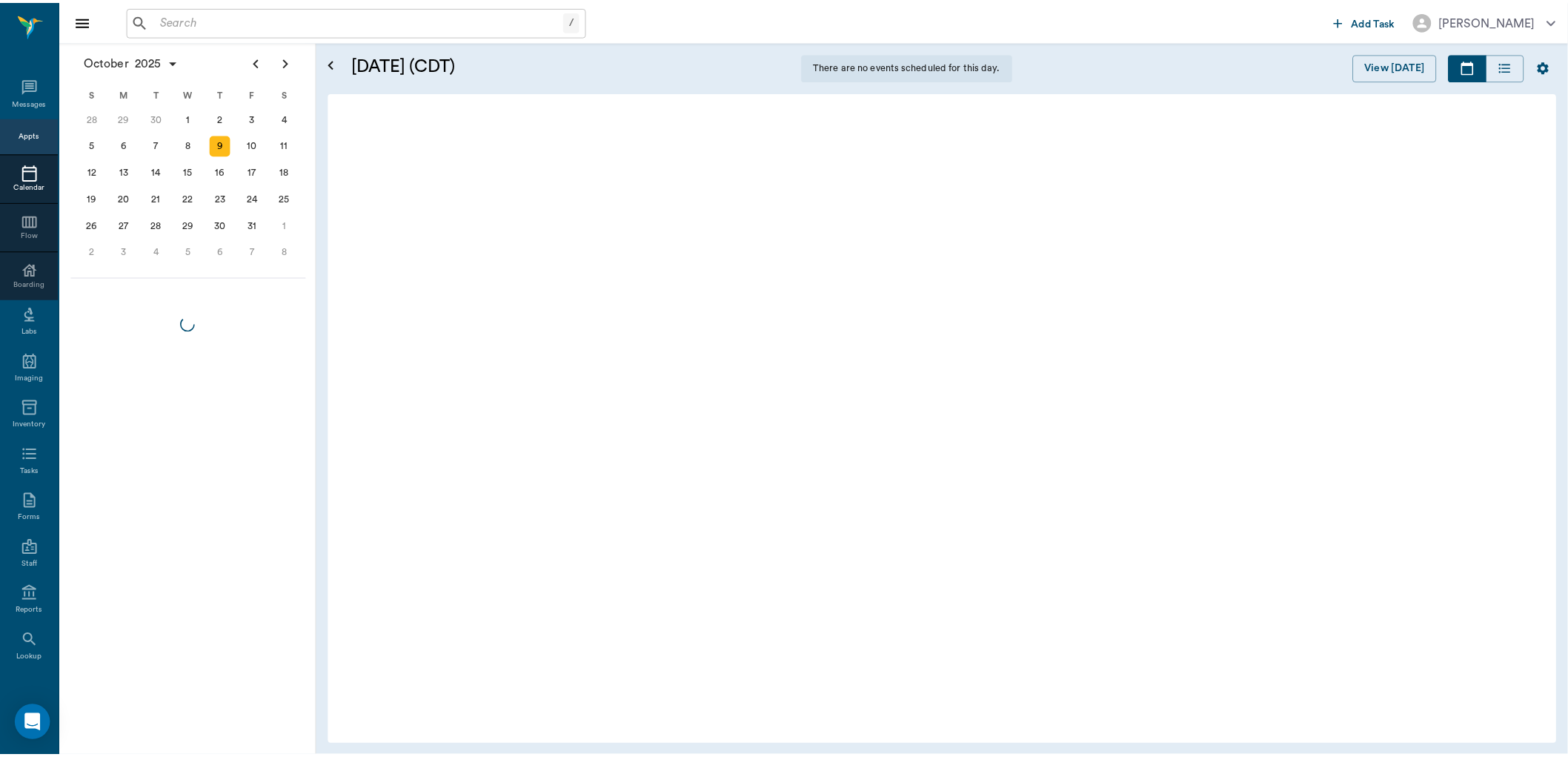
scroll to position [225, 0]
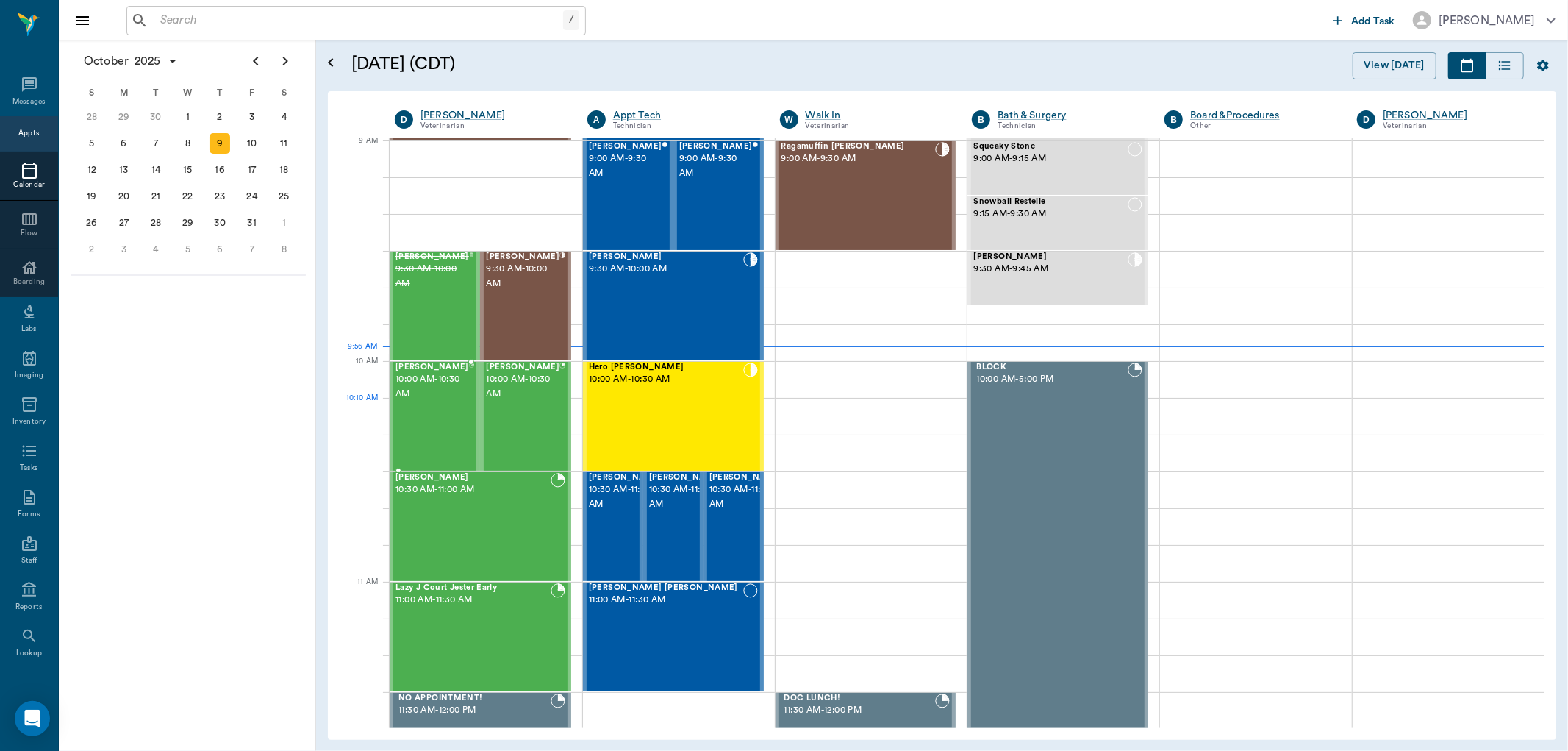
click at [452, 408] on div "Jaba Webb 10:00 AM - 10:30 AM" at bounding box center [432, 416] width 73 height 108
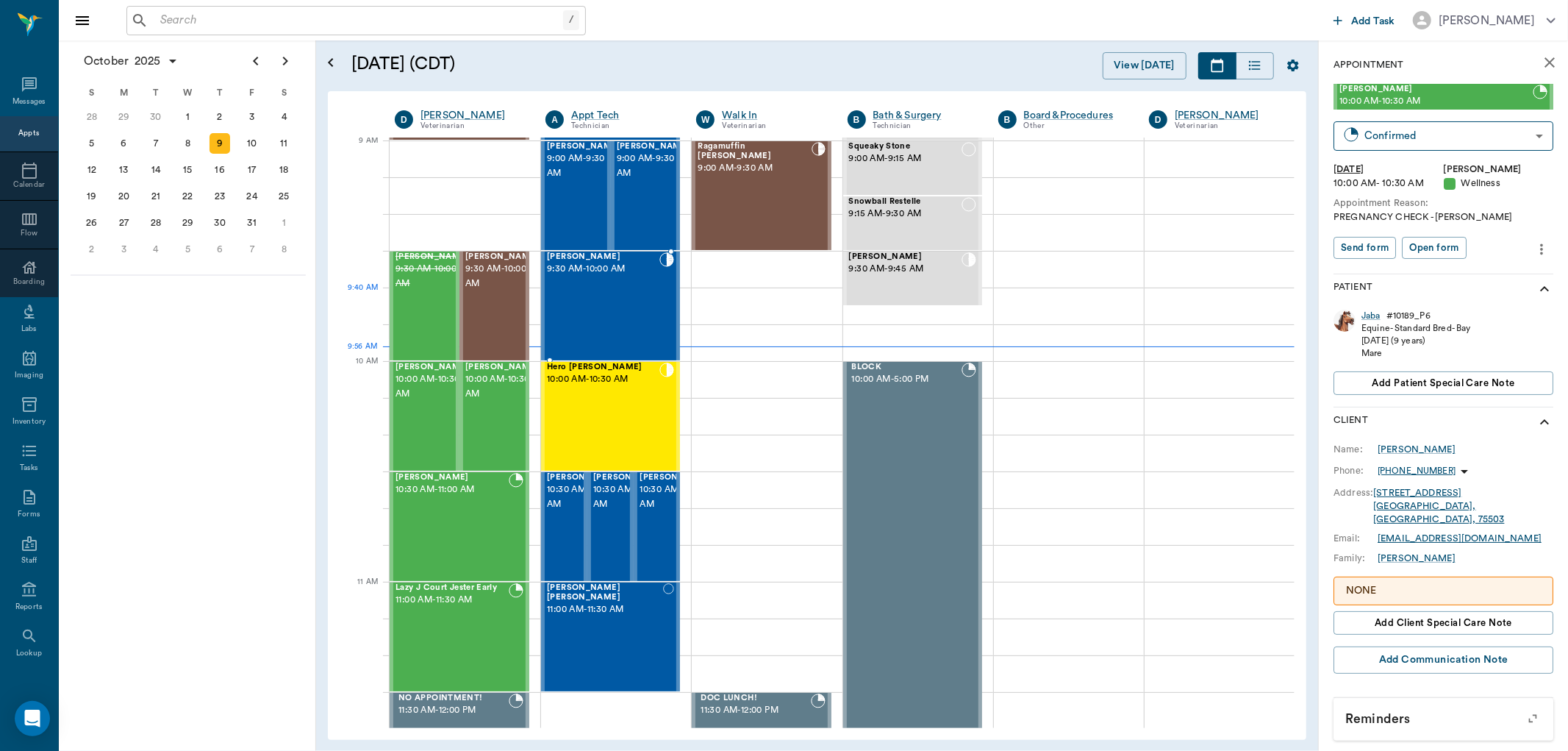
click at [620, 298] on div "Sadie Deming 9:30 AM - 10:00 AM" at bounding box center [603, 306] width 112 height 108
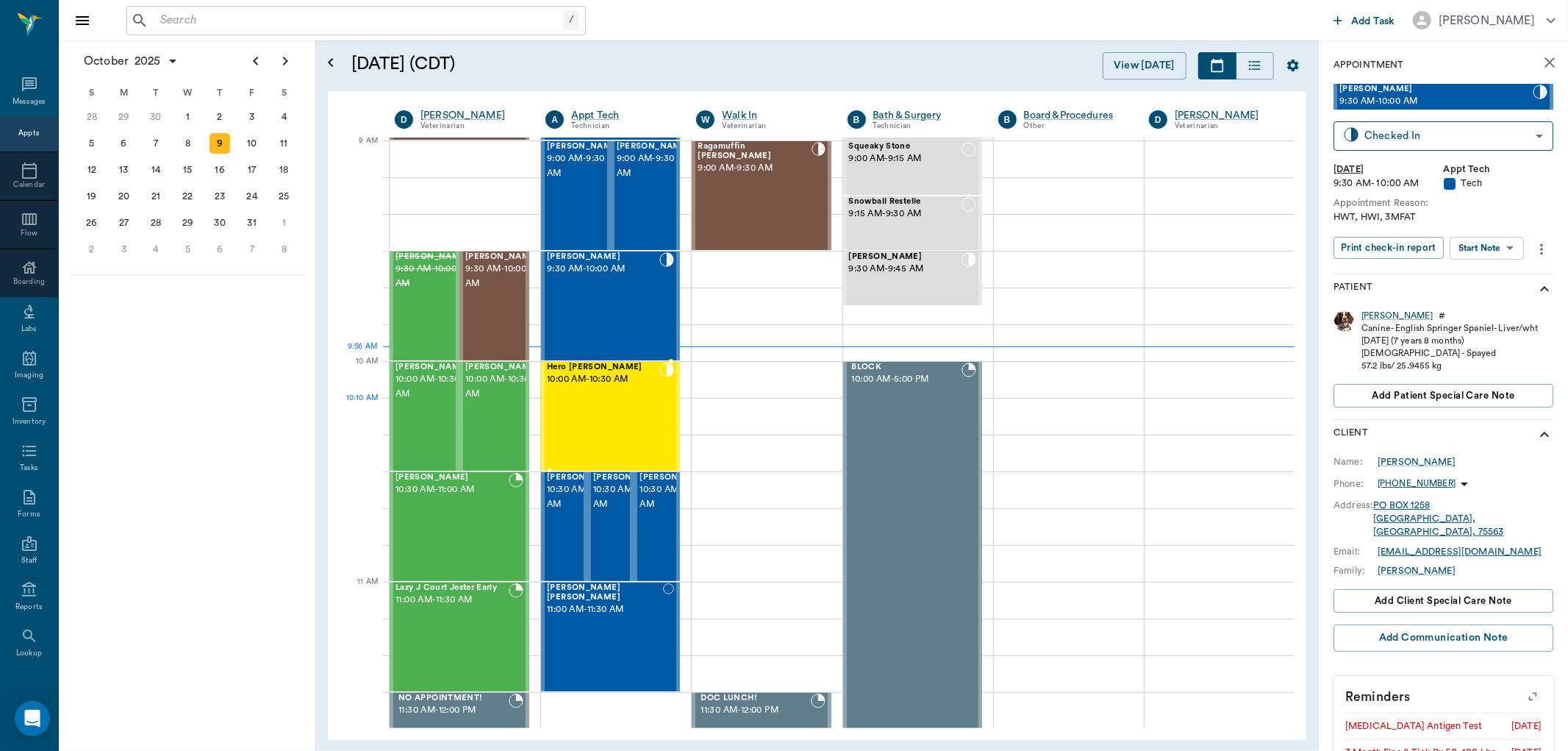
click at [593, 403] on div "Hero Lutrick 10:00 AM - 10:30 AM" at bounding box center [603, 416] width 112 height 108
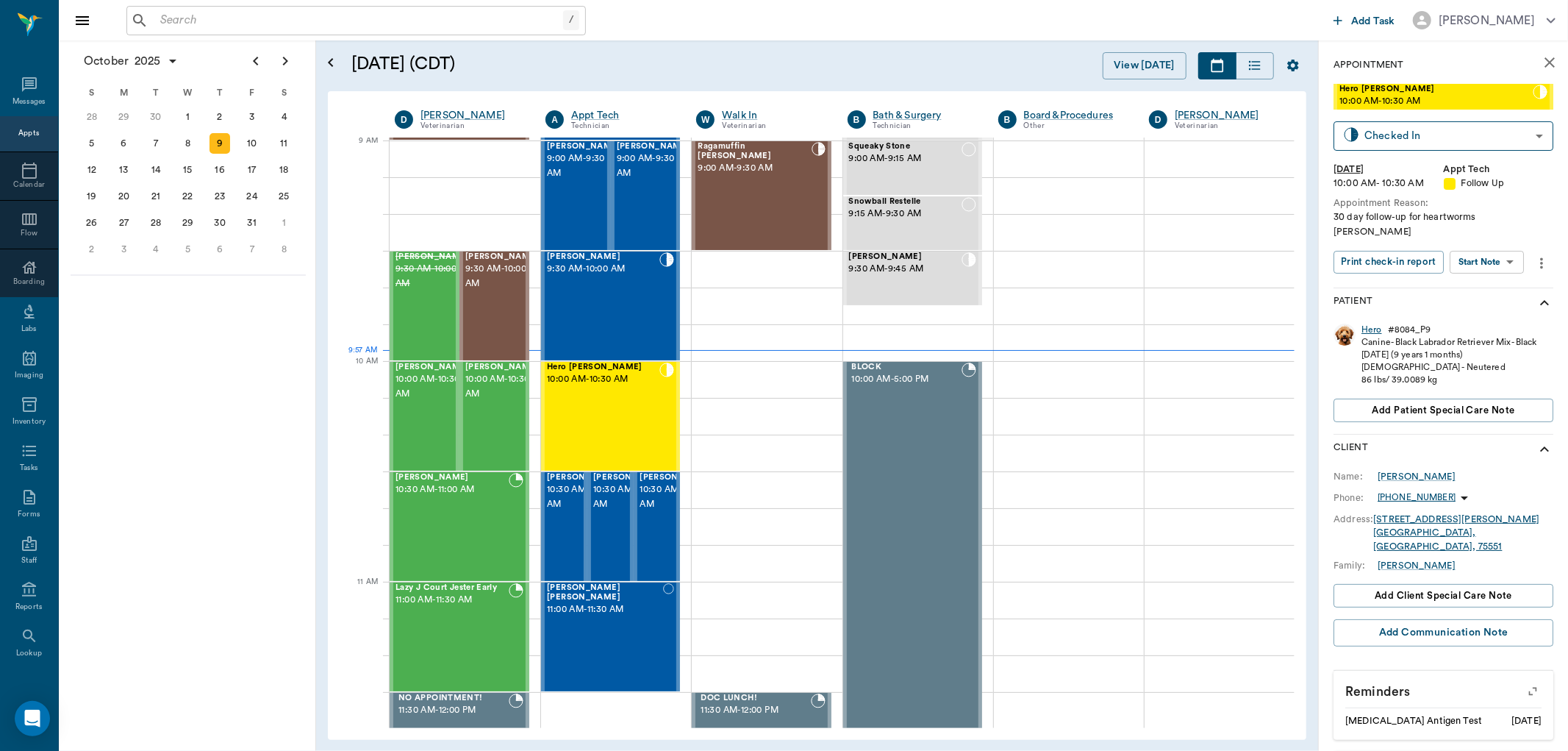
click at [1374, 323] on div "Hero" at bounding box center [1371, 329] width 20 height 12
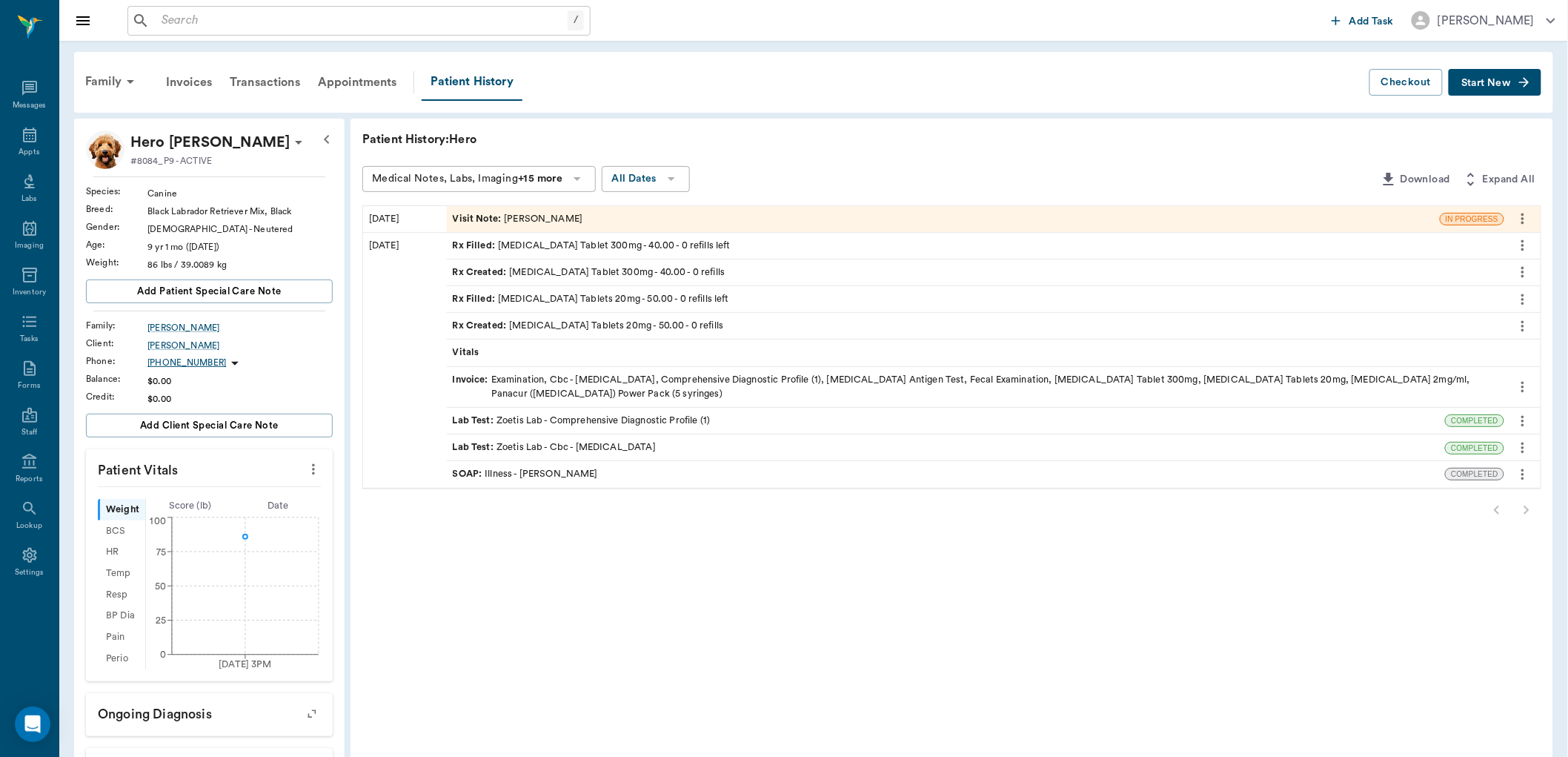
click at [552, 473] on div "SOAP : Illness - Dr. Bert Ellsworth" at bounding box center [526, 474] width 146 height 14
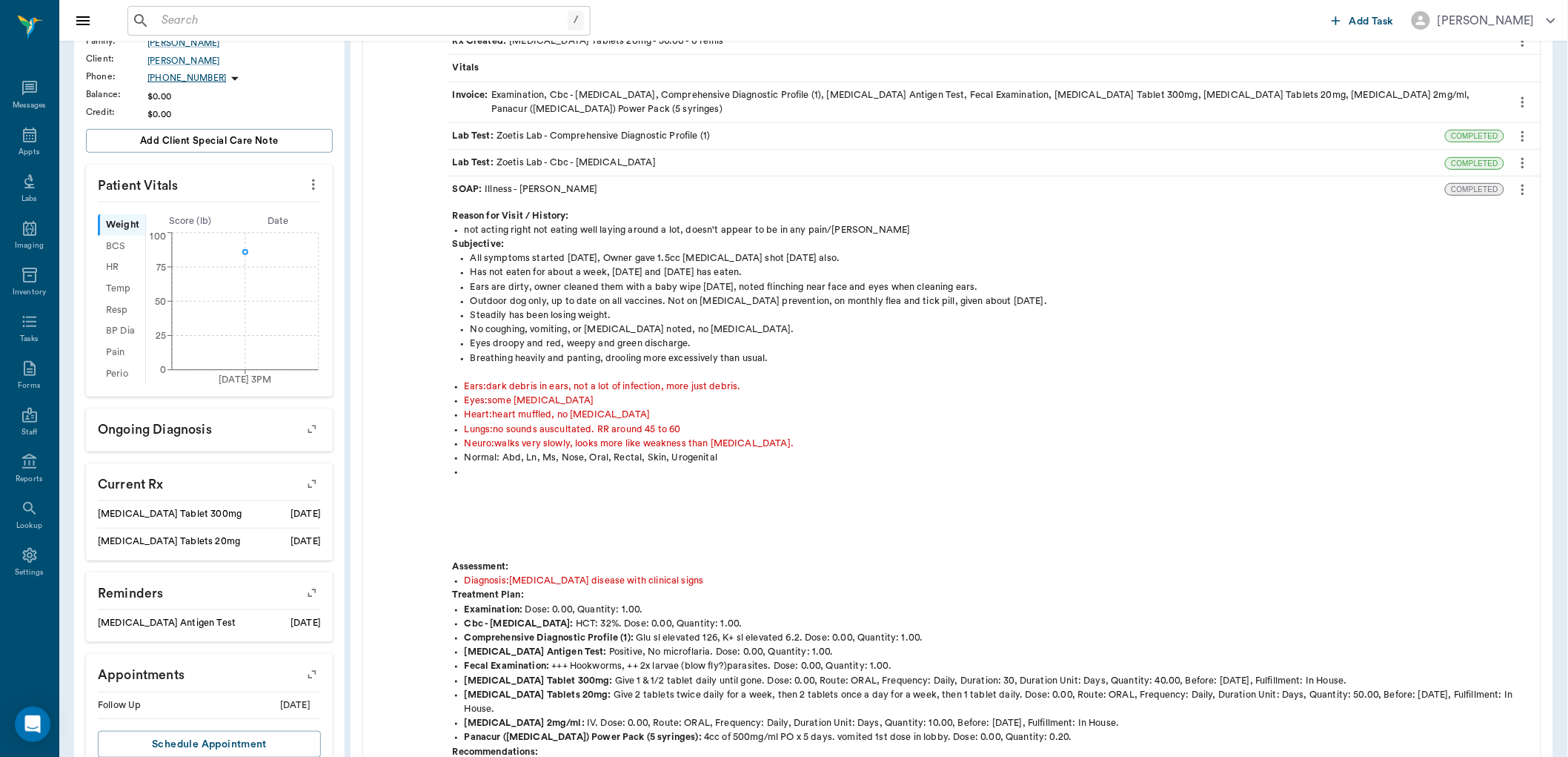
scroll to position [83, 0]
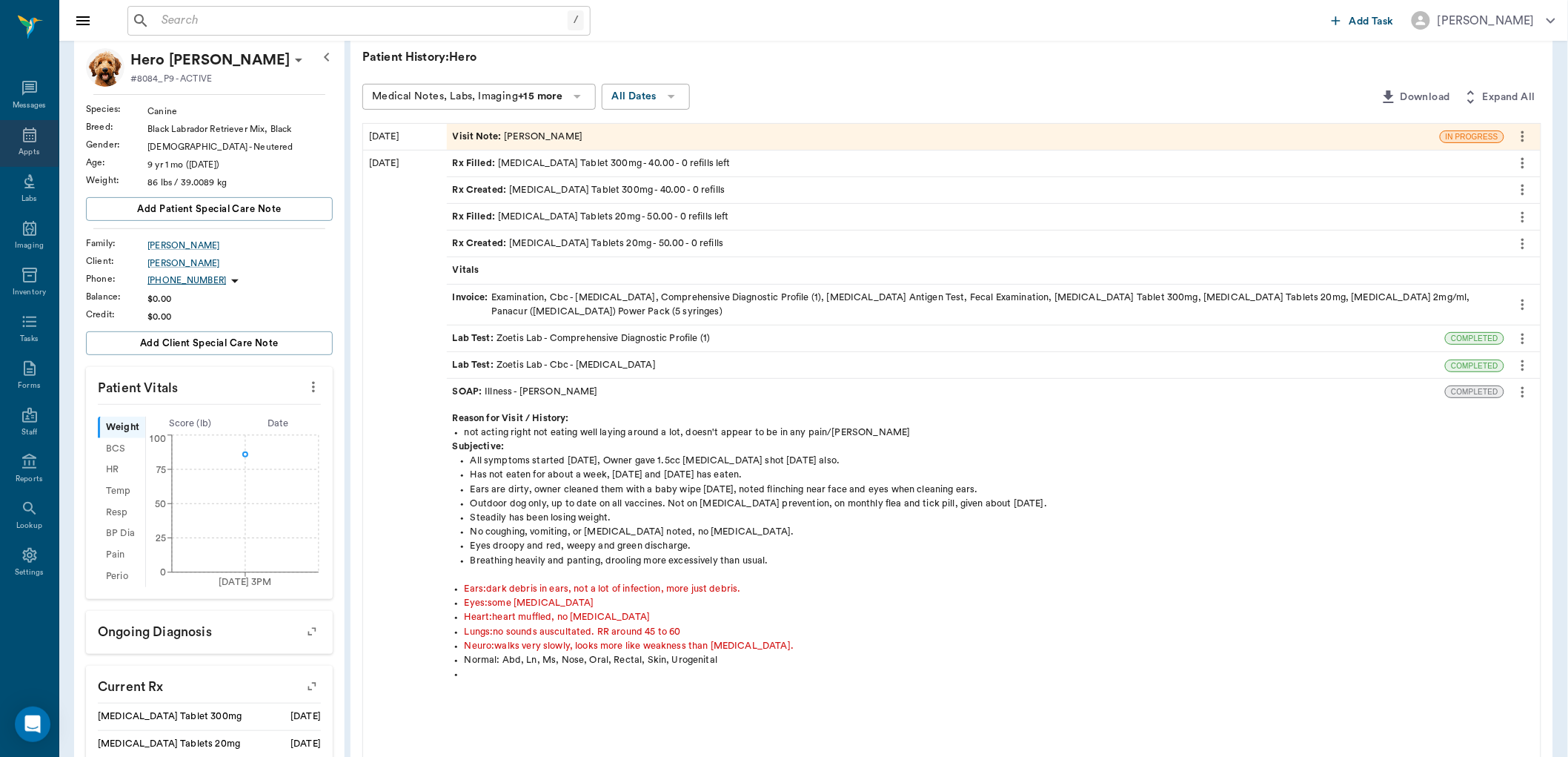
click at [20, 139] on icon at bounding box center [29, 135] width 18 height 18
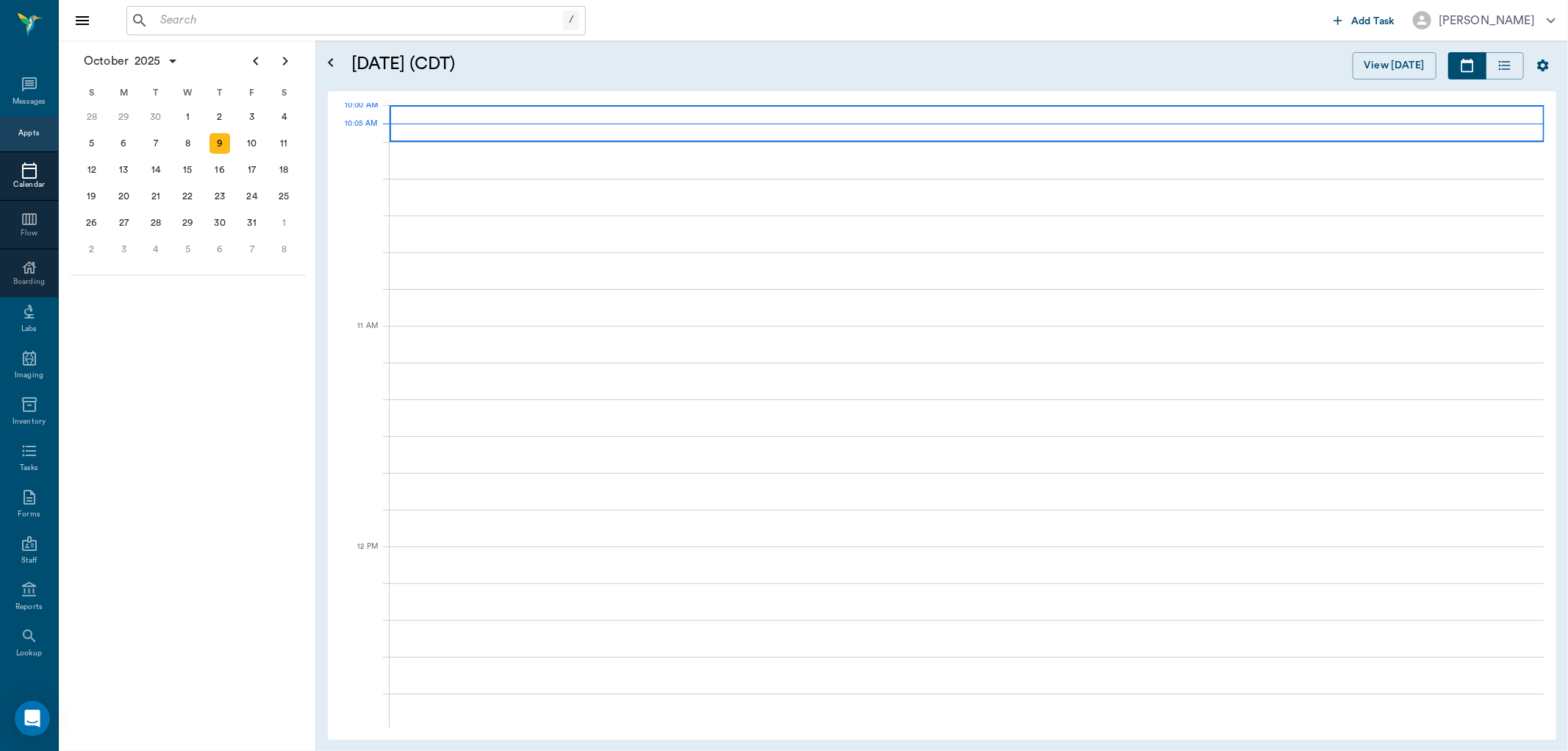
scroll to position [444, 0]
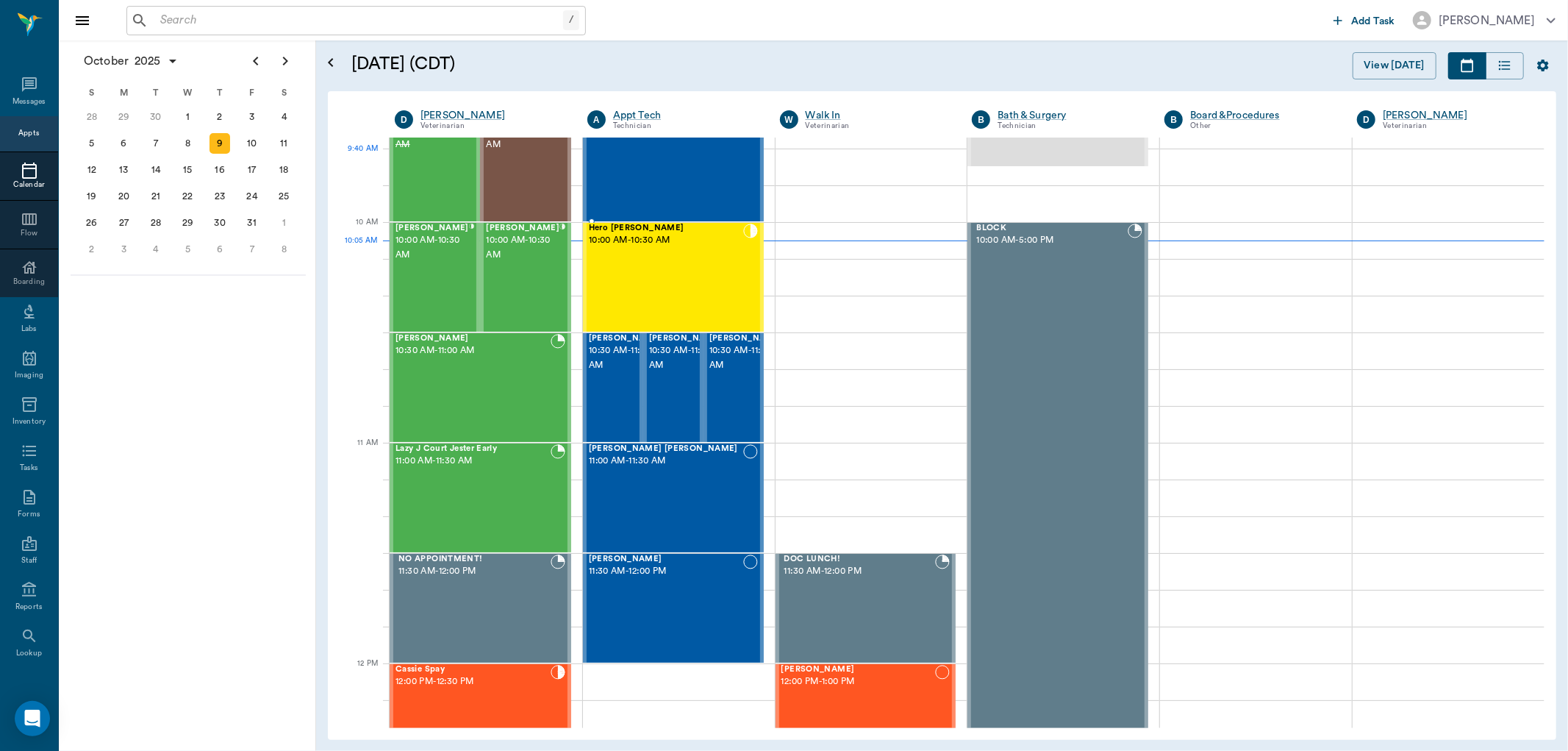
click at [665, 169] on div "Sadie Deming 9:30 AM - 10:00 AM" at bounding box center [666, 167] width 155 height 108
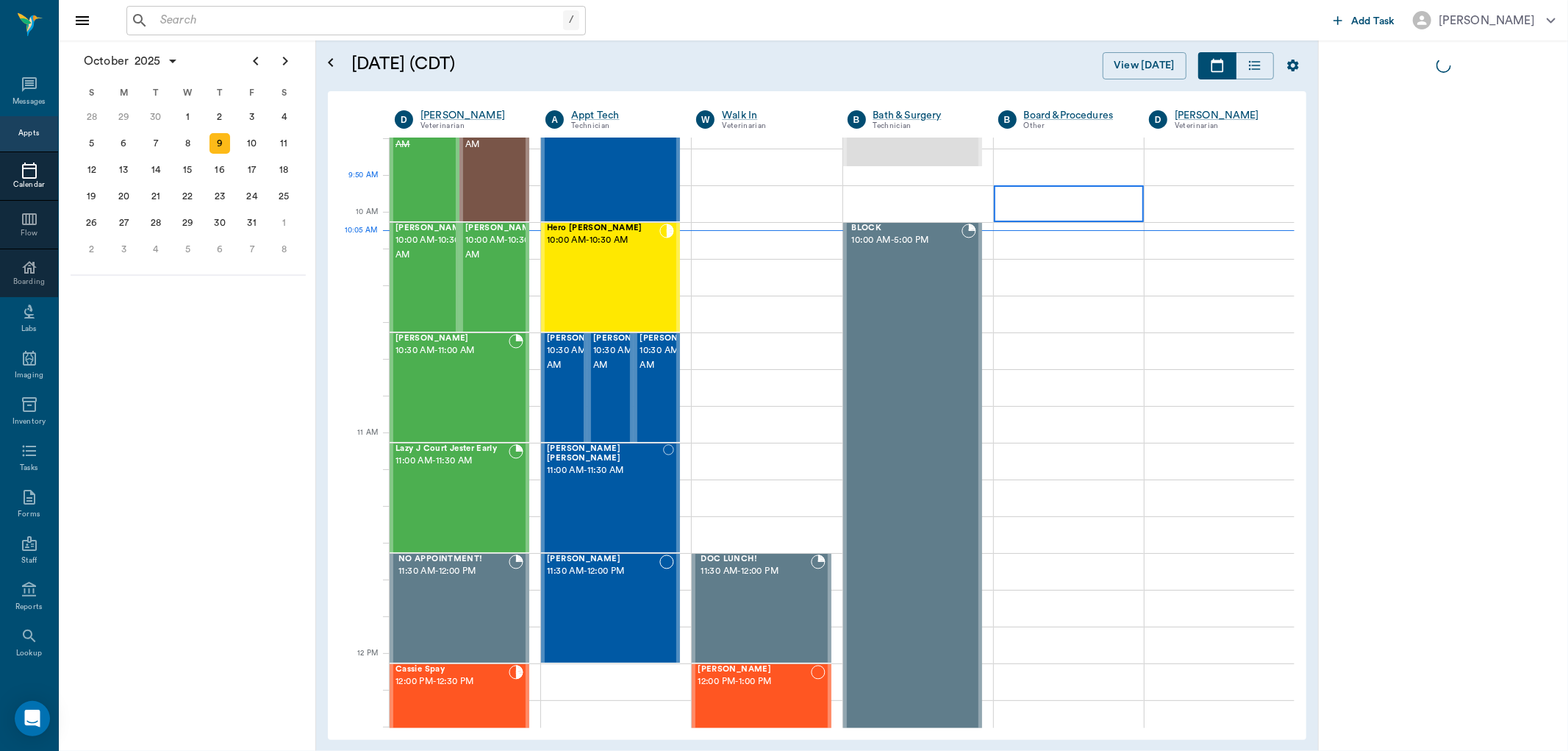
scroll to position [372, 0]
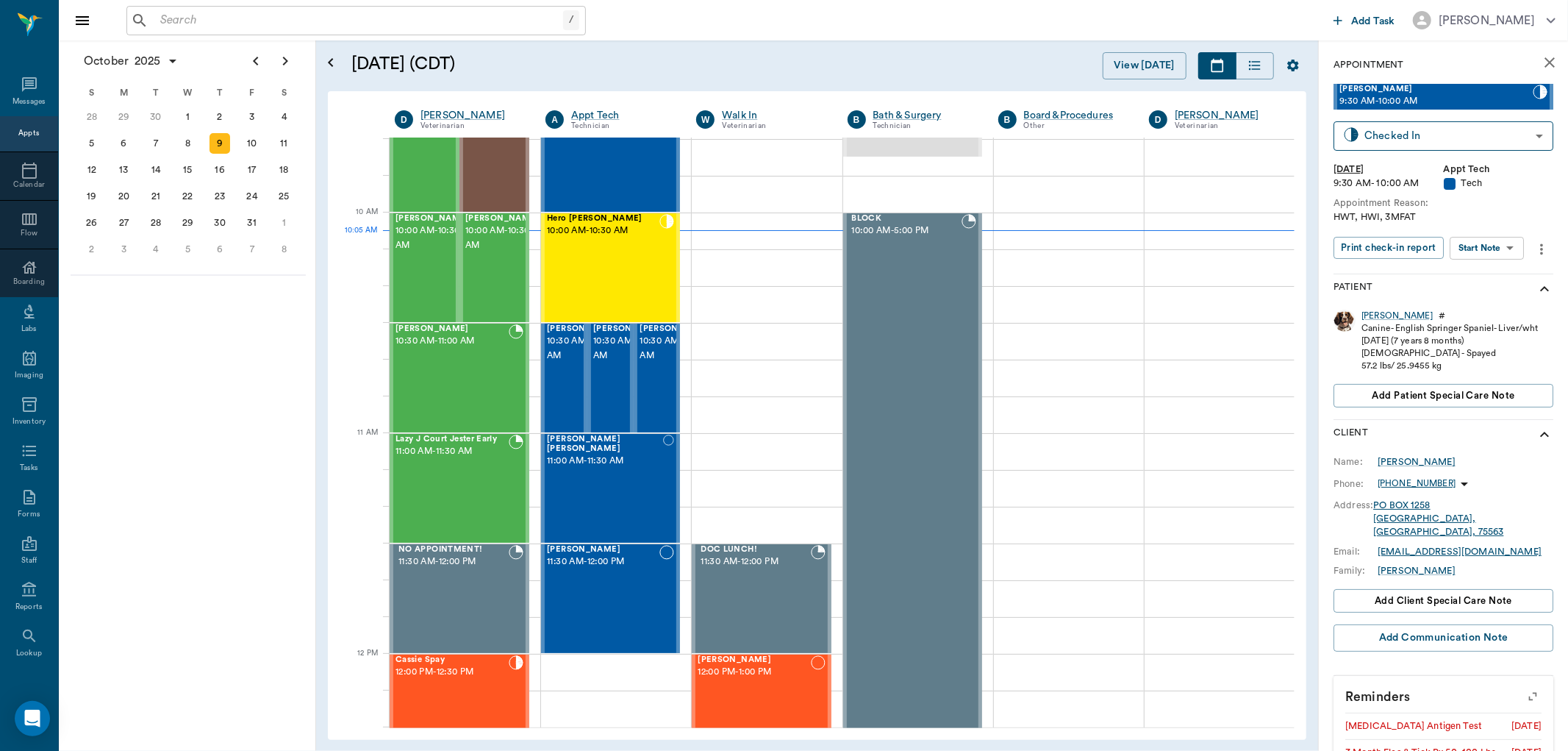
click at [1512, 240] on body "/ ​ Add Task Dr. Bert Ellsworth Nectar Messages Appts Calendar Flow Boarding La…" at bounding box center [784, 376] width 1568 height 751
click at [1500, 275] on li "Start SOAP" at bounding box center [1488, 276] width 102 height 24
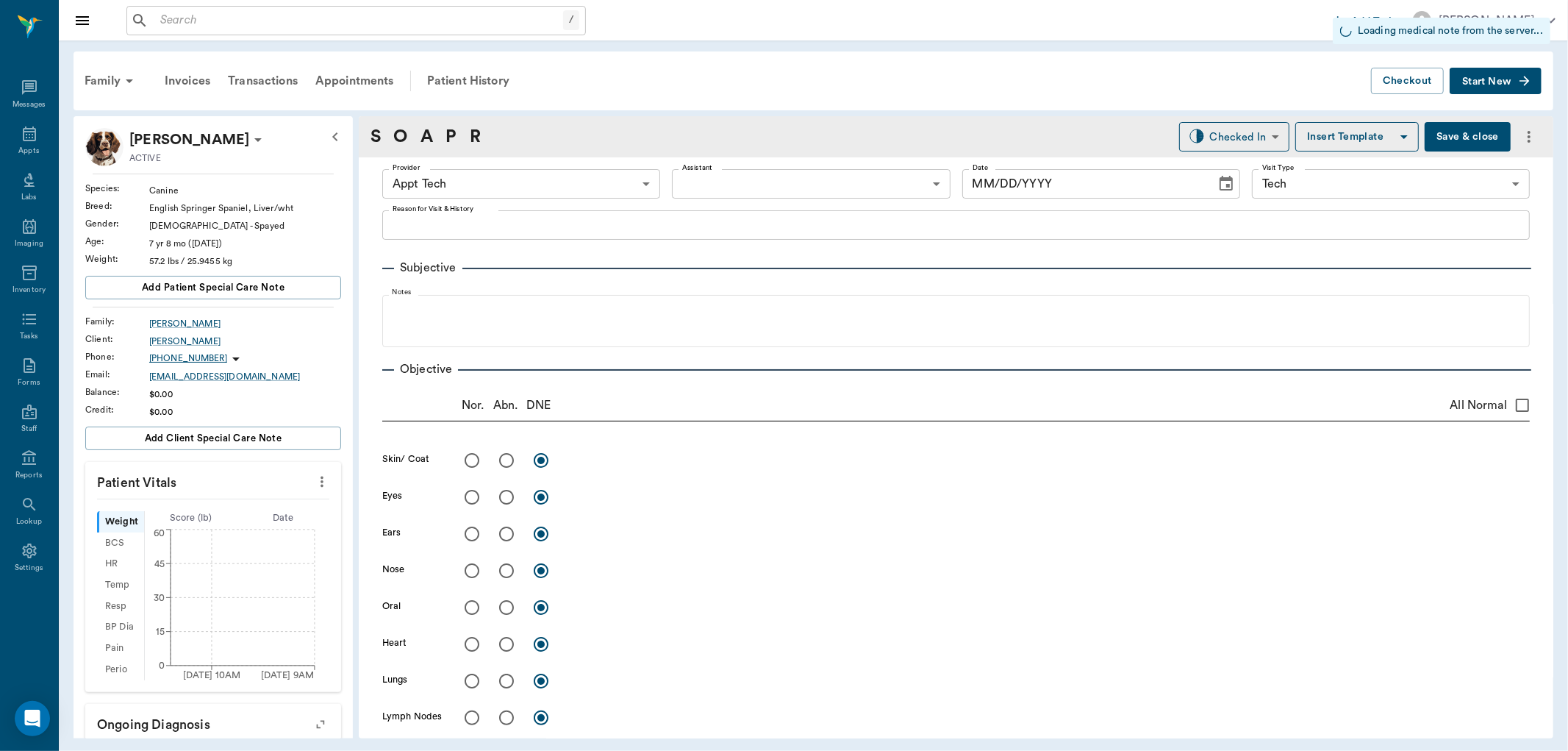
type input "63ec2f075fda476ae8351a4c"
type input "65d2be4f46e3a538d89b8c1a"
type input "[DATE]"
type textarea "HWT, HWI, 3MFAT"
click at [607, 183] on body "/ ​ Add Task Dr. Bert Ellsworth Nectar Messages Appts Labs Imaging Inventory Ta…" at bounding box center [784, 376] width 1568 height 751
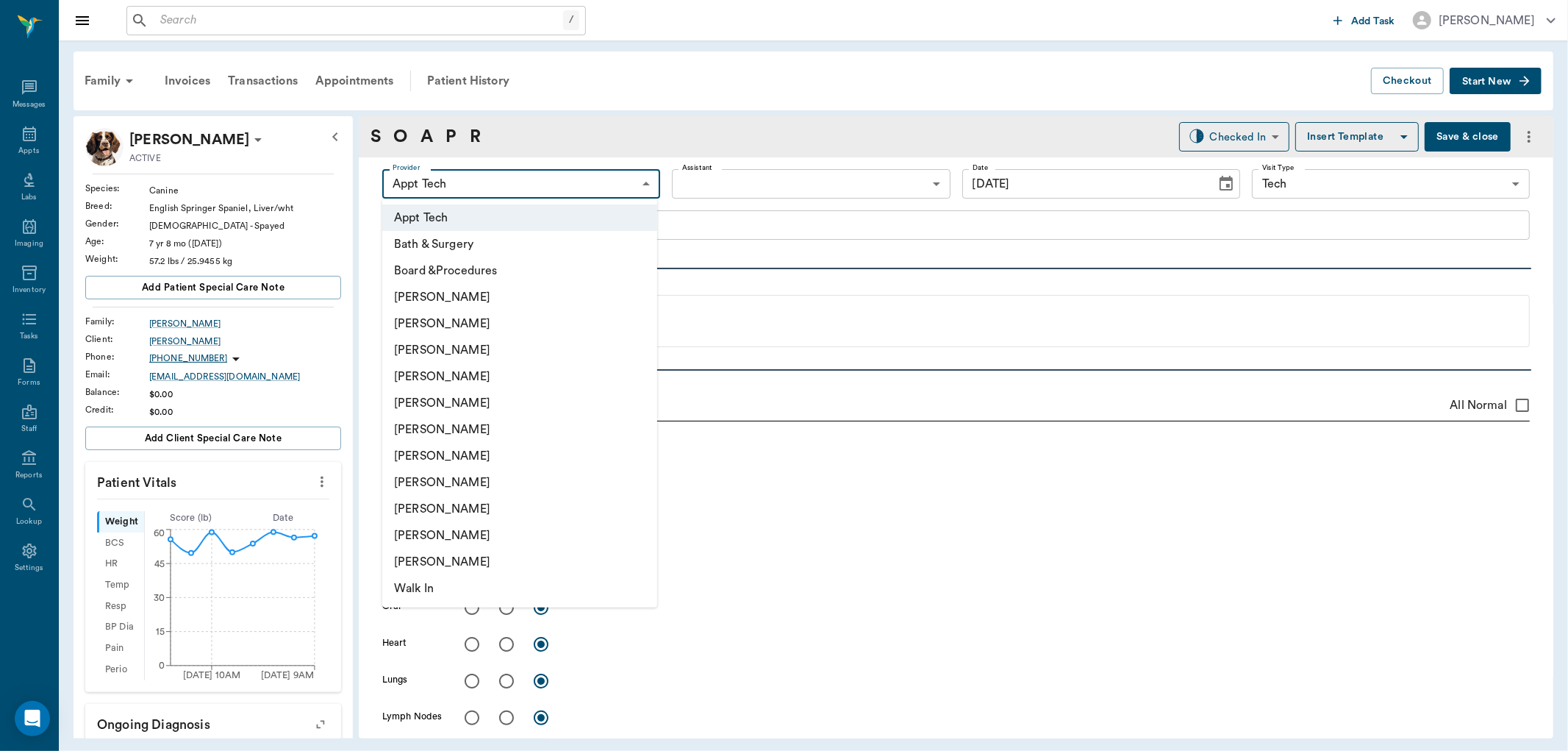
click at [562, 342] on li "[PERSON_NAME]" at bounding box center [520, 350] width 275 height 27
type input "642ef10e332a41444de2bad1"
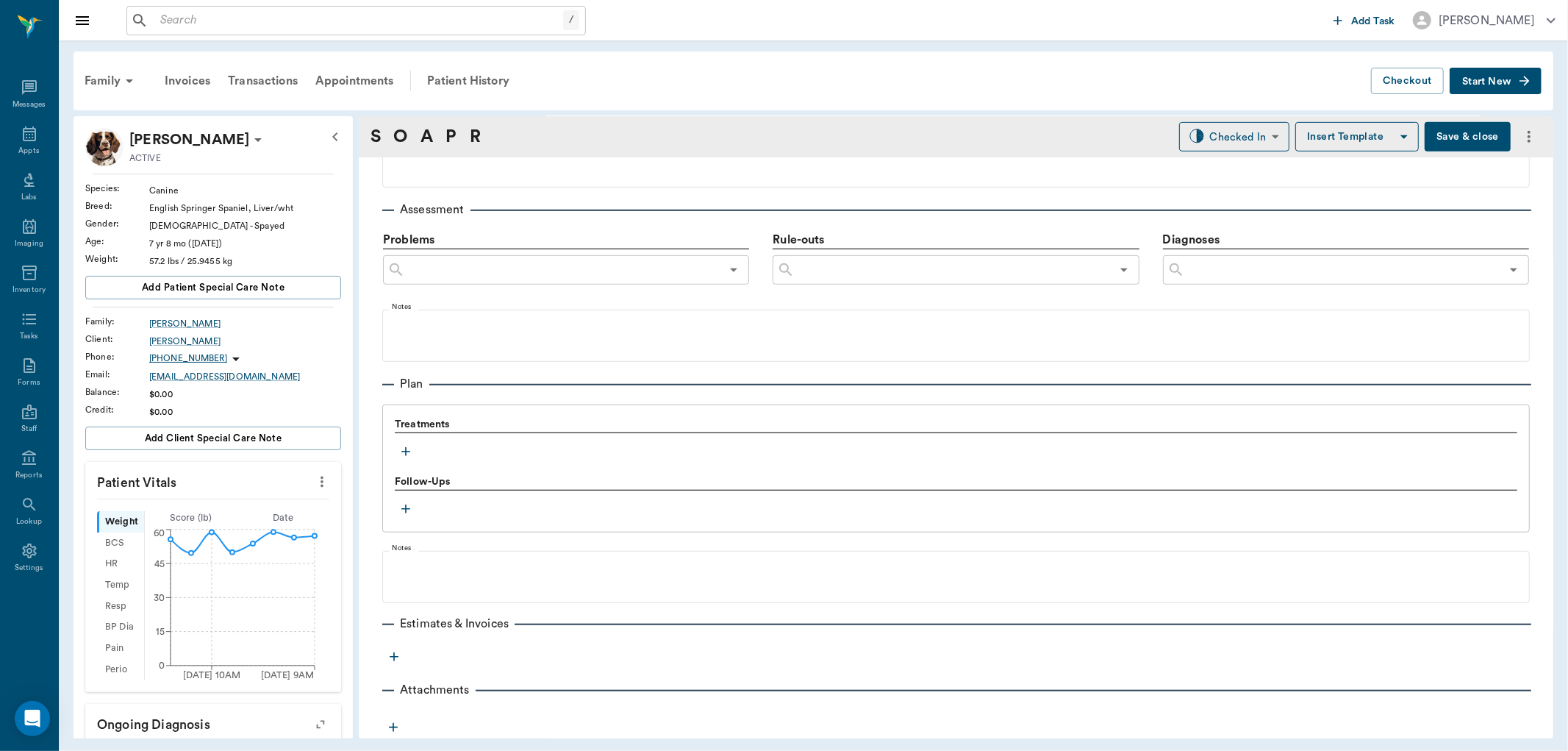
scroll to position [795, 0]
click at [403, 450] on icon "button" at bounding box center [405, 450] width 9 height 9
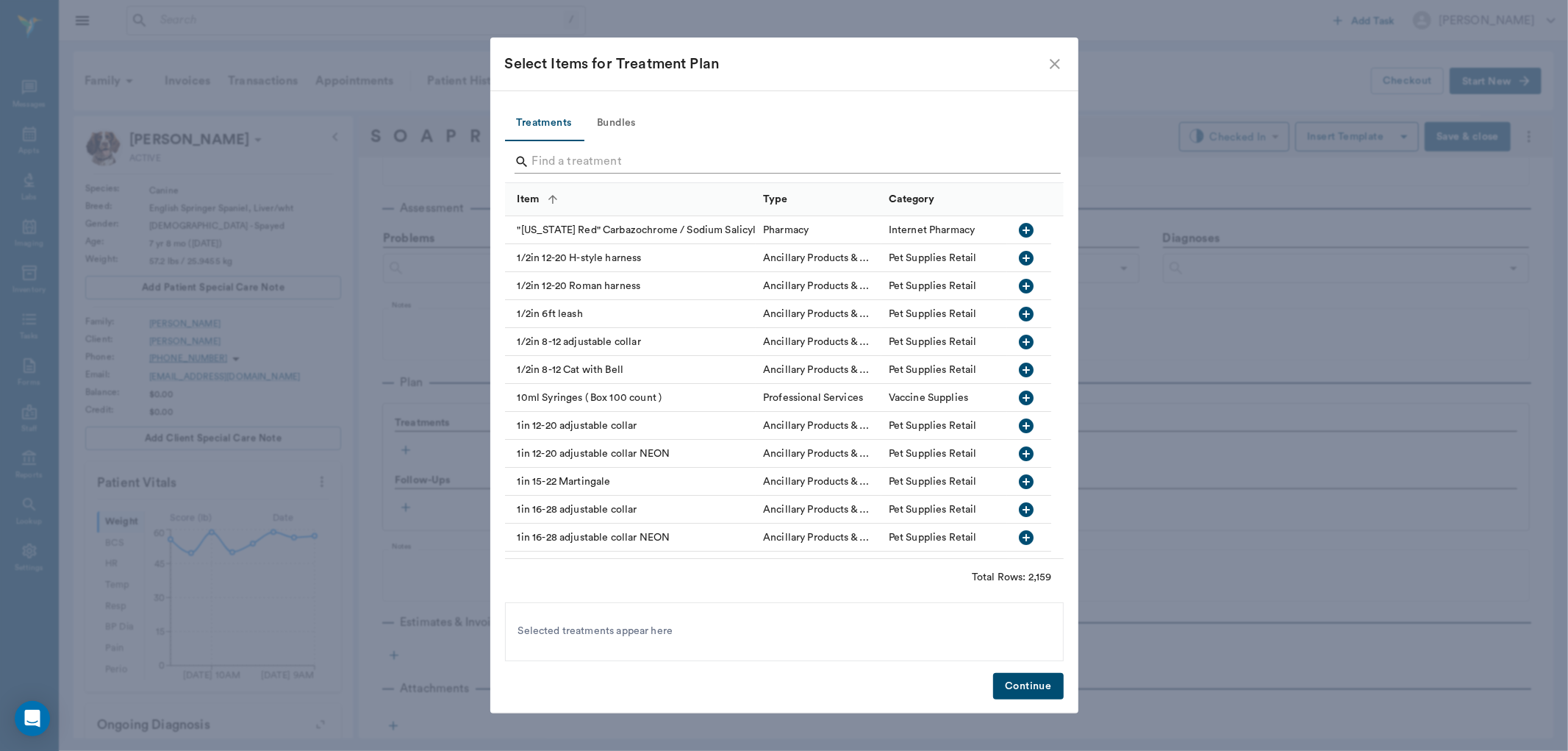
click at [643, 155] on input "Search" at bounding box center [785, 162] width 507 height 23
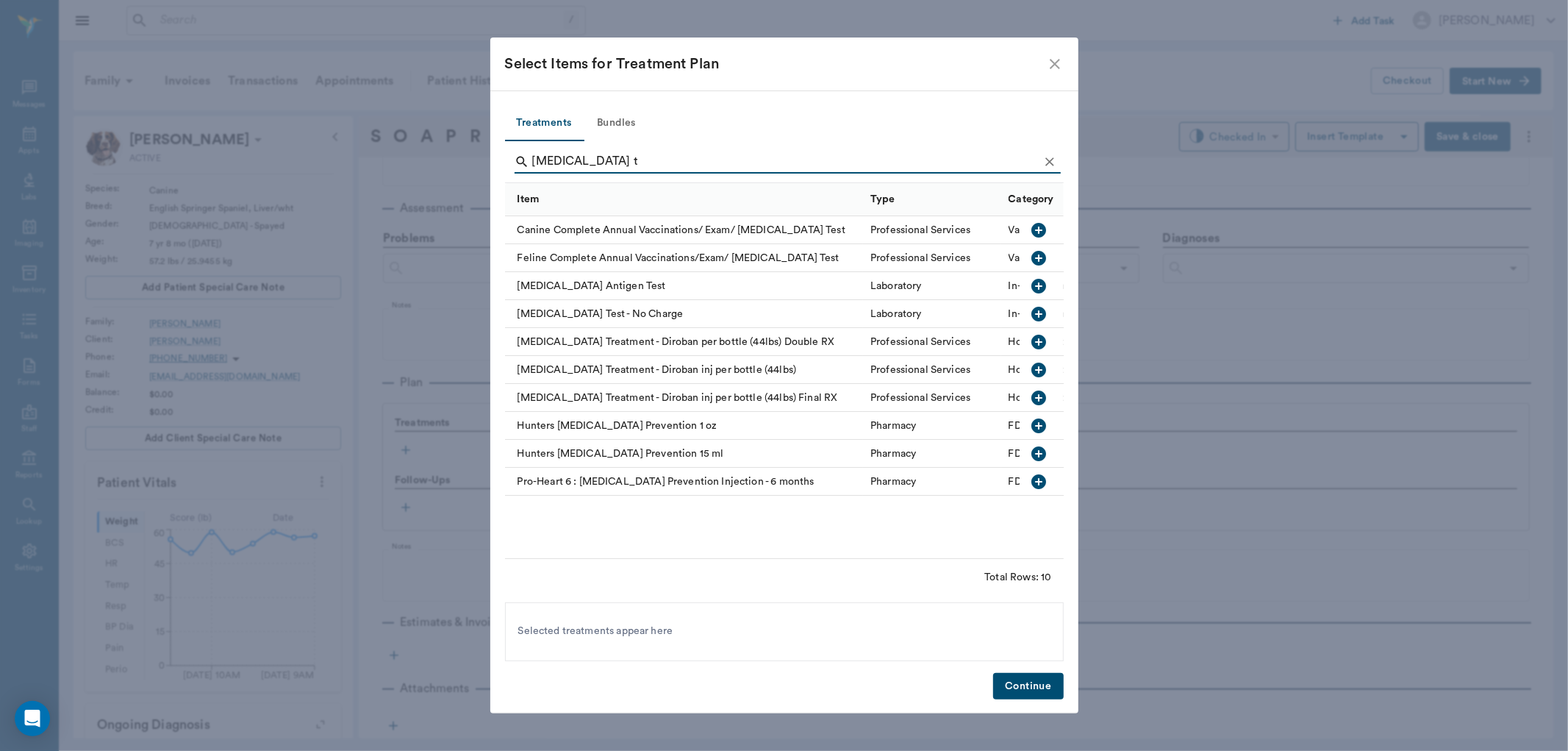
click at [1038, 290] on icon "button" at bounding box center [1039, 286] width 15 height 15
click at [814, 158] on input "heartworm t" at bounding box center [785, 162] width 507 height 23
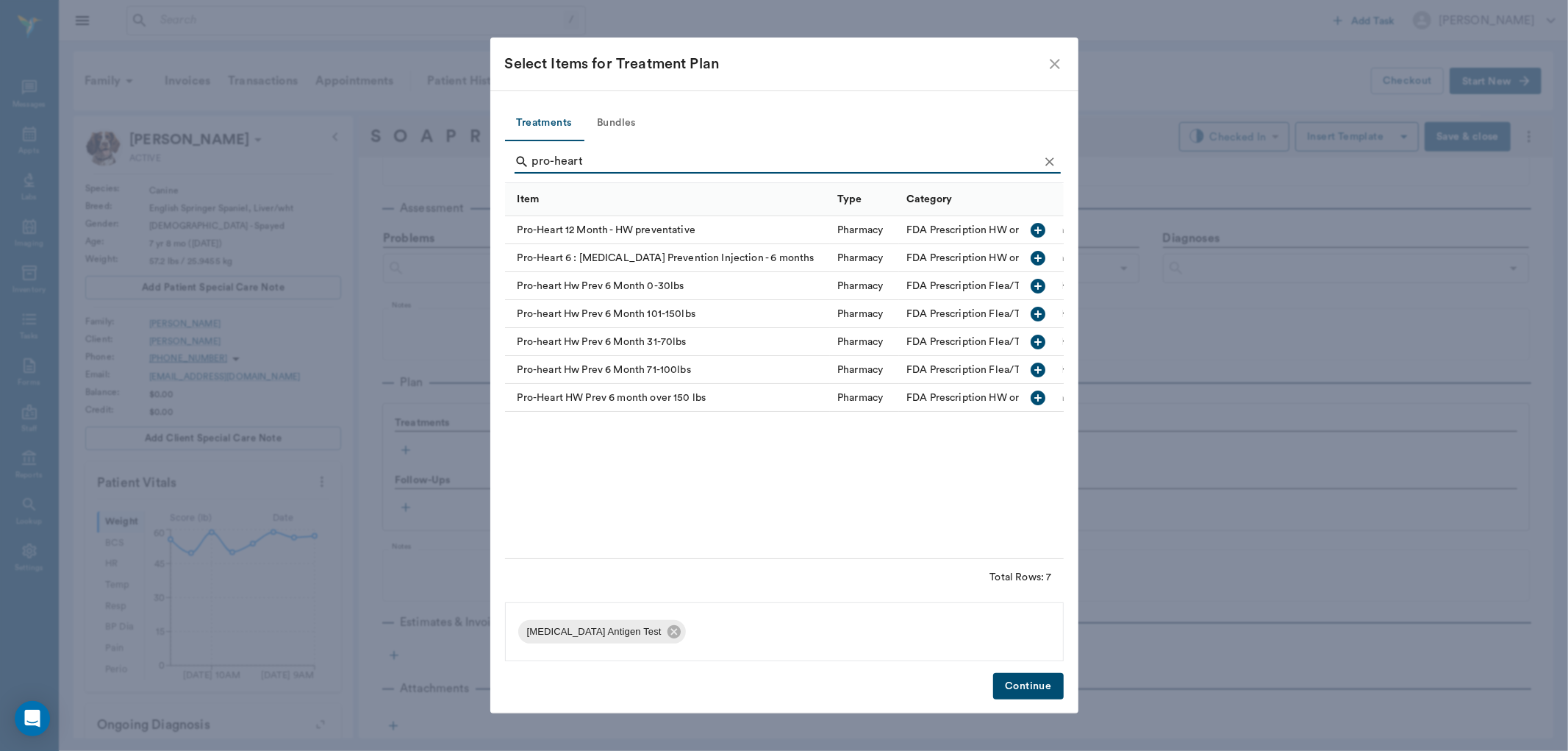
type input "pro-heart"
click at [1041, 338] on icon "button" at bounding box center [1039, 342] width 15 height 15
click at [1033, 692] on button "Continue" at bounding box center [1028, 686] width 69 height 27
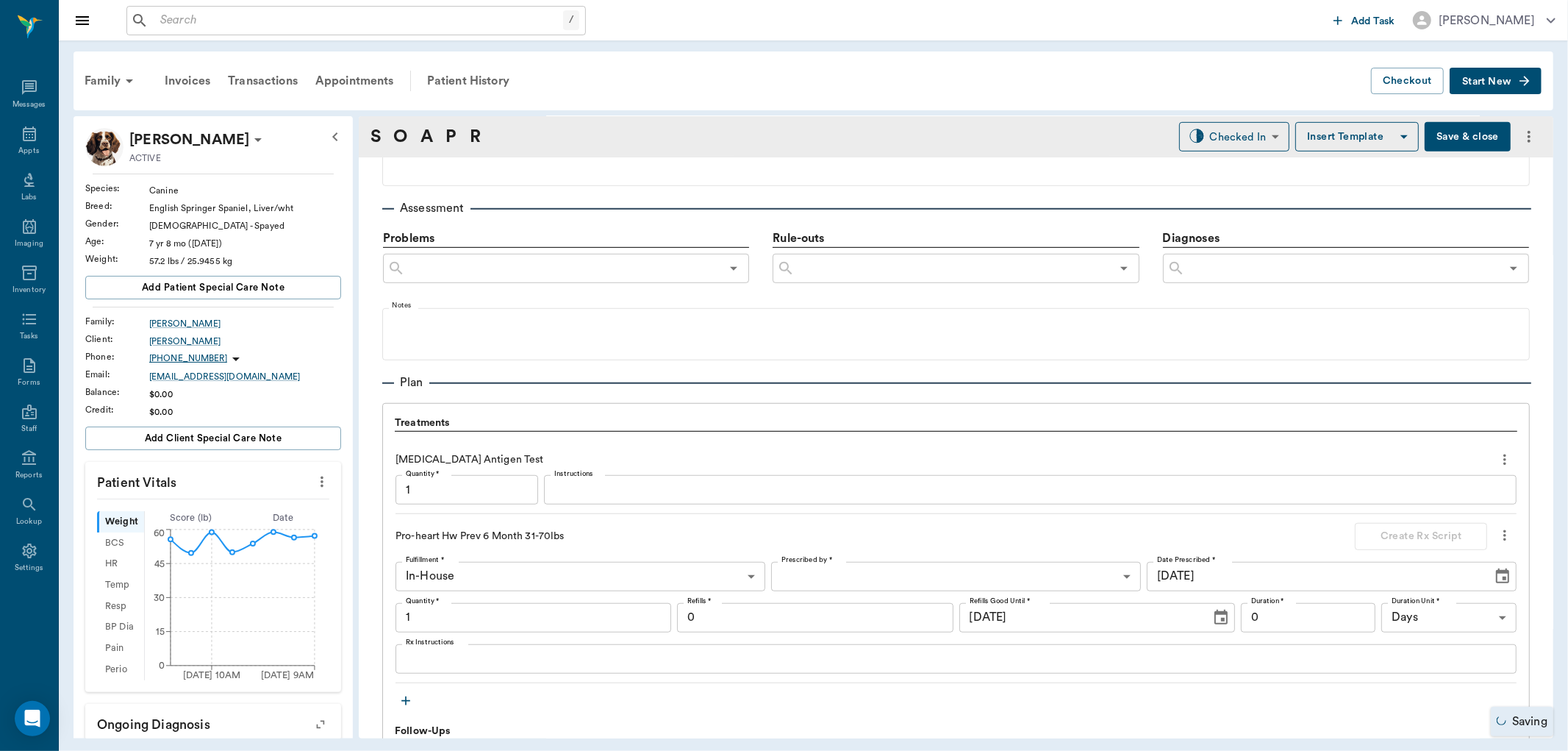
click at [642, 493] on textarea "Instructions" at bounding box center [1030, 490] width 952 height 17
type input "1.00"
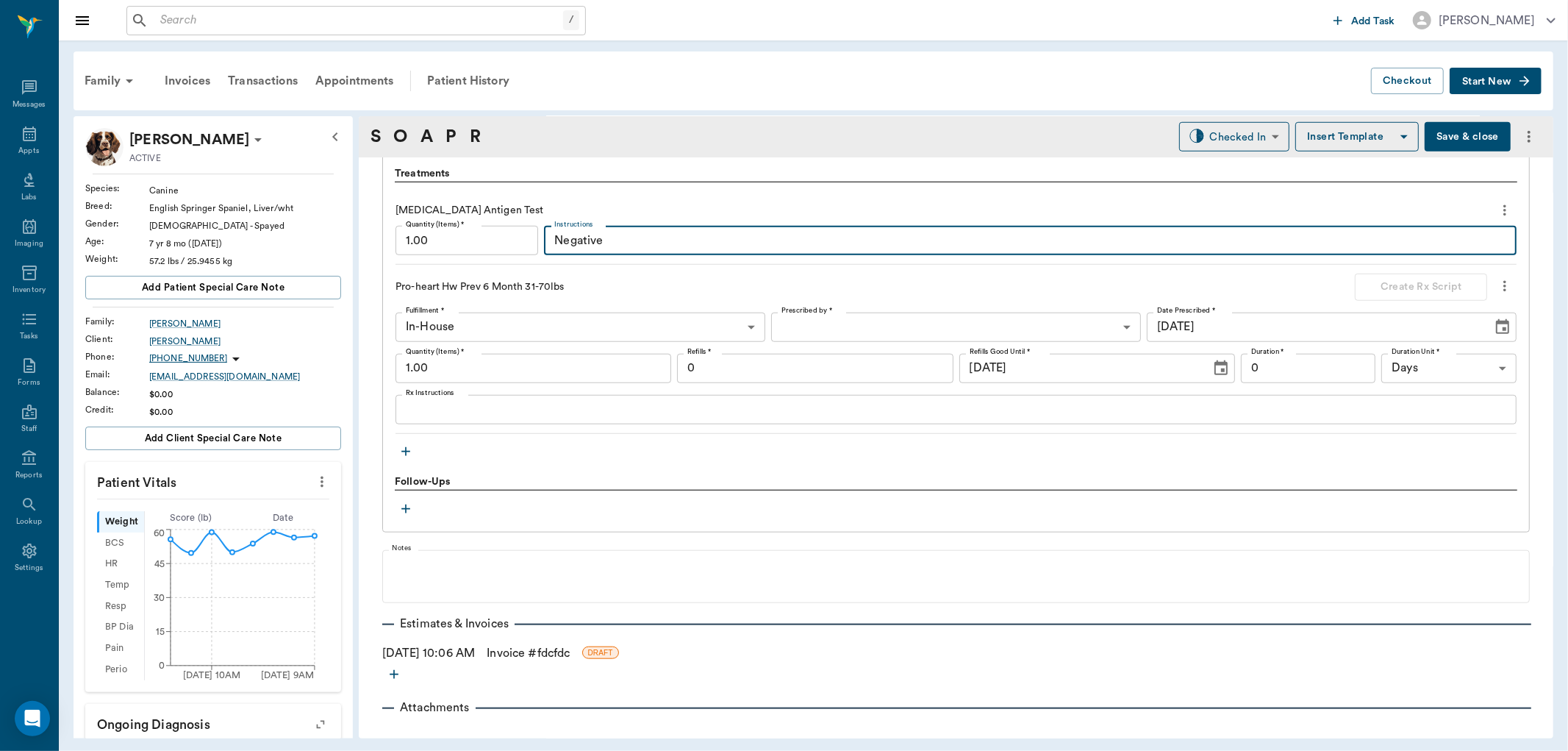
scroll to position [1063, 0]
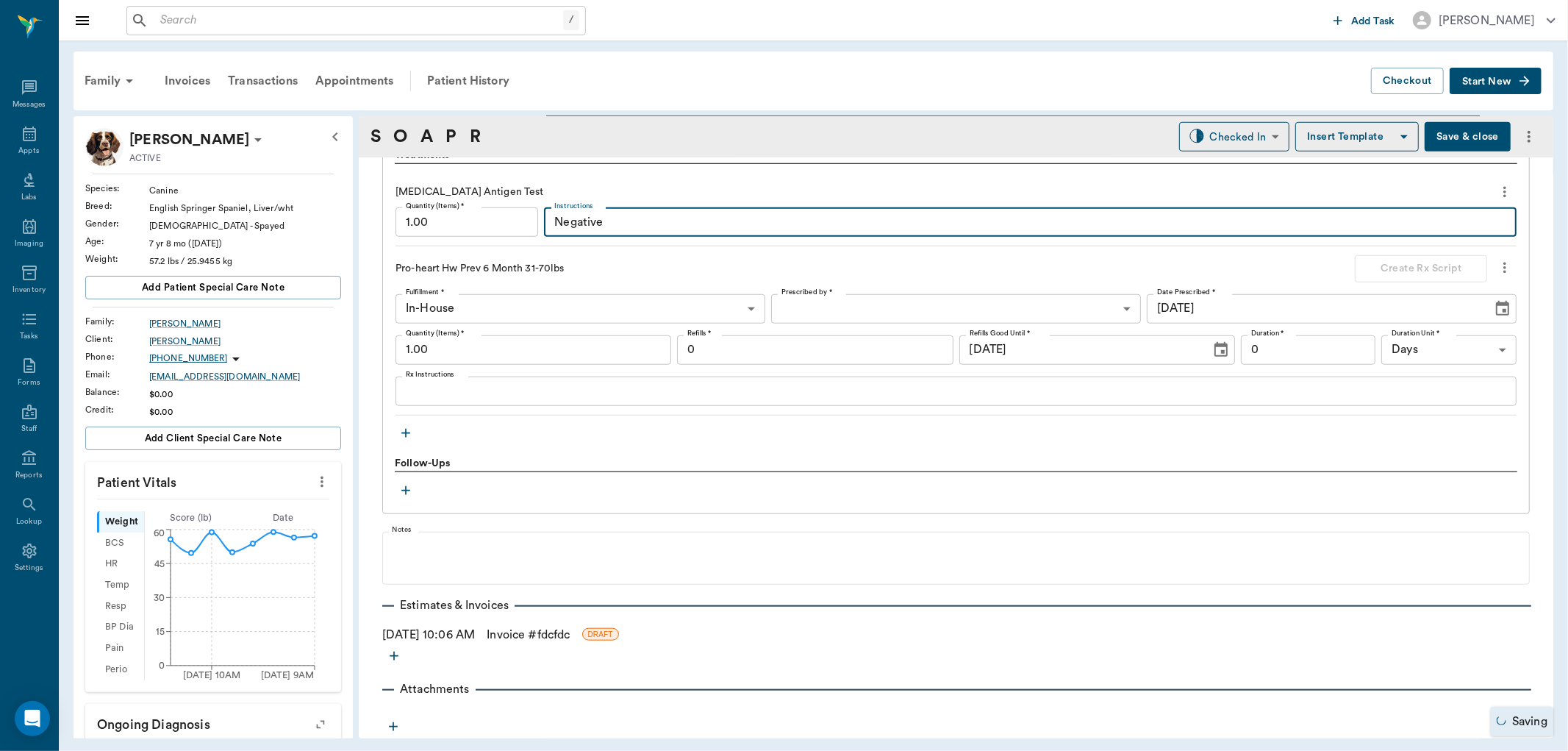
type textarea "Negative"
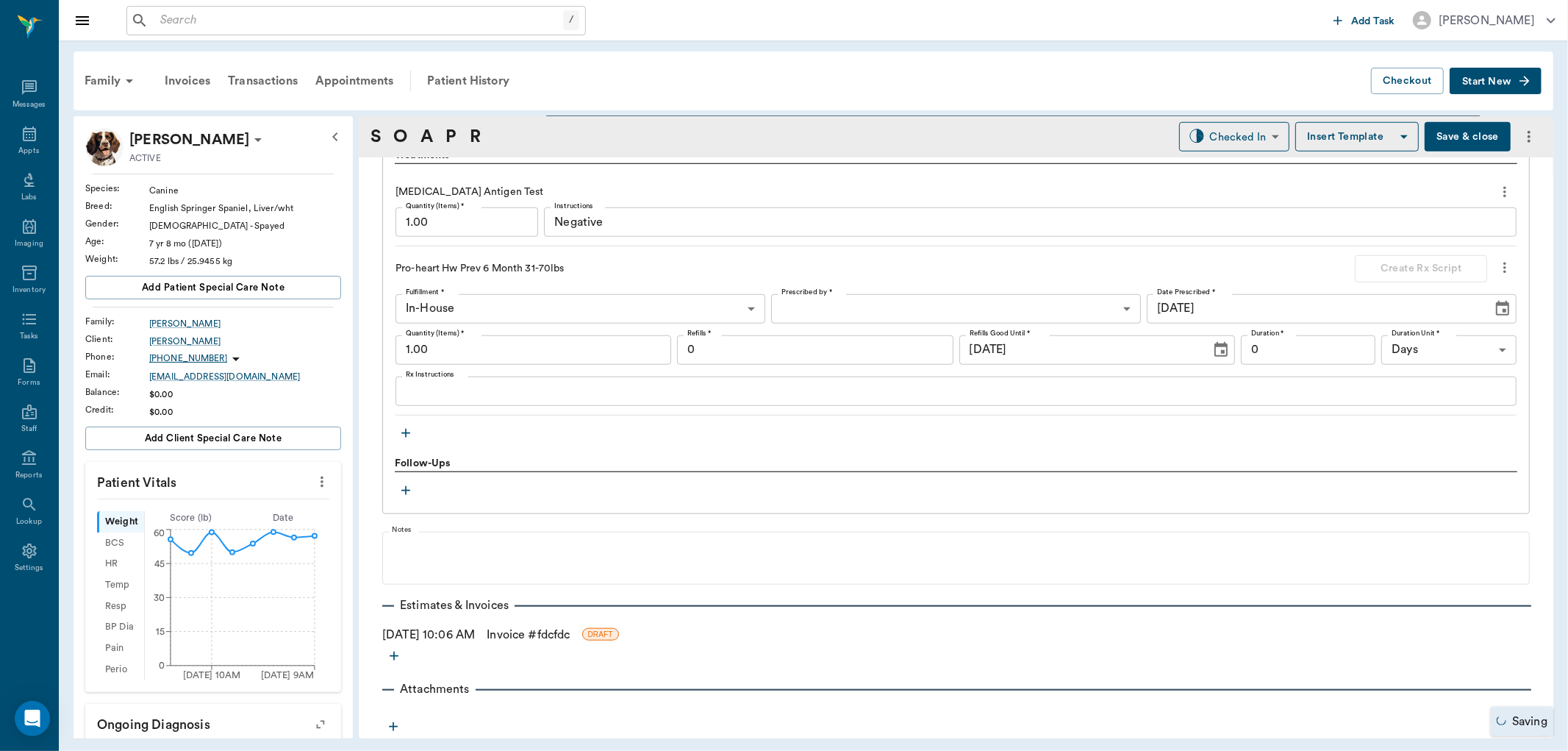
click at [560, 626] on link "Invoice # fdcfdc" at bounding box center [528, 635] width 83 height 18
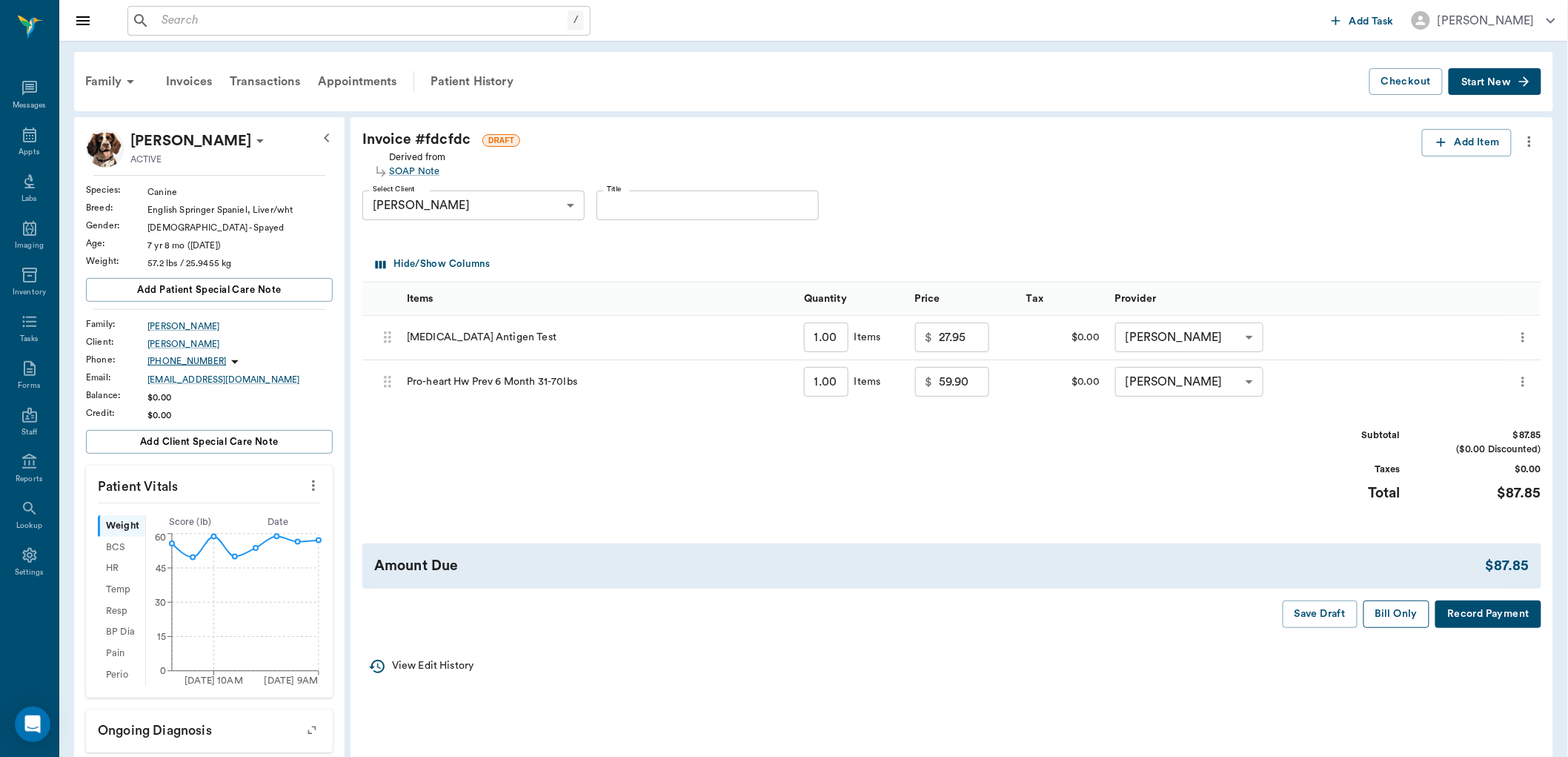
click at [1389, 618] on button "Bill Only" at bounding box center [1396, 614] width 67 height 28
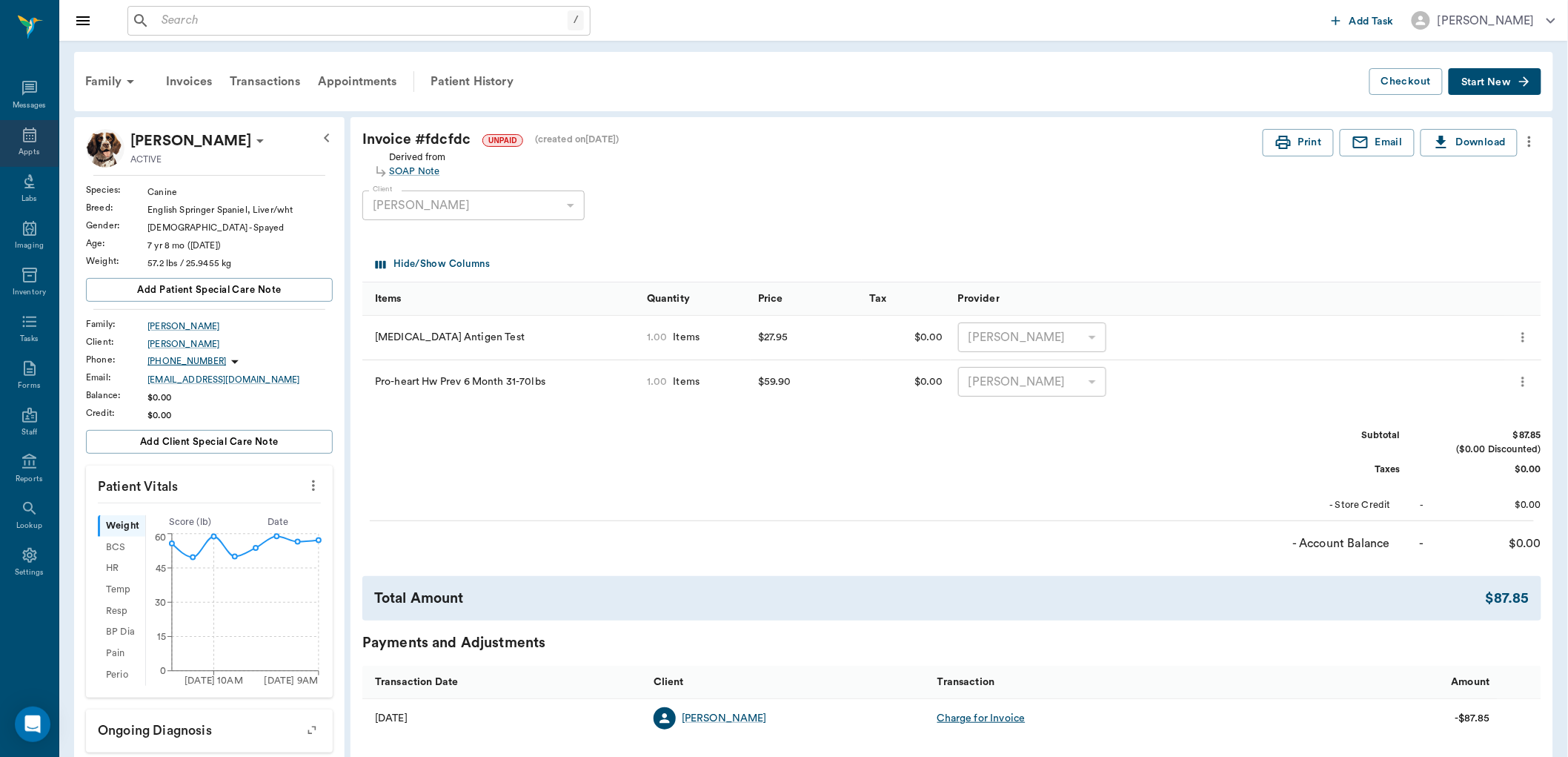
click at [31, 138] on icon at bounding box center [29, 135] width 18 height 18
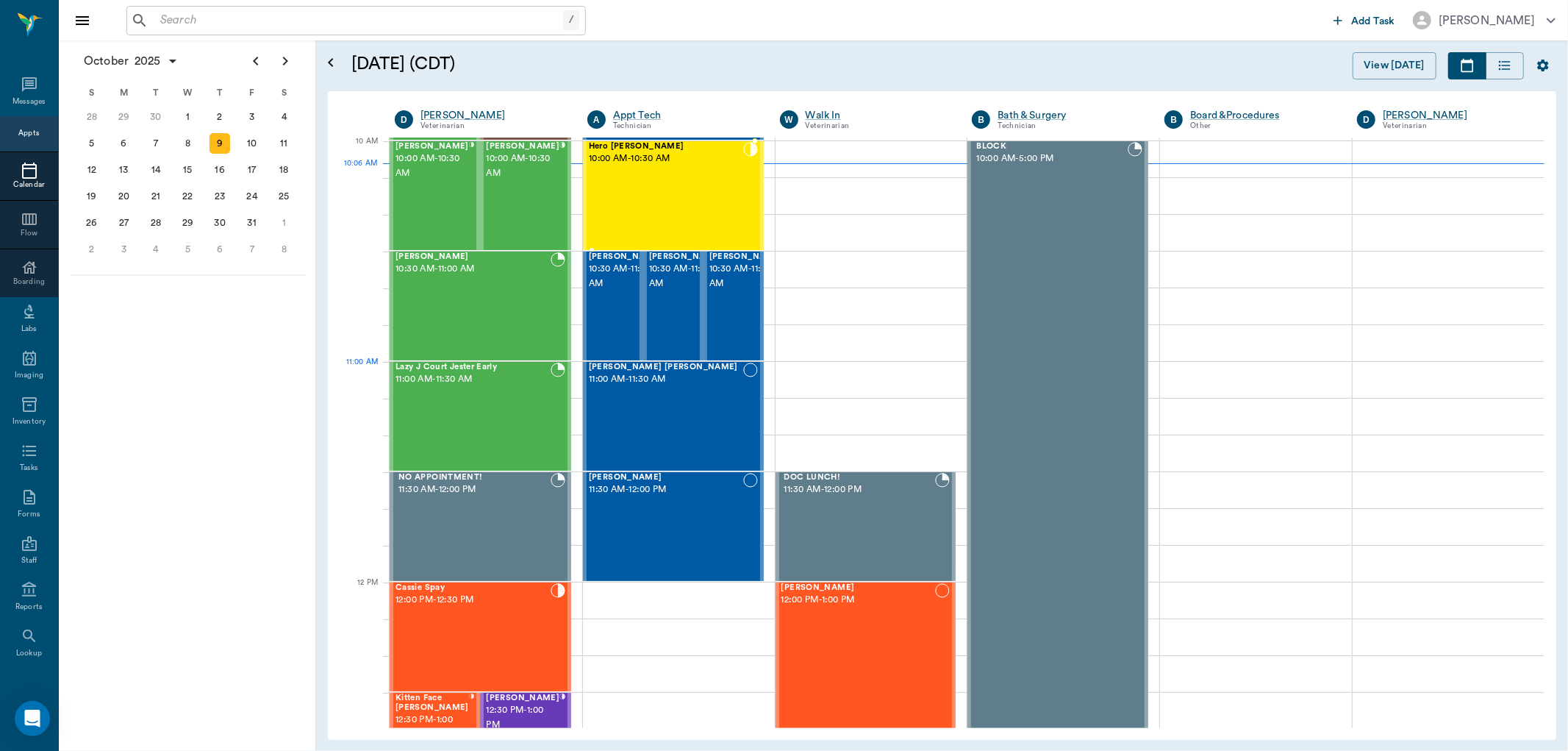
scroll to position [443, 0]
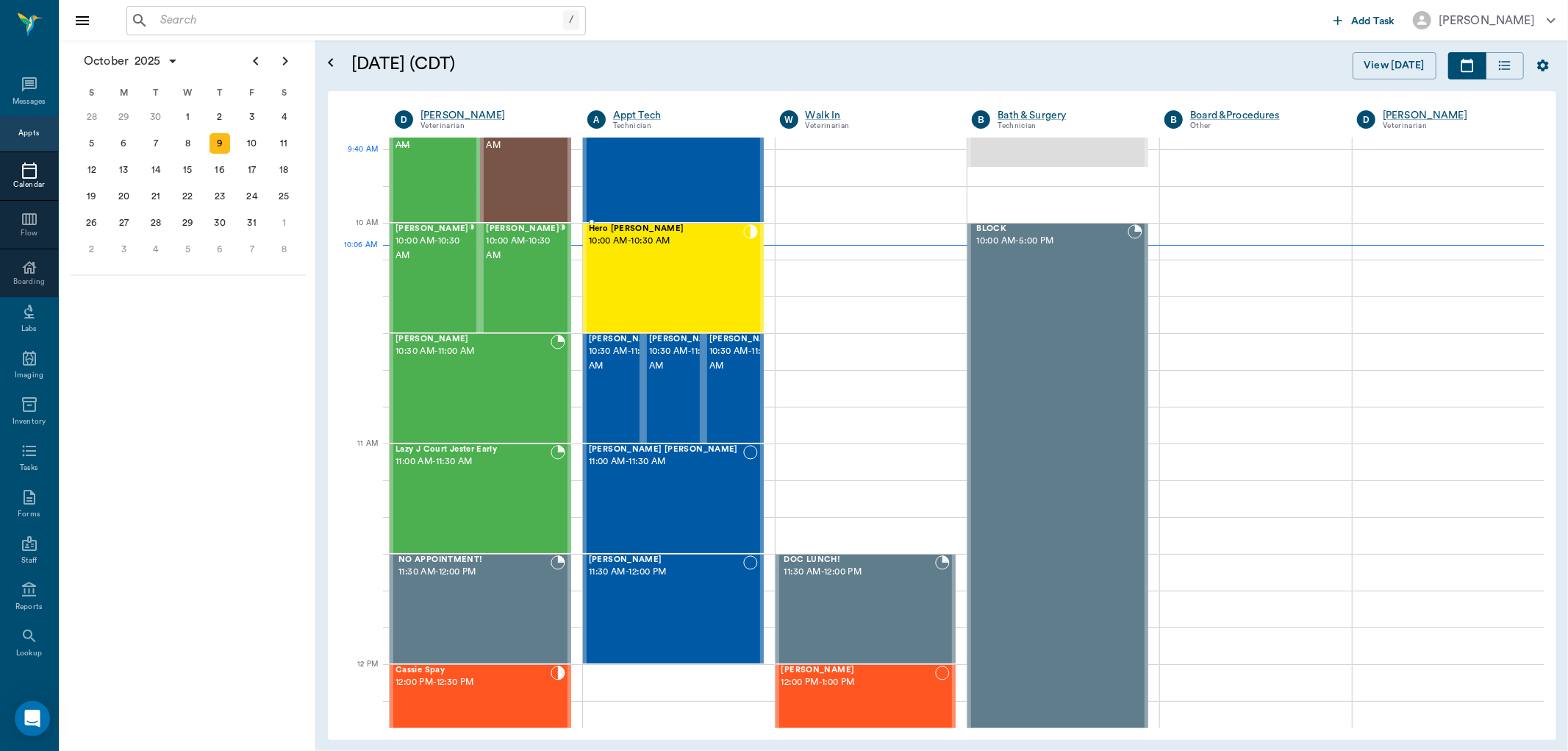
click at [695, 173] on div "Sadie Deming 9:30 AM - 10:00 AM" at bounding box center [666, 168] width 155 height 108
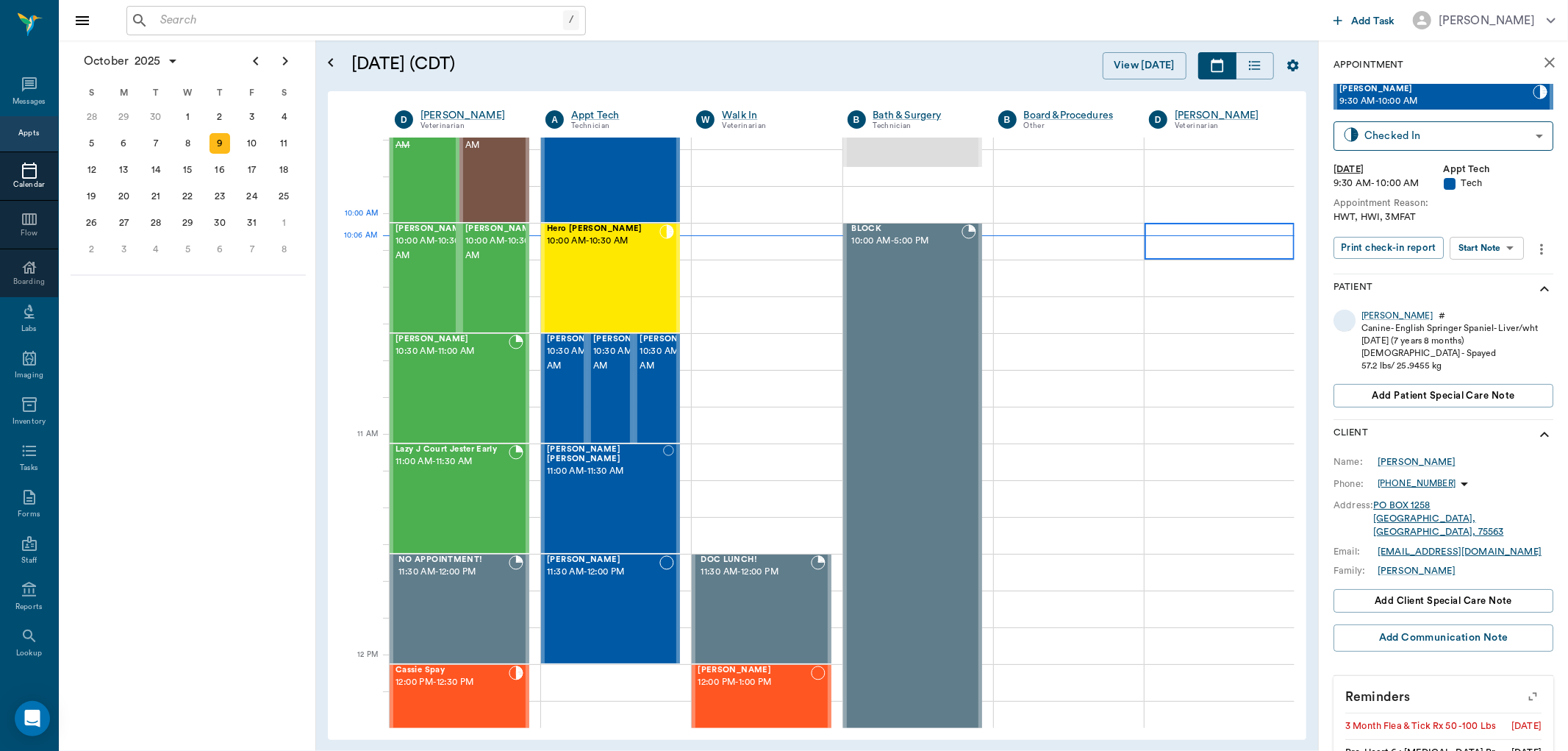
scroll to position [372, 0]
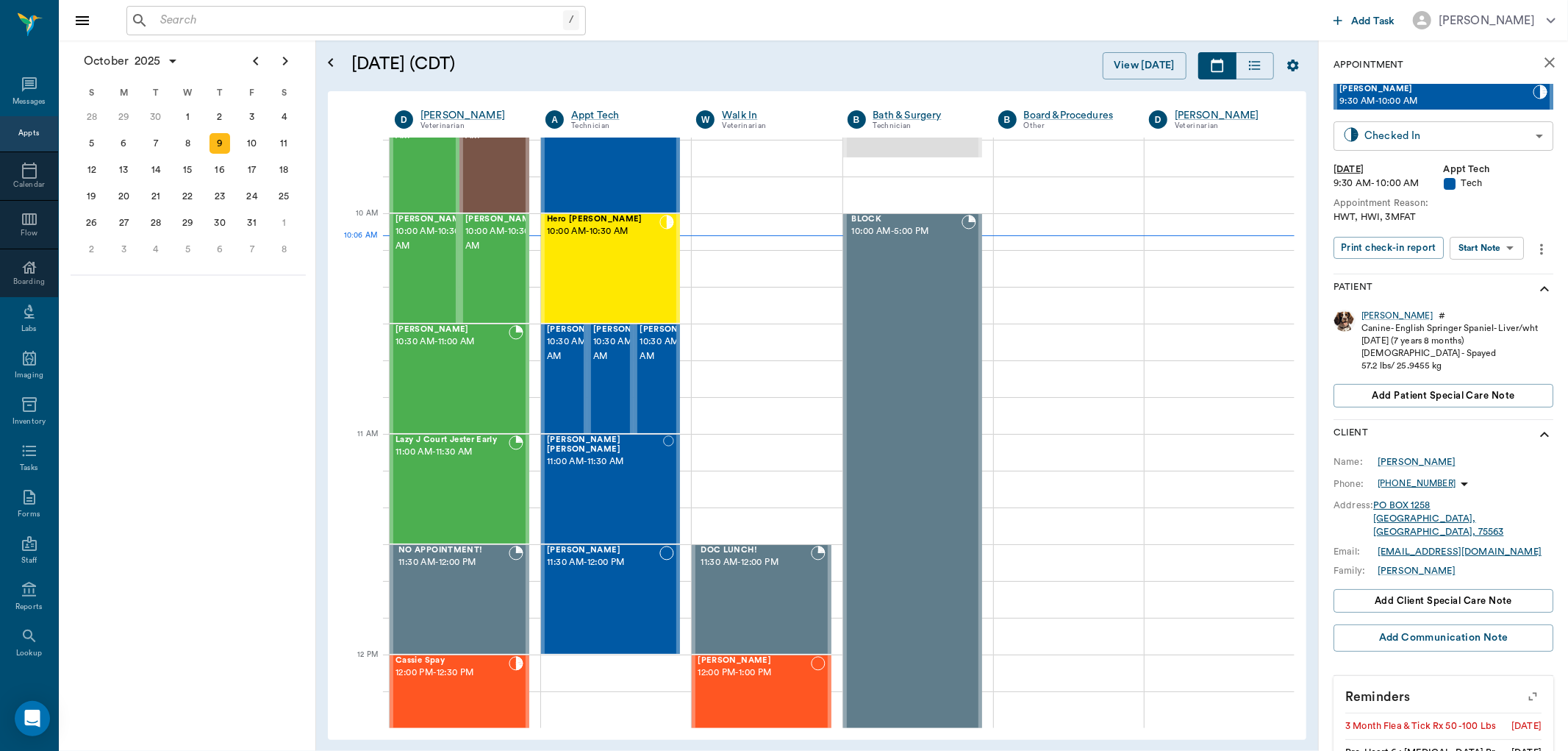
click at [1518, 138] on body "/ ​ Add Task Dr. Bert Ellsworth Nectar Messages Appts Calendar Flow Boarding La…" at bounding box center [784, 376] width 1568 height 751
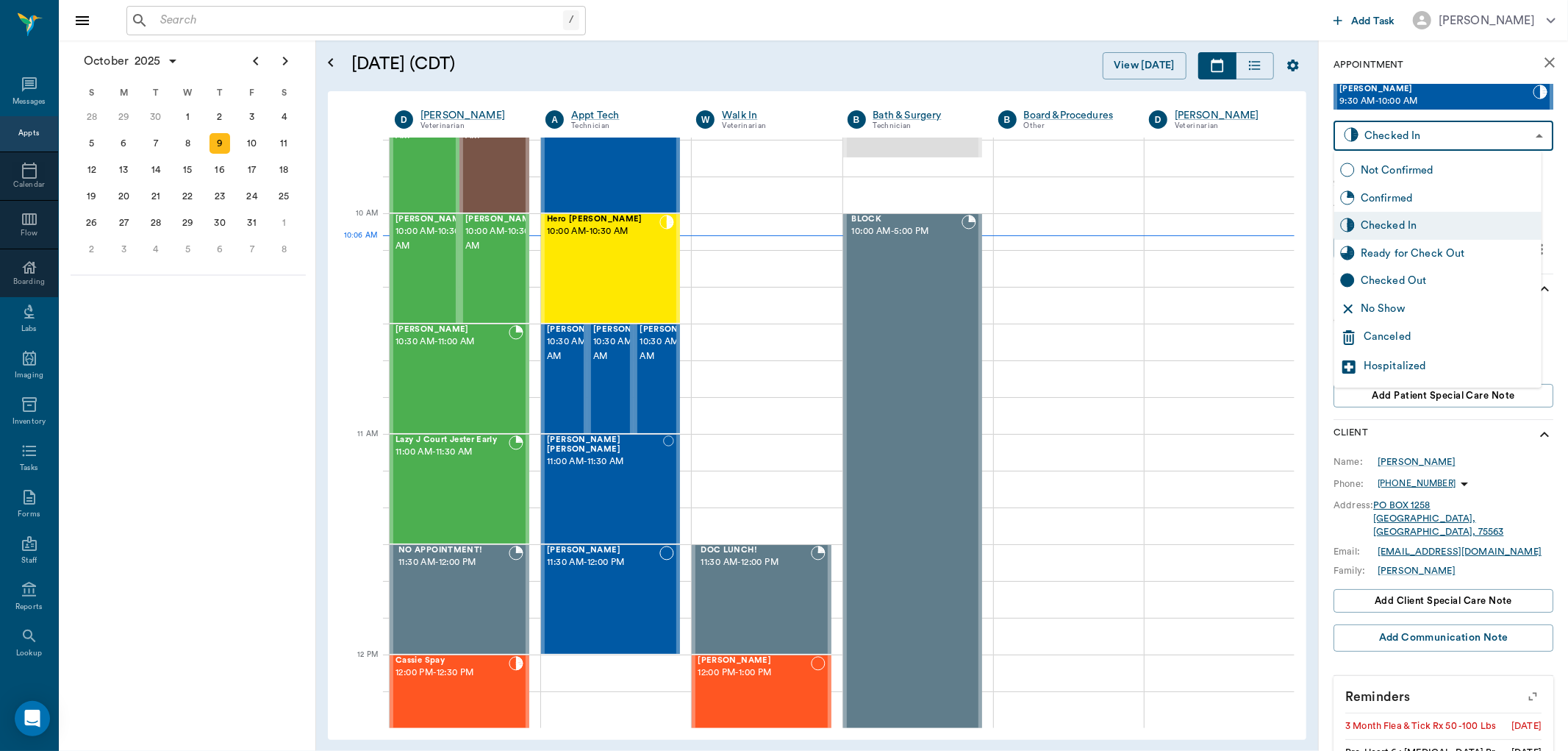
click at [1449, 258] on div "Ready for Check Out" at bounding box center [1449, 254] width 175 height 16
type input "READY_TO_CHECKOUT"
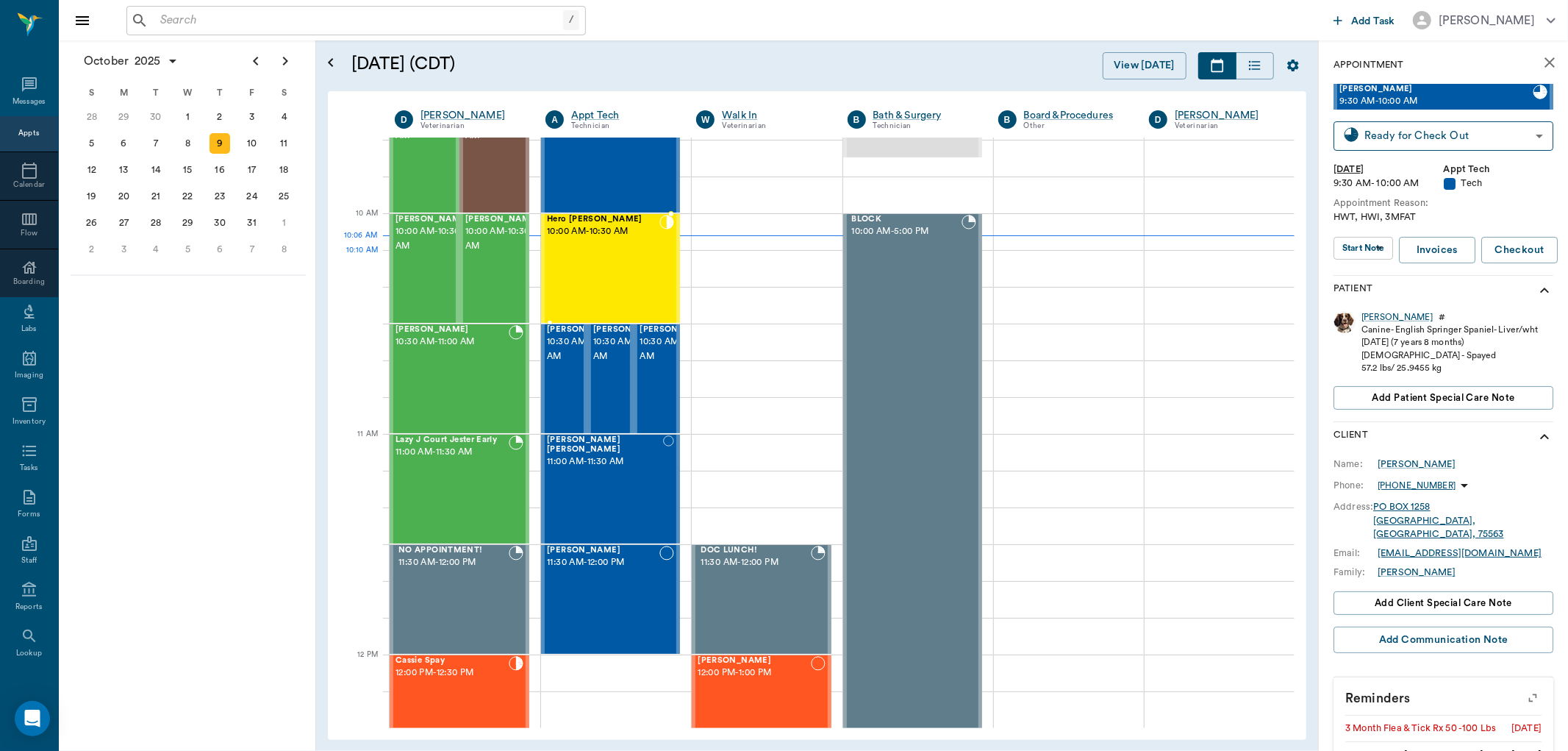
click at [628, 260] on div "Hero Lutrick 10:00 AM - 10:30 AM" at bounding box center [603, 269] width 112 height 108
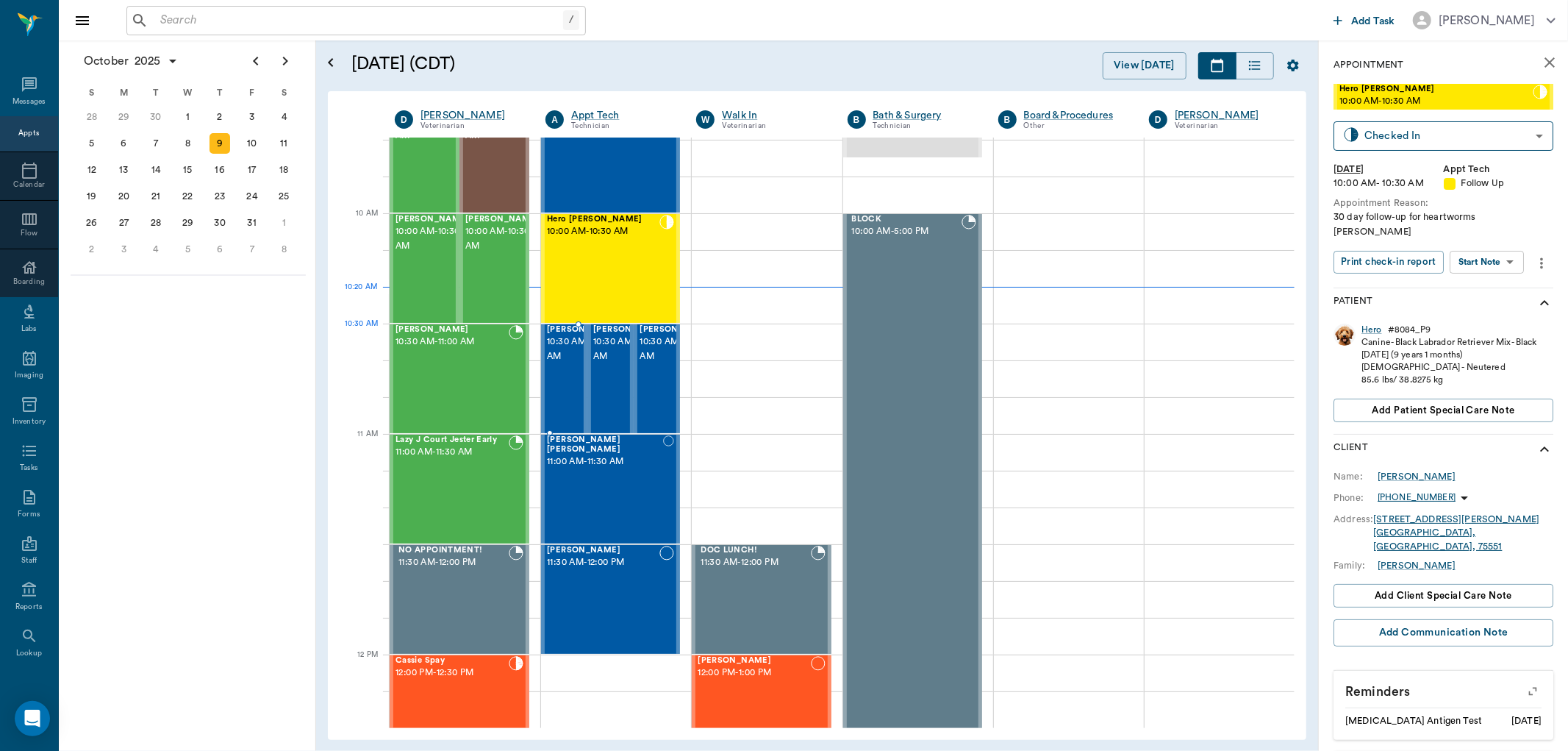
click at [554, 335] on span "Sissy Pooh Wright" at bounding box center [584, 329] width 73 height 9
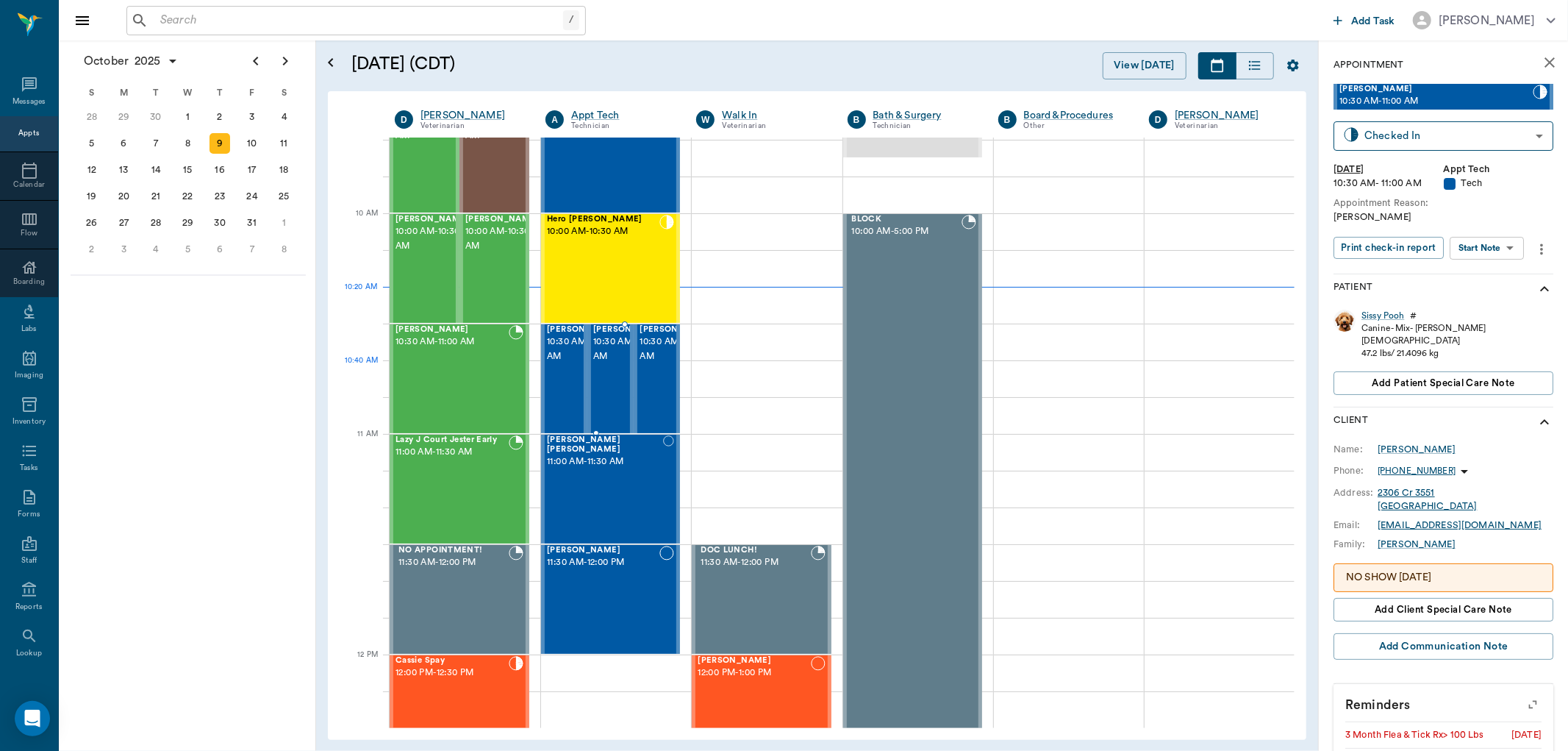
click at [604, 364] on span "10:30 AM - 11:00 AM" at bounding box center [630, 350] width 73 height 30
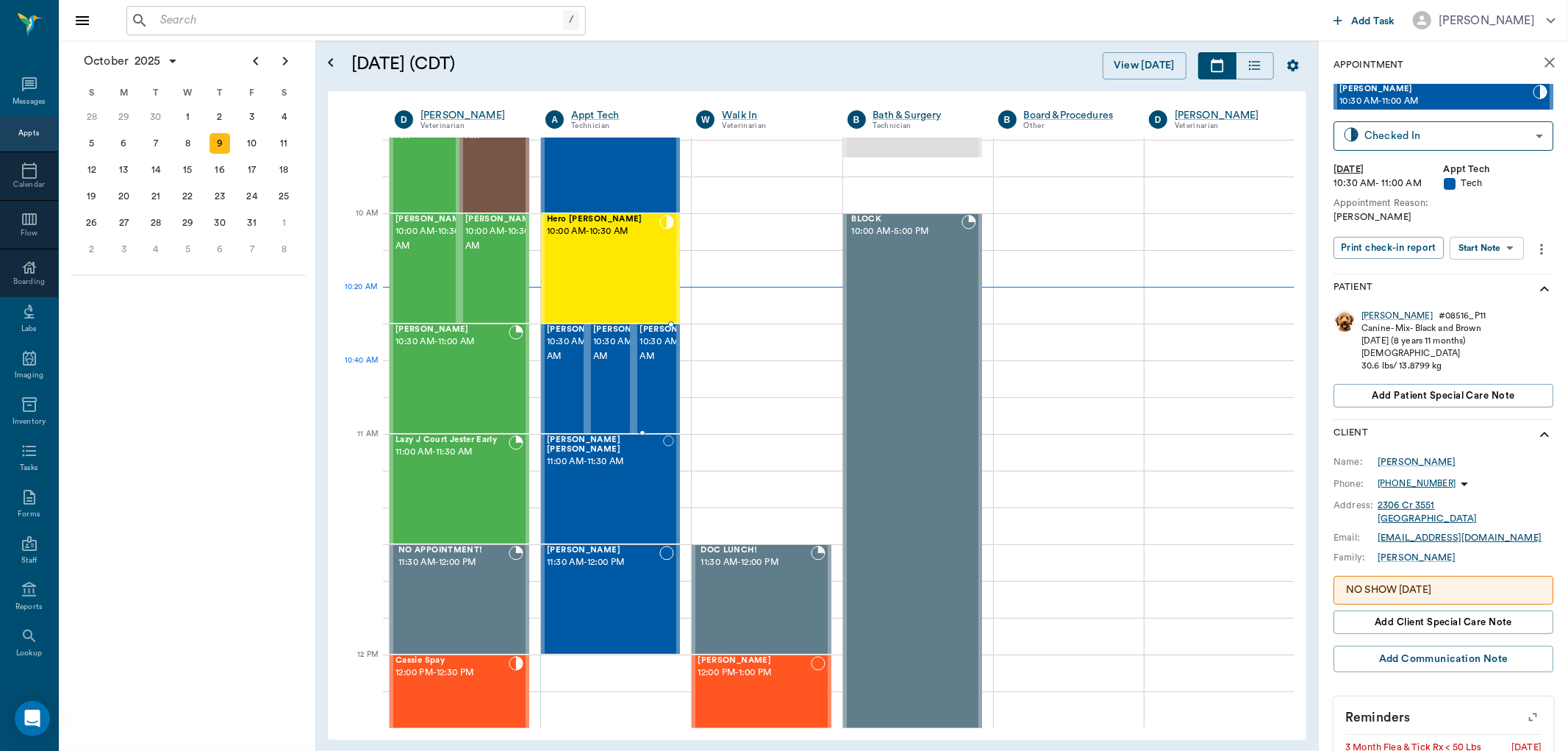
click at [649, 364] on span "10:30 AM - 11:00 AM" at bounding box center [676, 350] width 73 height 30
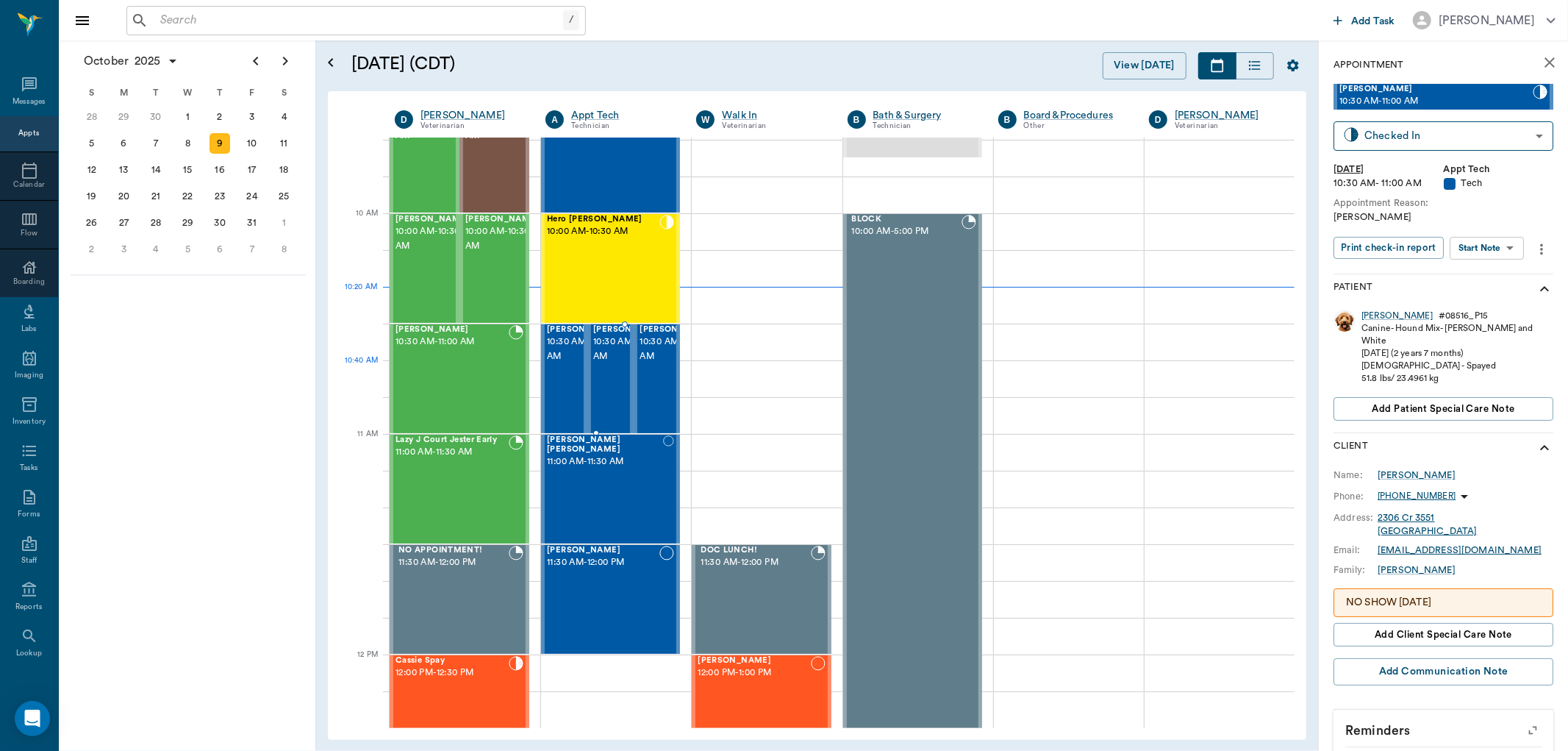
click at [606, 364] on span "10:30 AM - 11:00 AM" at bounding box center [630, 350] width 73 height 30
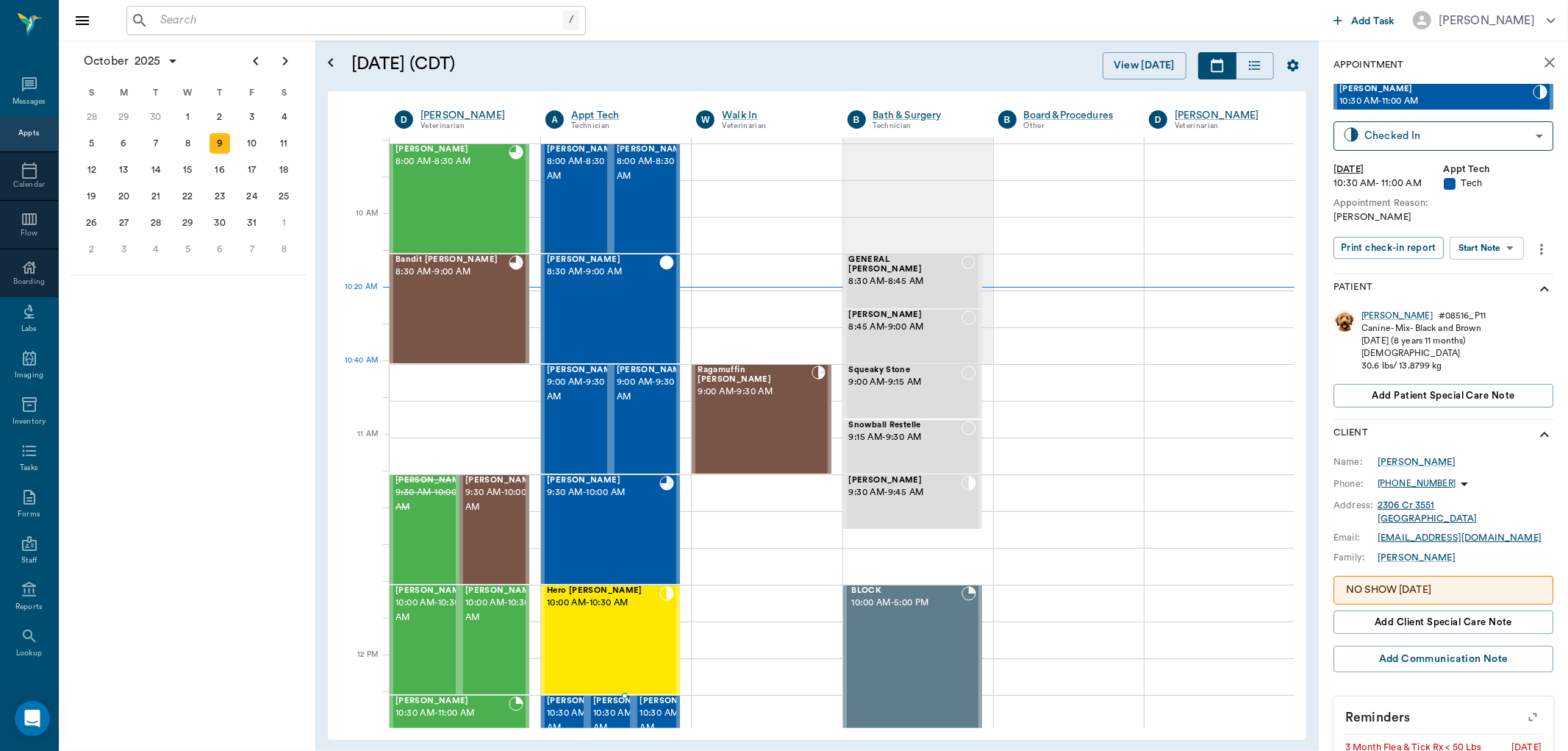
scroll to position [372, 0]
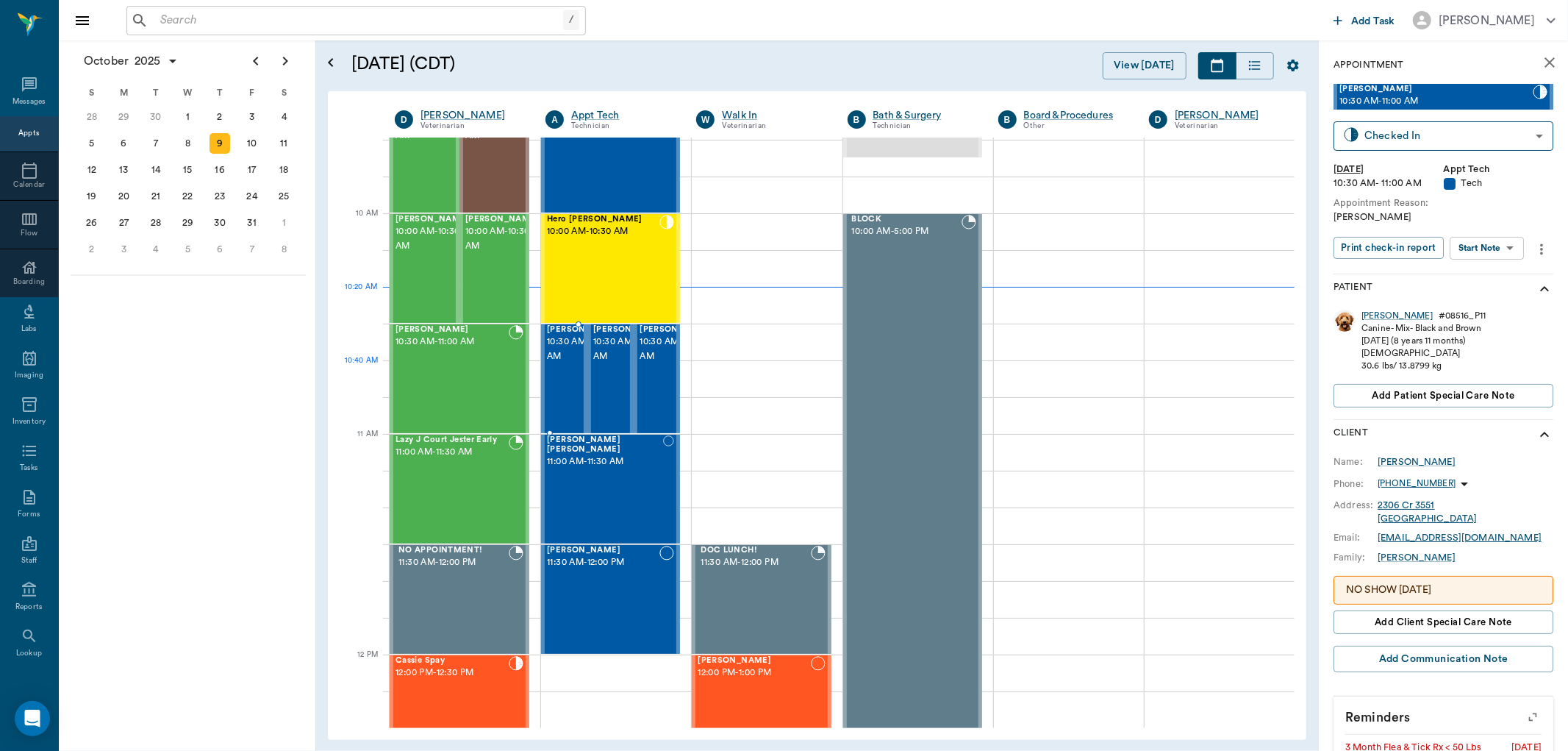
click at [548, 364] on span "10:30 AM - 11:00 AM" at bounding box center [584, 350] width 73 height 30
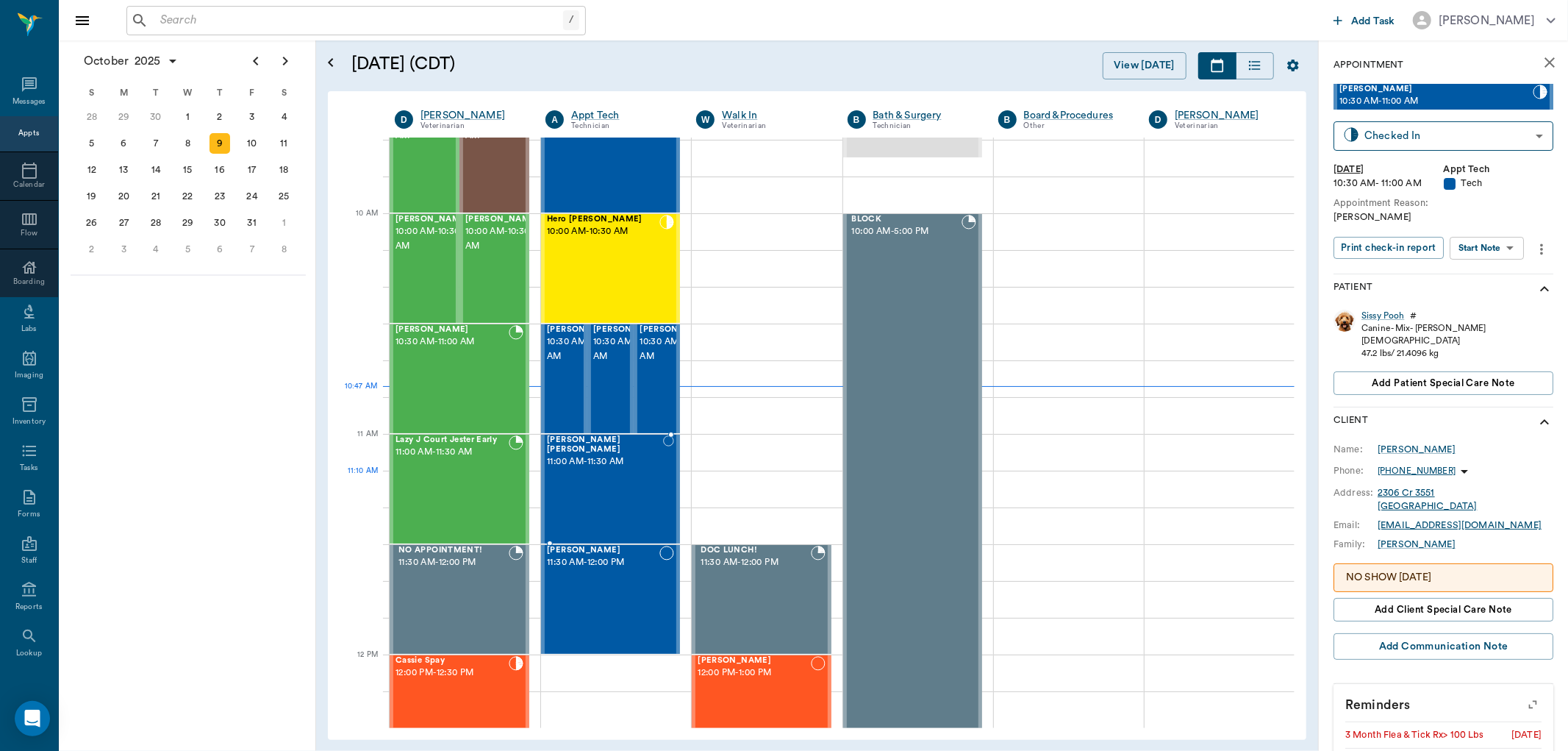
click at [617, 481] on div "[PERSON_NAME] [PERSON_NAME] 11:00 AM - 11:30 AM" at bounding box center [605, 489] width 116 height 108
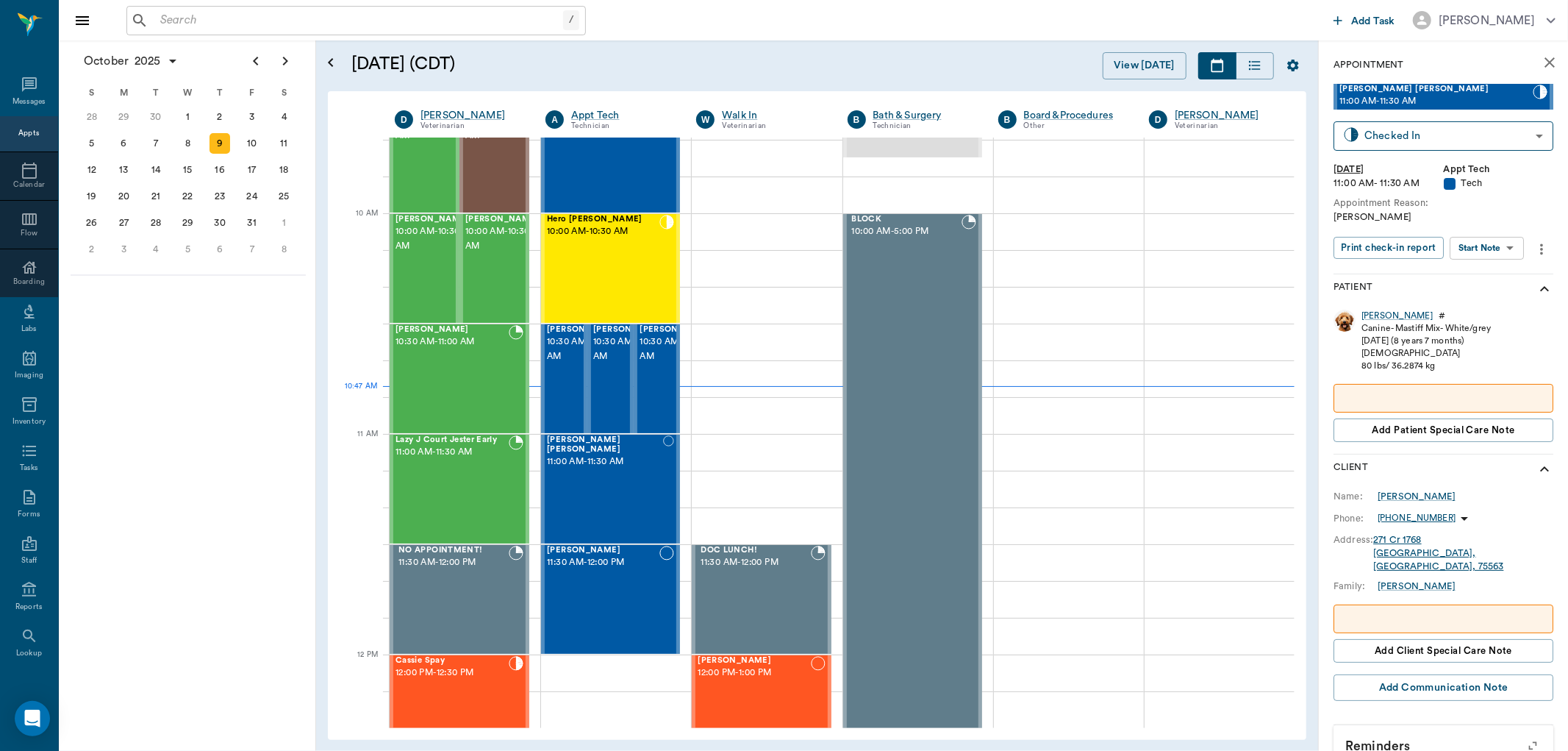
click at [1481, 247] on body "/ ​ Add Task [PERSON_NAME] Nectar Messages Appts Calendar Flow Boarding Labs Im…" at bounding box center [784, 376] width 1568 height 751
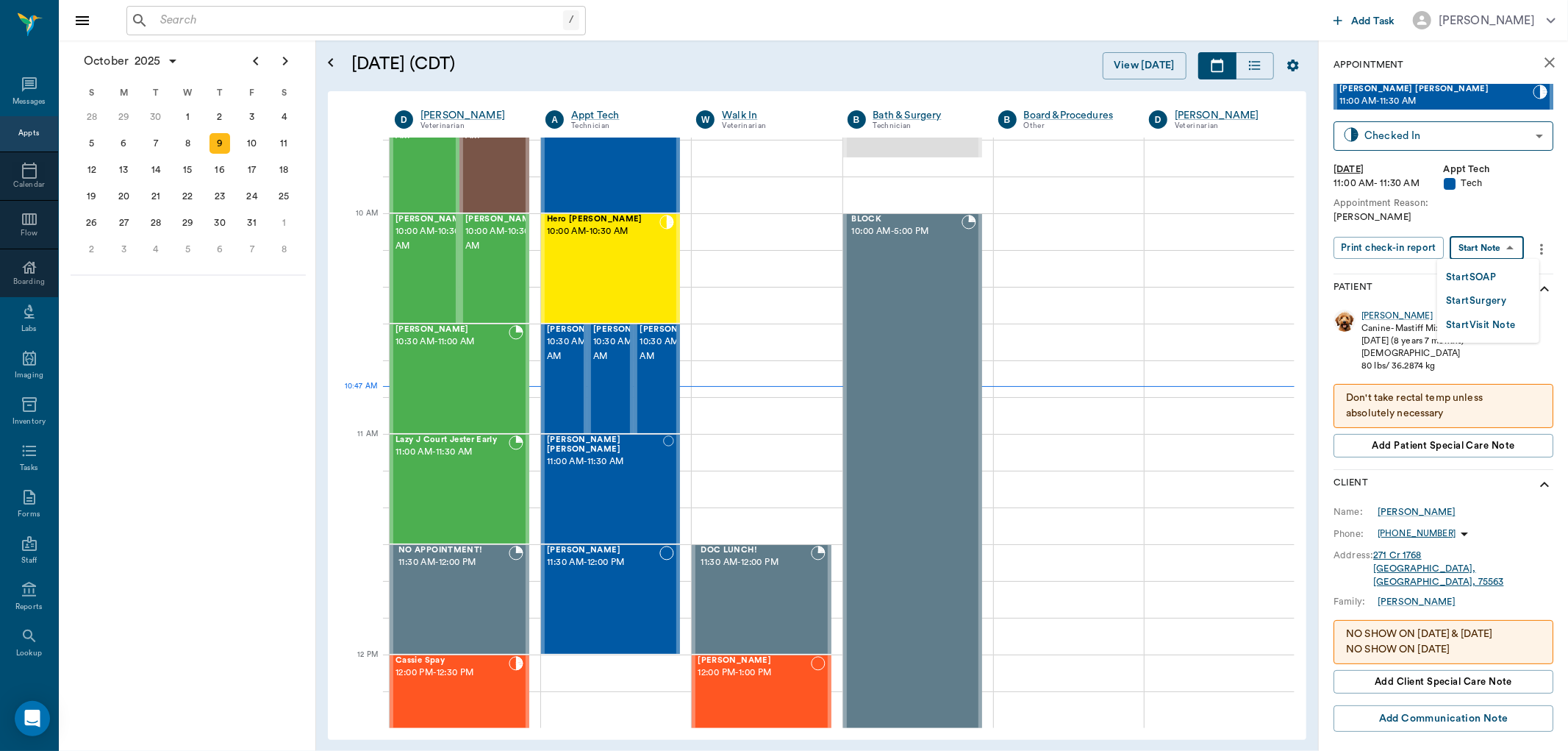
click at [1473, 281] on button "Start SOAP" at bounding box center [1471, 278] width 50 height 17
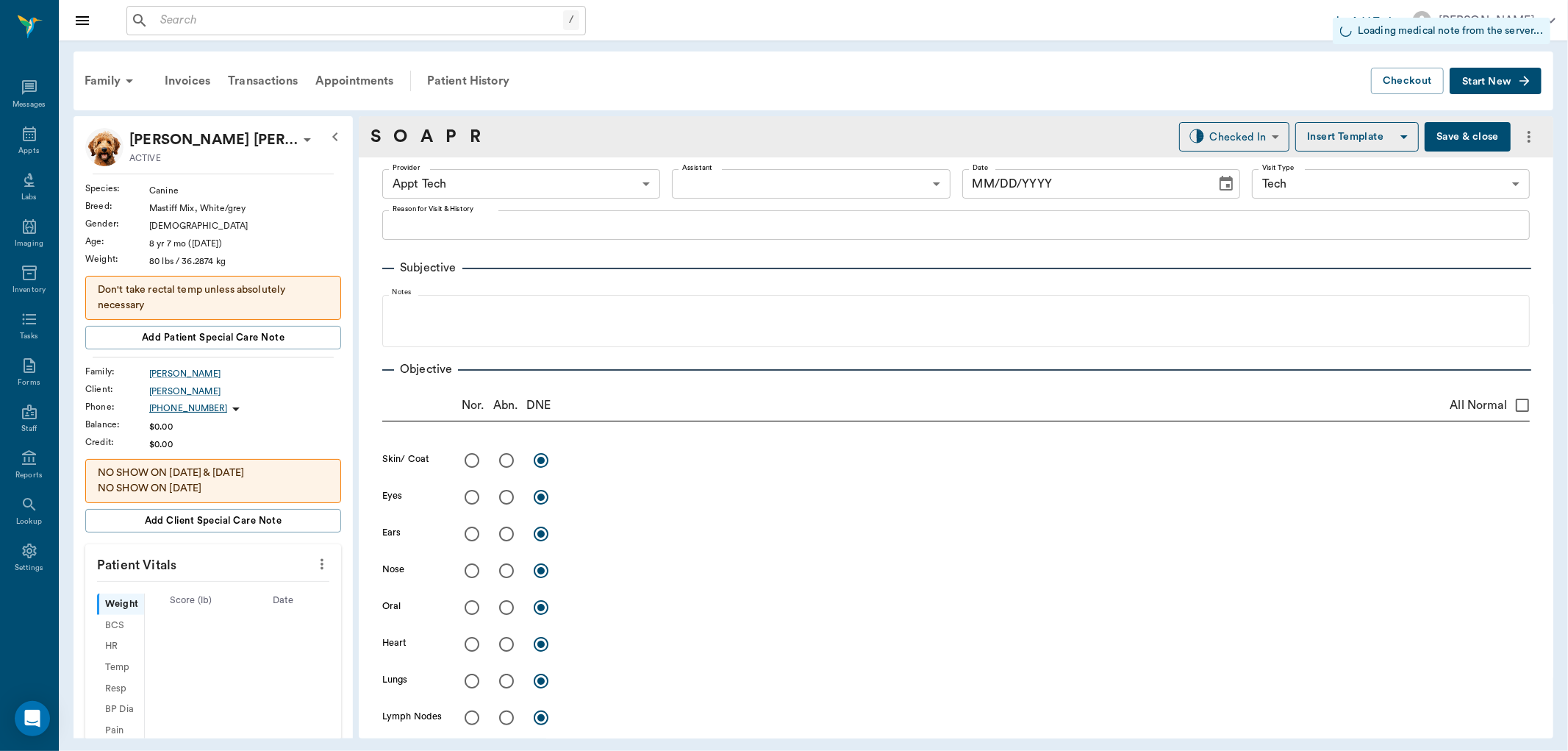
type input "63ec2f075fda476ae8351a4c"
type input "65d2be4f46e3a538d89b8c1a"
click at [321, 564] on icon "more" at bounding box center [322, 564] width 3 height 11
type input "[DATE]"
type textarea "[PERSON_NAME]"
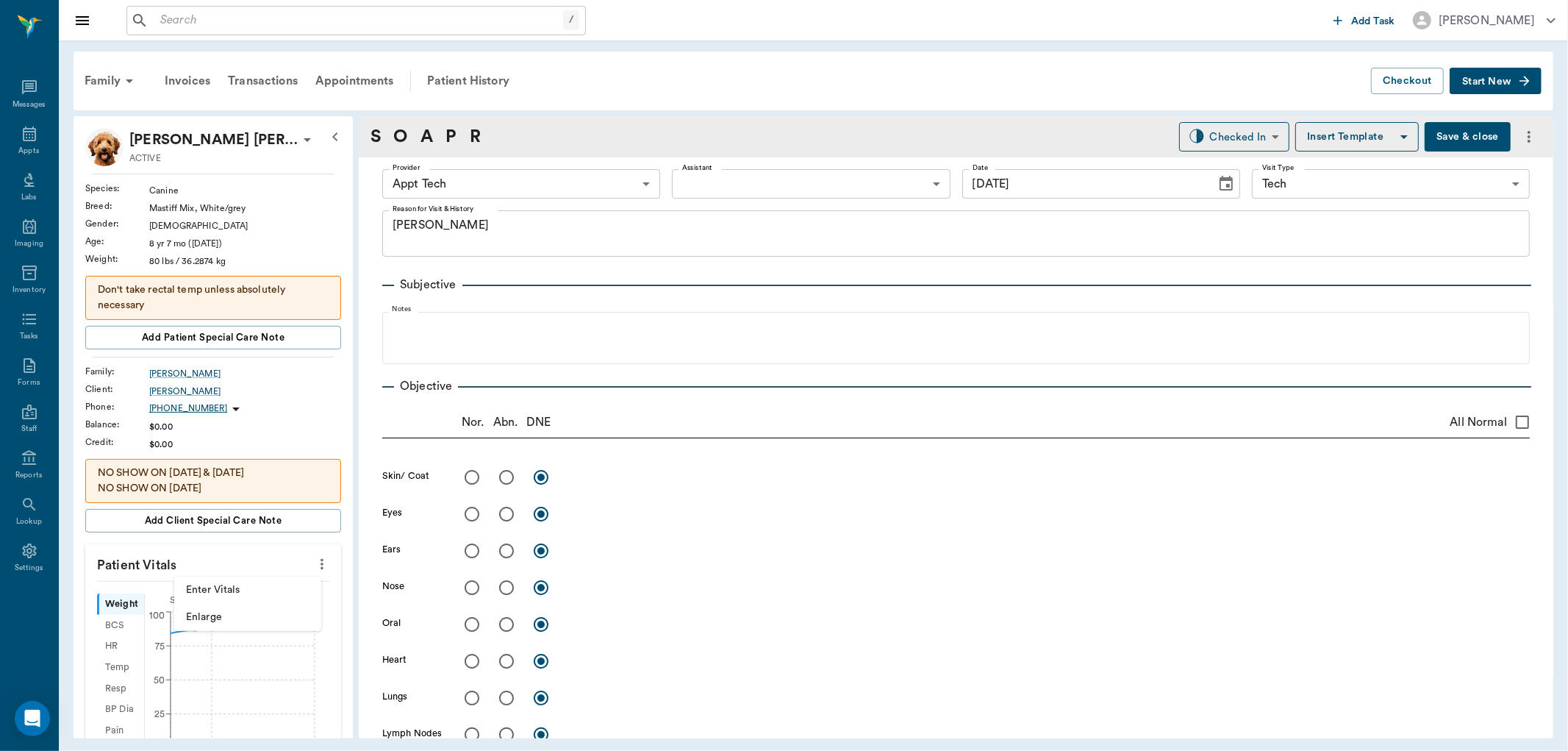
click at [283, 589] on span "Enter Vitals" at bounding box center [247, 590] width 123 height 16
click at [229, 601] on input "text" at bounding box center [212, 608] width 128 height 30
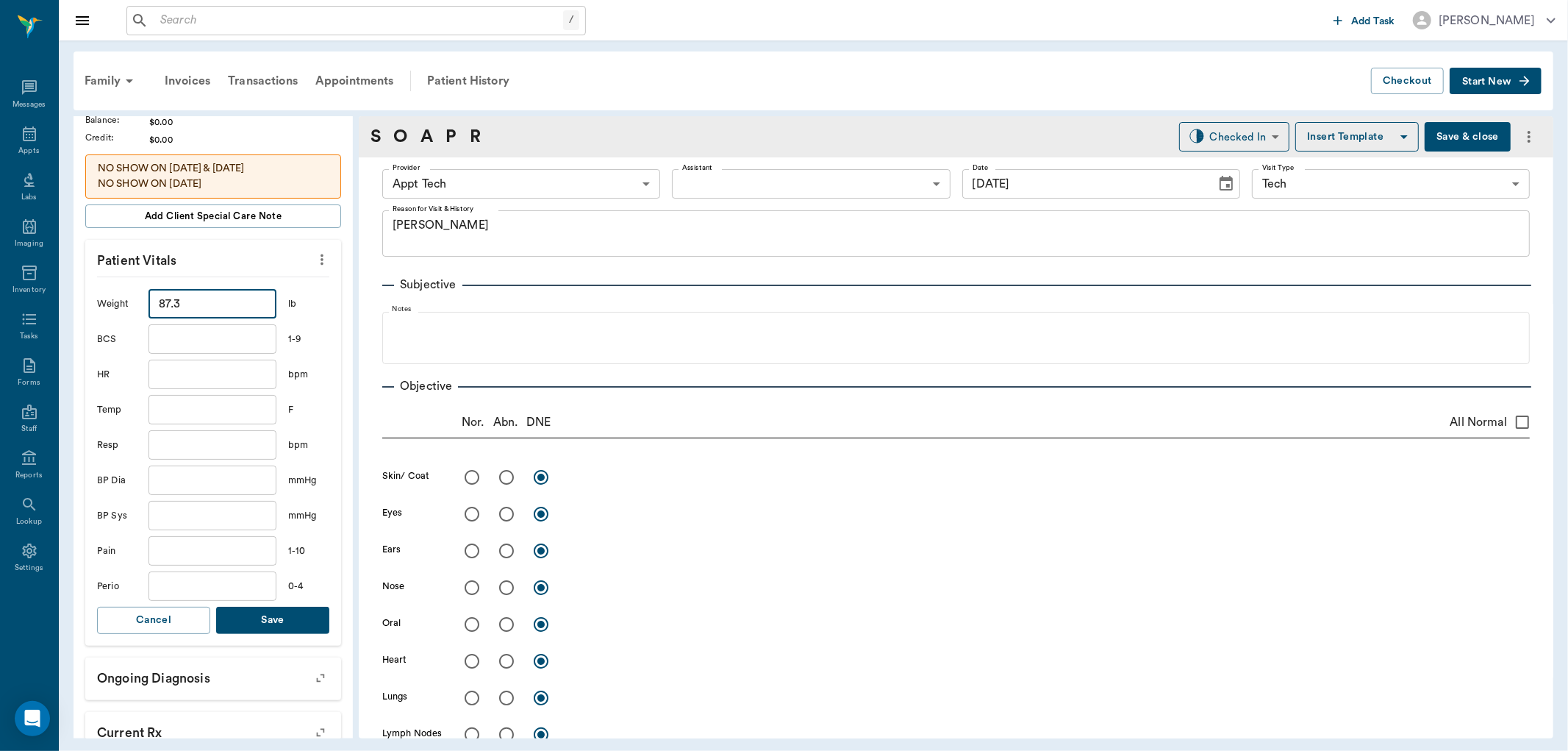
scroll to position [326, 0]
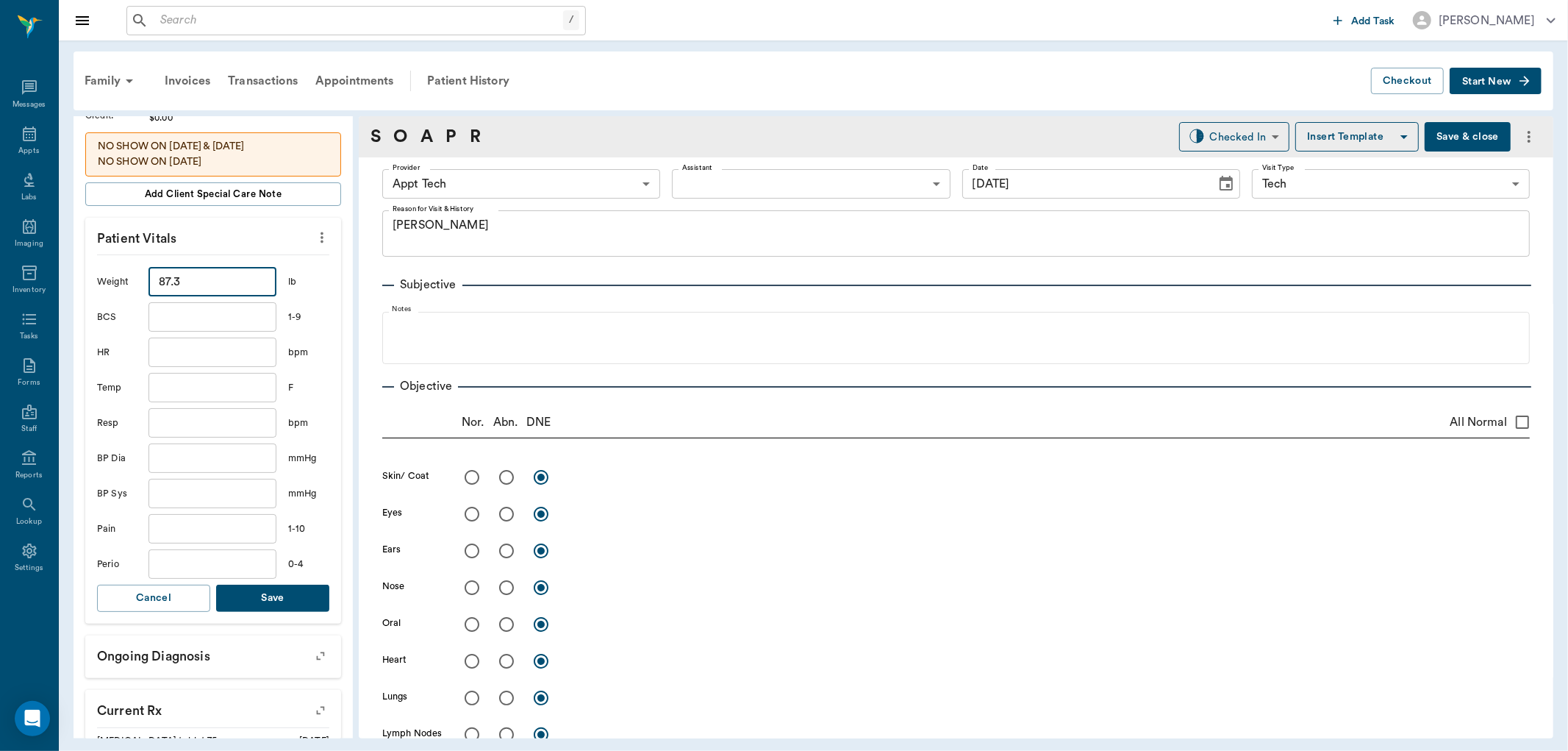
type input "87.3"
click at [287, 600] on button "Save" at bounding box center [272, 598] width 113 height 27
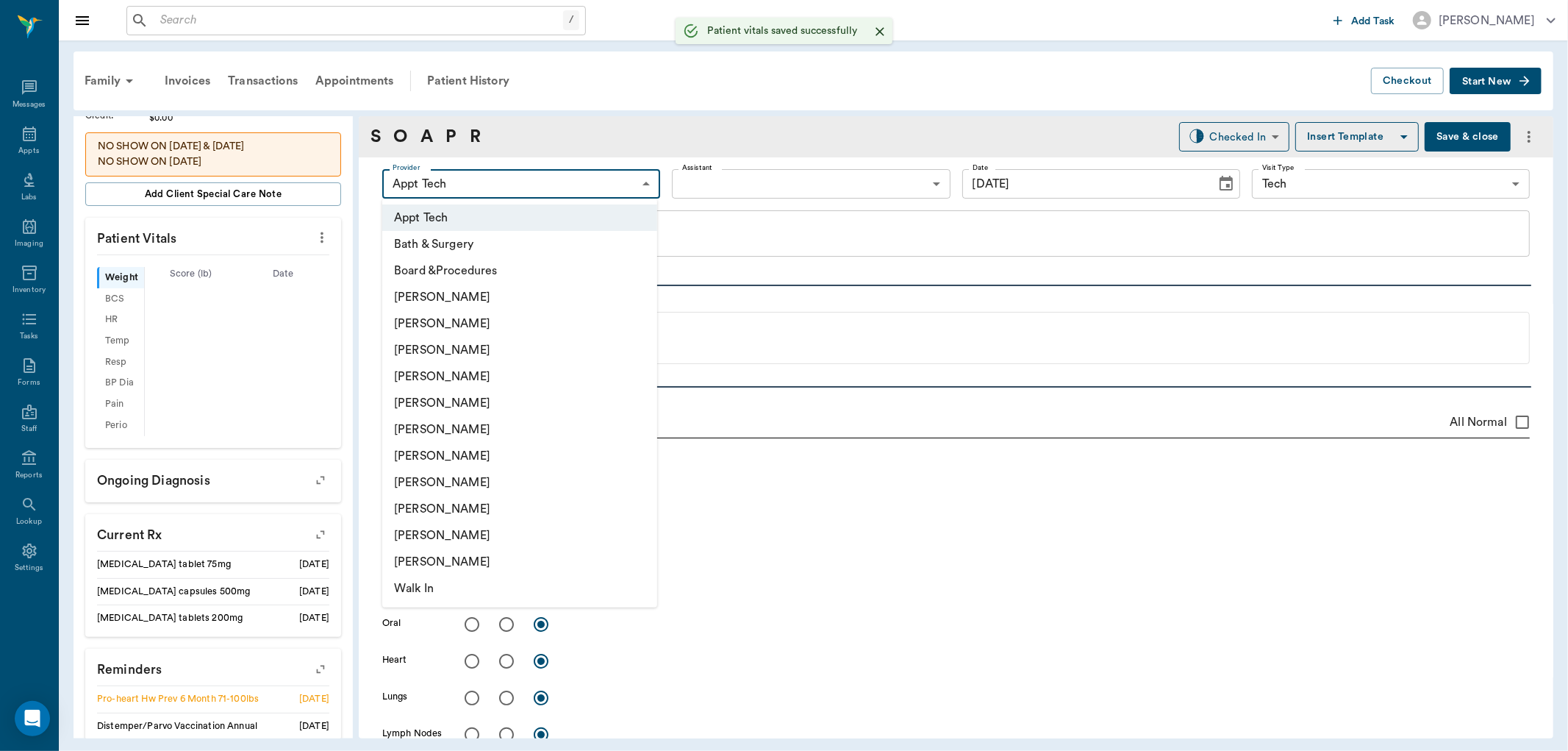
click at [458, 185] on body "/ ​ Add Task [PERSON_NAME] Nectar Messages Appts Labs Imaging Inventory Tasks F…" at bounding box center [784, 376] width 1568 height 751
click at [489, 444] on li "[PERSON_NAME]" at bounding box center [520, 456] width 275 height 27
type input "682b670d8bdc6f7f8feef3db"
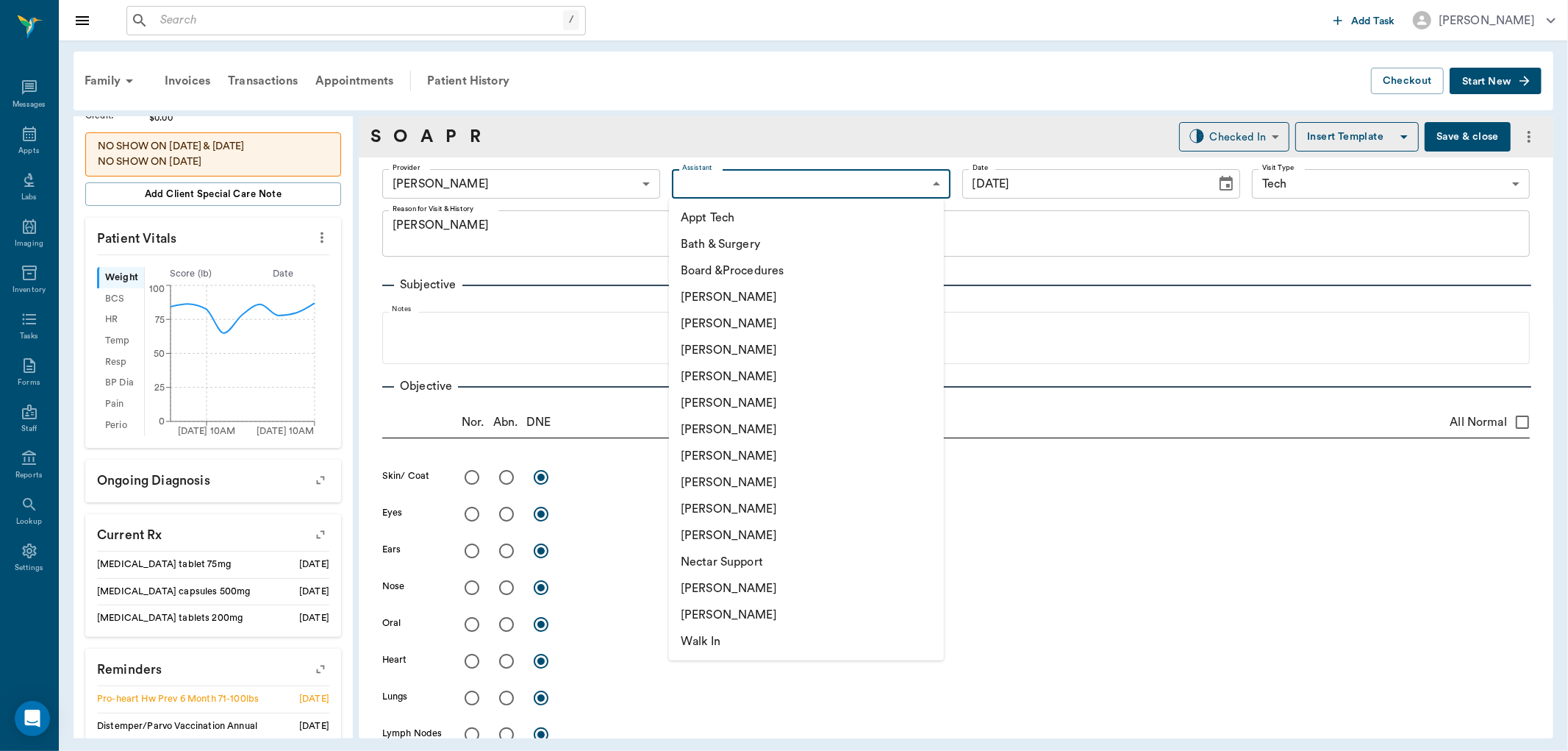
drag, startPoint x: 714, startPoint y: 182, endPoint x: 706, endPoint y: 185, distance: 8.5
click at [711, 183] on body "/ ​ Add Task [PERSON_NAME] Nectar Messages Appts Labs Imaging Inventory Tasks F…" at bounding box center [784, 376] width 1568 height 751
click at [704, 214] on li "Appt Tech" at bounding box center [806, 218] width 275 height 27
type input "63ec2f075fda476ae8351a4c"
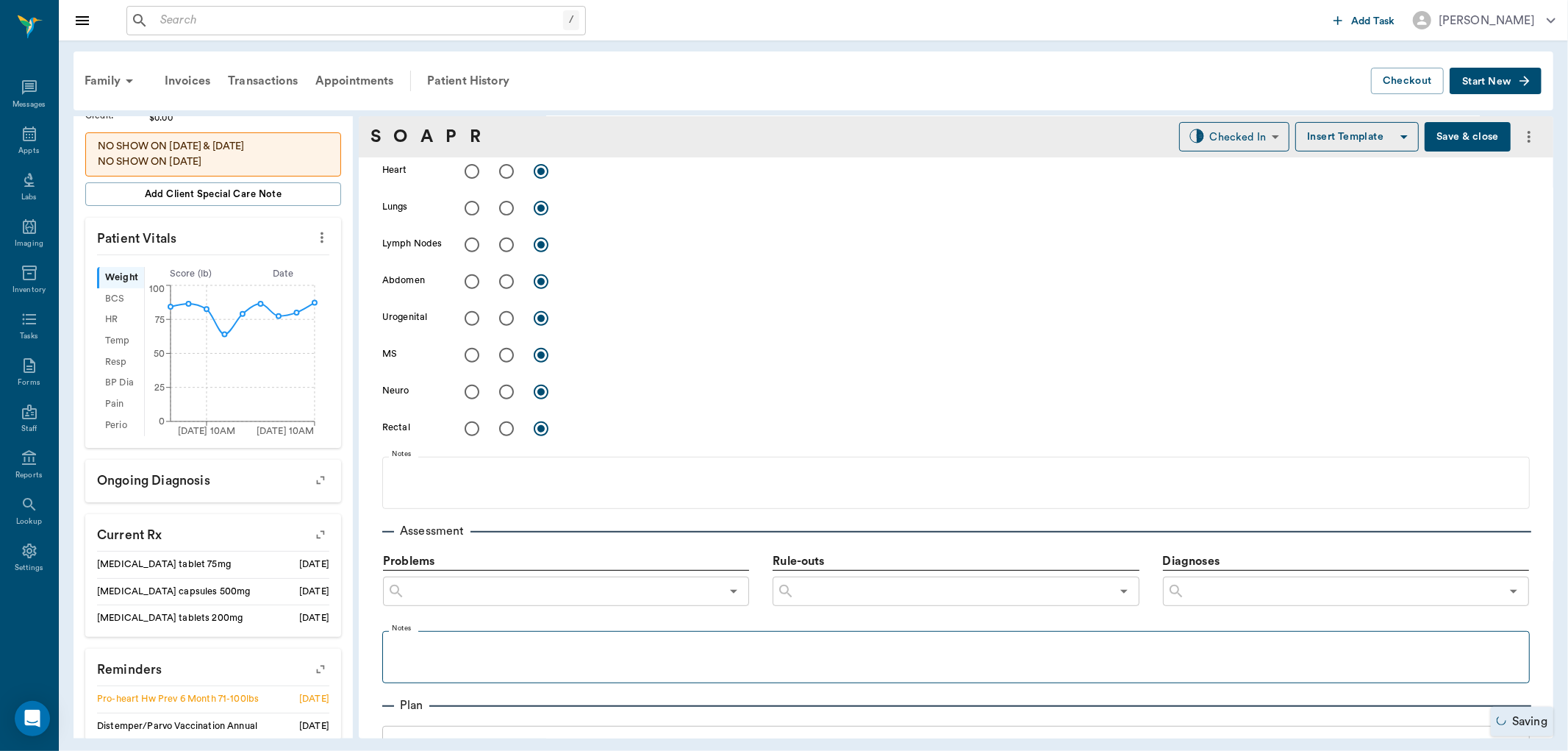
scroll to position [571, 0]
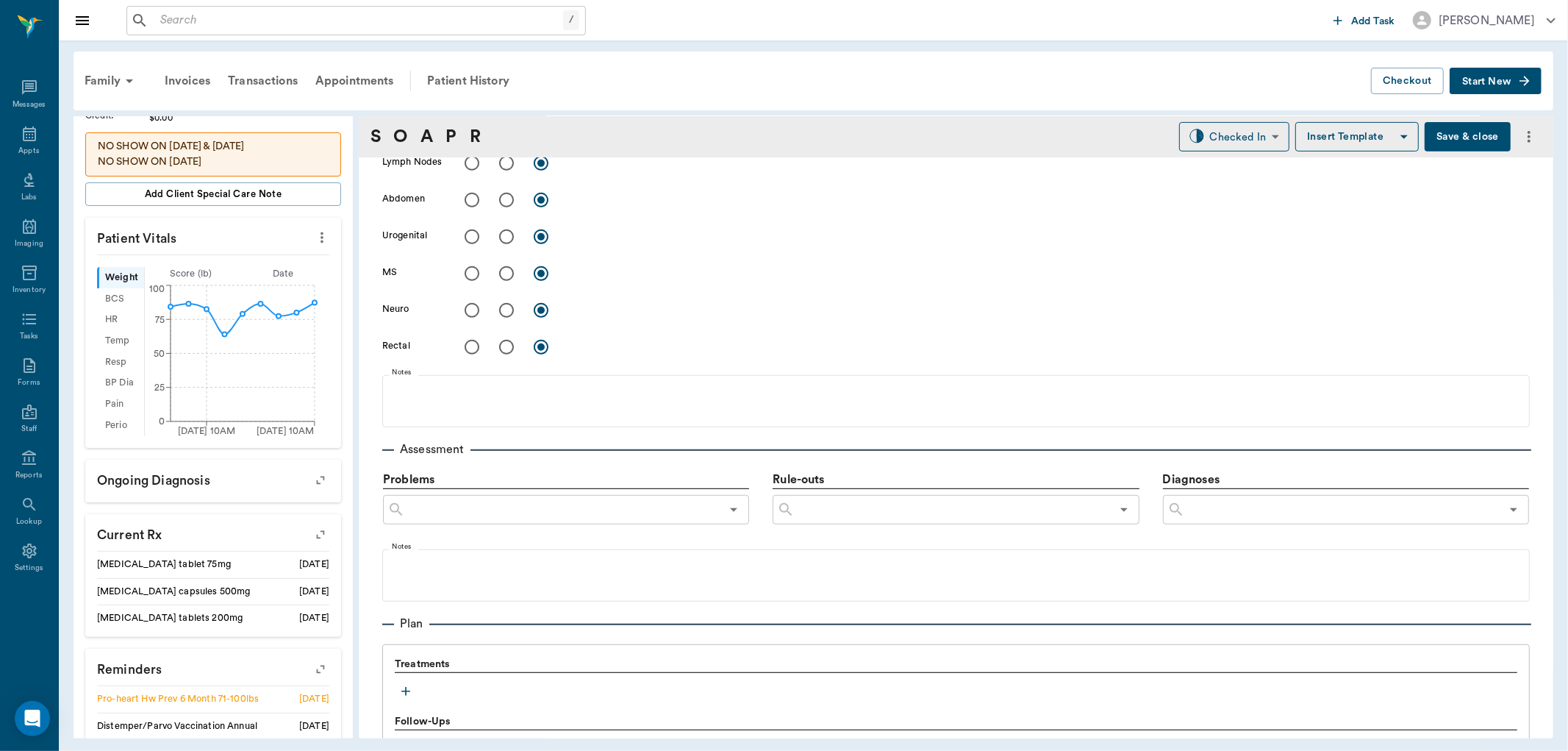
click at [406, 686] on icon "button" at bounding box center [406, 691] width 15 height 15
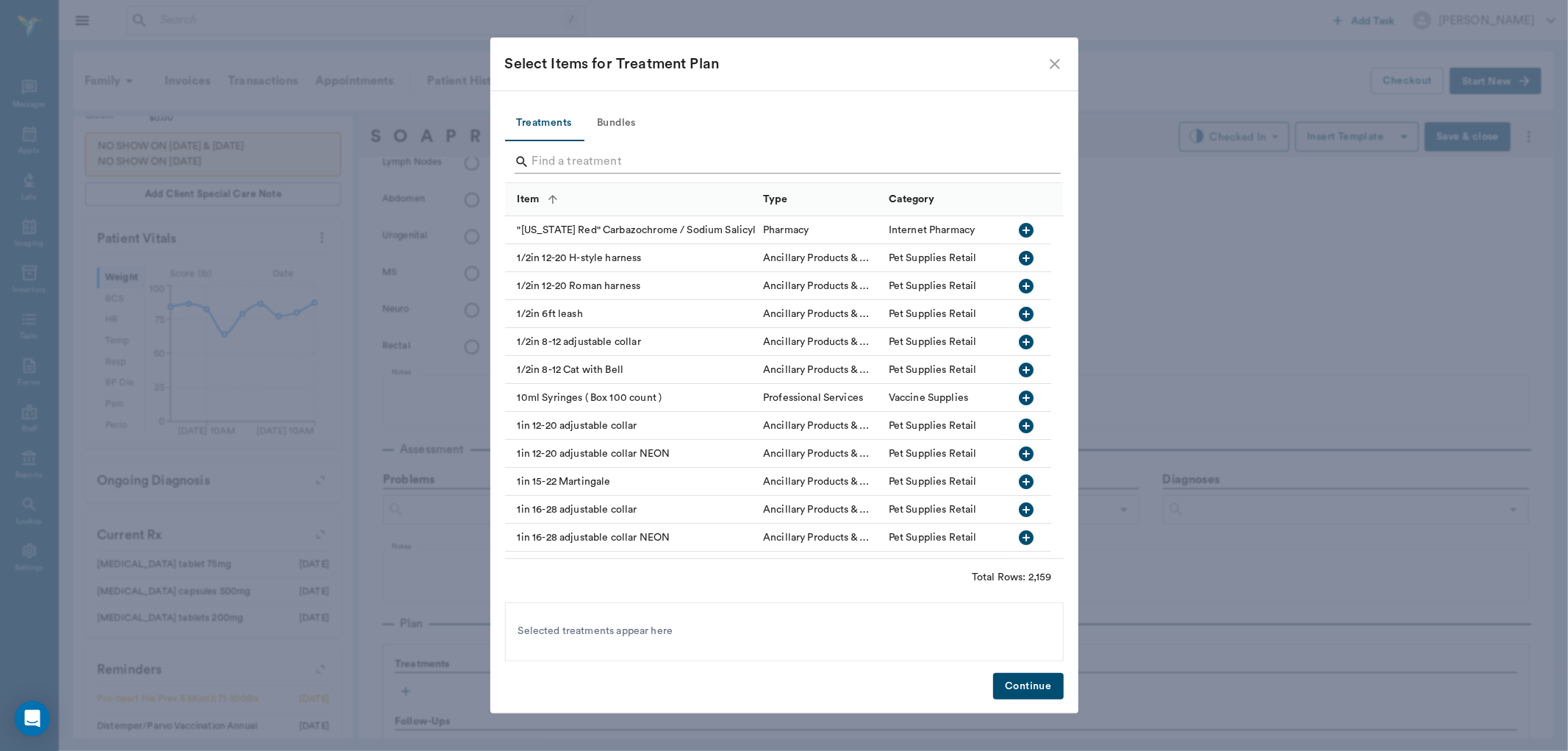
click at [590, 158] on input "Search" at bounding box center [785, 162] width 507 height 23
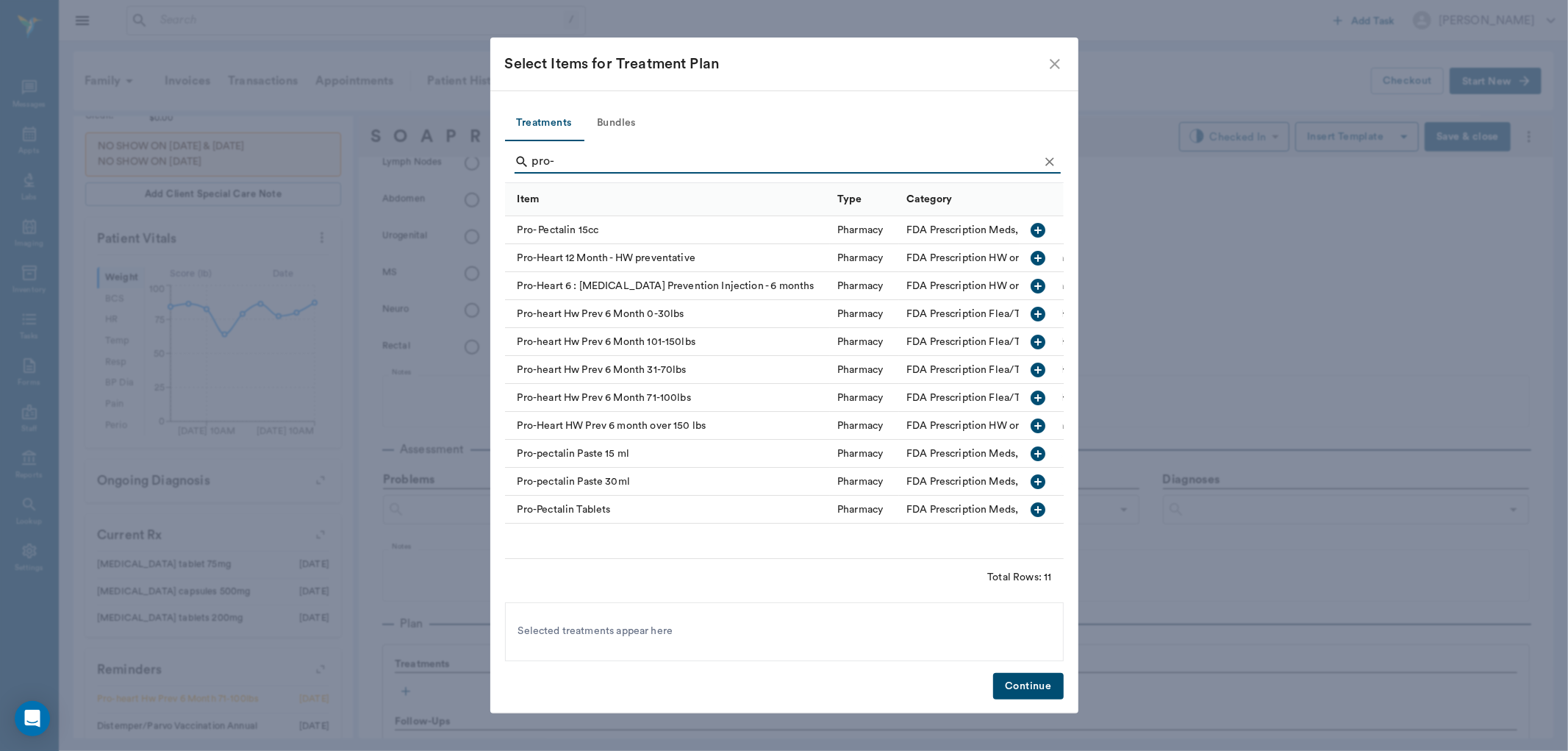
type input "pro-"
click at [1038, 397] on icon "button" at bounding box center [1039, 397] width 18 height 18
click at [1038, 689] on button "Continue" at bounding box center [1028, 686] width 69 height 27
click at [1226, 130] on body "/ ​ Add Task [PERSON_NAME] Nectar Messages Appts Labs Imaging Inventory Tasks F…" at bounding box center [784, 376] width 1568 height 751
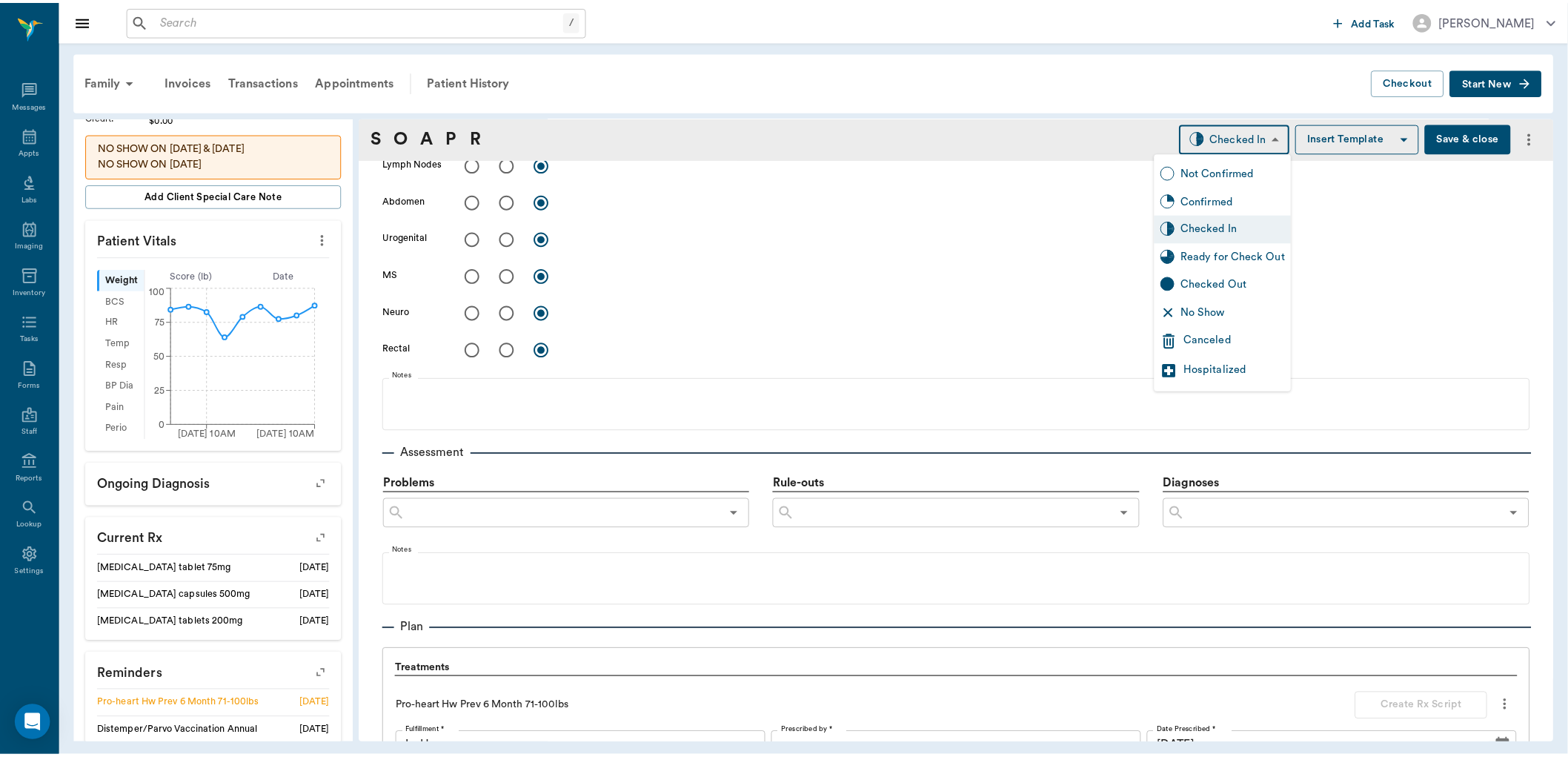
scroll to position [995, 0]
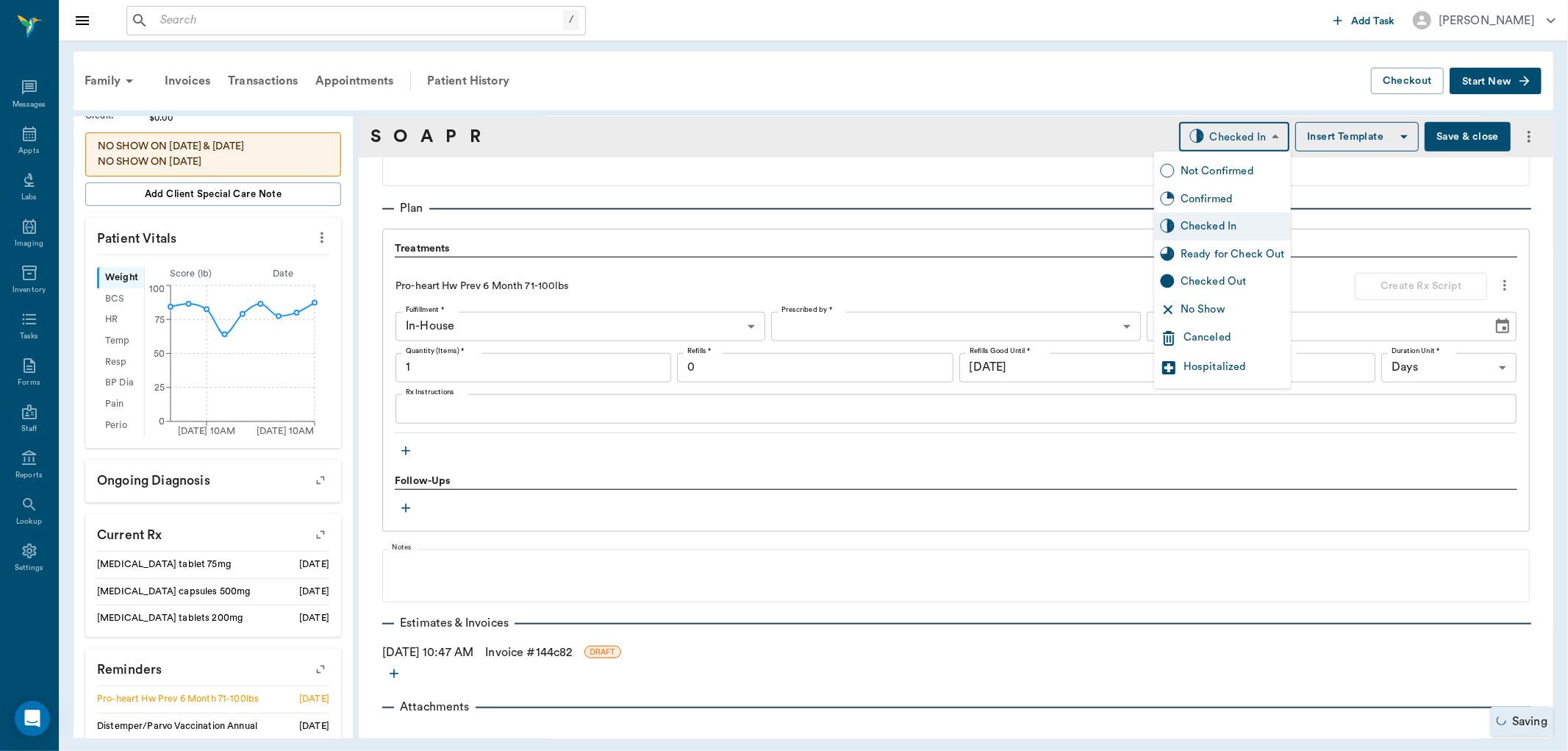
click at [1208, 253] on div "Ready for Check Out" at bounding box center [1233, 254] width 105 height 16
type input "READY_TO_CHECKOUT"
type input "1.00"
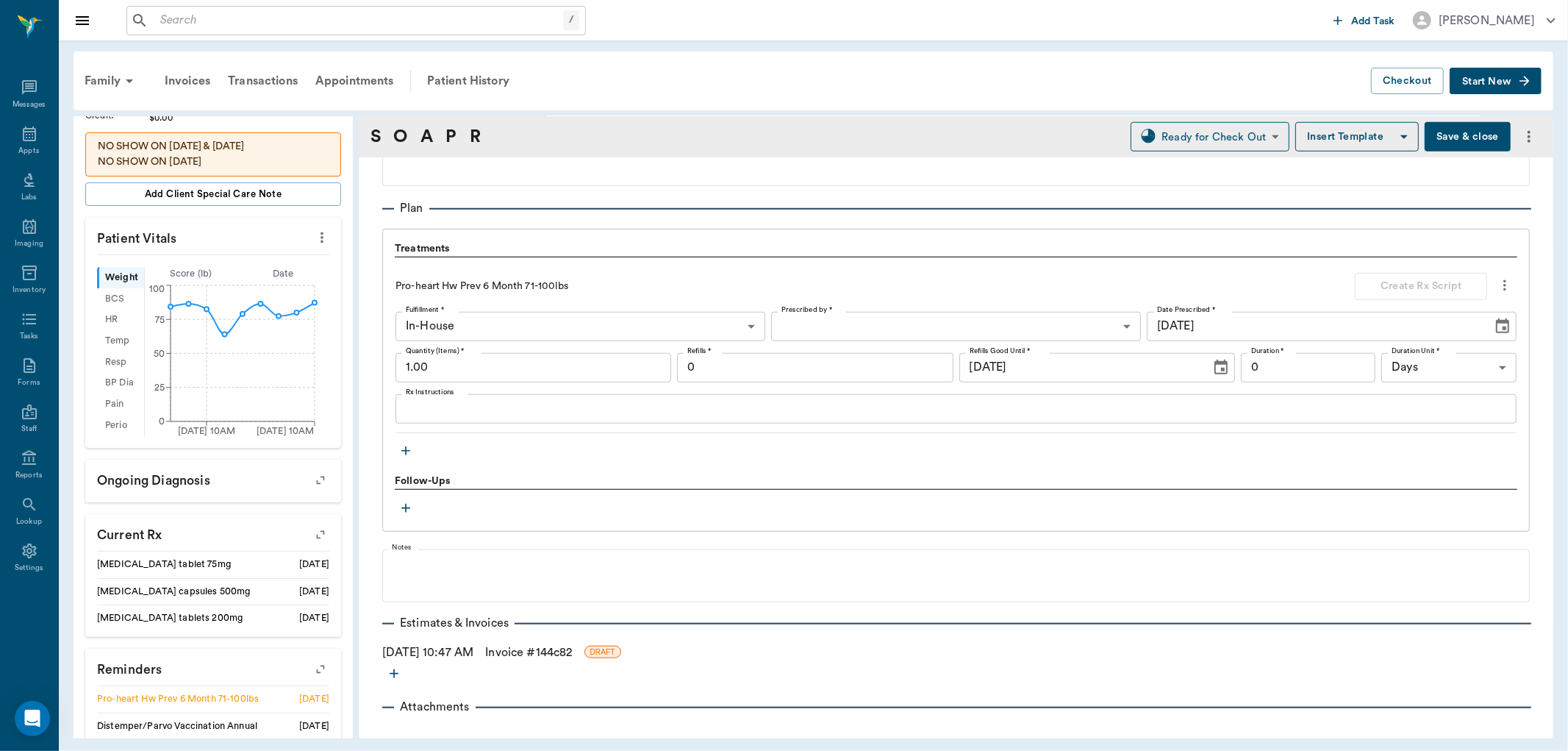
drag, startPoint x: 529, startPoint y: 652, endPoint x: 556, endPoint y: 650, distance: 27.1
click at [531, 652] on link "Invoice # 144c82" at bounding box center [528, 652] width 87 height 18
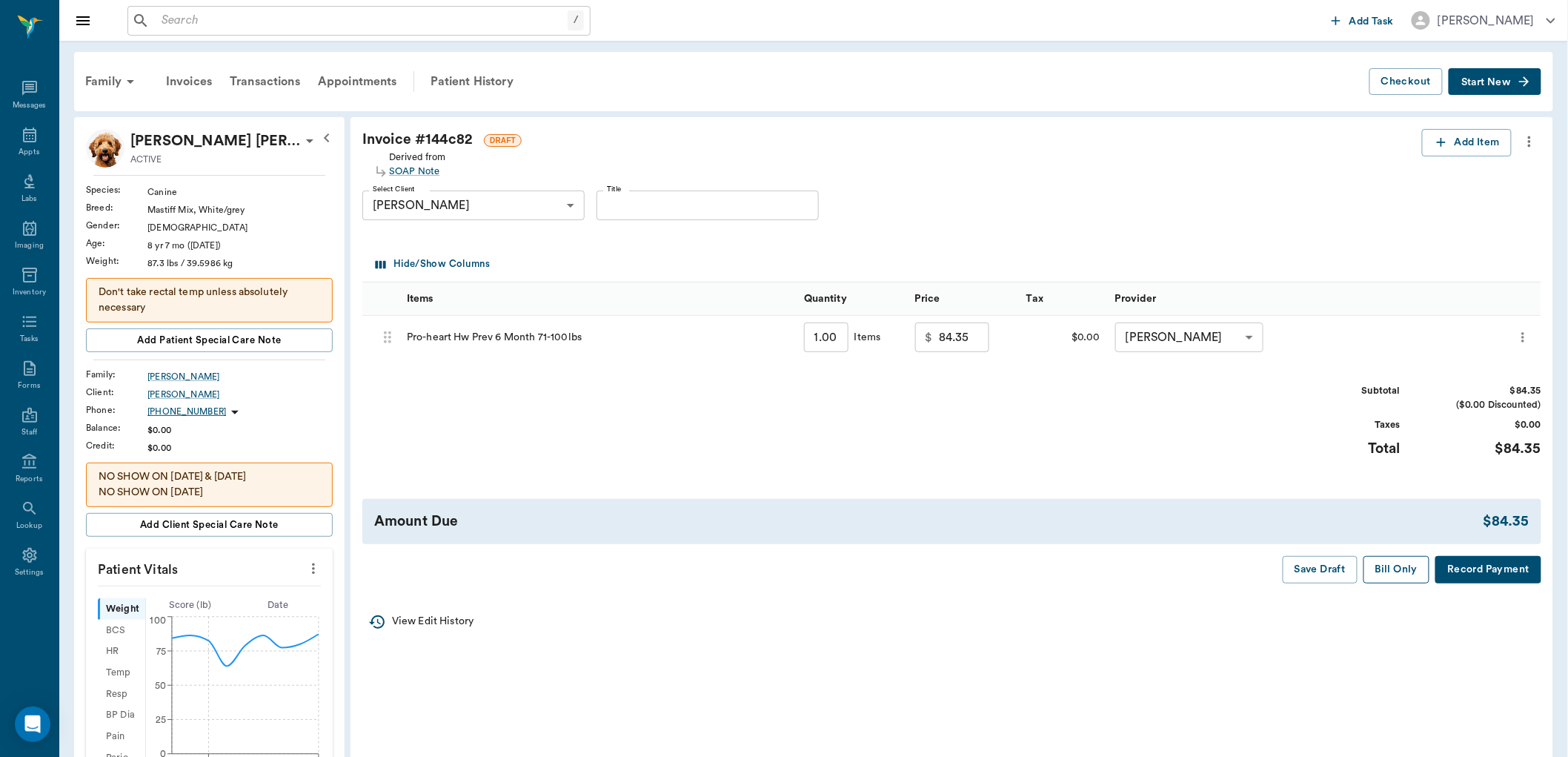
click at [1387, 575] on button "Bill Only" at bounding box center [1396, 569] width 67 height 28
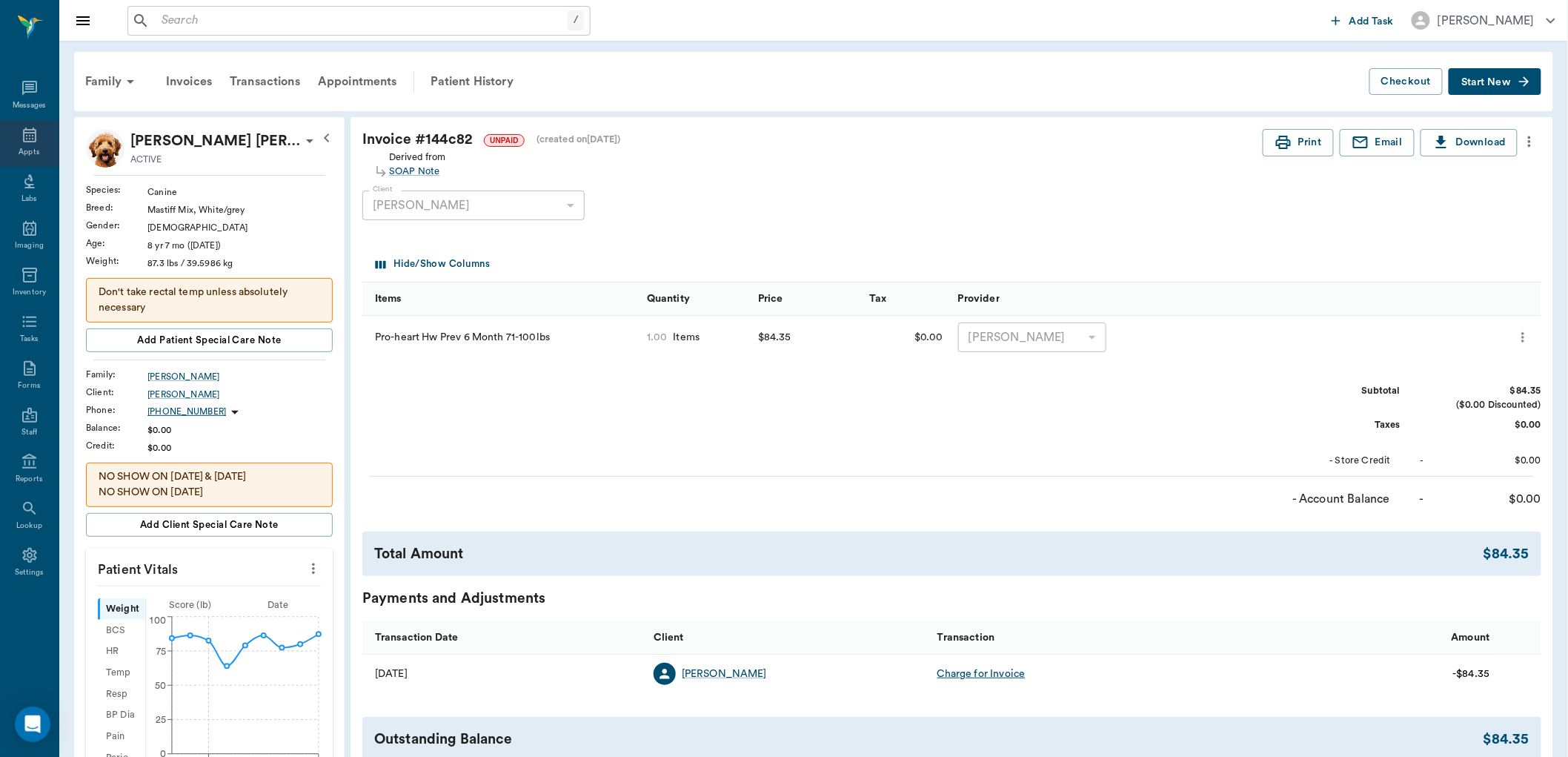
click at [20, 144] on div "Appts" at bounding box center [29, 143] width 58 height 46
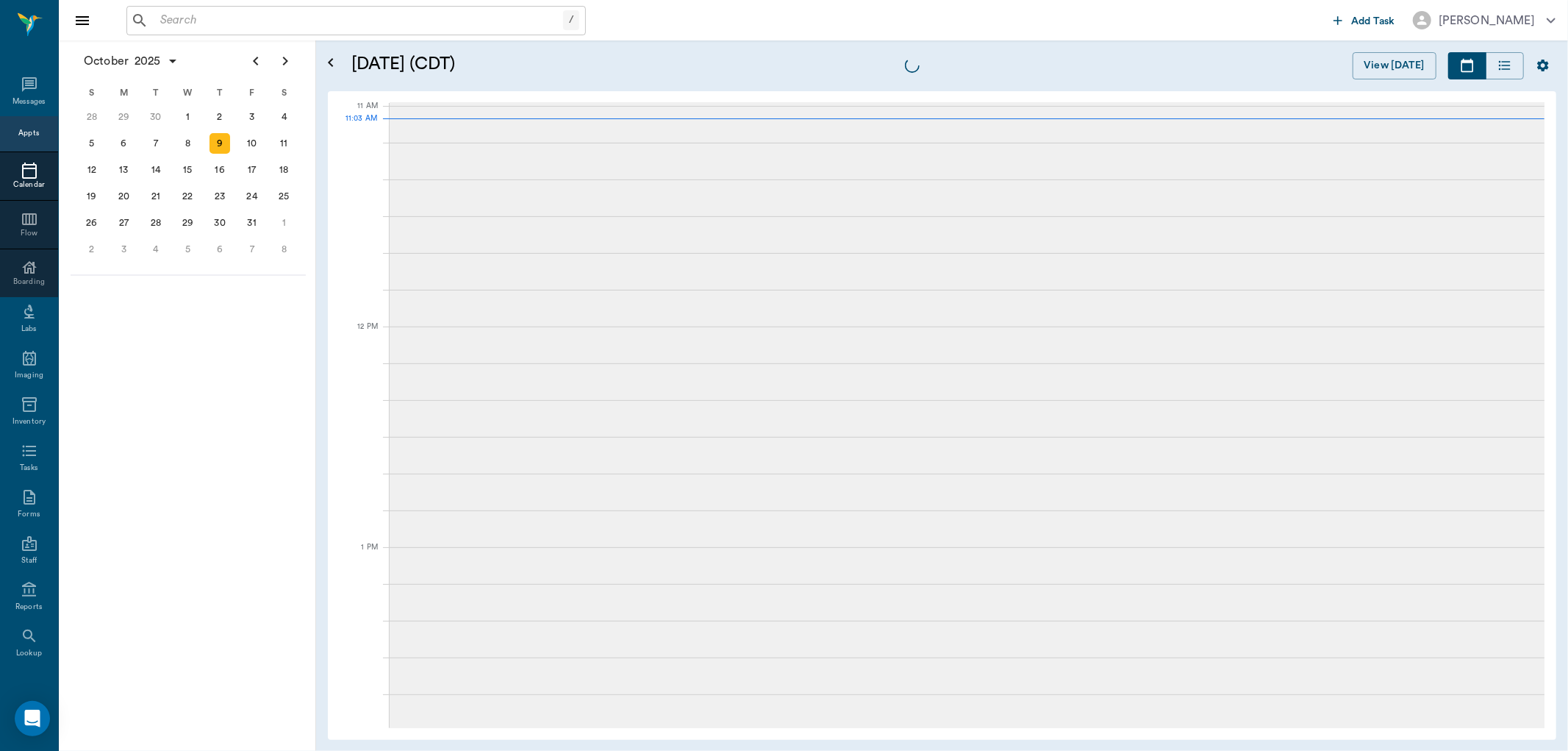
scroll to position [663, 0]
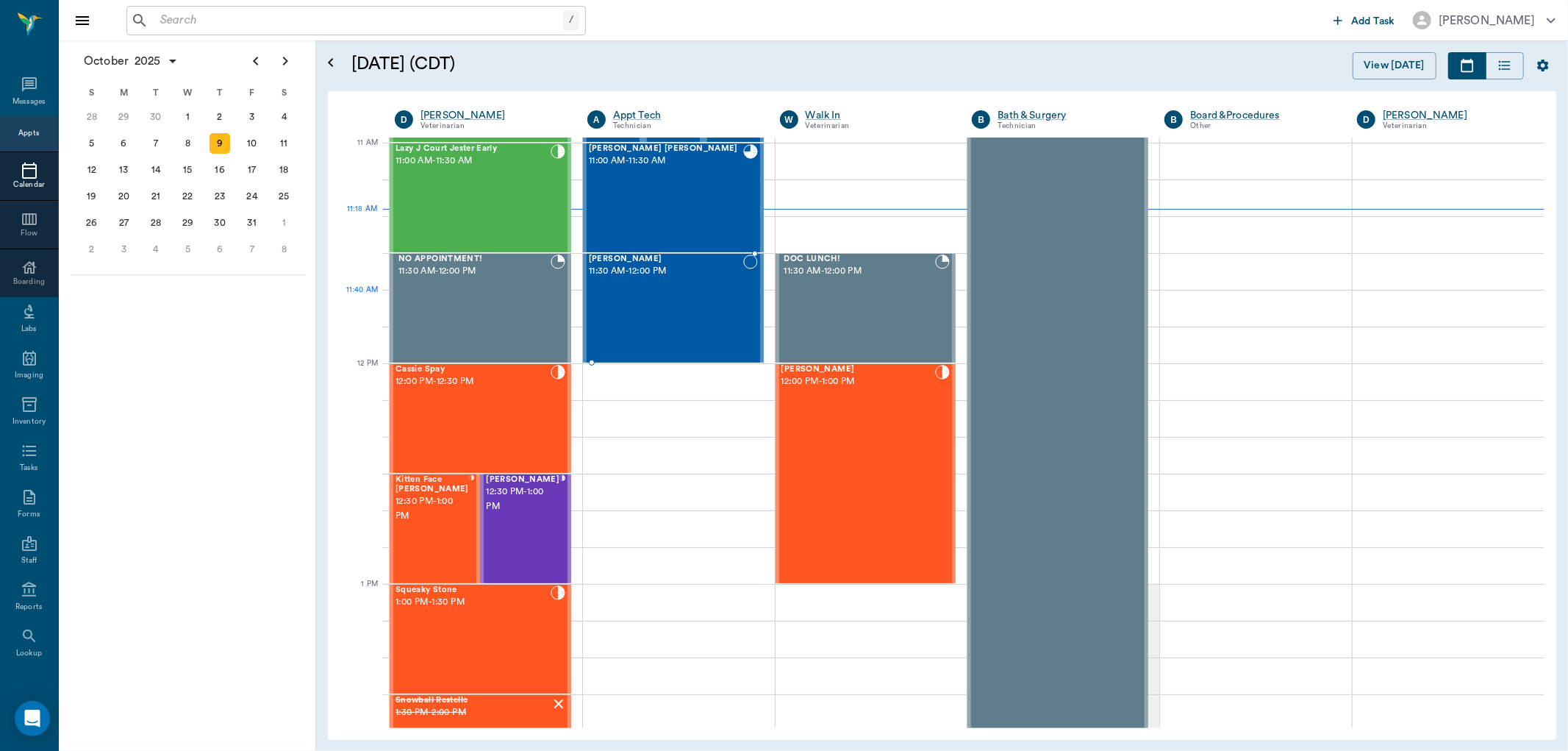
click at [652, 322] on div "[PERSON_NAME] 11:30 AM - 12:00 PM" at bounding box center [666, 308] width 155 height 108
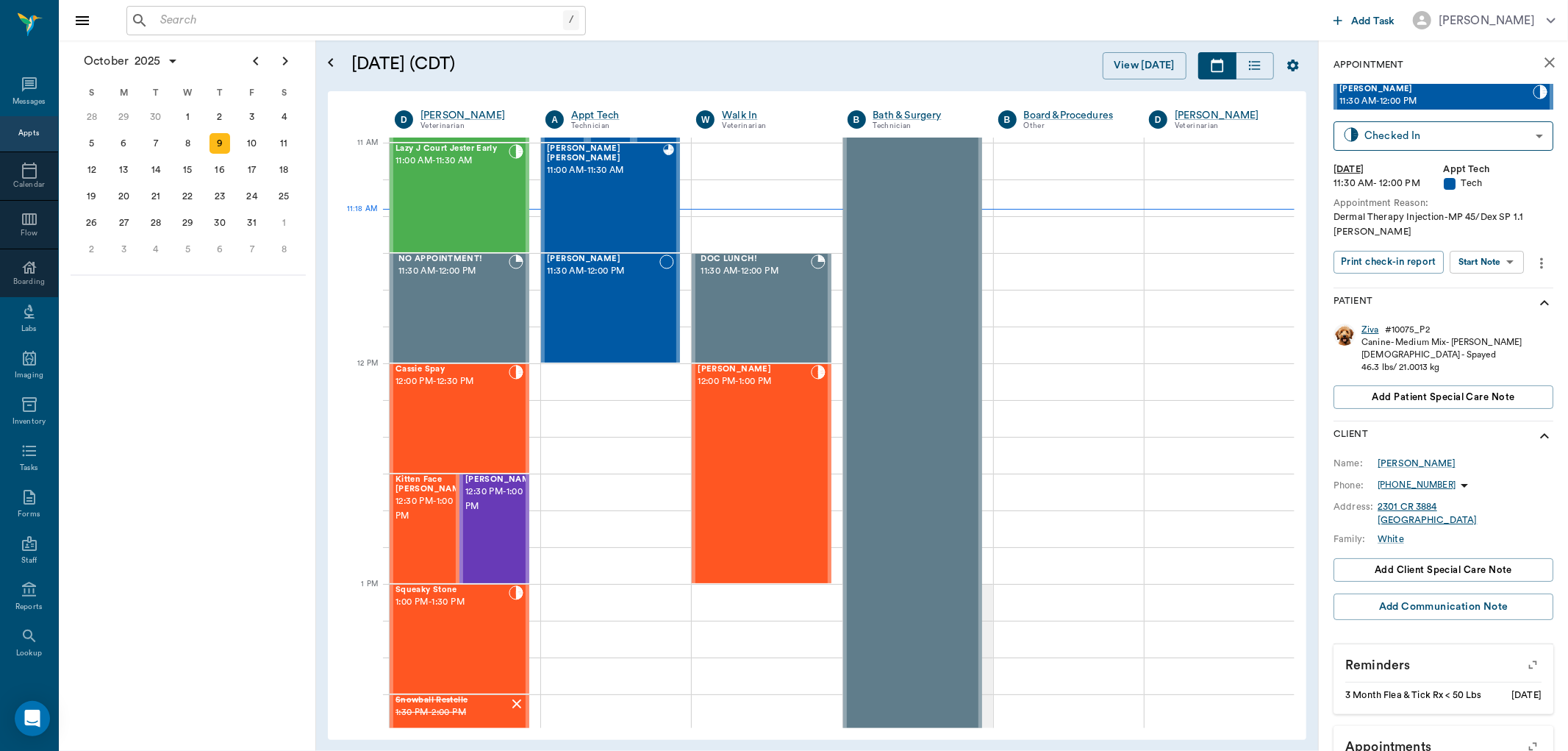
click at [1368, 326] on div "Ziva" at bounding box center [1370, 329] width 18 height 12
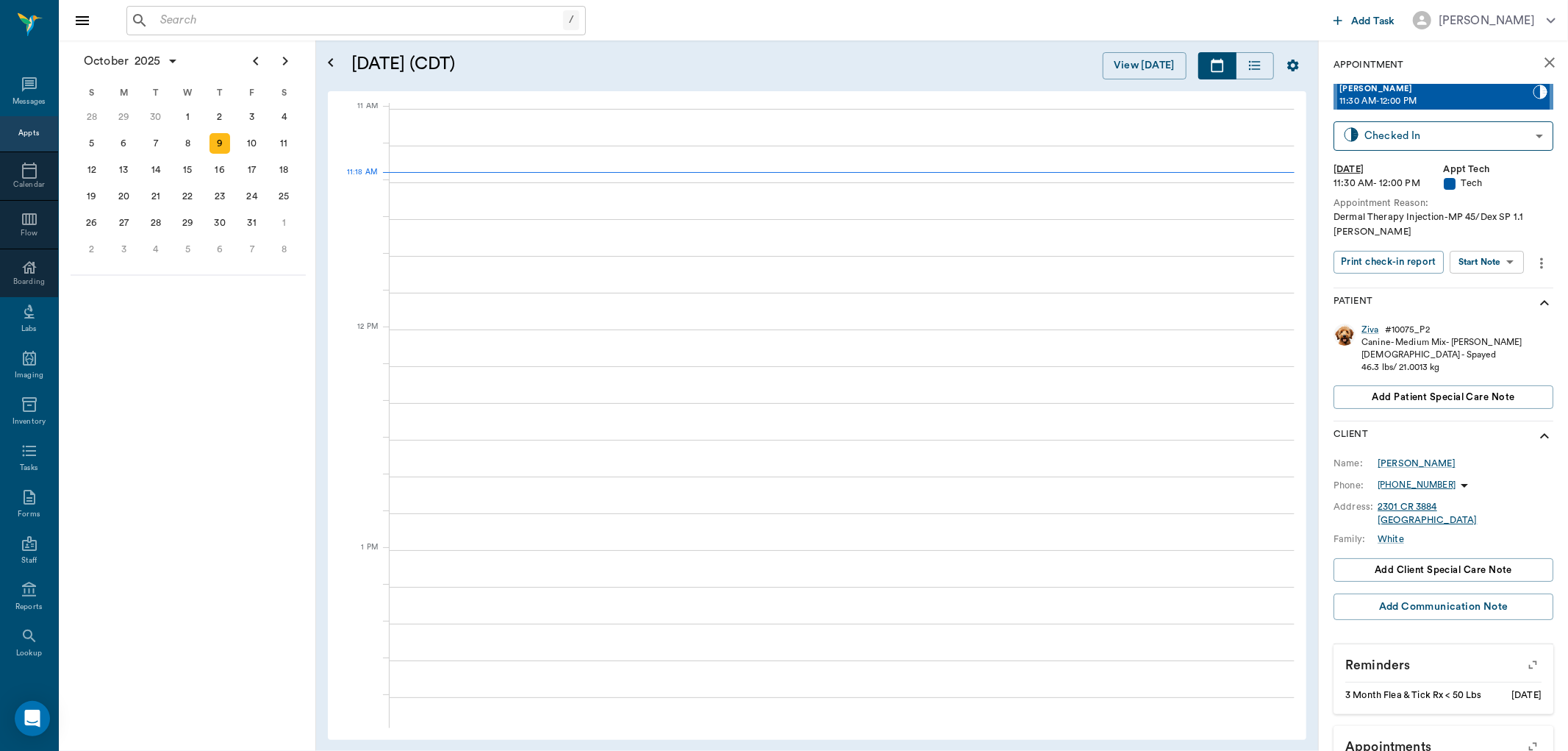
scroll to position [663, 0]
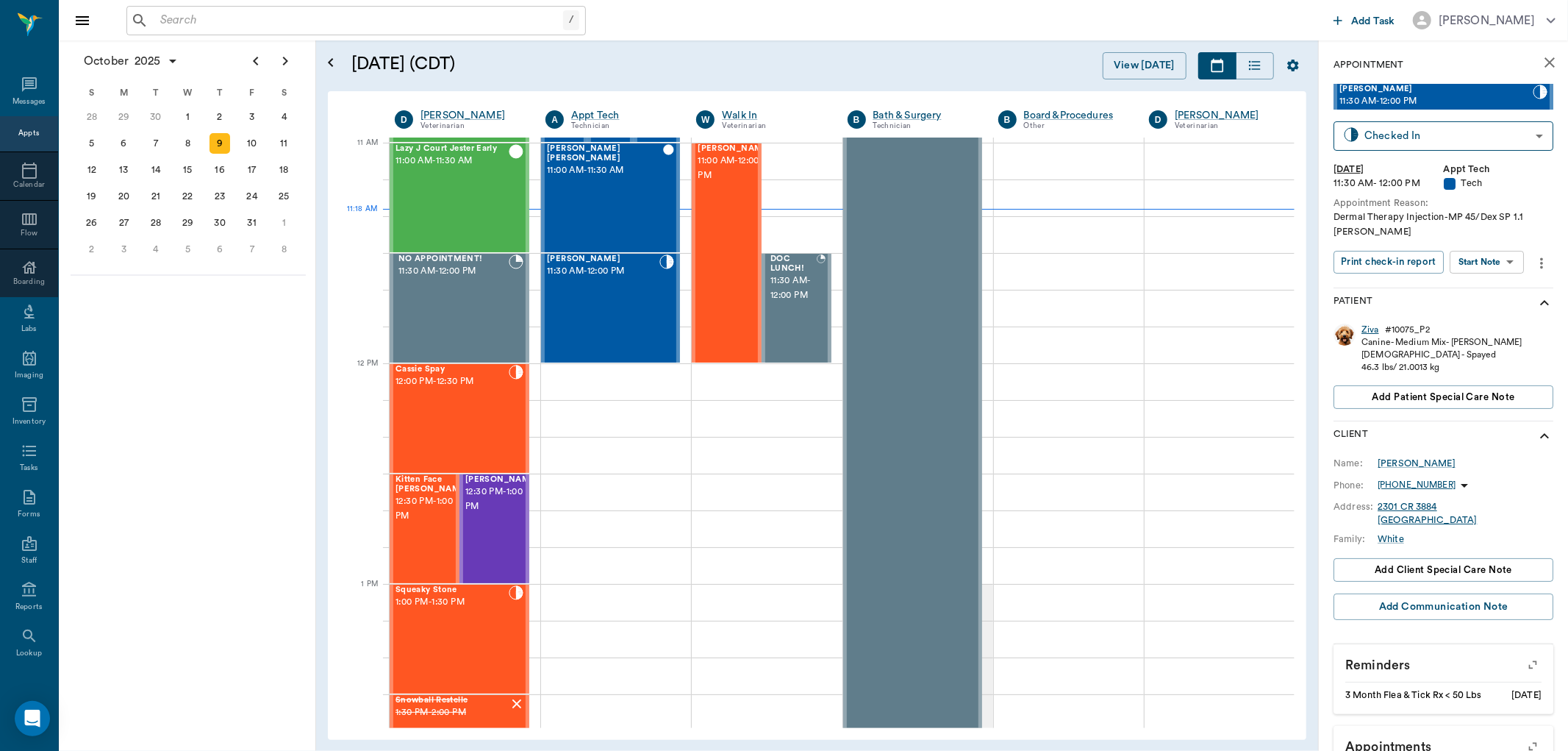
click at [1370, 329] on div "Ziva" at bounding box center [1370, 329] width 18 height 12
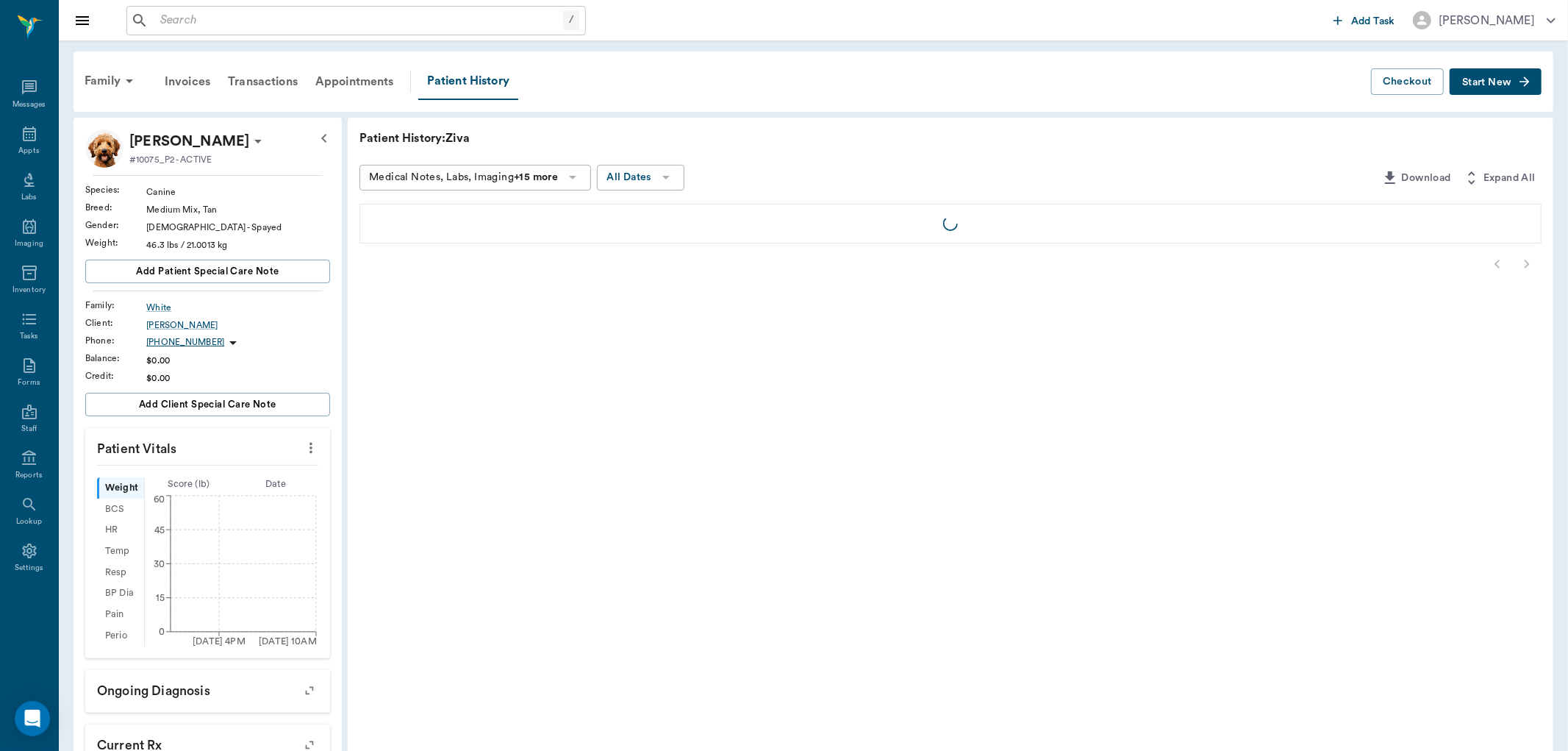
click at [1479, 82] on span "Start New" at bounding box center [1487, 82] width 49 height 0
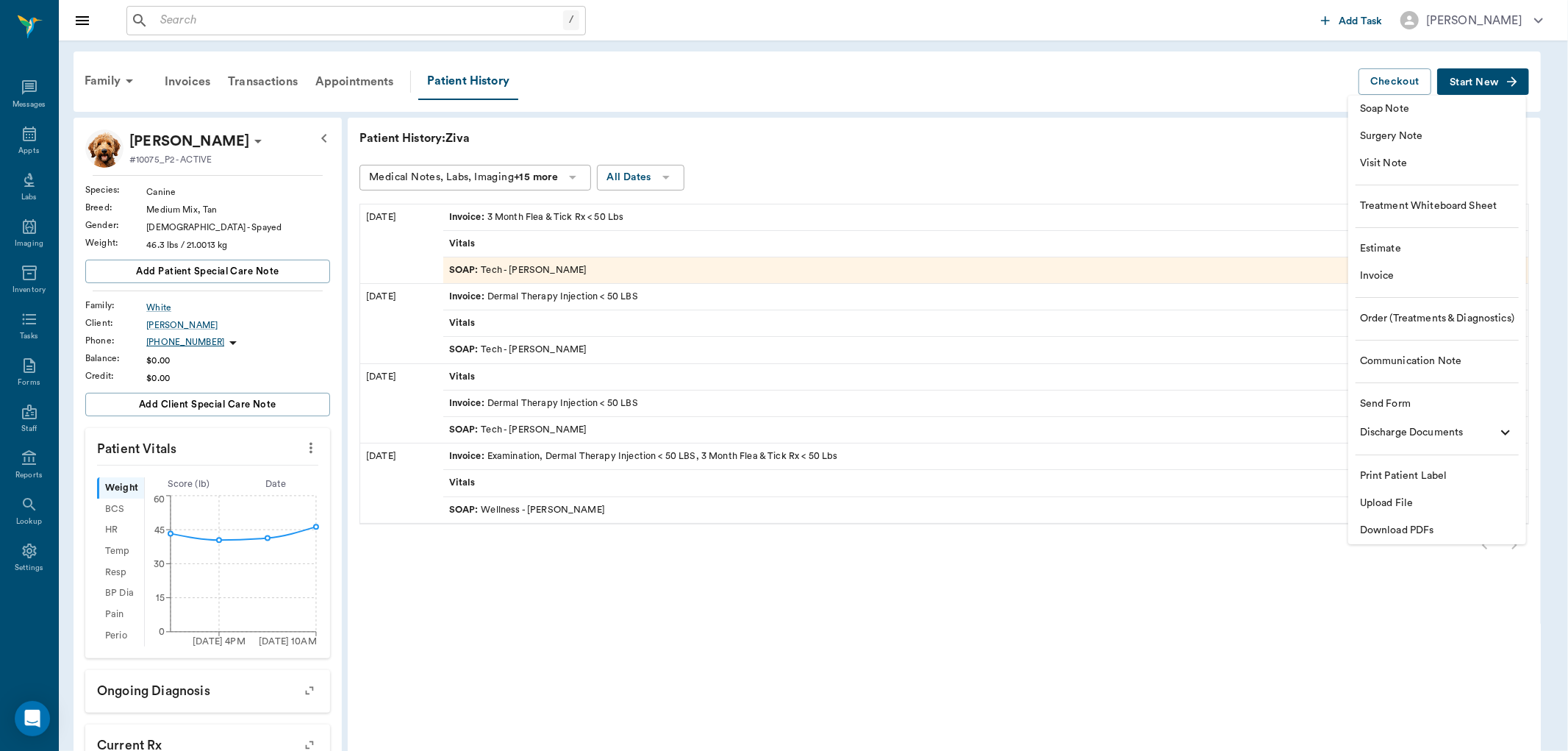
click at [1400, 107] on span "Soap Note" at bounding box center [1438, 109] width 155 height 16
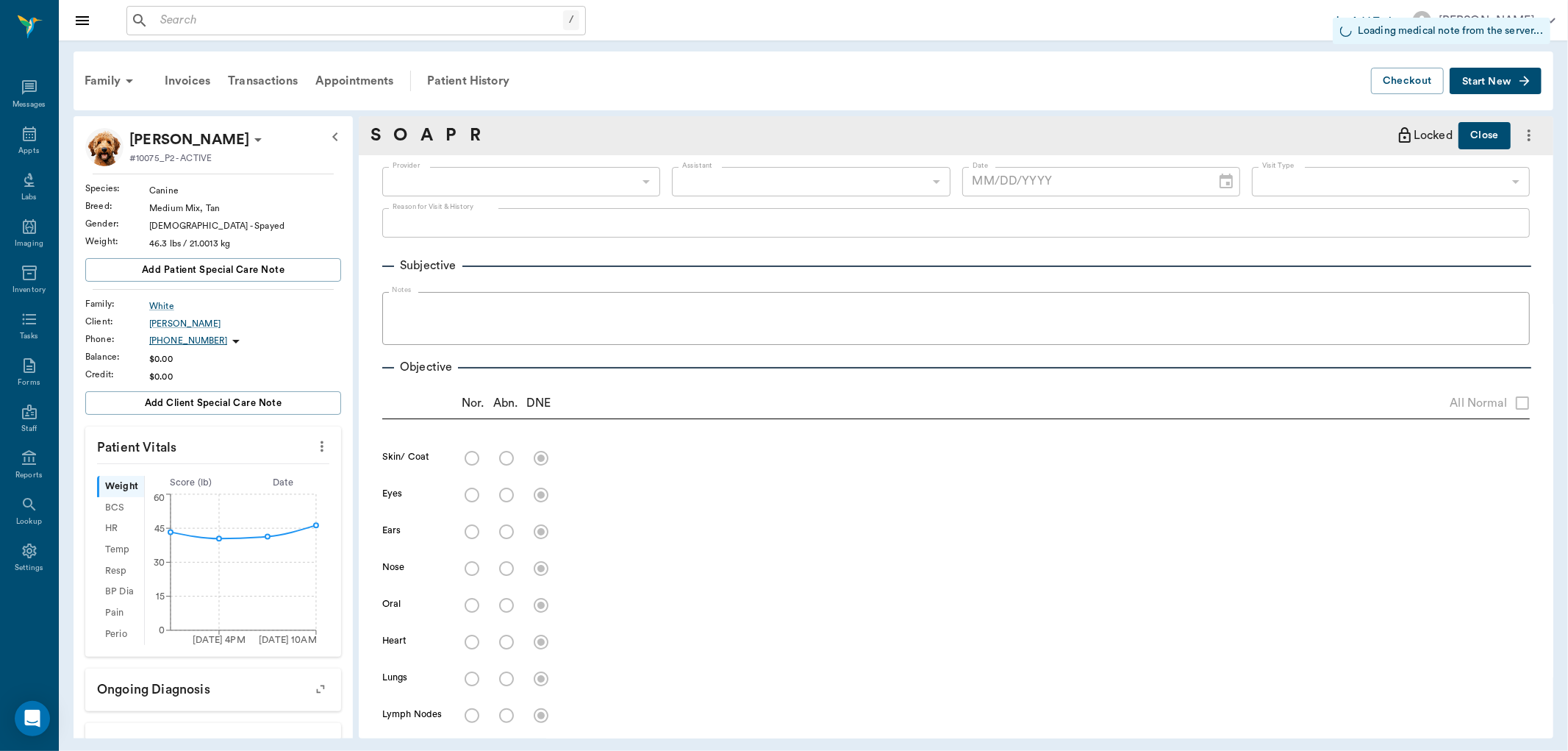
type input "63ec2f075fda476ae8351a4c"
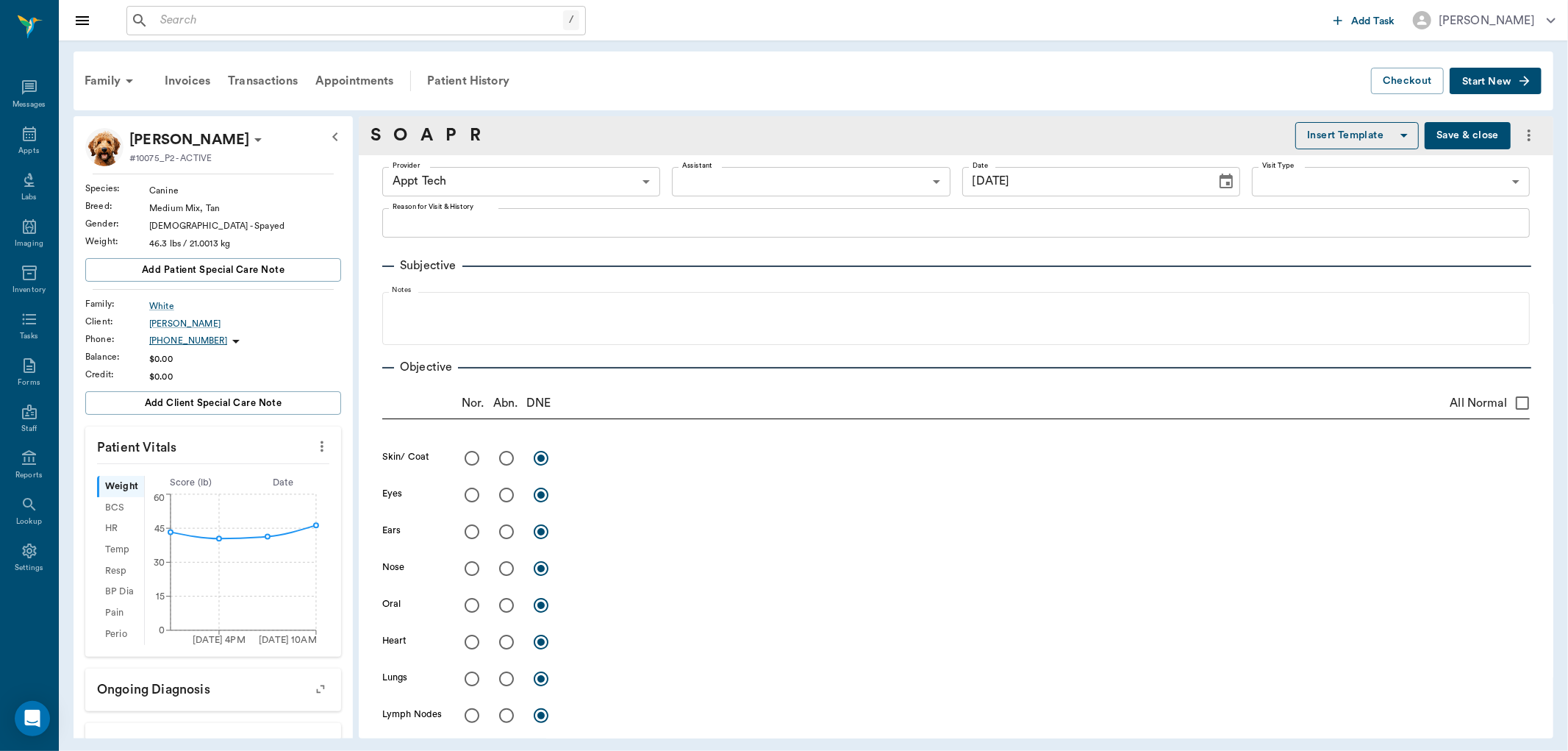
type input "[DATE]"
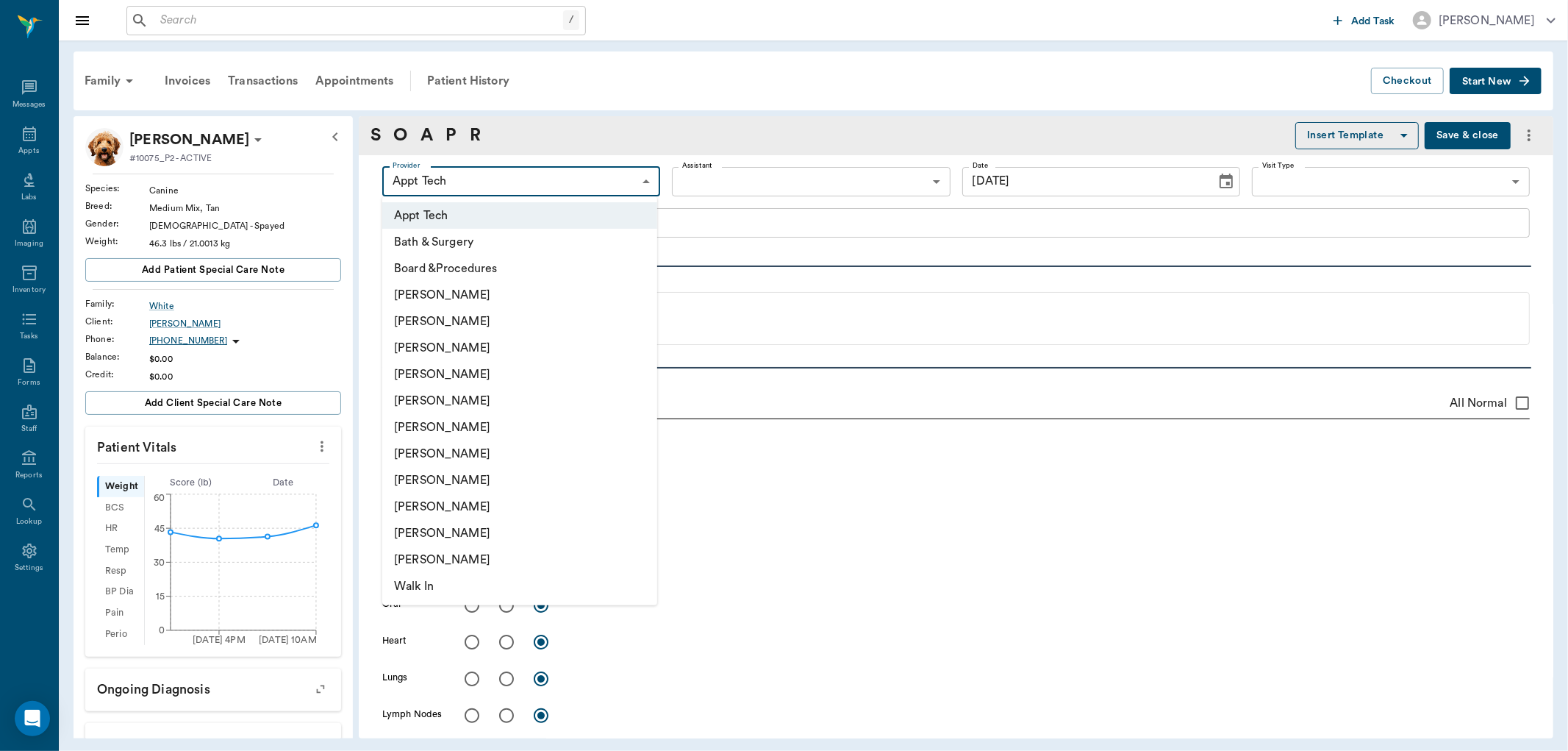
click at [478, 187] on body "/ ​ Add Task [PERSON_NAME] Nectar Messages Appts Labs Imaging Inventory Tasks F…" at bounding box center [784, 376] width 1568 height 751
drag, startPoint x: 454, startPoint y: 447, endPoint x: 464, endPoint y: 439, distance: 12.8
click at [456, 447] on li "[PERSON_NAME]" at bounding box center [520, 454] width 275 height 27
type input "682b670d8bdc6f7f8feef3db"
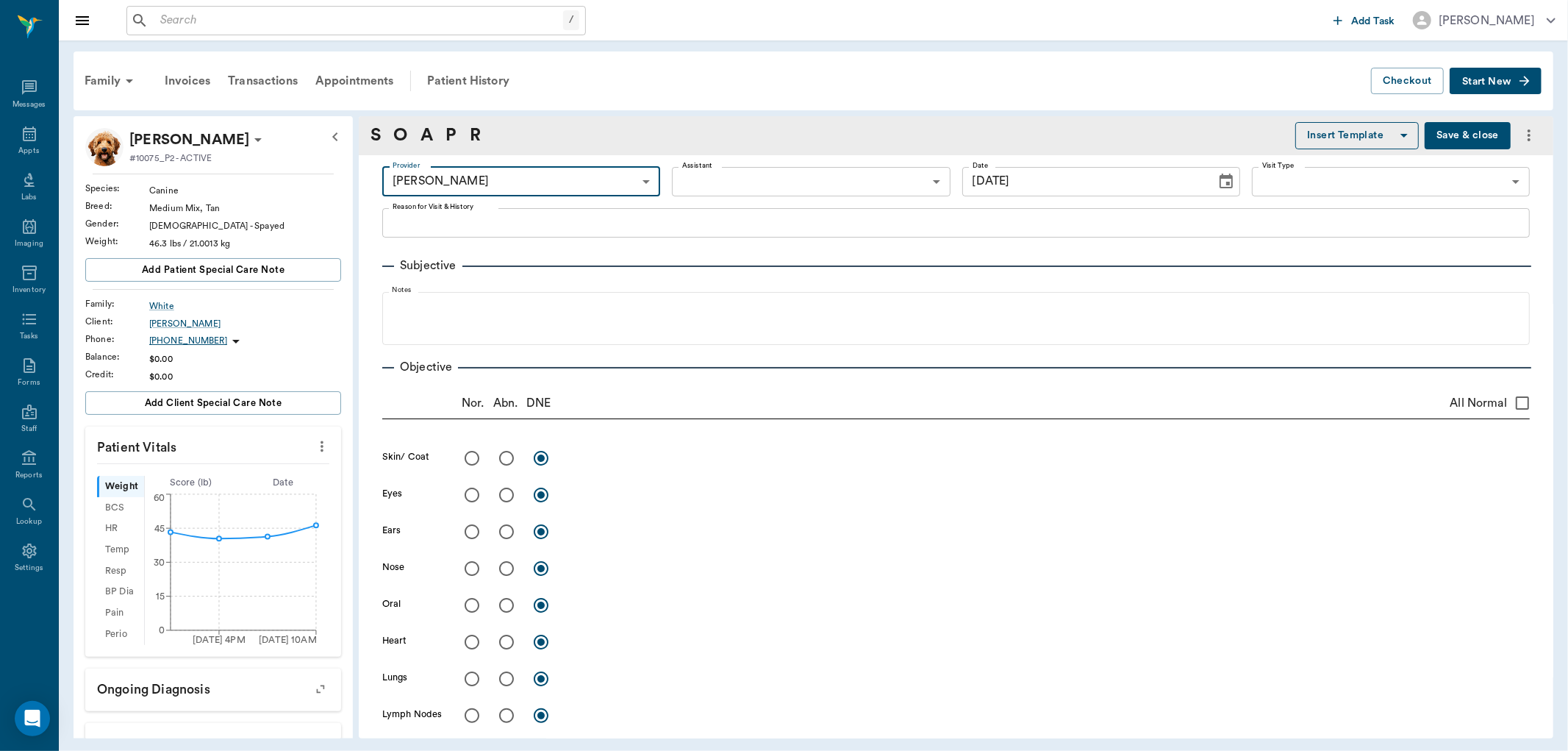
click at [750, 180] on body "/ ​ Add Task [PERSON_NAME] Nectar Messages Appts Labs Imaging Inventory Tasks F…" at bounding box center [784, 376] width 1568 height 751
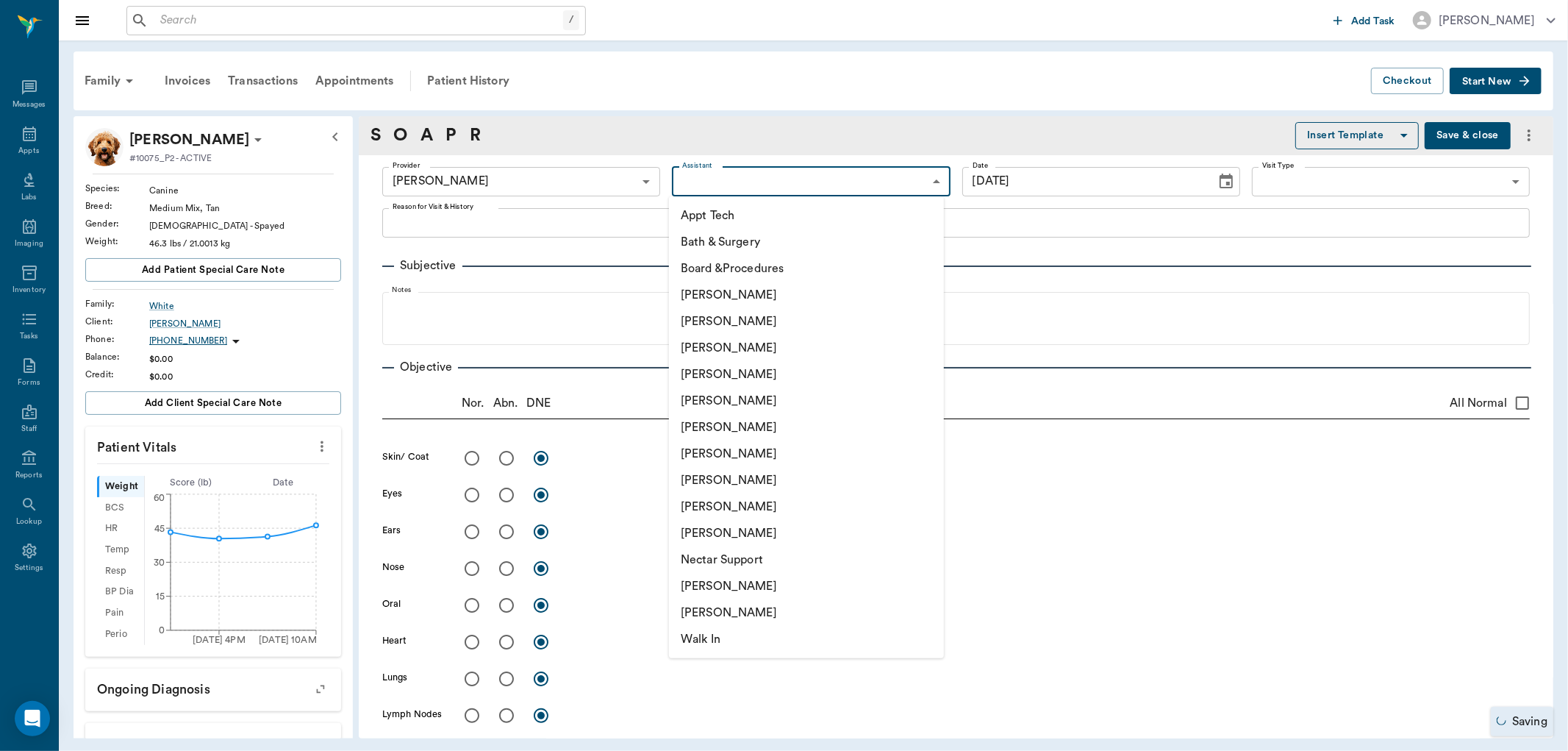
click at [726, 504] on li "[PERSON_NAME]" at bounding box center [806, 507] width 275 height 27
type input "63ec2ede52e12b0ba117d0d7"
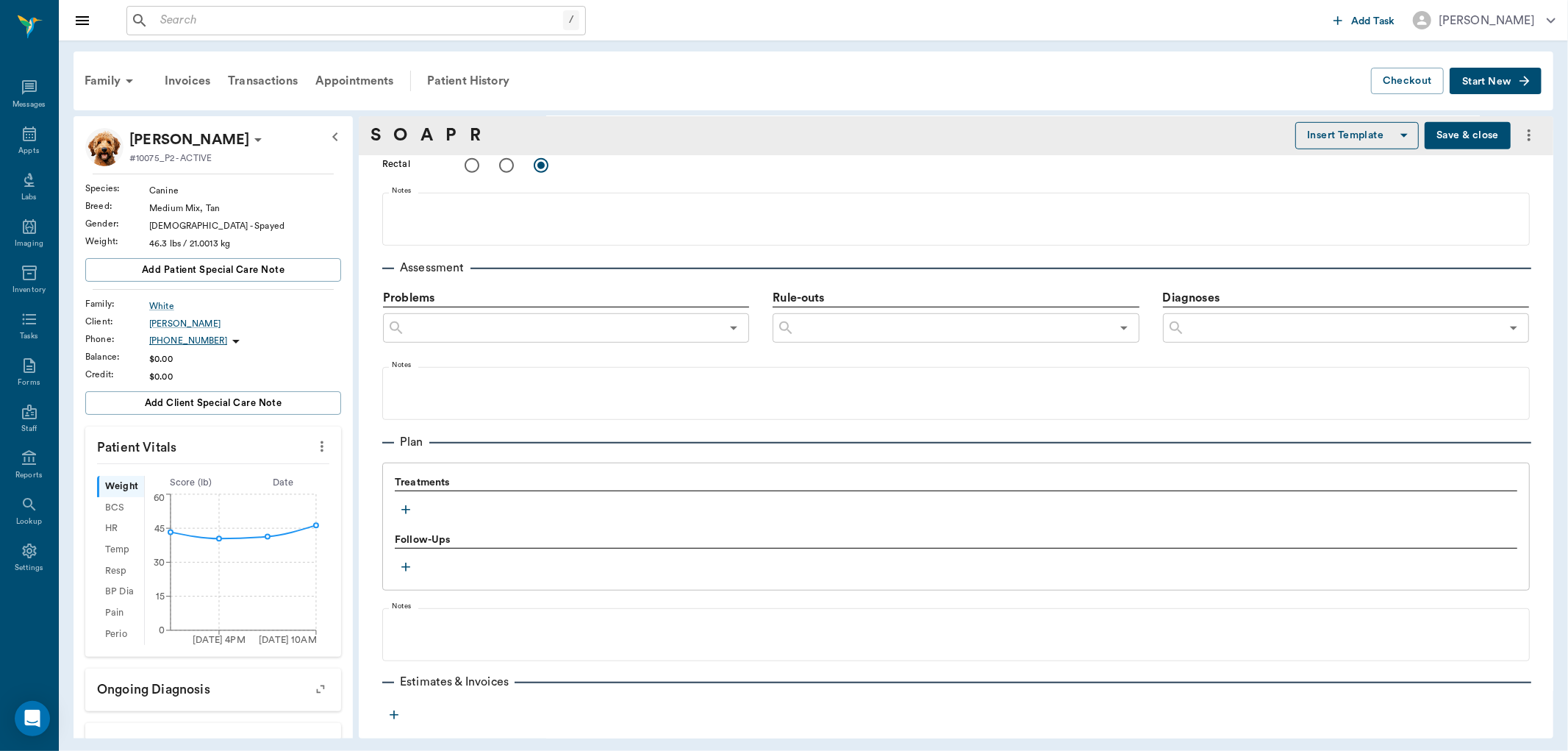
scroll to position [792, 0]
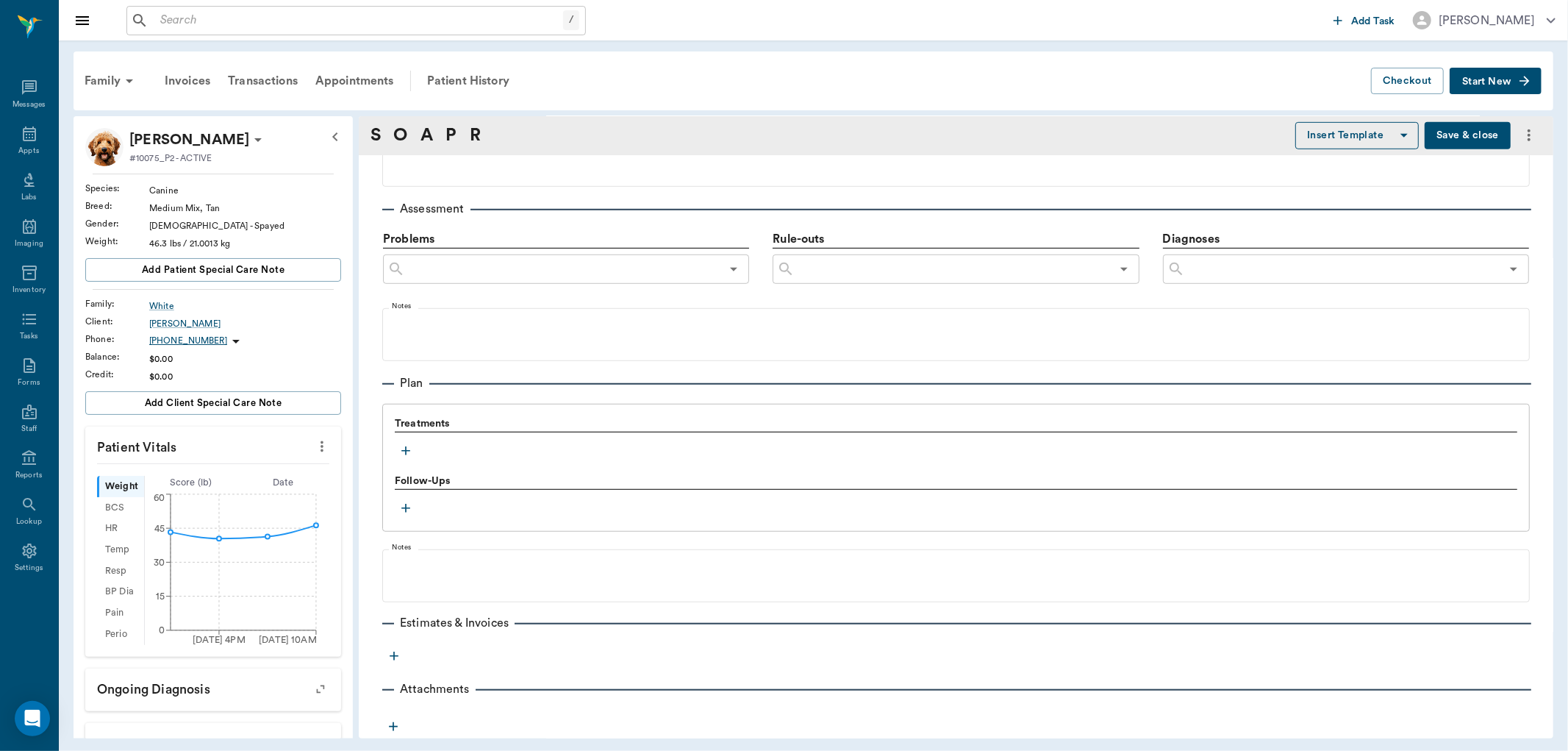
click at [407, 449] on icon "button" at bounding box center [406, 450] width 15 height 15
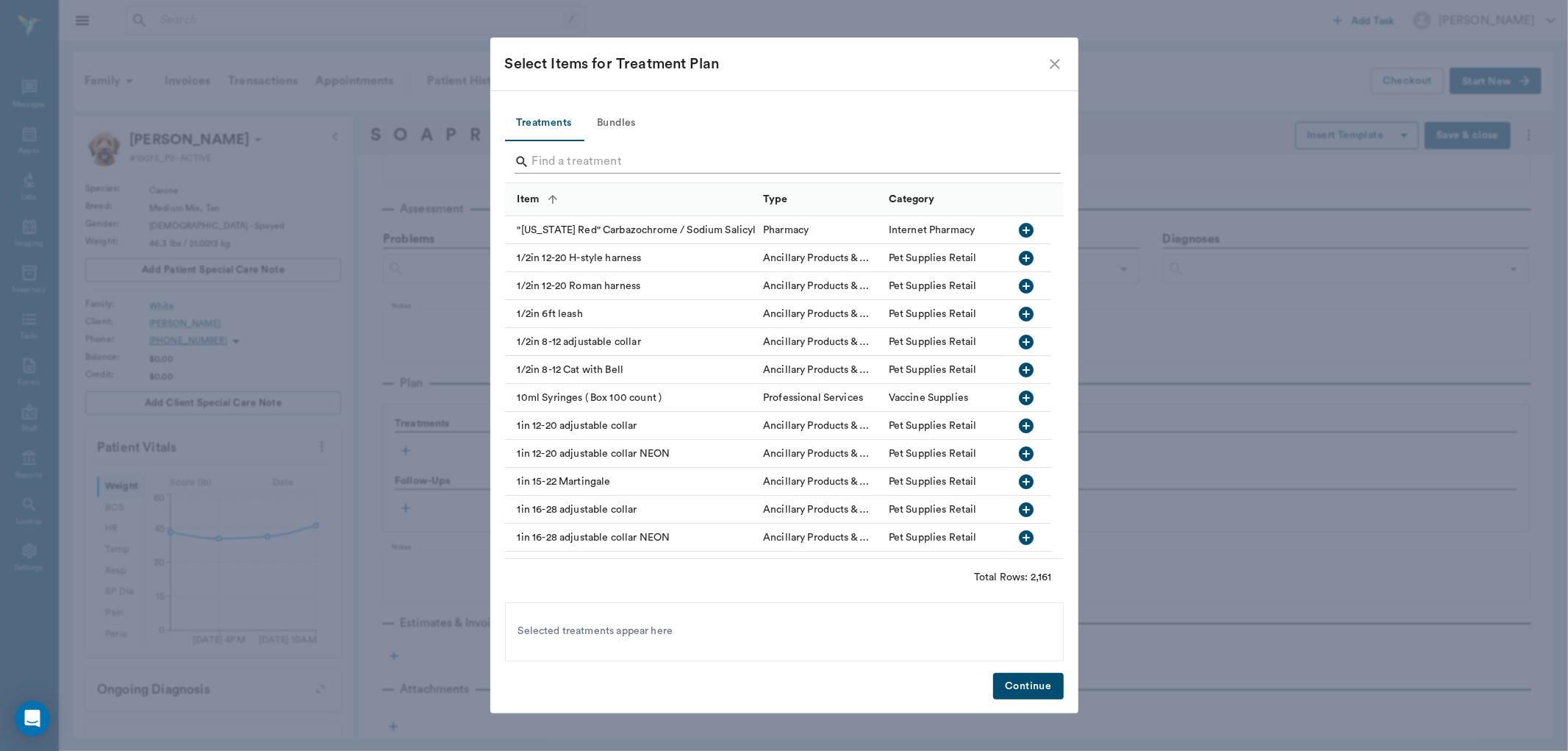
click at [545, 166] on input "Search" at bounding box center [785, 162] width 507 height 23
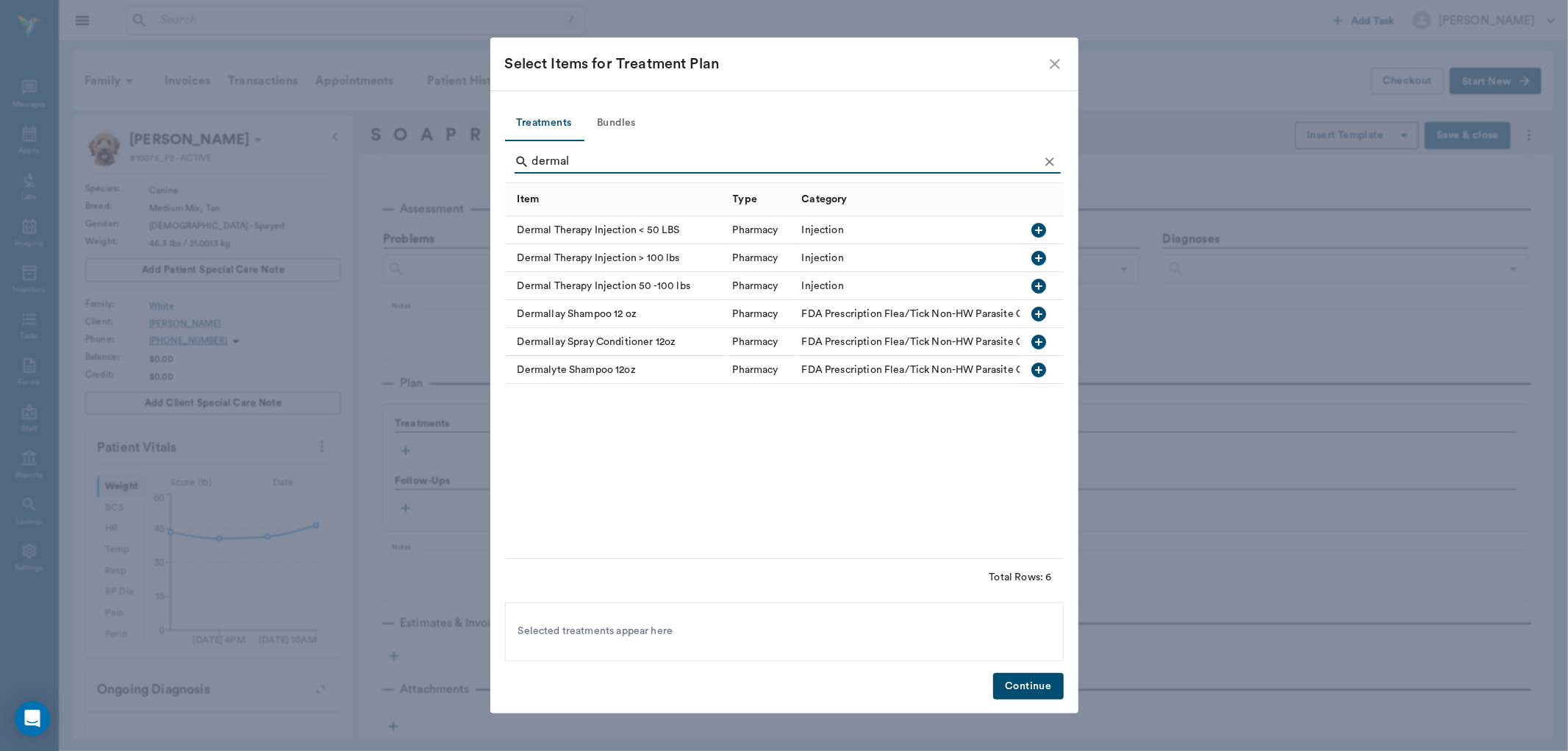
type input "dermal"
click at [1042, 229] on icon "button" at bounding box center [1039, 230] width 15 height 15
click at [1035, 685] on button "Continue" at bounding box center [1028, 686] width 69 height 27
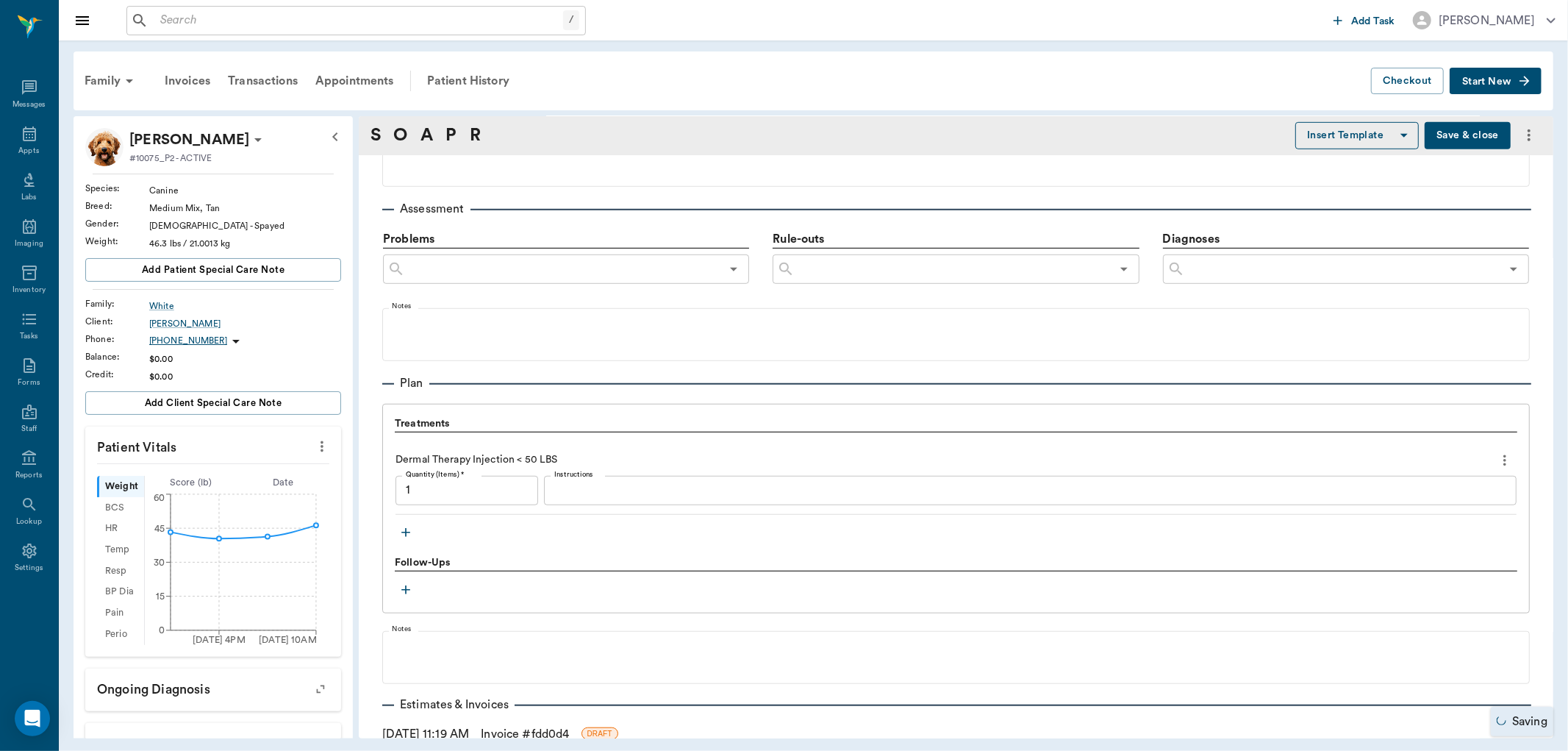
type input "1.00"
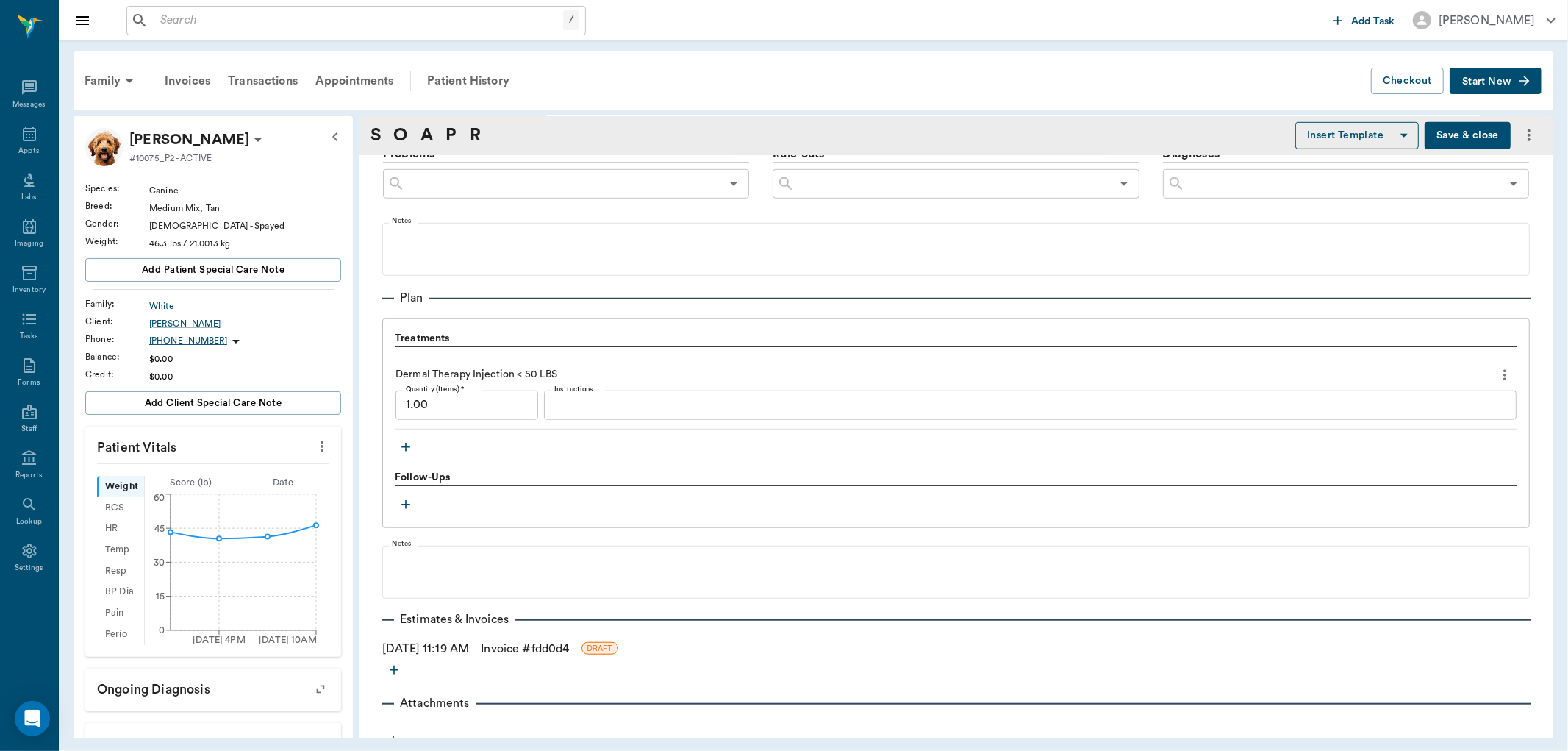
scroll to position [892, 0]
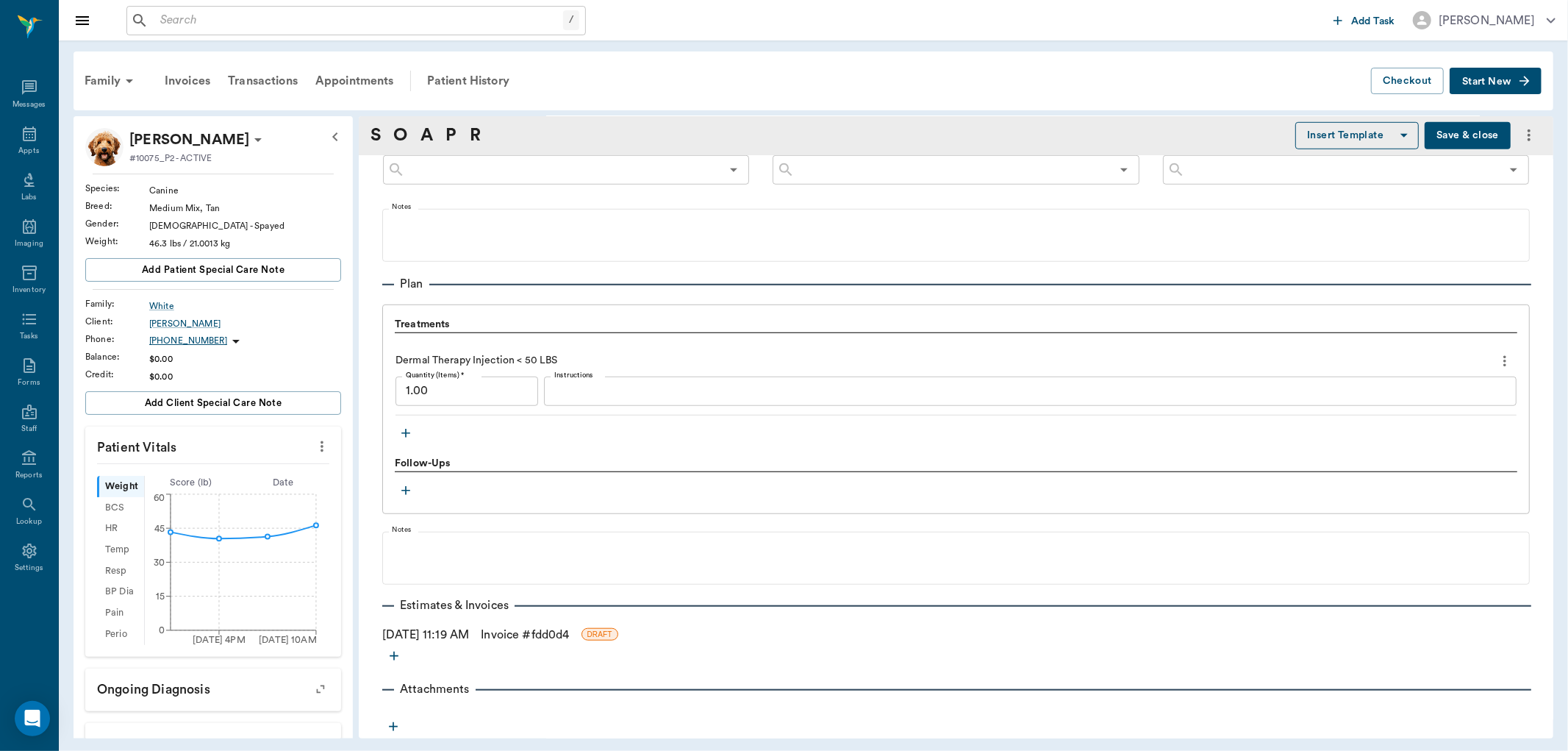
click at [525, 633] on link "Invoice # fdd0d4" at bounding box center [524, 635] width 88 height 18
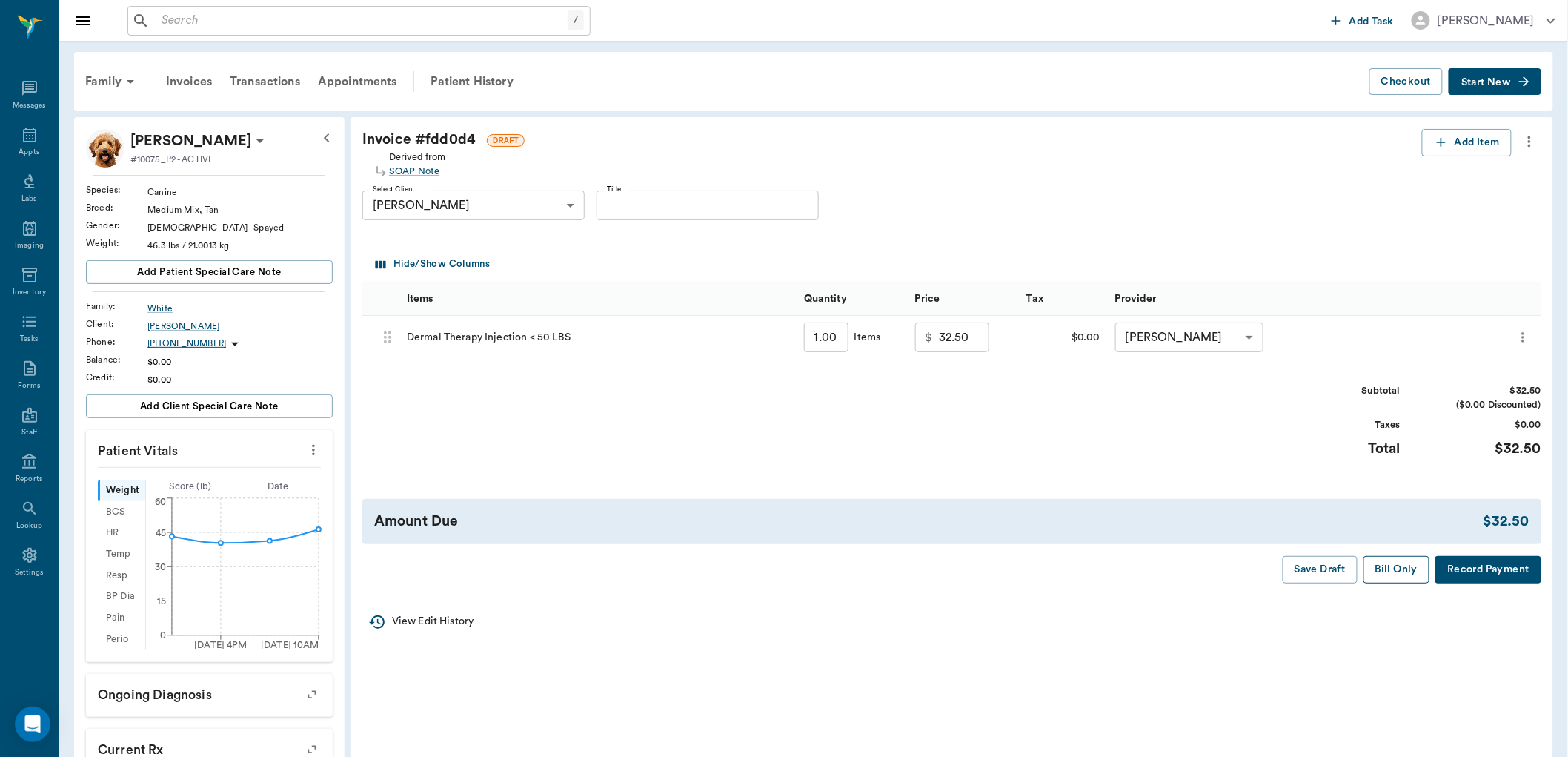
click at [1397, 574] on button "Bill Only" at bounding box center [1396, 569] width 67 height 28
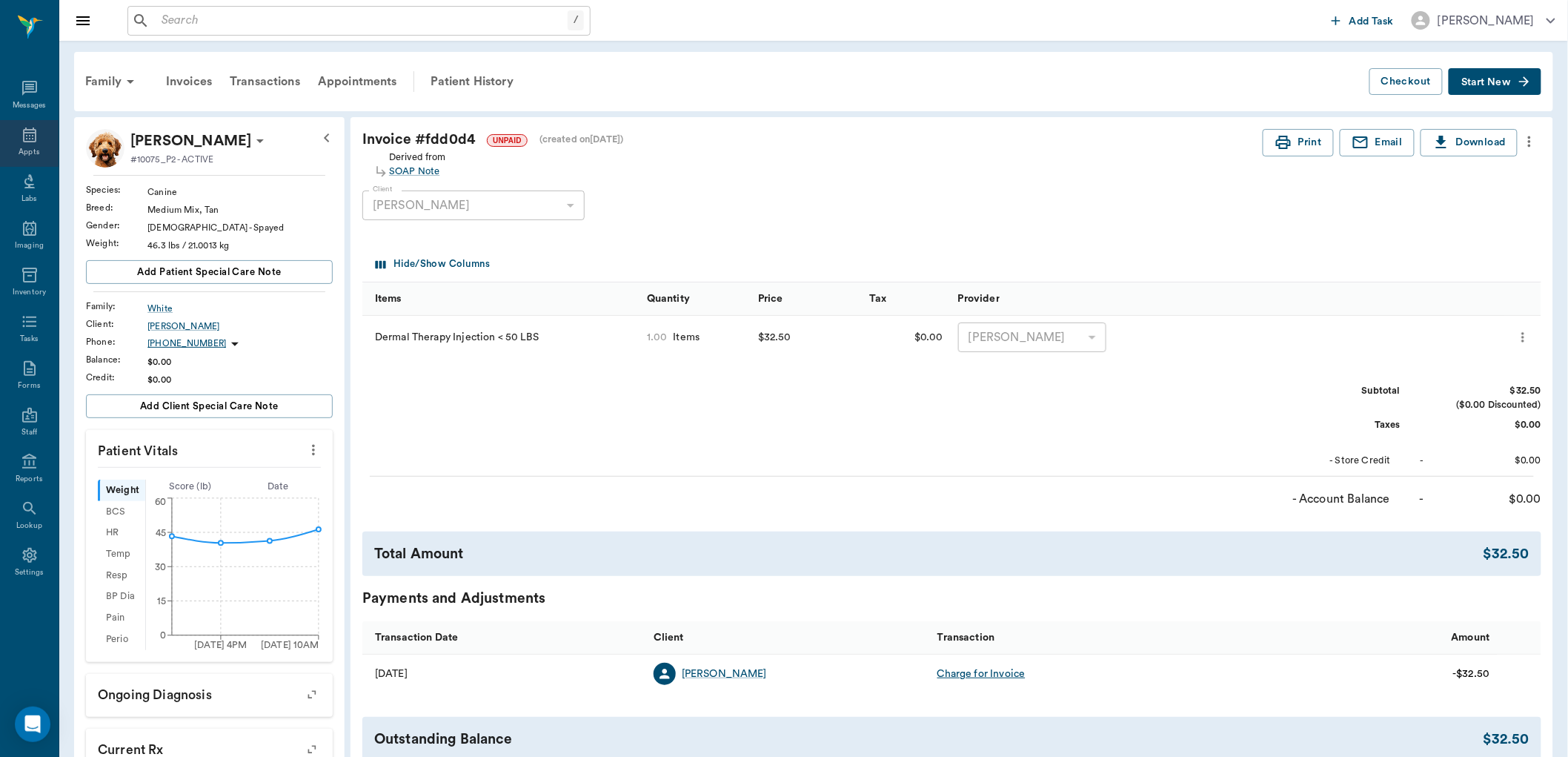
drag, startPoint x: 31, startPoint y: 134, endPoint x: 38, endPoint y: 128, distance: 9.2
click at [31, 134] on icon at bounding box center [29, 135] width 18 height 18
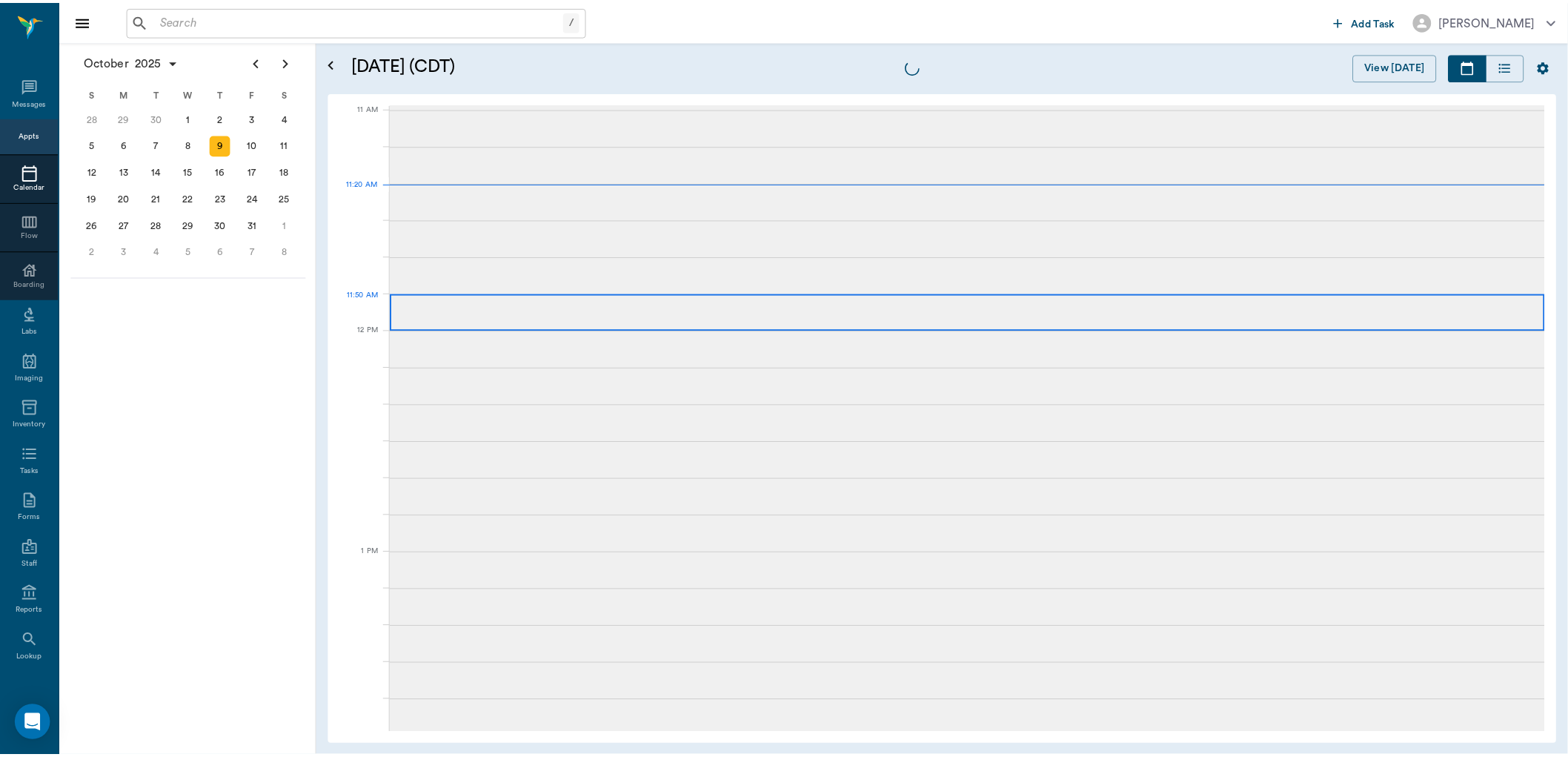
scroll to position [668, 0]
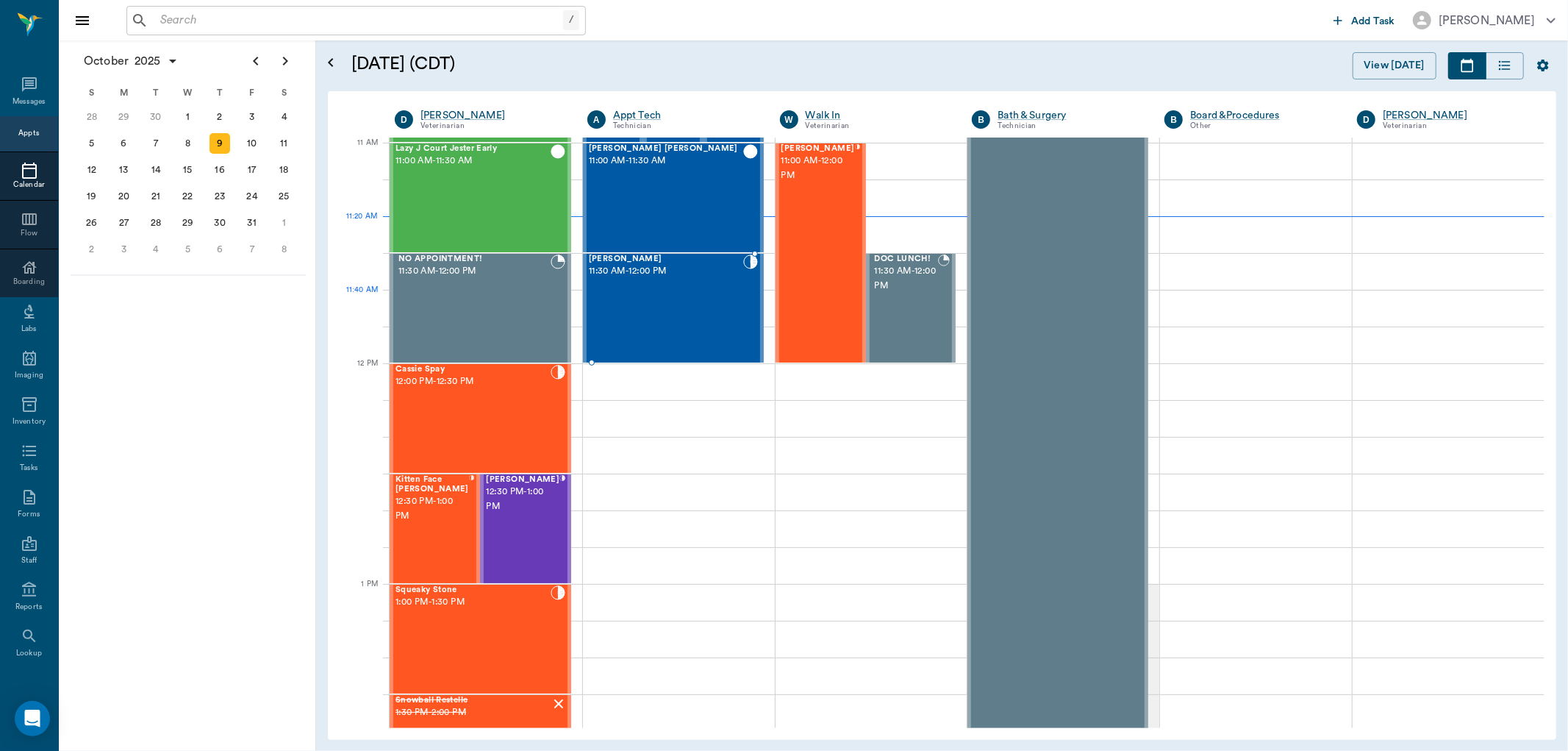
click at [670, 294] on div "Ziva White 11:30 AM - 12:00 PM" at bounding box center [666, 308] width 155 height 108
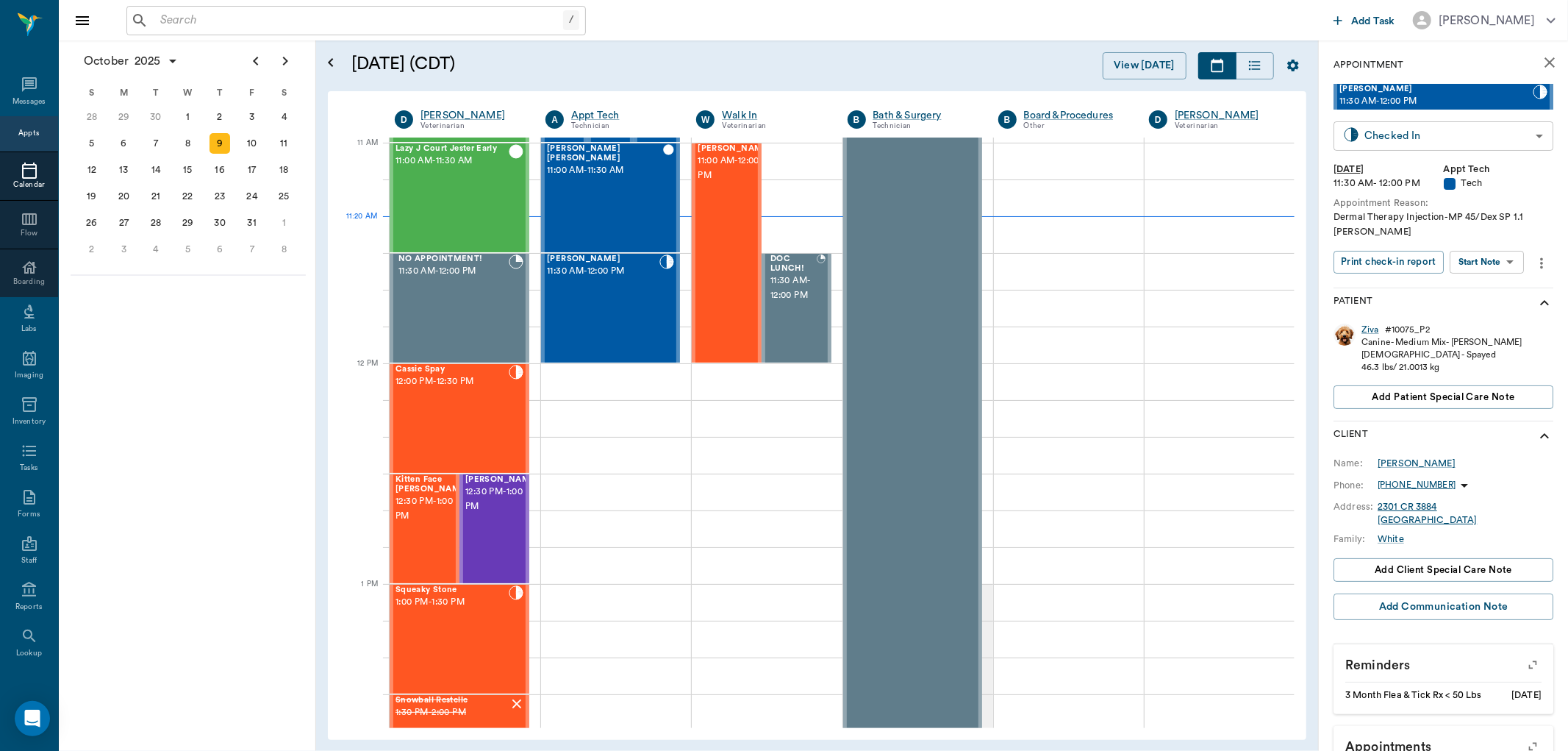
click at [1391, 140] on body "/ ​ Add Task Dr. Bert Ellsworth Nectar Messages Appts Calendar Flow Boarding La…" at bounding box center [784, 376] width 1568 height 751
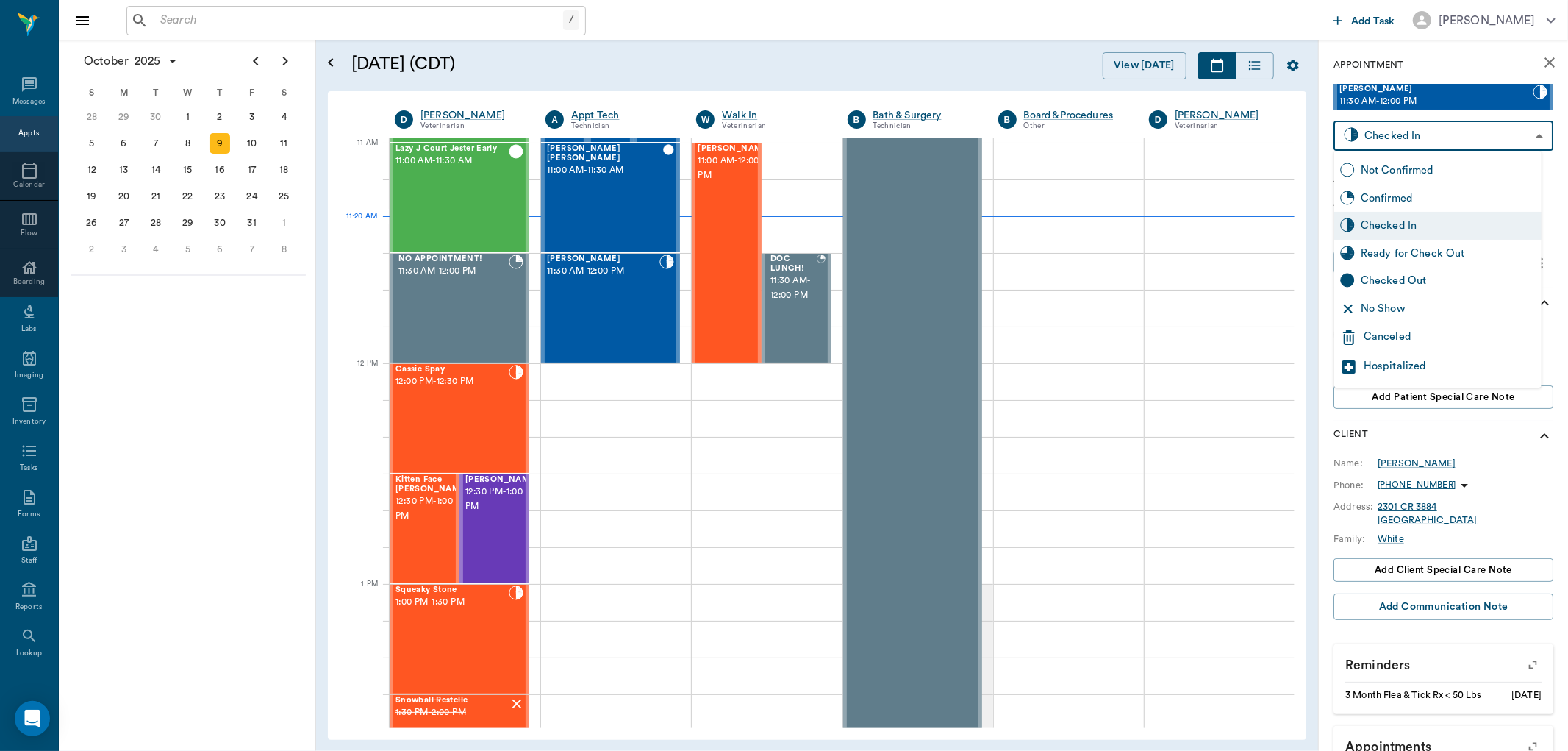
click at [1382, 258] on div "Ready for Check Out" at bounding box center [1449, 254] width 175 height 16
type input "READY_TO_CHECKOUT"
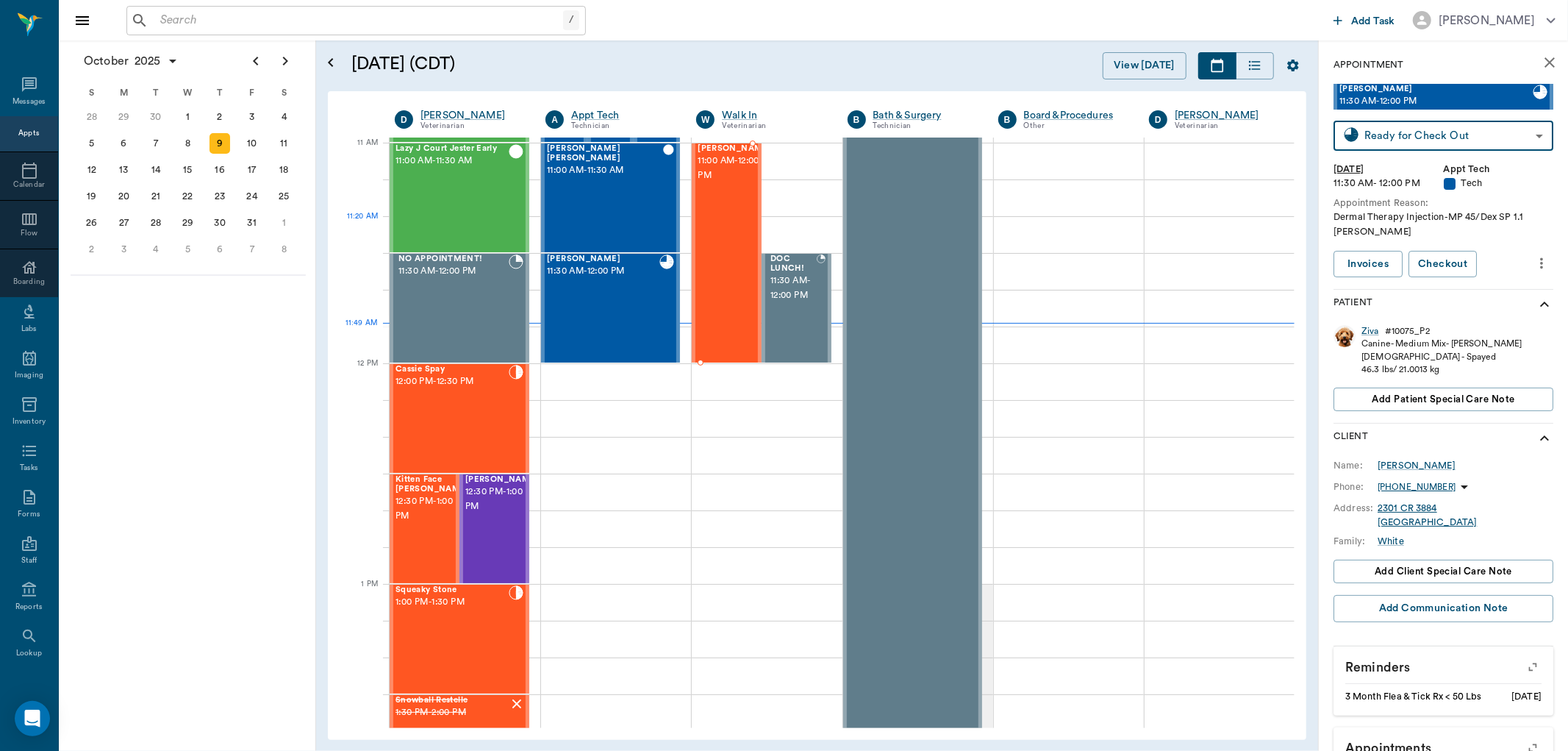
click at [723, 218] on div "Ouija Pate 11:00 AM - 12:00 PM" at bounding box center [734, 253] width 73 height 218
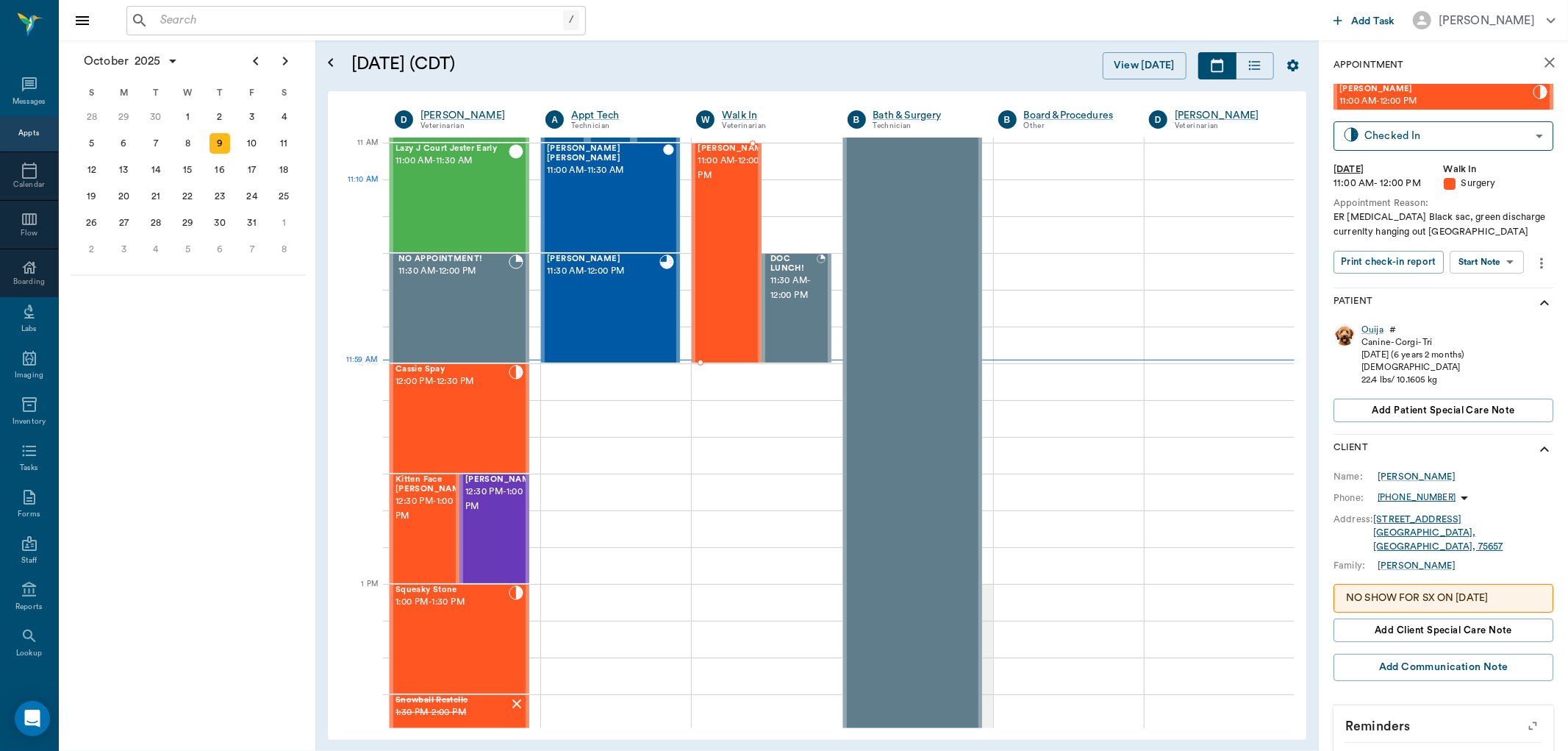
click at [726, 206] on div "Ouija Pate 11:00 AM - 12:00 PM" at bounding box center [734, 253] width 73 height 218
click at [1378, 325] on div "Ouija" at bounding box center [1372, 329] width 22 height 12
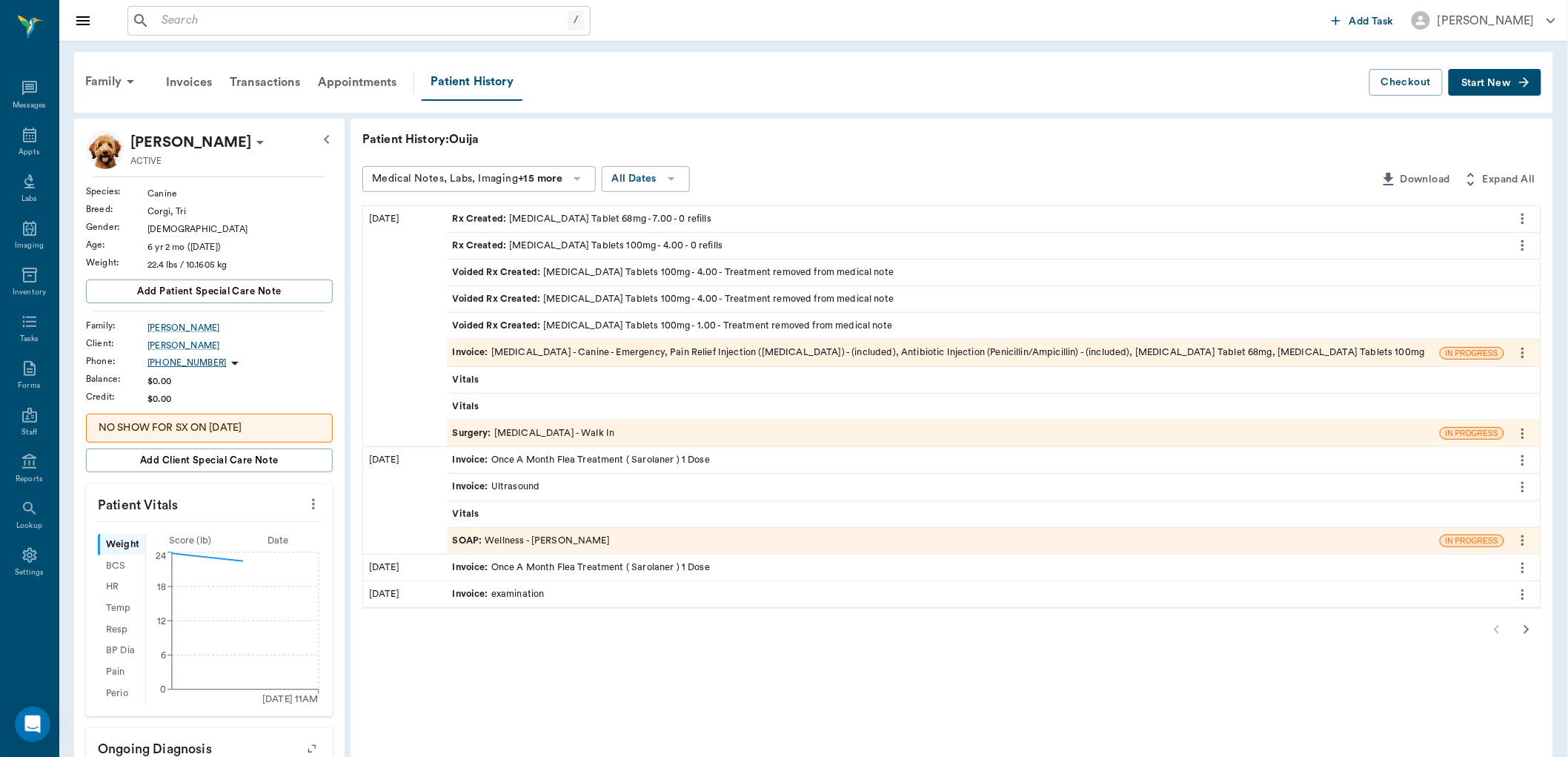
click at [665, 252] on div "Rx Created : [MEDICAL_DATA] Tablets 100mg - 4.00 - 0 refills" at bounding box center [588, 246] width 271 height 14
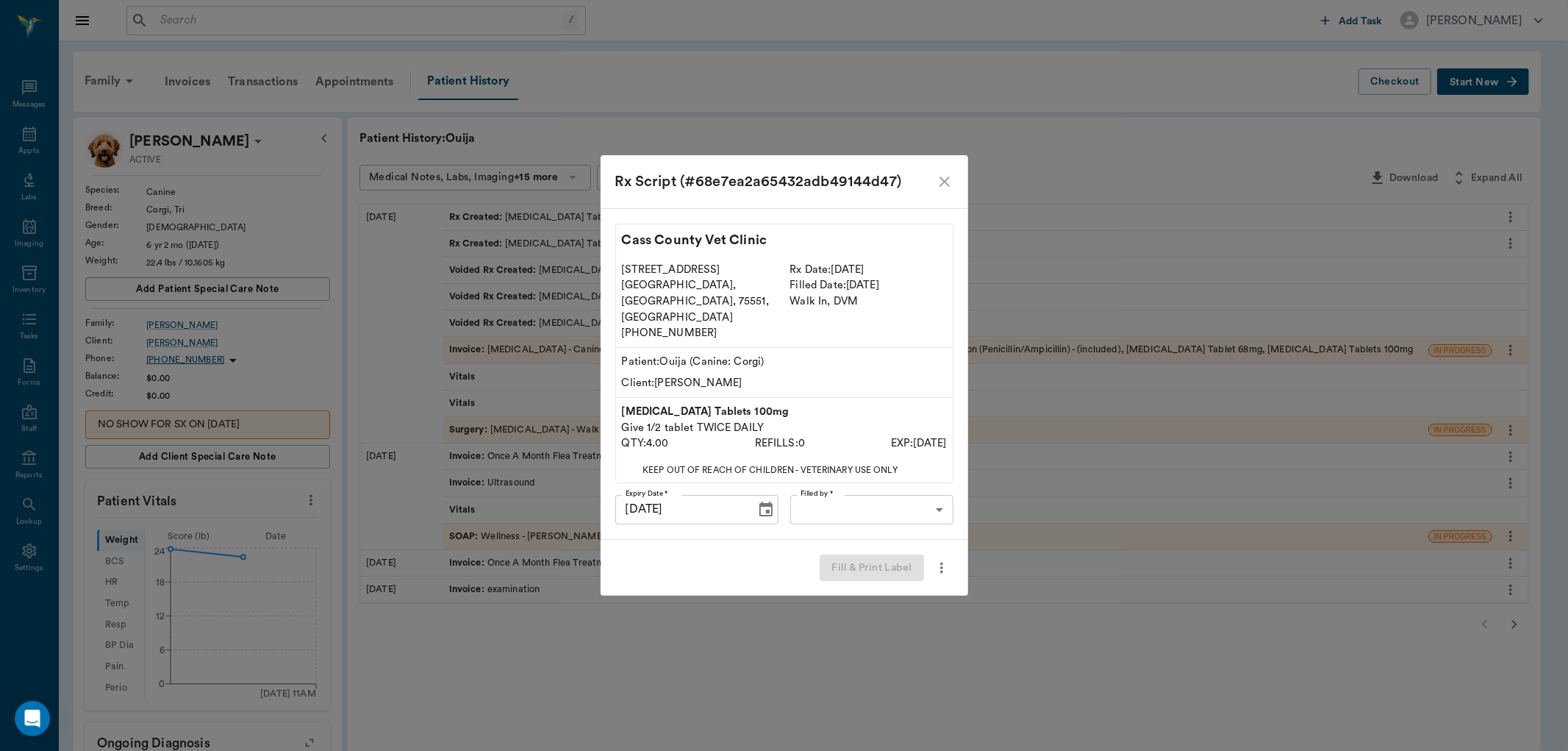
click at [883, 504] on body "/ ​ Add Task [PERSON_NAME] Nectar Messages Appts Labs Imaging Inventory Tasks F…" at bounding box center [784, 544] width 1568 height 1088
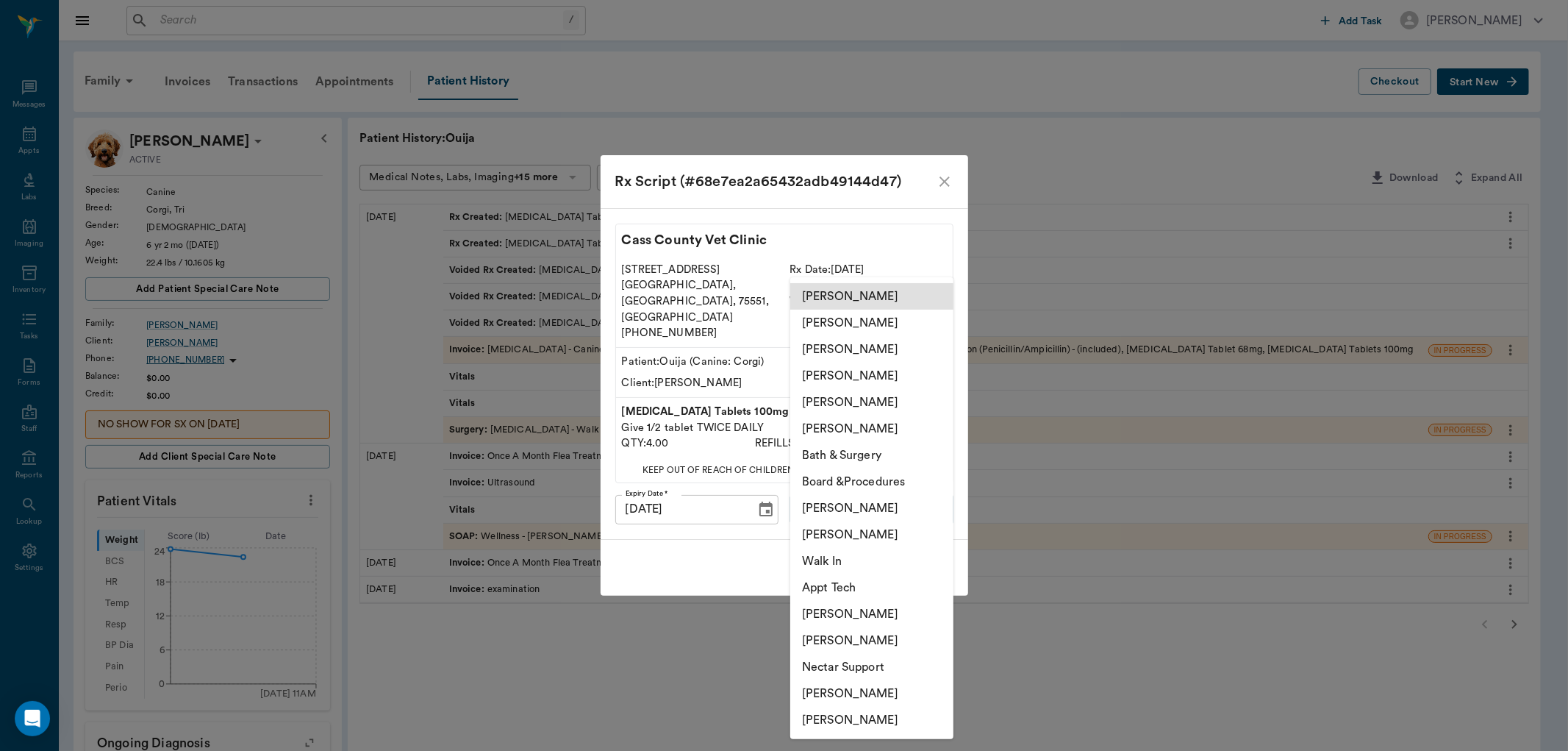
click at [849, 530] on li "[PERSON_NAME]" at bounding box center [872, 535] width 163 height 27
type input "642ef10e332a41444de2bad1"
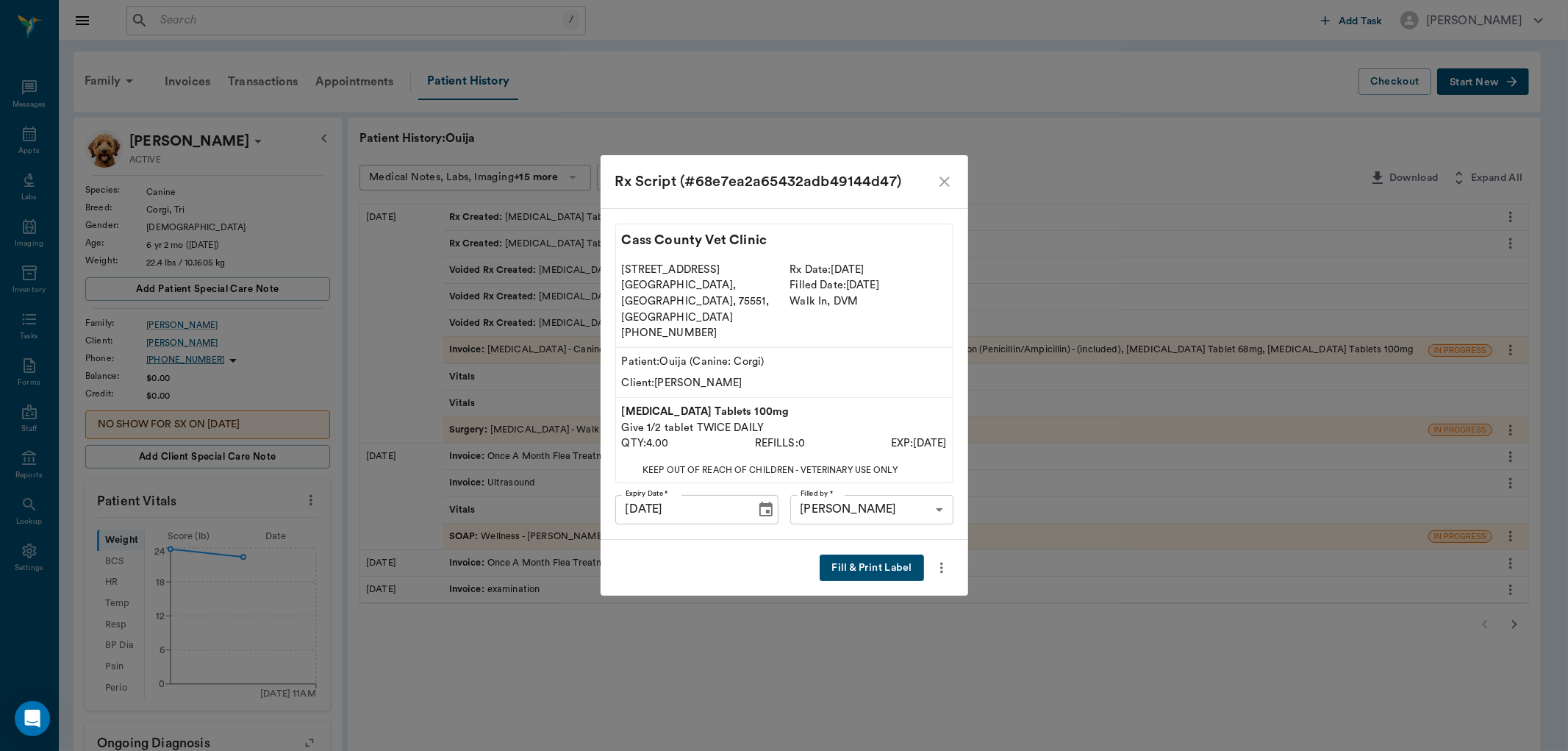
click at [859, 556] on button "Fill & Print Label" at bounding box center [871, 568] width 104 height 27
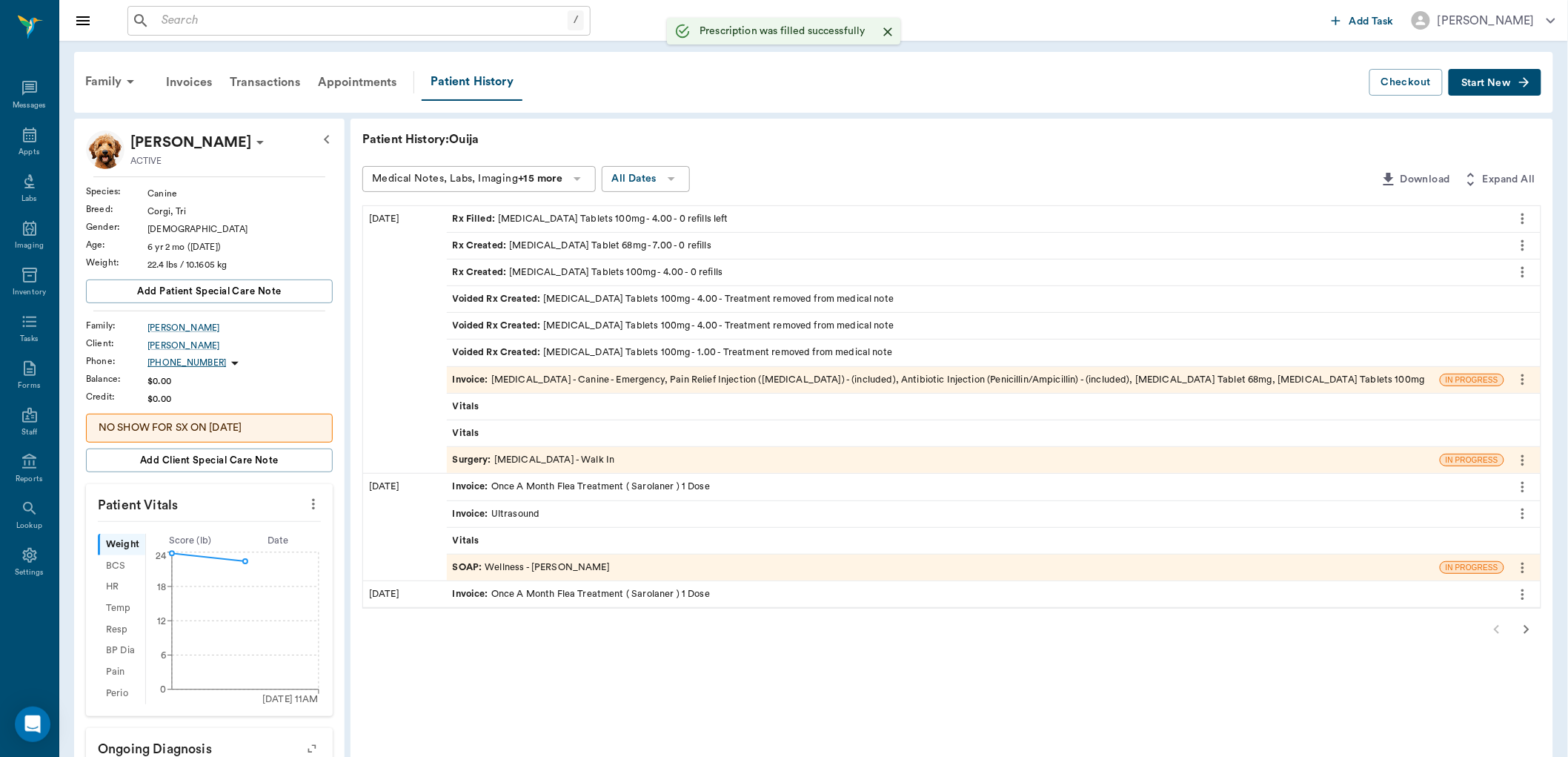
click at [691, 240] on div "Rx Created : [MEDICAL_DATA] Tablet 68mg - 7.00 - 0 refills" at bounding box center [976, 246] width 1057 height 26
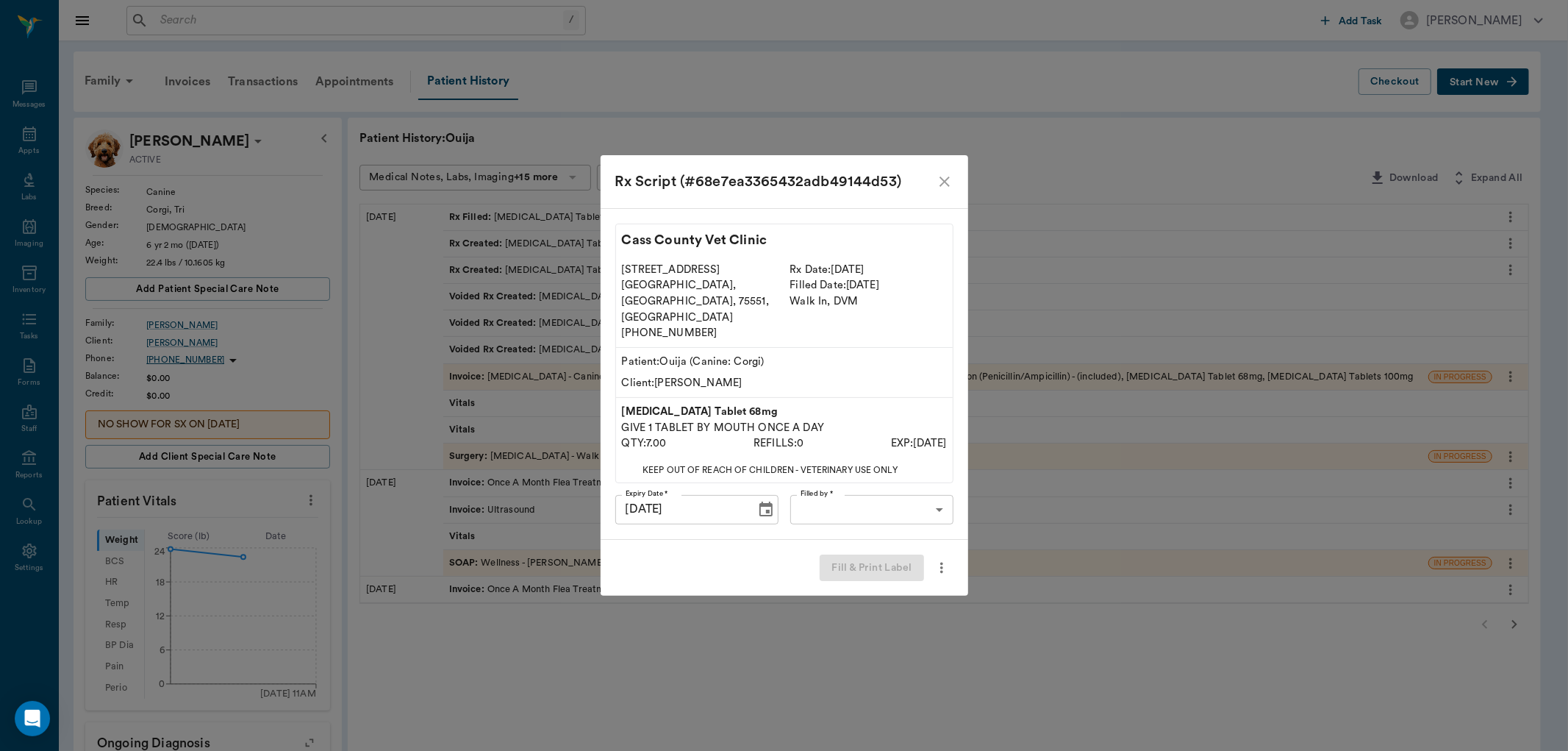
click at [876, 491] on body "/ ​ Add Task [PERSON_NAME] Nectar Messages Appts Labs Imaging Inventory Tasks F…" at bounding box center [784, 544] width 1568 height 1088
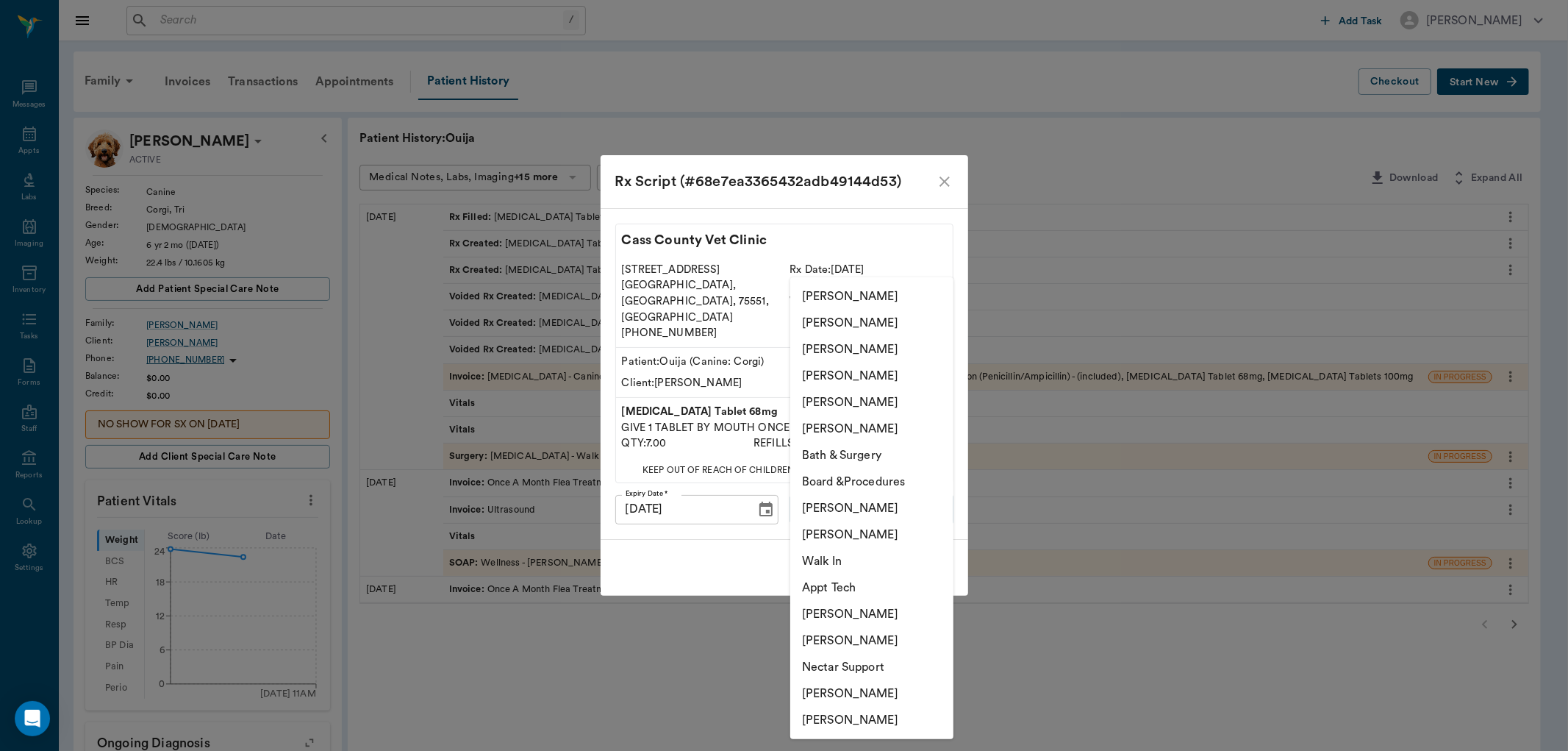
click at [891, 534] on li "[PERSON_NAME]" at bounding box center [872, 535] width 163 height 27
type input "642ef10e332a41444de2bad1"
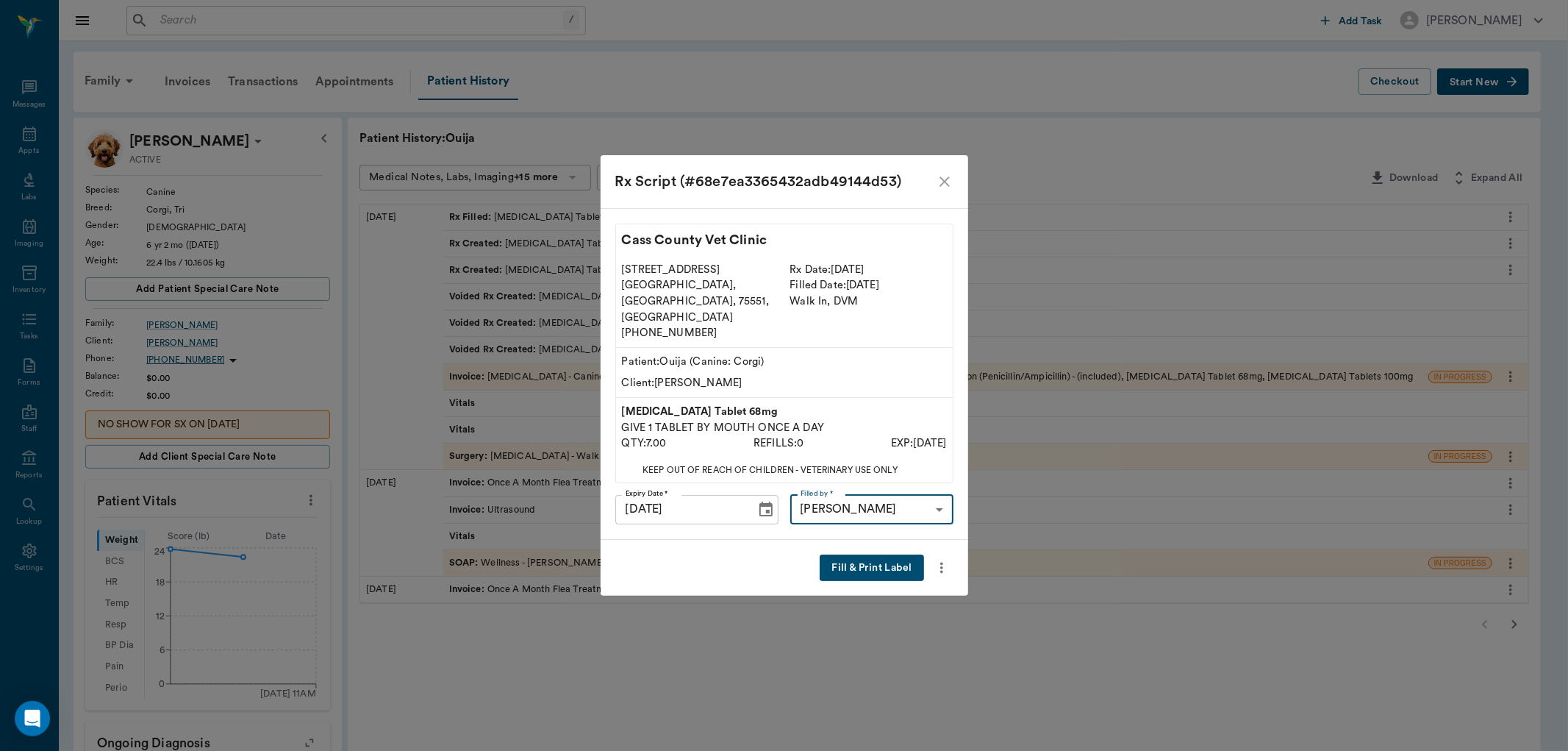
click at [869, 555] on button "Fill & Print Label" at bounding box center [871, 568] width 104 height 27
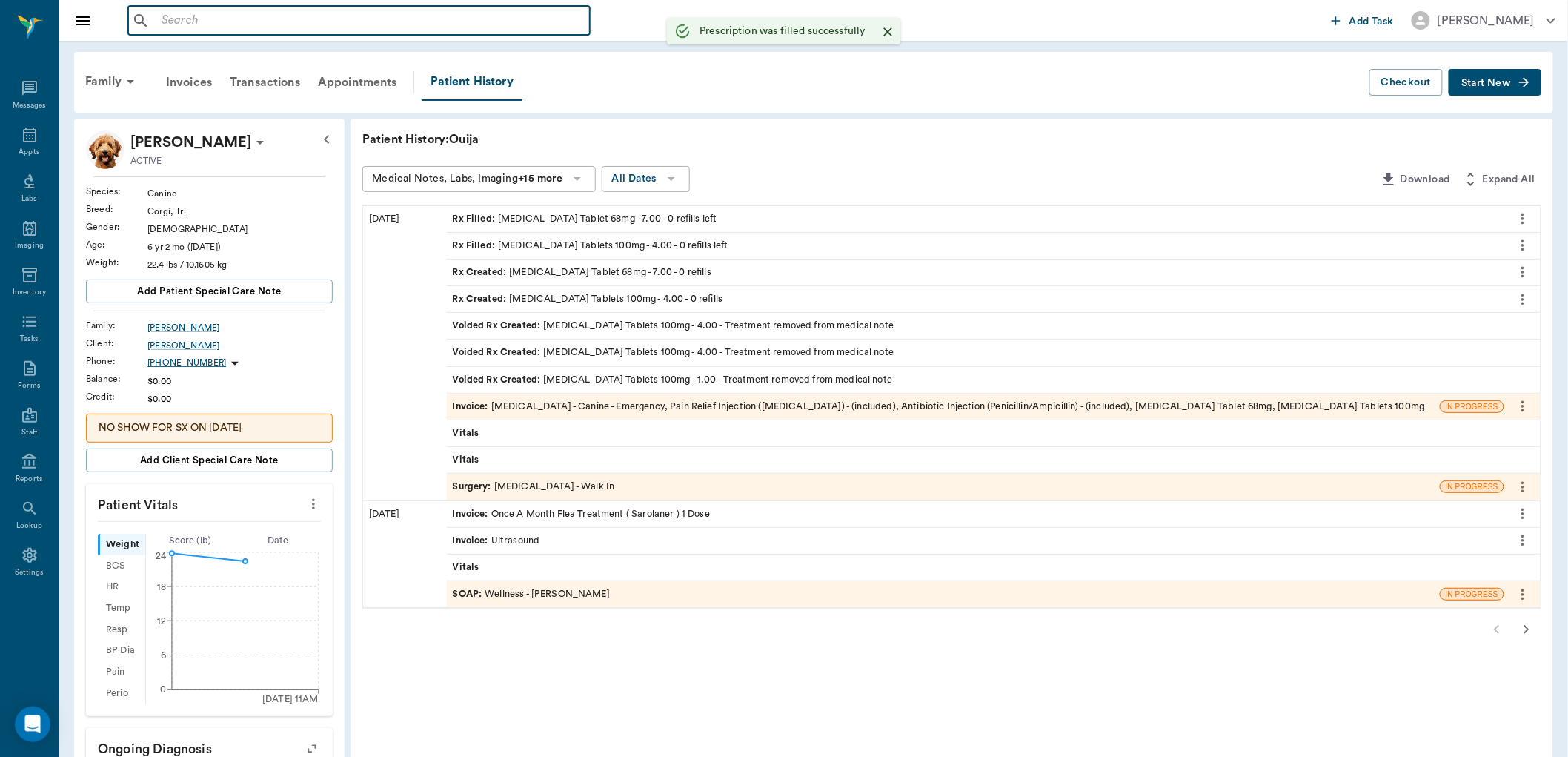
click at [336, 17] on input "text" at bounding box center [370, 20] width 428 height 20
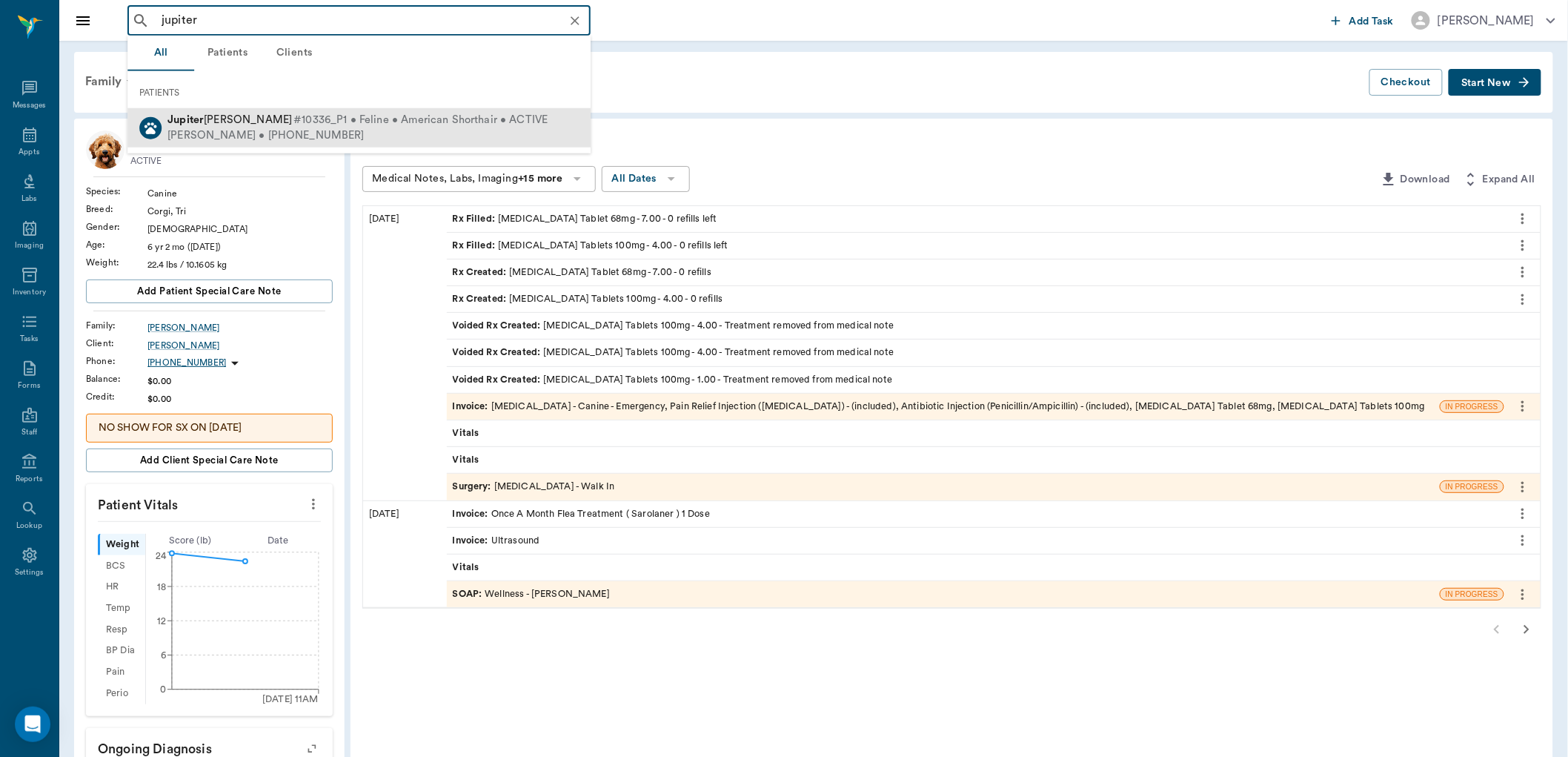
click at [386, 124] on span "#10336_P1 • Feline • American Shorthair • ACTIVE" at bounding box center [420, 120] width 254 height 16
type input "jupiter"
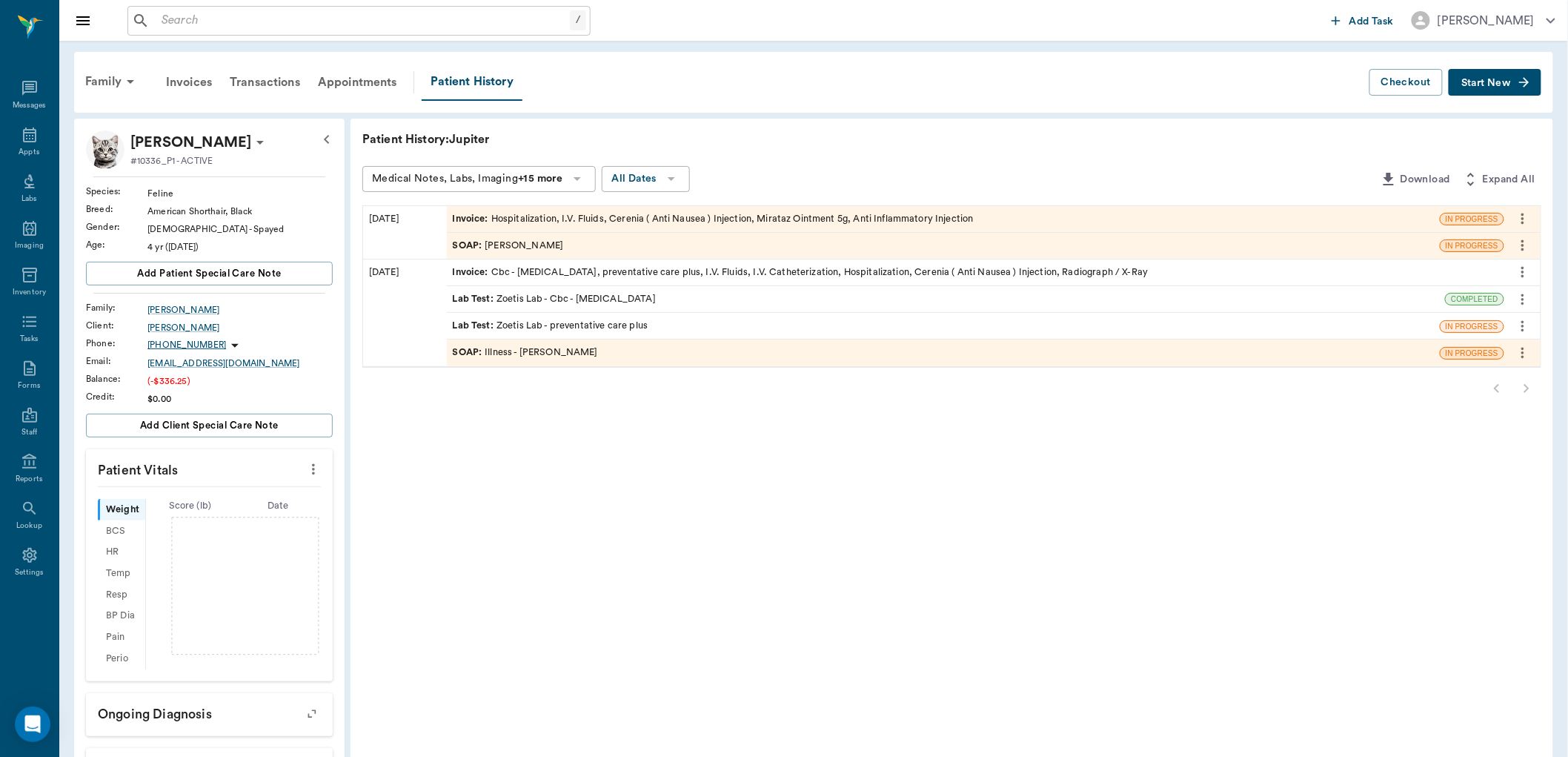
click at [803, 243] on div "SOAP : [PERSON_NAME]" at bounding box center [943, 246] width 993 height 26
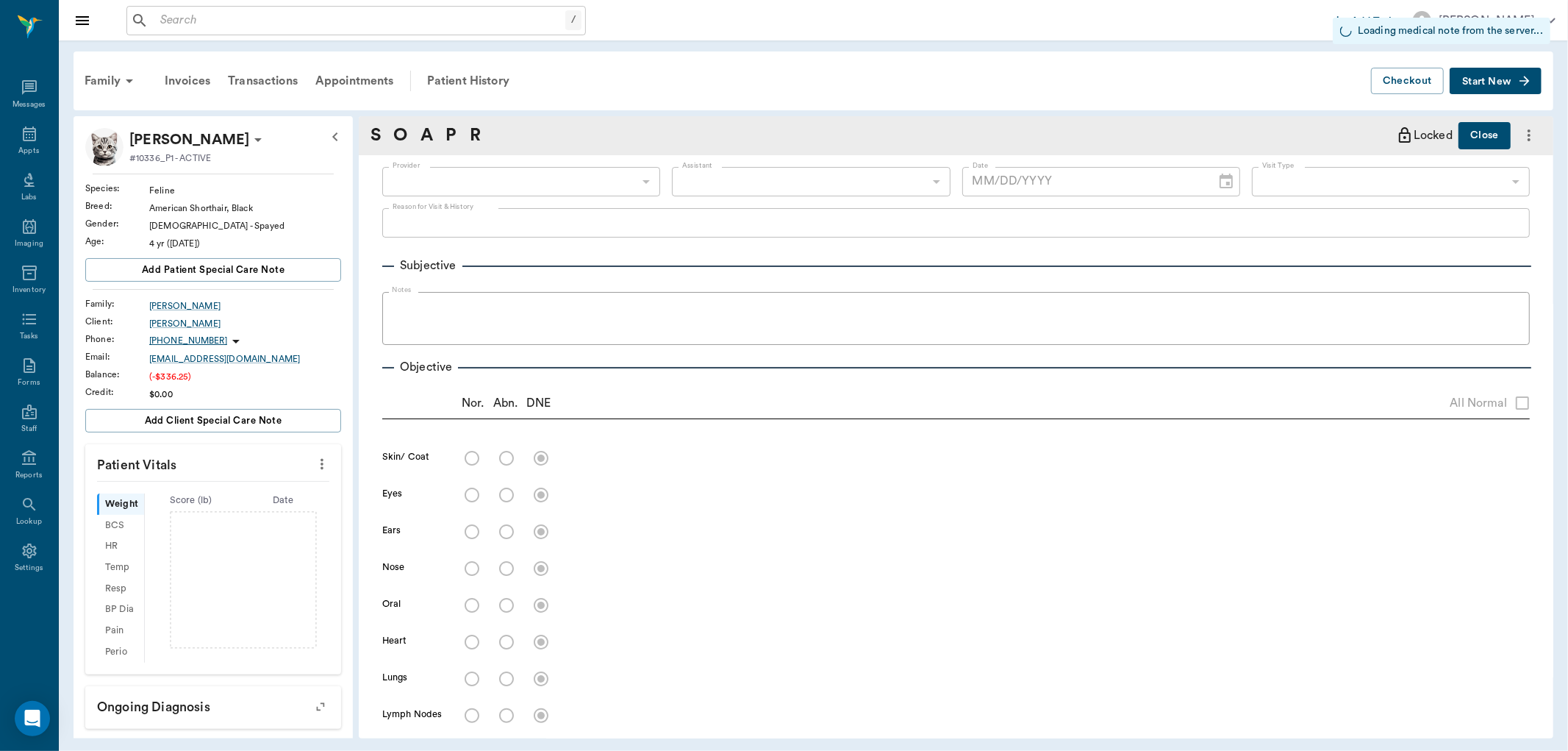
type input "63ec2f075fda476ae8351a4d"
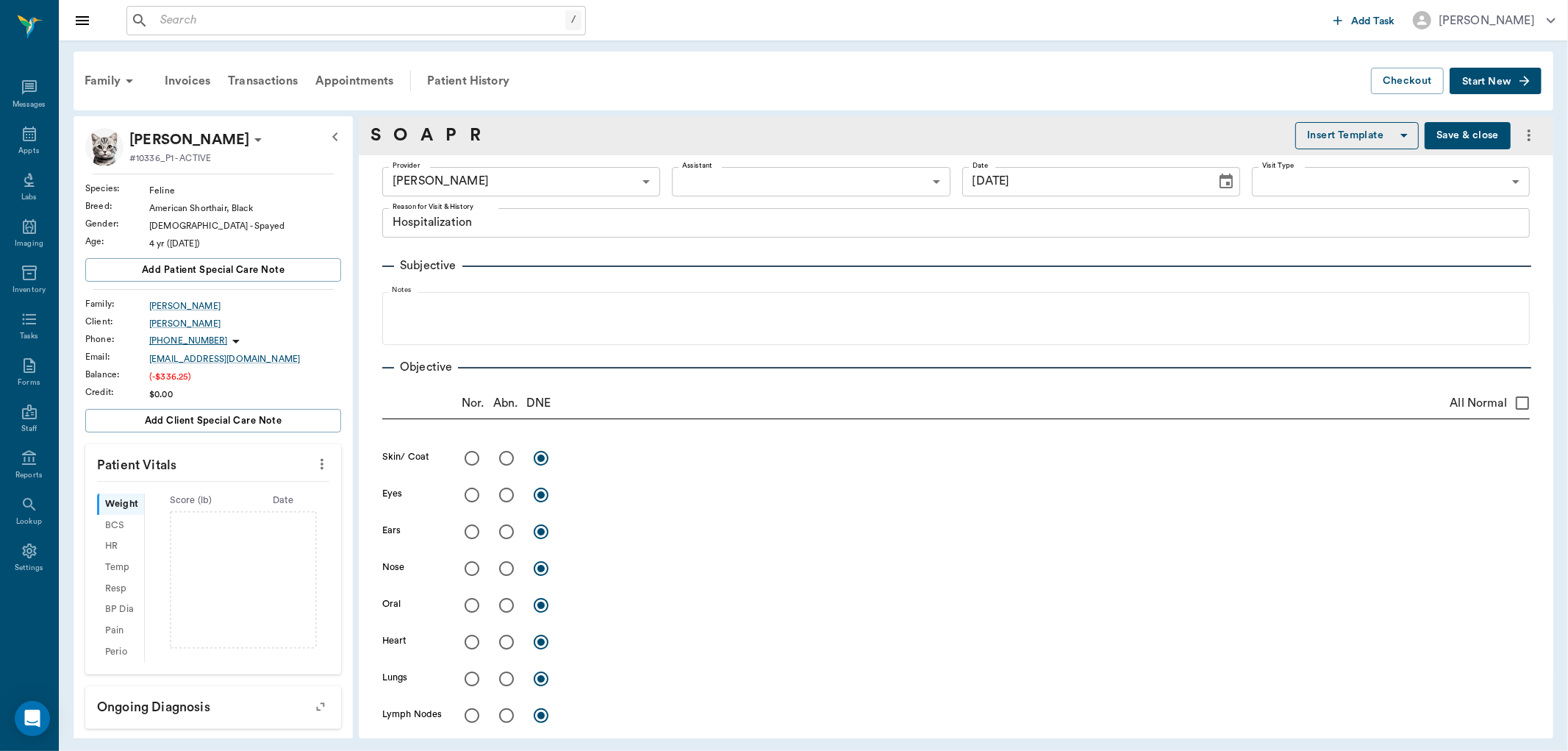
type input "[DATE]"
type textarea "Hospitalization"
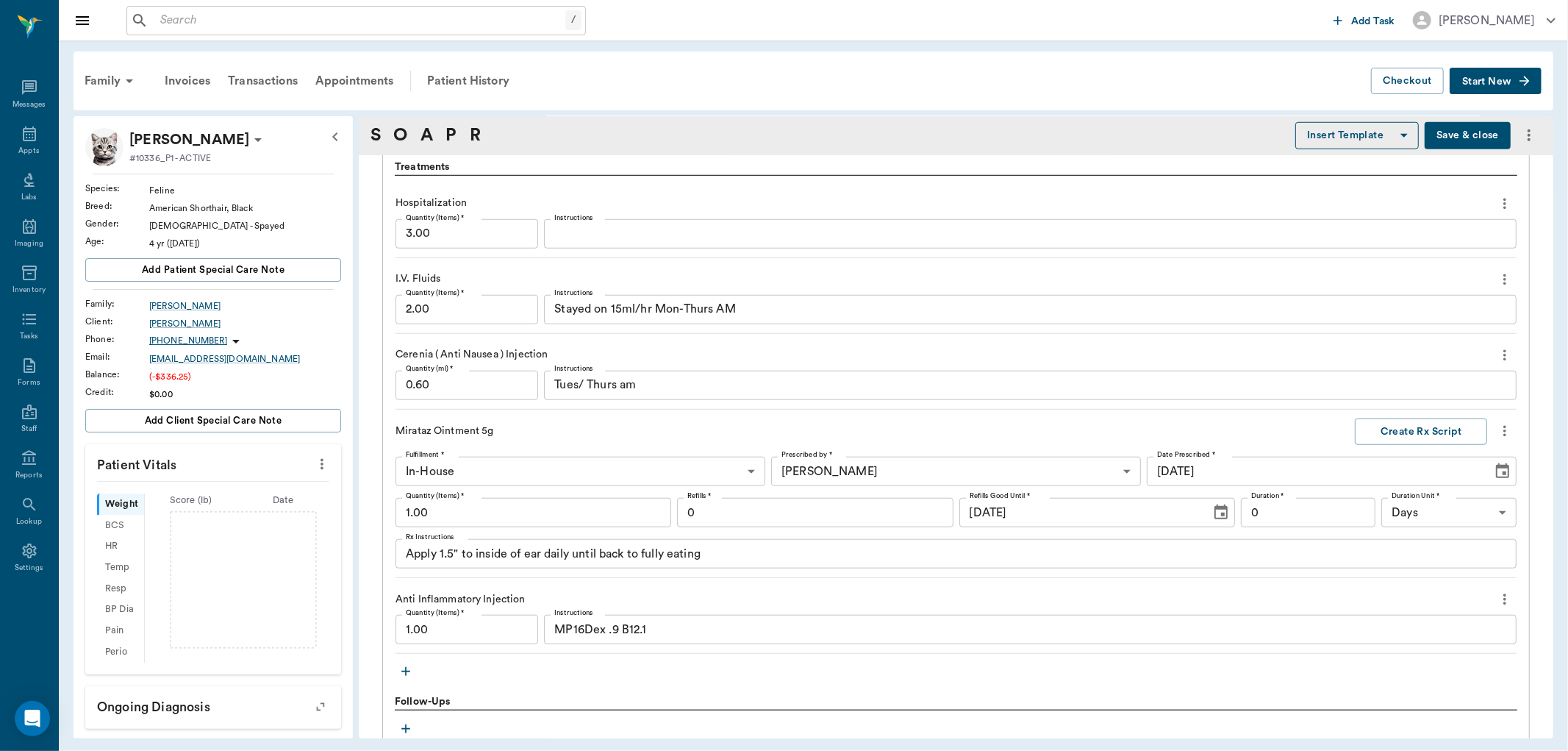
scroll to position [1062, 0]
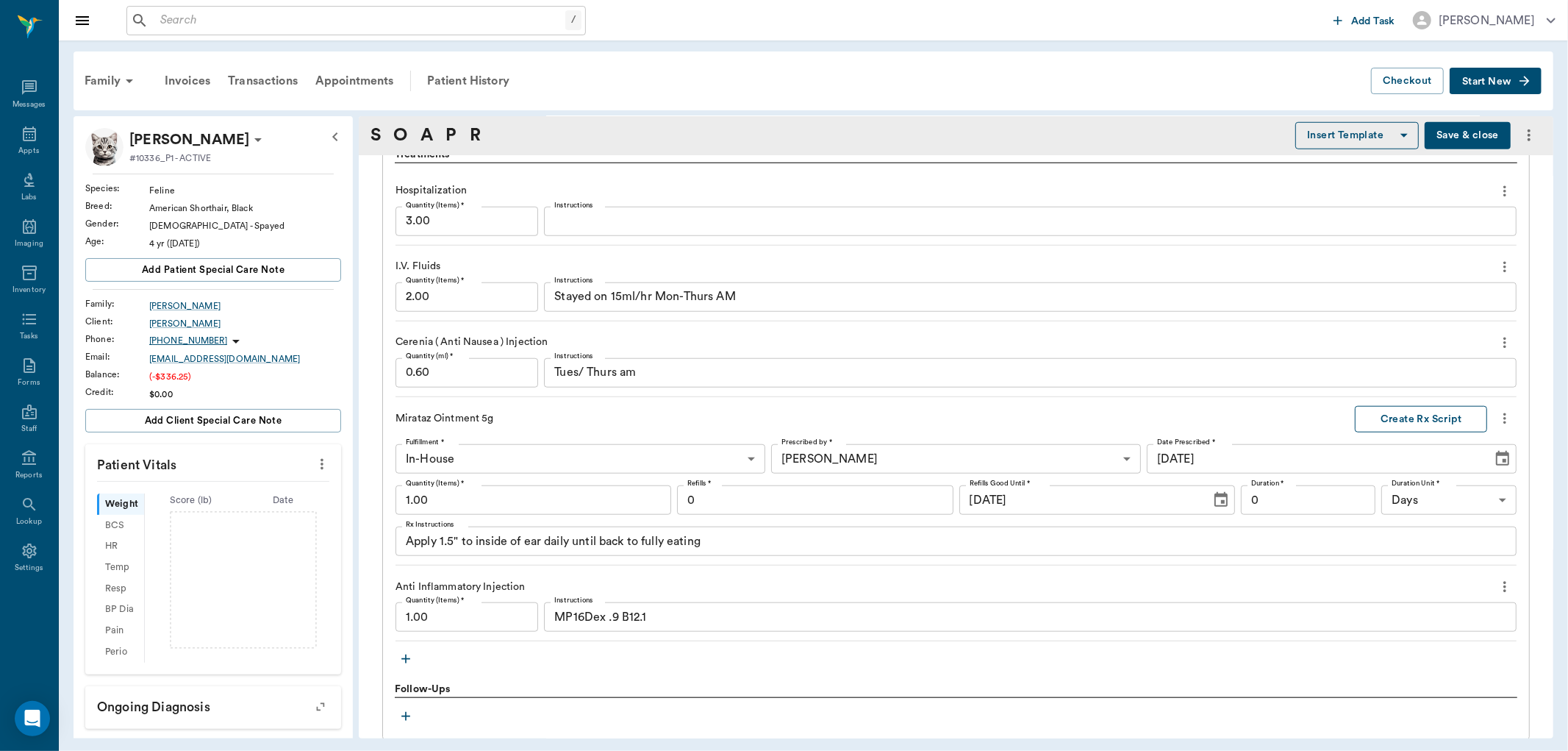
click at [1378, 415] on button "Create Rx Script" at bounding box center [1421, 419] width 133 height 27
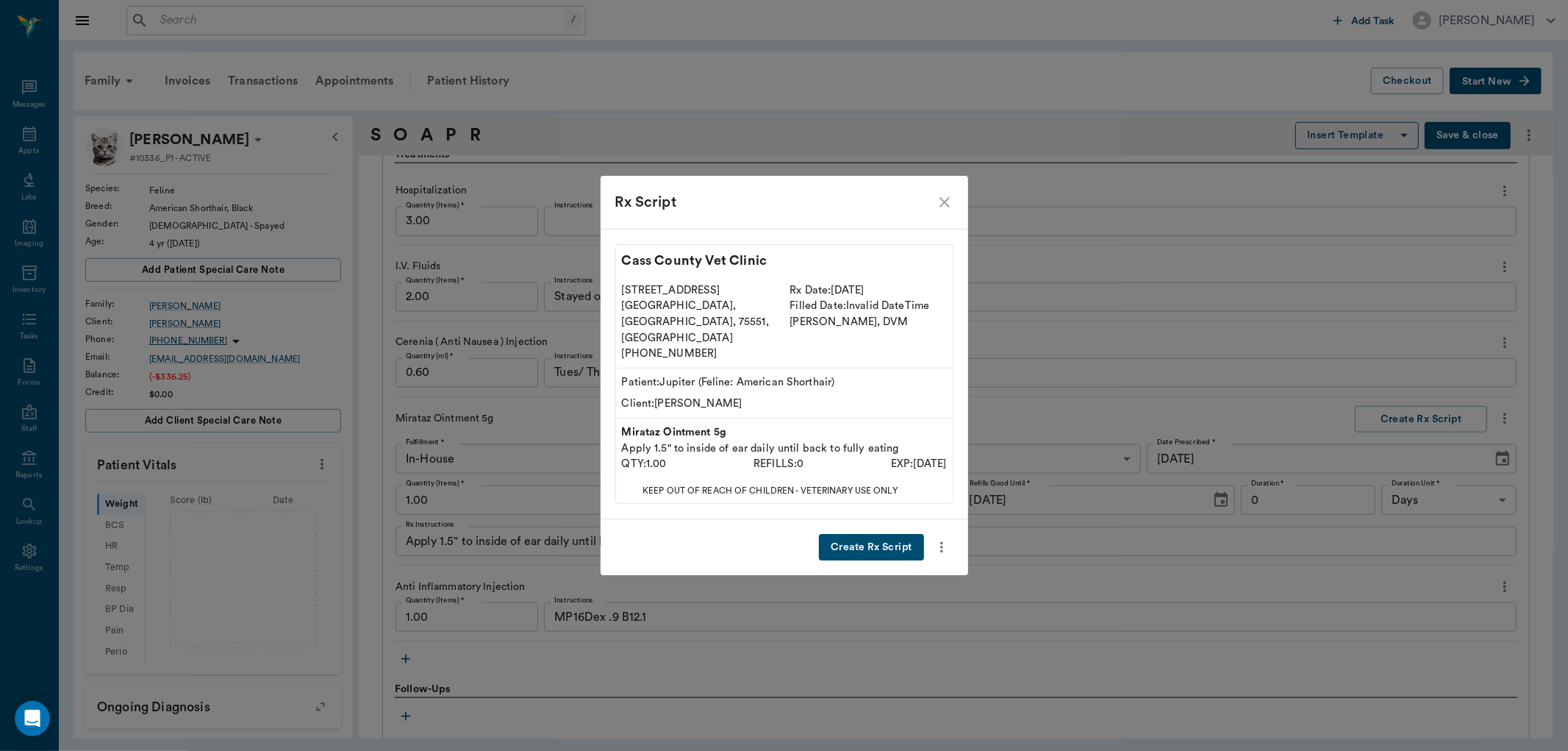
click at [885, 534] on button "Create Rx Script" at bounding box center [871, 547] width 105 height 27
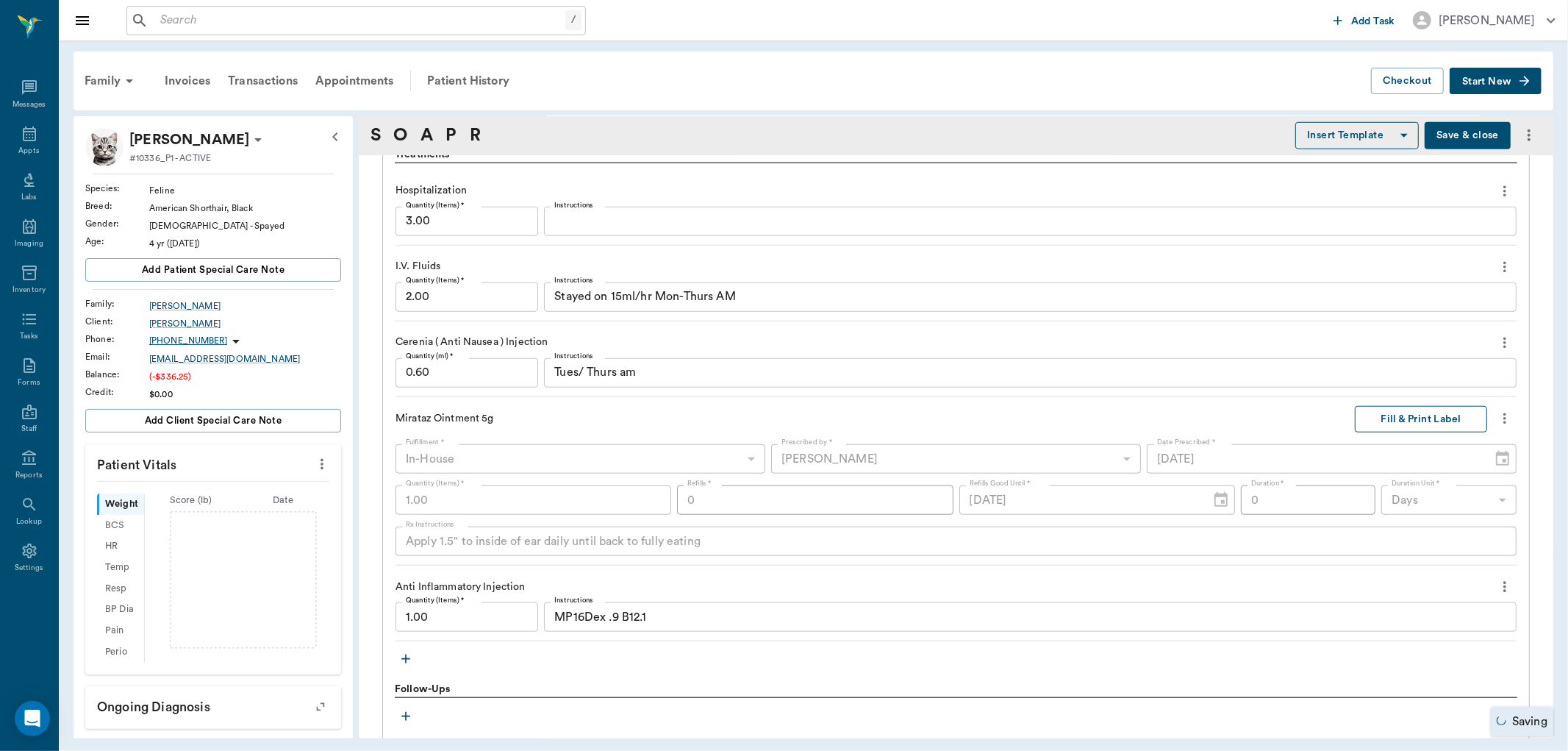
click at [1412, 425] on button "Fill & Print Label" at bounding box center [1421, 419] width 133 height 27
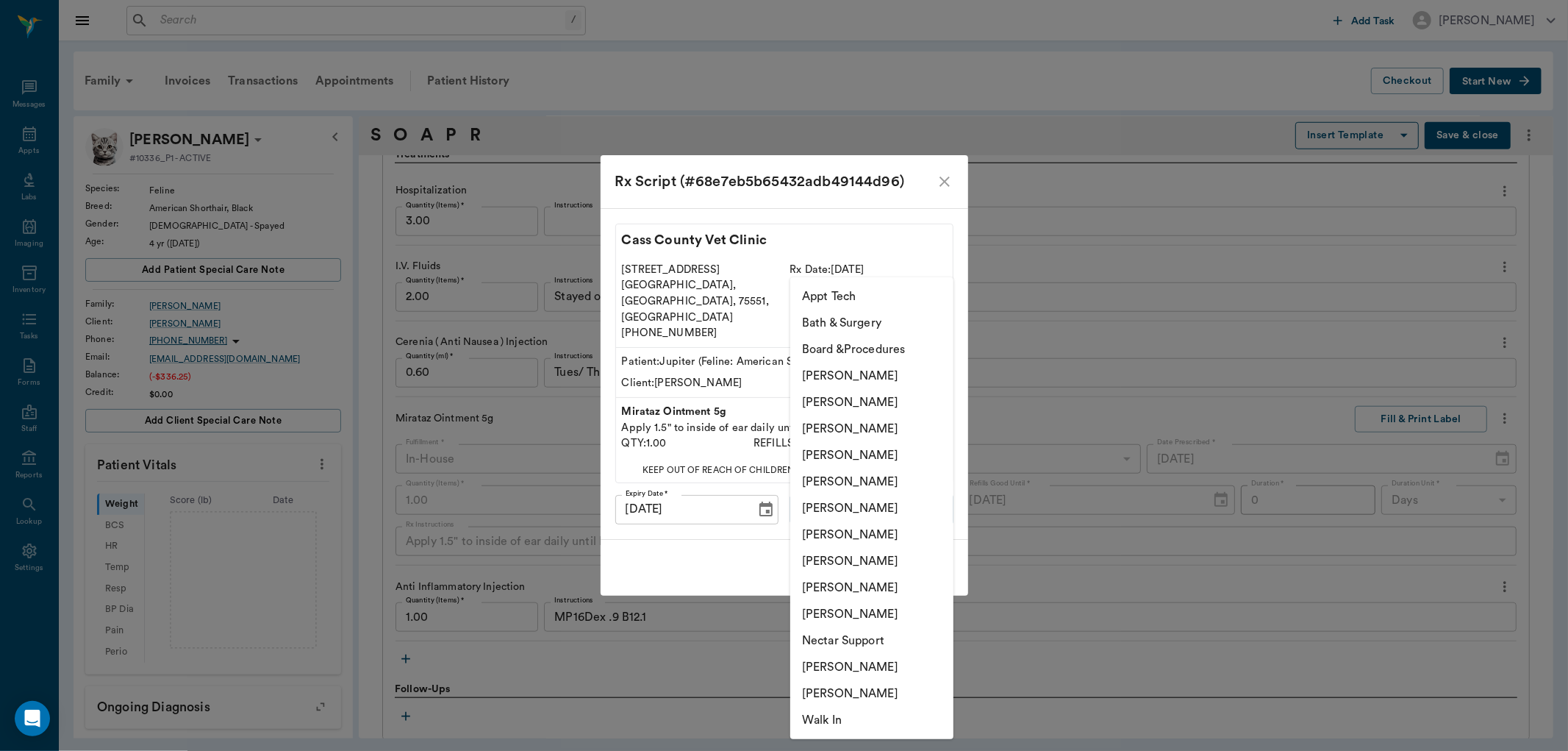
click at [887, 486] on body "/ ​ Add Task [PERSON_NAME] Nectar Messages Appts Labs Imaging Inventory Tasks F…" at bounding box center [784, 376] width 1568 height 751
click at [897, 453] on li "[PERSON_NAME]" at bounding box center [872, 455] width 163 height 27
type input "63ec2f075fda476ae8351a4d"
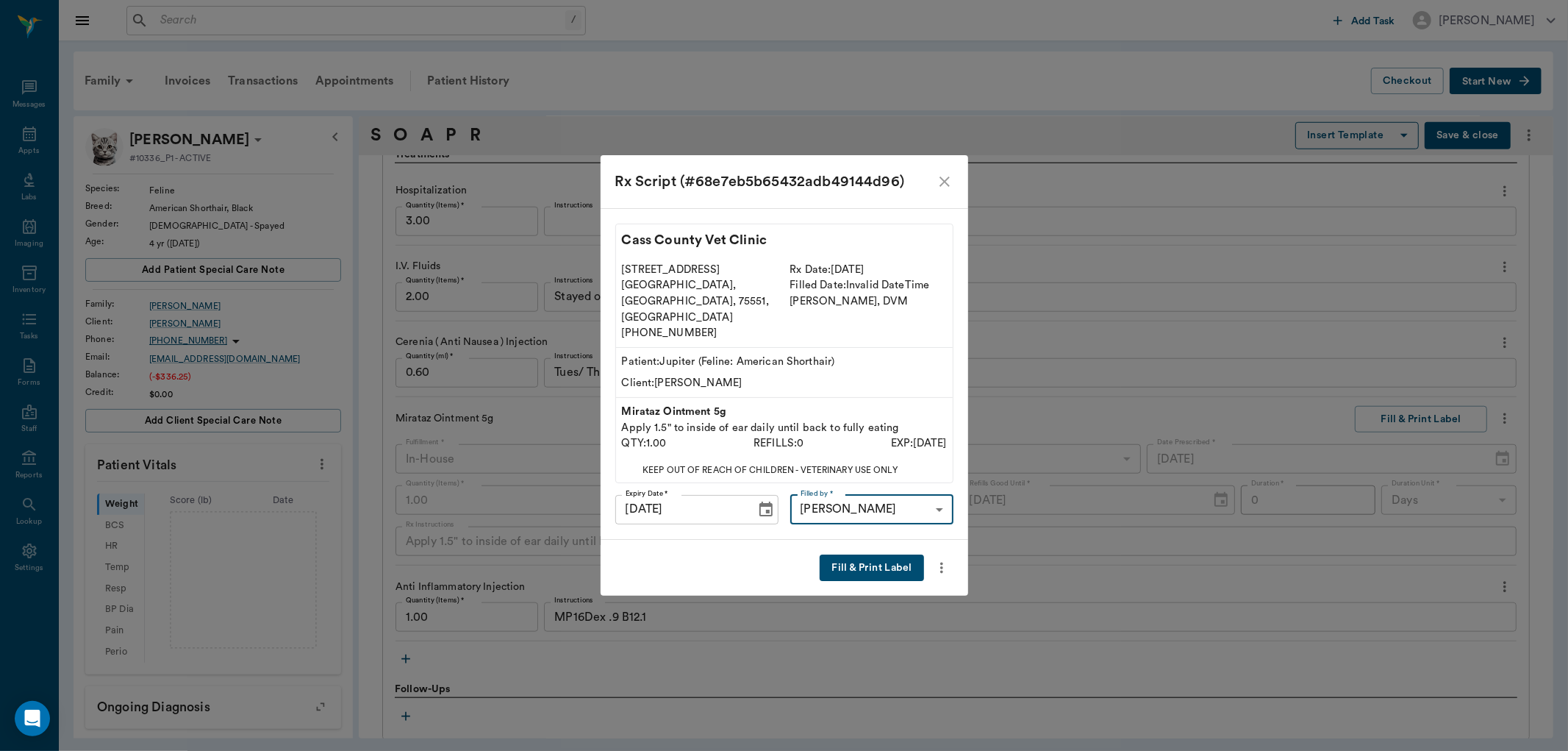
click at [853, 554] on button "Fill & Print Label" at bounding box center [871, 568] width 104 height 27
